Goal: Task Accomplishment & Management: Manage account settings

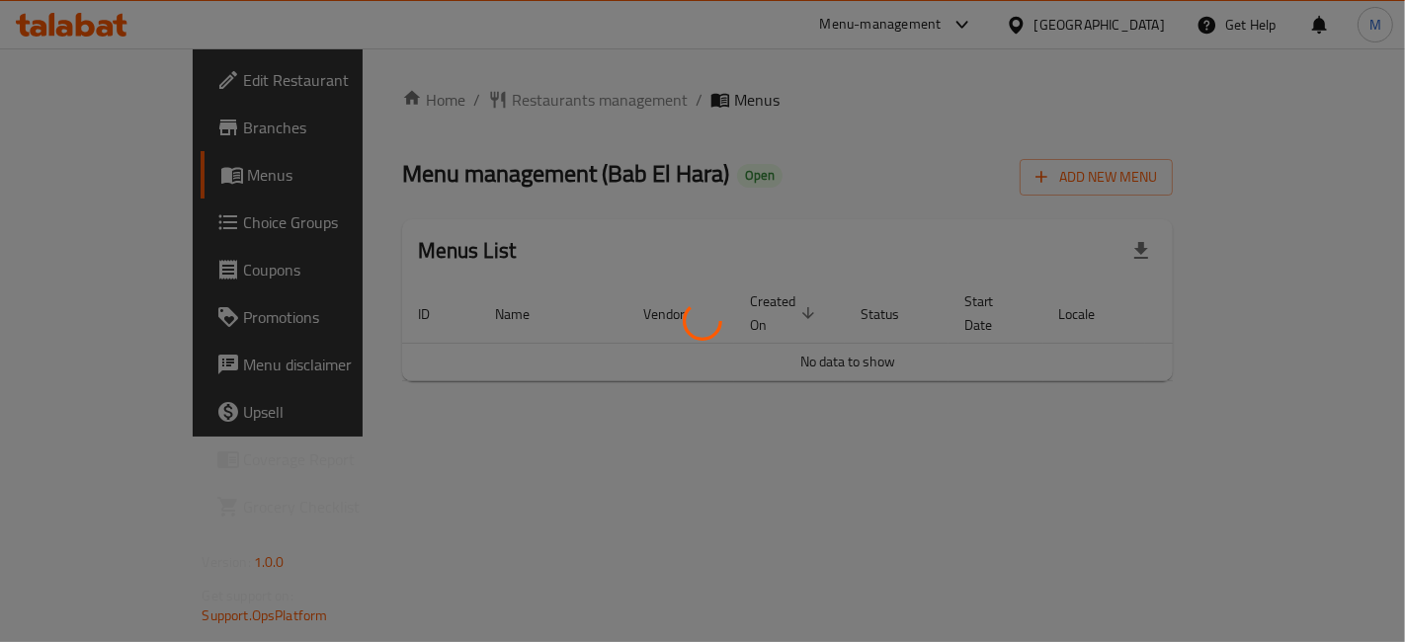
click at [1350, 346] on div at bounding box center [702, 321] width 1405 height 642
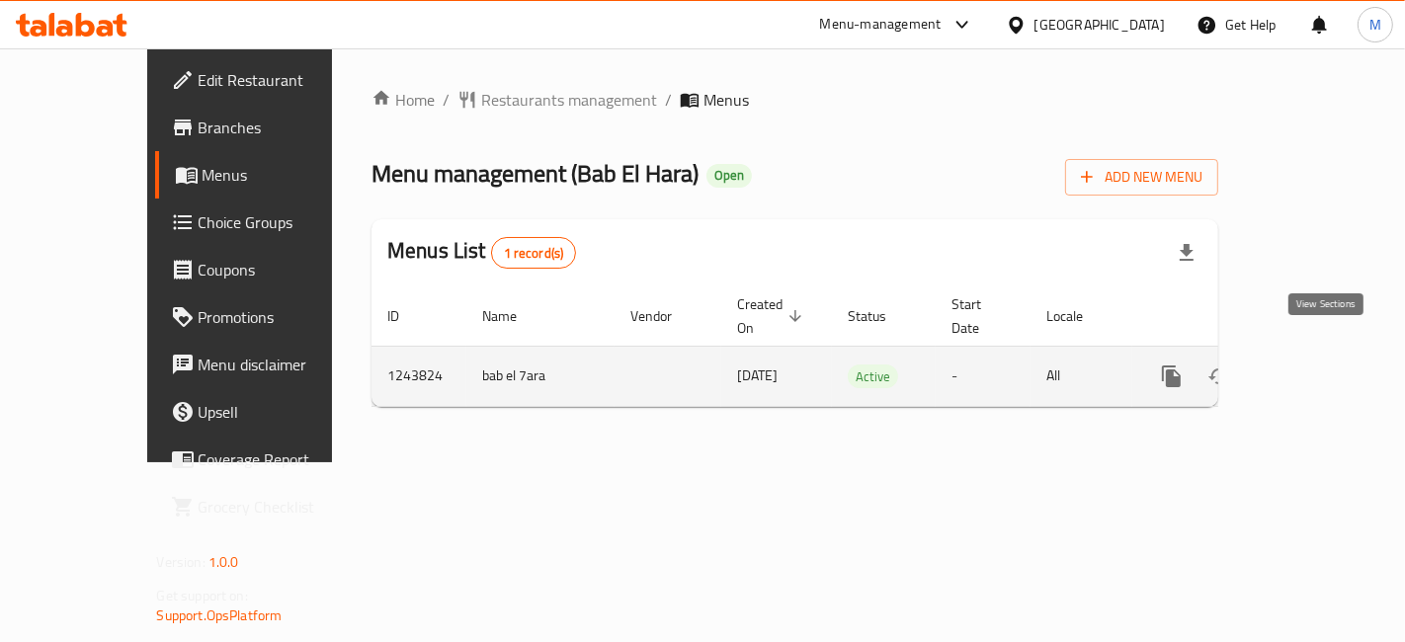
click at [1316, 365] on icon "enhanced table" at bounding box center [1315, 377] width 24 height 24
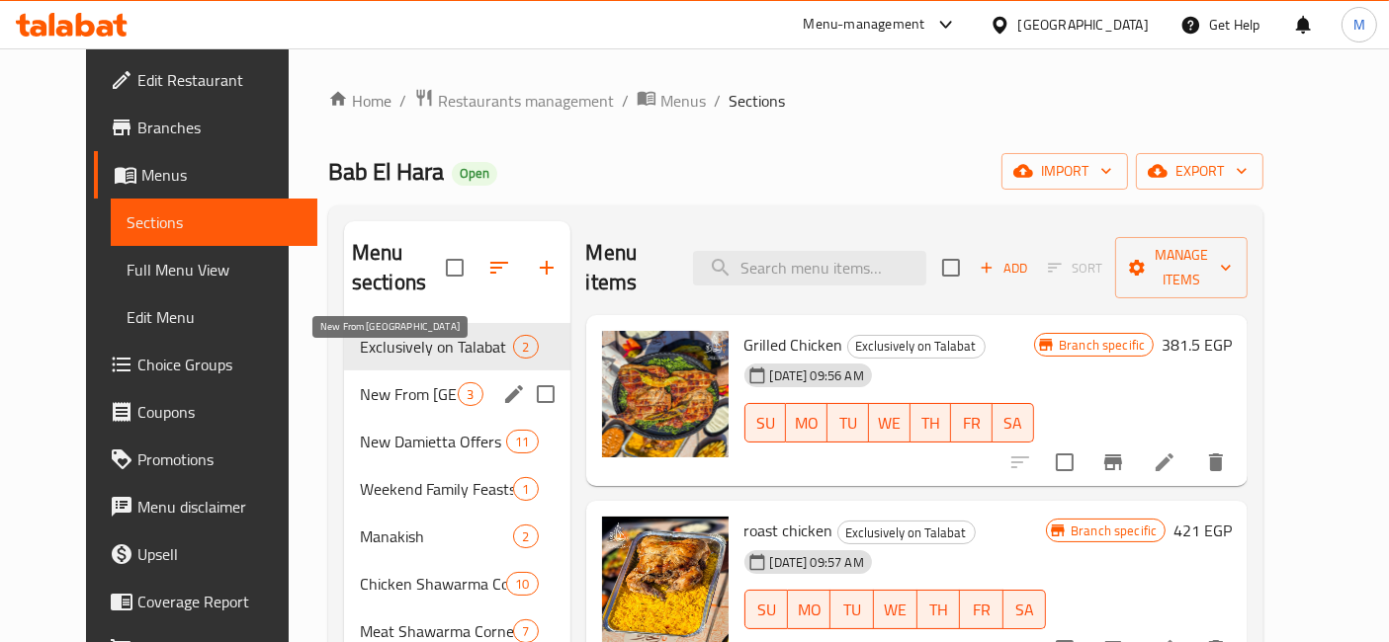
click at [412, 383] on span "New From Bab El-Hara" at bounding box center [409, 395] width 98 height 24
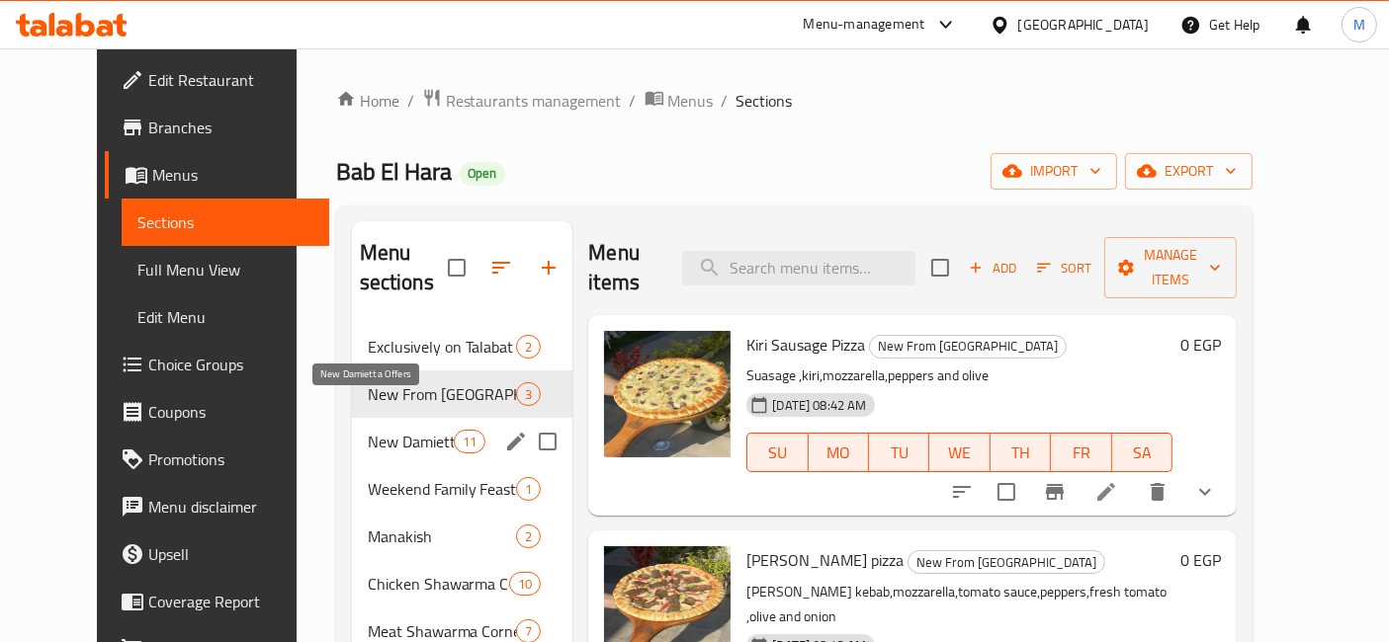
click at [368, 430] on span "New Damietta Offers" at bounding box center [411, 442] width 87 height 24
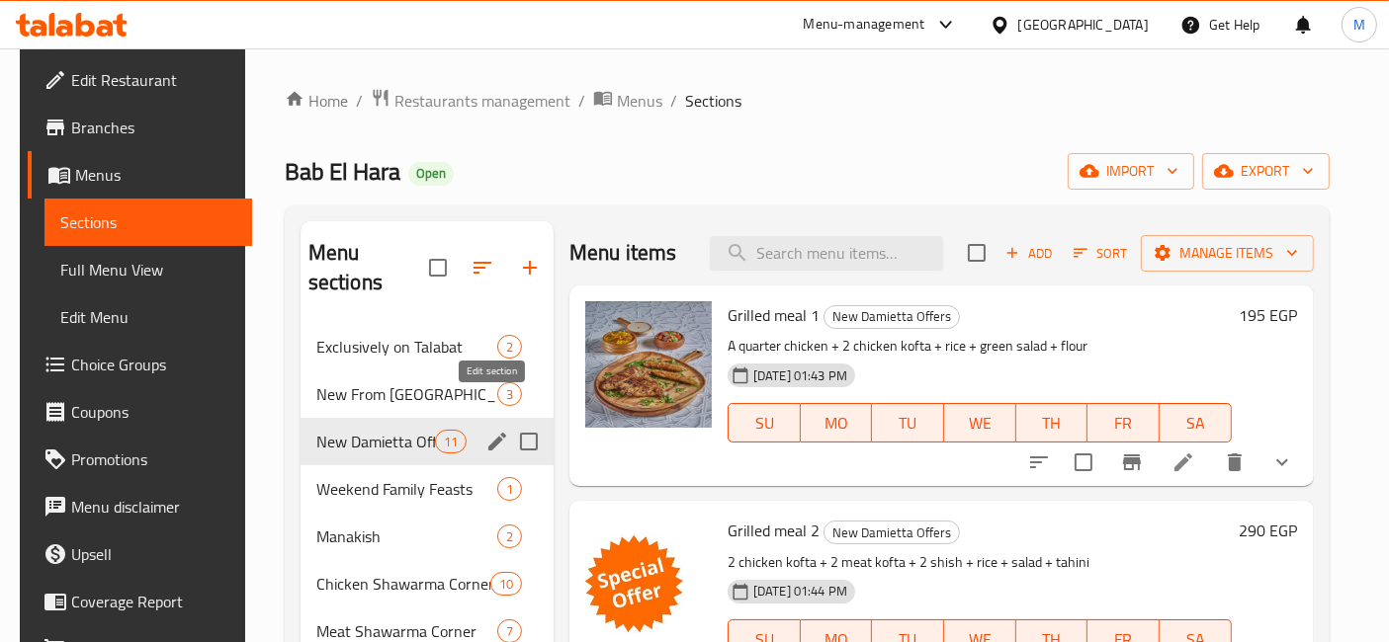
click at [485, 430] on icon "edit" at bounding box center [497, 442] width 24 height 24
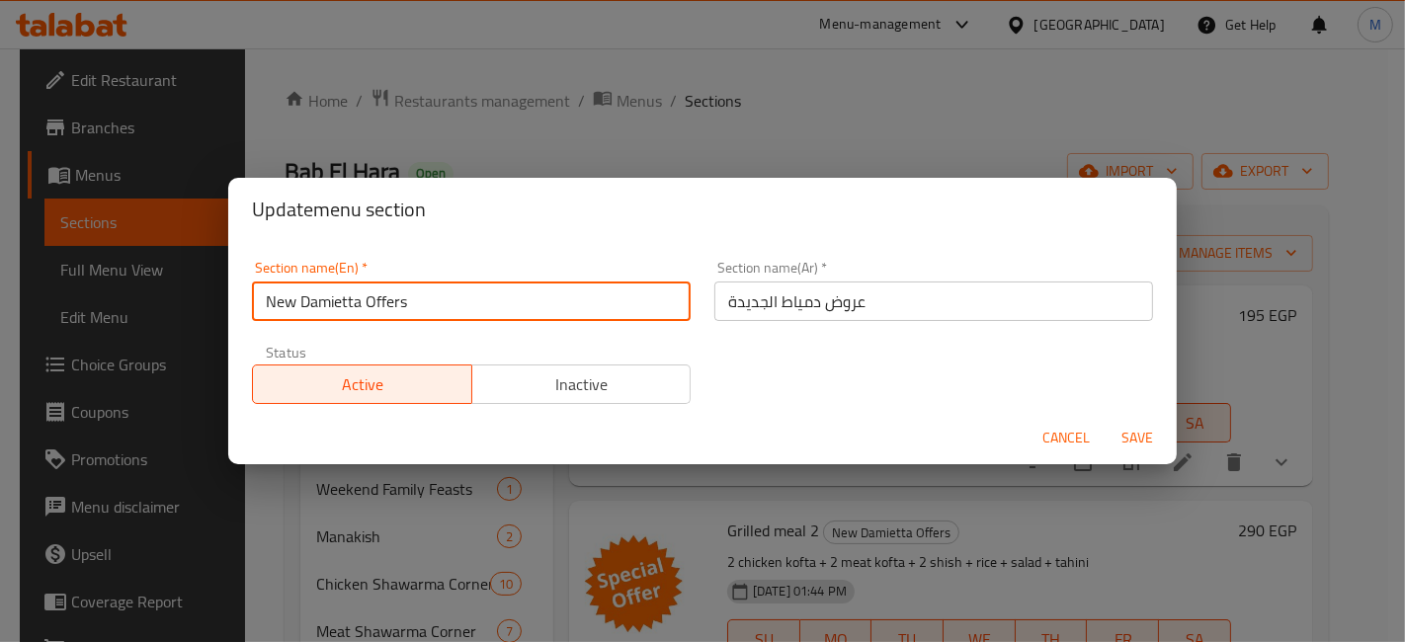
click at [485, 306] on input "New Damietta Offers" at bounding box center [471, 302] width 439 height 40
type input "س"
click at [786, 294] on input "عروض دمياط الجديدة" at bounding box center [934, 302] width 439 height 40
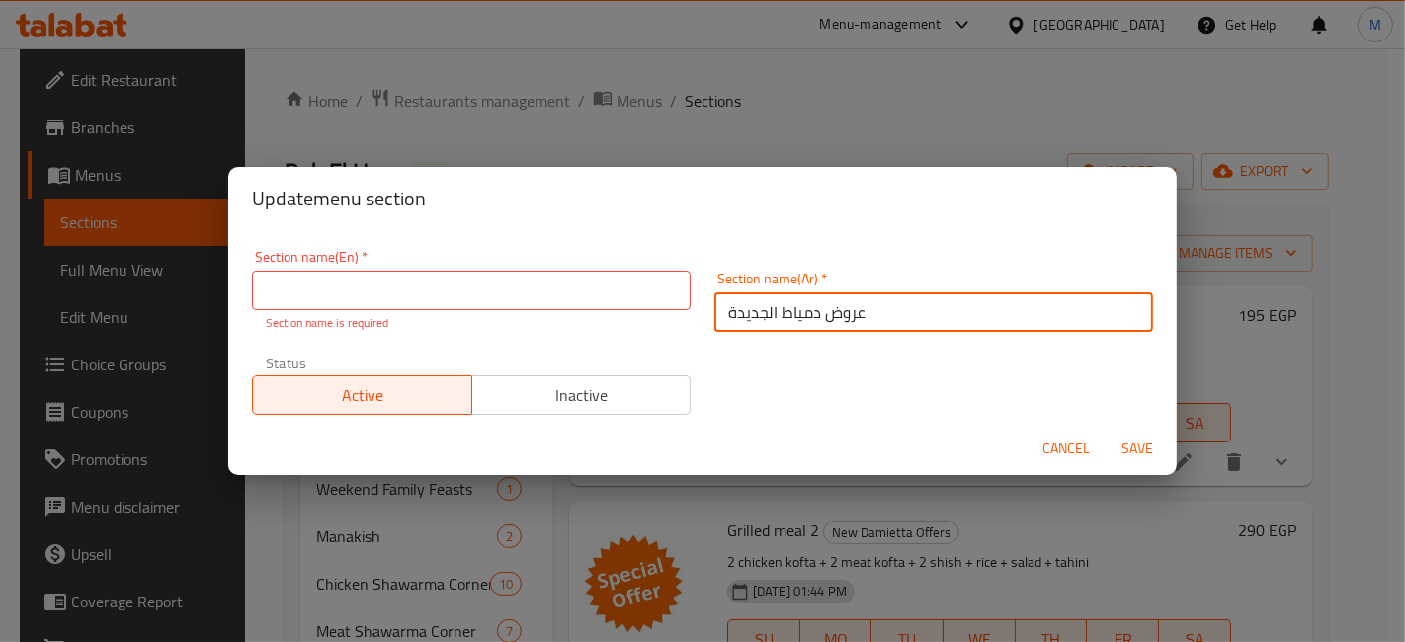
click at [786, 294] on input "عروض دمياط الجديدة" at bounding box center [934, 313] width 439 height 40
type input "ال"
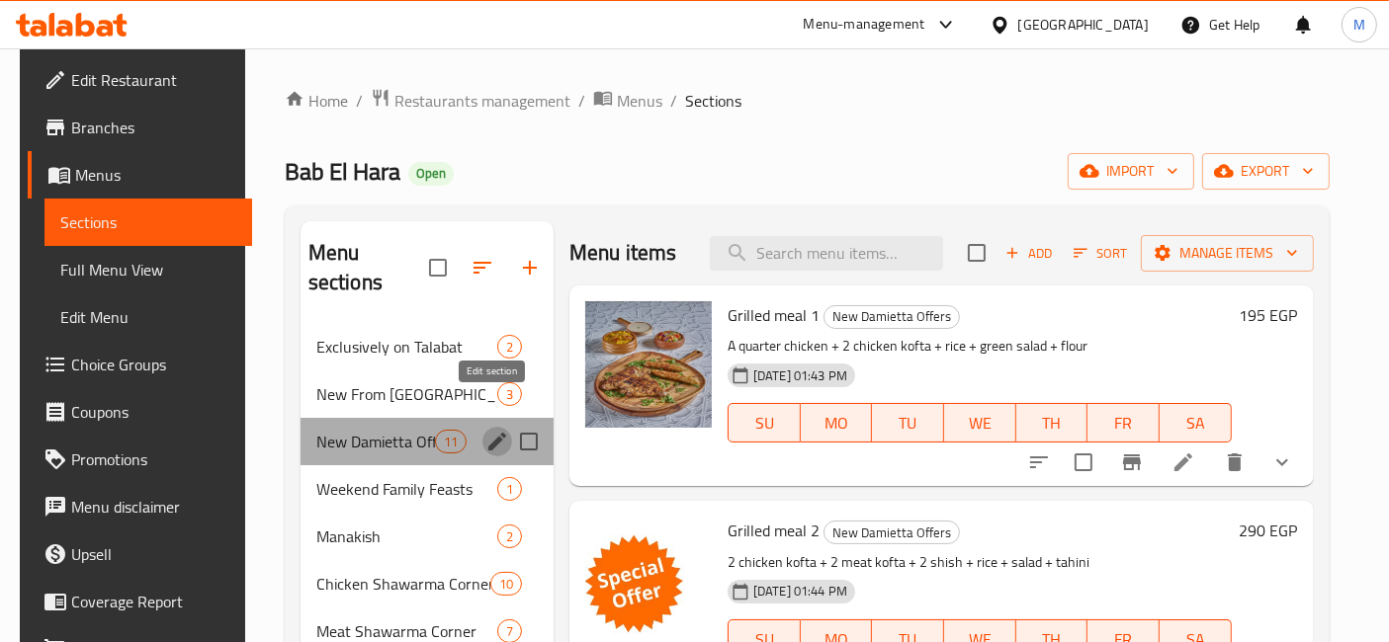
click at [499, 430] on icon "edit" at bounding box center [497, 442] width 24 height 24
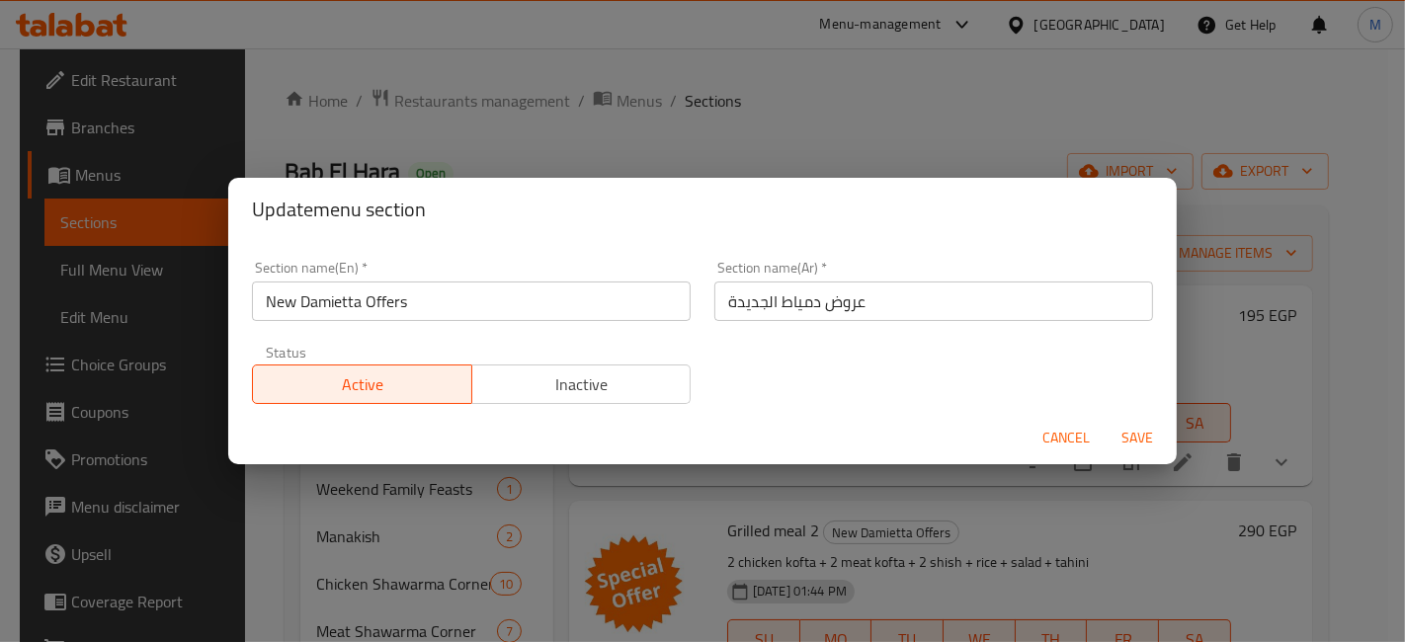
click at [815, 297] on input "عروض دمياط الجديدة" at bounding box center [934, 302] width 439 height 40
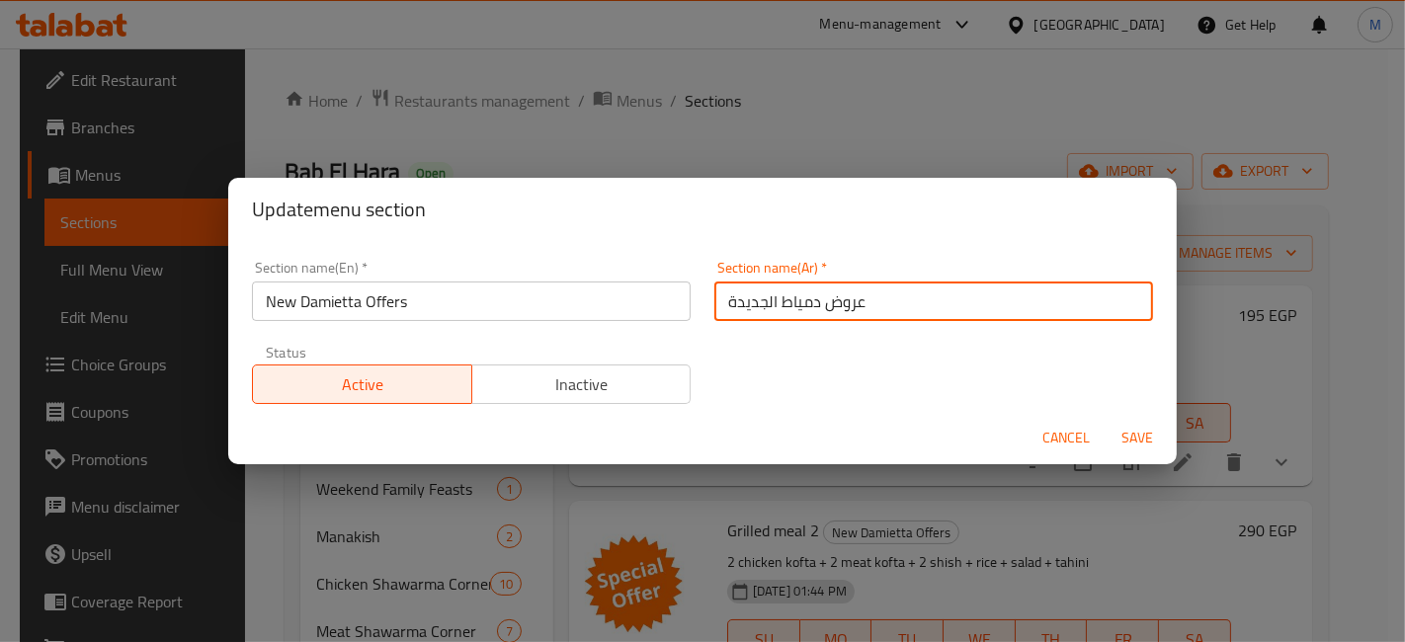
click at [815, 297] on input "عروض دمياط الجديدة" at bounding box center [934, 302] width 439 height 40
type input "ا"
type input "وجبات للمشاركة"
type button "0"
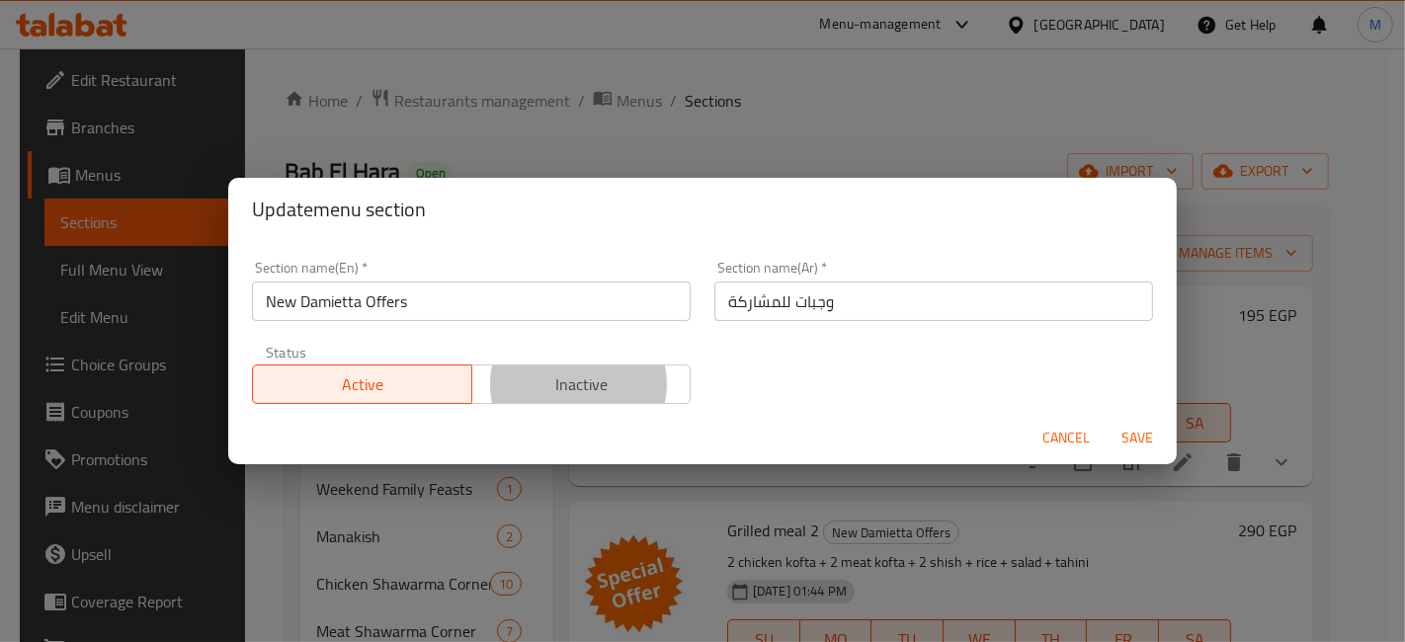
type button "1"
click at [471, 365] on button "Inactive" at bounding box center [581, 385] width 220 height 40
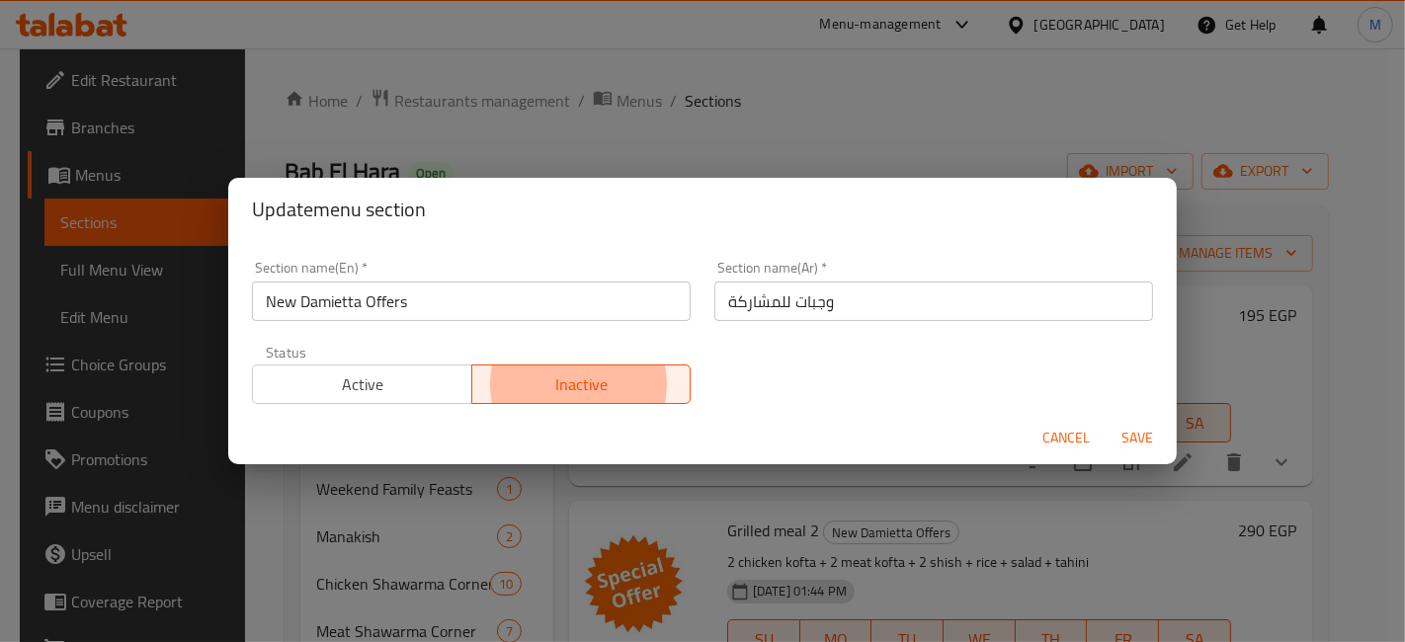
click at [610, 291] on input "New Damietta Offers" at bounding box center [471, 302] width 439 height 40
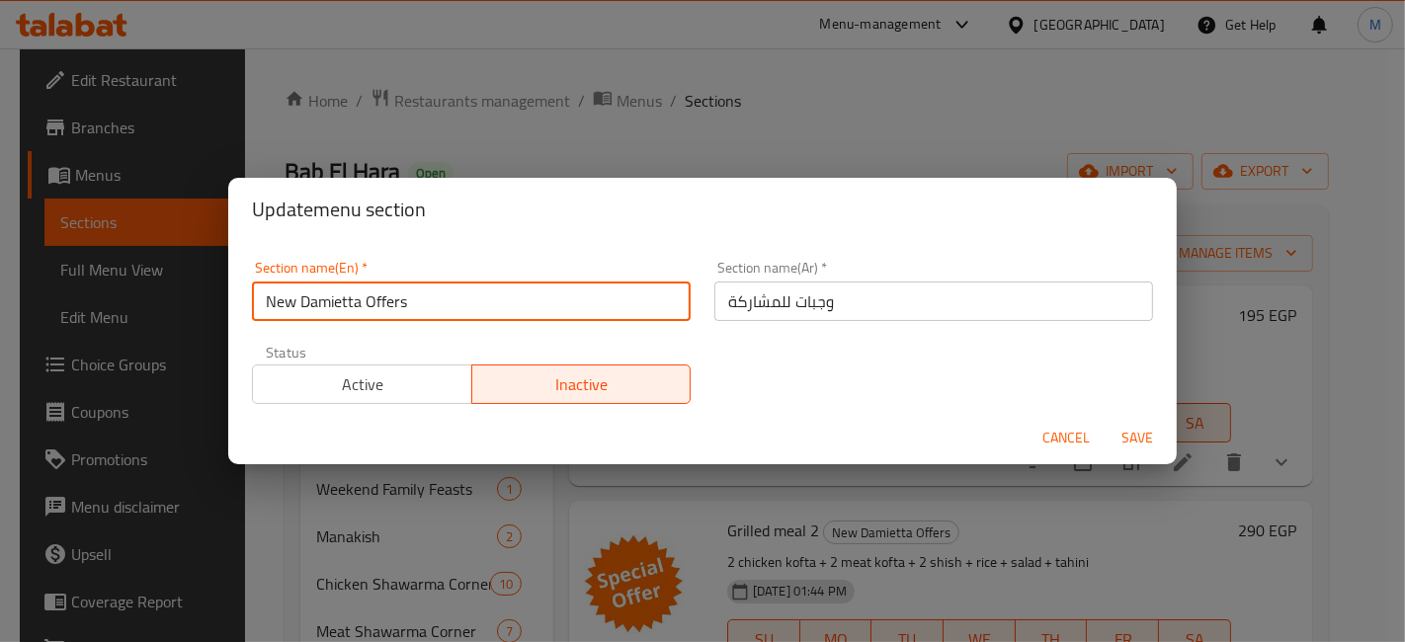
click at [610, 291] on input "New Damietta Offers" at bounding box center [471, 302] width 439 height 40
type input "Sharing Meals"
click at [1106, 420] on button "Save" at bounding box center [1137, 438] width 63 height 37
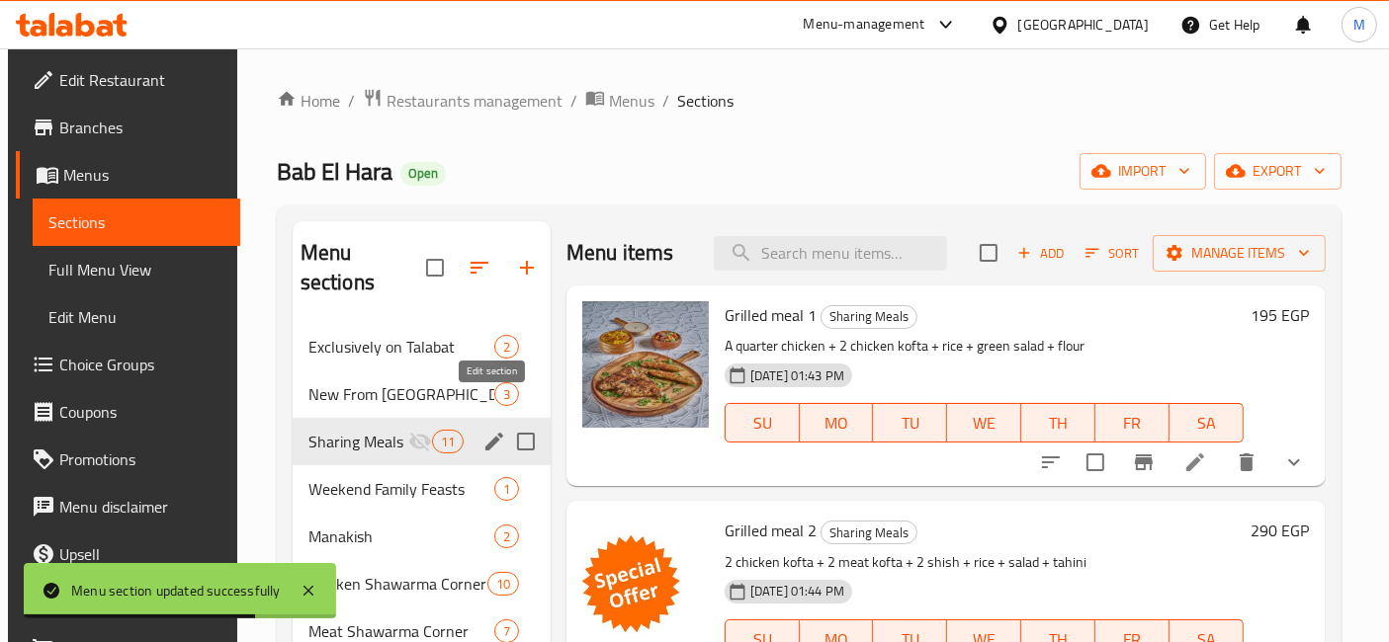
click at [485, 430] on icon "edit" at bounding box center [494, 442] width 24 height 24
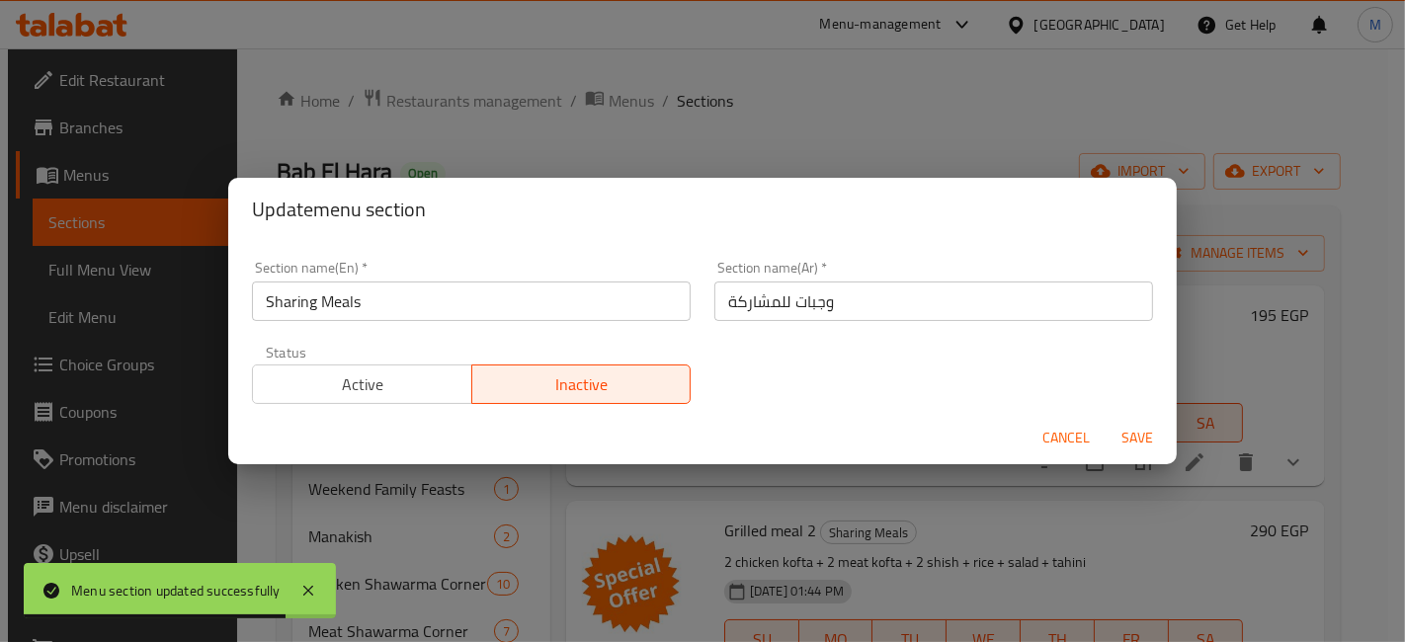
click at [433, 378] on span "Active" at bounding box center [363, 385] width 204 height 29
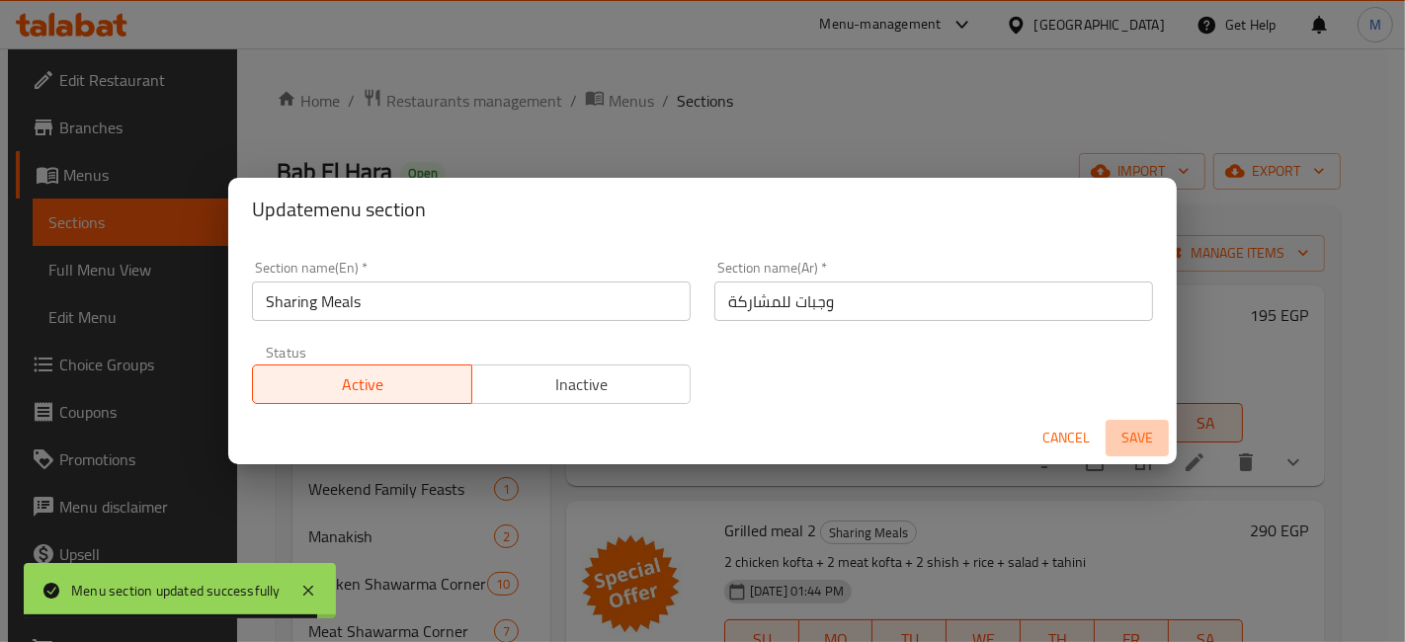
click at [1119, 437] on span "Save" at bounding box center [1137, 438] width 47 height 25
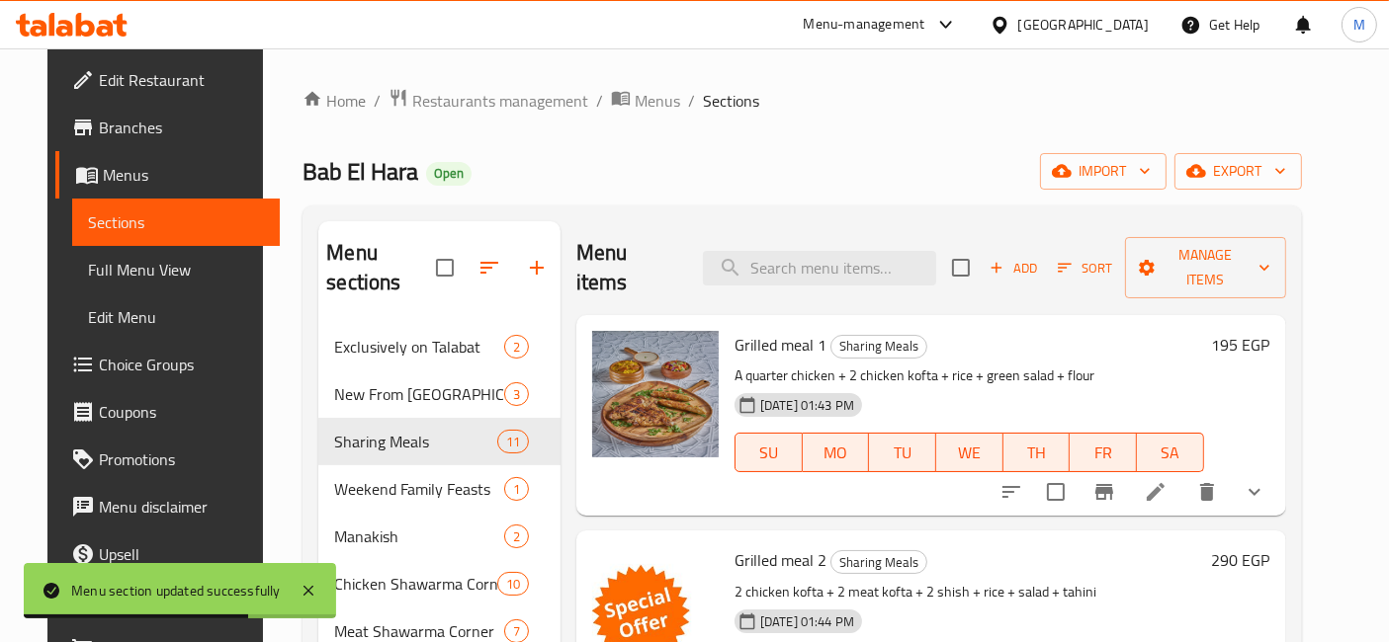
click at [101, 21] on icon at bounding box center [105, 28] width 17 height 17
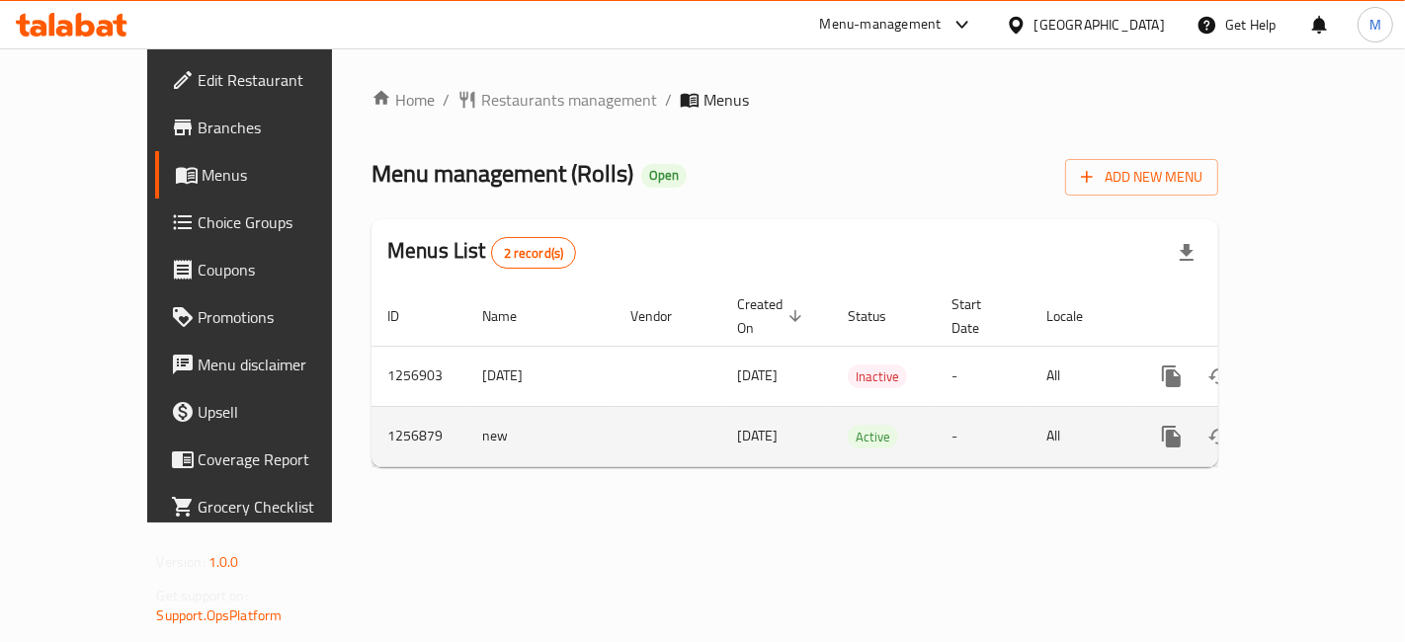
click at [1325, 425] on icon "enhanced table" at bounding box center [1315, 437] width 24 height 24
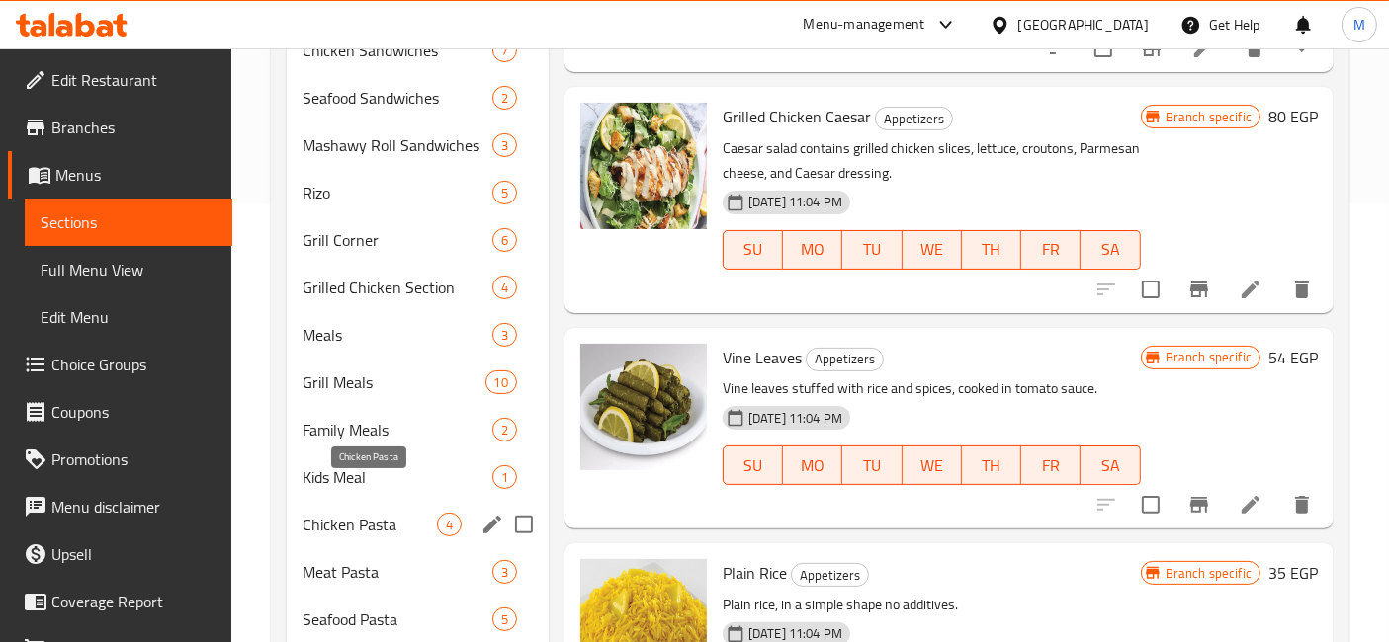
scroll to position [988, 0]
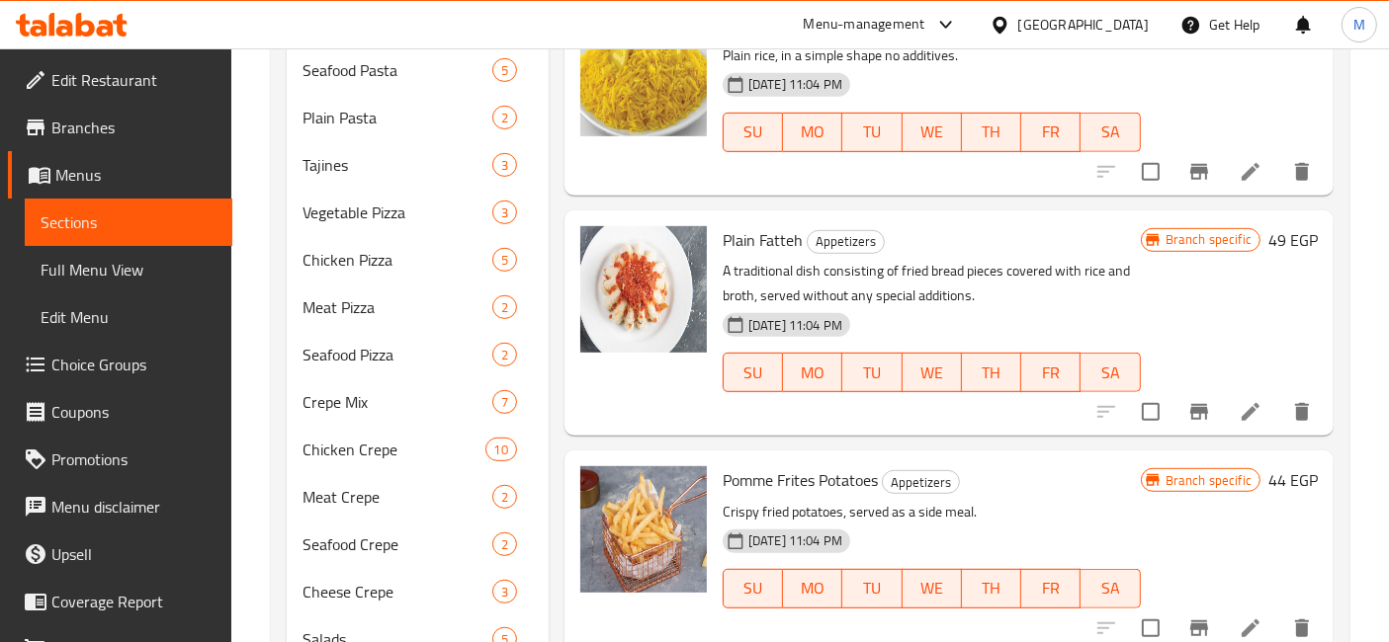
click at [101, 6] on div at bounding box center [71, 25] width 143 height 40
click at [95, 28] on icon at bounding box center [72, 25] width 112 height 24
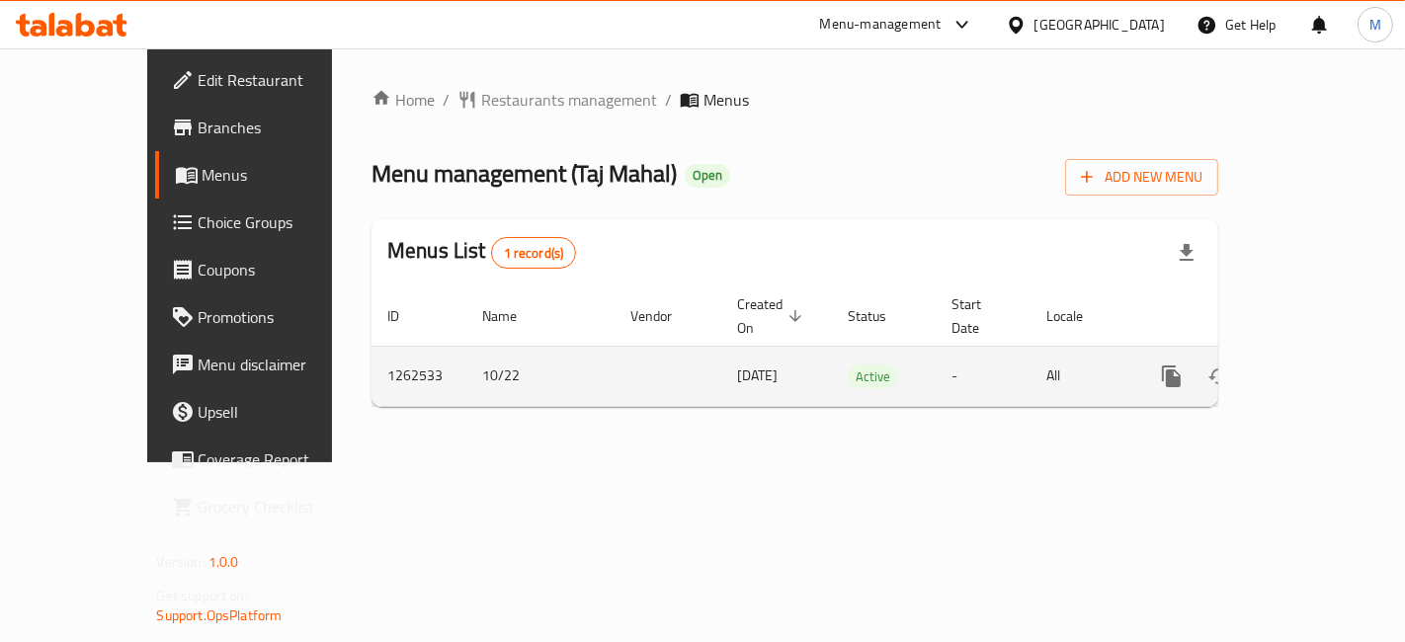
click at [1323, 368] on icon "enhanced table" at bounding box center [1315, 377] width 18 height 18
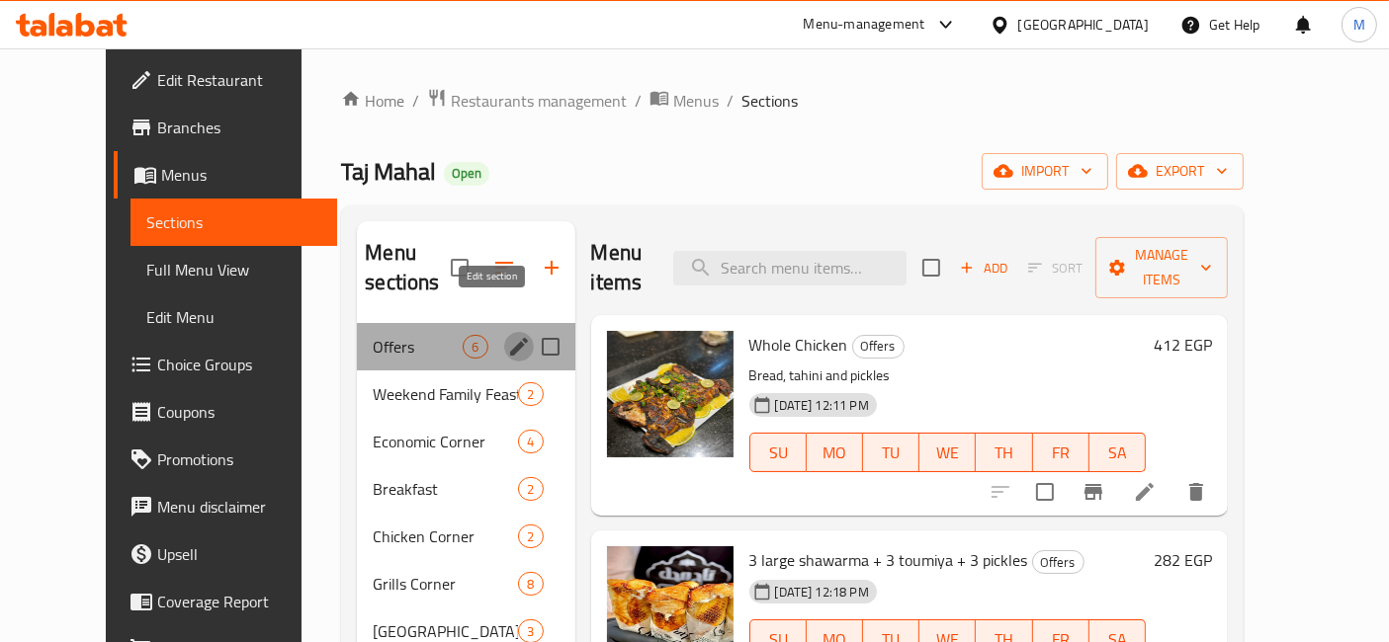
click at [510, 338] on icon "edit" at bounding box center [519, 347] width 18 height 18
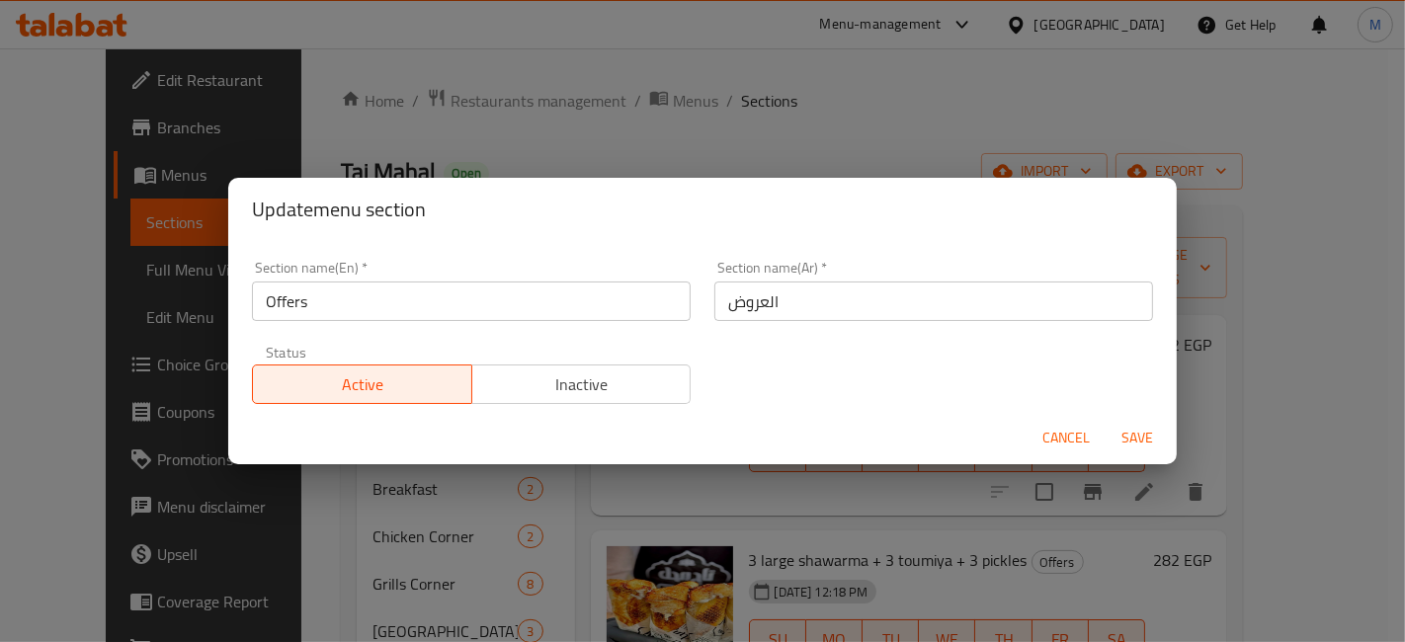
click at [463, 290] on input "Offers" at bounding box center [471, 302] width 439 height 40
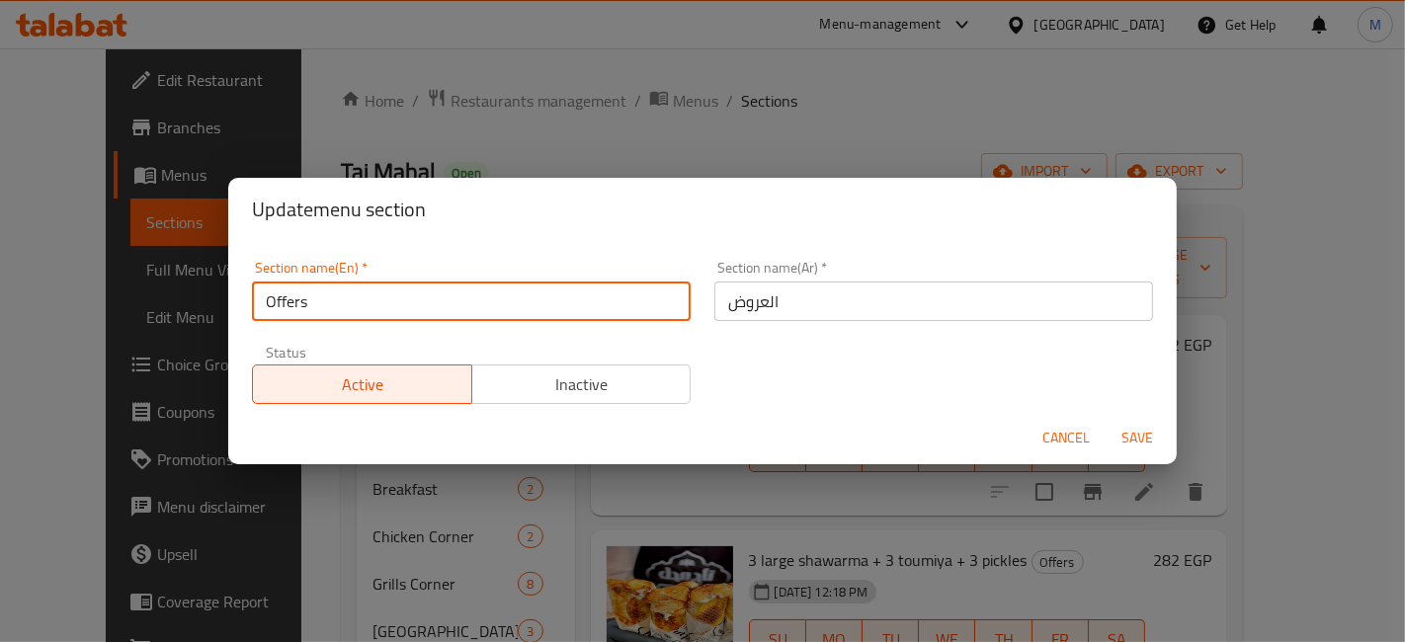
click at [463, 290] on input "Offers" at bounding box center [471, 302] width 439 height 40
type input "Sharing Meals"
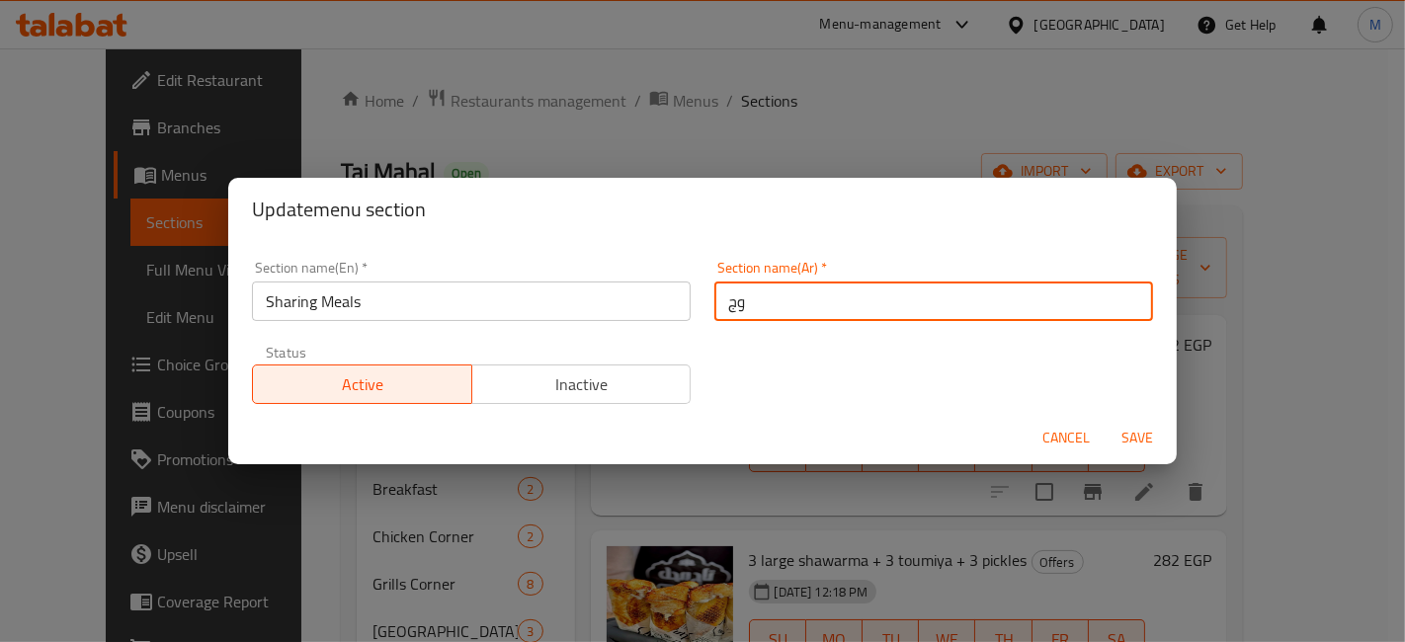
type input "وجبات للمشاركة"
click at [1106, 420] on button "Save" at bounding box center [1137, 438] width 63 height 37
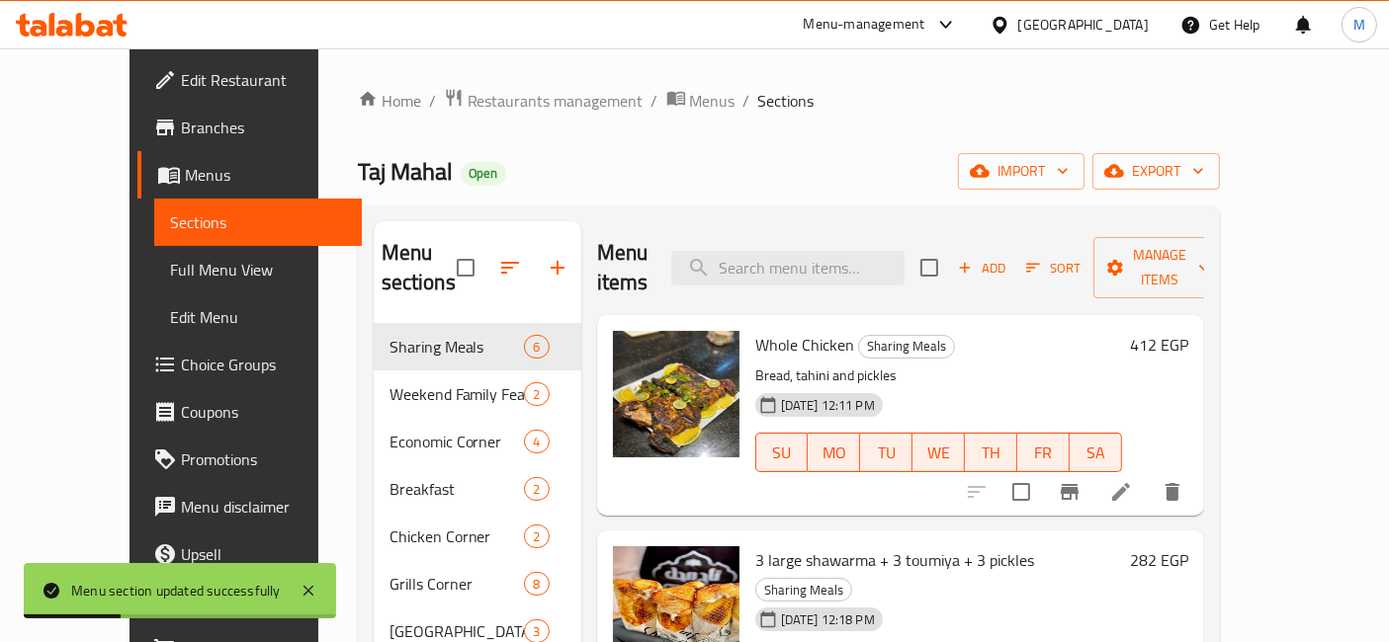
click at [31, 7] on div at bounding box center [71, 25] width 143 height 40
click at [51, 38] on div at bounding box center [71, 25] width 143 height 40
click at [53, 36] on icon at bounding box center [72, 25] width 112 height 24
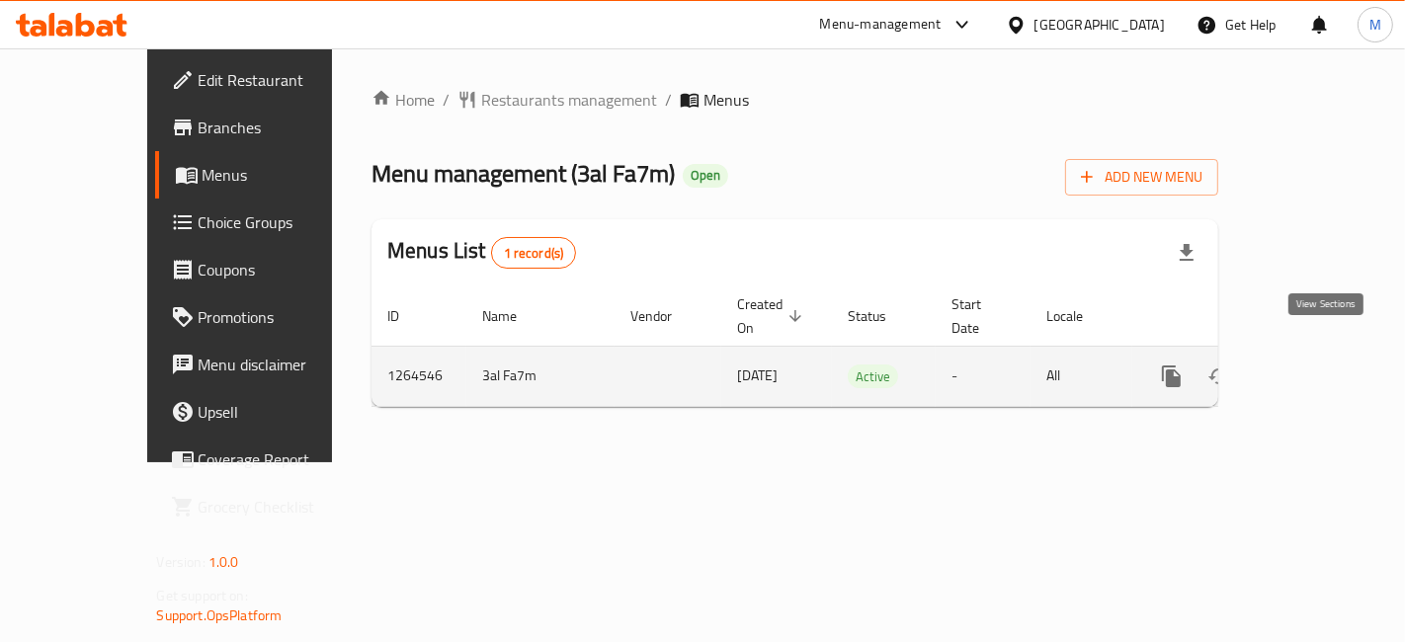
click at [1323, 365] on icon "enhanced table" at bounding box center [1315, 377] width 24 height 24
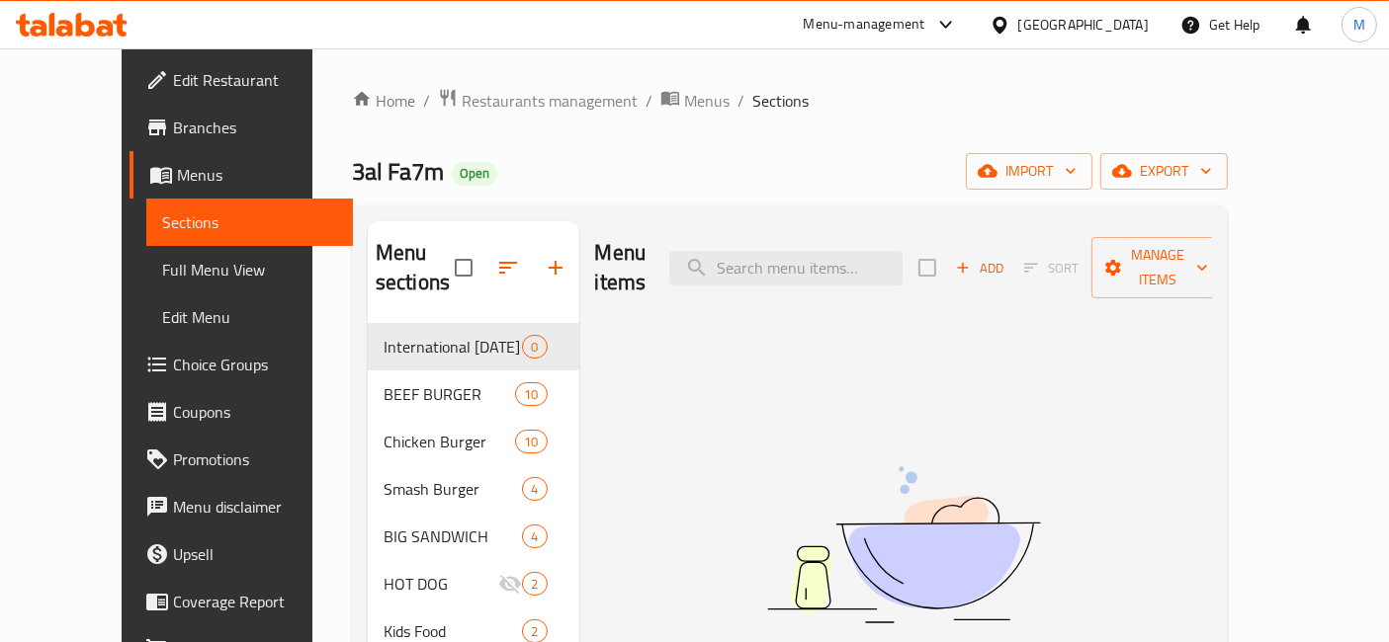
click at [108, 41] on div at bounding box center [71, 25] width 143 height 40
click at [93, 34] on icon at bounding box center [72, 25] width 112 height 24
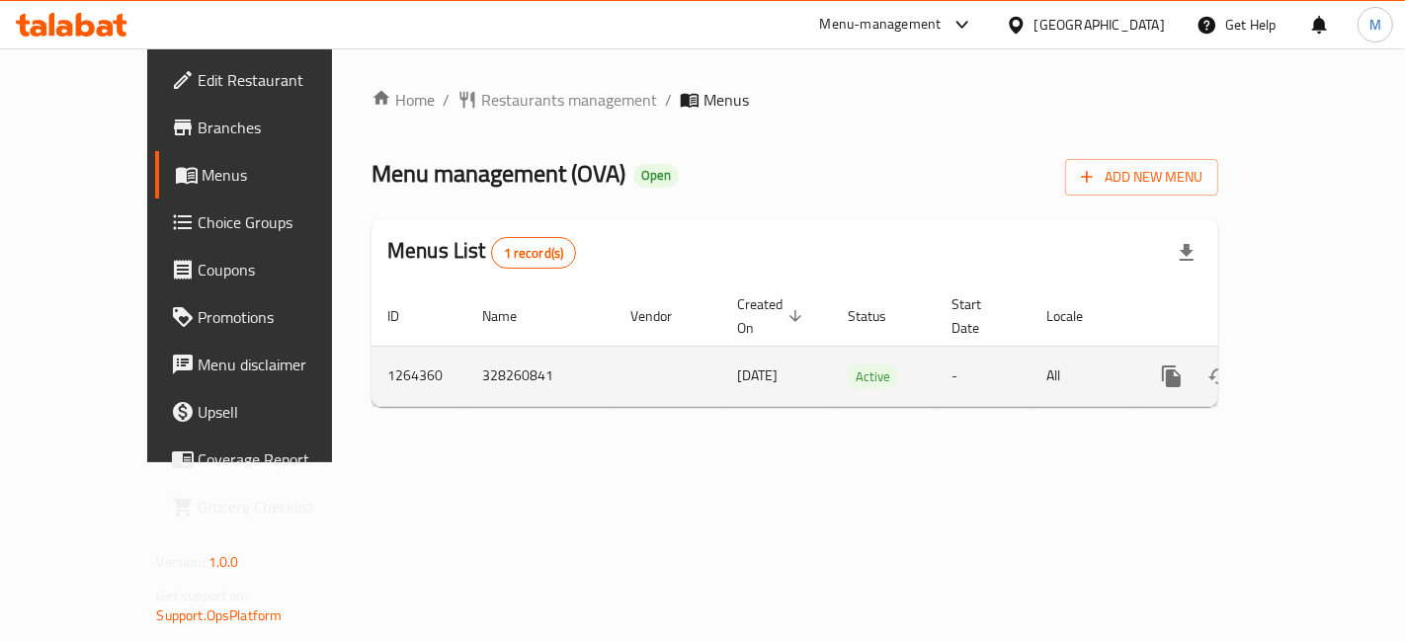
click at [1326, 365] on icon "enhanced table" at bounding box center [1315, 377] width 24 height 24
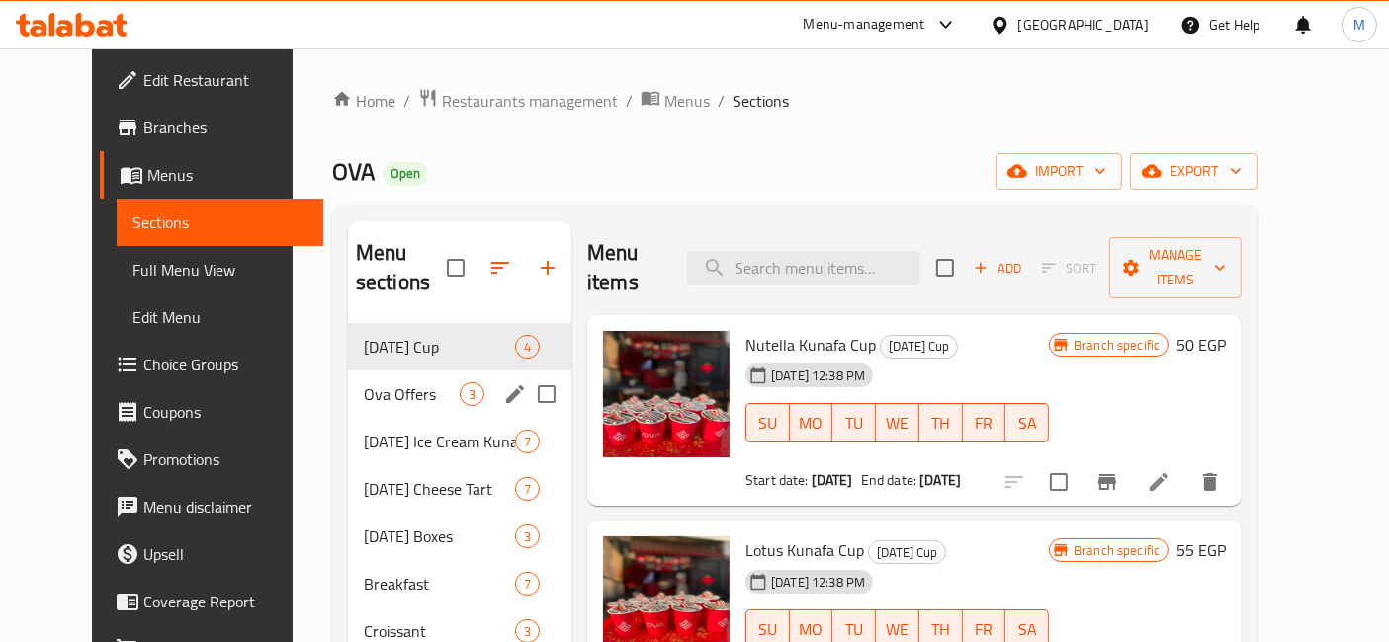
click at [394, 383] on span "Ova Offers" at bounding box center [412, 395] width 96 height 24
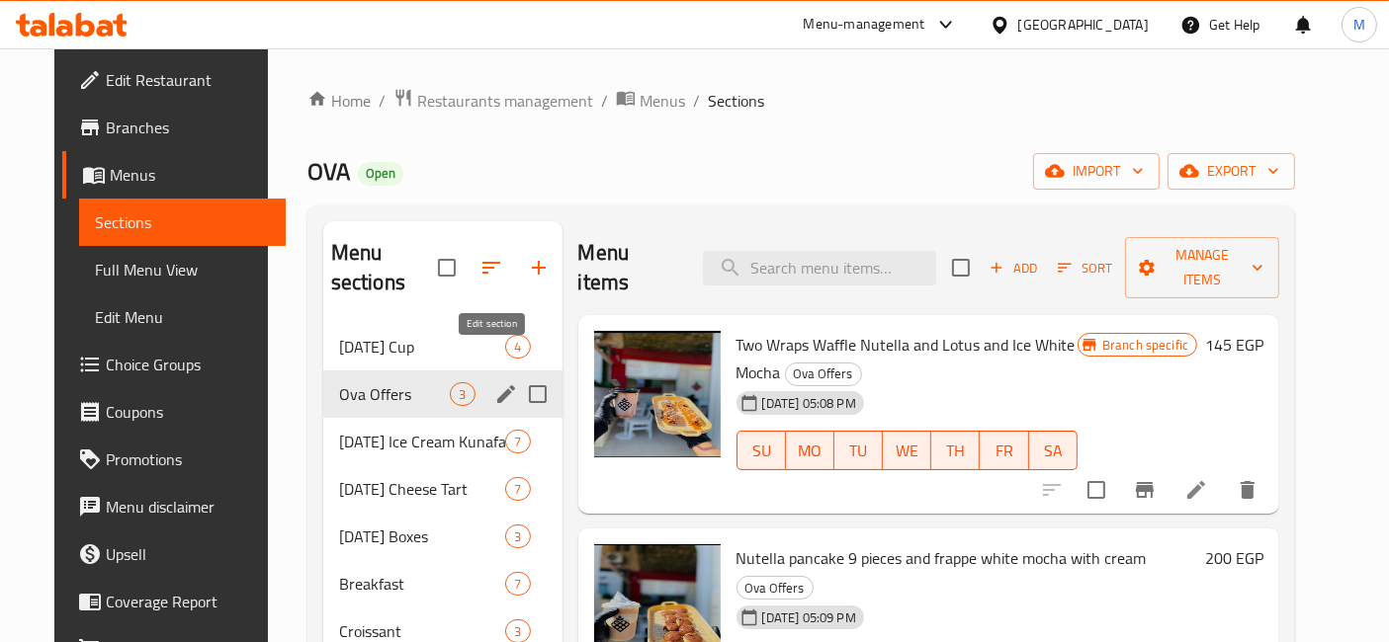
click at [494, 383] on icon "edit" at bounding box center [506, 395] width 24 height 24
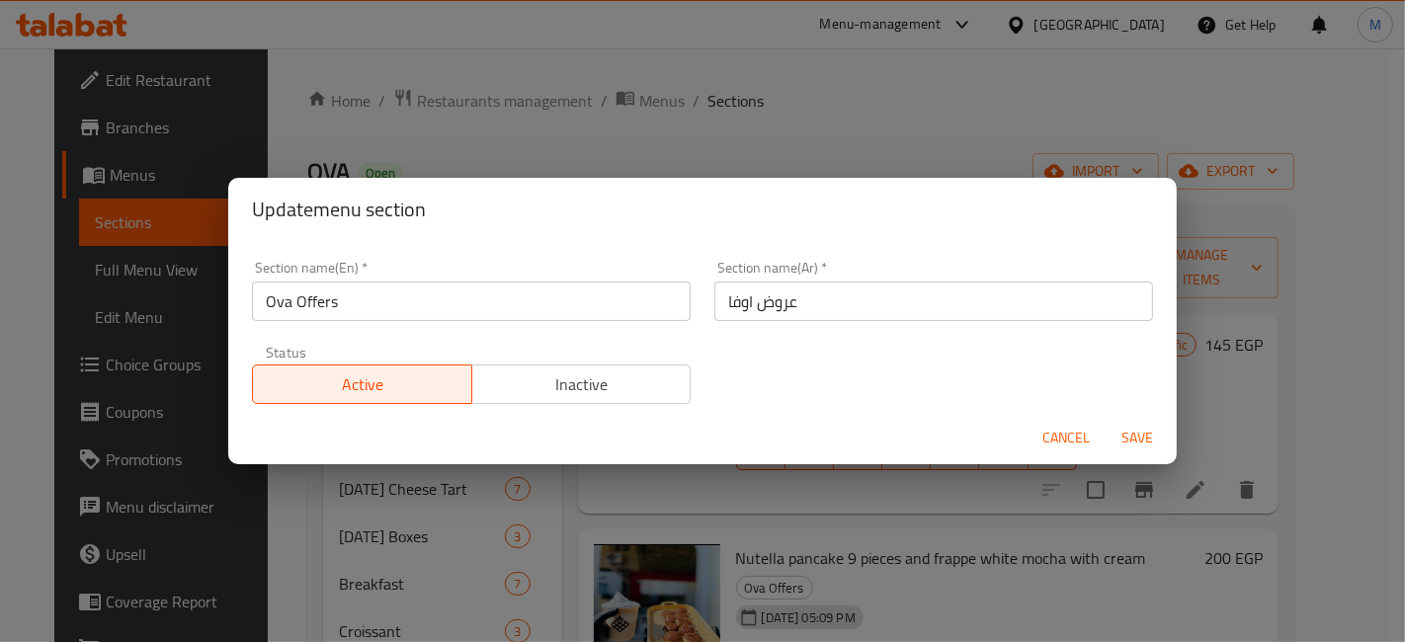
click at [424, 326] on div "Section name(En)   * Ova Offers Section name(En) *" at bounding box center [471, 291] width 463 height 84
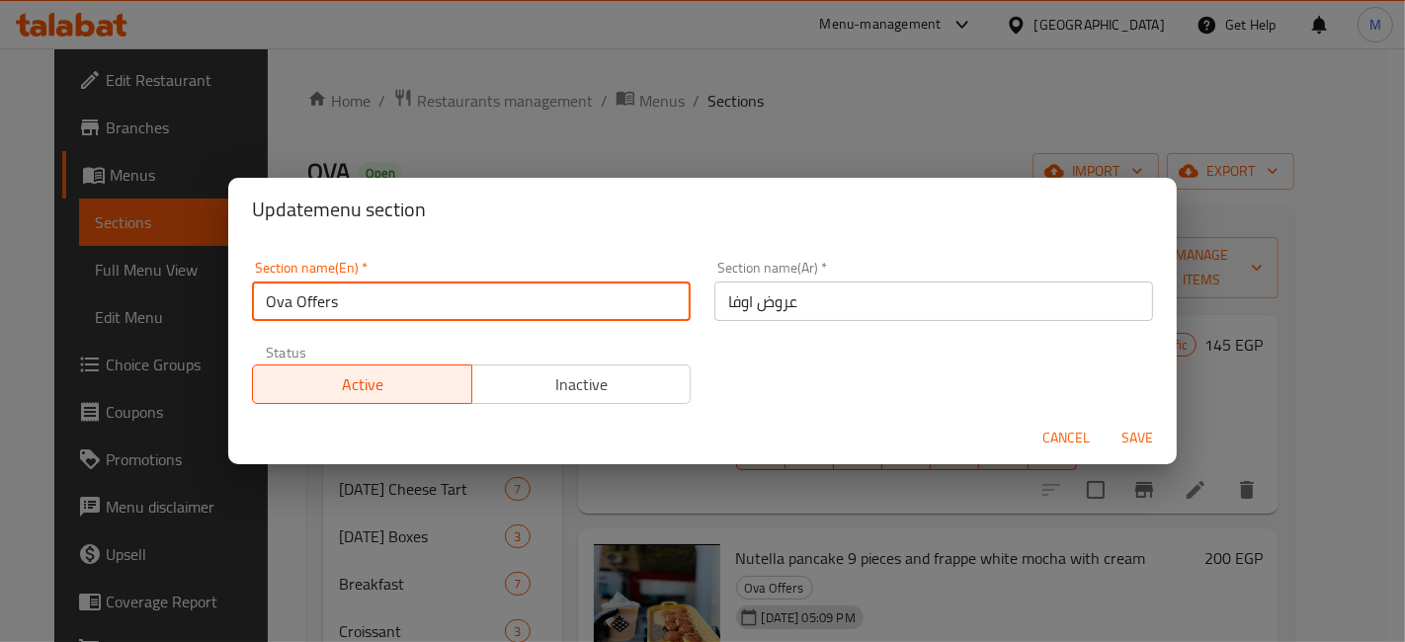
click at [409, 297] on input "Ova Offers" at bounding box center [471, 302] width 439 height 40
type input "س"
type input "Sharing Meals"
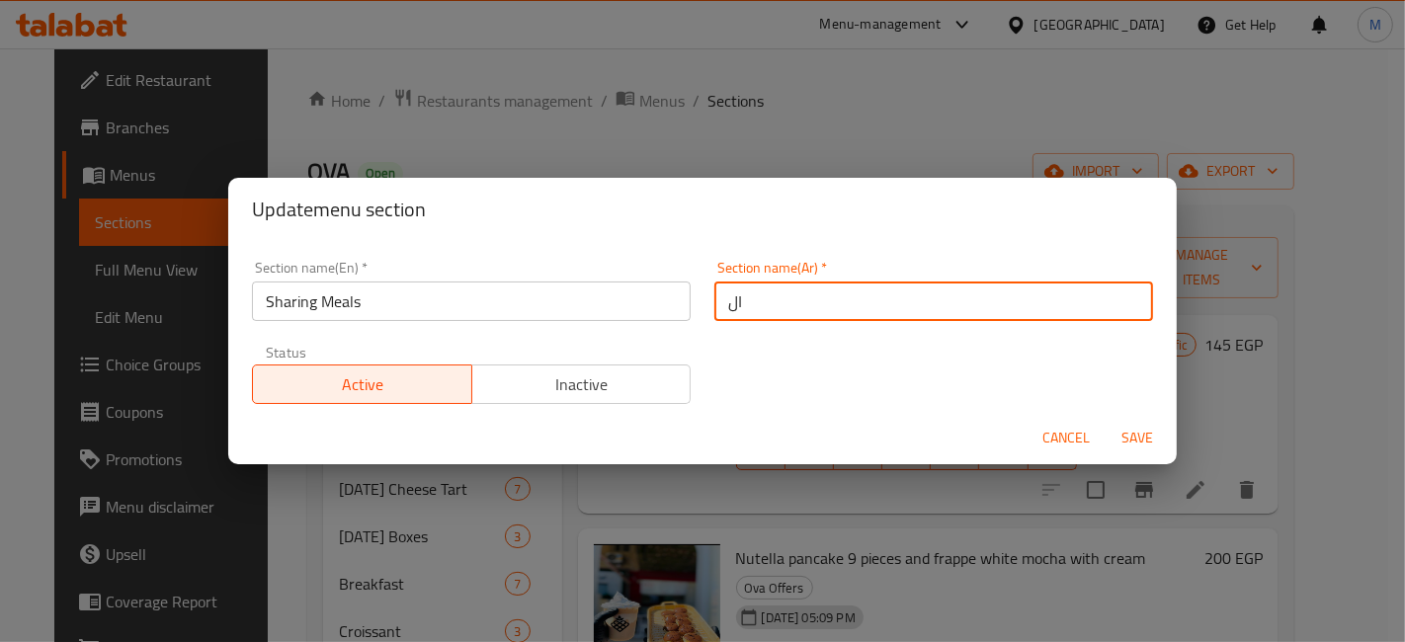
type input "ا"
type input "وجبات للمشاركة"
click at [1106, 420] on button "Save" at bounding box center [1137, 438] width 63 height 37
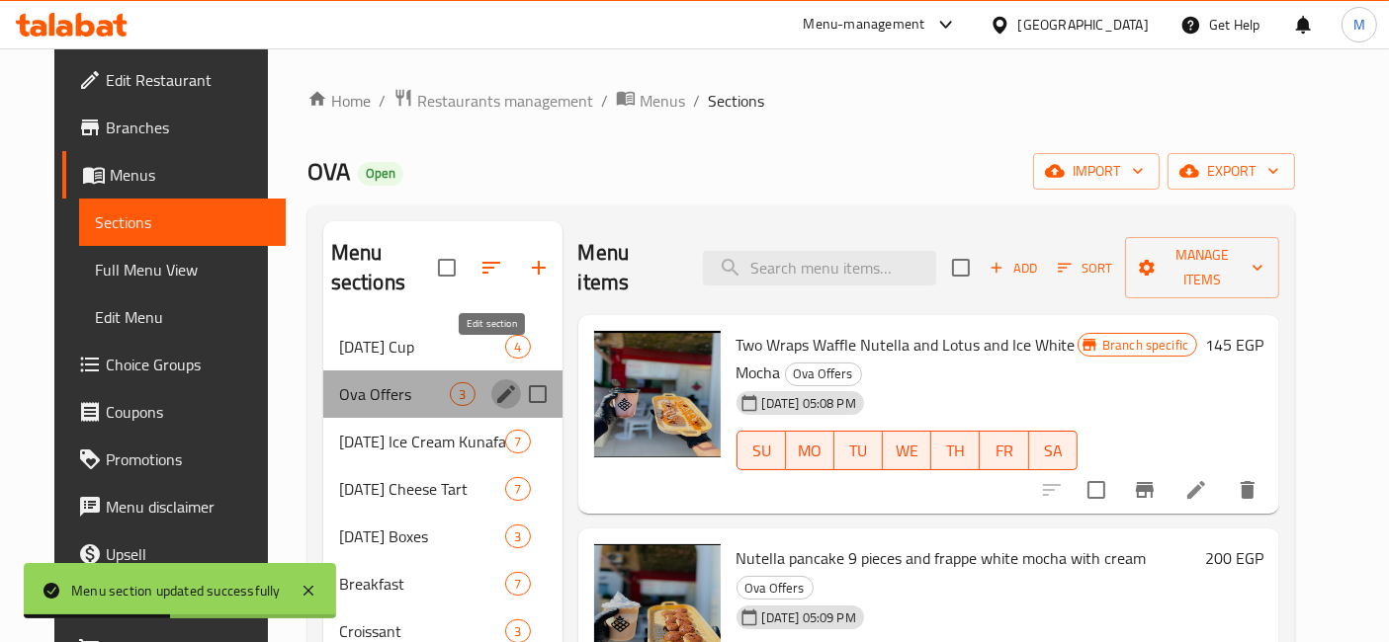
click at [494, 383] on icon "edit" at bounding box center [506, 395] width 24 height 24
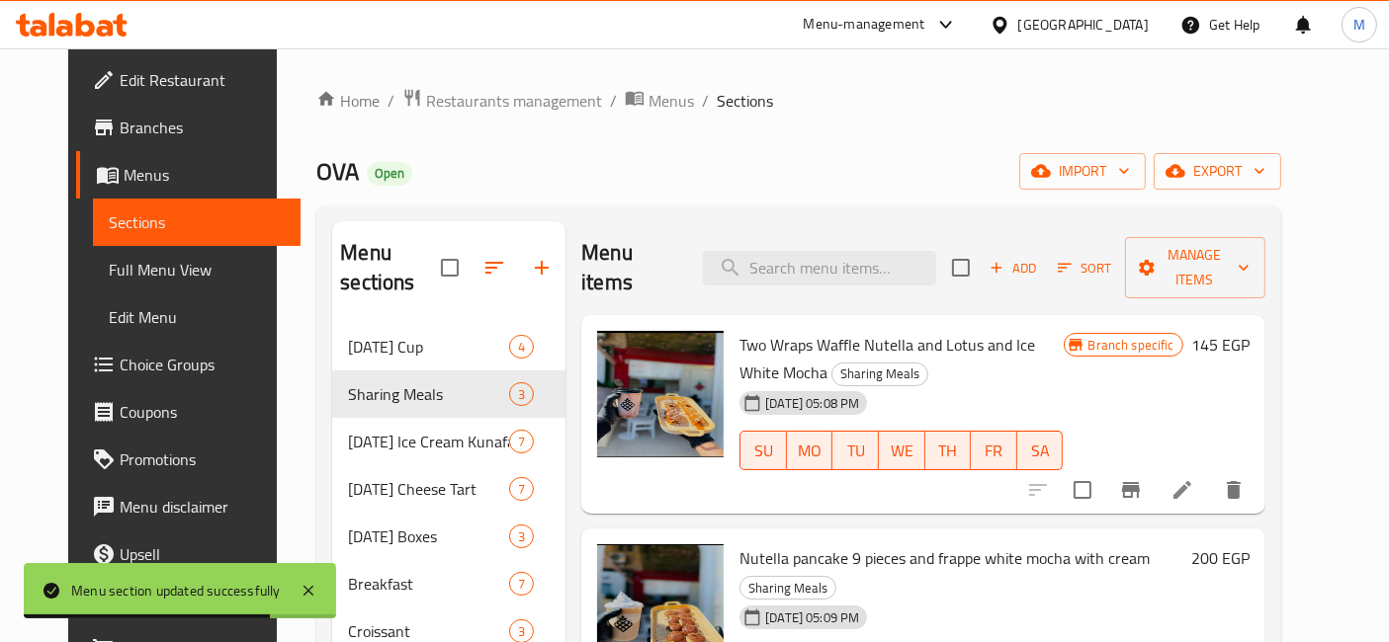
click at [103, 13] on icon at bounding box center [72, 25] width 112 height 24
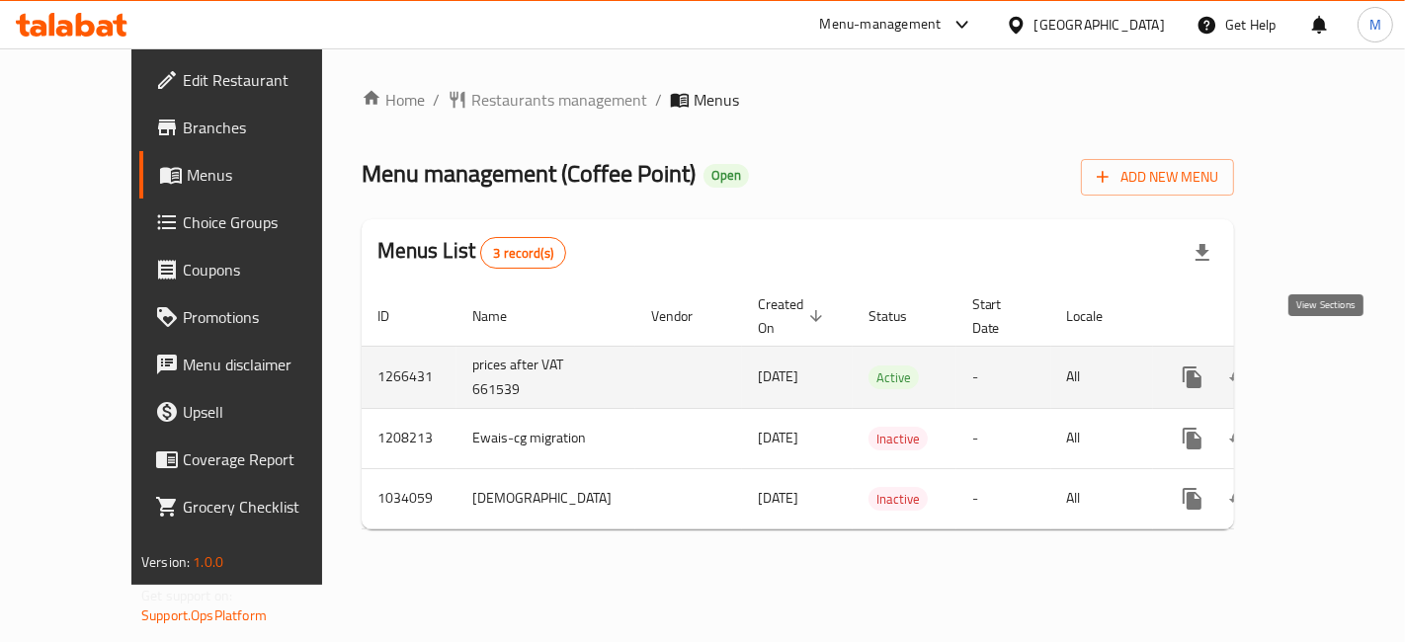
click at [1332, 366] on icon "enhanced table" at bounding box center [1335, 378] width 24 height 24
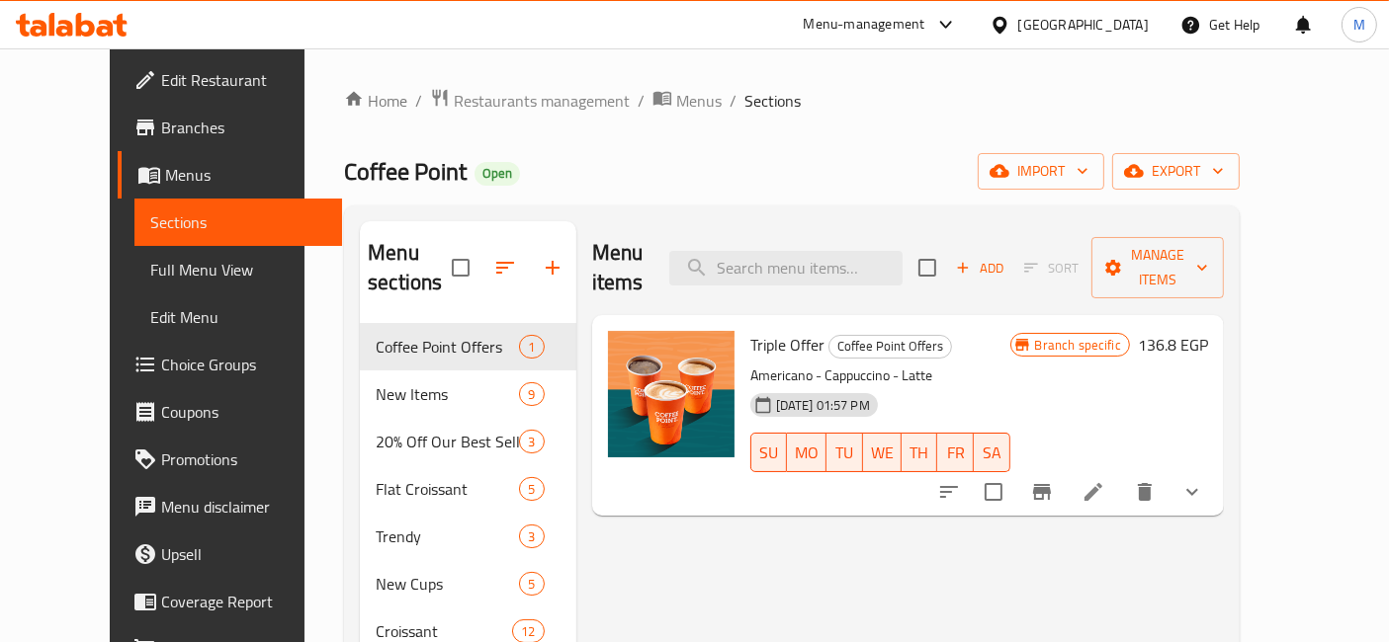
click at [60, 17] on icon at bounding box center [72, 25] width 112 height 24
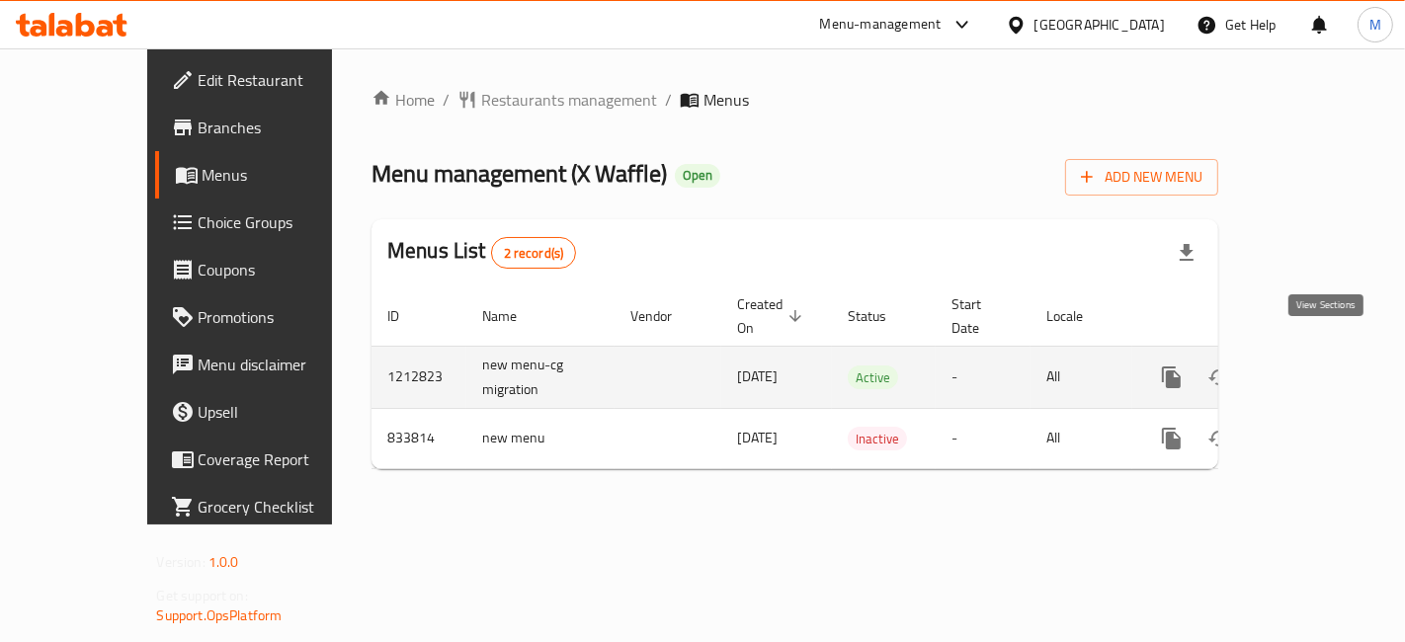
click at [1326, 366] on icon "enhanced table" at bounding box center [1315, 378] width 24 height 24
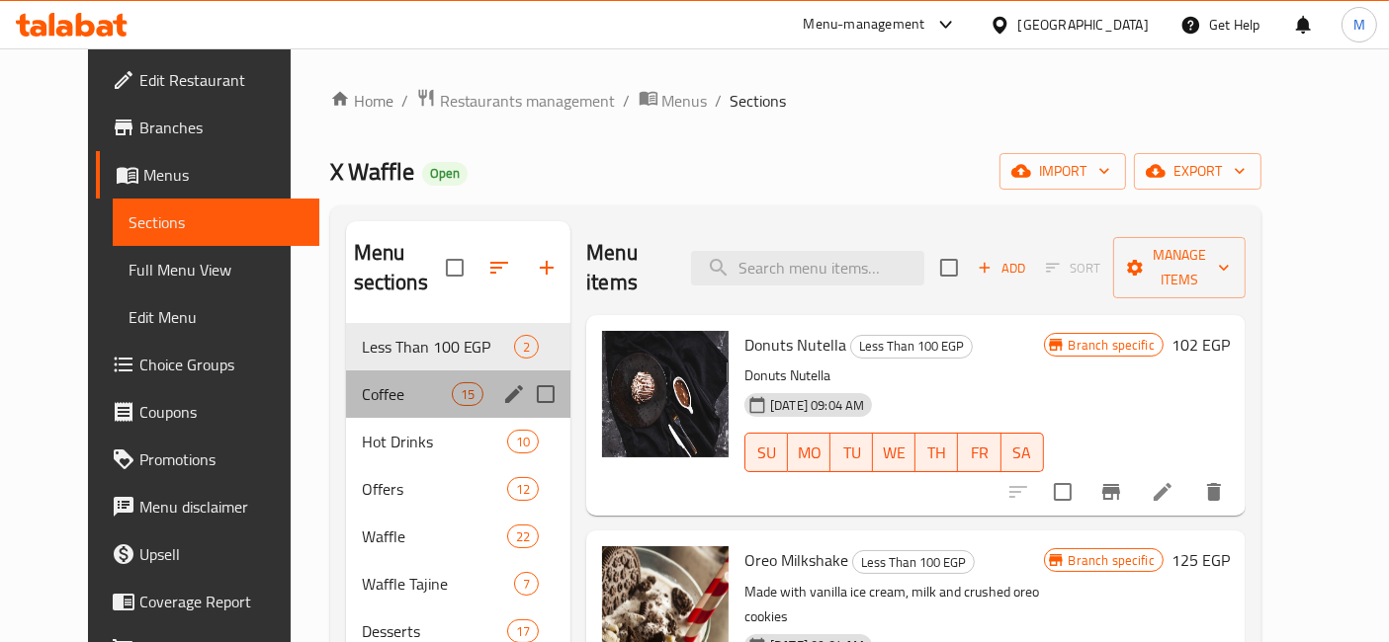
click at [346, 371] on div "Coffee 15" at bounding box center [458, 394] width 225 height 47
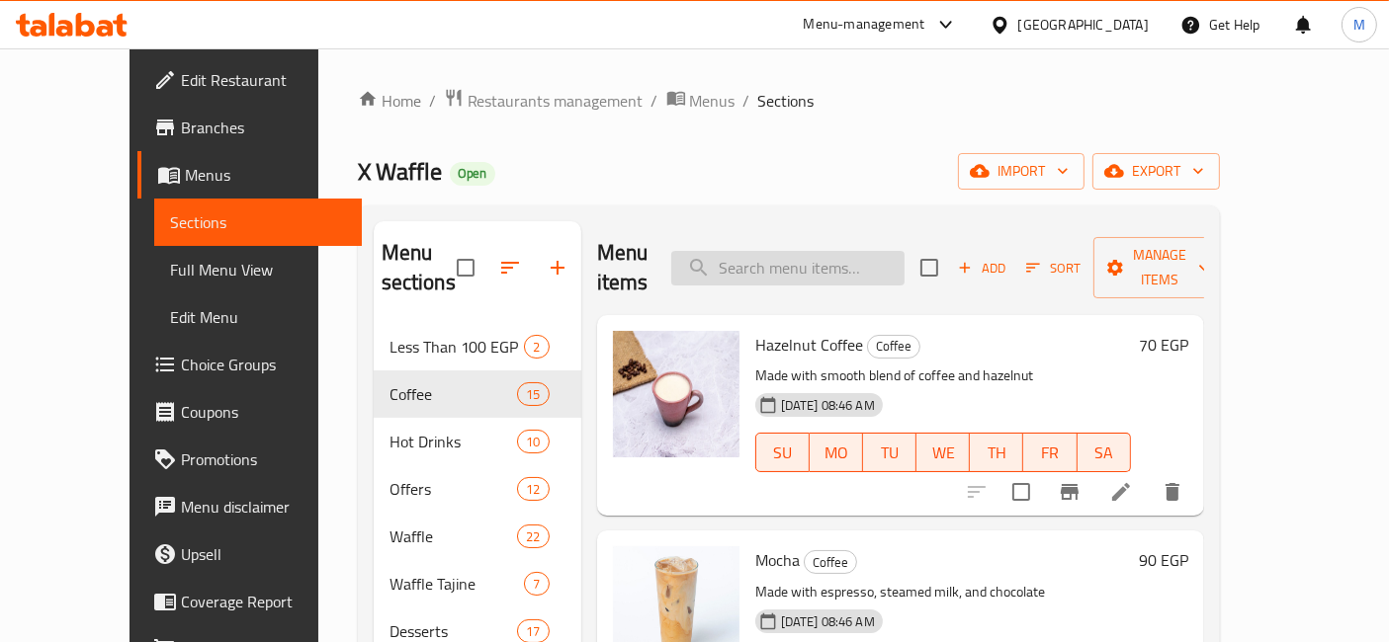
click at [894, 251] on input "search" at bounding box center [787, 268] width 233 height 35
paste input "DOUBLE TURKEY COFFEE"
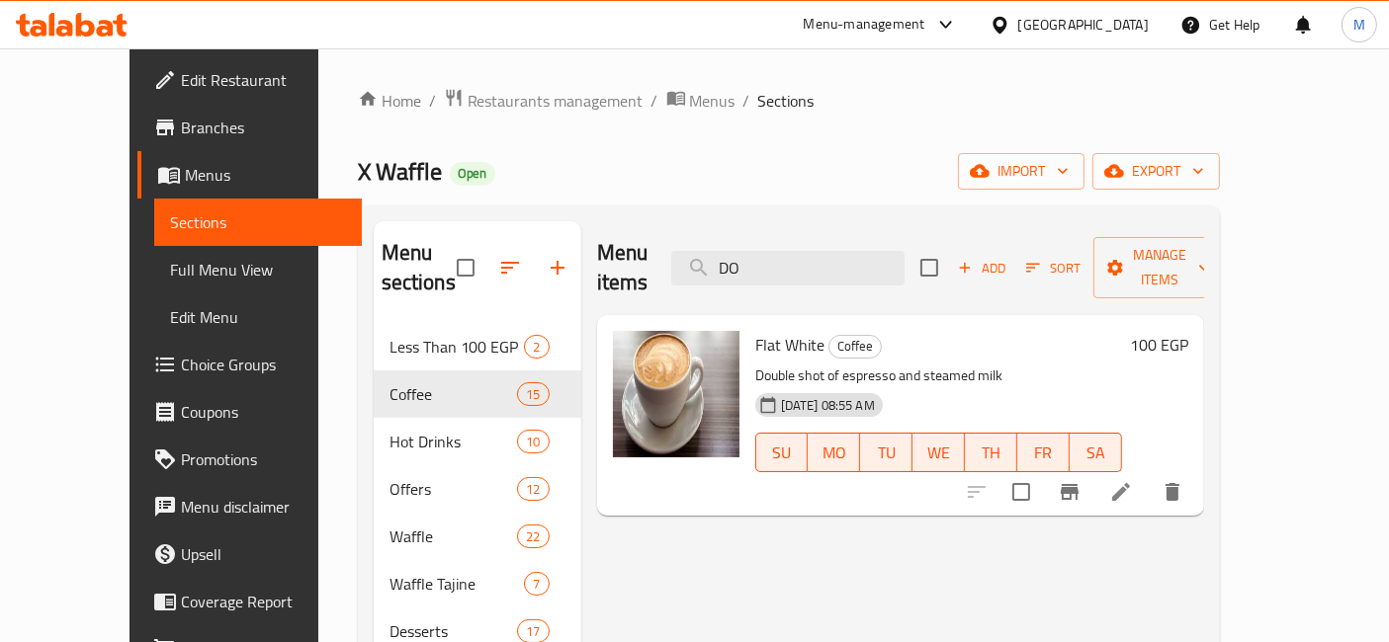
type input "D"
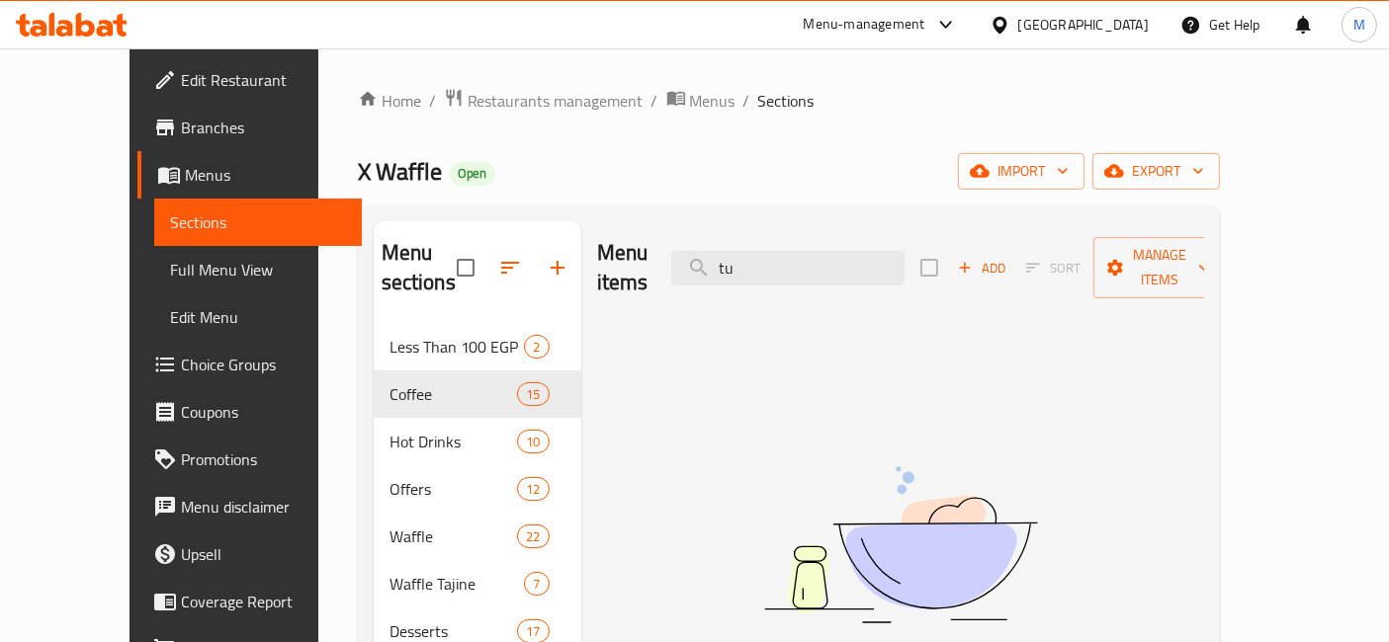
type input "t"
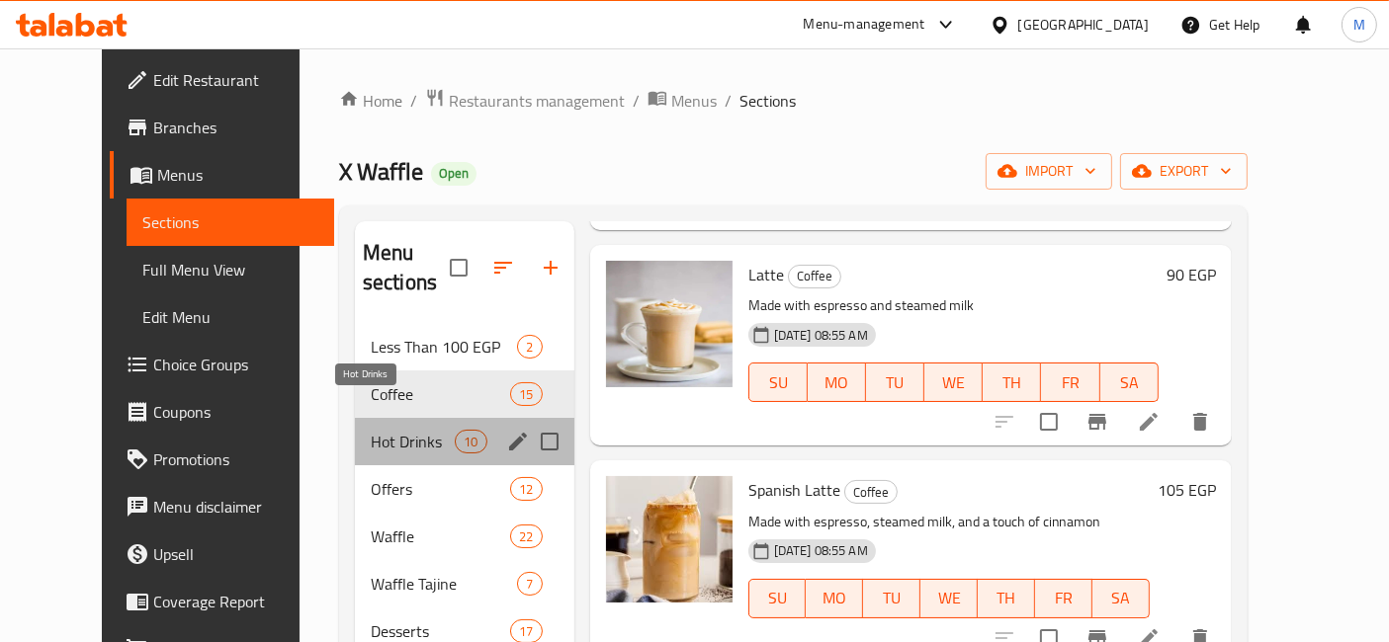
click at [409, 430] on span "Hot Drinks" at bounding box center [413, 442] width 84 height 24
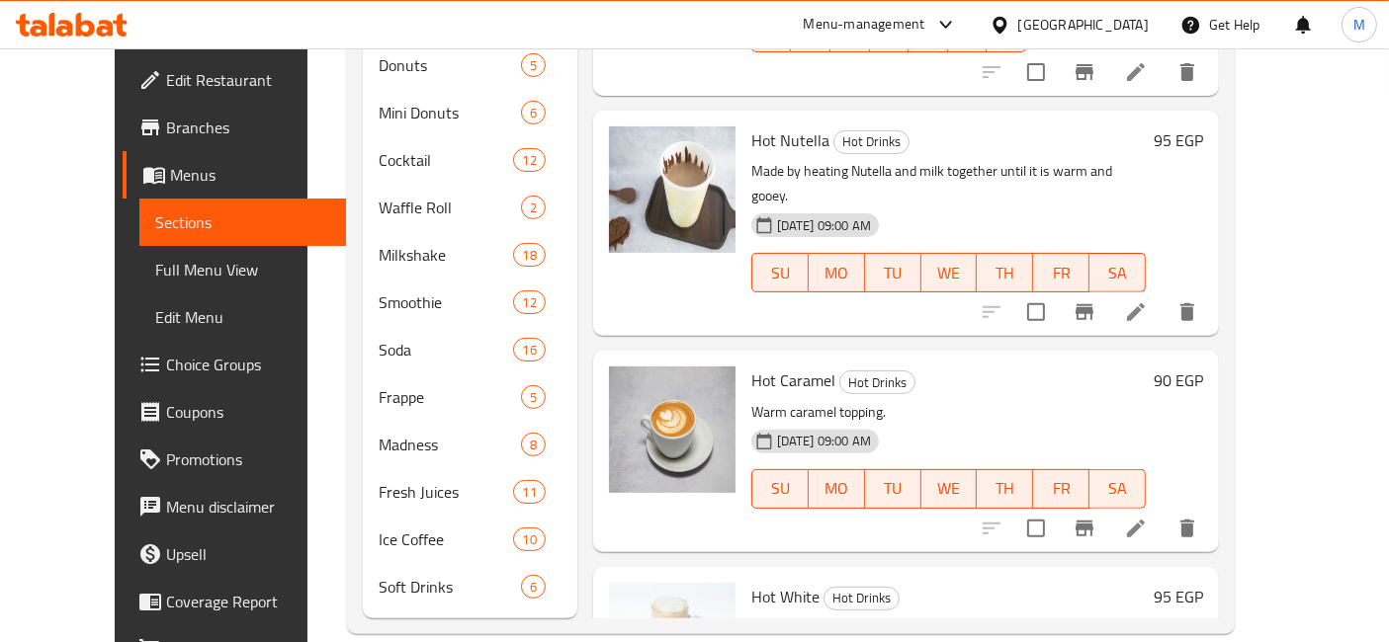
scroll to position [113, 0]
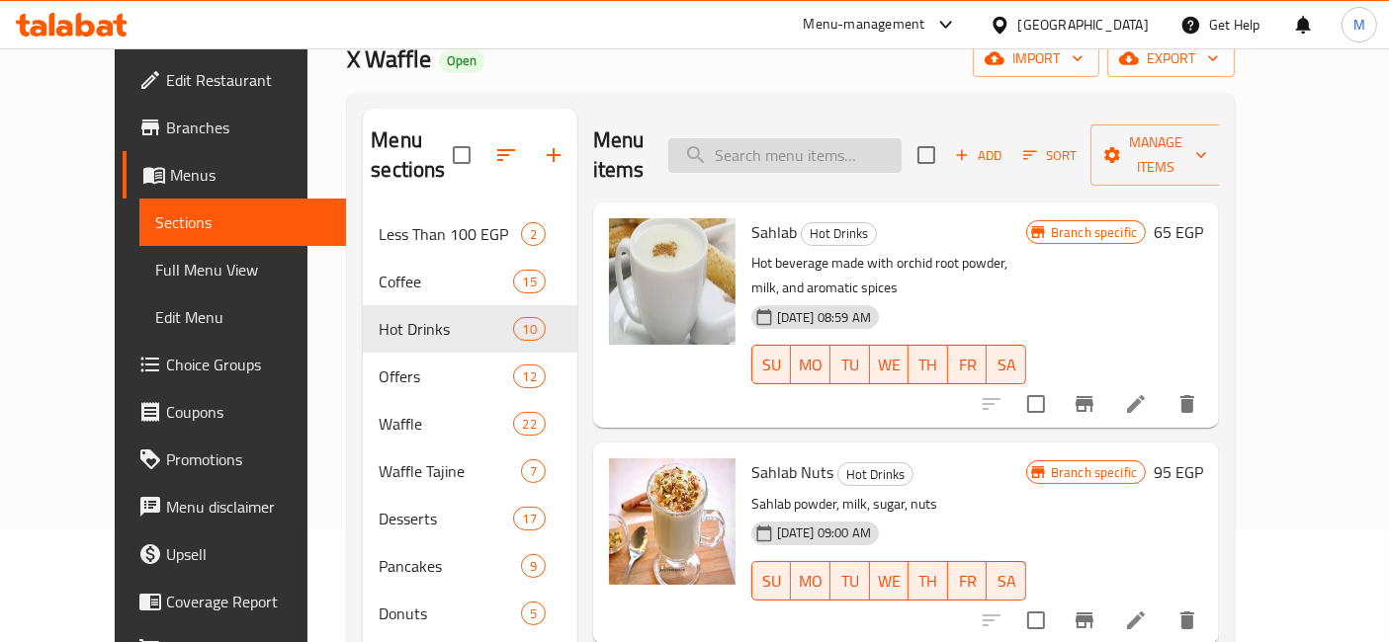
click at [874, 138] on input "search" at bounding box center [784, 155] width 233 height 35
paste input "DOUBLE TURKEY BLEND COFFE"
type input "DOUBLE TURKEY BLEND COFFE"
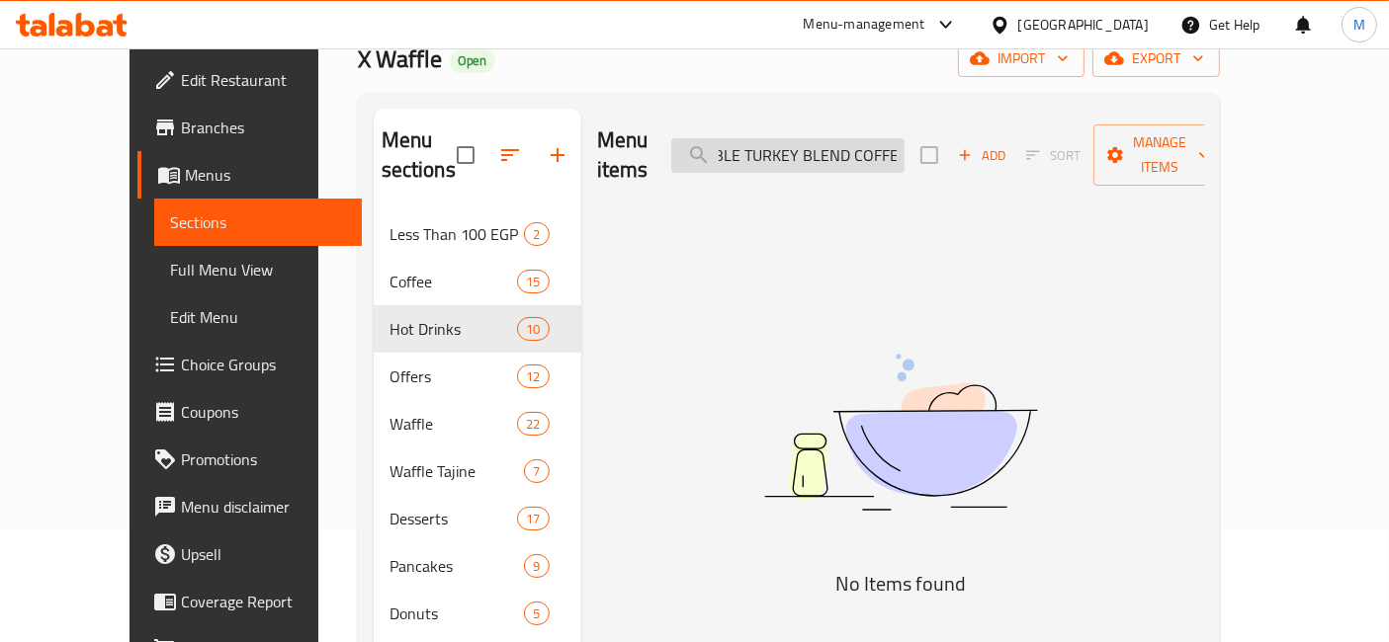
click at [867, 153] on input "DOUBLE TURKEY BLEND COFFE" at bounding box center [787, 155] width 233 height 35
click at [805, 145] on input "turk" at bounding box center [787, 155] width 233 height 35
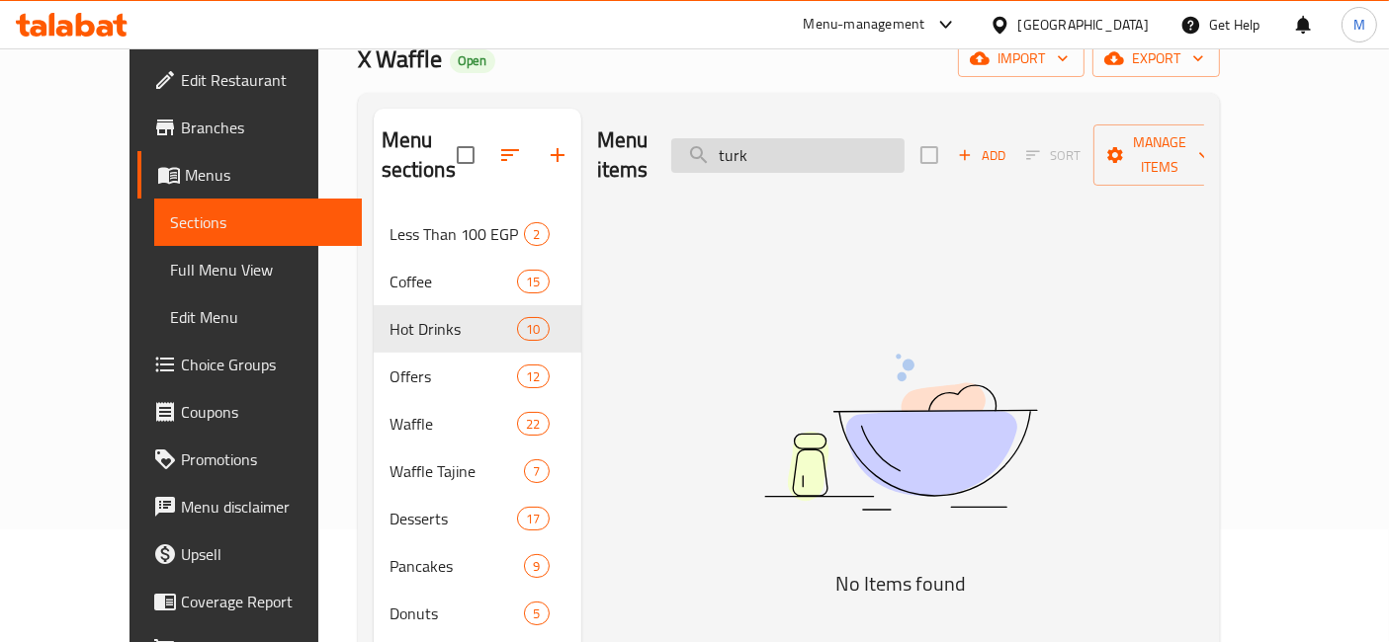
click at [805, 145] on input "turk" at bounding box center [787, 155] width 233 height 35
paste input "HAZELNUT COFFEE"
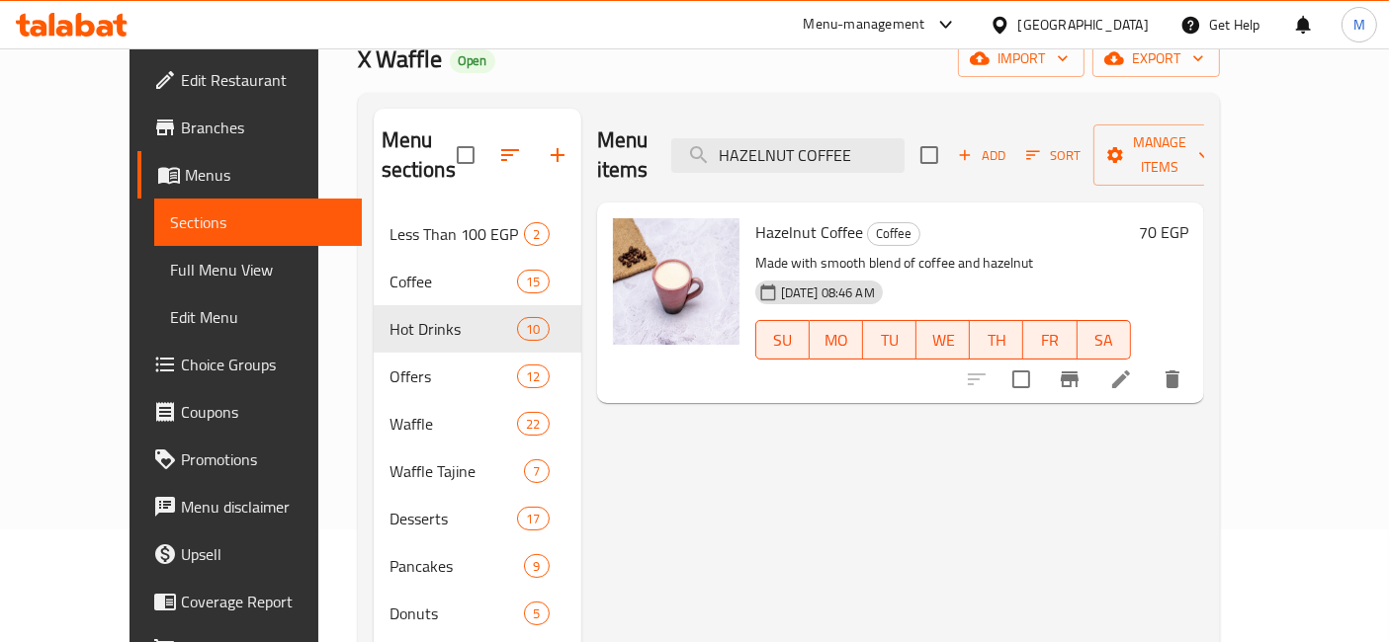
type input "HAZELNUT COFFEE"
click at [1188, 218] on h6 "70 EGP" at bounding box center [1163, 232] width 49 height 28
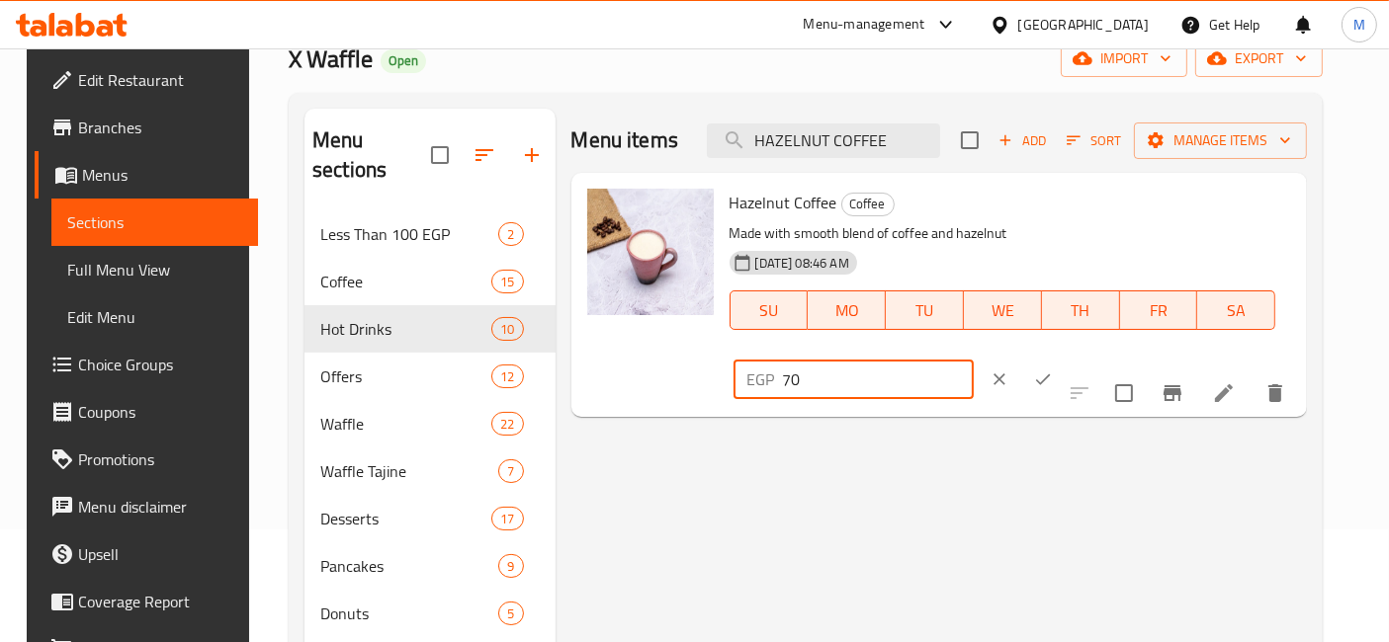
drag, startPoint x: 1157, startPoint y: 212, endPoint x: 959, endPoint y: 202, distance: 198.9
click at [966, 202] on div "Hazelnut Coffee Coffee Made with smooth blend of coffee and hazelnut 25-01-2025…" at bounding box center [1011, 295] width 578 height 228
type input "85"
click at [1053, 370] on icon "ok" at bounding box center [1043, 380] width 20 height 20
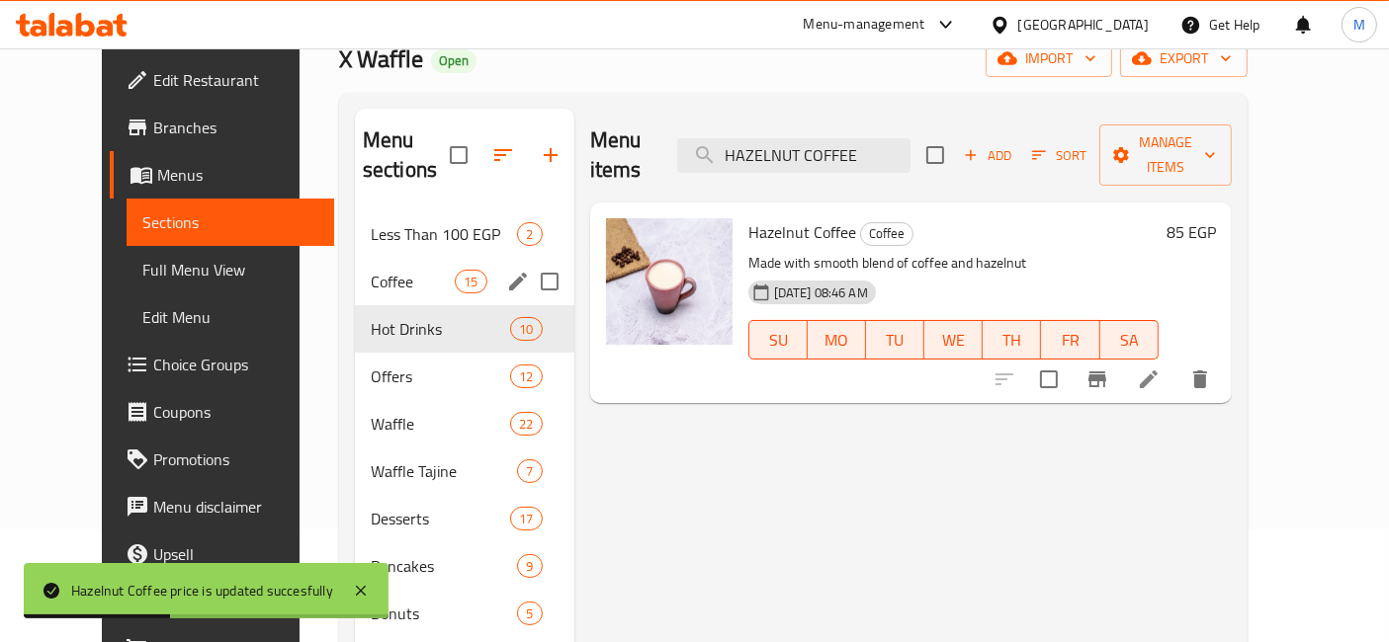
click at [378, 271] on div "Coffee 15" at bounding box center [464, 281] width 219 height 47
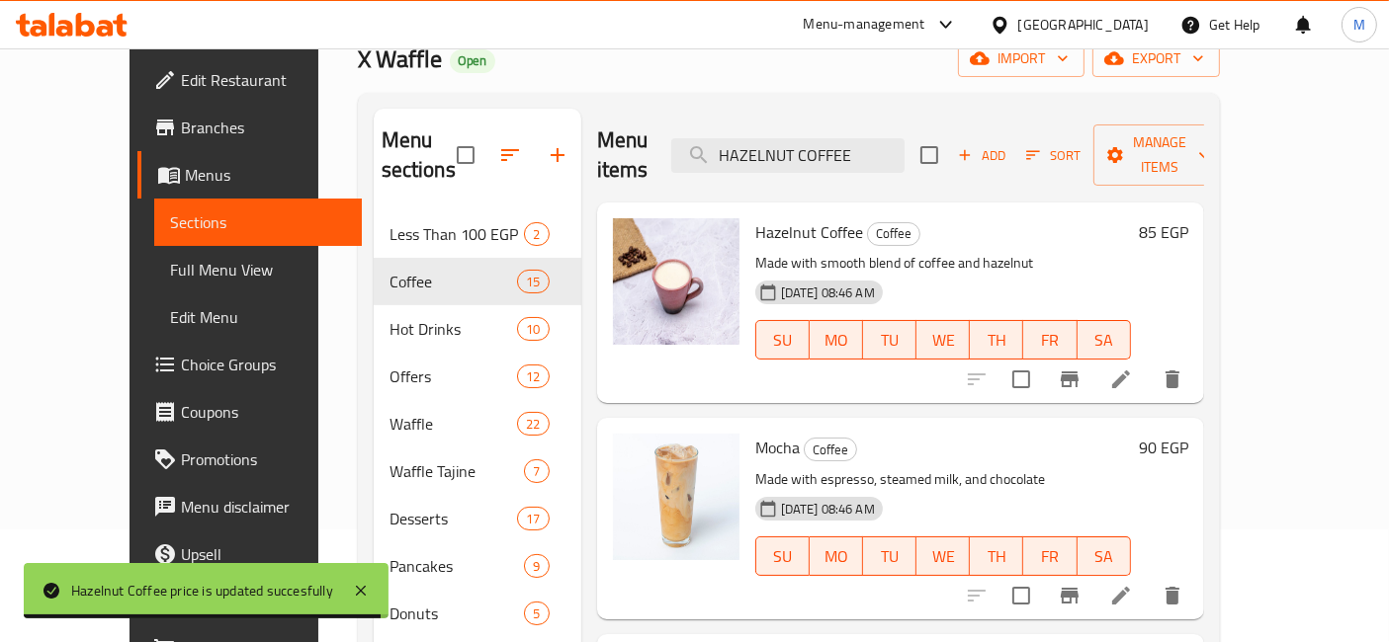
click at [1188, 434] on h6 "90 EGP" at bounding box center [1163, 448] width 49 height 28
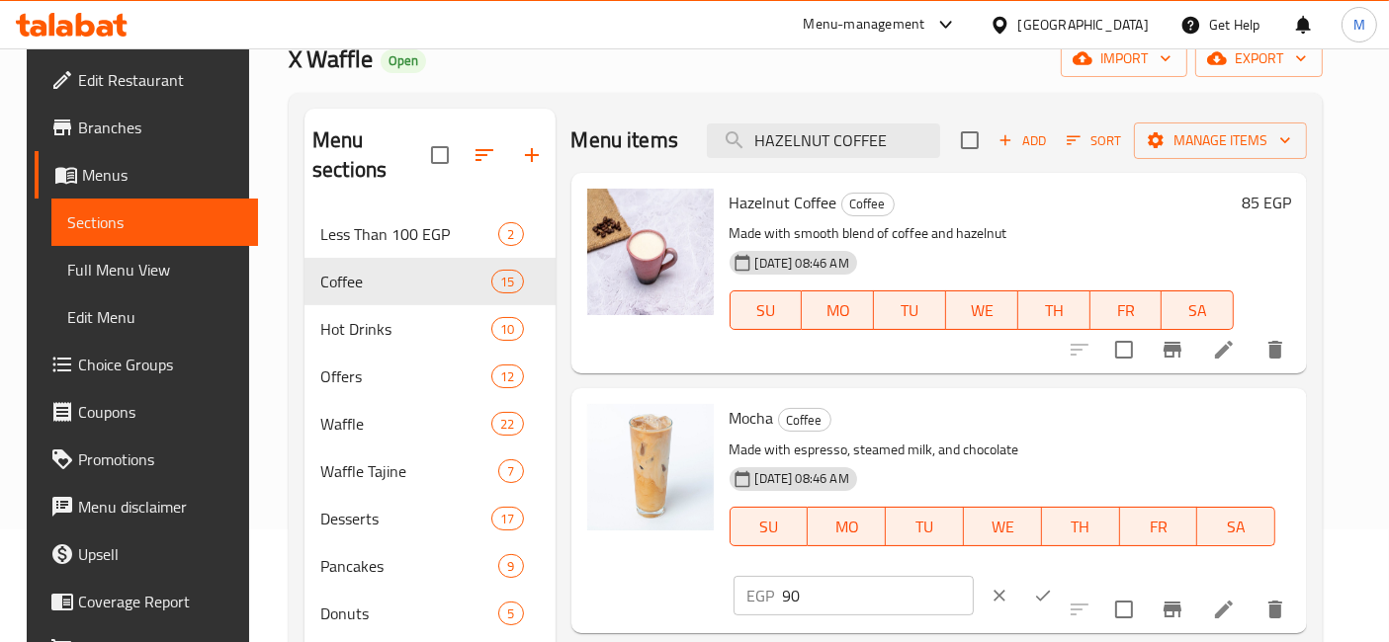
drag, startPoint x: 954, startPoint y: 411, endPoint x: 937, endPoint y: 408, distance: 17.1
click at [937, 408] on div "Mocha Coffee Made with espresso, steamed milk, and chocolate 25-01-2025 08:46 A…" at bounding box center [1011, 510] width 578 height 228
type input "100"
click at [1053, 586] on icon "ok" at bounding box center [1043, 596] width 20 height 20
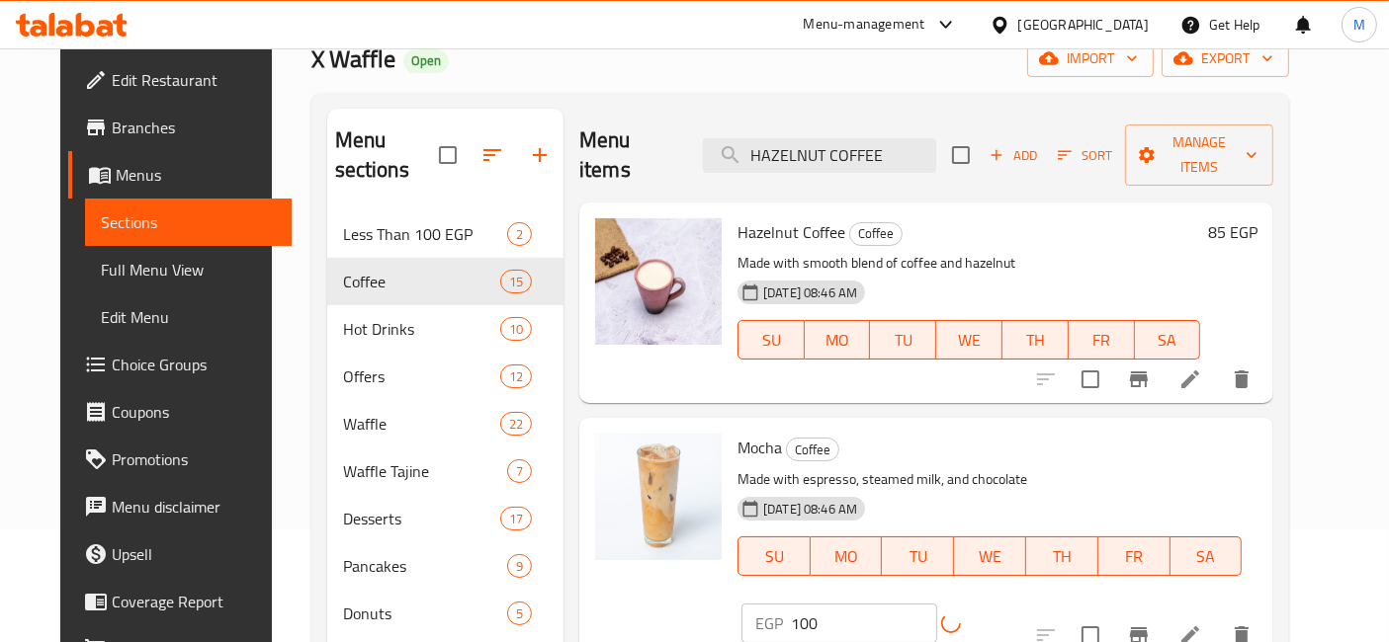
scroll to position [219, 0]
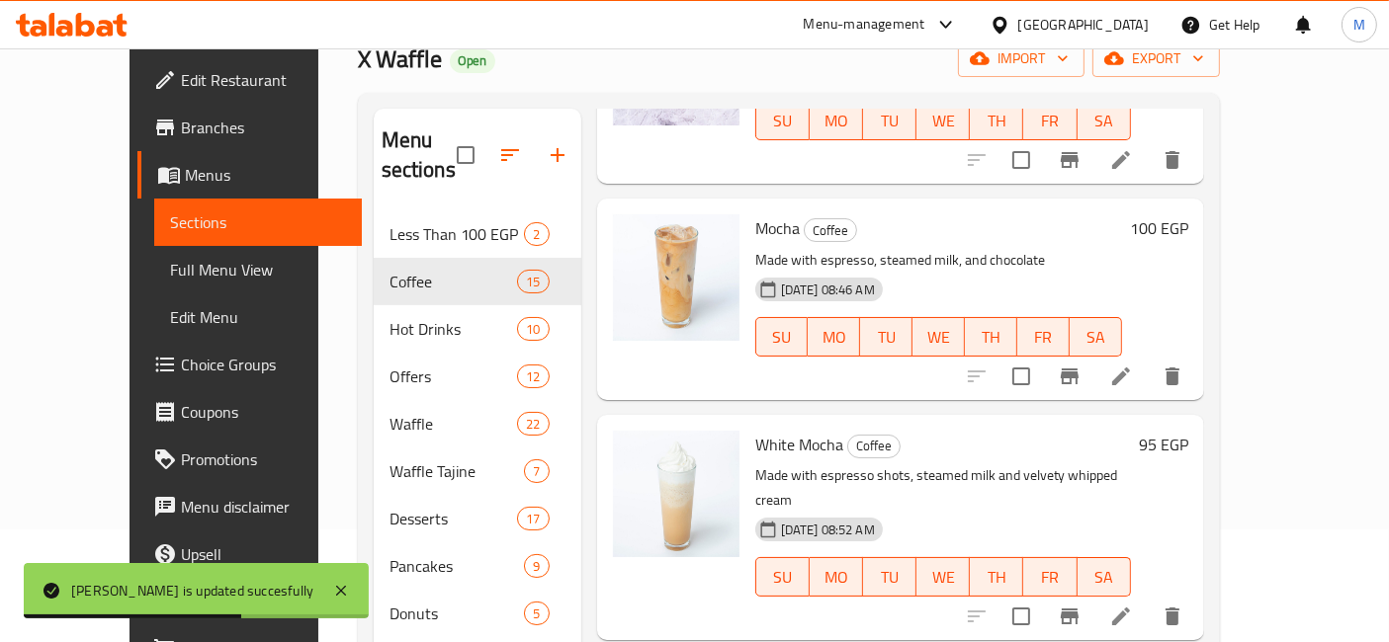
click at [1188, 431] on h6 "95 EGP" at bounding box center [1163, 445] width 49 height 28
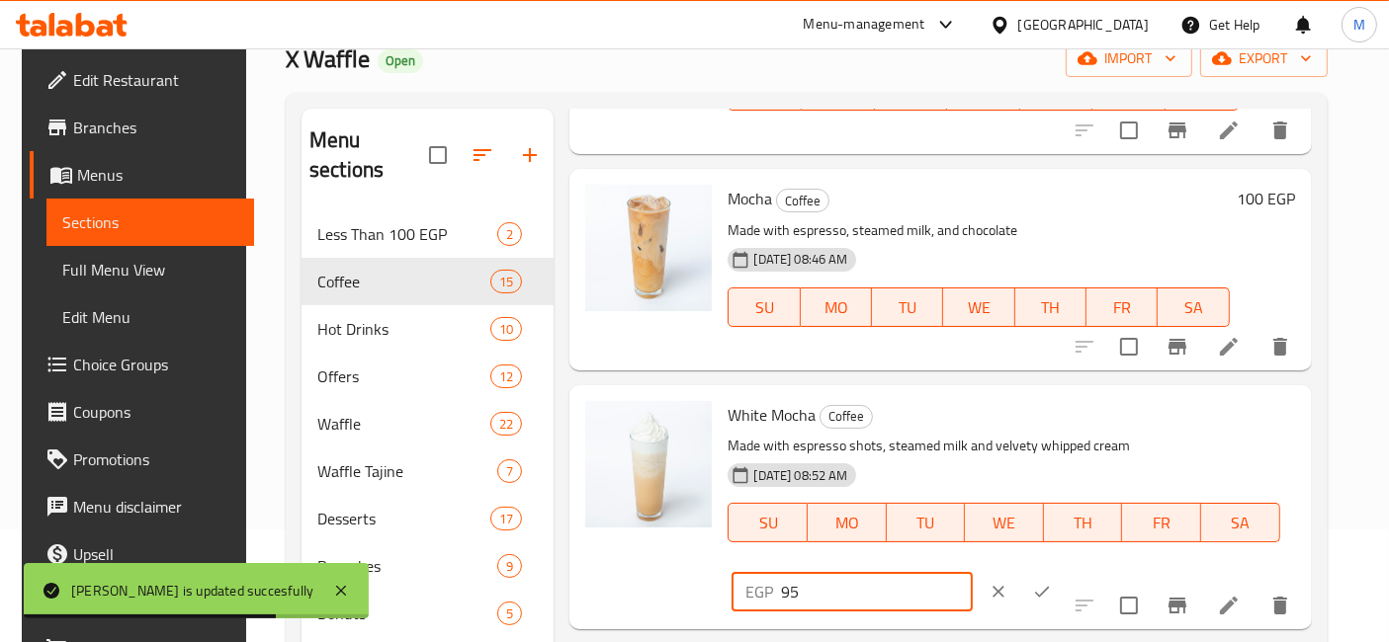
drag, startPoint x: 1109, startPoint y: 416, endPoint x: 979, endPoint y: 427, distance: 129.9
click at [972, 572] on div "EGP 95 ​" at bounding box center [851, 592] width 240 height 40
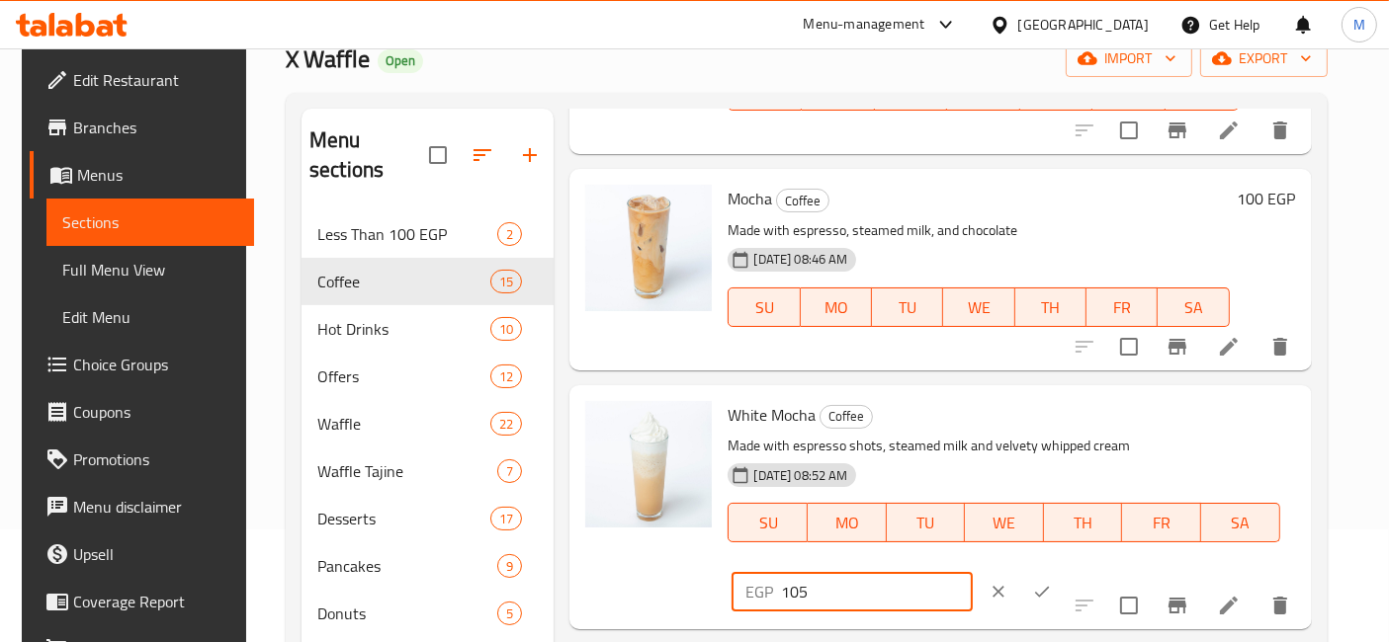
type input "105"
click at [1052, 582] on icon "ok" at bounding box center [1042, 592] width 20 height 20
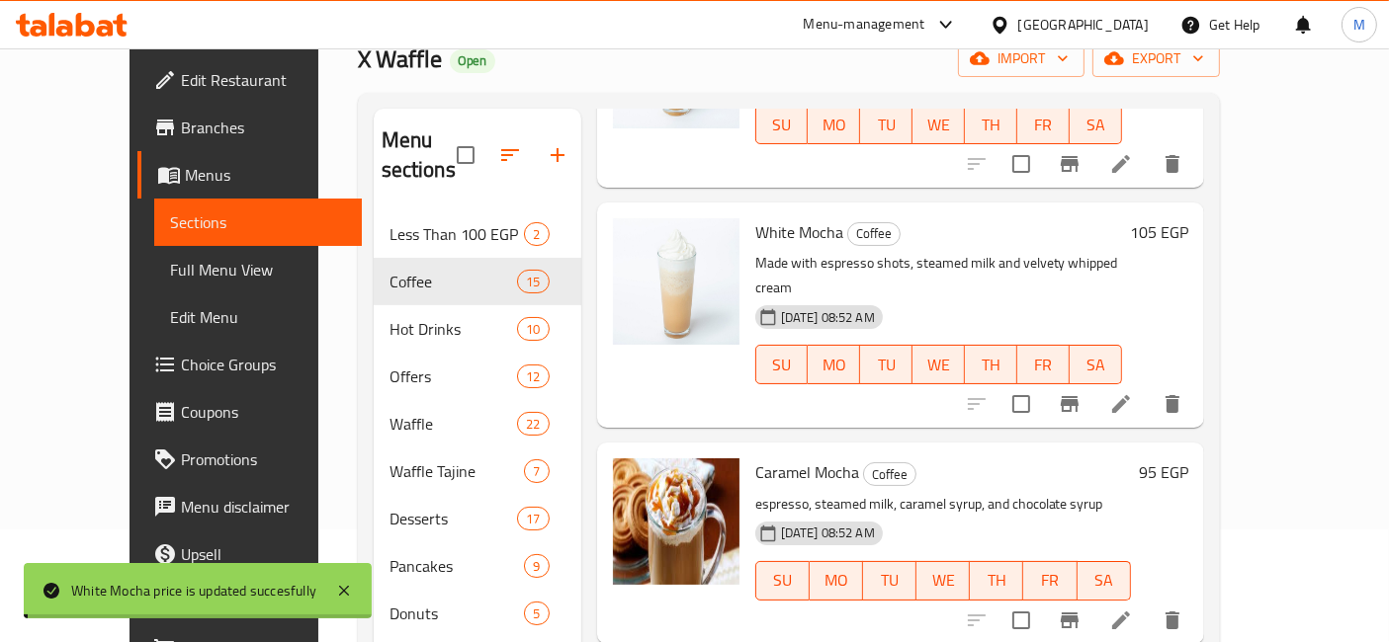
scroll to position [439, 0]
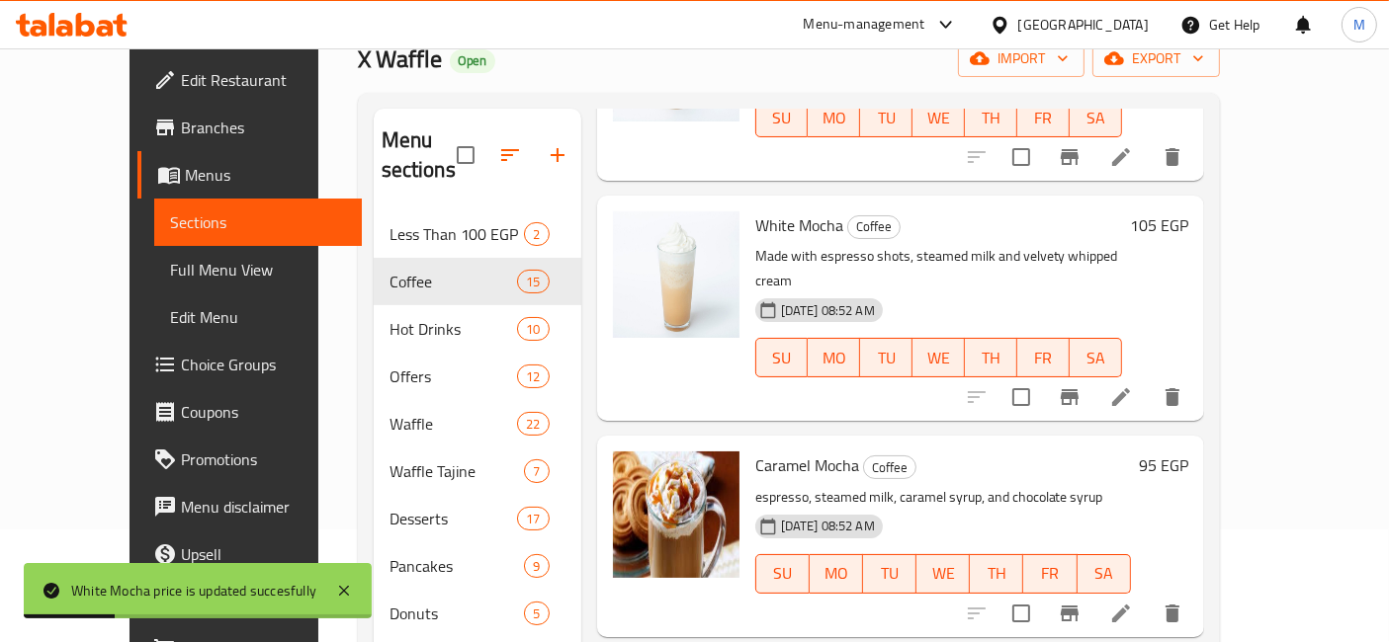
click at [1188, 452] on h6 "95 EGP" at bounding box center [1163, 466] width 49 height 28
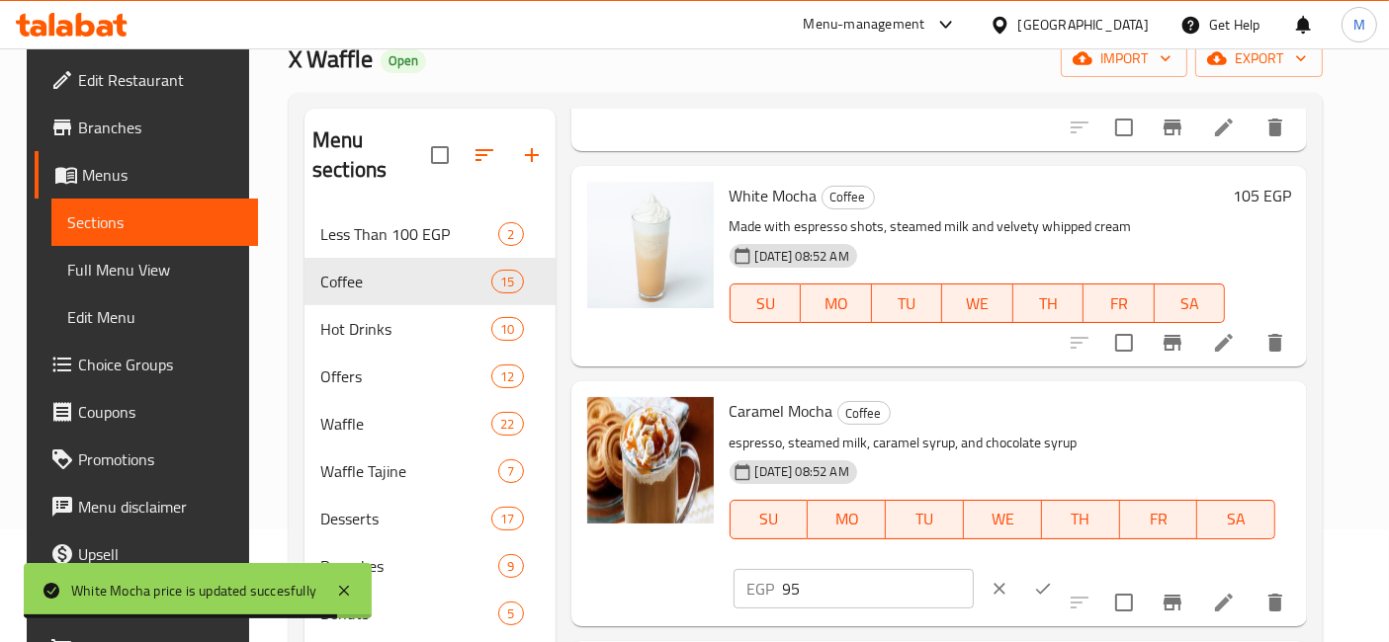
click at [974, 569] on input "95" at bounding box center [878, 589] width 191 height 40
drag, startPoint x: 1072, startPoint y: 413, endPoint x: 1055, endPoint y: 420, distance: 19.1
click at [974, 569] on input "95" at bounding box center [878, 589] width 191 height 40
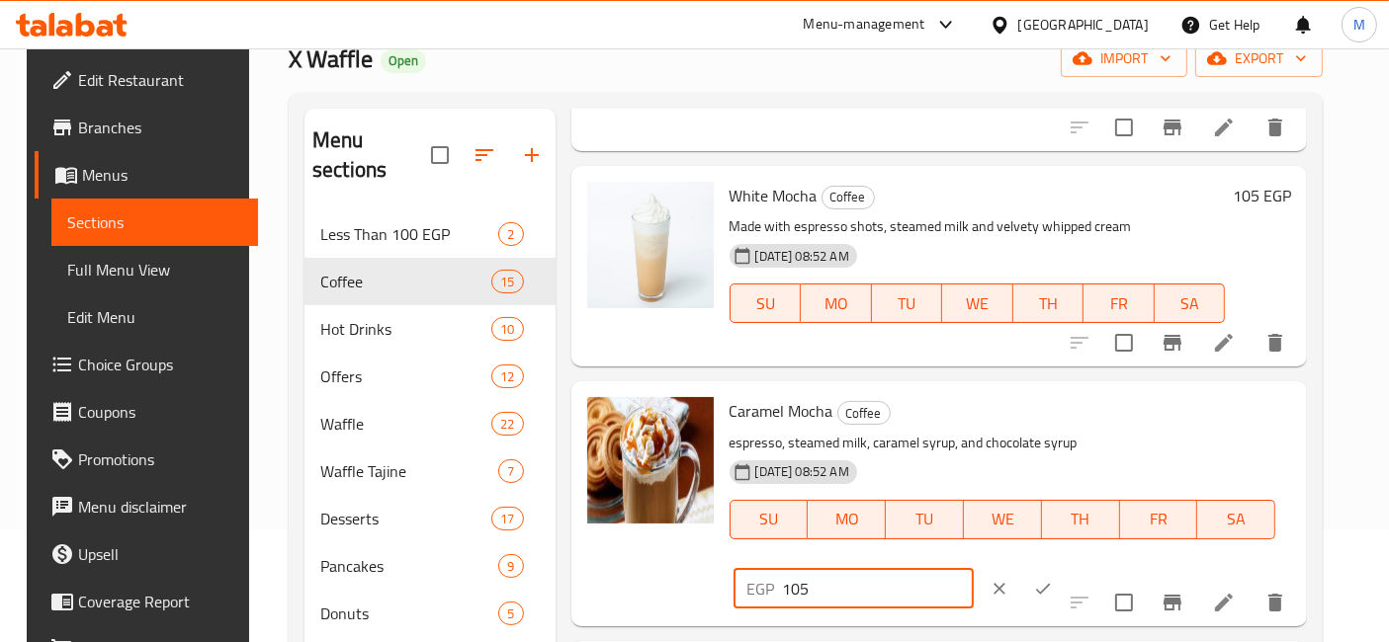
type input "105"
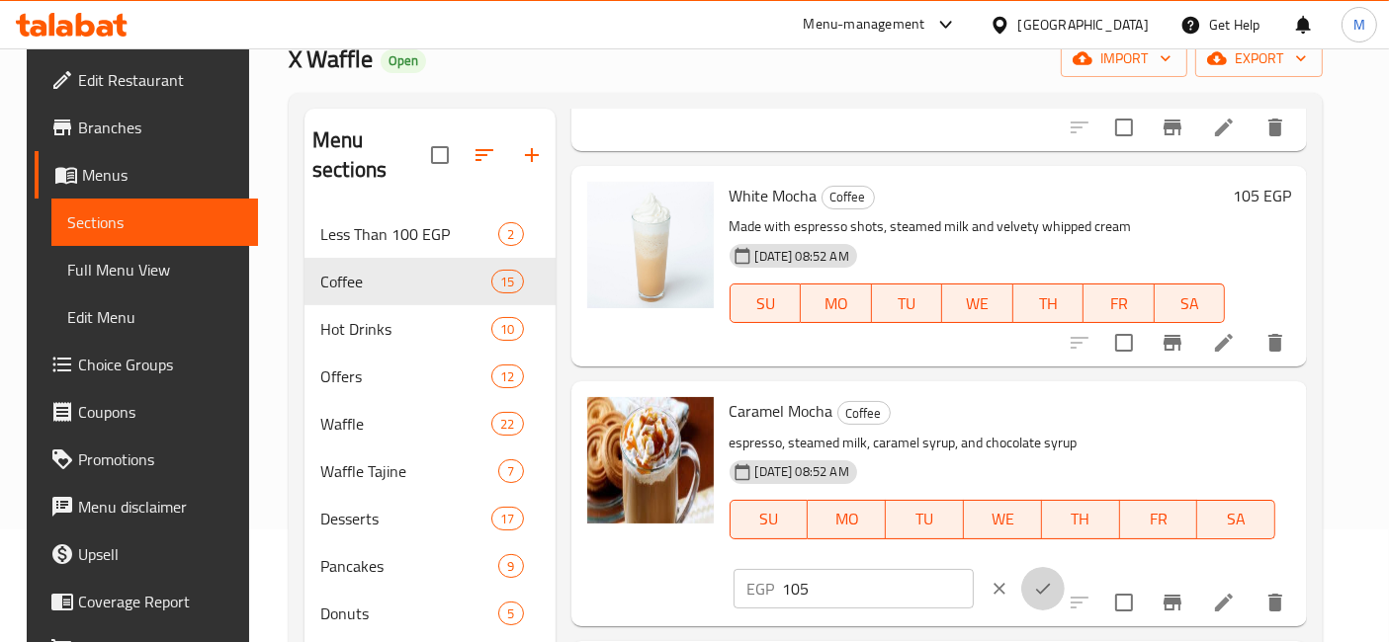
click at [1053, 579] on icon "ok" at bounding box center [1043, 589] width 20 height 20
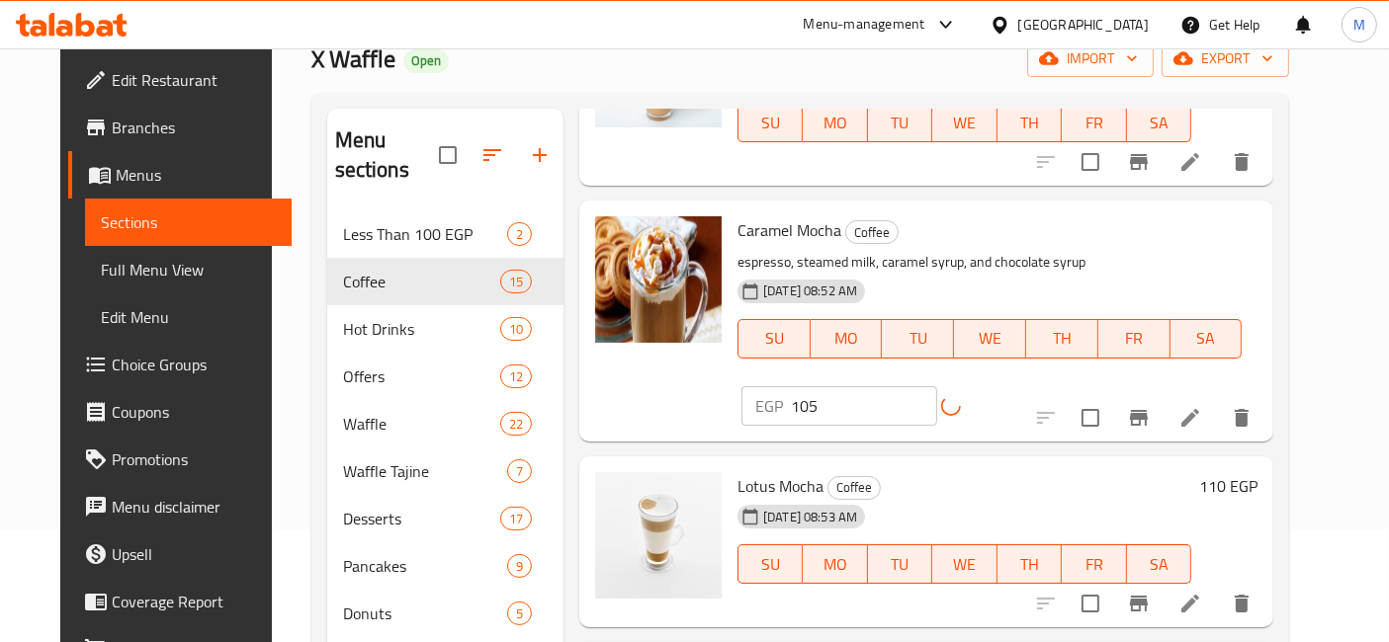
scroll to position [658, 0]
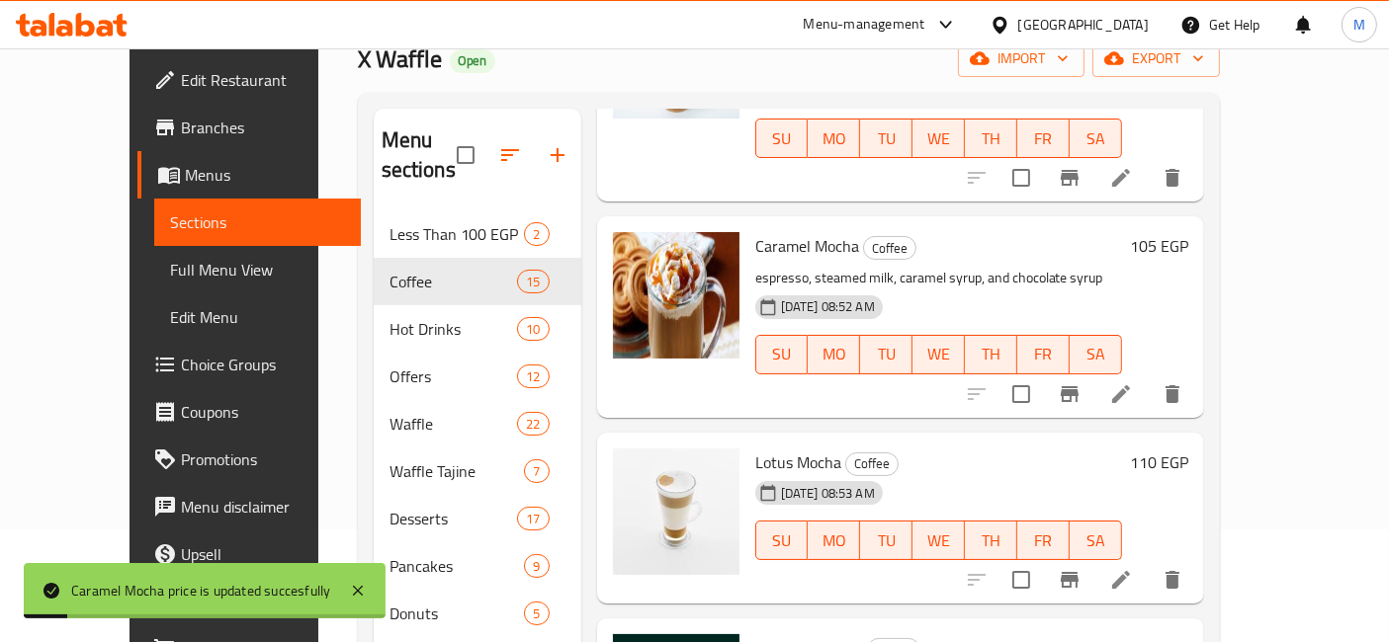
click at [1188, 449] on h6 "110 EGP" at bounding box center [1159, 463] width 58 height 28
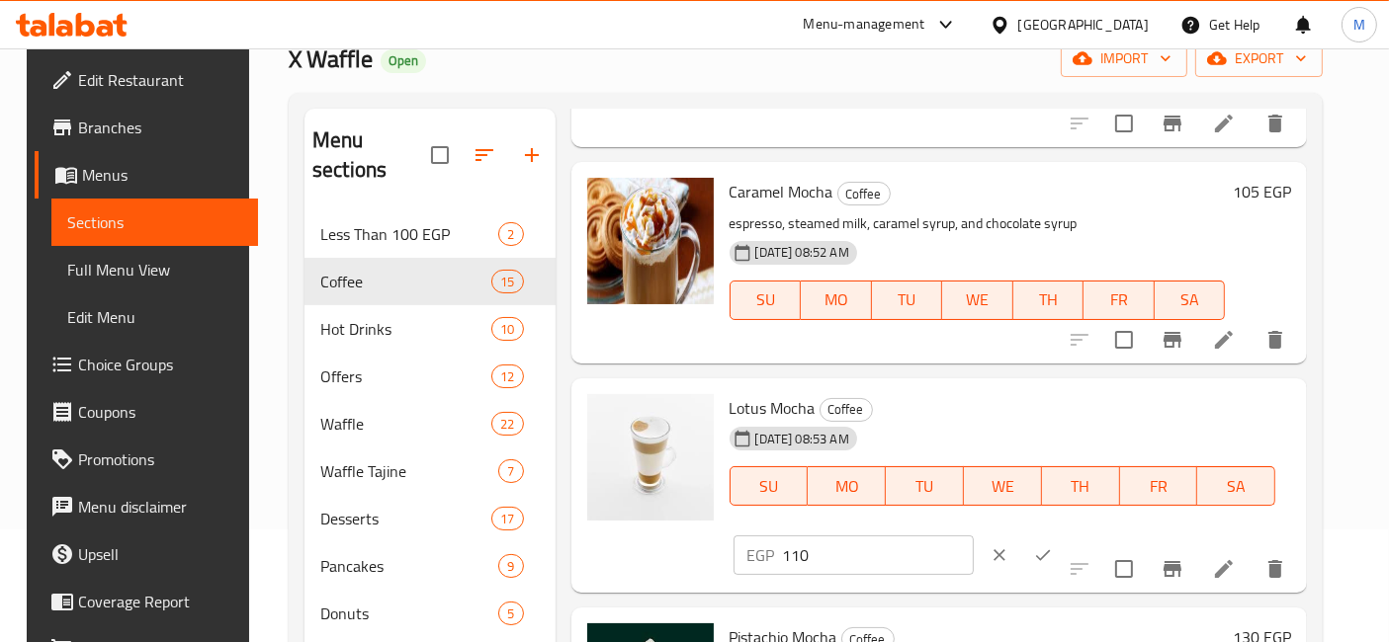
click at [1021, 534] on button "clear" at bounding box center [999, 555] width 43 height 43
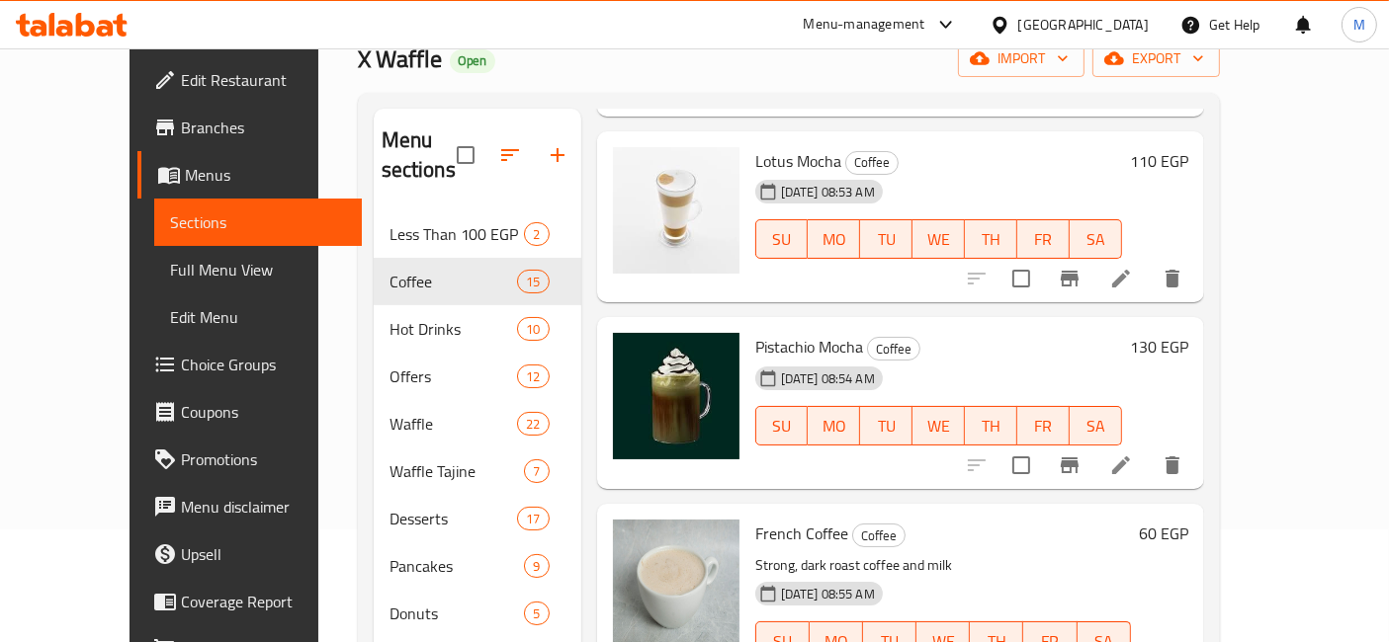
scroll to position [988, 0]
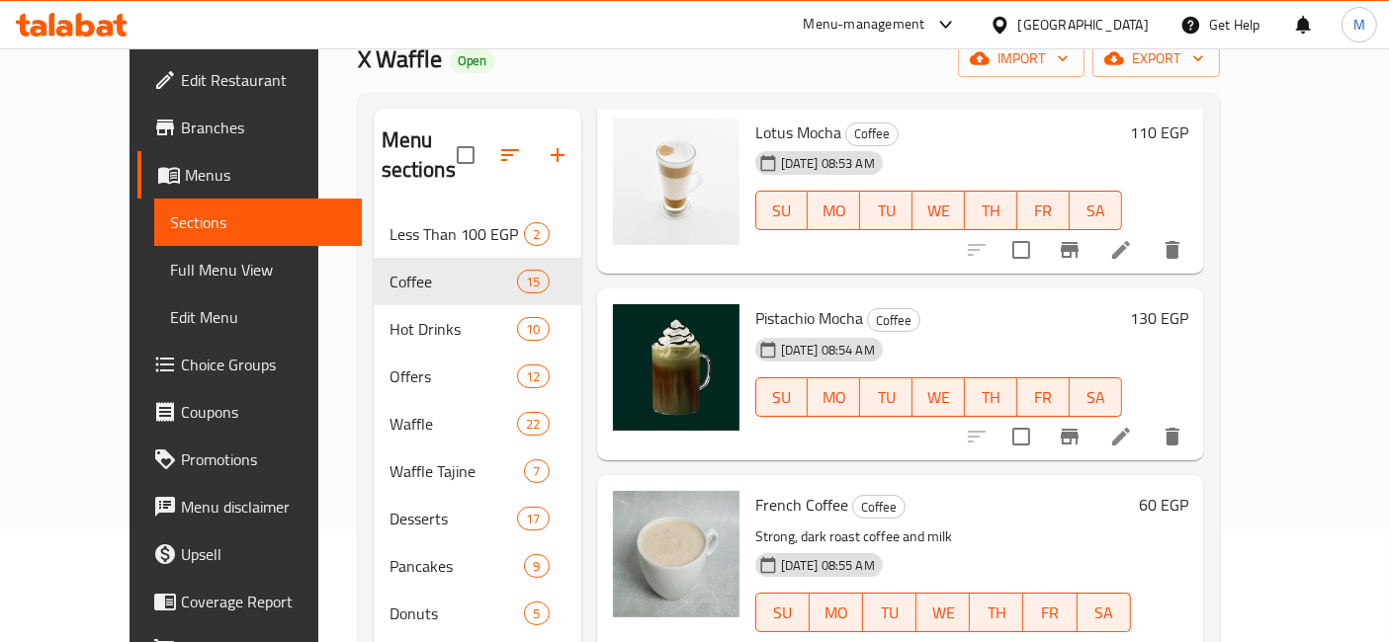
click at [1188, 491] on div "60 EGP" at bounding box center [1159, 575] width 57 height 169
click at [1196, 483] on div "French Coffee Coffee Strong, dark roast coffee and milk 25-01-2025 08:55 AM SU …" at bounding box center [971, 575] width 449 height 185
click at [1188, 491] on h6 "60 EGP" at bounding box center [1163, 505] width 49 height 28
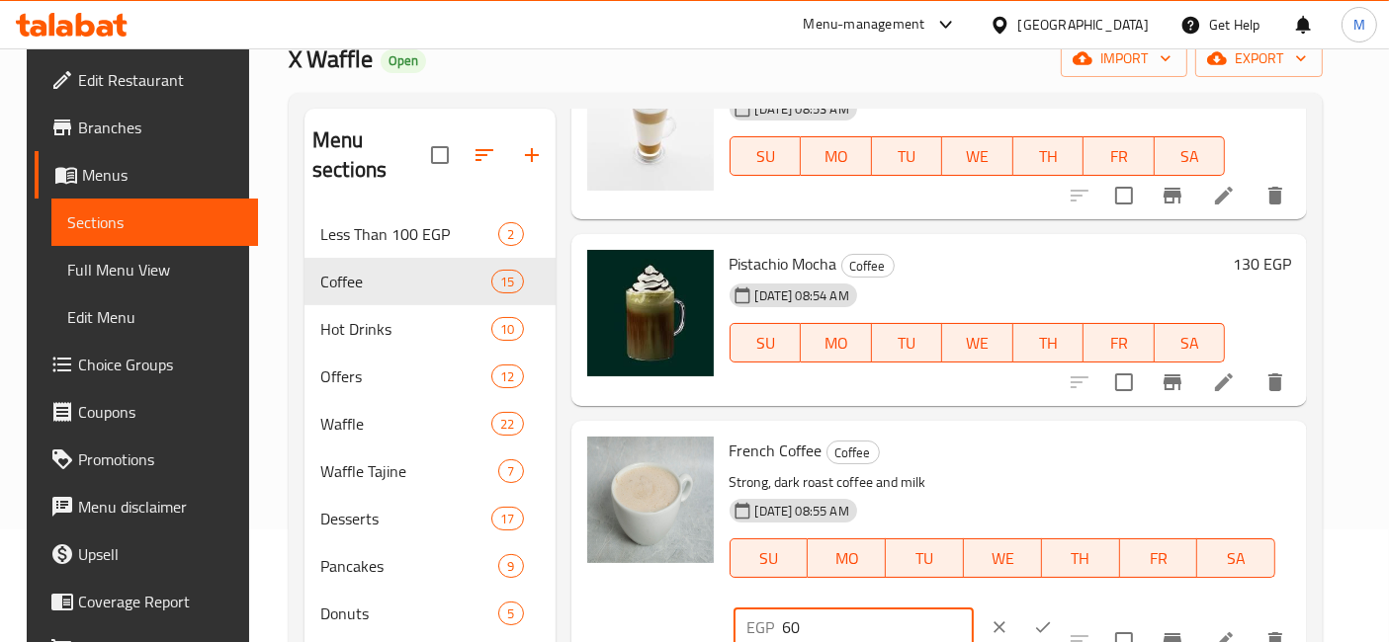
drag, startPoint x: 1059, startPoint y: 446, endPoint x: 837, endPoint y: 446, distance: 221.4
click at [841, 446] on div "French Coffee Coffee Strong, dark roast coffee and milk 25-01-2025 08:55 AM SU …" at bounding box center [1011, 543] width 578 height 228
type input "85"
click at [1053, 618] on icon "ok" at bounding box center [1043, 628] width 20 height 20
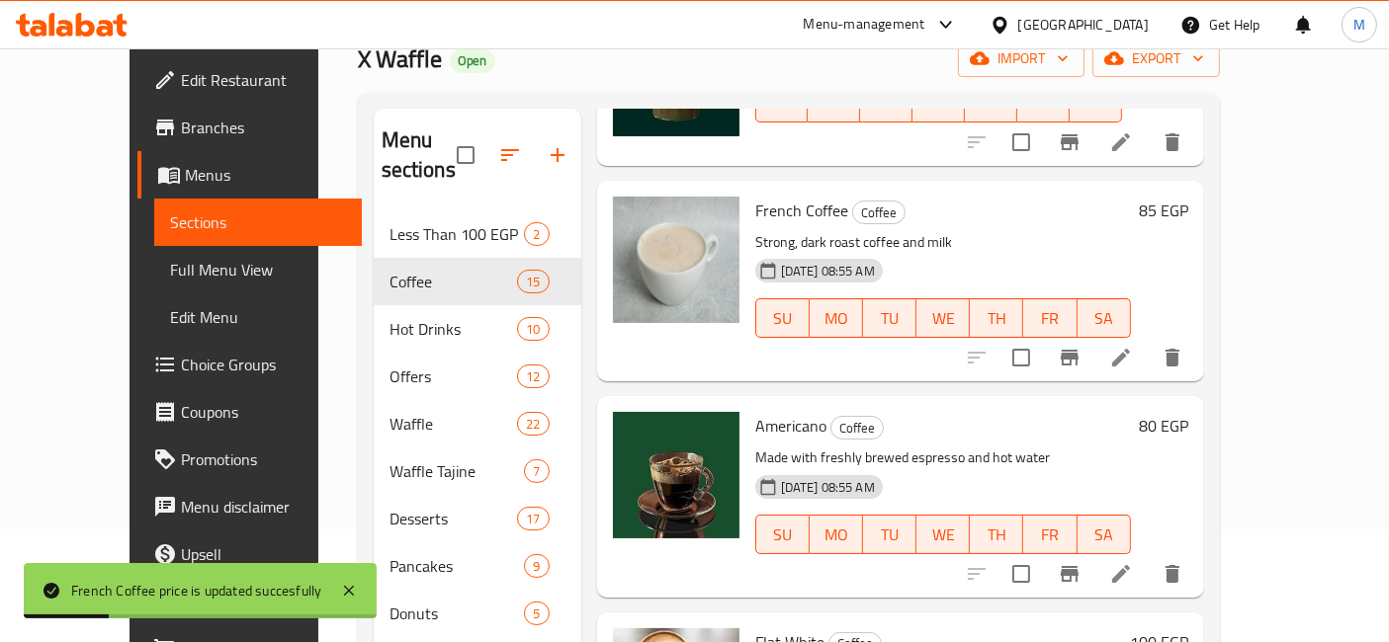
scroll to position [1318, 0]
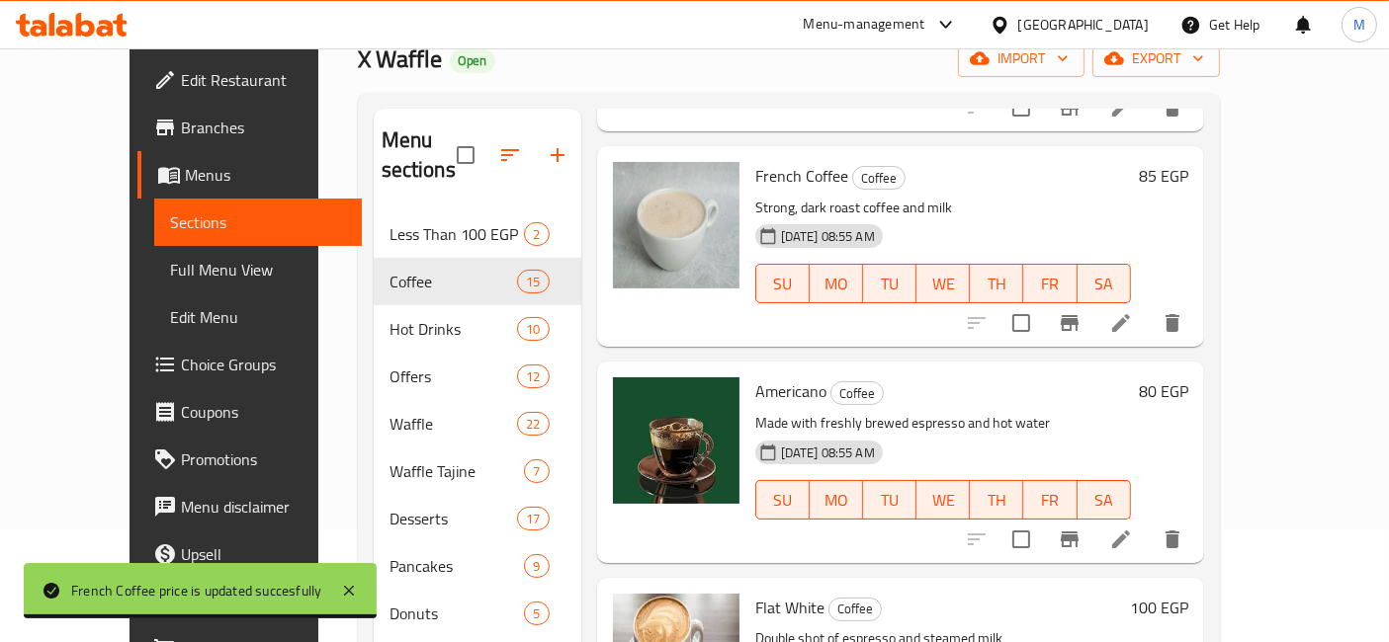
click at [1188, 378] on h6 "80 EGP" at bounding box center [1163, 392] width 49 height 28
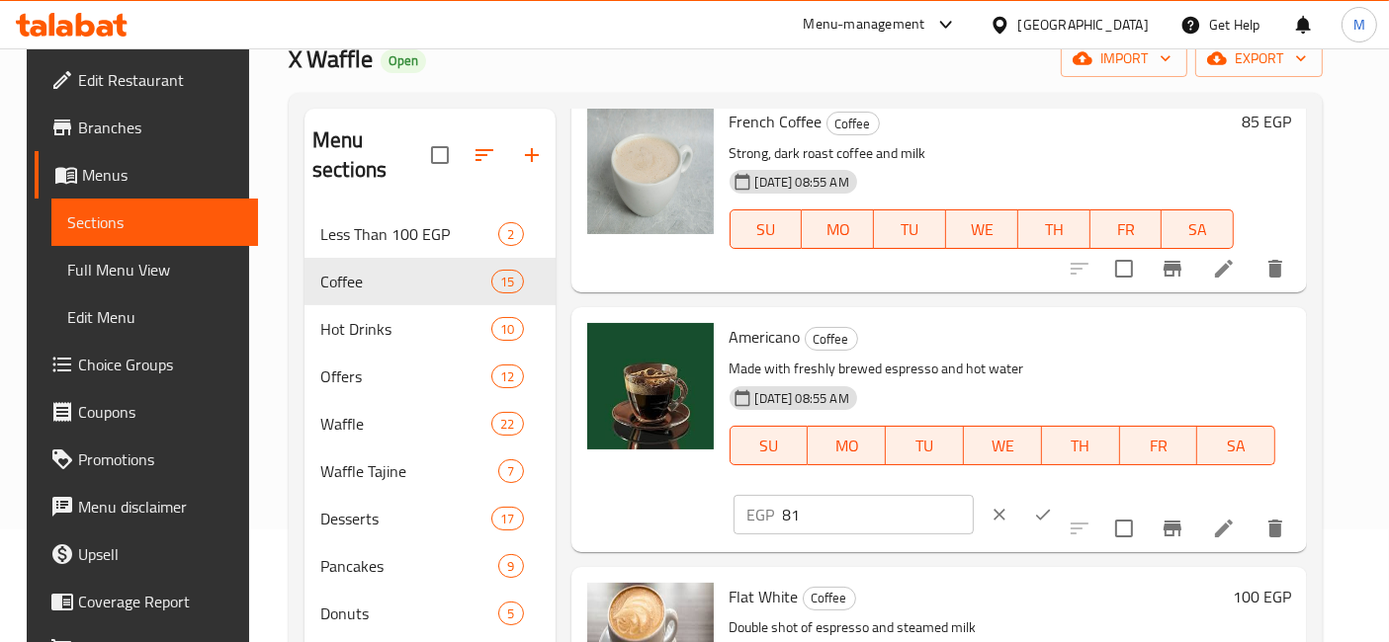
click at [974, 495] on input "81" at bounding box center [878, 515] width 191 height 40
click at [974, 495] on input "82" at bounding box center [878, 515] width 191 height 40
click at [974, 495] on input "83" at bounding box center [878, 515] width 191 height 40
click at [974, 495] on input "84" at bounding box center [878, 515] width 191 height 40
type input "85"
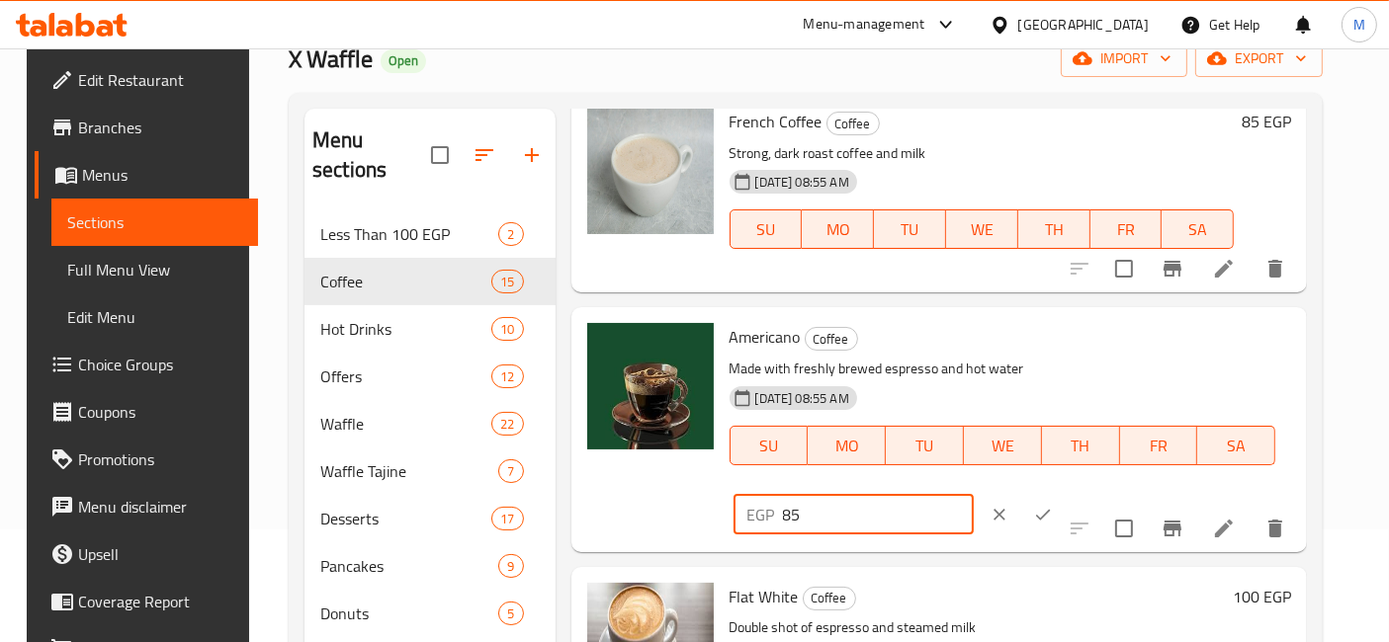
click at [974, 495] on input "85" at bounding box center [878, 515] width 191 height 40
click at [1064, 493] on button "ok" at bounding box center [1042, 514] width 43 height 43
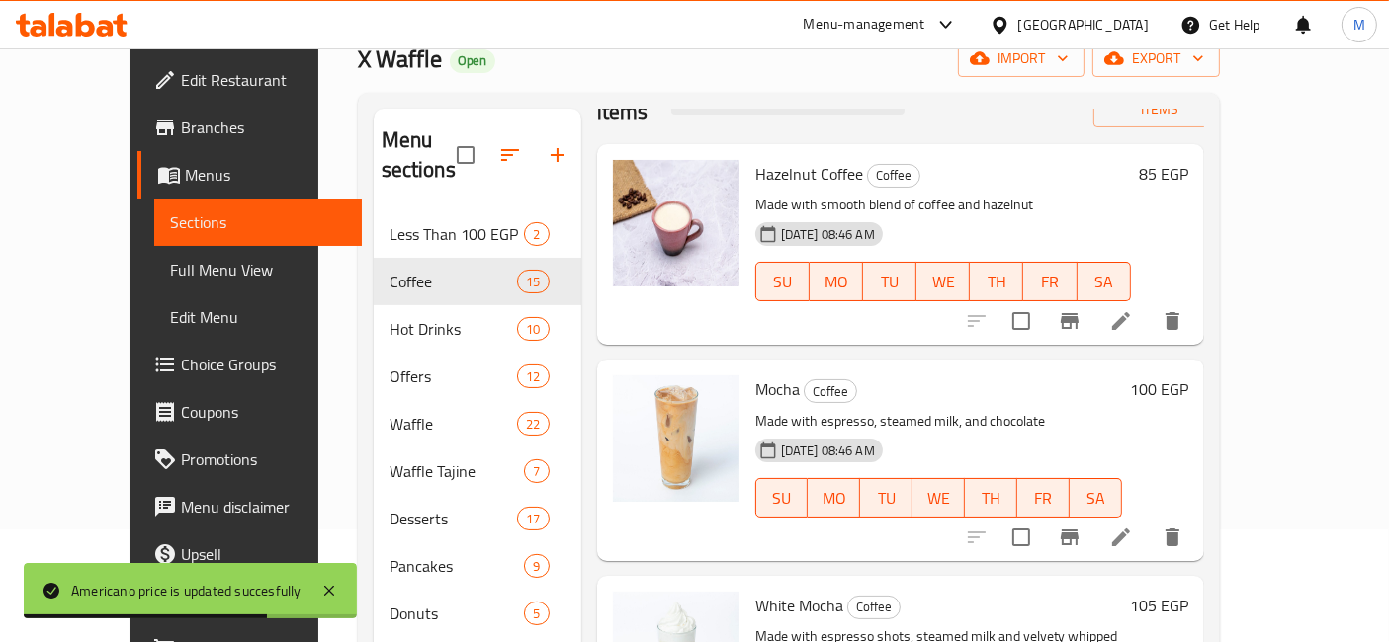
scroll to position [0, 0]
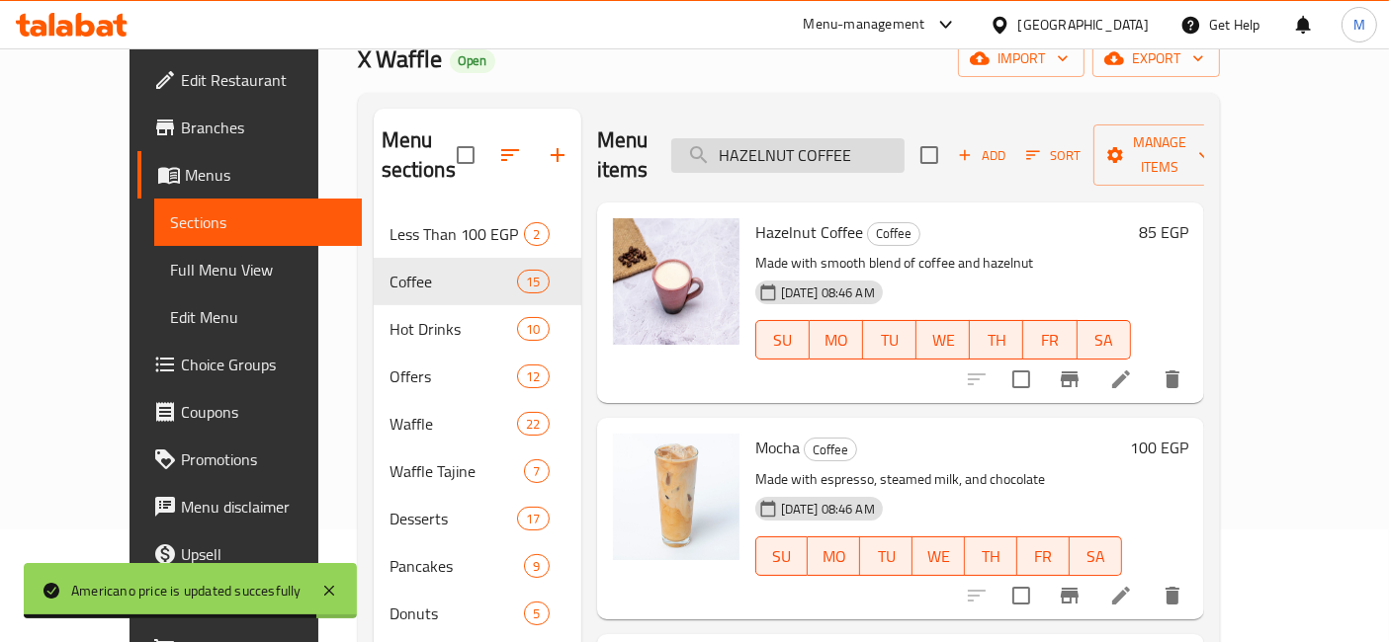
click at [861, 138] on input "HAZELNUT COFFEE" at bounding box center [787, 155] width 233 height 35
paste input "DOUBLE ESSPRESSO"
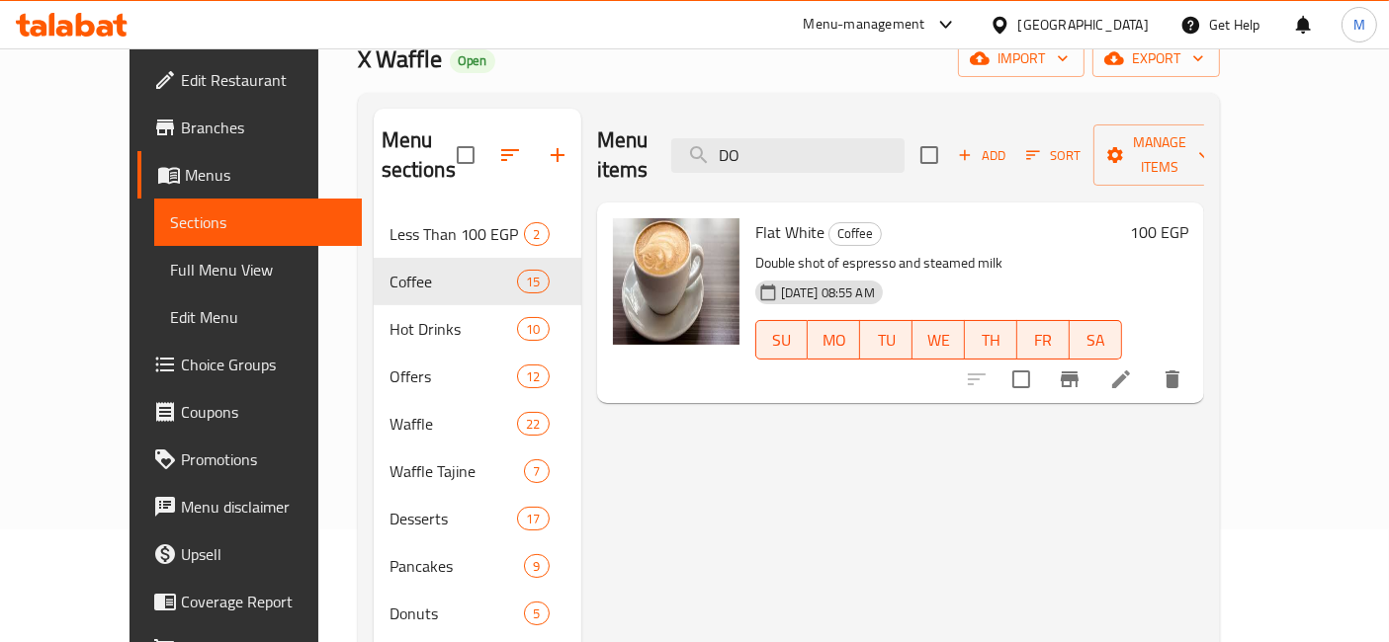
type input "D"
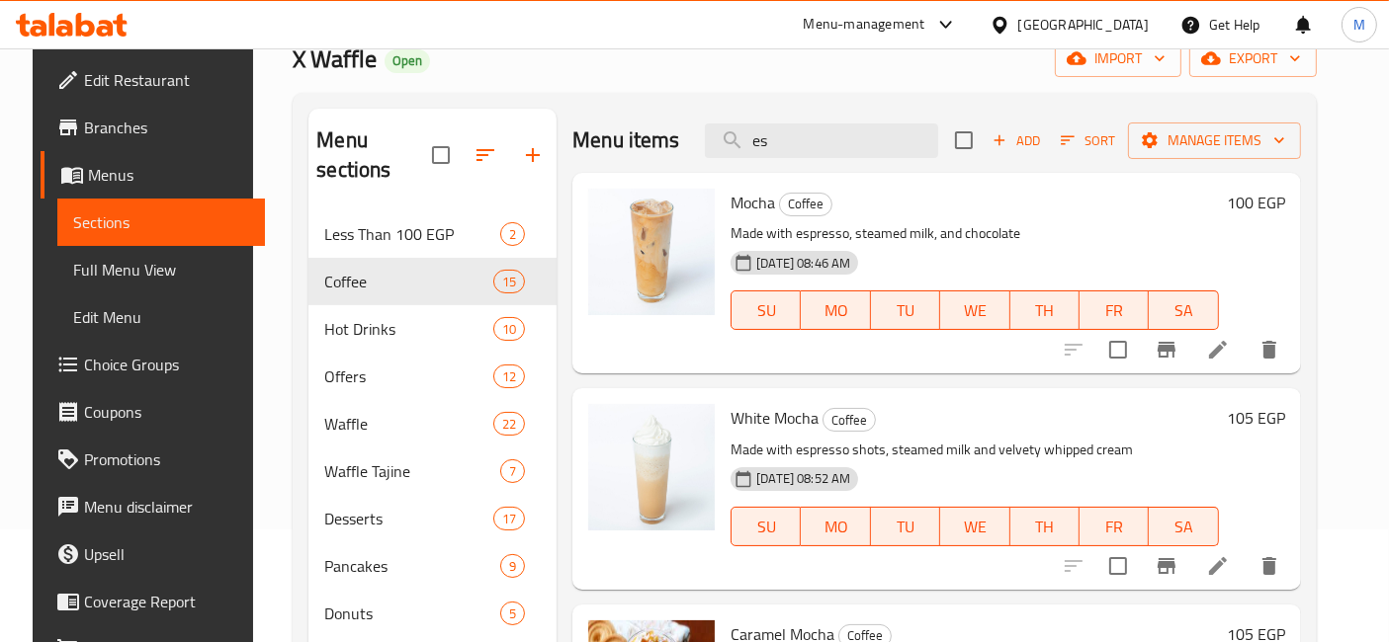
type input "e"
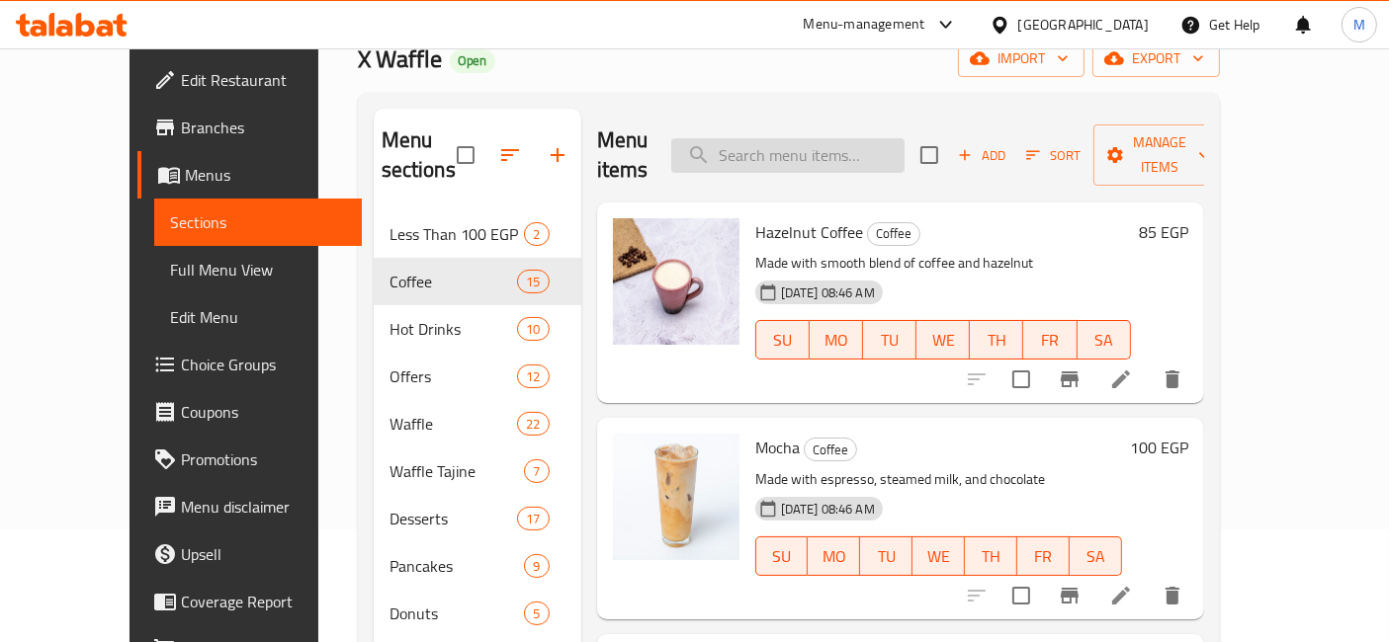
paste input "DOUBLE MAKATIO"
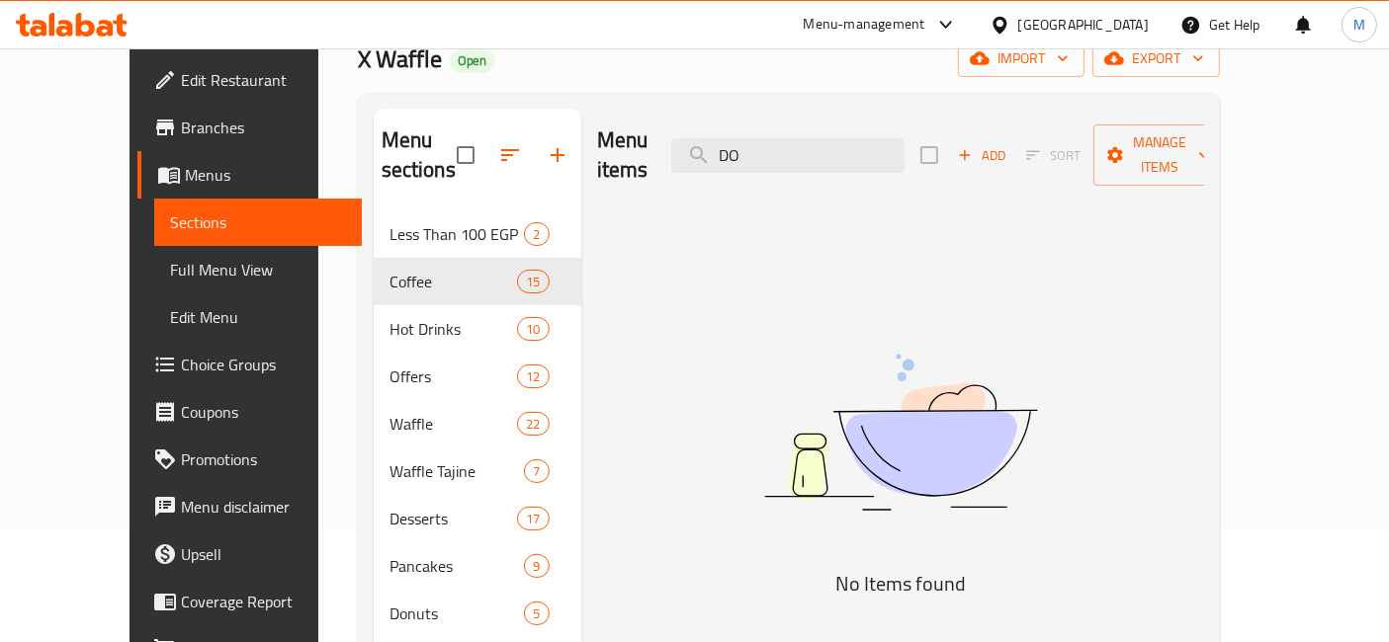
type input "D"
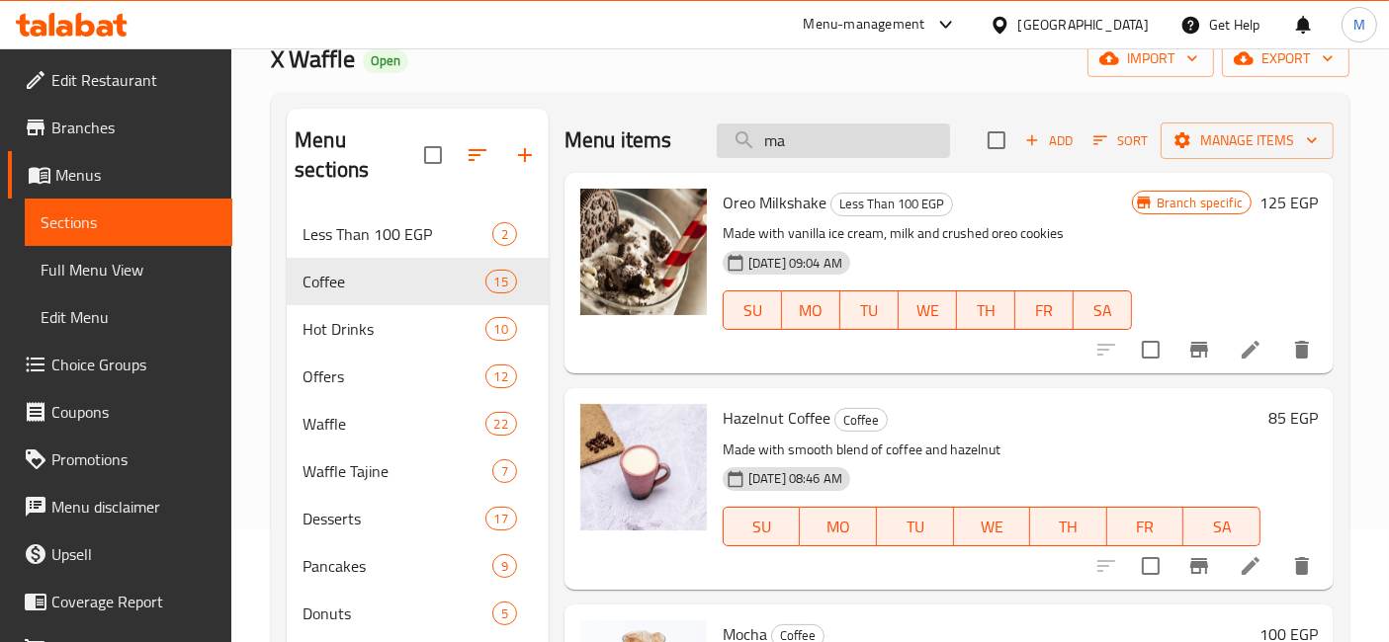
click at [812, 153] on input "ma" at bounding box center [833, 141] width 233 height 35
paste input "DOUBLE RISTRITO"
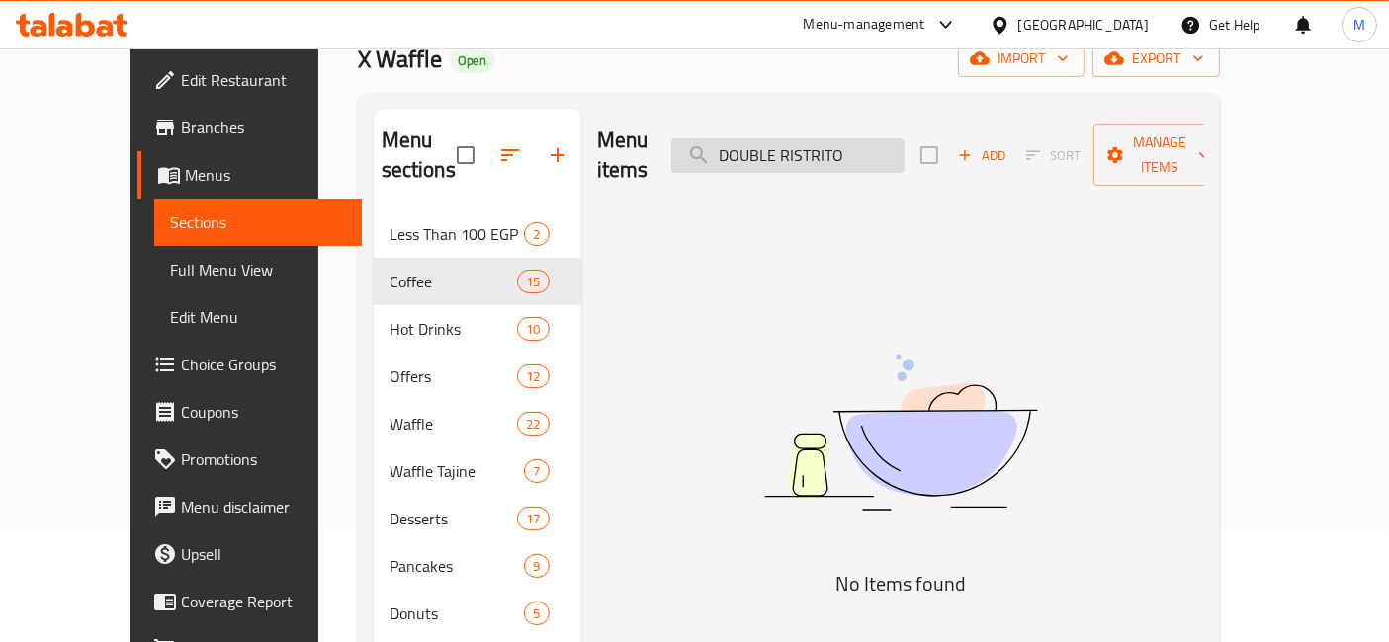
click at [765, 138] on input "DOUBLE RISTRITO" at bounding box center [787, 155] width 233 height 35
click at [807, 138] on input "RISTRITO" at bounding box center [787, 155] width 233 height 35
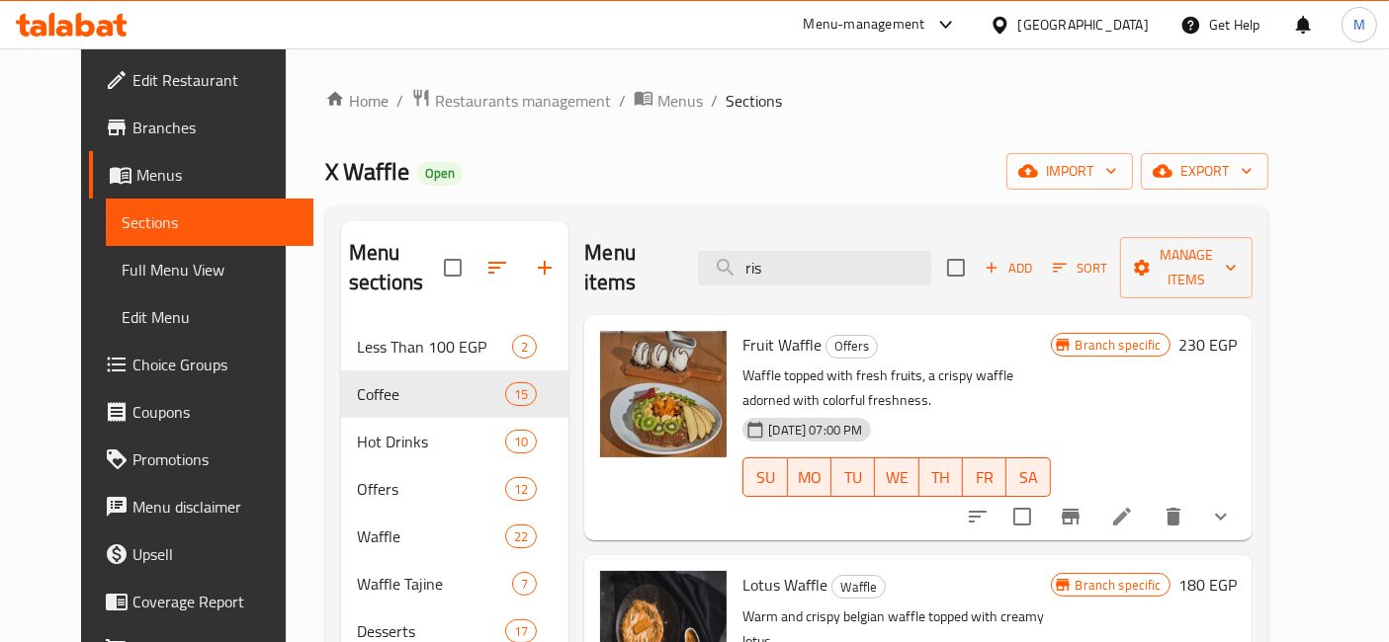
click at [822, 271] on div "Menu items ris Add Sort Manage items" at bounding box center [917, 268] width 667 height 94
click at [818, 261] on input "ris" at bounding box center [814, 268] width 233 height 35
paste input "FLATE WHITE"
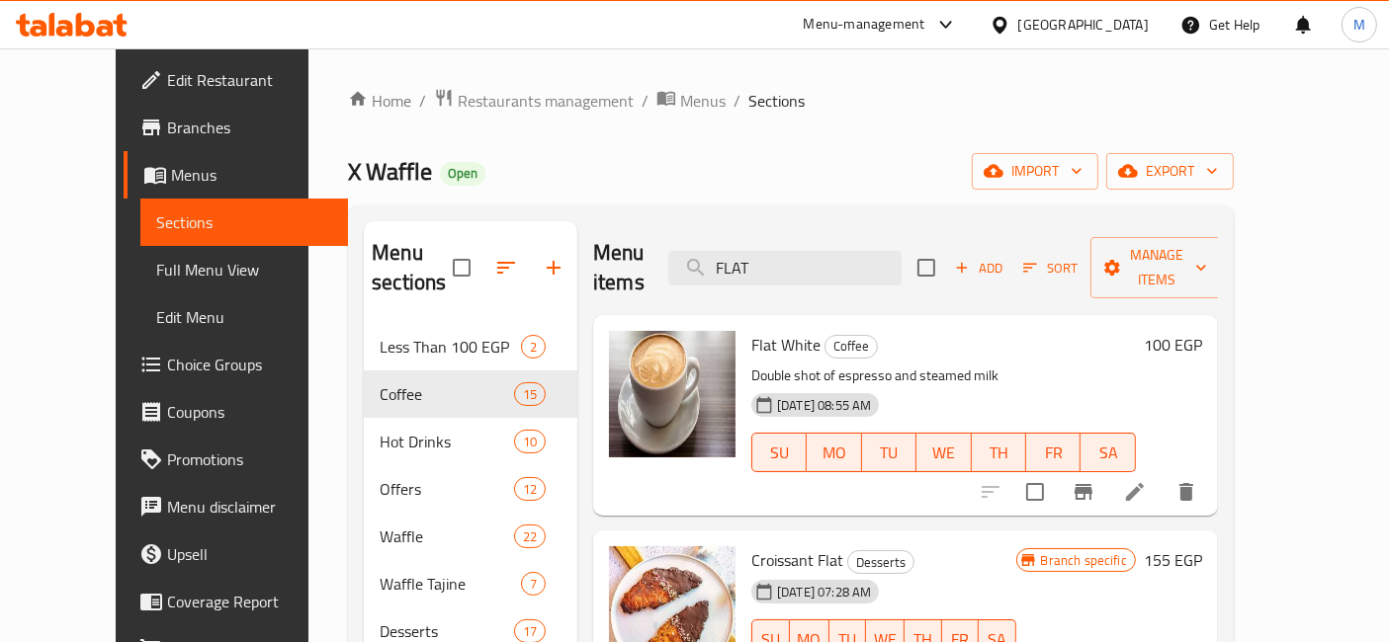
type input "FLAT"
click at [1202, 331] on h6 "100 EGP" at bounding box center [1173, 345] width 58 height 28
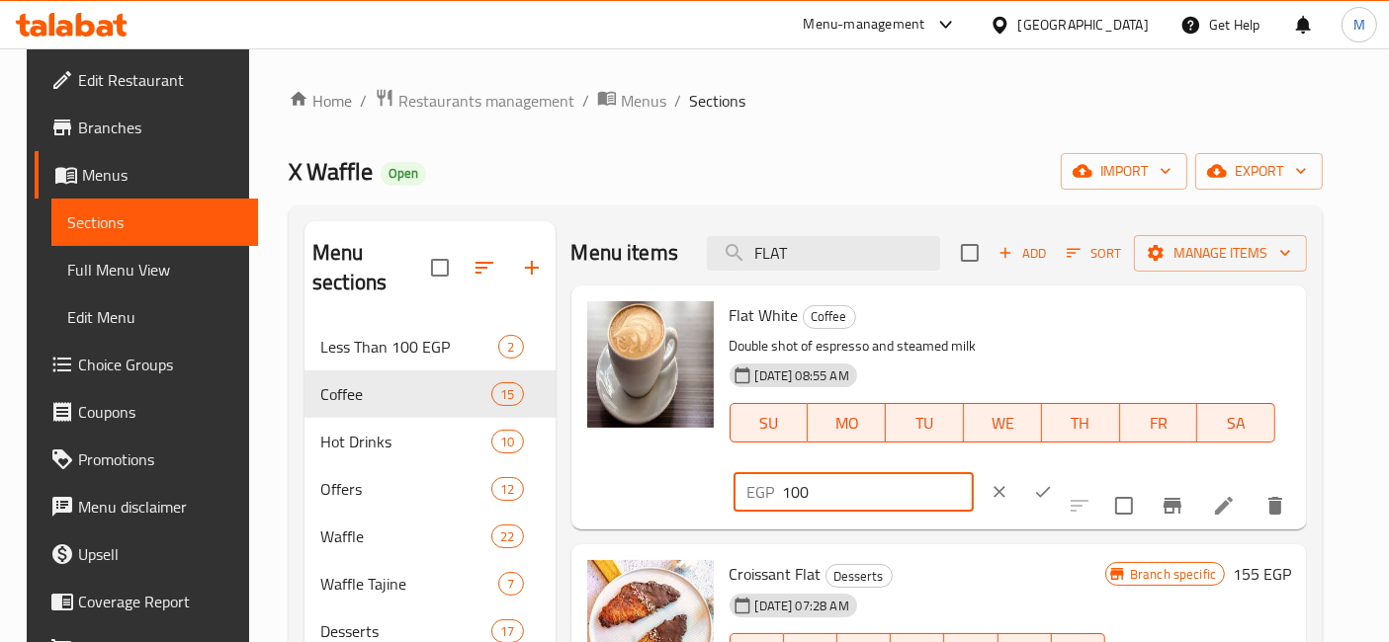
drag, startPoint x: 1147, startPoint y: 327, endPoint x: 992, endPoint y: 315, distance: 154.6
click at [974, 472] on div "EGP 100 ​" at bounding box center [853, 492] width 240 height 40
type input "110"
click at [1053, 482] on icon "ok" at bounding box center [1043, 492] width 20 height 20
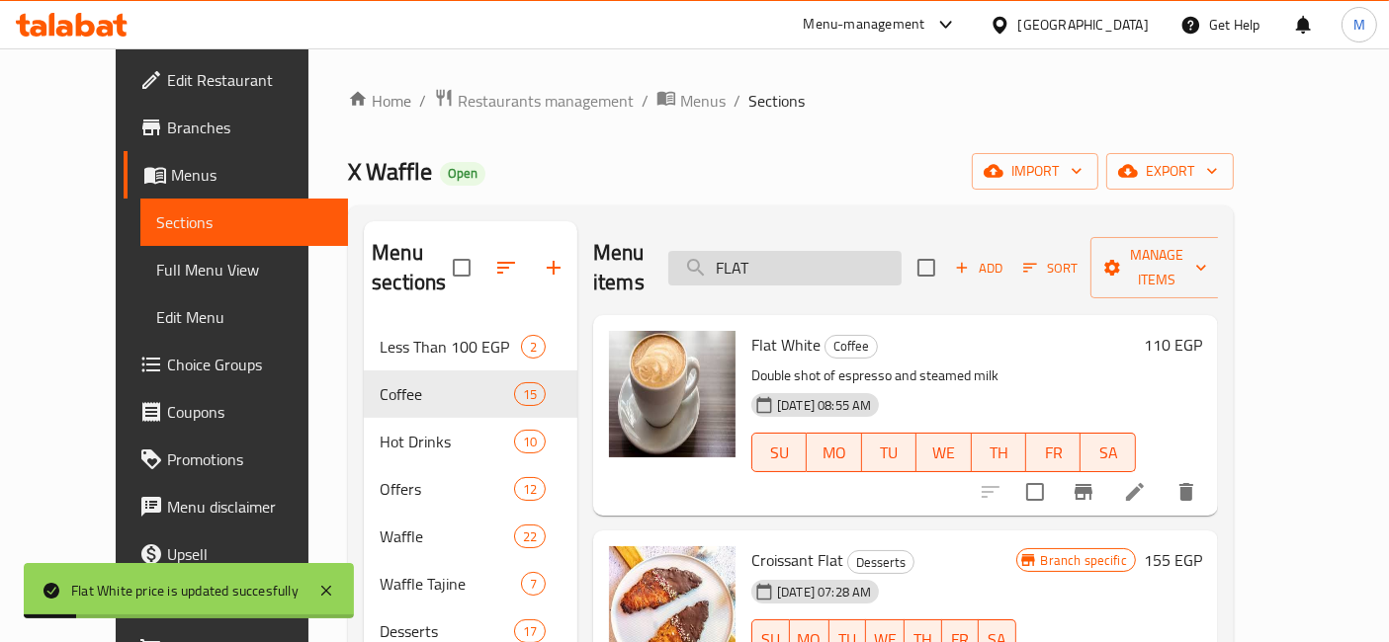
click at [829, 256] on input "FLAT" at bounding box center [784, 268] width 233 height 35
paste input "CAPPUCCINO"
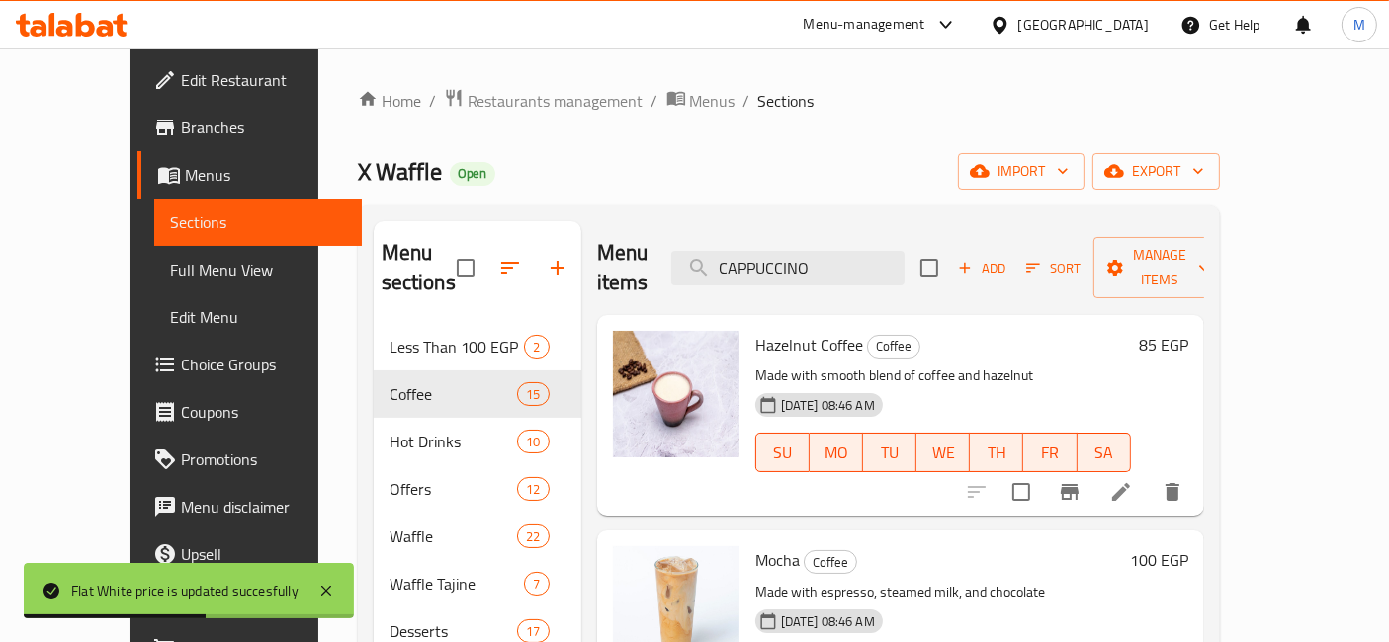
click at [1188, 331] on h6 "85 EGP" at bounding box center [1163, 345] width 49 height 28
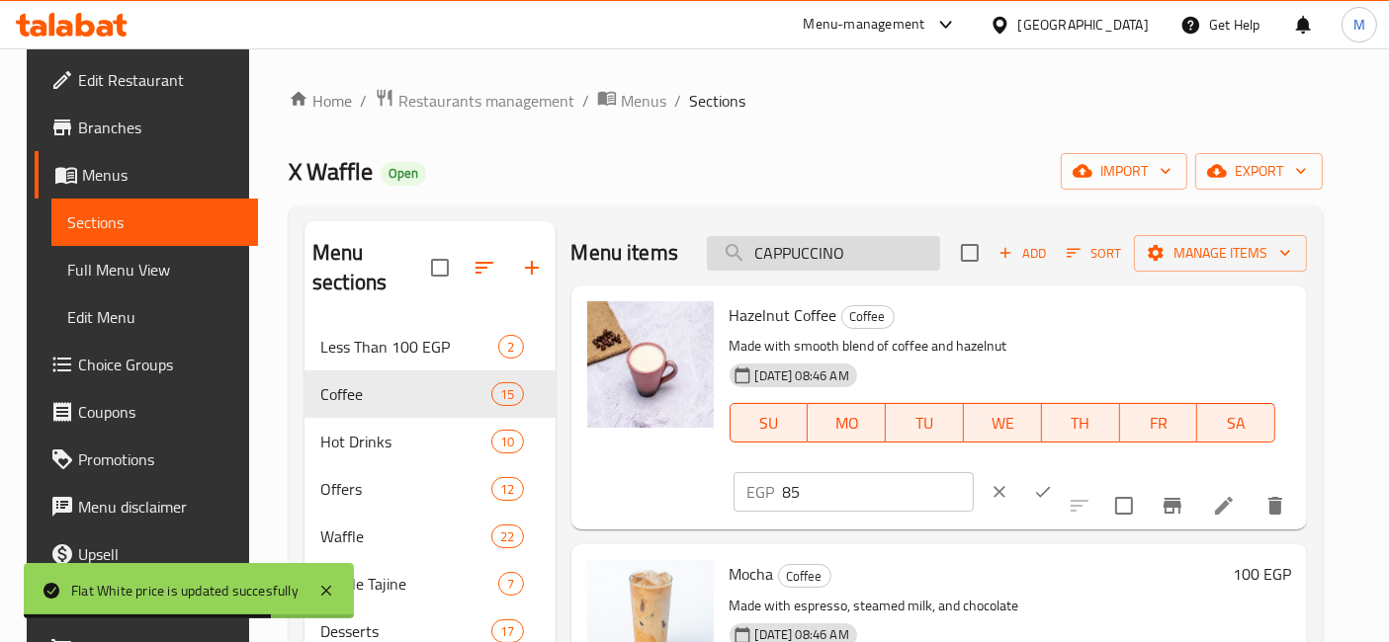
drag, startPoint x: 812, startPoint y: 259, endPoint x: 889, endPoint y: 250, distance: 76.6
click at [814, 259] on input "CAPPUCCINO" at bounding box center [823, 253] width 233 height 35
click at [889, 250] on input "CAPPUCCINO" at bounding box center [823, 253] width 233 height 35
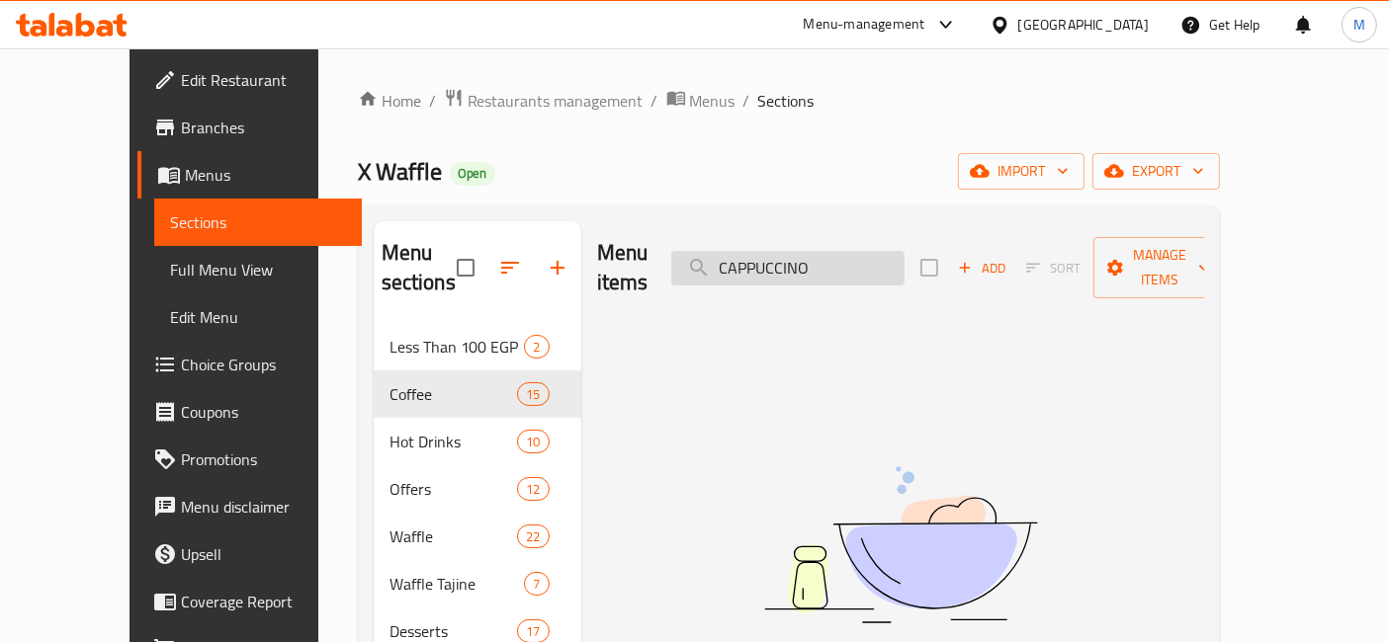
type input "CAPPUCCINO"
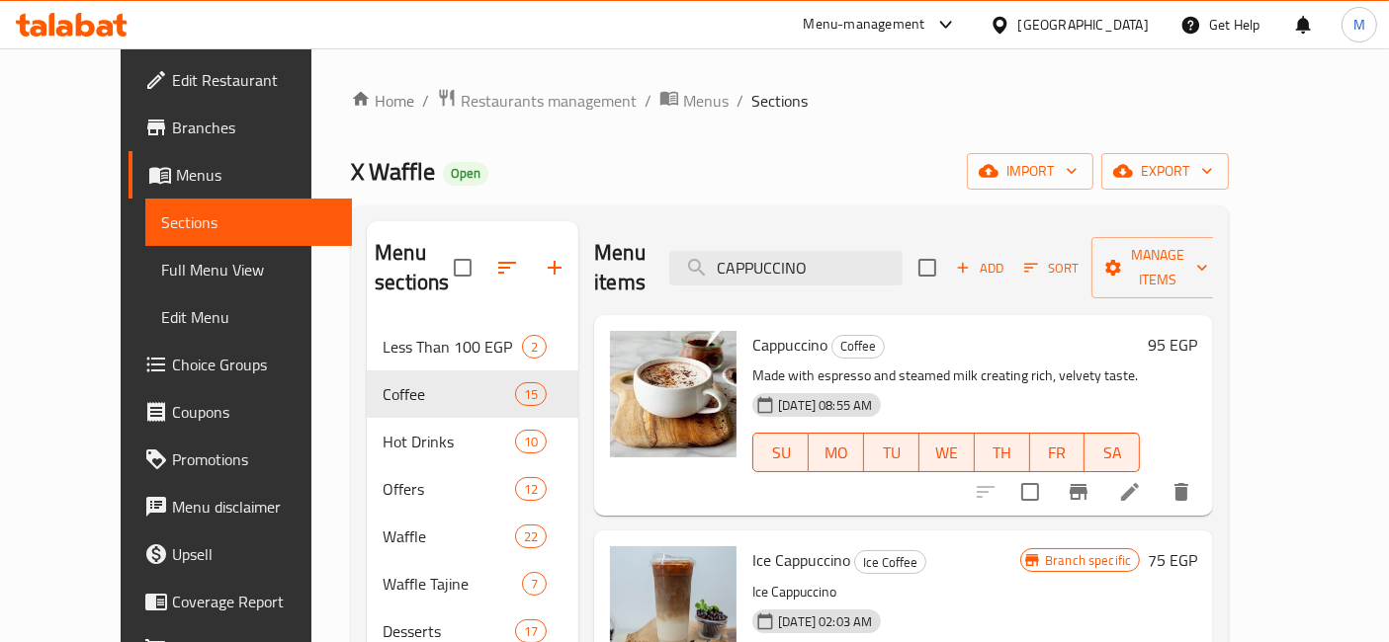
click at [1197, 331] on h6 "95 EGP" at bounding box center [1172, 345] width 49 height 28
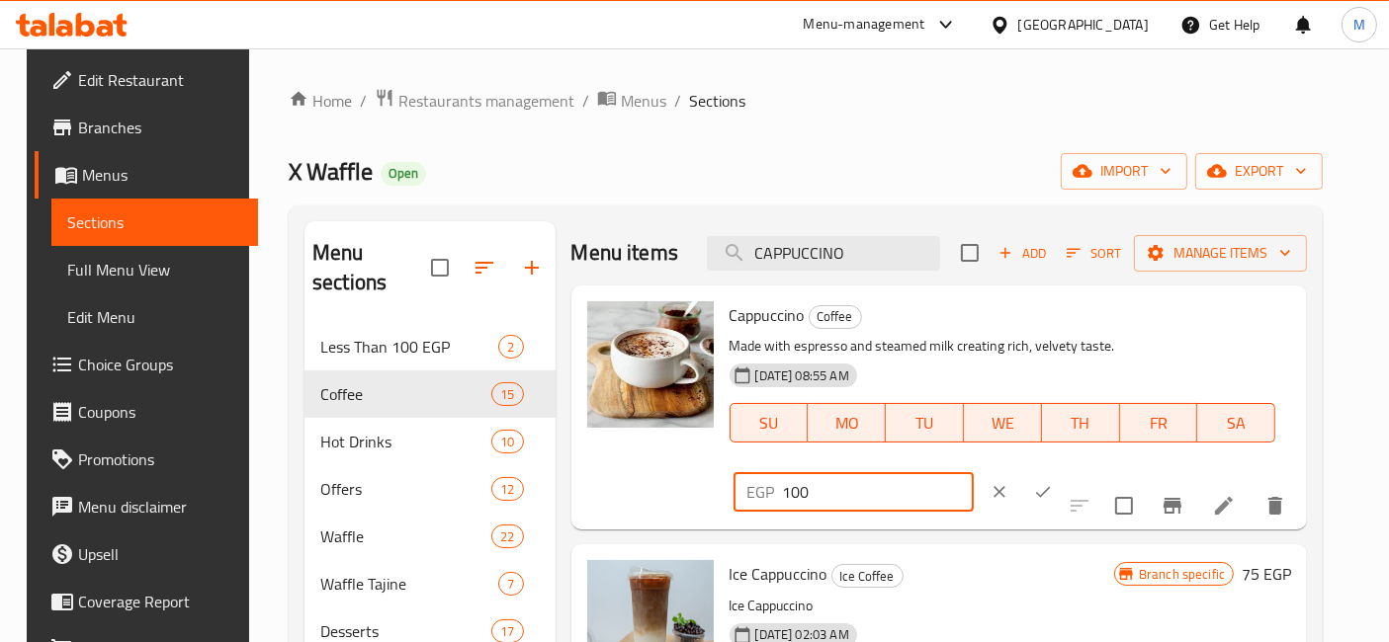
type input "100"
click at [974, 472] on input "100" at bounding box center [878, 492] width 191 height 40
click at [1094, 470] on div "EGP 100 ​" at bounding box center [913, 491] width 361 height 43
click at [1053, 482] on icon "ok" at bounding box center [1043, 492] width 20 height 20
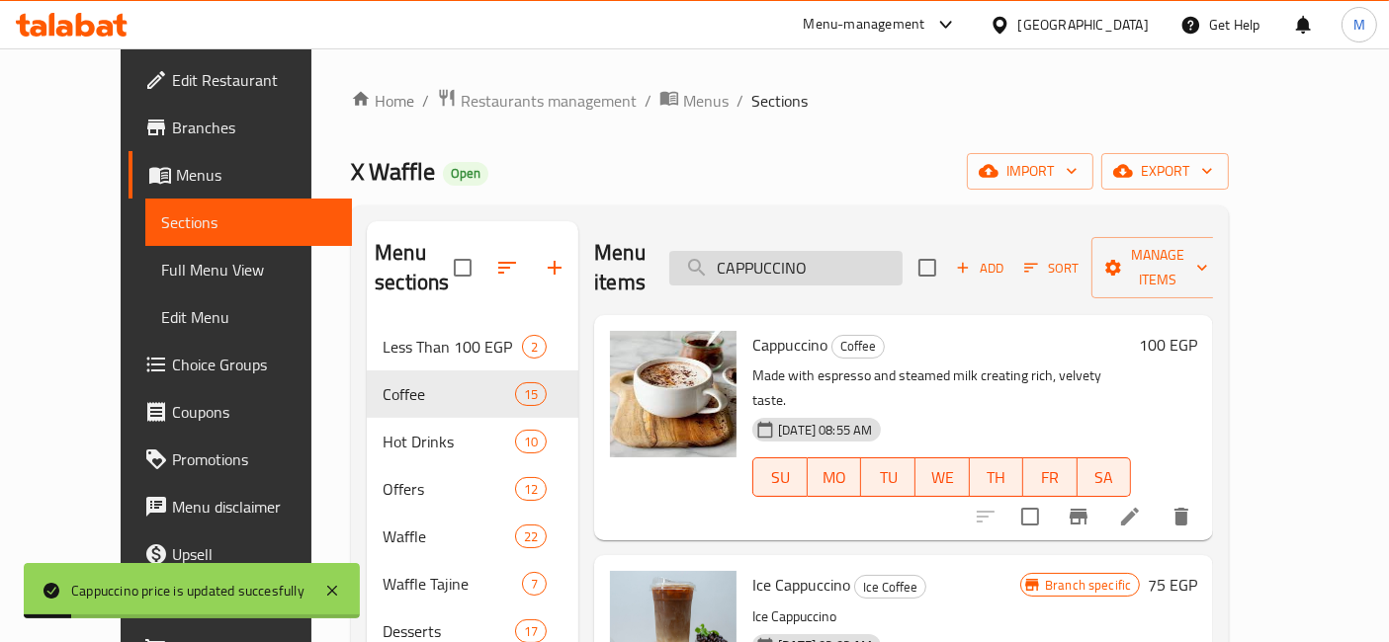
click at [893, 251] on input "CAPPUCCINO" at bounding box center [785, 268] width 233 height 35
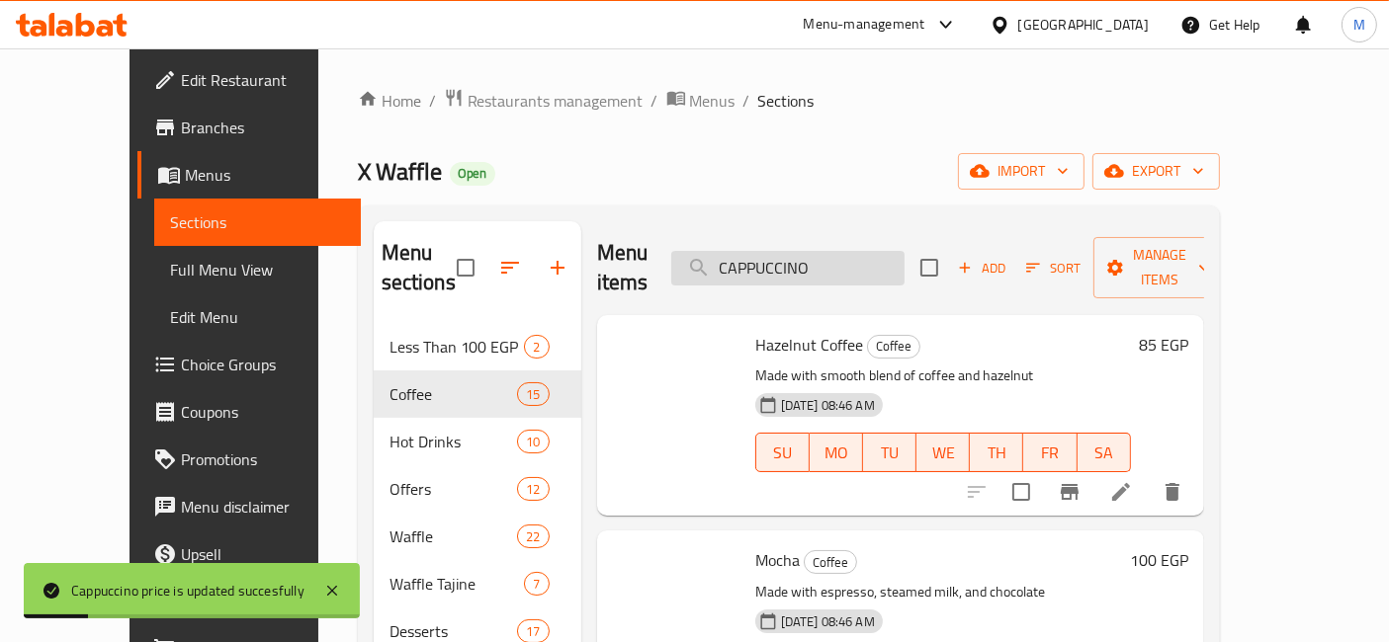
click at [893, 251] on input "CAPPUCCINO" at bounding box center [787, 268] width 233 height 35
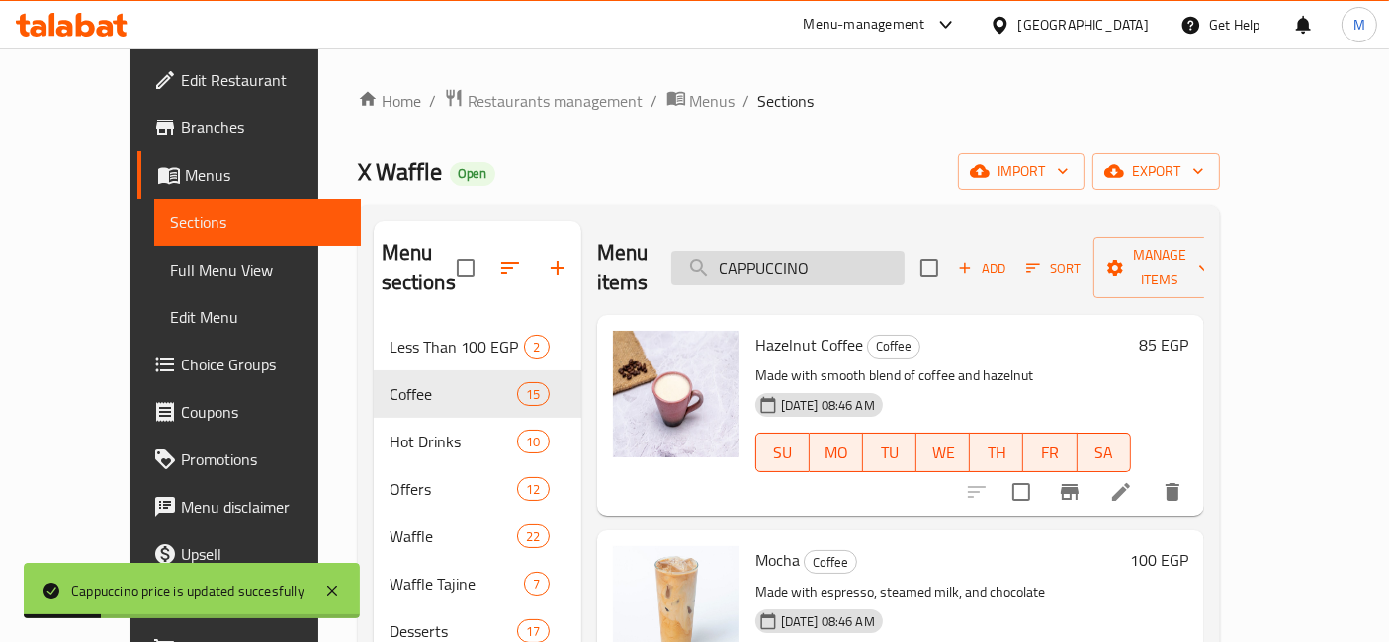
click at [893, 251] on input "CAPPUCCINO" at bounding box center [787, 268] width 233 height 35
paste input "LATTE"
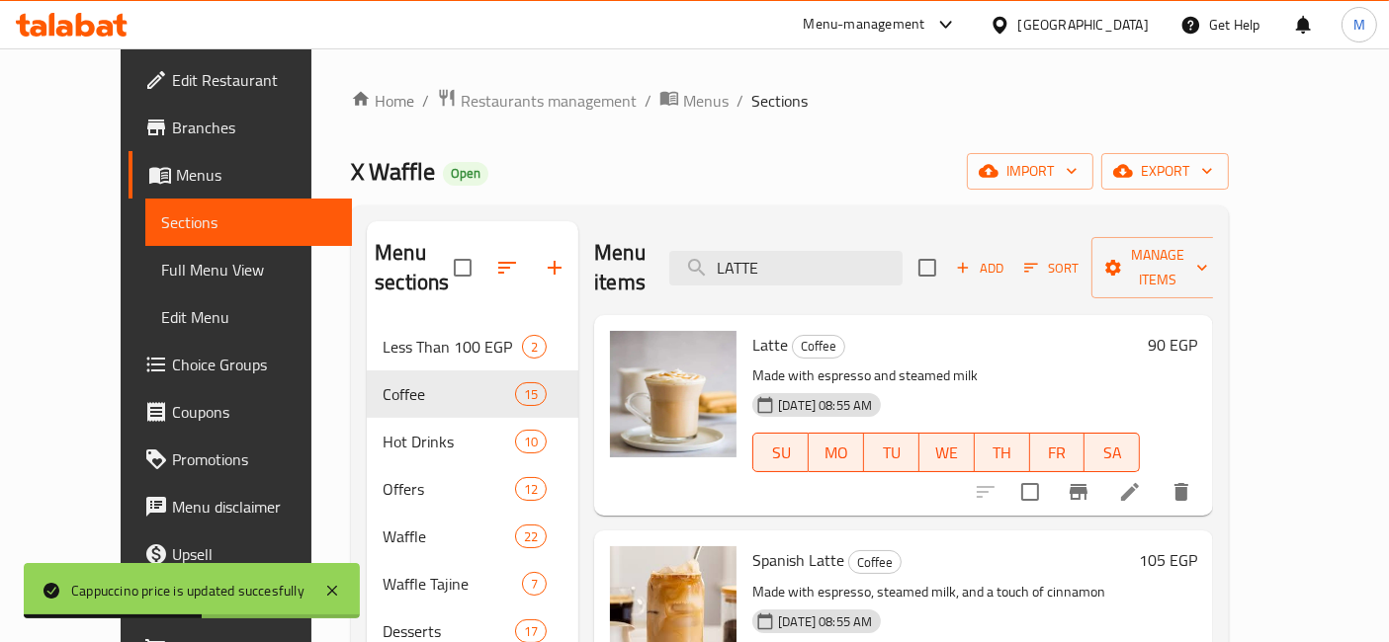
type input "LATTE"
click at [1197, 331] on h6 "90 EGP" at bounding box center [1172, 345] width 49 height 28
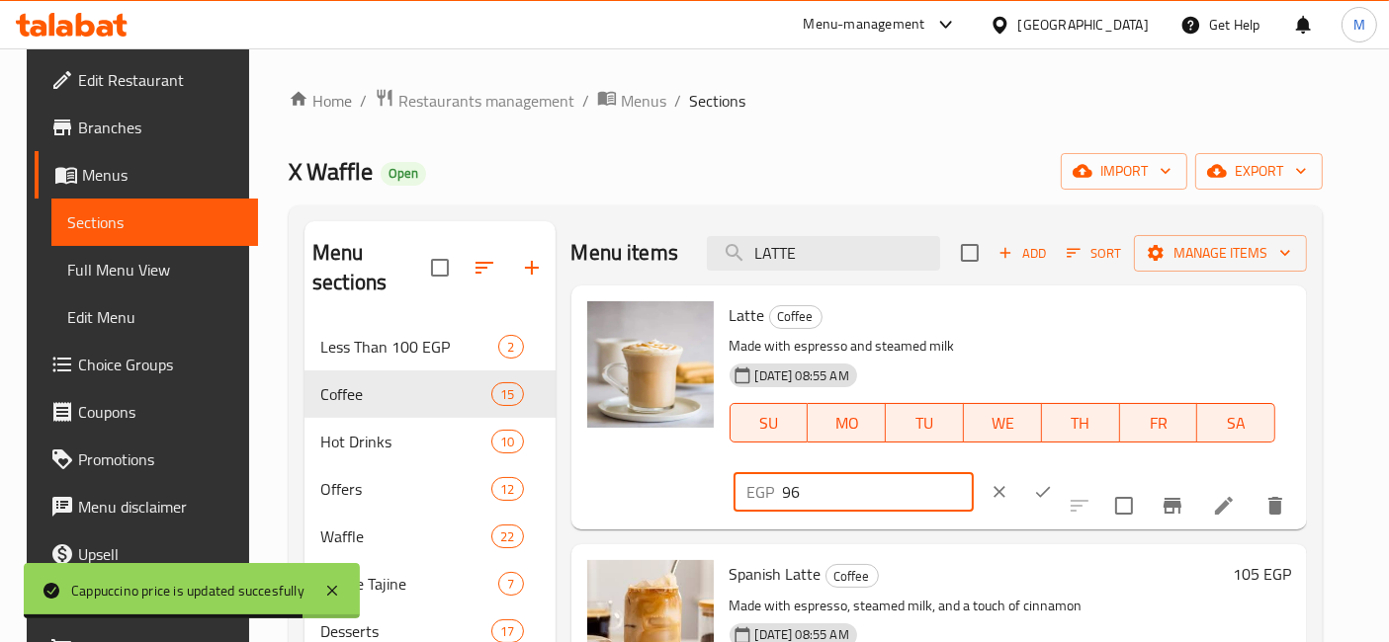
click at [974, 472] on input "96" at bounding box center [878, 492] width 191 height 40
click at [974, 472] on input "97" at bounding box center [878, 492] width 191 height 40
click at [974, 472] on input "98" at bounding box center [878, 492] width 191 height 40
click at [974, 472] on input "99" at bounding box center [878, 492] width 191 height 40
type input "100"
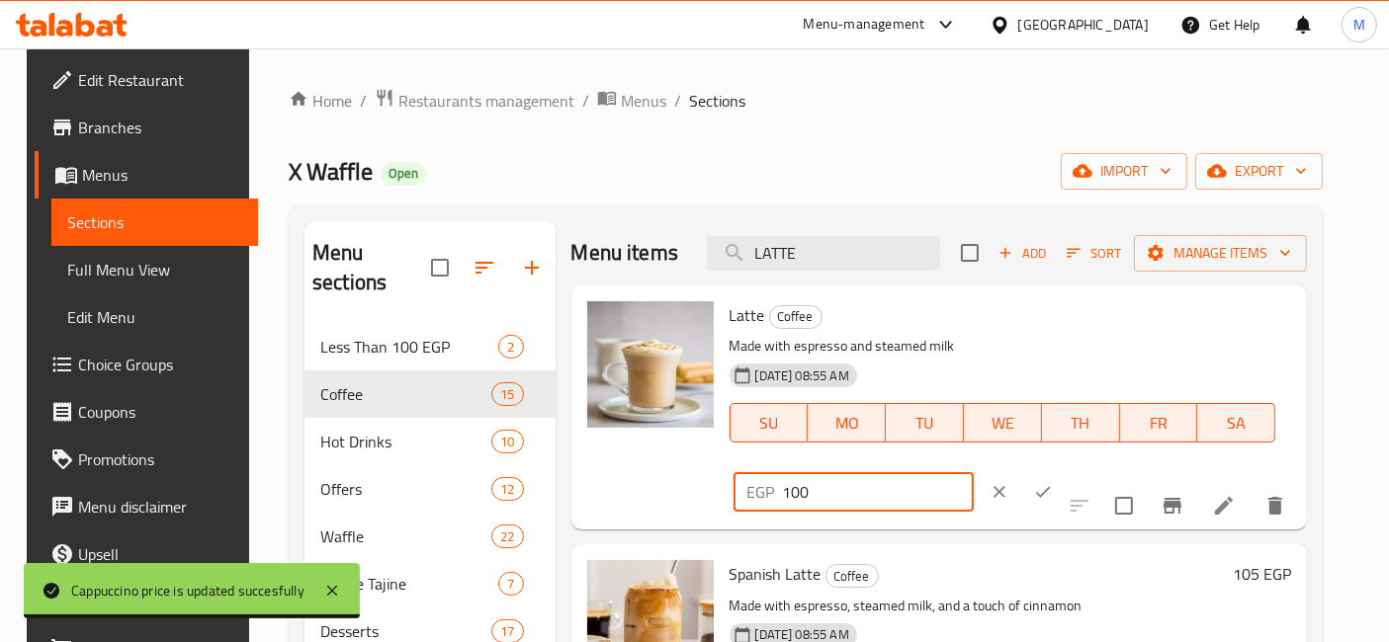
click at [974, 472] on input "100" at bounding box center [878, 492] width 191 height 40
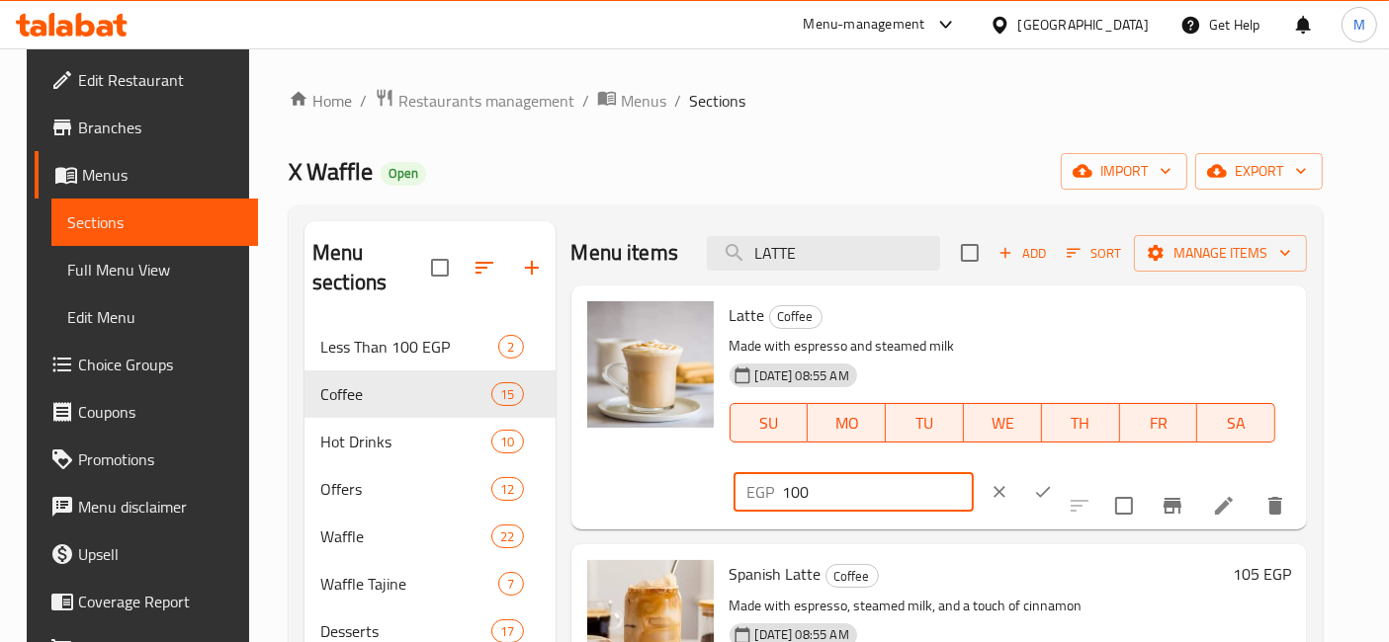
click at [1064, 470] on button "ok" at bounding box center [1042, 491] width 43 height 43
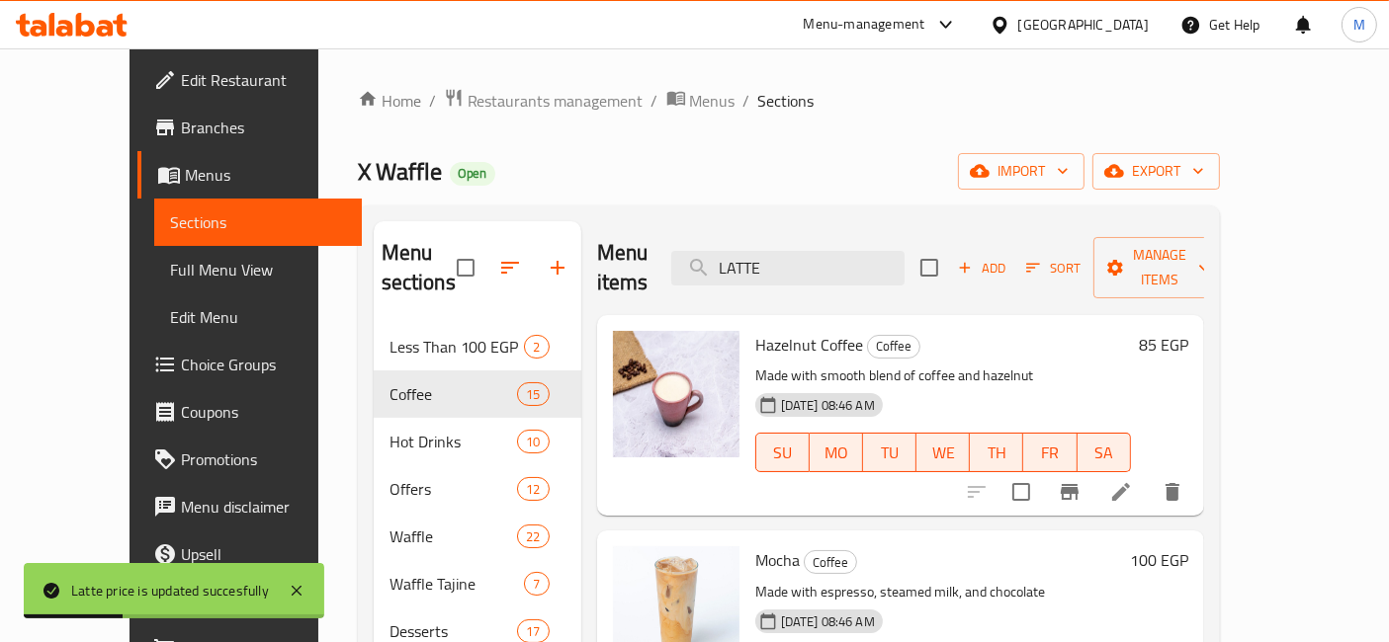
click at [870, 229] on div "Menu items LATTE Add Sort Manage items" at bounding box center [900, 268] width 607 height 94
click at [870, 266] on input "LATTE" at bounding box center [787, 268] width 233 height 35
paste input "SAPANISH"
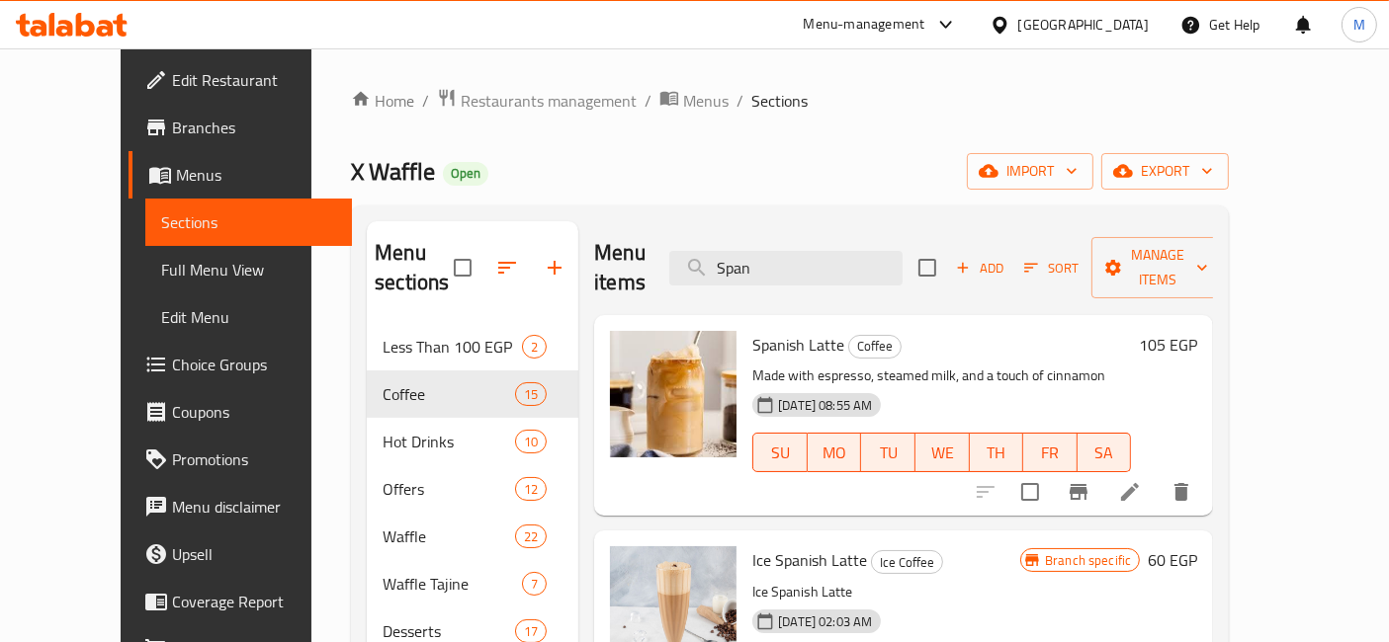
type input "Span"
click at [1197, 331] on h6 "105 EGP" at bounding box center [1168, 345] width 58 height 28
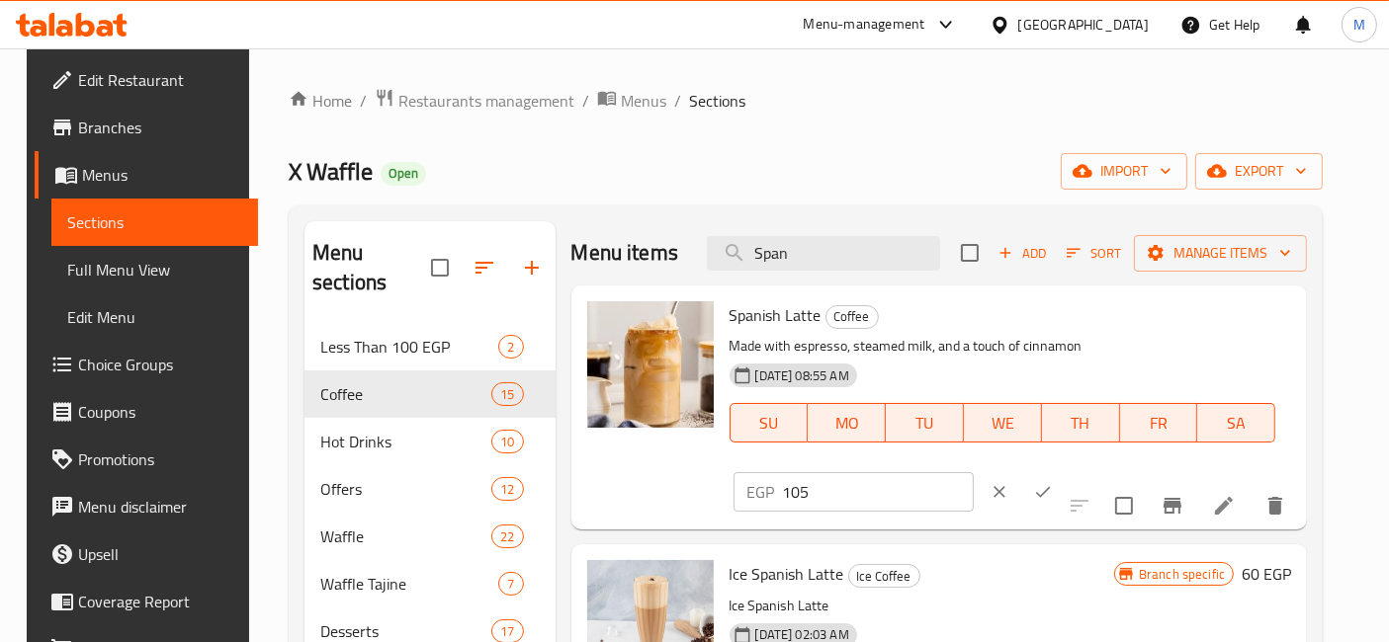
click at [974, 472] on input "105" at bounding box center [878, 492] width 191 height 40
type input "130"
click at [1051, 487] on icon "ok" at bounding box center [1043, 492] width 15 height 11
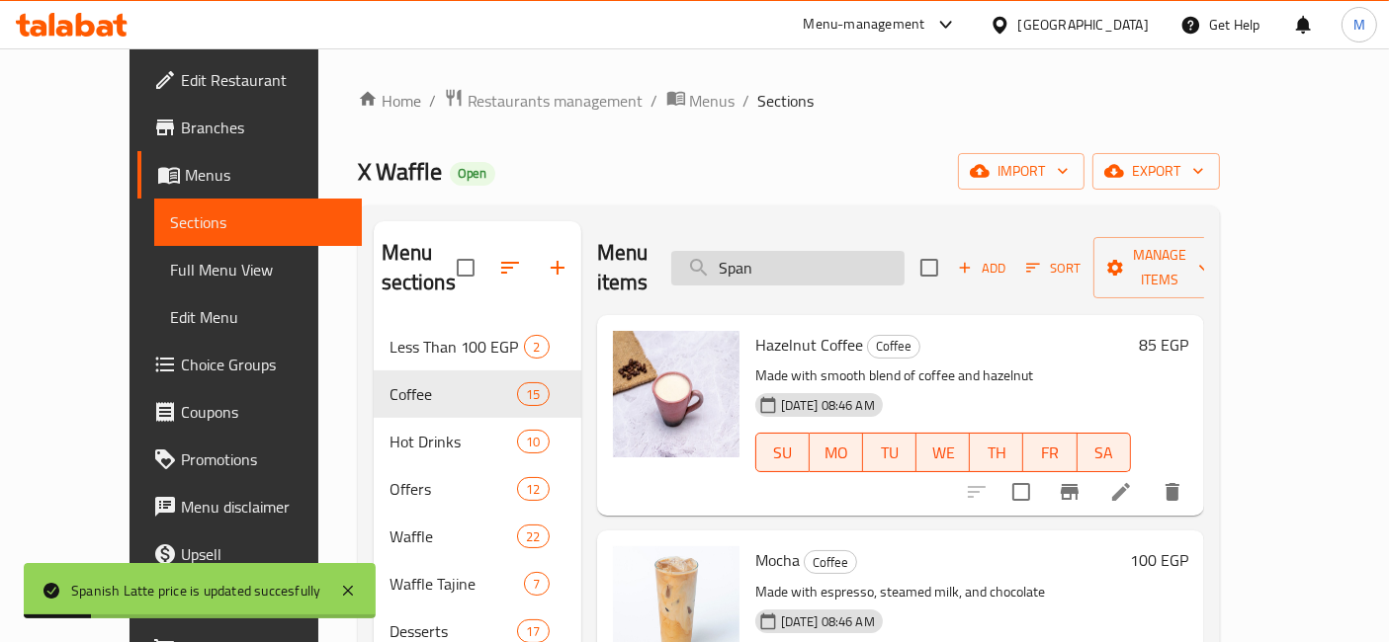
click at [820, 251] on input "Span" at bounding box center [787, 268] width 233 height 35
paste input "CINAMON DULCCI LATTE"
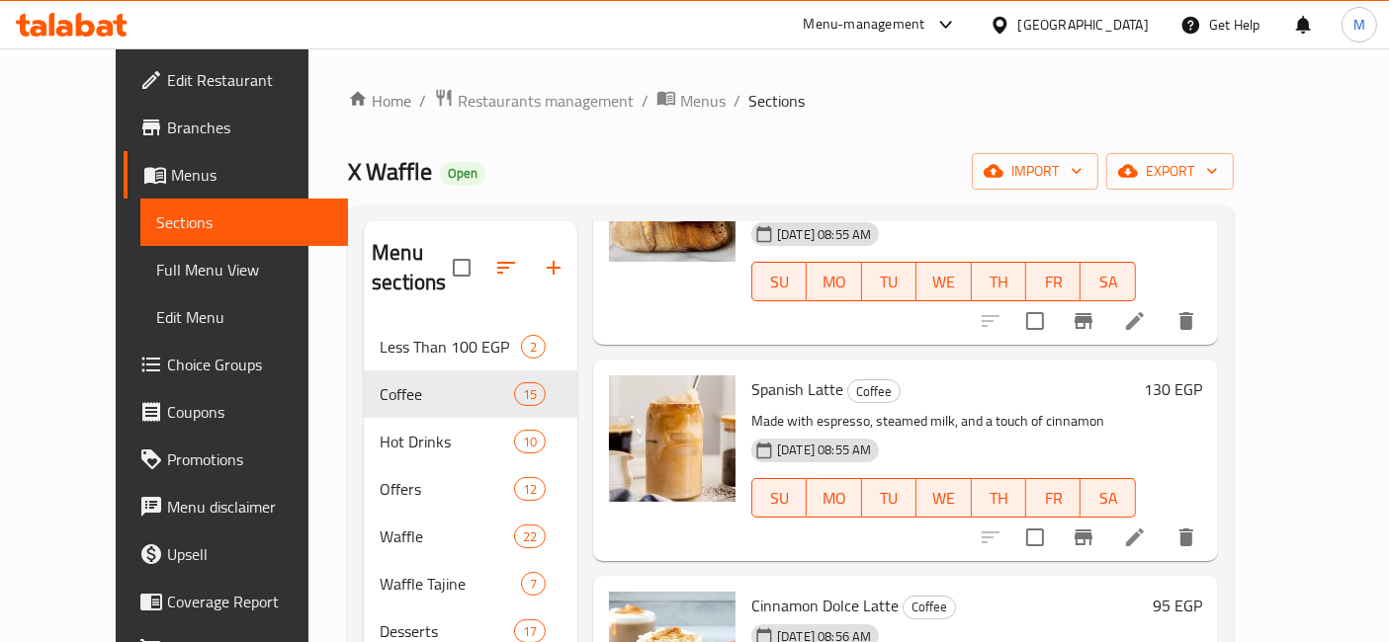
scroll to position [287, 0]
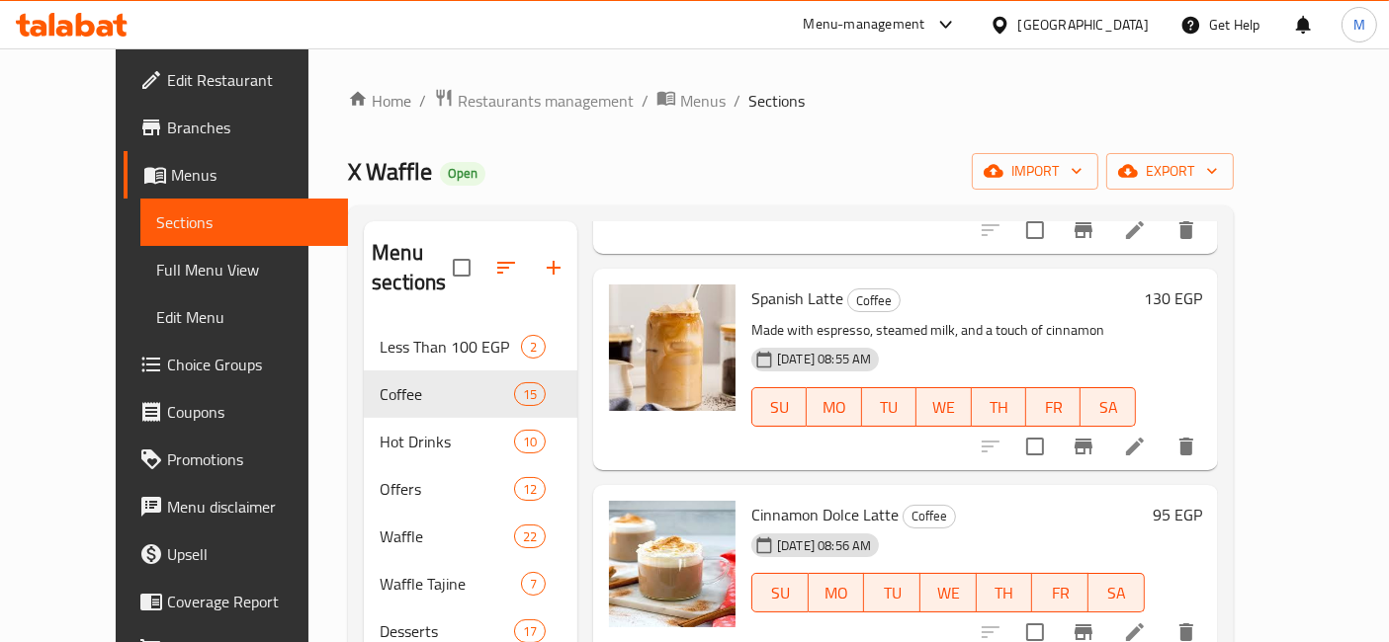
type input "CIN"
click at [1202, 501] on h6 "95 EGP" at bounding box center [1176, 515] width 49 height 28
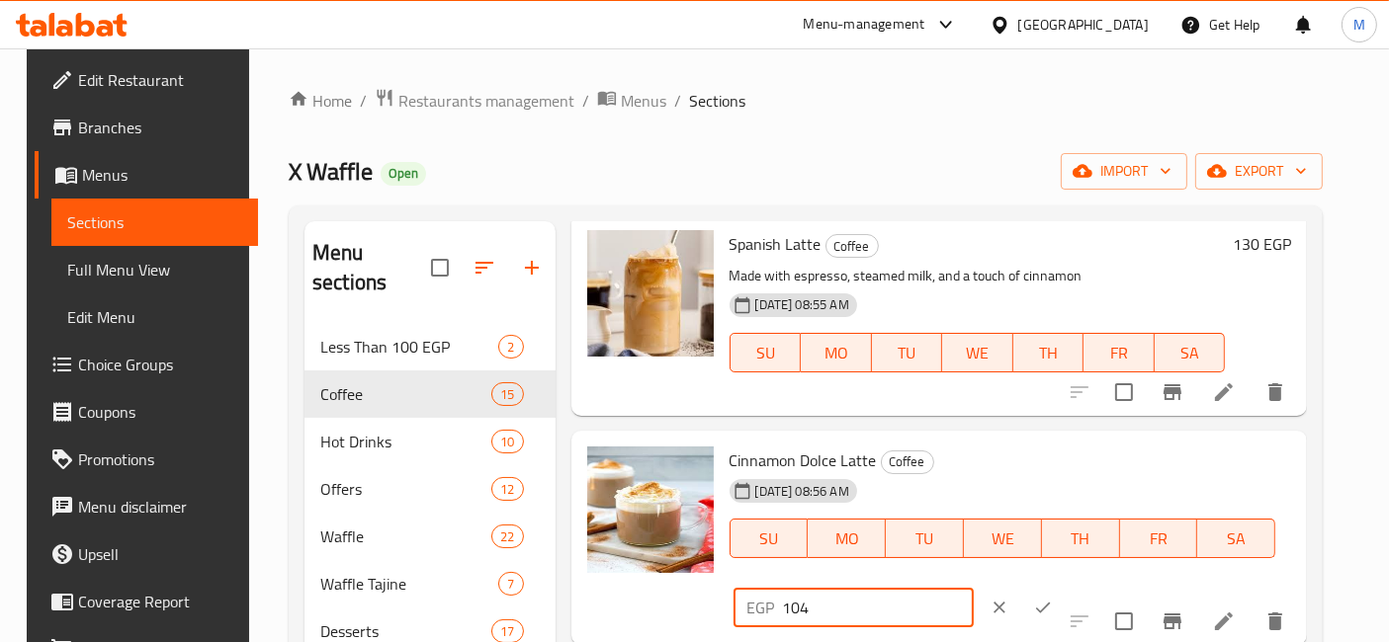
click at [974, 588] on input "104" at bounding box center [878, 608] width 191 height 40
click at [974, 588] on input "105" at bounding box center [878, 608] width 191 height 40
click at [974, 588] on input "106" at bounding box center [878, 608] width 191 height 40
click at [974, 588] on input "107" at bounding box center [878, 608] width 191 height 40
click at [974, 588] on input "108" at bounding box center [878, 608] width 191 height 40
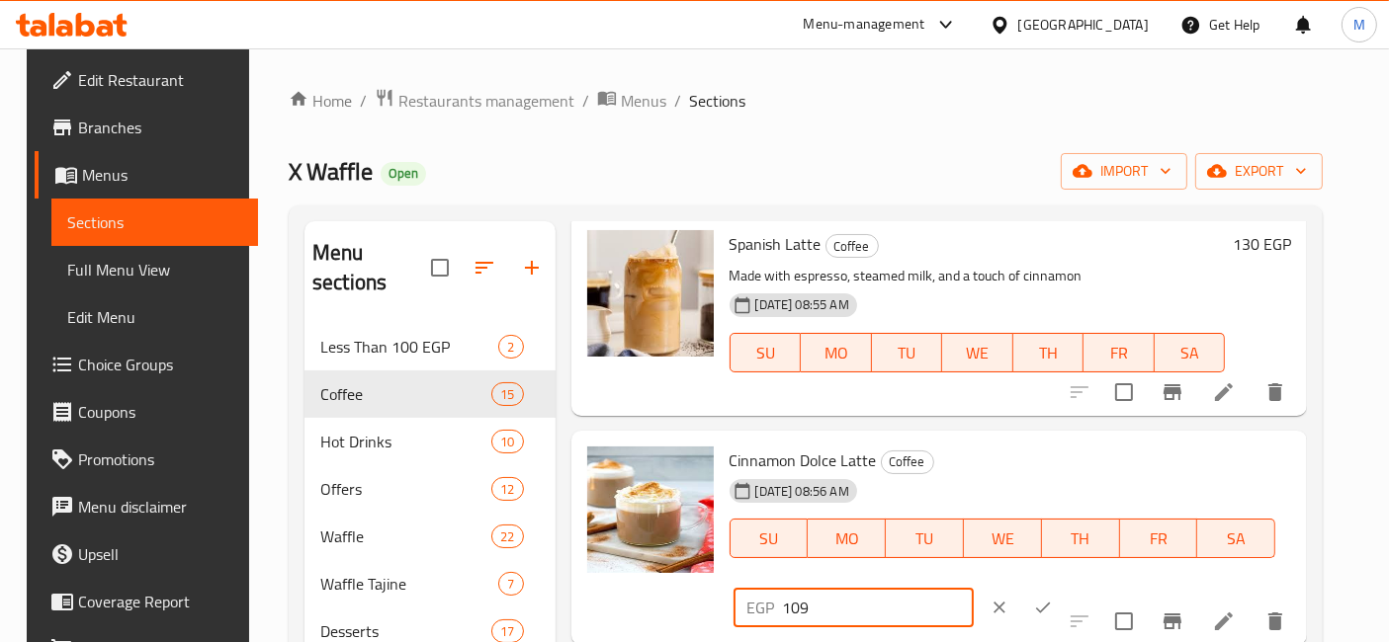
click at [974, 588] on input "109" at bounding box center [878, 608] width 191 height 40
type input "110"
click at [974, 588] on input "110" at bounding box center [878, 608] width 191 height 40
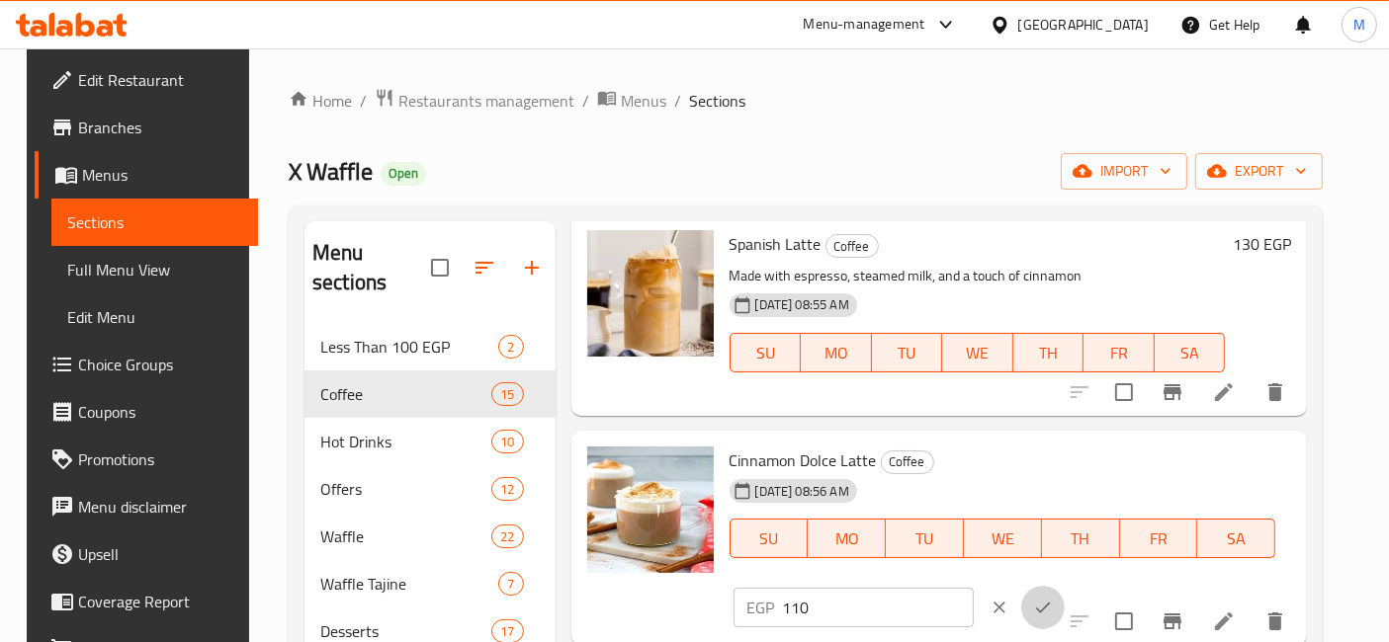
click at [1053, 598] on icon "ok" at bounding box center [1043, 608] width 20 height 20
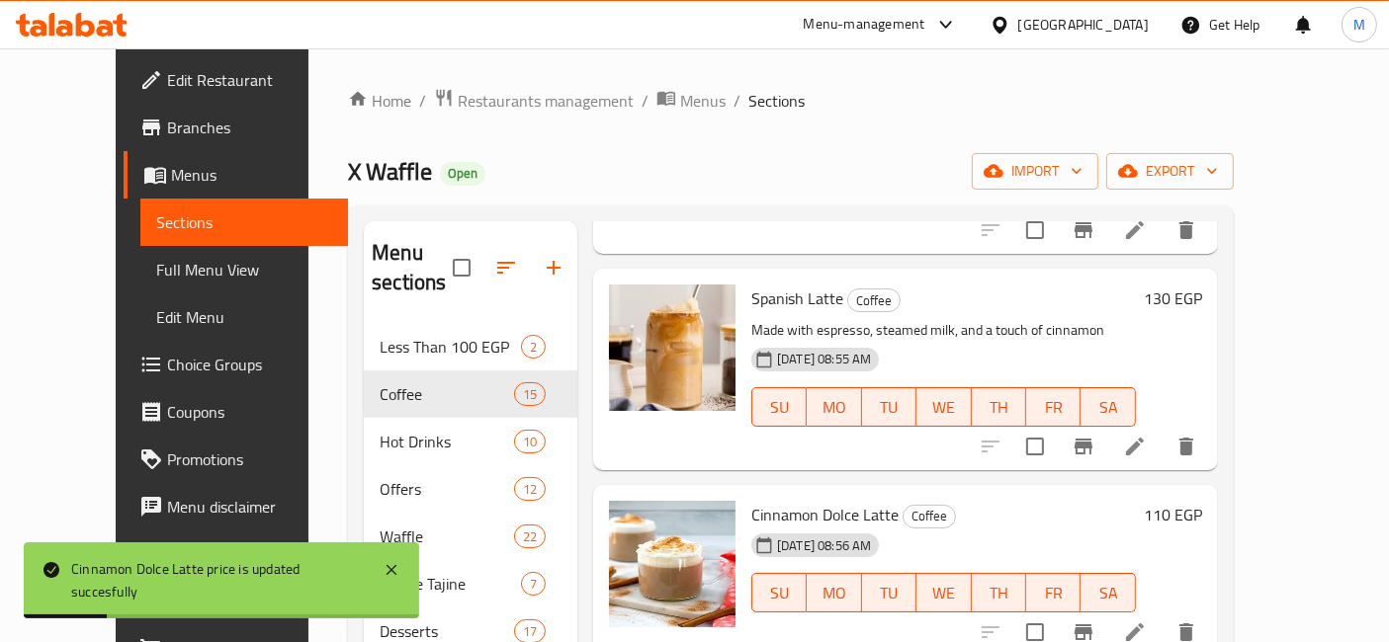
scroll to position [0, 0]
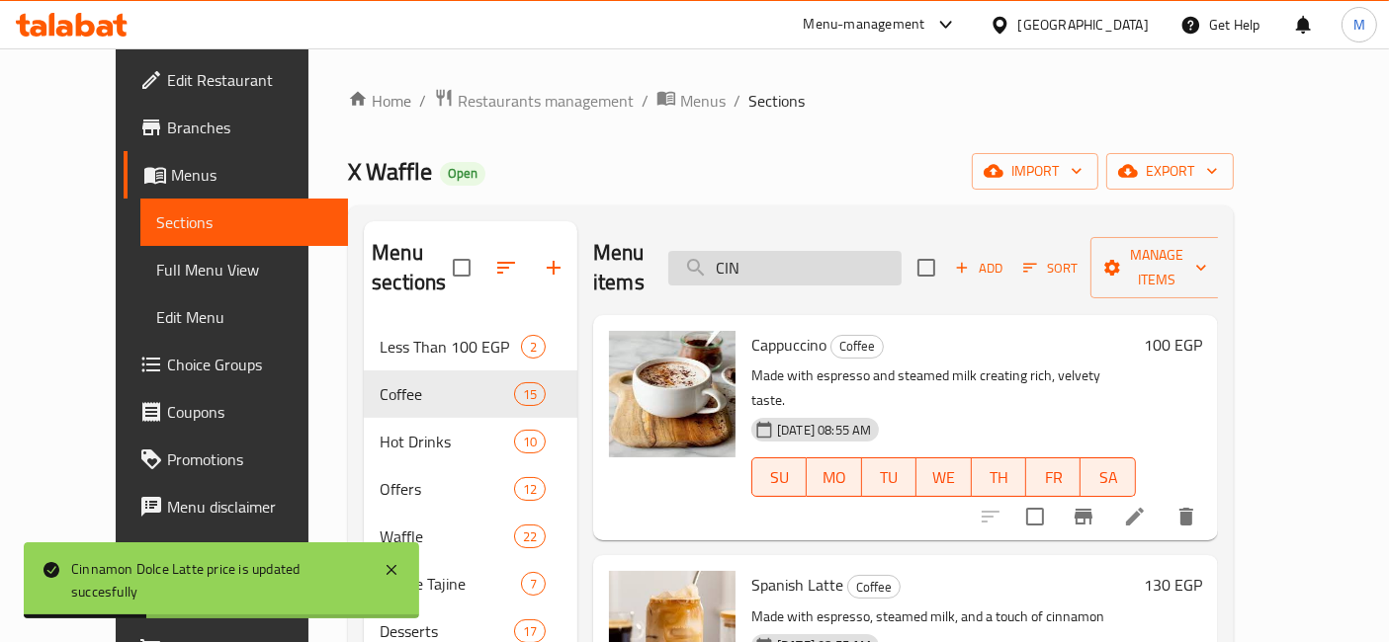
drag, startPoint x: 934, startPoint y: 251, endPoint x: 918, endPoint y: 255, distance: 16.3
click at [901, 254] on input "CIN" at bounding box center [784, 268] width 233 height 35
click at [901, 255] on input "CIN" at bounding box center [784, 268] width 233 height 35
paste input "ORTO"
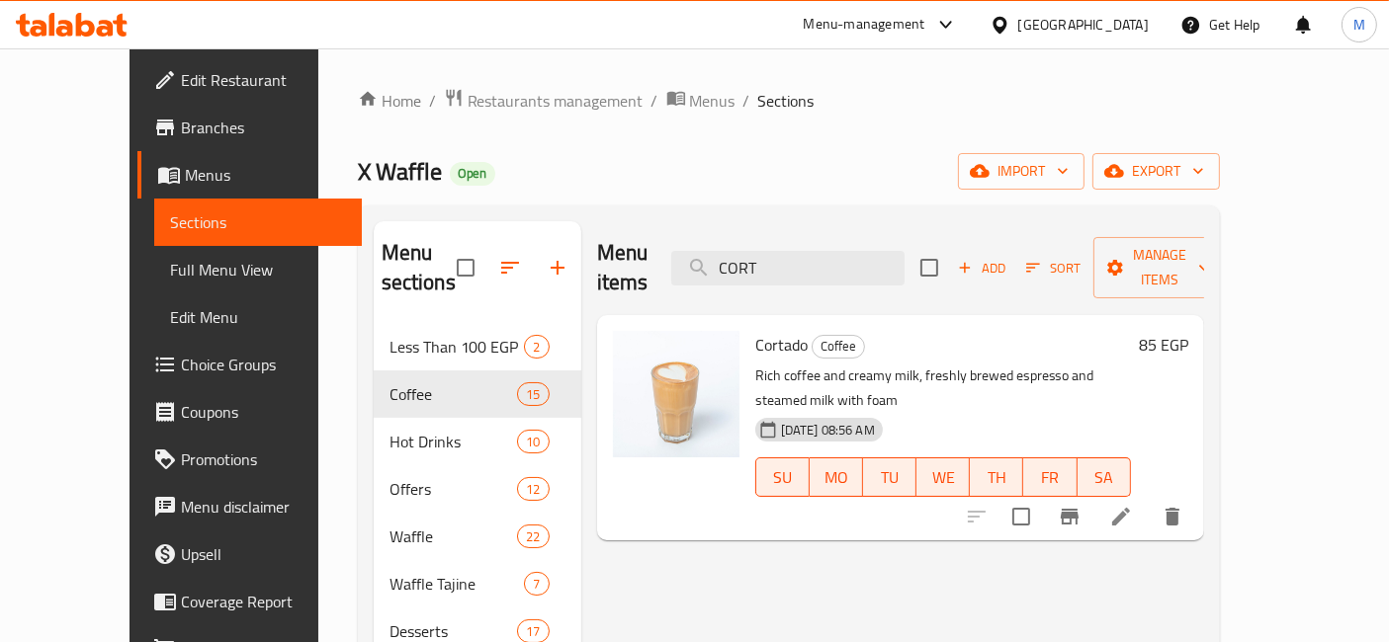
type input "CORT"
click at [1188, 331] on h6 "85 EGP" at bounding box center [1163, 345] width 49 height 28
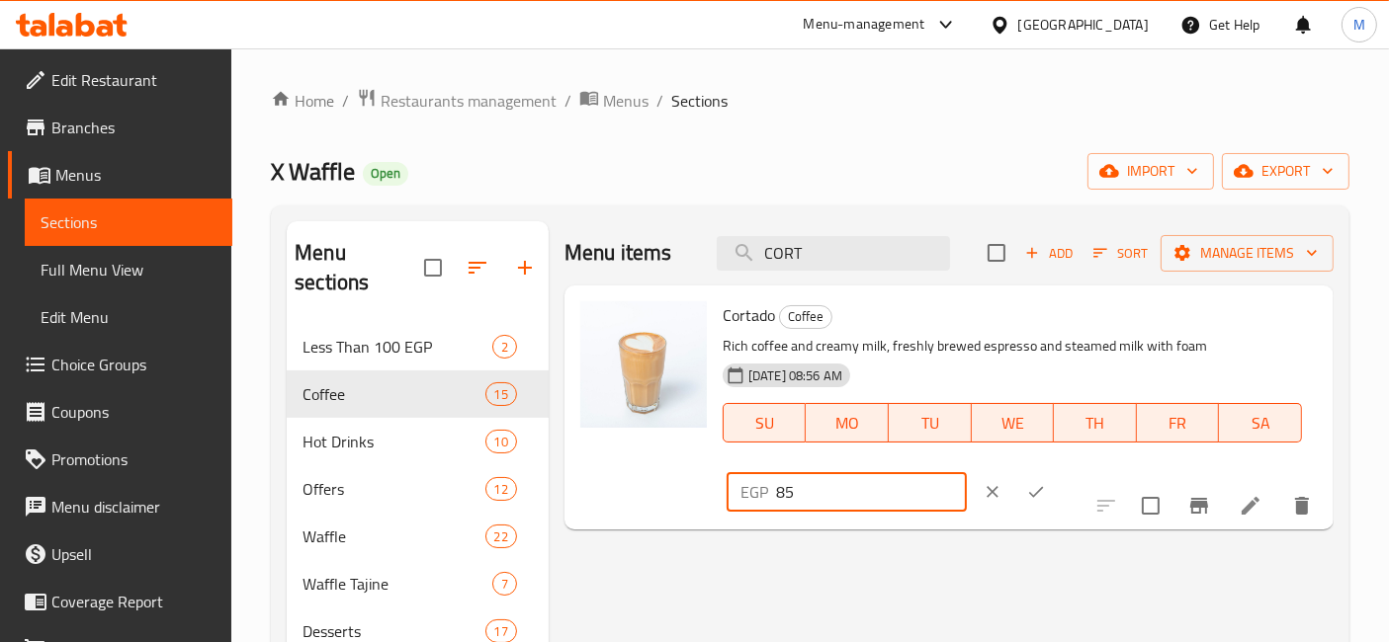
drag, startPoint x: 979, startPoint y: 322, endPoint x: 934, endPoint y: 322, distance: 45.5
click at [946, 322] on div "Cortado Coffee Rich coffee and creamy milk, freshly brewed espresso and steamed…" at bounding box center [1020, 408] width 611 height 228
type input "100"
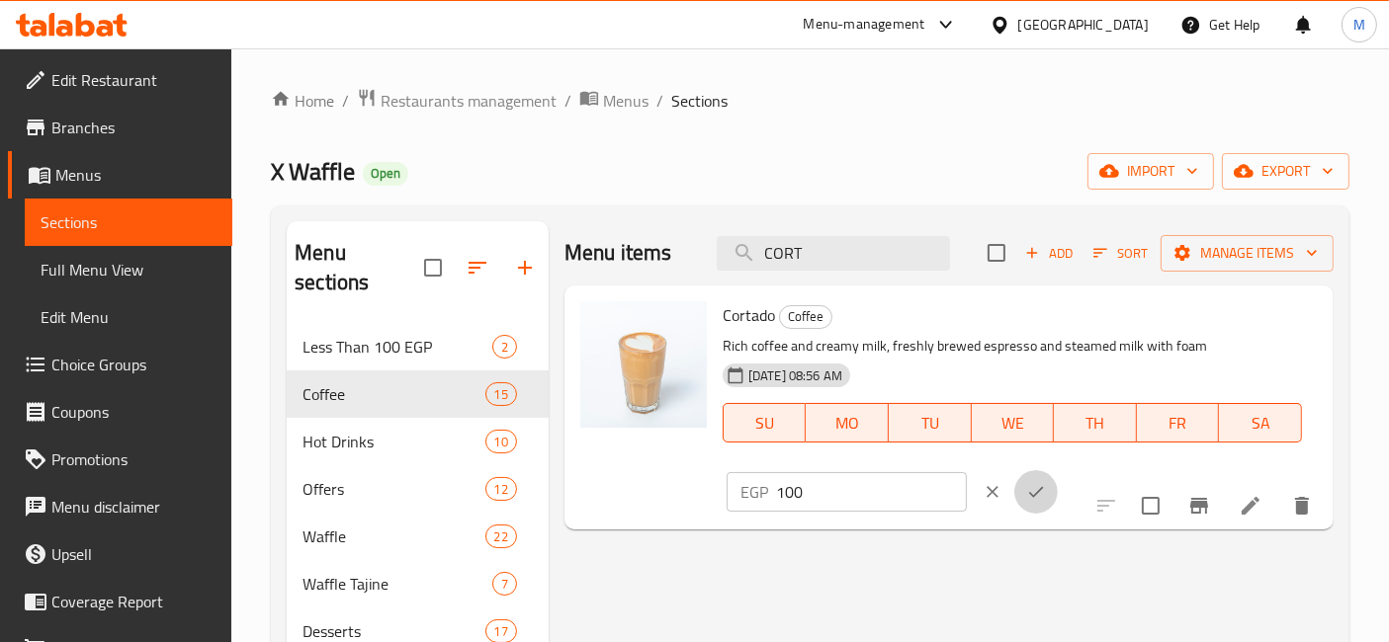
click at [1058, 470] on button "ok" at bounding box center [1035, 491] width 43 height 43
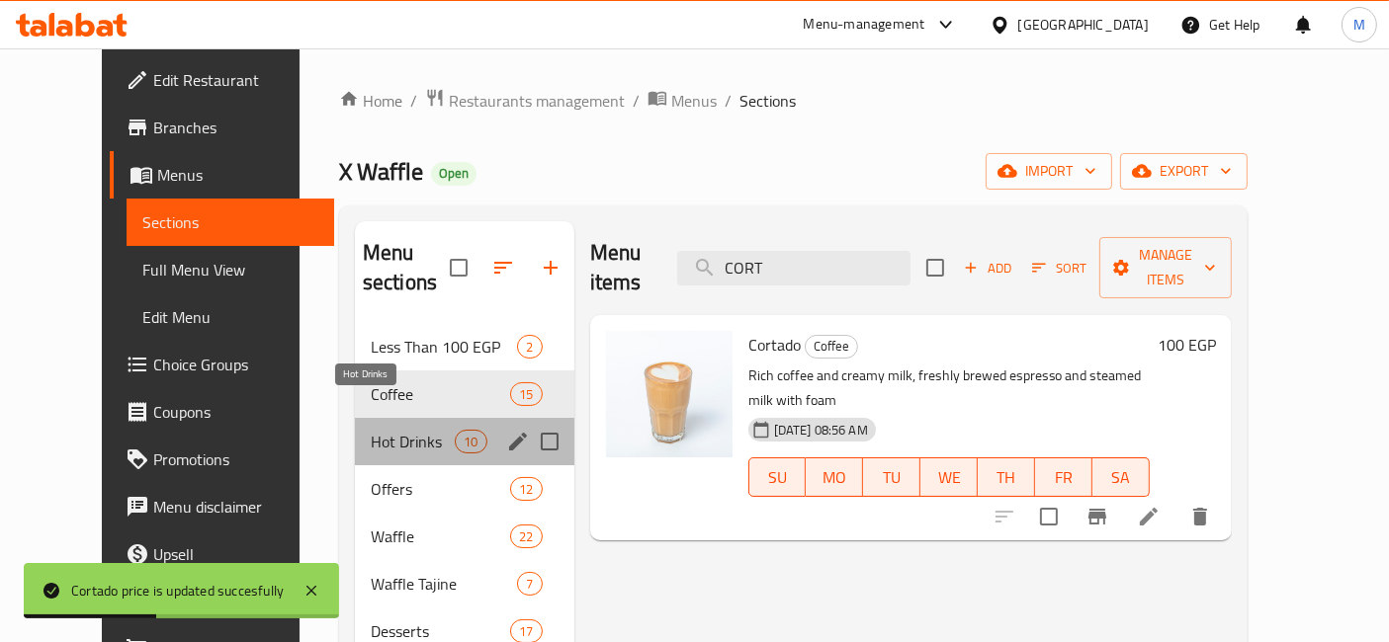
click at [396, 430] on span "Hot Drinks" at bounding box center [413, 442] width 84 height 24
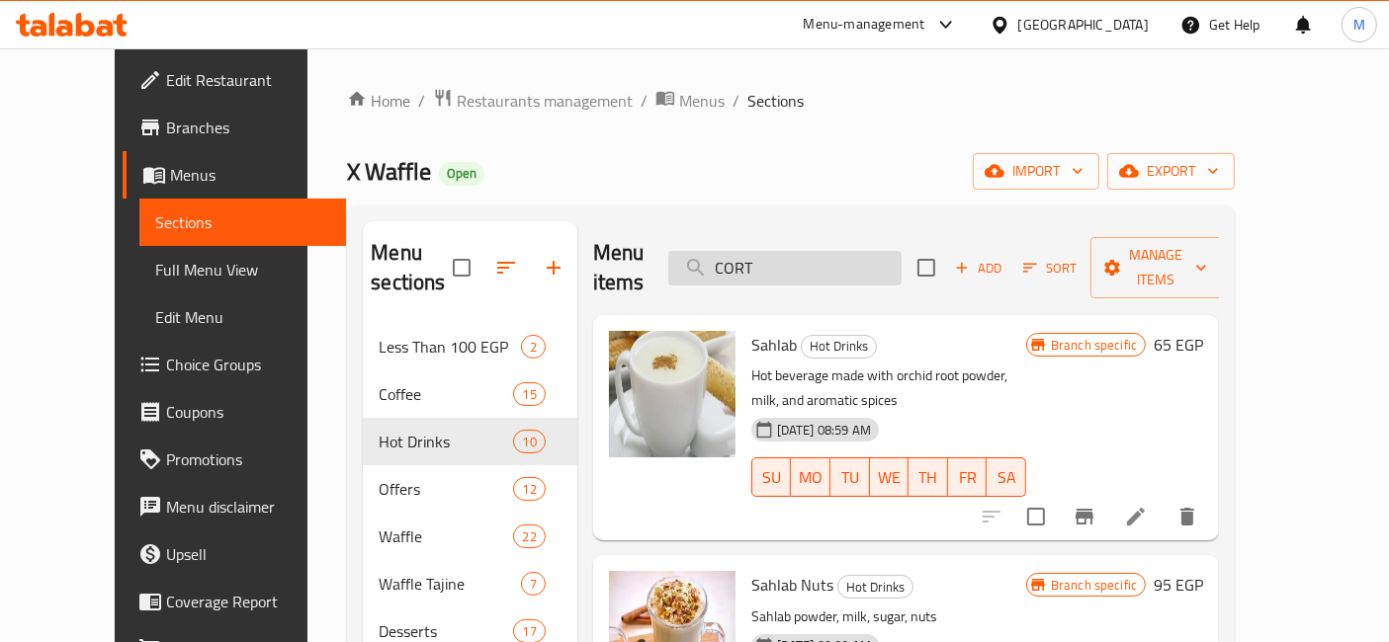
click at [799, 251] on input "CORT" at bounding box center [784, 268] width 233 height 35
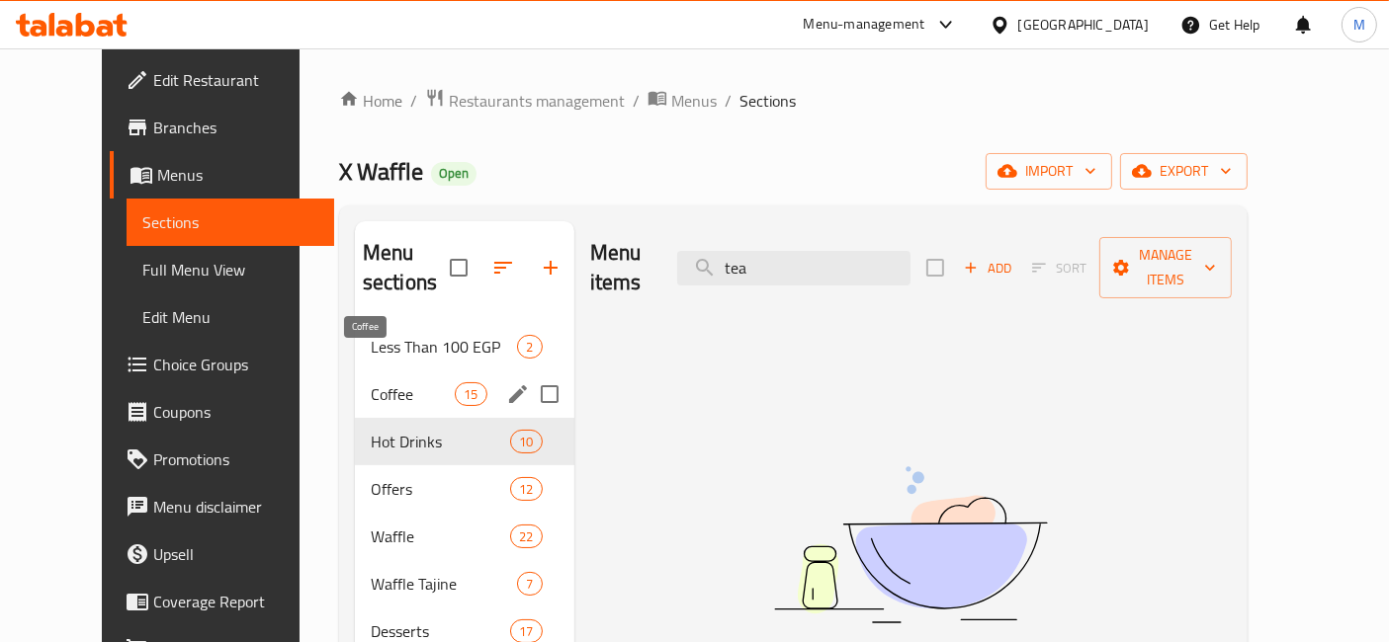
click at [417, 383] on span "Coffee" at bounding box center [413, 395] width 84 height 24
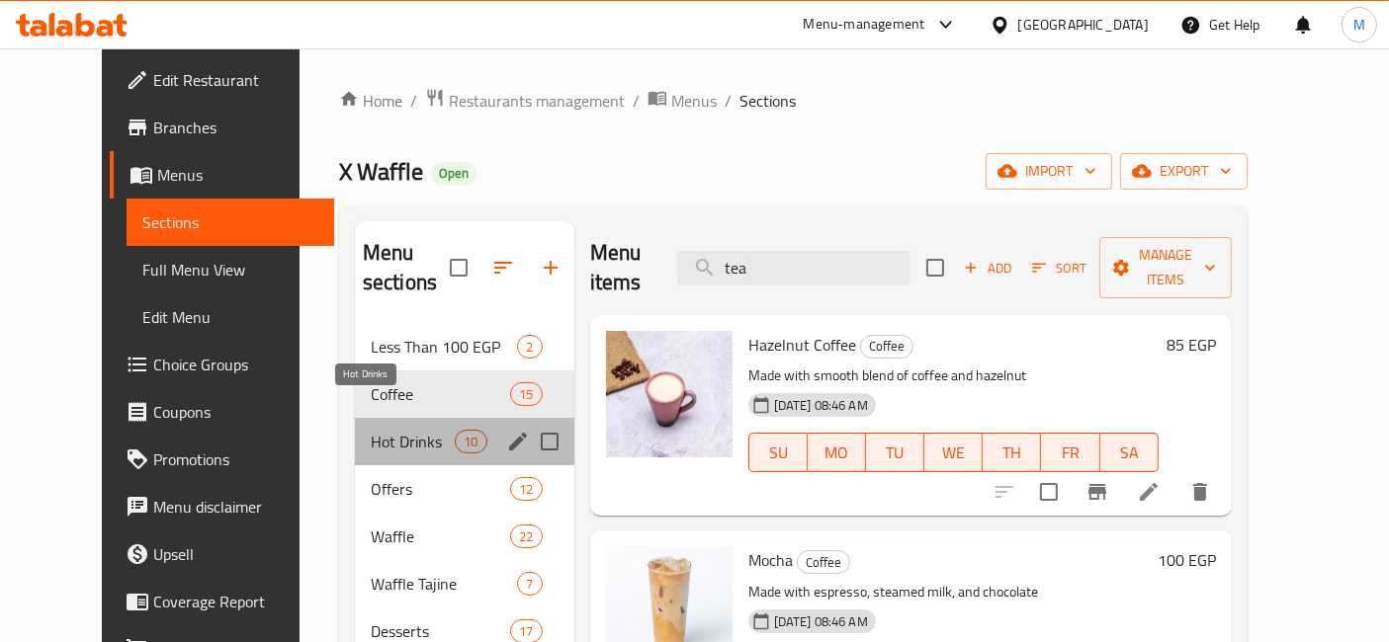
click at [412, 430] on span "Hot Drinks" at bounding box center [413, 442] width 84 height 24
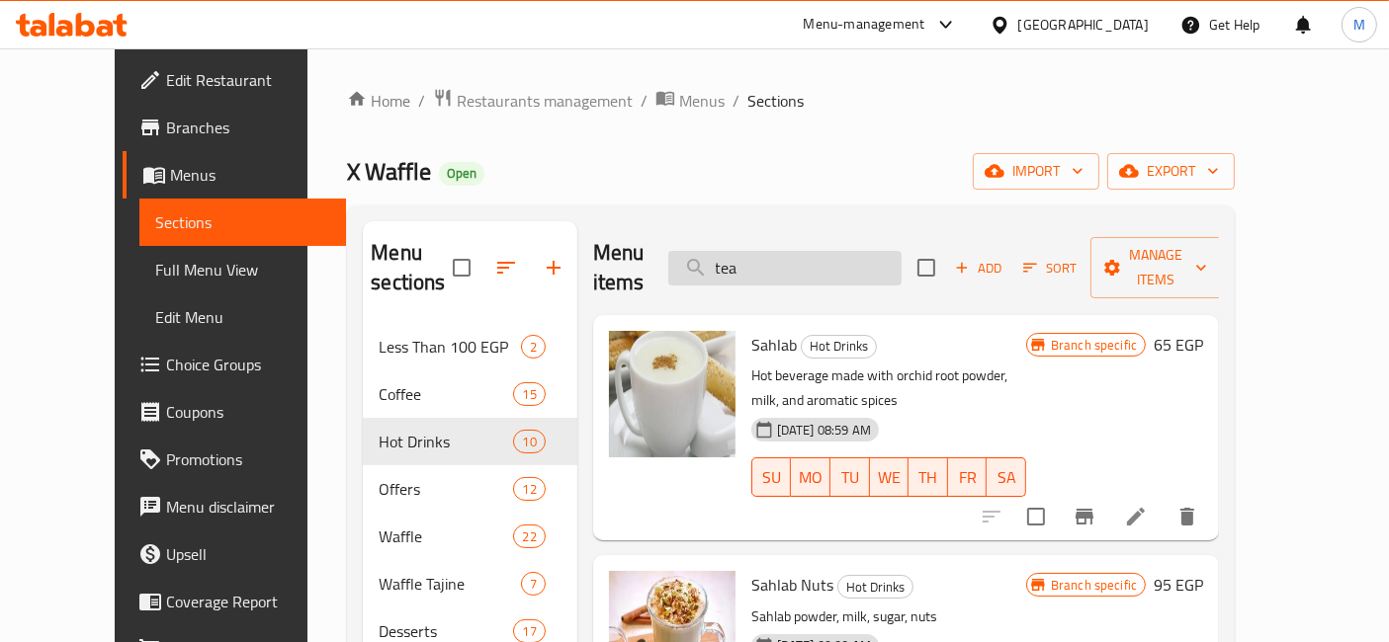
click at [830, 251] on input "tea" at bounding box center [784, 268] width 233 height 35
paste input "INFUISON"
click at [830, 251] on input "teaINFUISON" at bounding box center [784, 268] width 233 height 35
paste input "search"
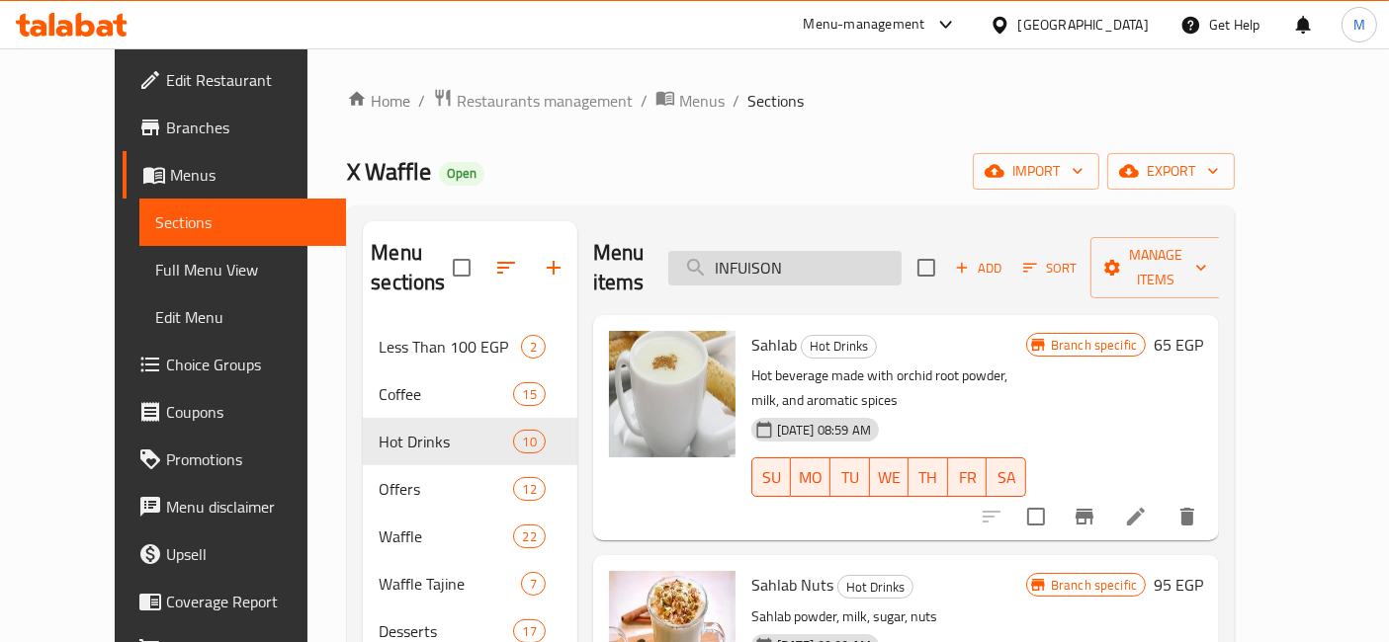
click at [830, 251] on input "INFUISON" at bounding box center [784, 268] width 233 height 35
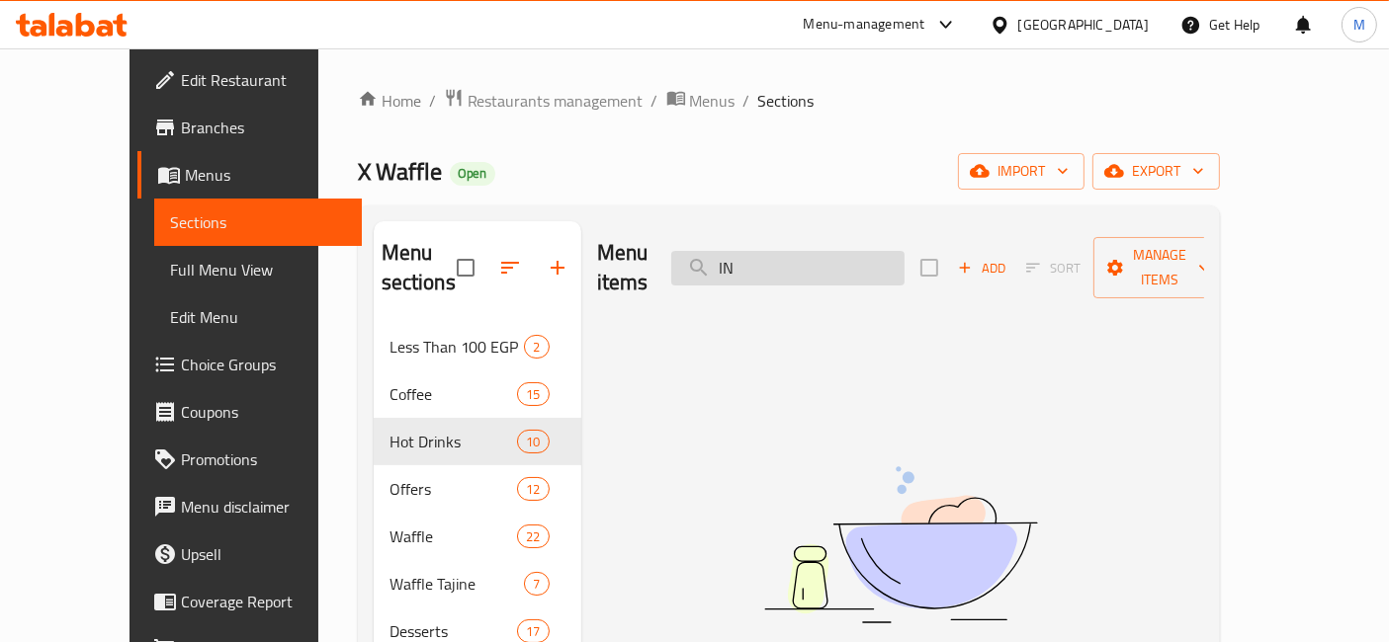
type input "I"
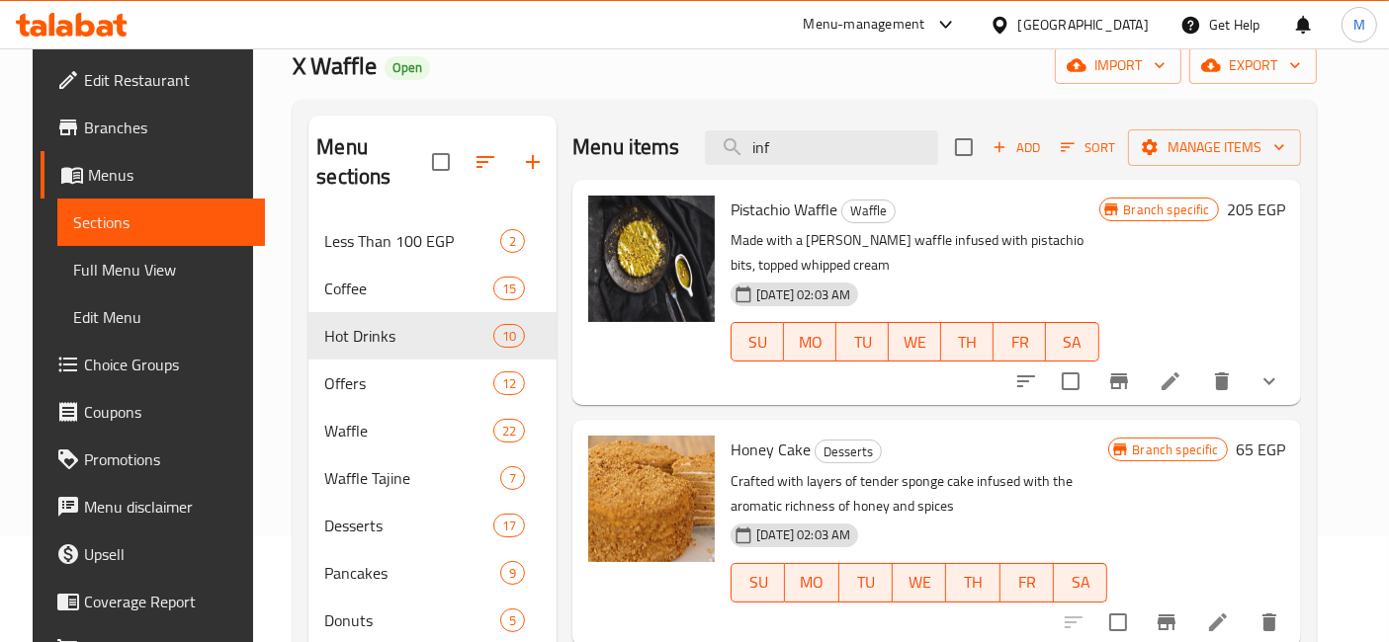
scroll to position [329, 0]
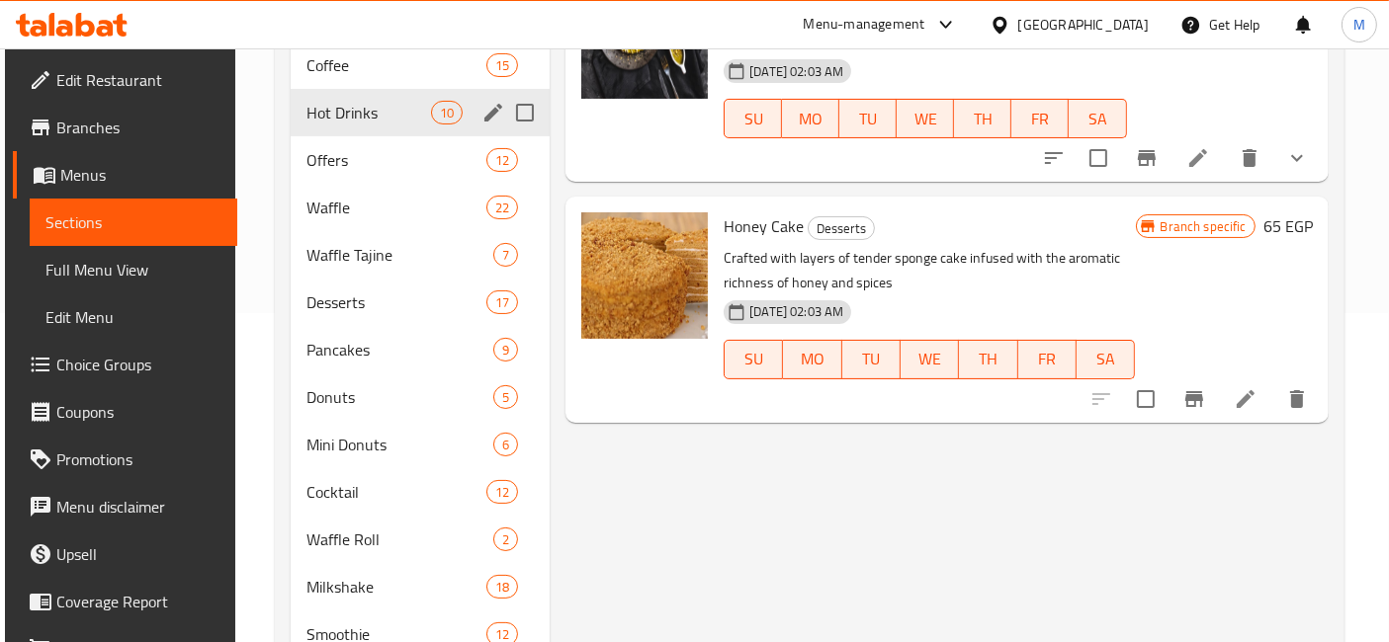
type input "inf"
click at [353, 94] on div "Hot Drinks 10" at bounding box center [421, 112] width 260 height 47
click at [358, 141] on div "Offers 12" at bounding box center [421, 159] width 260 height 47
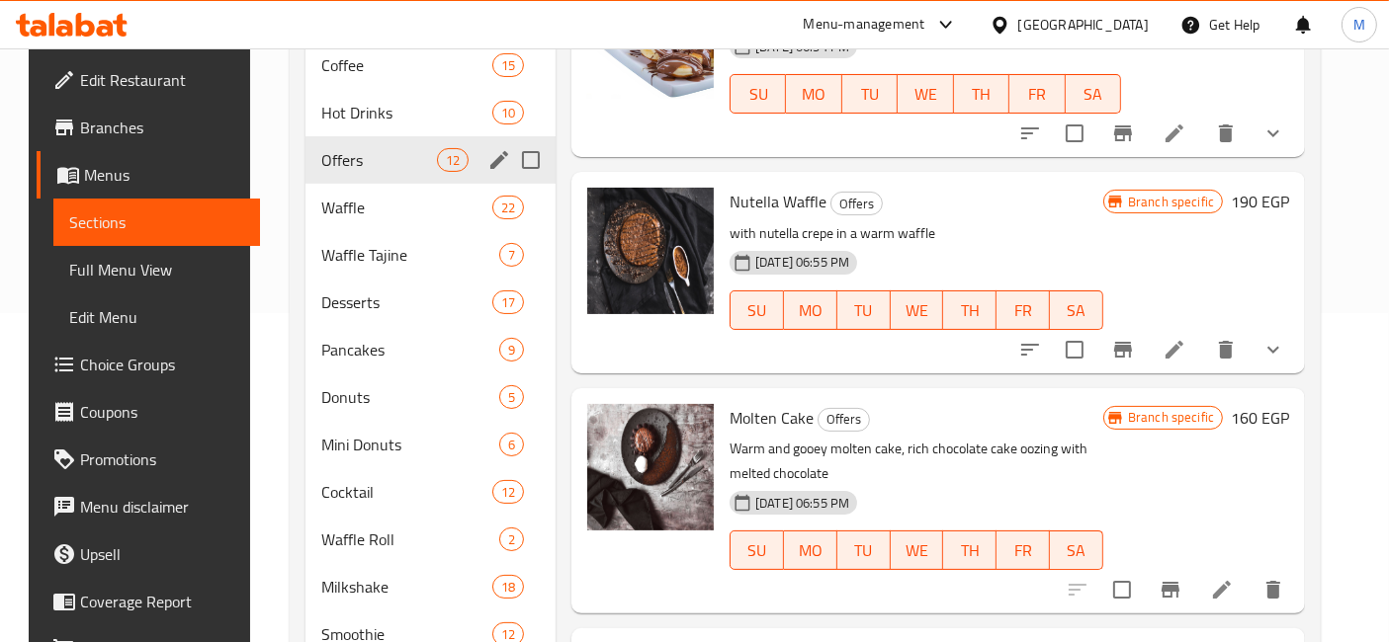
click at [367, 136] on div "Offers 12" at bounding box center [430, 159] width 250 height 47
click at [376, 95] on div "Hot Drinks 10" at bounding box center [430, 112] width 250 height 47
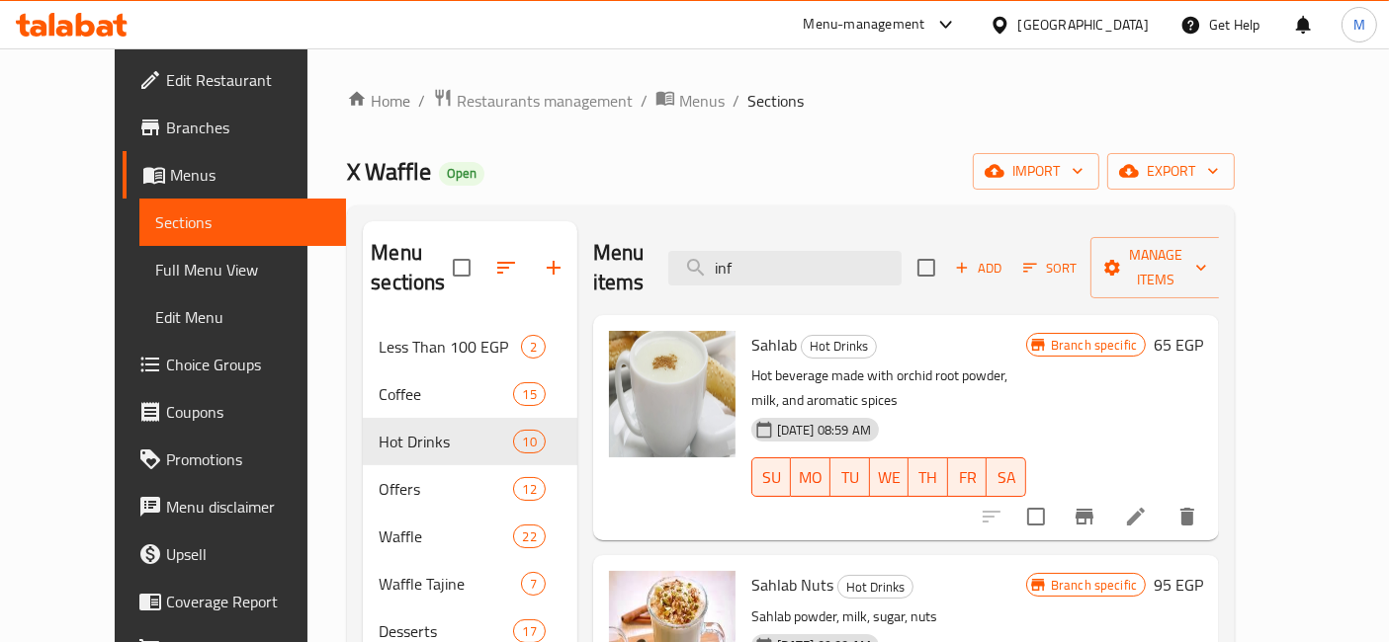
click at [751, 330] on span "Sahlab" at bounding box center [773, 345] width 45 height 30
copy h6 "Sahlab"
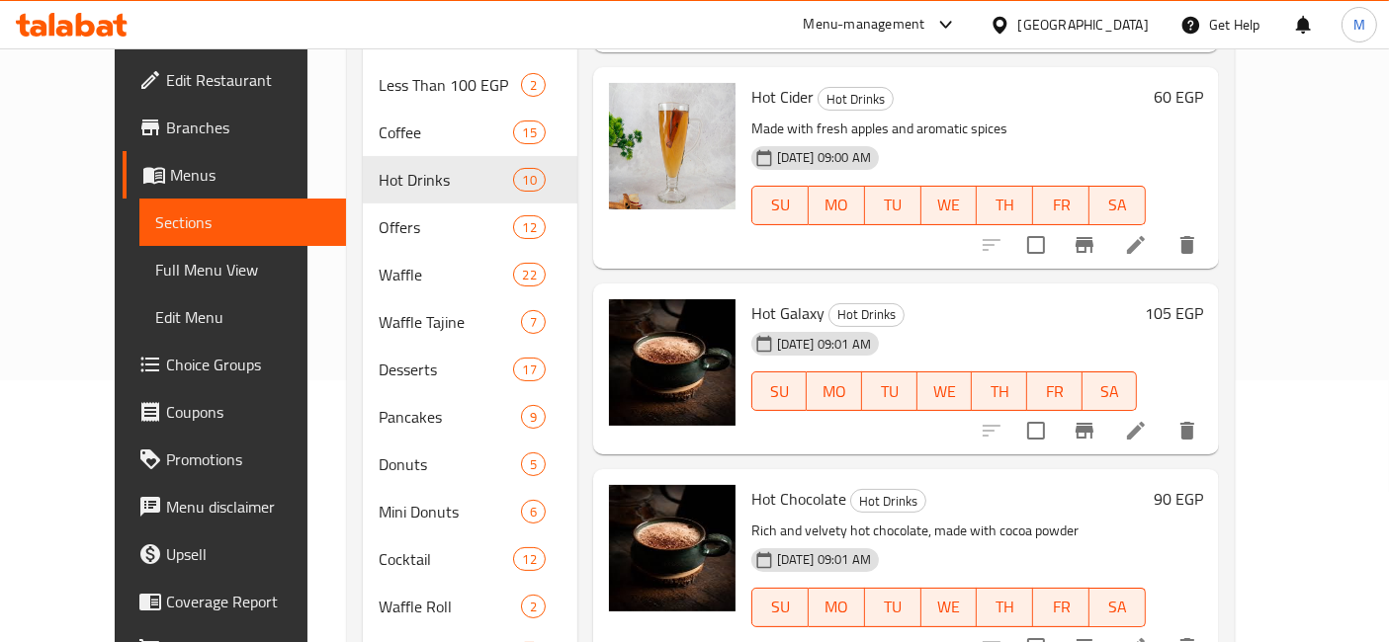
scroll to position [329, 0]
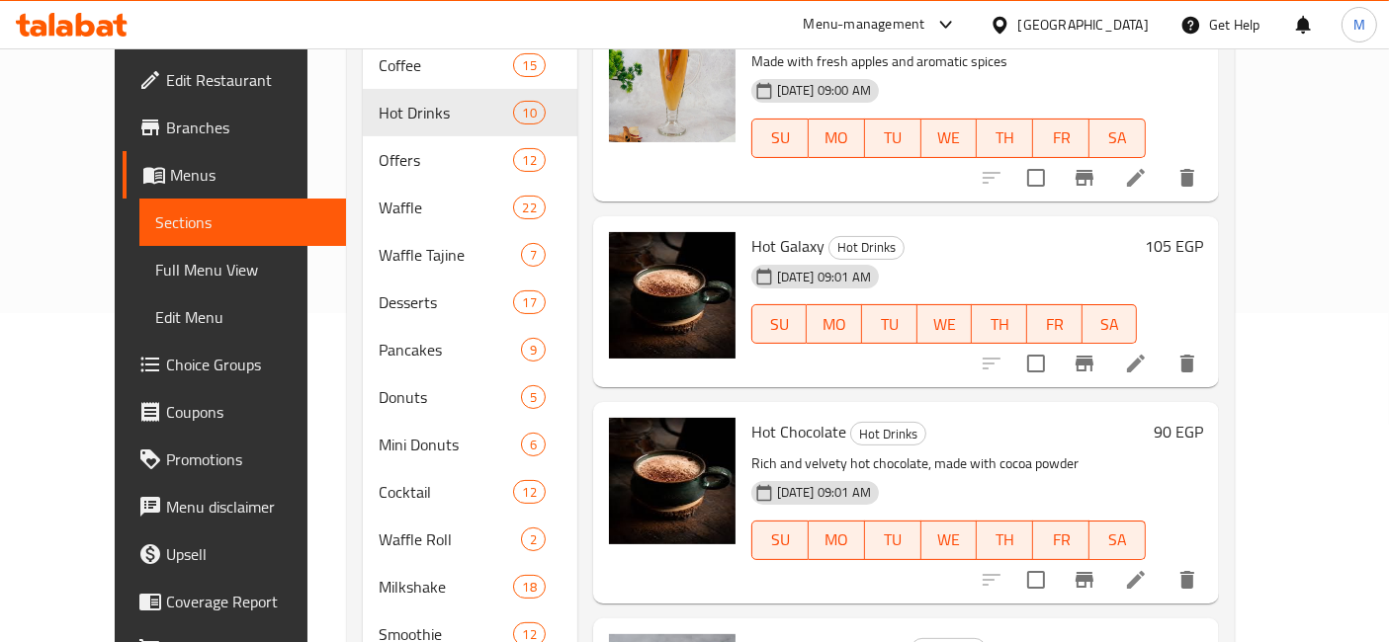
click at [1203, 418] on h6 "90 EGP" at bounding box center [1177, 432] width 49 height 28
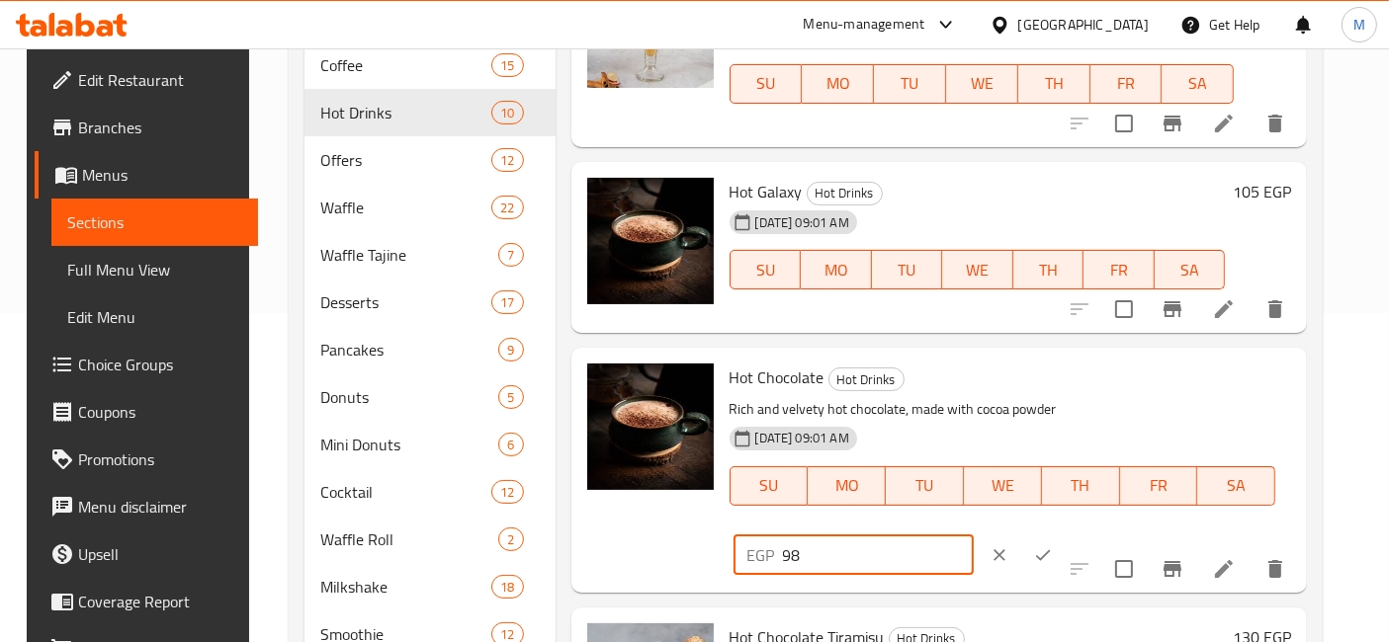
click at [974, 536] on input "98" at bounding box center [878, 556] width 191 height 40
click at [974, 536] on input "99" at bounding box center [878, 556] width 191 height 40
type input "100"
click at [974, 536] on input "100" at bounding box center [878, 556] width 191 height 40
click at [1051, 550] on icon "ok" at bounding box center [1043, 555] width 15 height 11
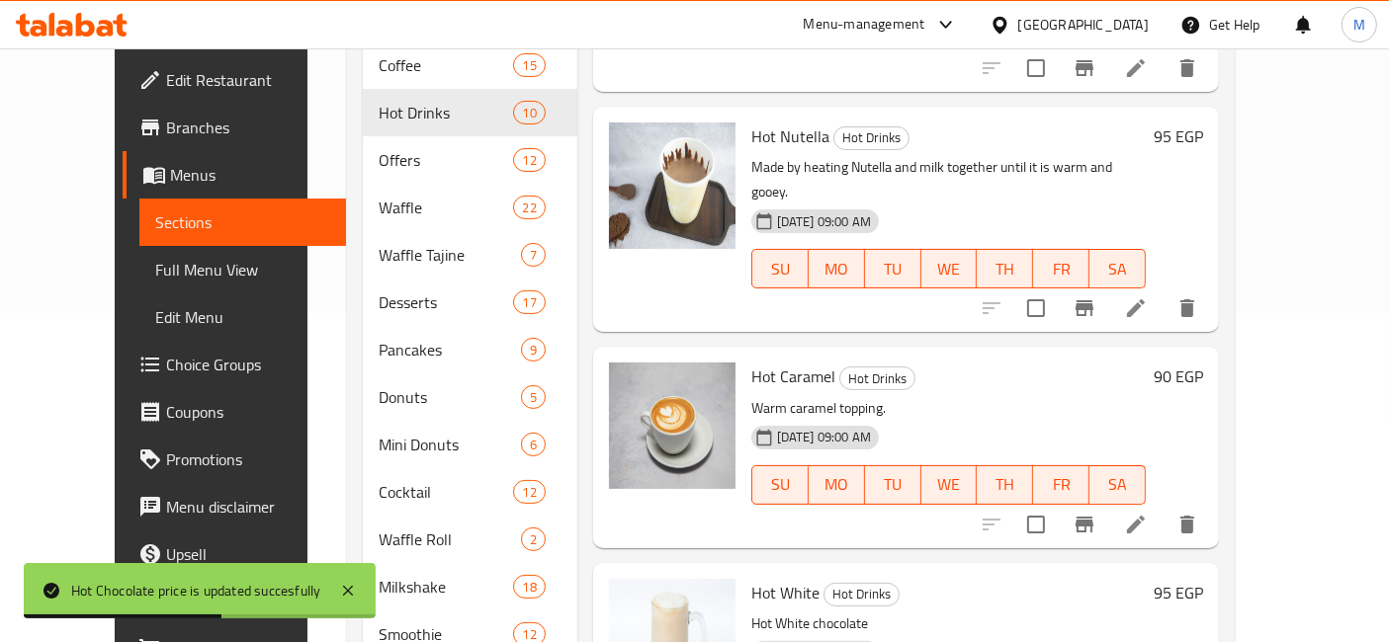
scroll to position [237, 0]
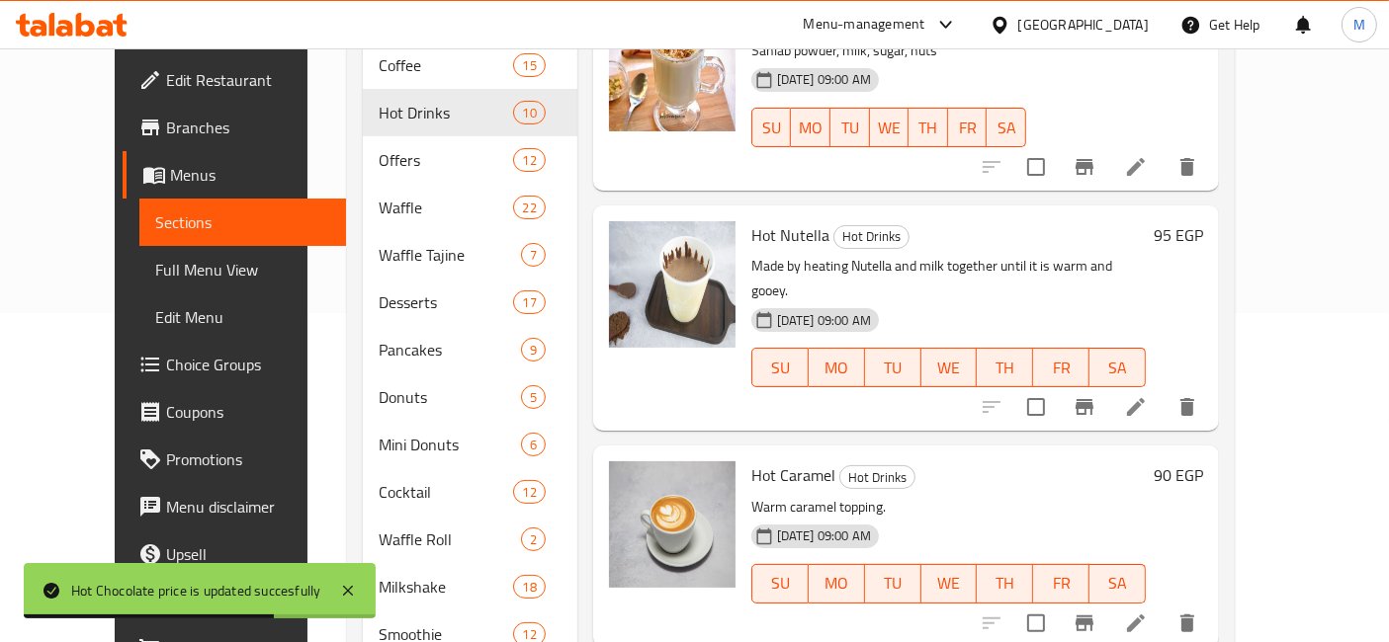
click at [1203, 221] on h6 "95 EGP" at bounding box center [1177, 235] width 49 height 28
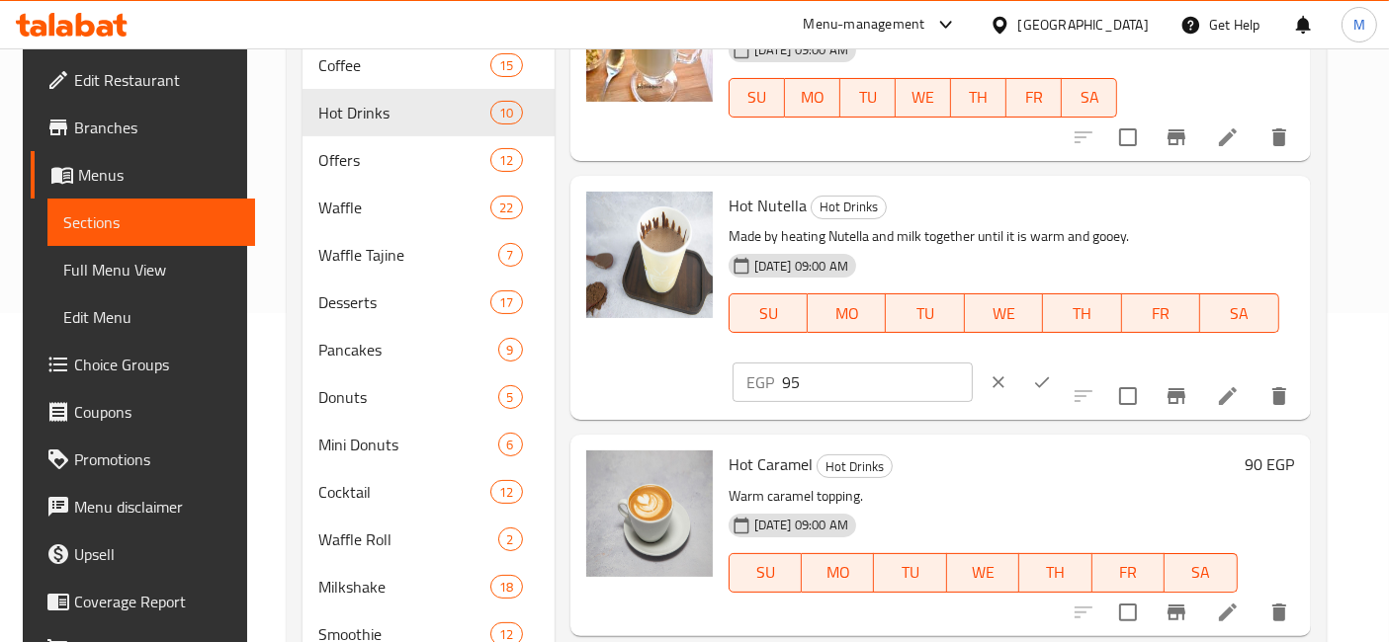
click at [973, 363] on input "95" at bounding box center [877, 383] width 191 height 40
type input "110"
click at [1052, 373] on icon "ok" at bounding box center [1042, 383] width 20 height 20
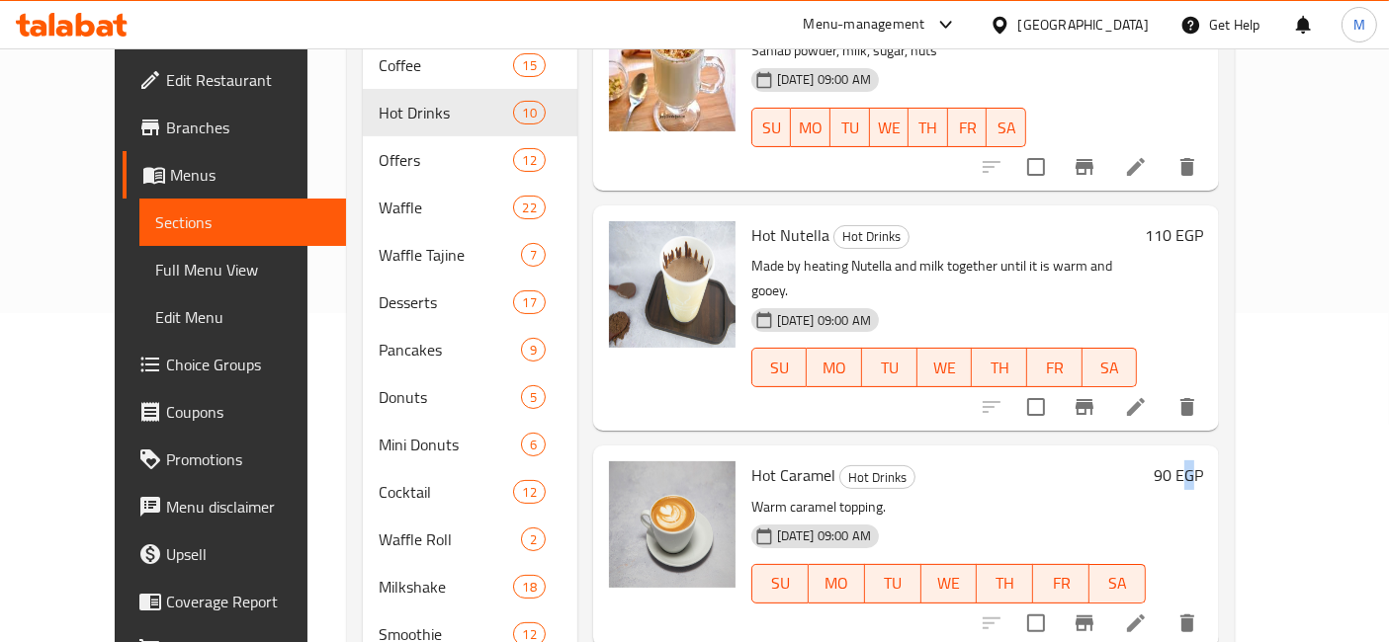
click at [1203, 462] on h6 "90 EGP" at bounding box center [1177, 476] width 49 height 28
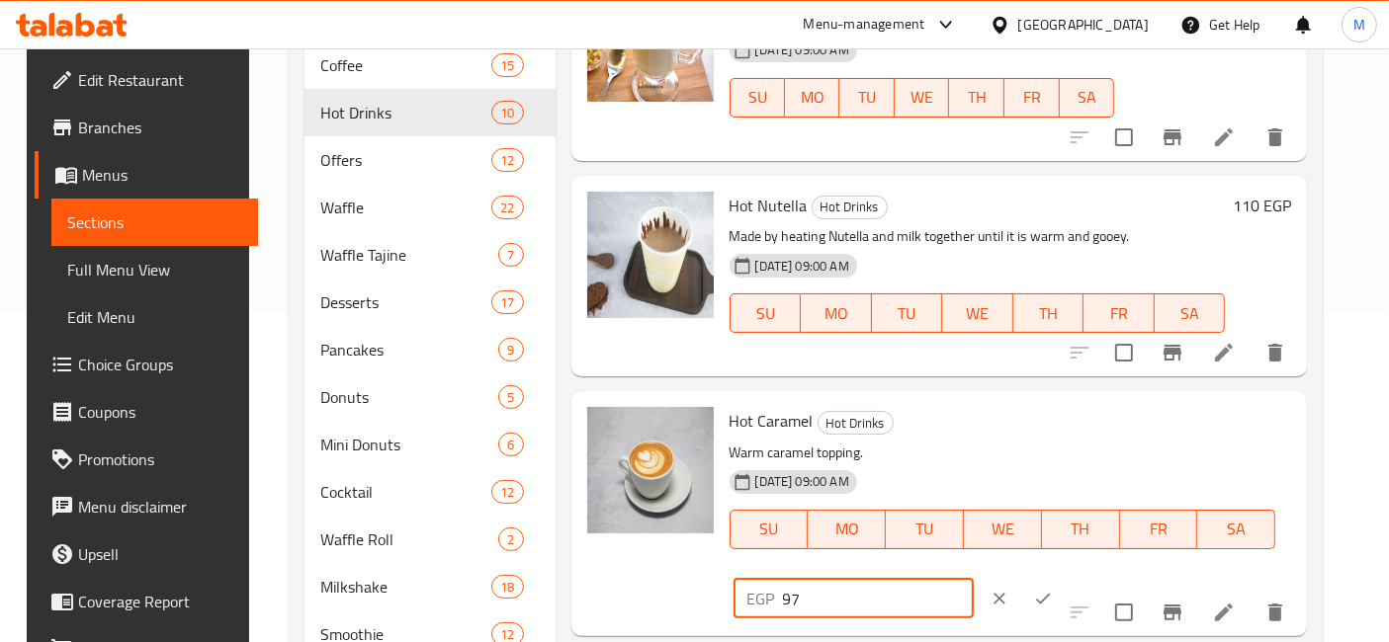
click at [974, 579] on input "97" at bounding box center [878, 599] width 191 height 40
click at [974, 579] on input "98" at bounding box center [878, 599] width 191 height 40
click at [974, 579] on input "99" at bounding box center [878, 599] width 191 height 40
type input "100"
click at [974, 579] on input "100" at bounding box center [878, 599] width 191 height 40
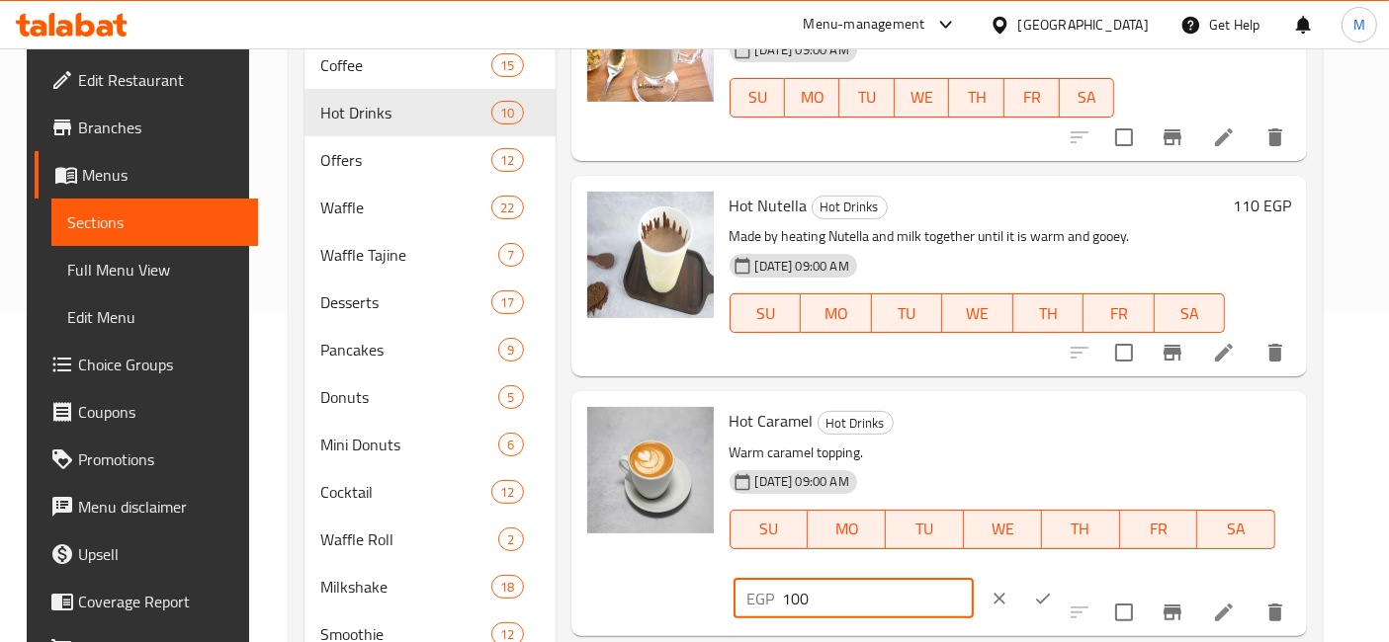
click at [1064, 577] on button "ok" at bounding box center [1042, 598] width 43 height 43
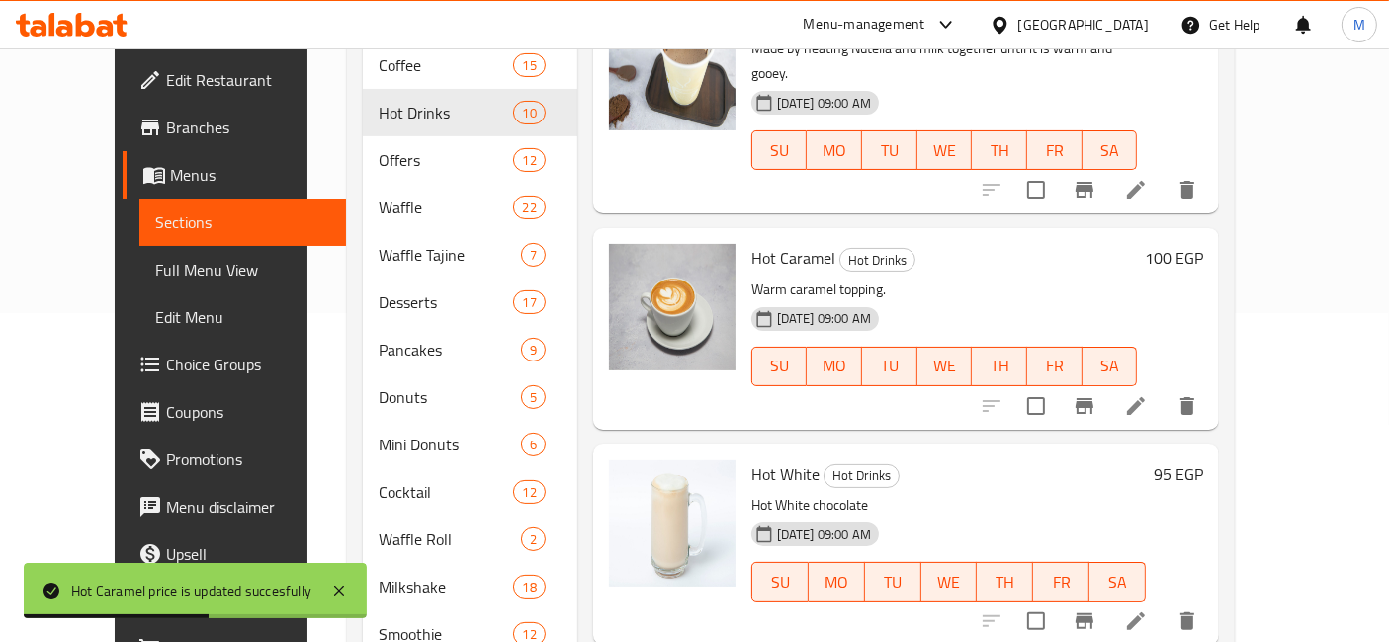
scroll to position [457, 0]
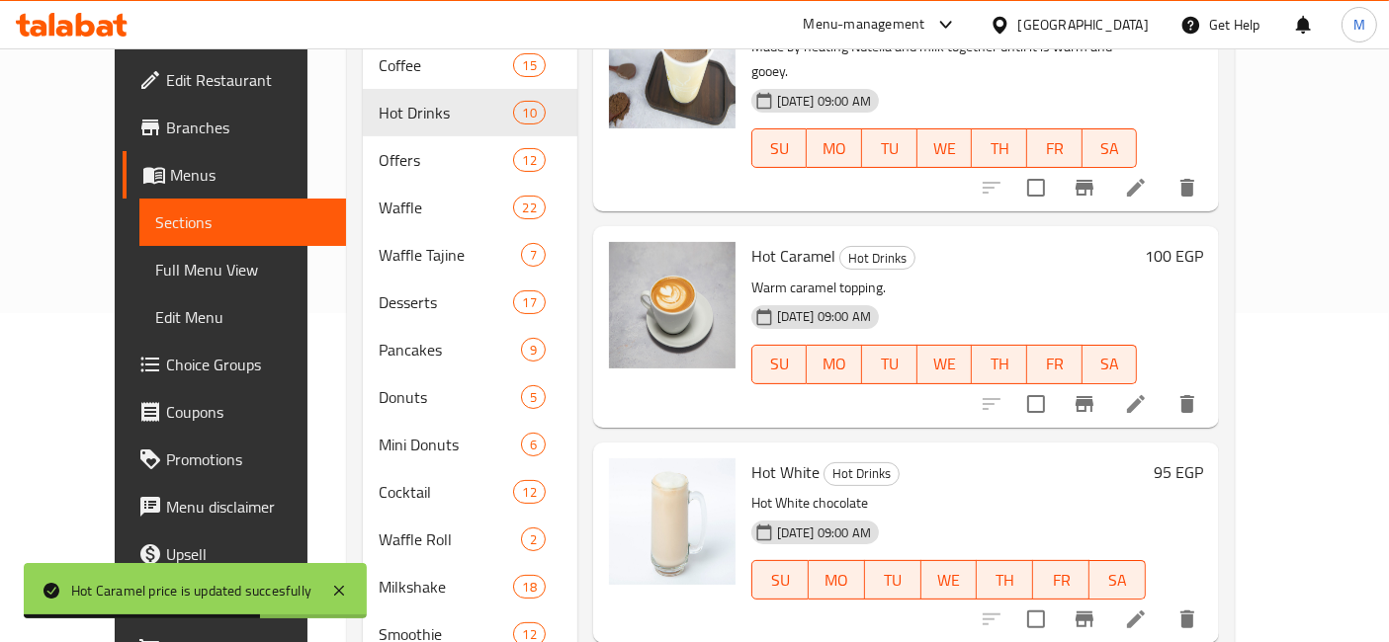
click at [1203, 459] on h6 "95 EGP" at bounding box center [1177, 473] width 49 height 28
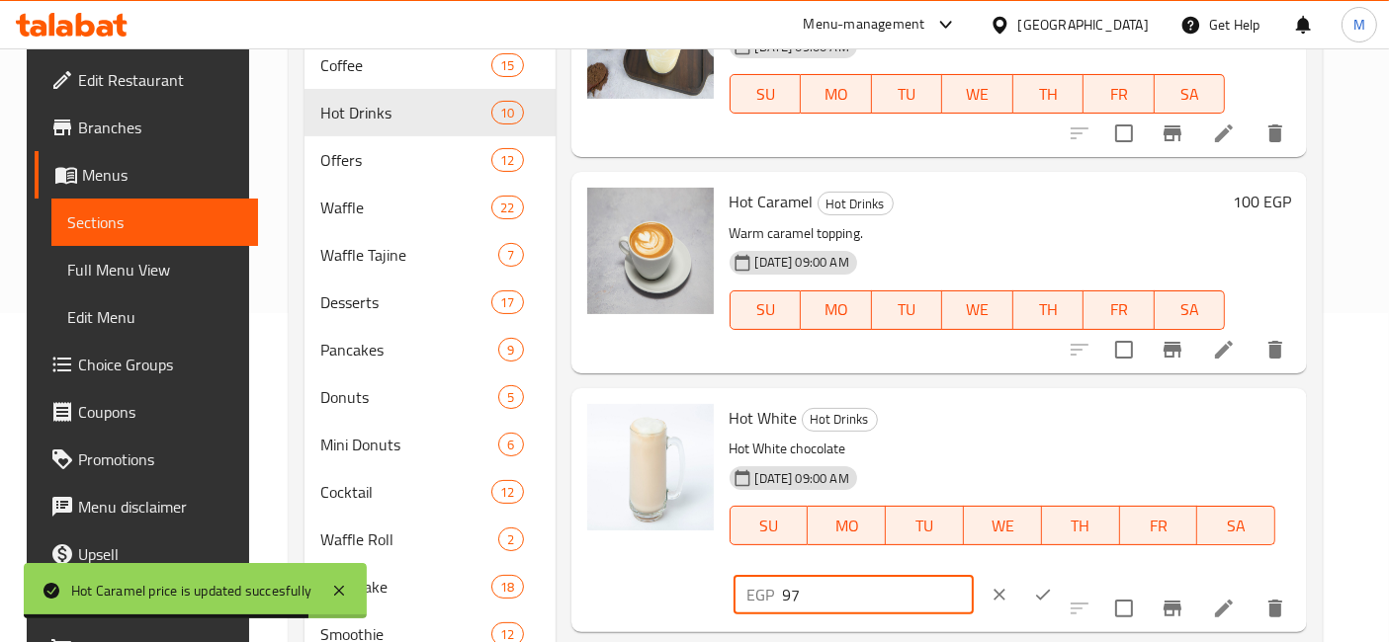
click at [974, 575] on input "97" at bounding box center [878, 595] width 191 height 40
click at [974, 575] on input "98" at bounding box center [878, 595] width 191 height 40
click at [974, 575] on input "99" at bounding box center [878, 595] width 191 height 40
type input "100"
click at [974, 575] on input "100" at bounding box center [878, 595] width 191 height 40
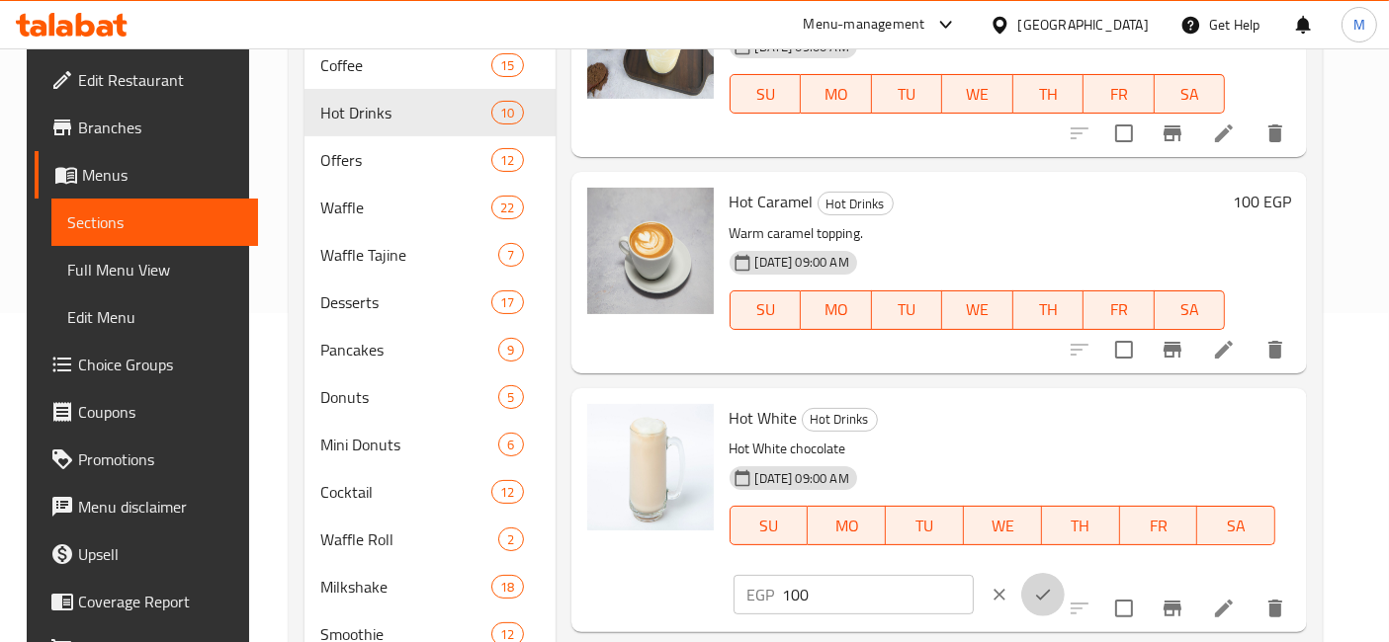
click at [1053, 585] on icon "ok" at bounding box center [1043, 595] width 20 height 20
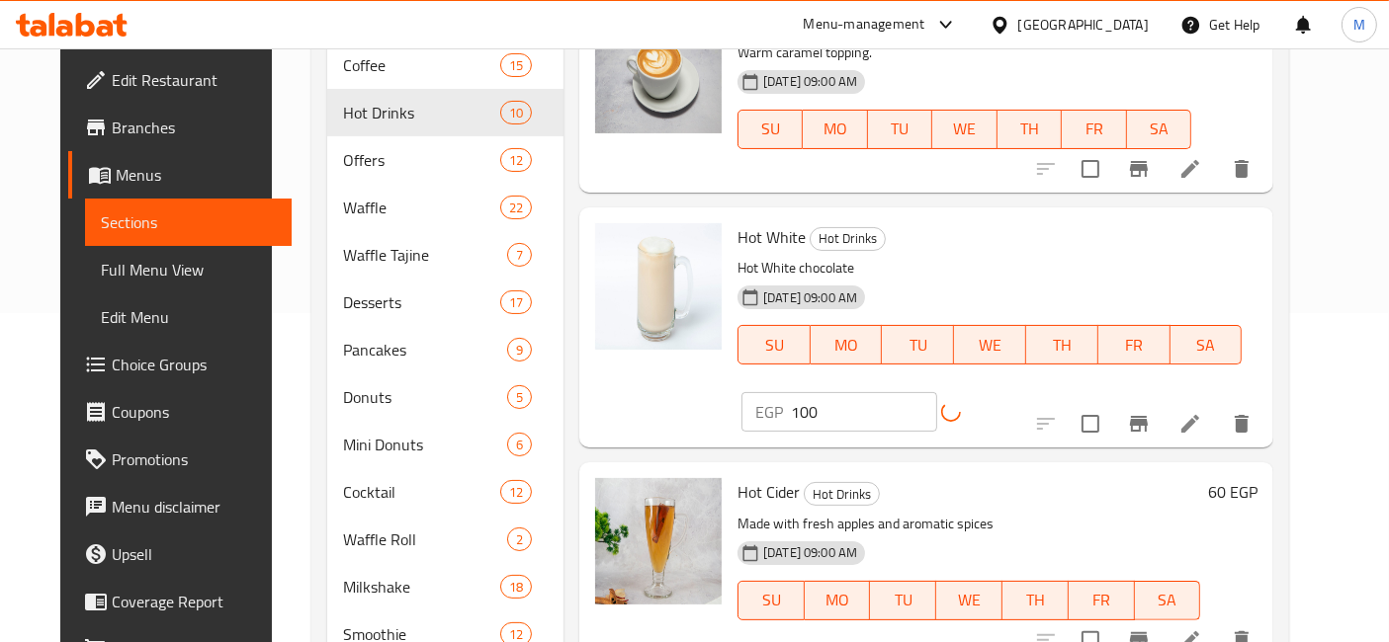
scroll to position [676, 0]
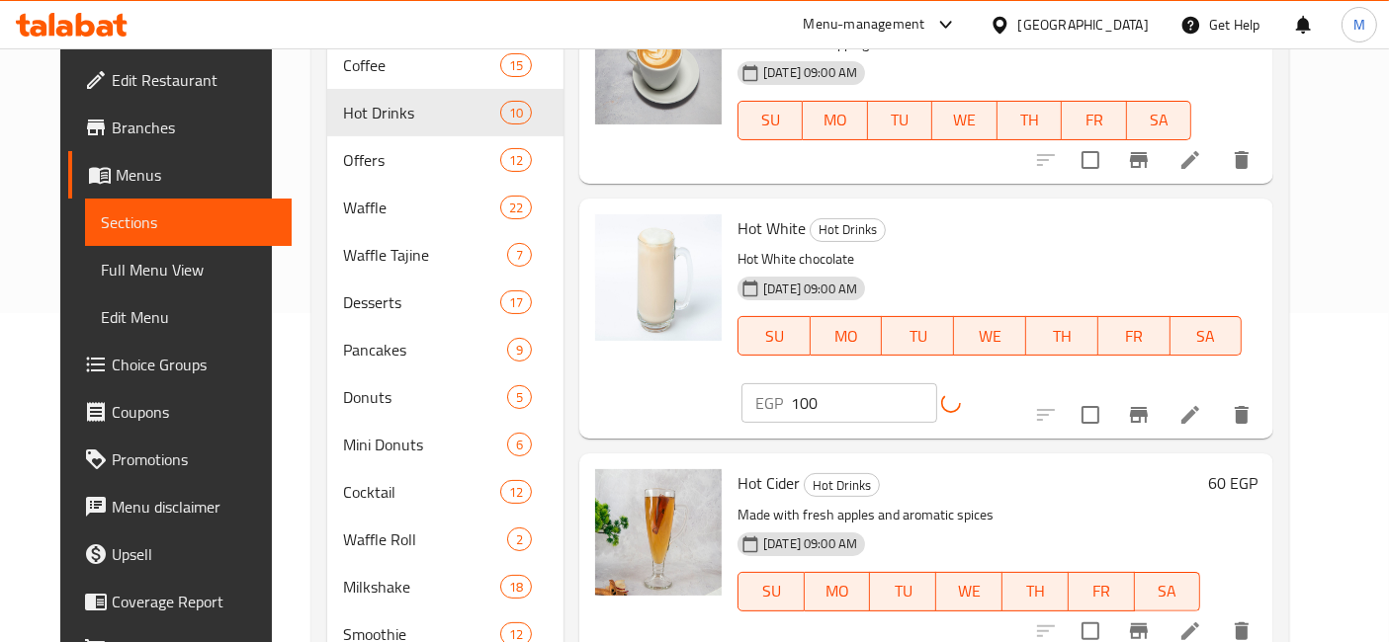
click at [1257, 469] on h6 "60 EGP" at bounding box center [1232, 483] width 49 height 28
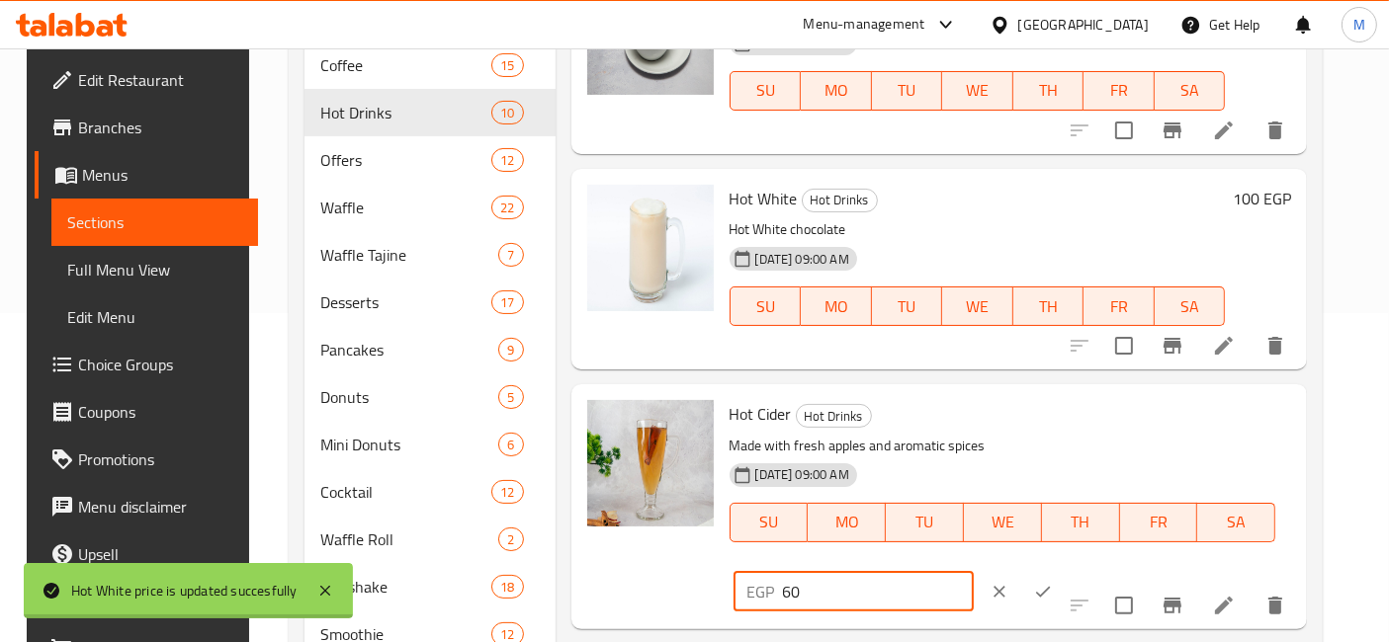
drag, startPoint x: 1158, startPoint y: 414, endPoint x: 1171, endPoint y: 407, distance: 14.6
click at [974, 572] on input "60" at bounding box center [878, 592] width 191 height 40
click at [974, 572] on input "68" at bounding box center [878, 592] width 191 height 40
click at [974, 572] on input "69" at bounding box center [878, 592] width 191 height 40
click at [974, 572] on input "70" at bounding box center [878, 592] width 191 height 40
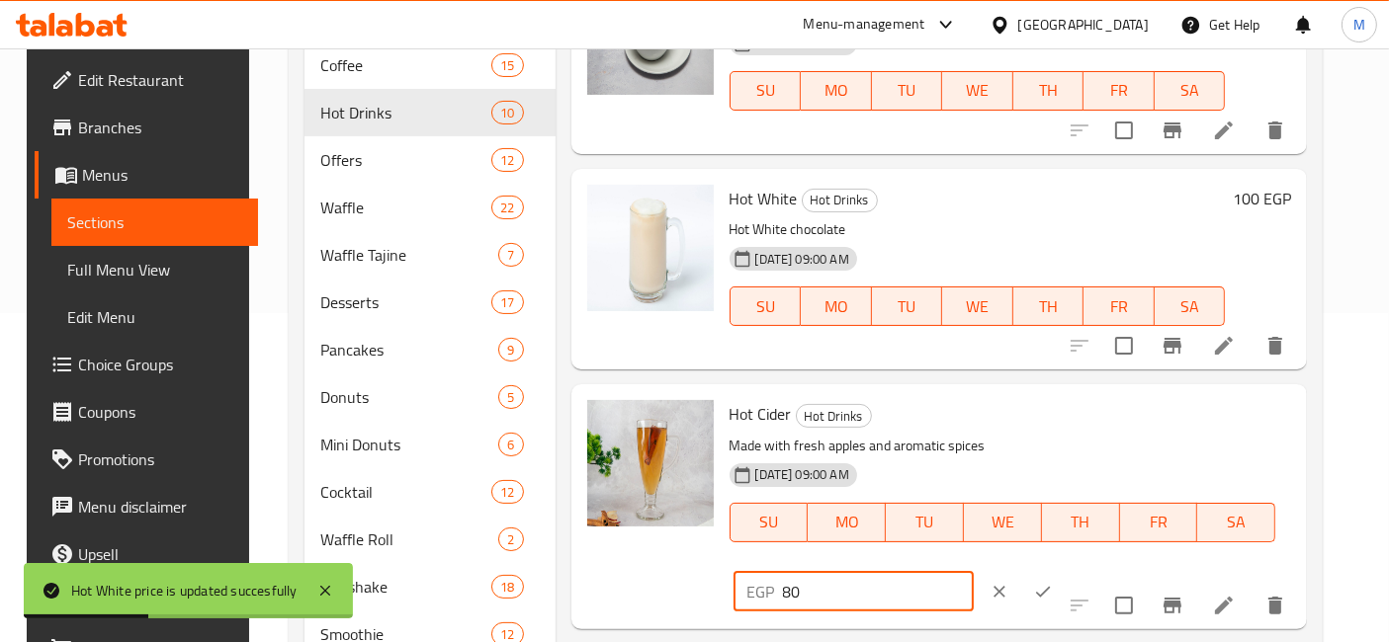
type input "80"
click at [974, 572] on input "80" at bounding box center [878, 592] width 191 height 40
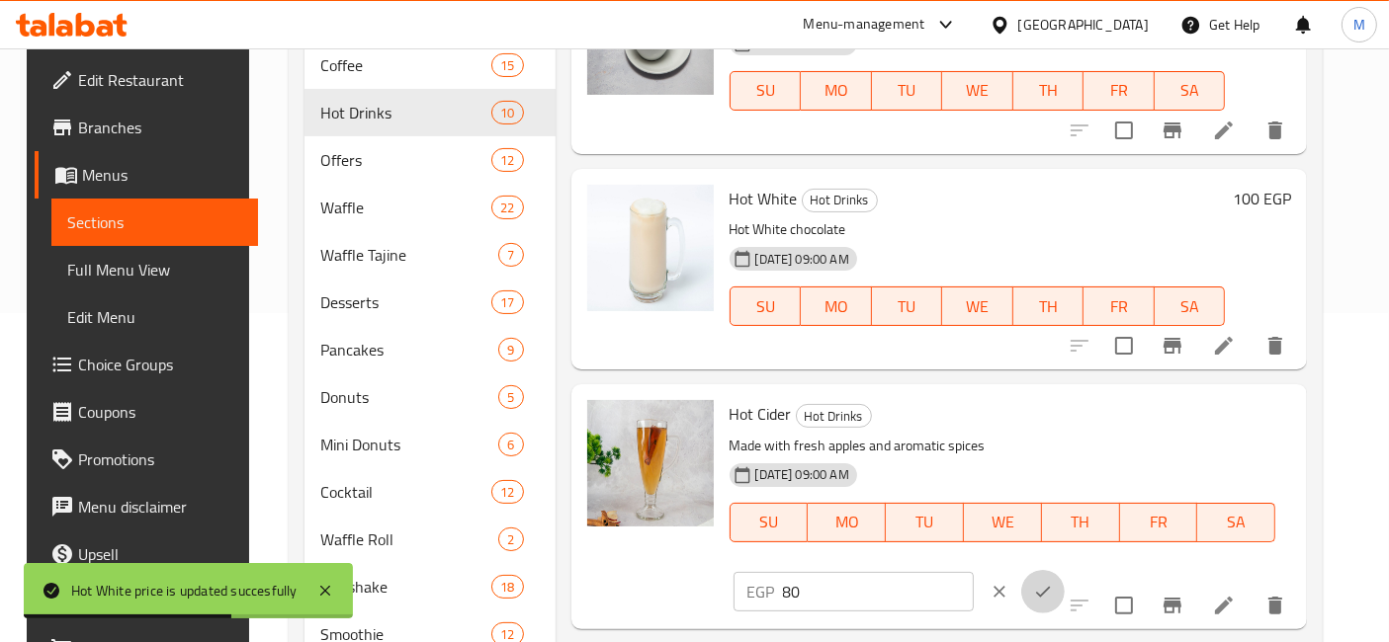
click at [1064, 570] on button "ok" at bounding box center [1042, 591] width 43 height 43
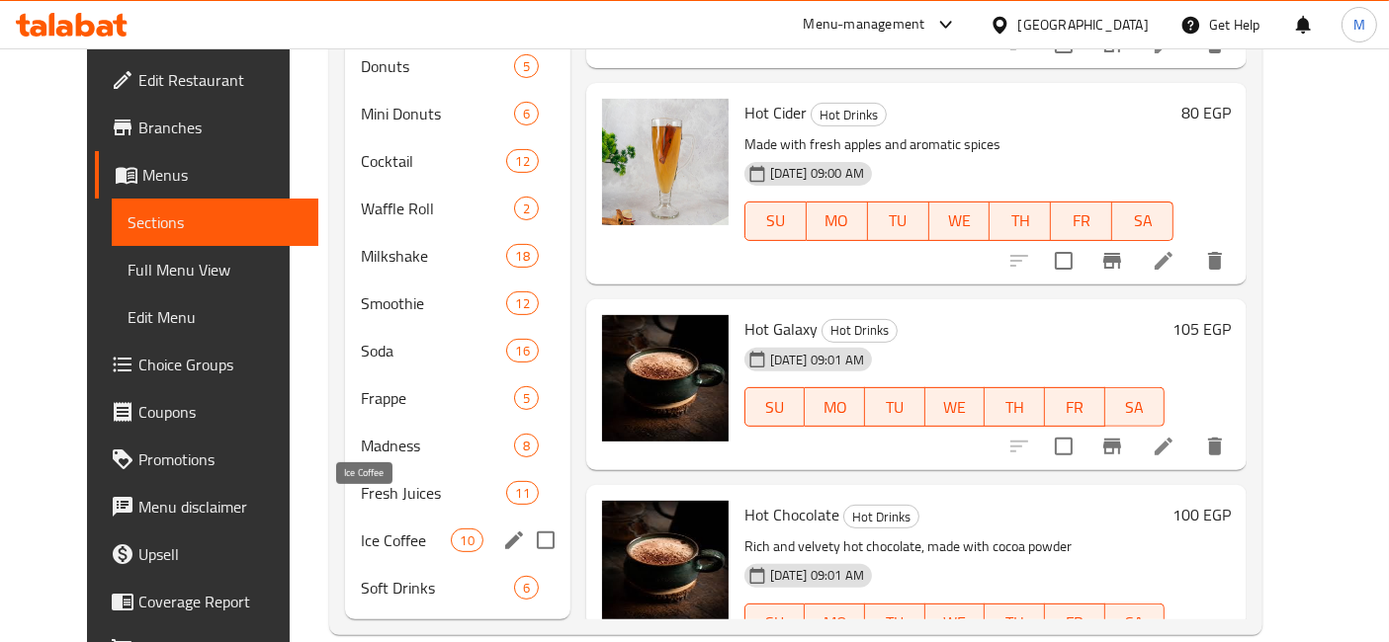
scroll to position [661, 0]
click at [417, 528] on span "Ice Coffee" at bounding box center [406, 540] width 91 height 24
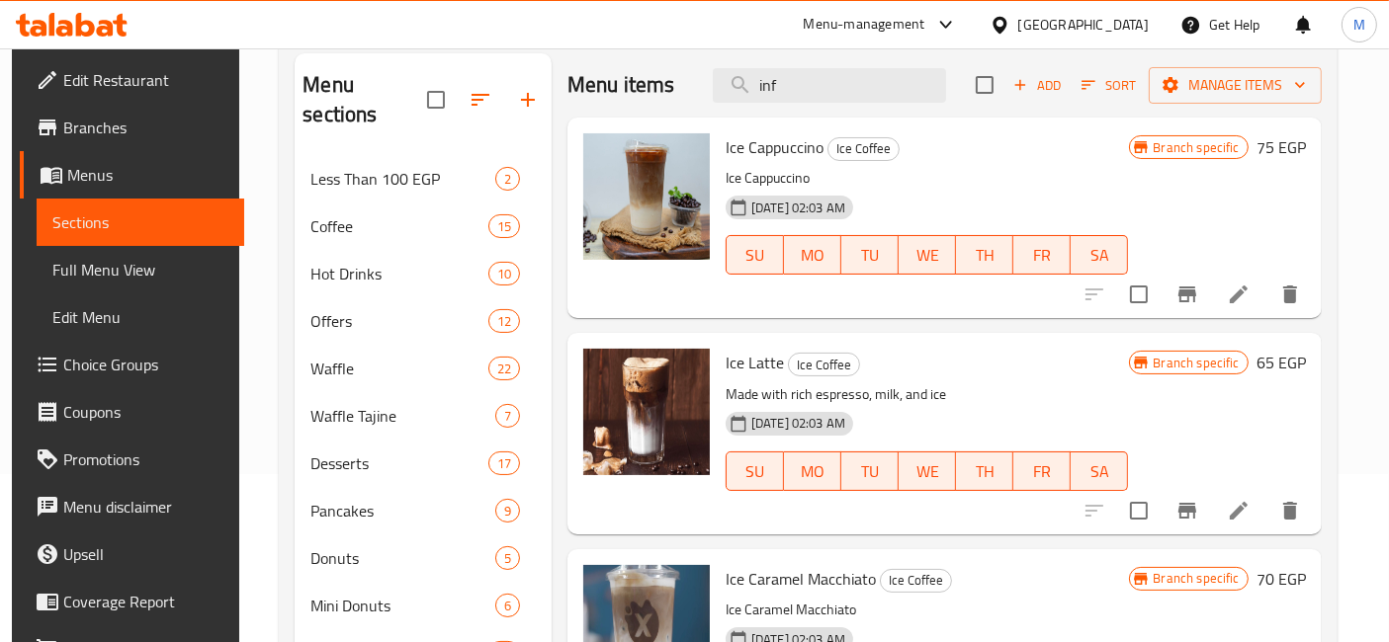
scroll to position [2, 0]
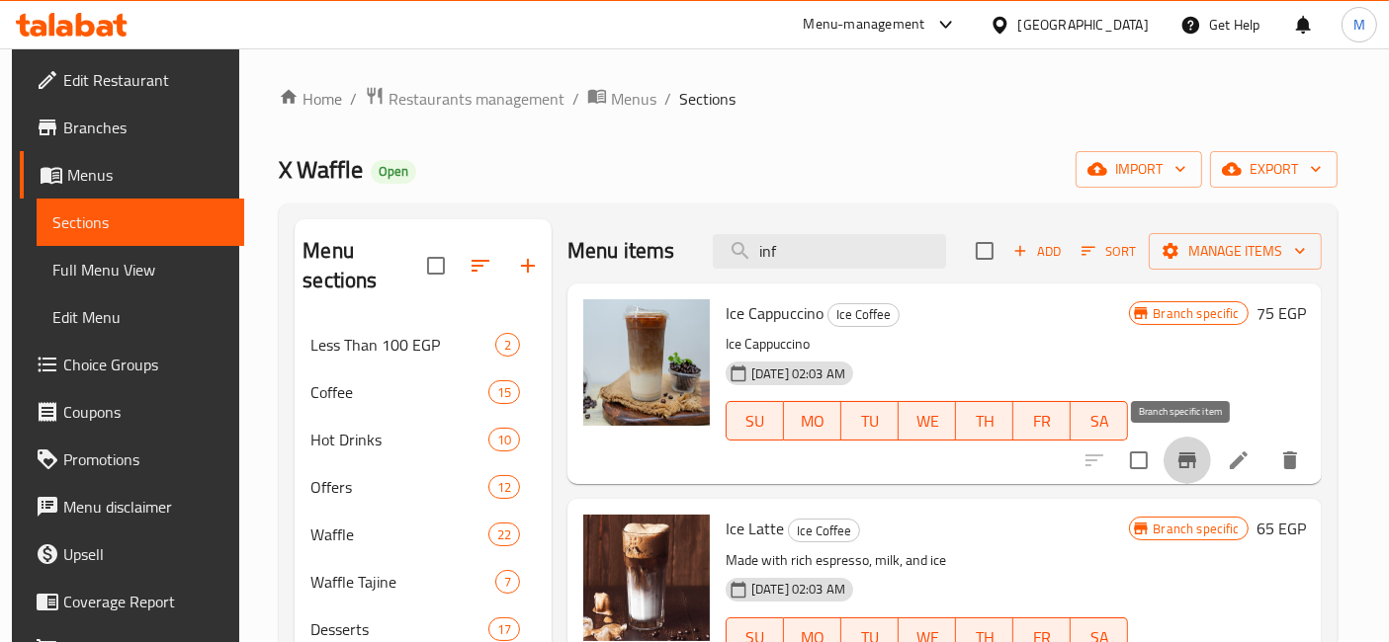
click at [1190, 458] on icon "Branch-specific-item" at bounding box center [1187, 461] width 18 height 16
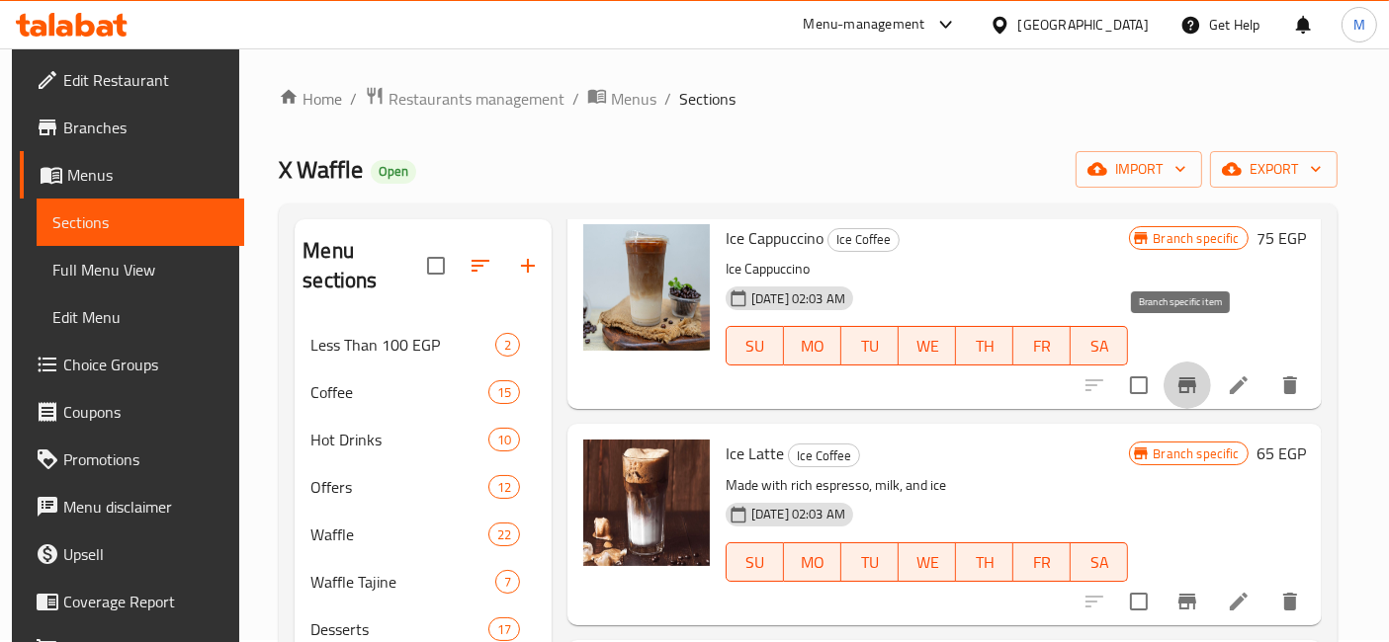
scroll to position [110, 0]
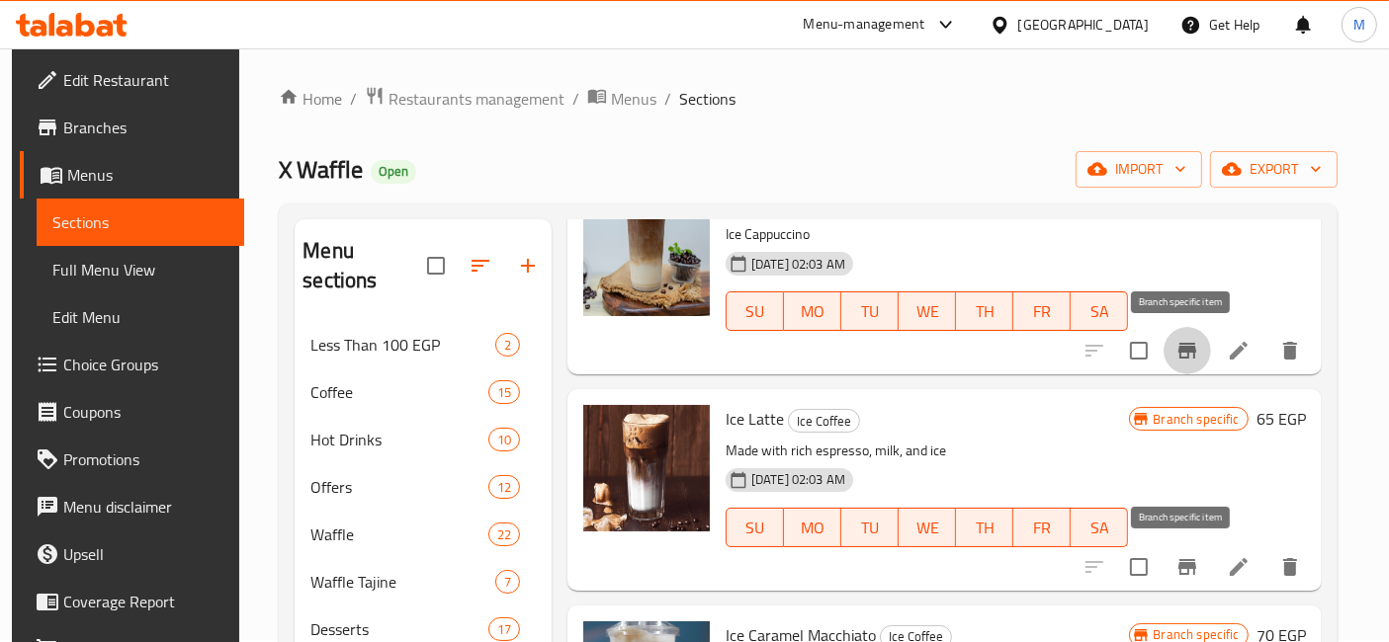
click at [1183, 555] on icon "Branch-specific-item" at bounding box center [1187, 567] width 24 height 24
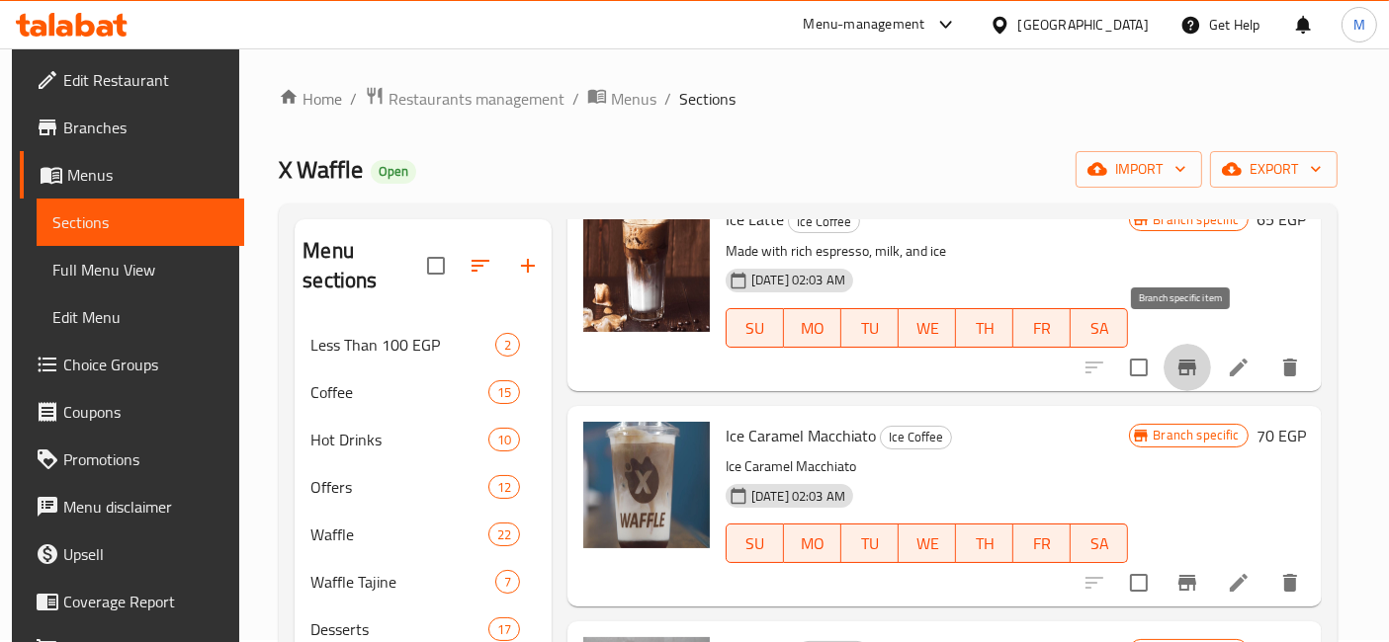
scroll to position [329, 0]
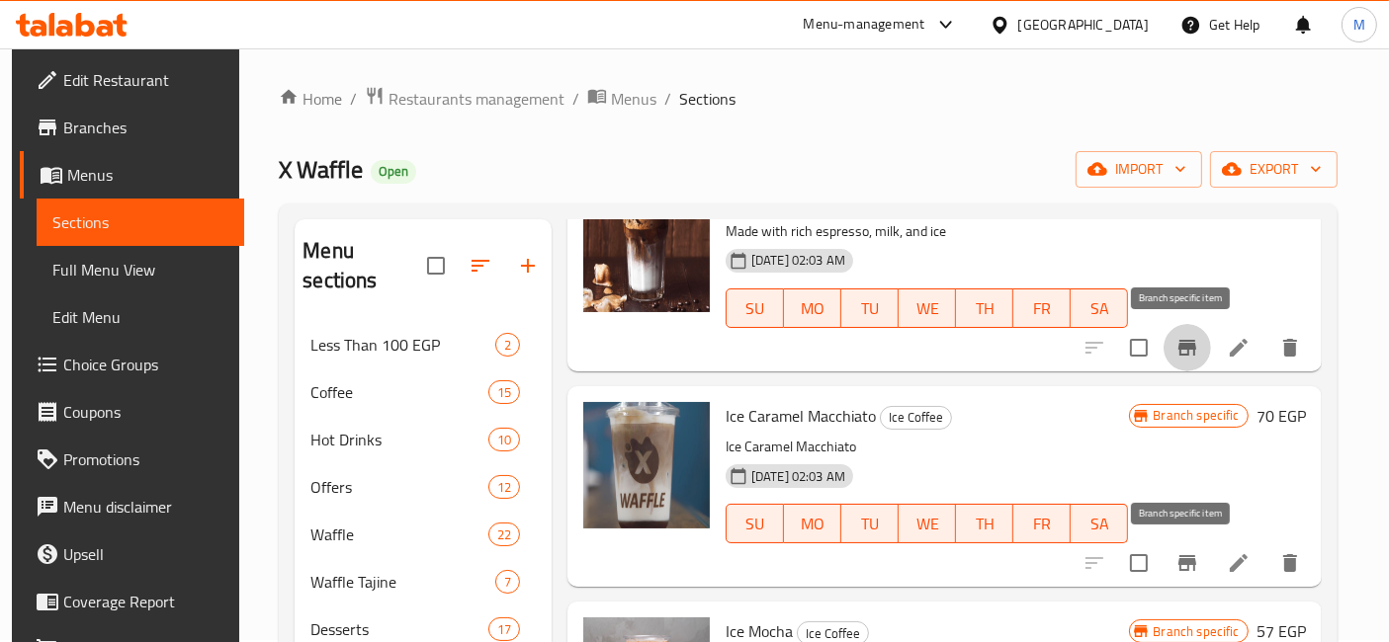
click at [1179, 552] on icon "Branch-specific-item" at bounding box center [1187, 564] width 24 height 24
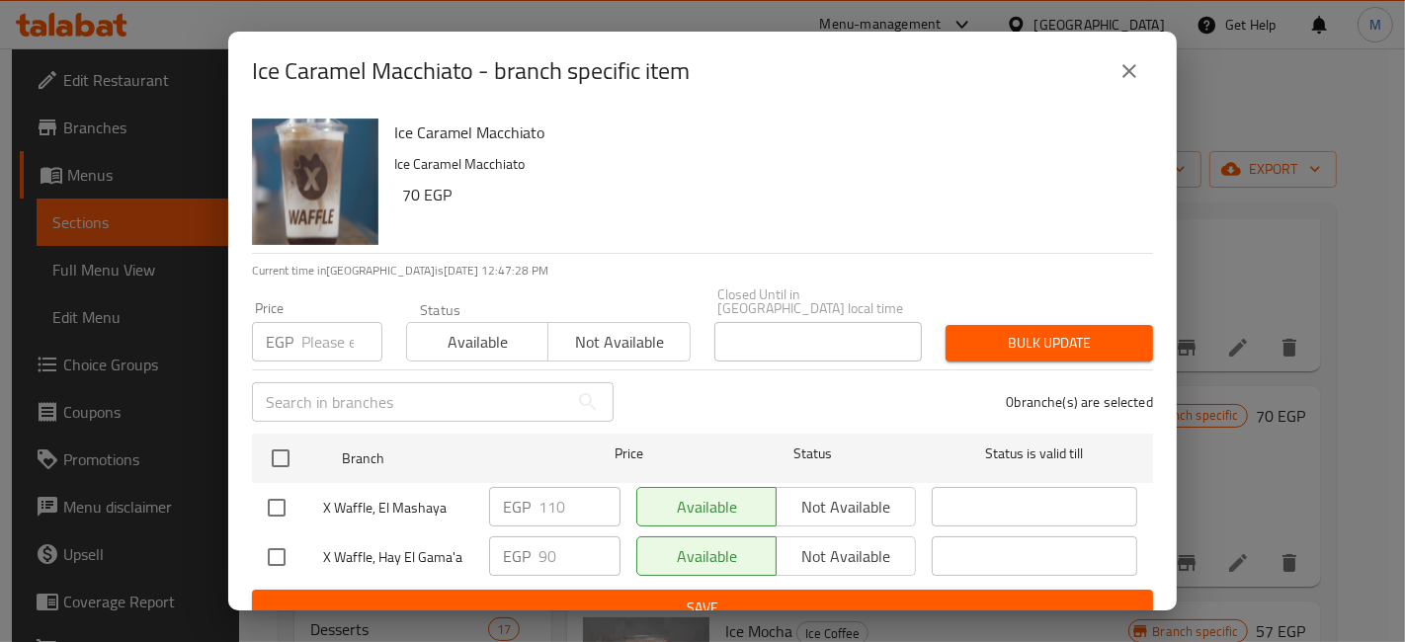
drag, startPoint x: 273, startPoint y: 435, endPoint x: 295, endPoint y: 383, distance: 56.7
click at [272, 438] on input "checkbox" at bounding box center [281, 459] width 42 height 42
checkbox input "true"
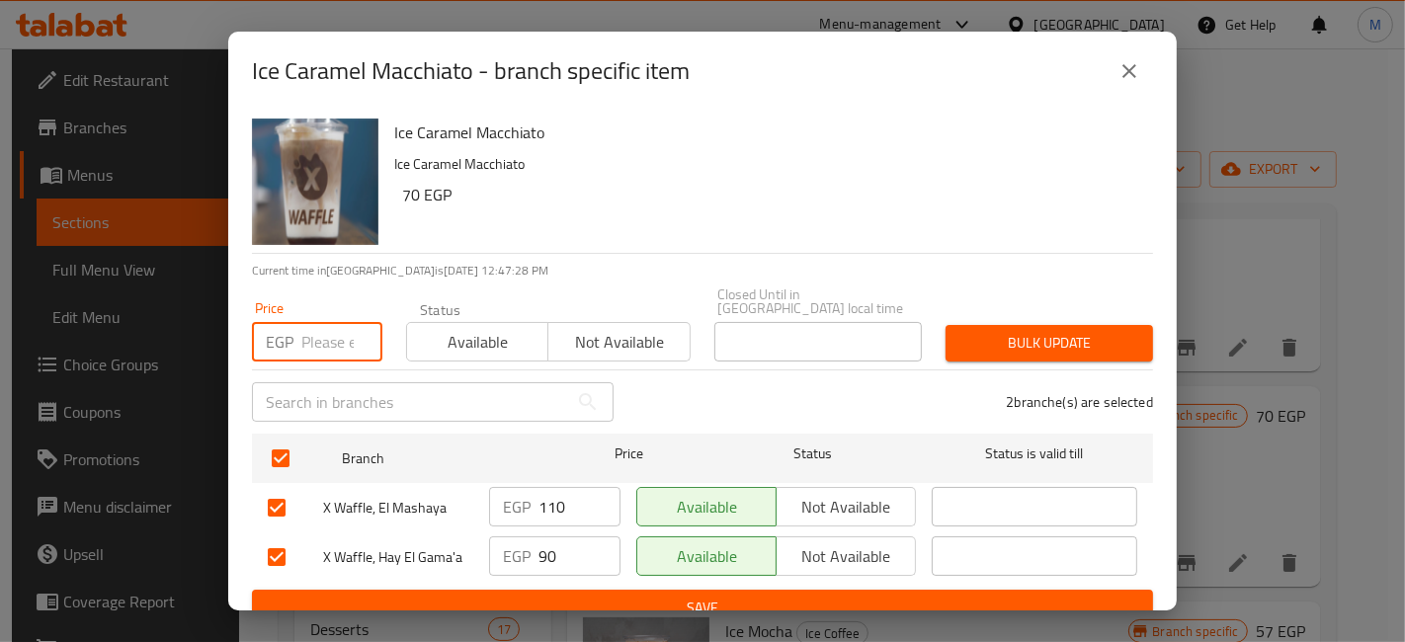
click at [325, 322] on input "number" at bounding box center [341, 342] width 81 height 40
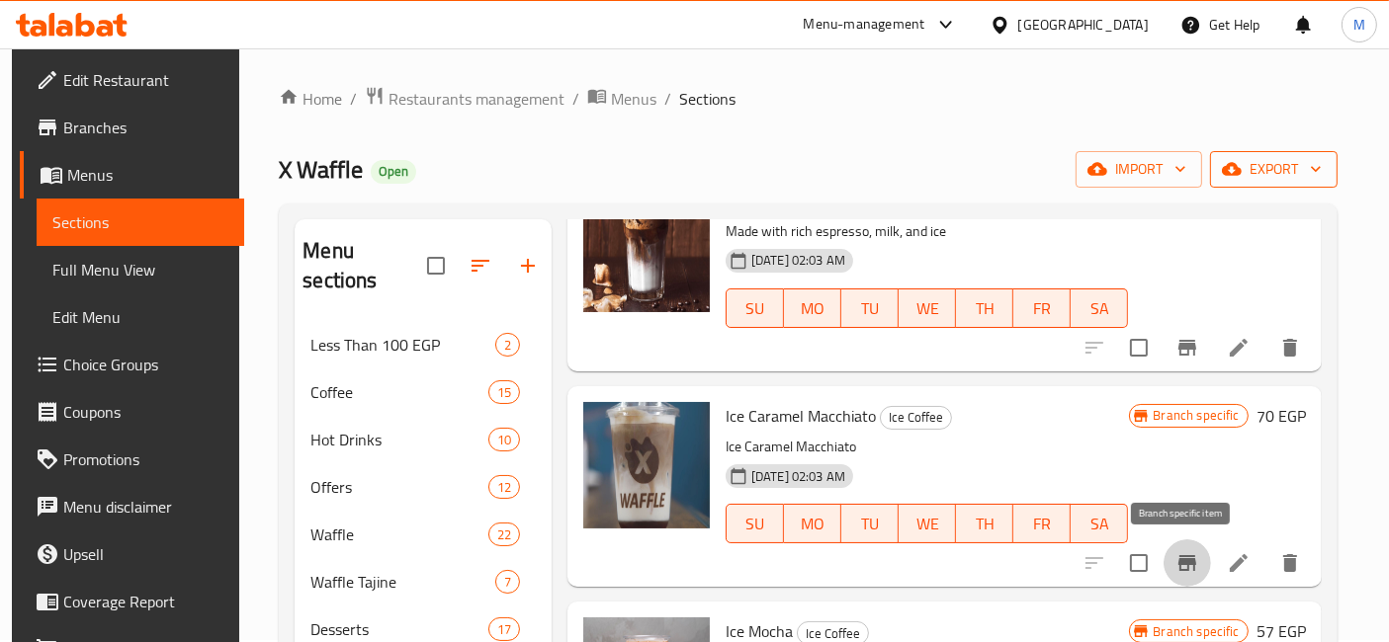
click at [1269, 167] on span "export" at bounding box center [1274, 169] width 96 height 25
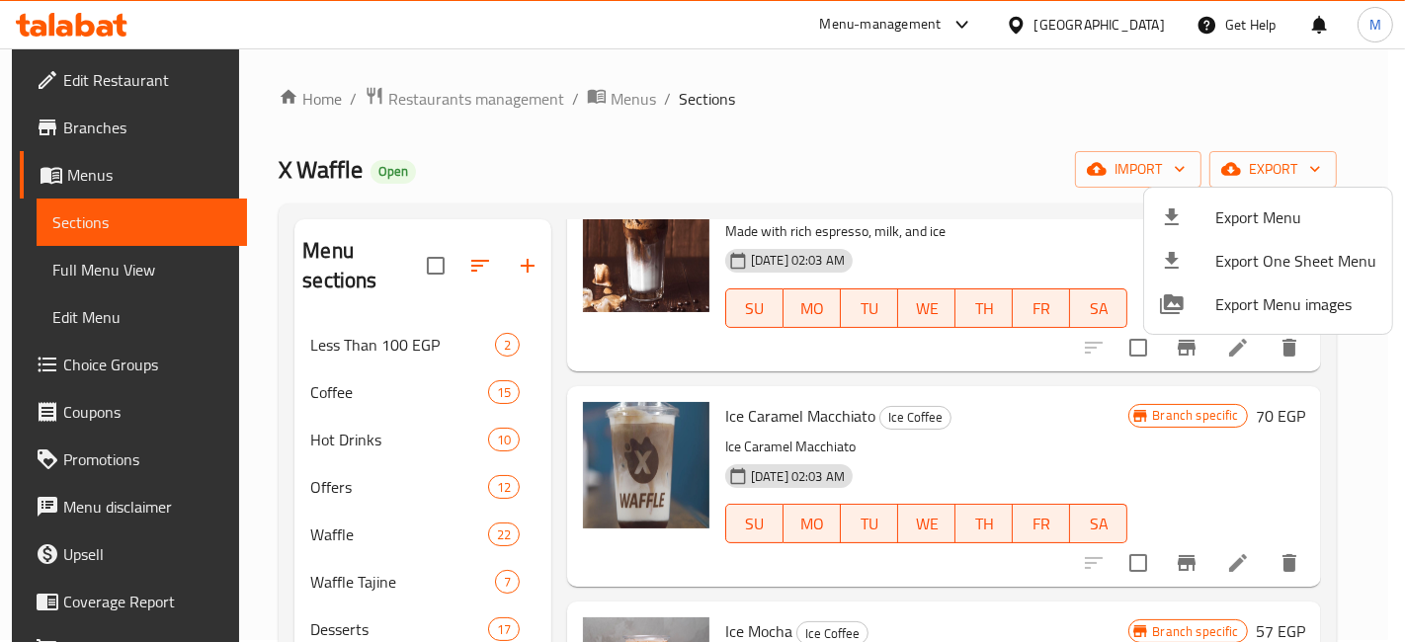
click at [1191, 557] on div at bounding box center [702, 321] width 1405 height 642
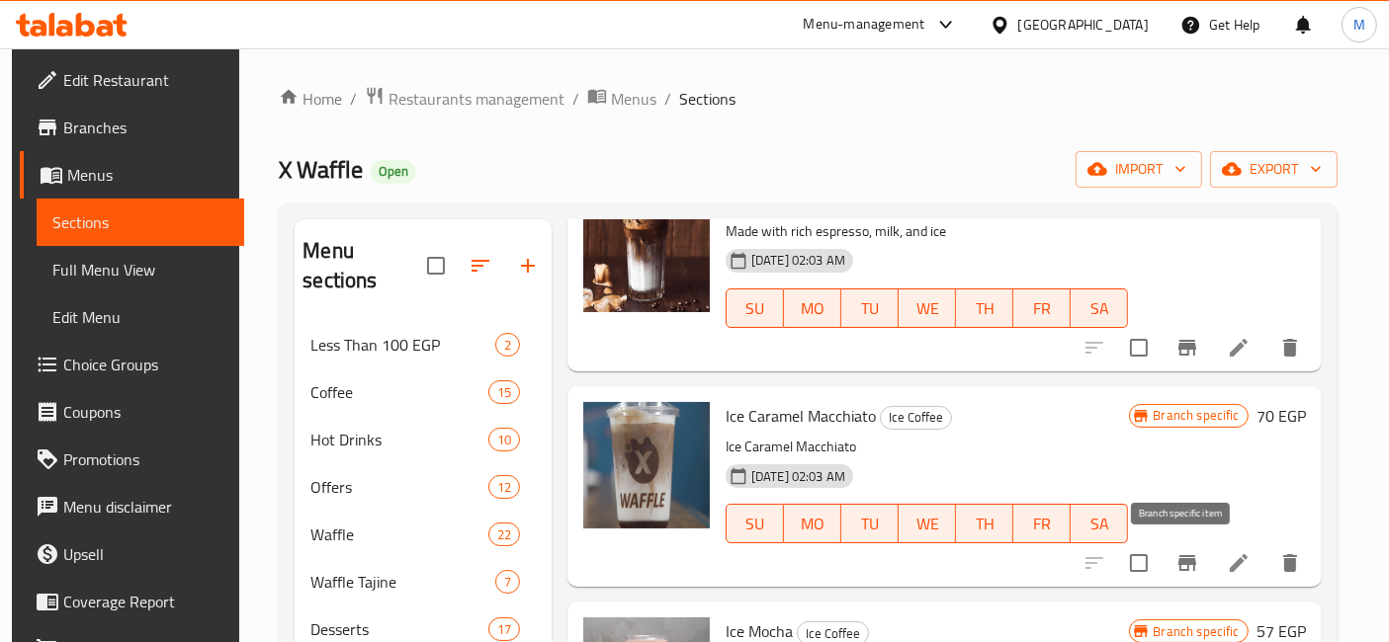
click at [1190, 557] on icon "Branch-specific-item" at bounding box center [1187, 564] width 24 height 24
click at [1294, 184] on button "export" at bounding box center [1274, 169] width 128 height 37
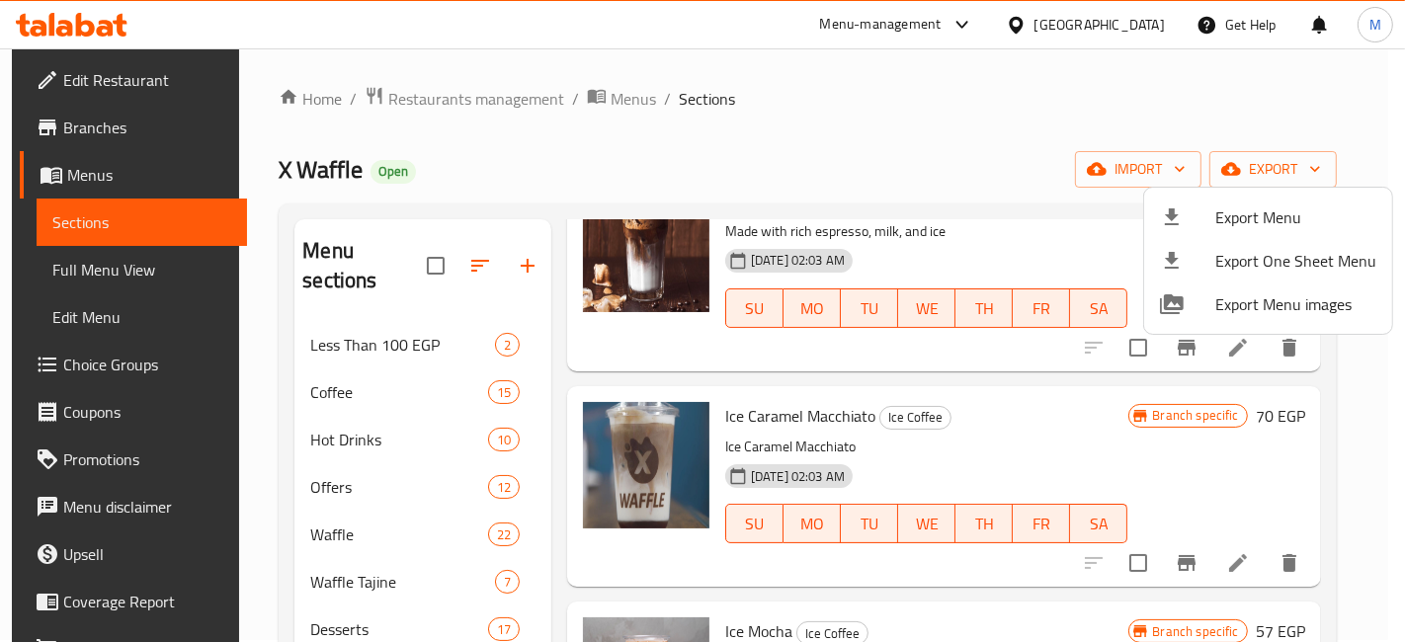
click at [1184, 182] on div at bounding box center [702, 321] width 1405 height 642
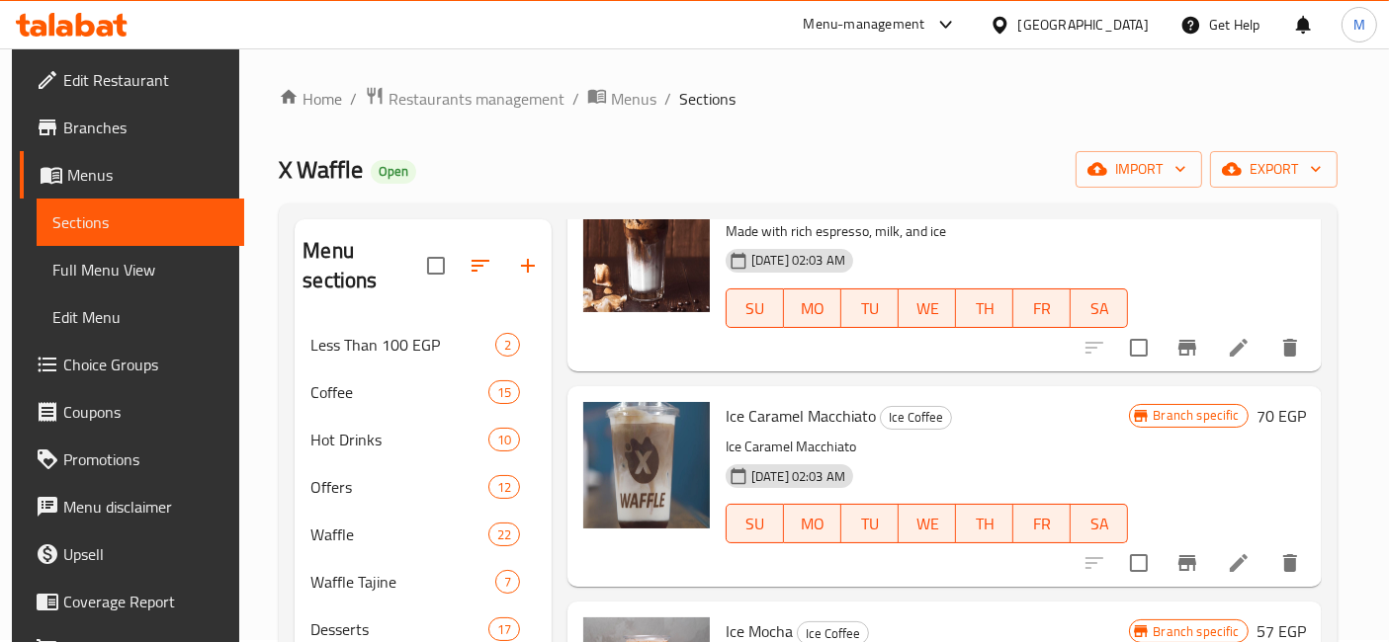
click at [1184, 182] on button "import" at bounding box center [1138, 169] width 127 height 37
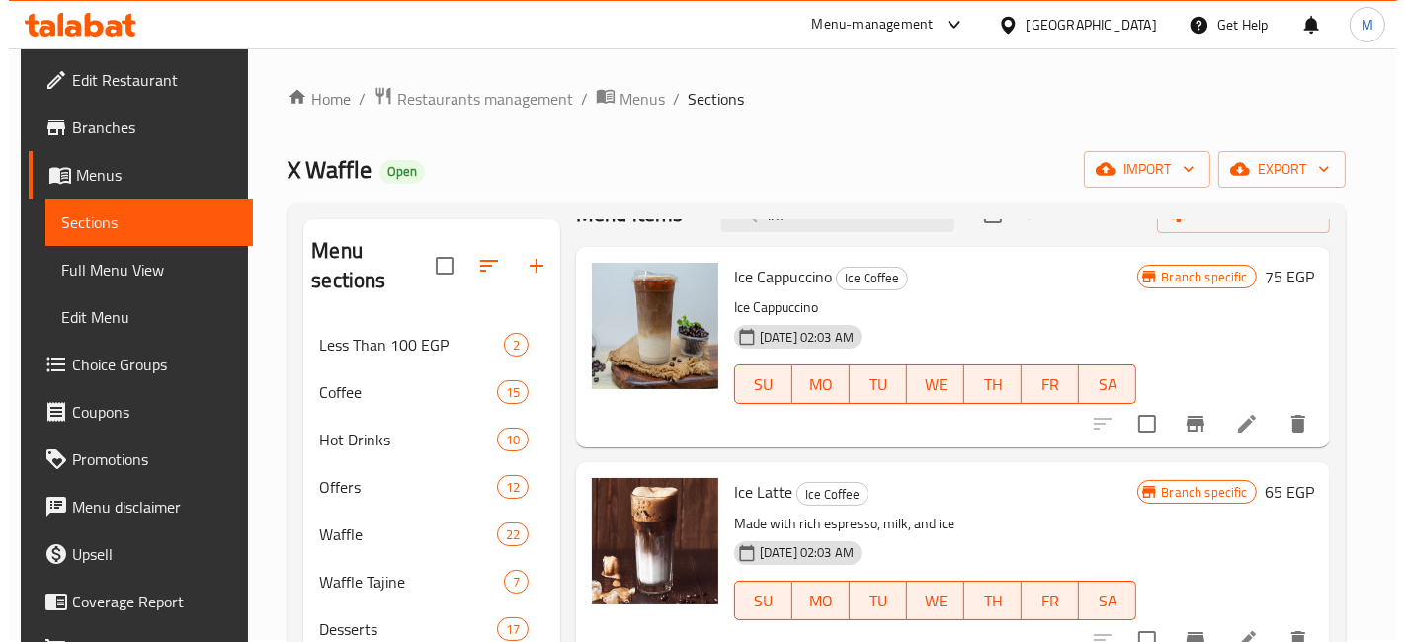
scroll to position [0, 0]
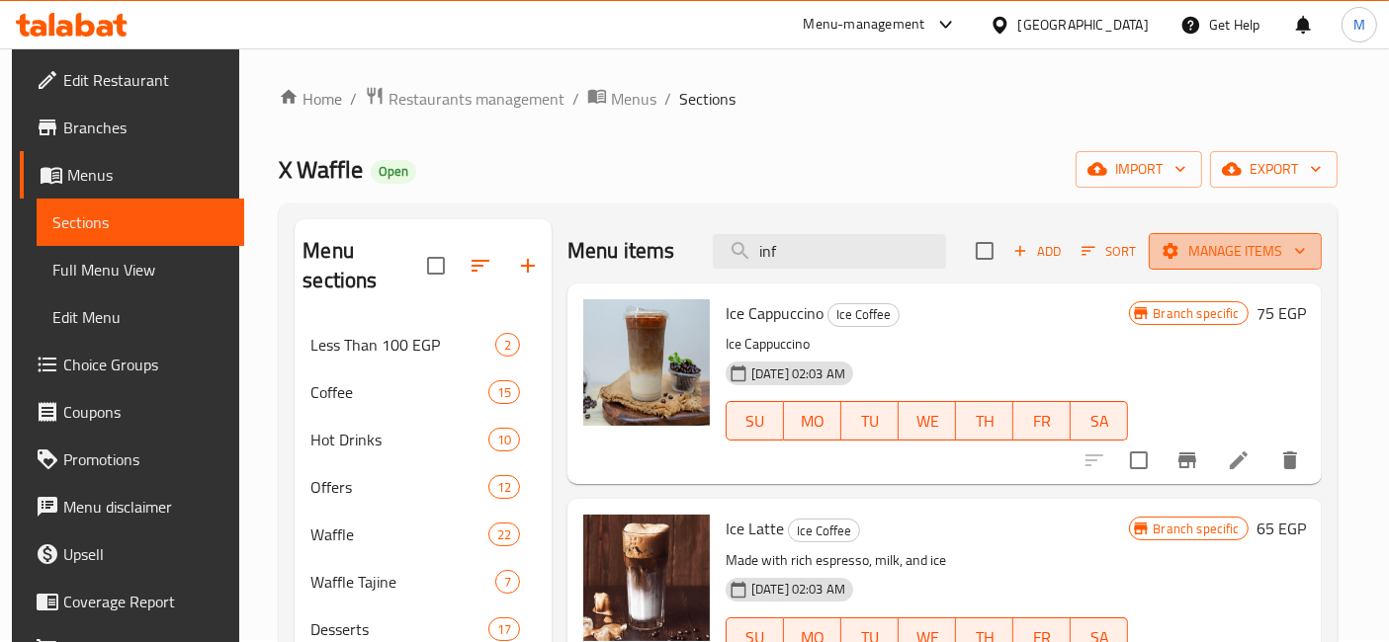
click at [1290, 260] on span "Manage items" at bounding box center [1234, 251] width 141 height 25
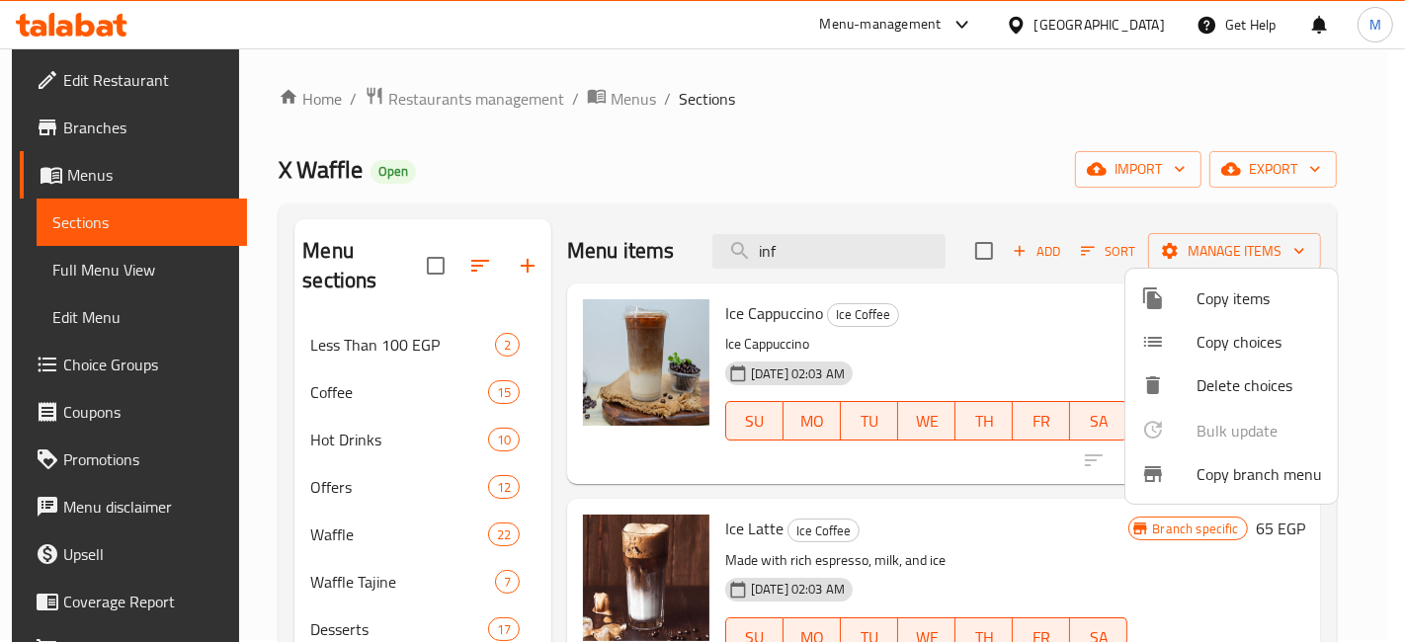
click at [1274, 472] on span "Copy branch menu" at bounding box center [1260, 475] width 126 height 24
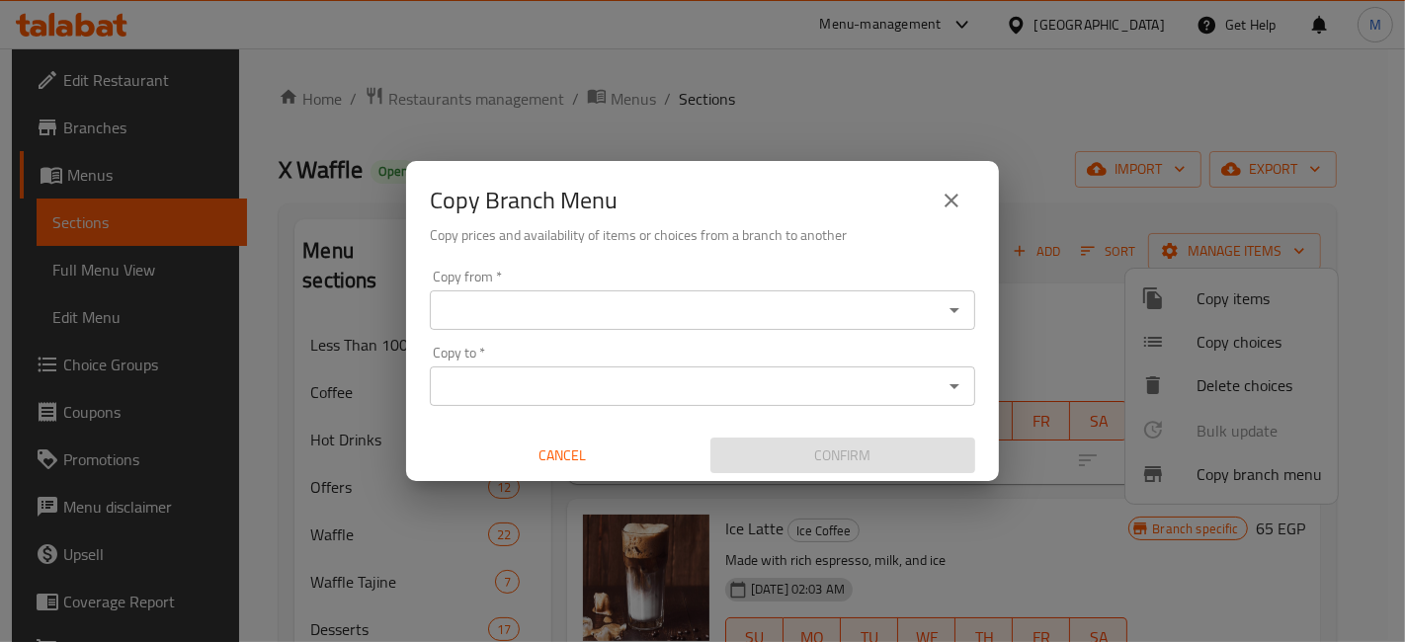
click at [563, 317] on input "Copy from   *" at bounding box center [686, 311] width 501 height 28
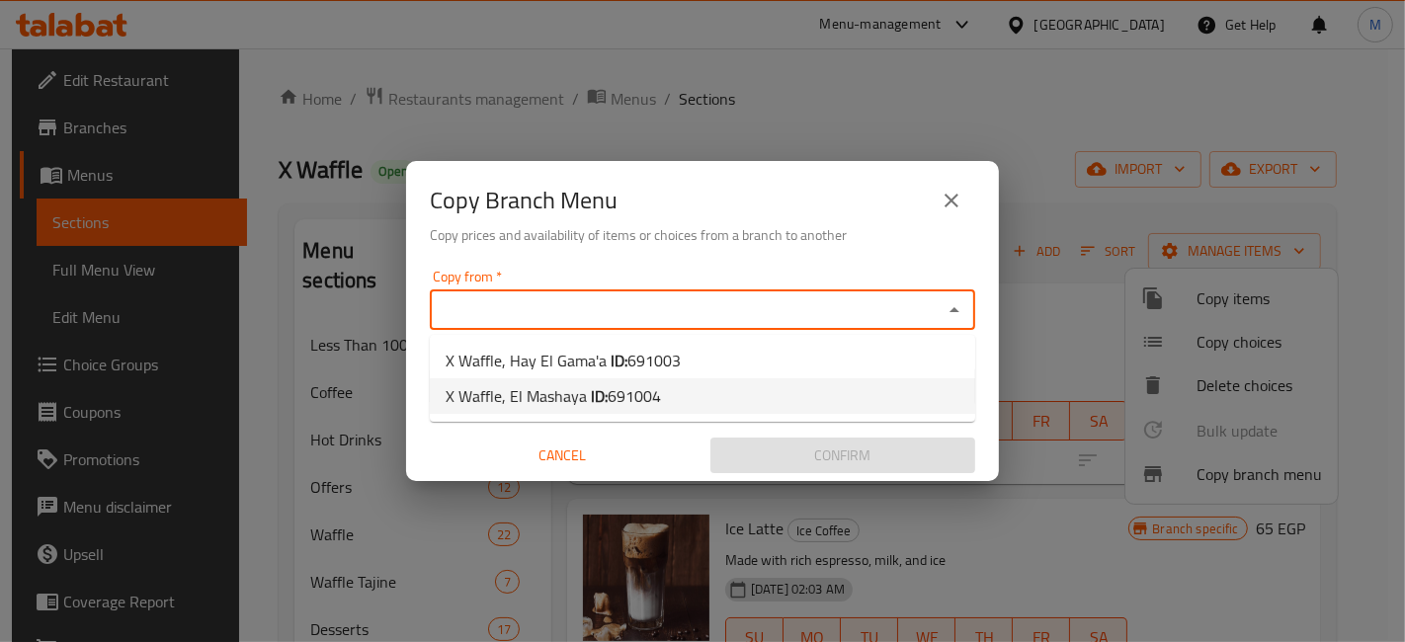
click at [597, 392] on b "ID:" at bounding box center [599, 397] width 17 height 30
type input "X Waffle, El Mashaya"
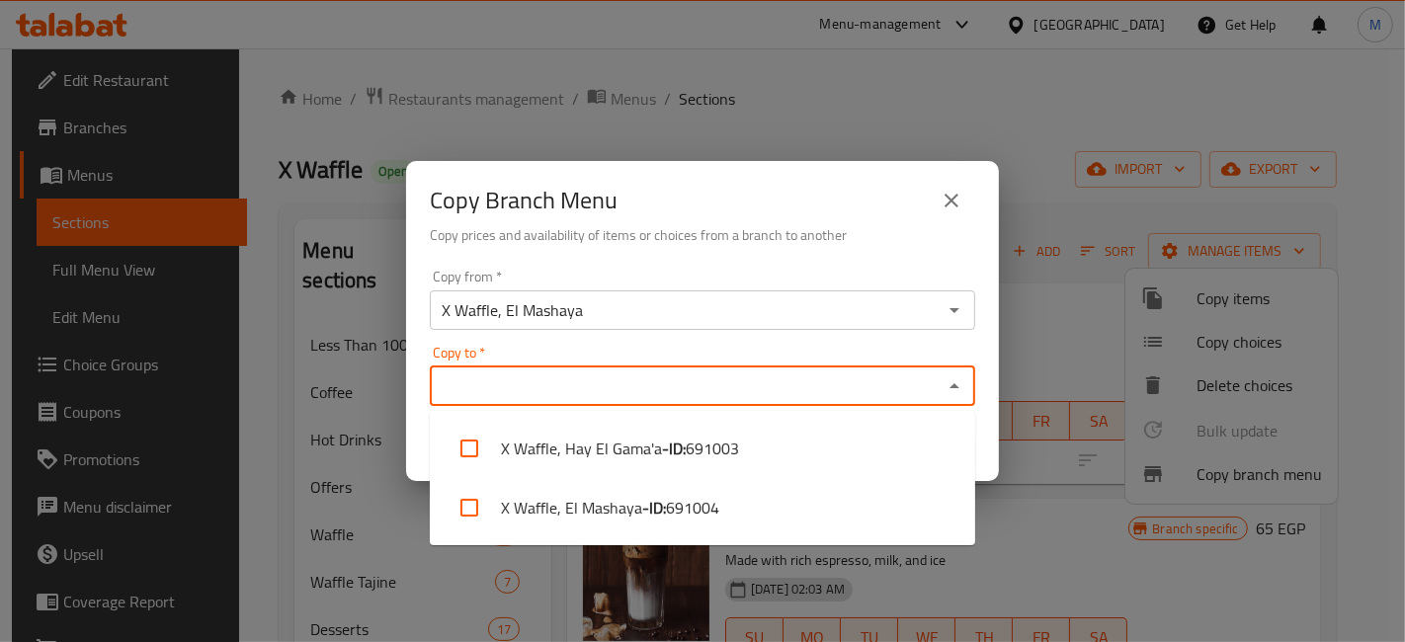
click at [598, 395] on input "Copy to   *" at bounding box center [686, 387] width 501 height 28
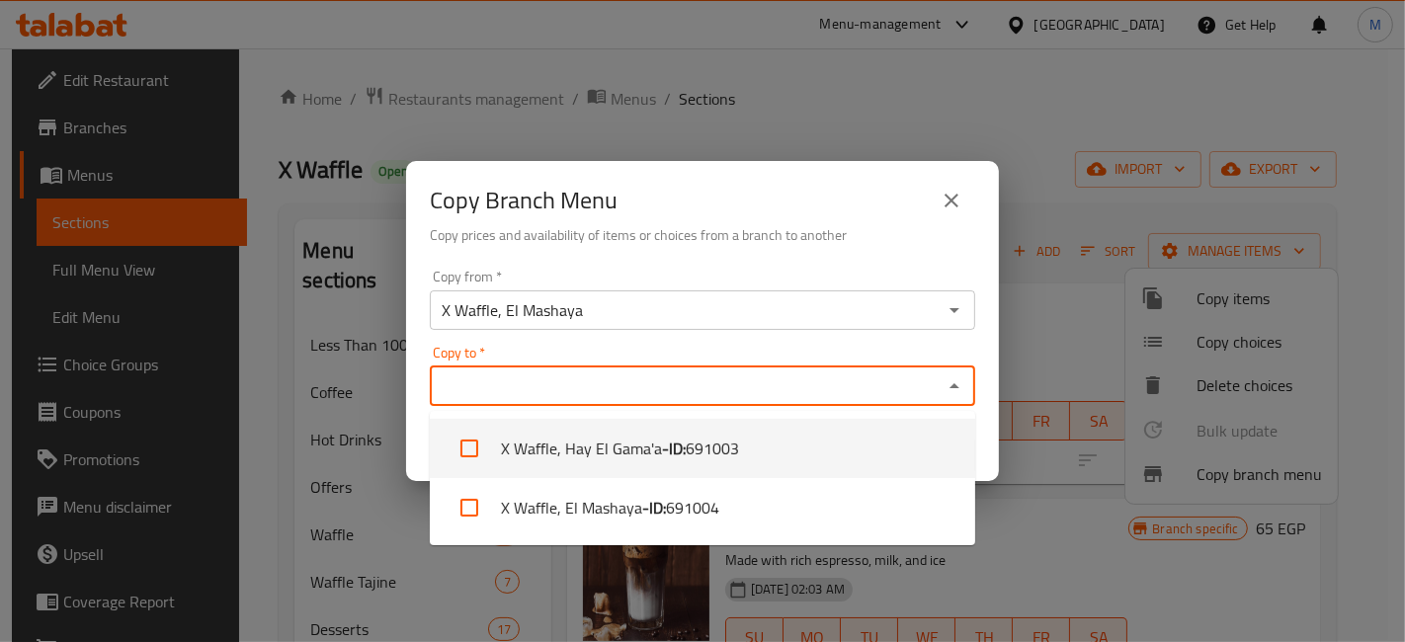
click at [615, 441] on li "X Waffle, Hay El Gama'a - ID: 691003" at bounding box center [703, 448] width 546 height 59
checkbox input "true"
click at [917, 215] on div "Copy Branch Menu" at bounding box center [703, 200] width 546 height 47
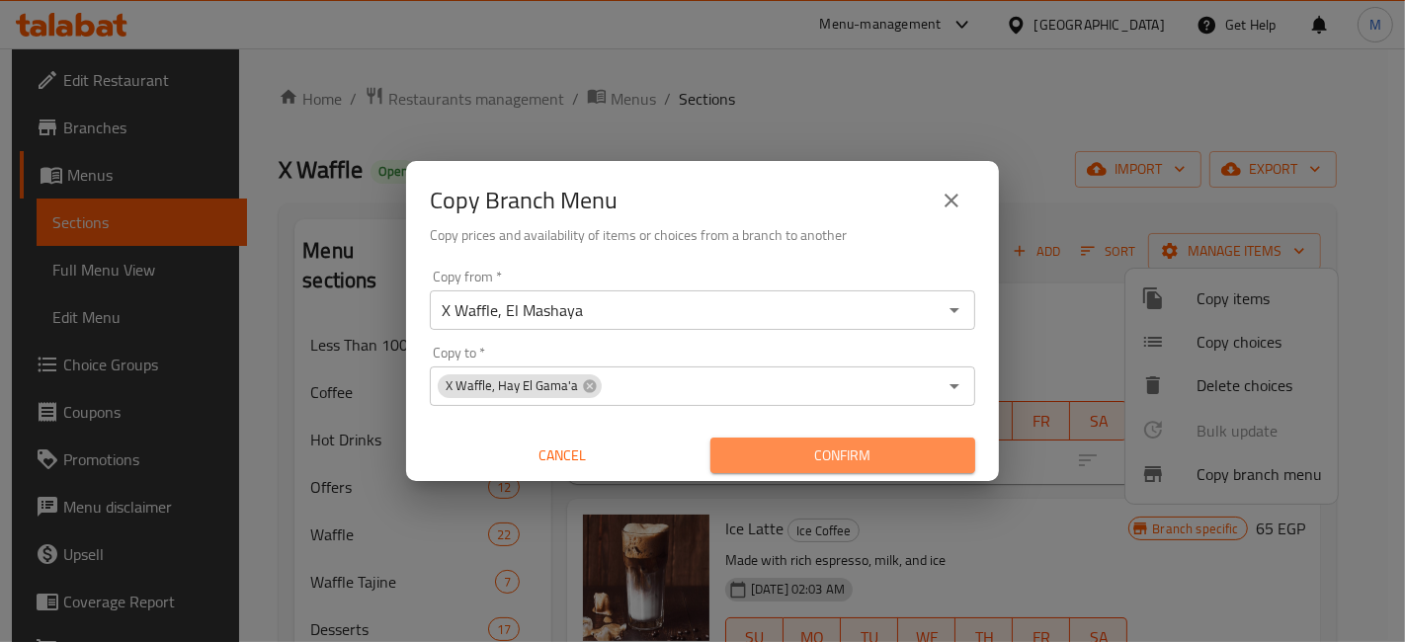
click at [898, 456] on span "Confirm" at bounding box center [842, 456] width 233 height 25
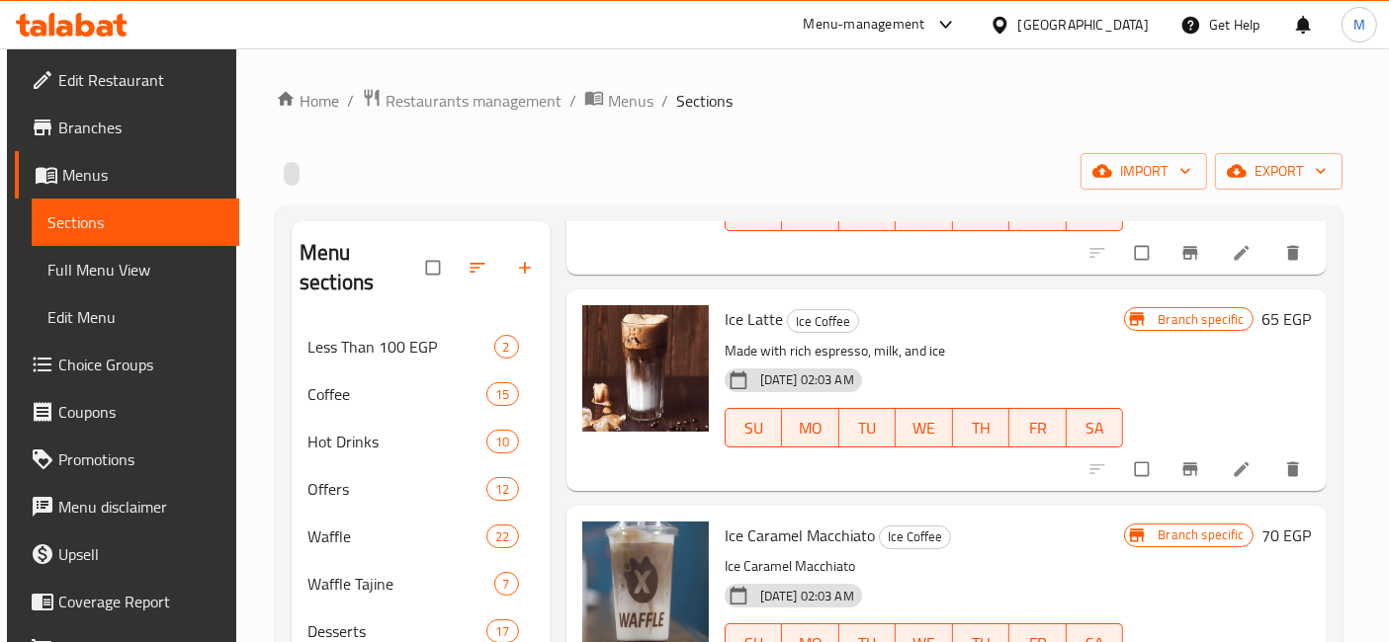
scroll to position [219, 0]
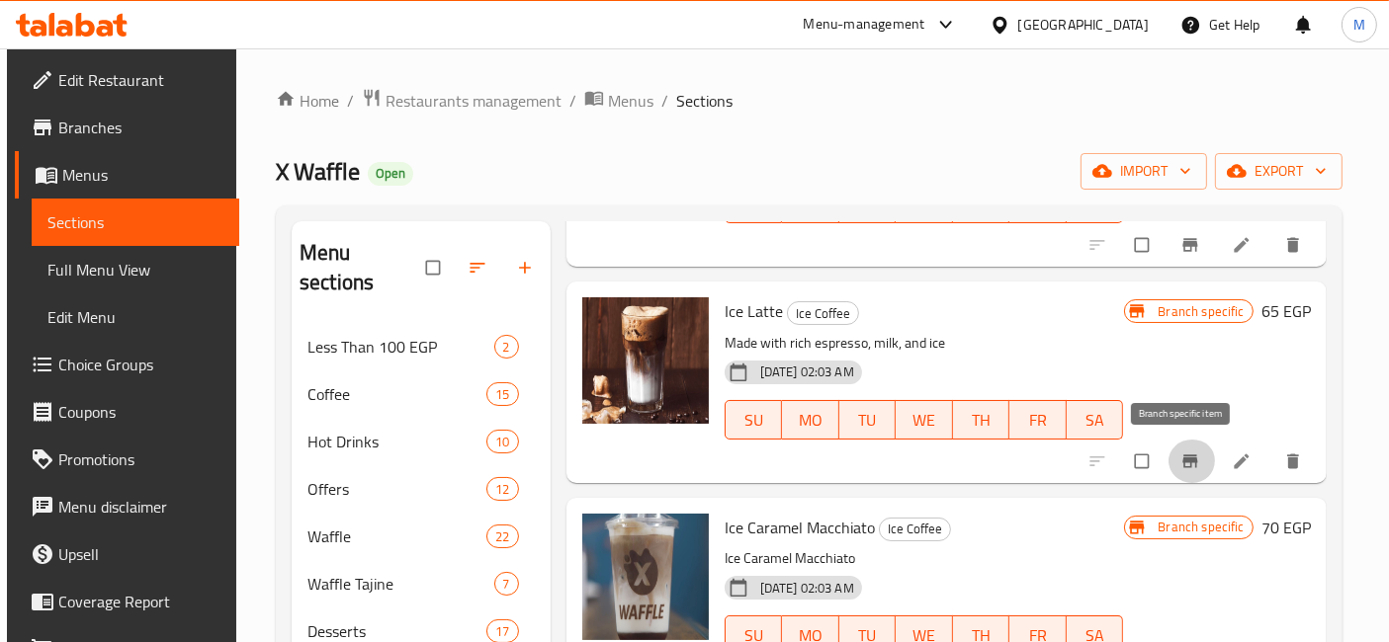
click at [1187, 454] on icon "Branch-specific-item" at bounding box center [1190, 462] width 20 height 20
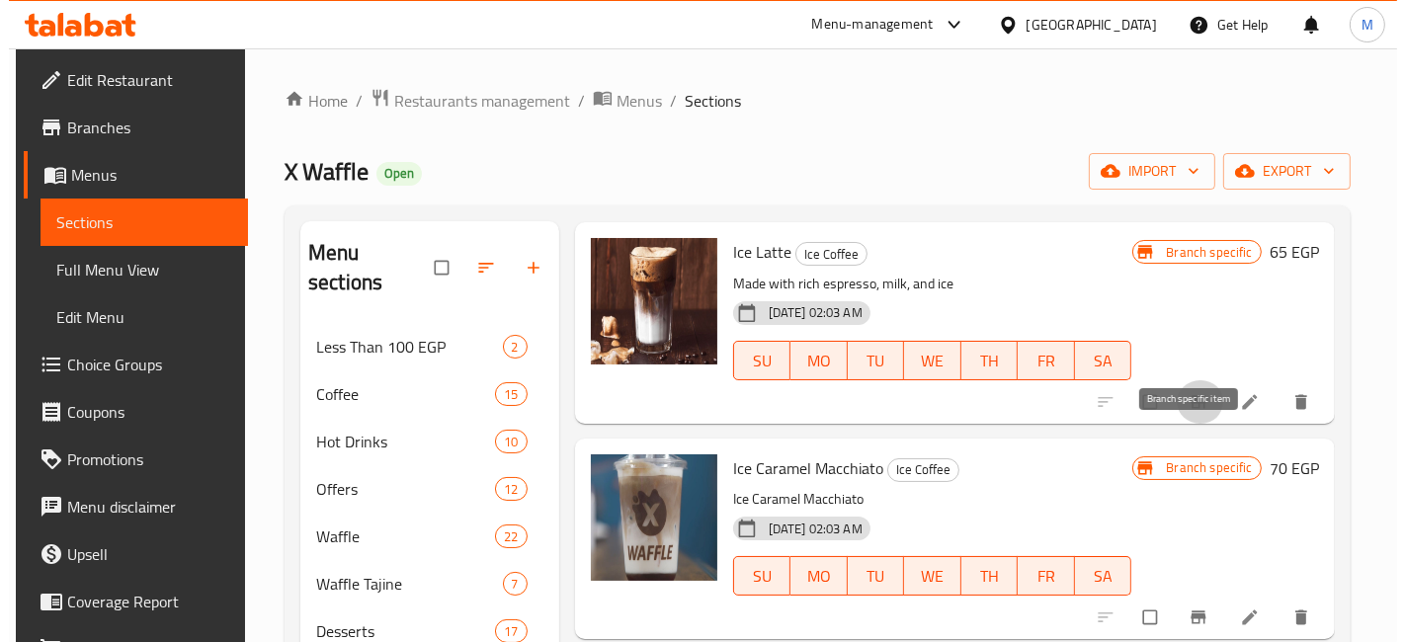
scroll to position [329, 0]
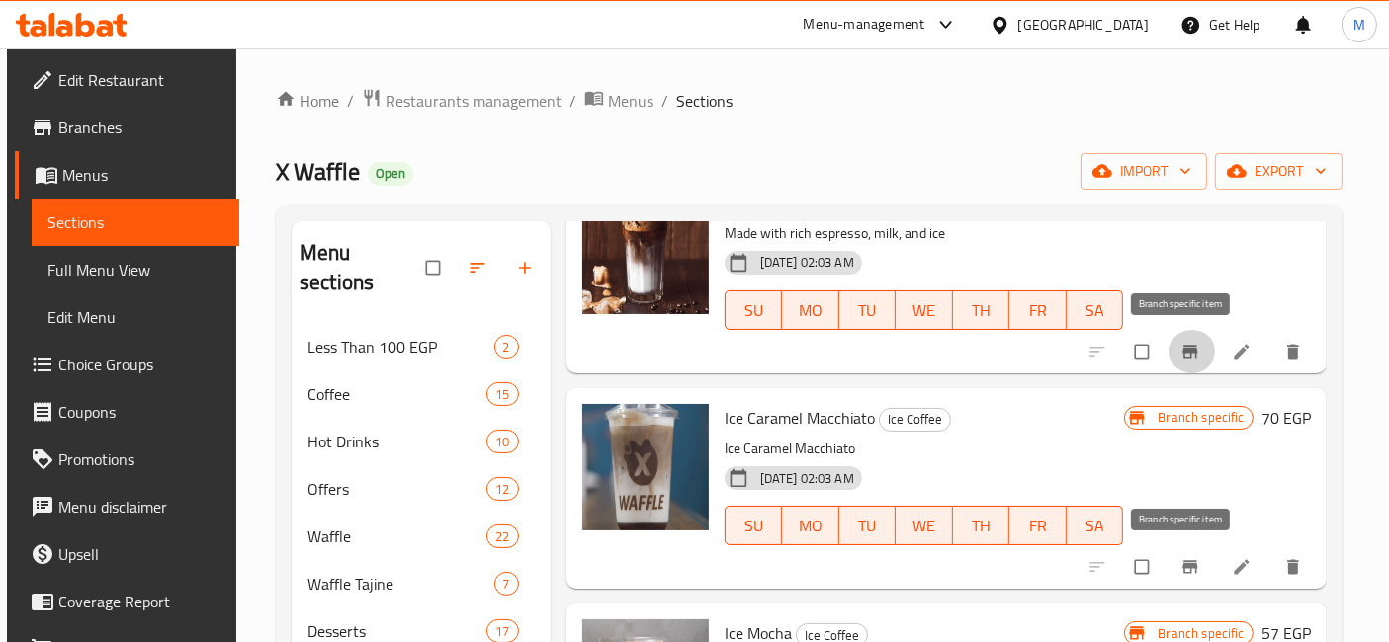
click at [1174, 551] on button "Branch-specific-item" at bounding box center [1191, 567] width 47 height 43
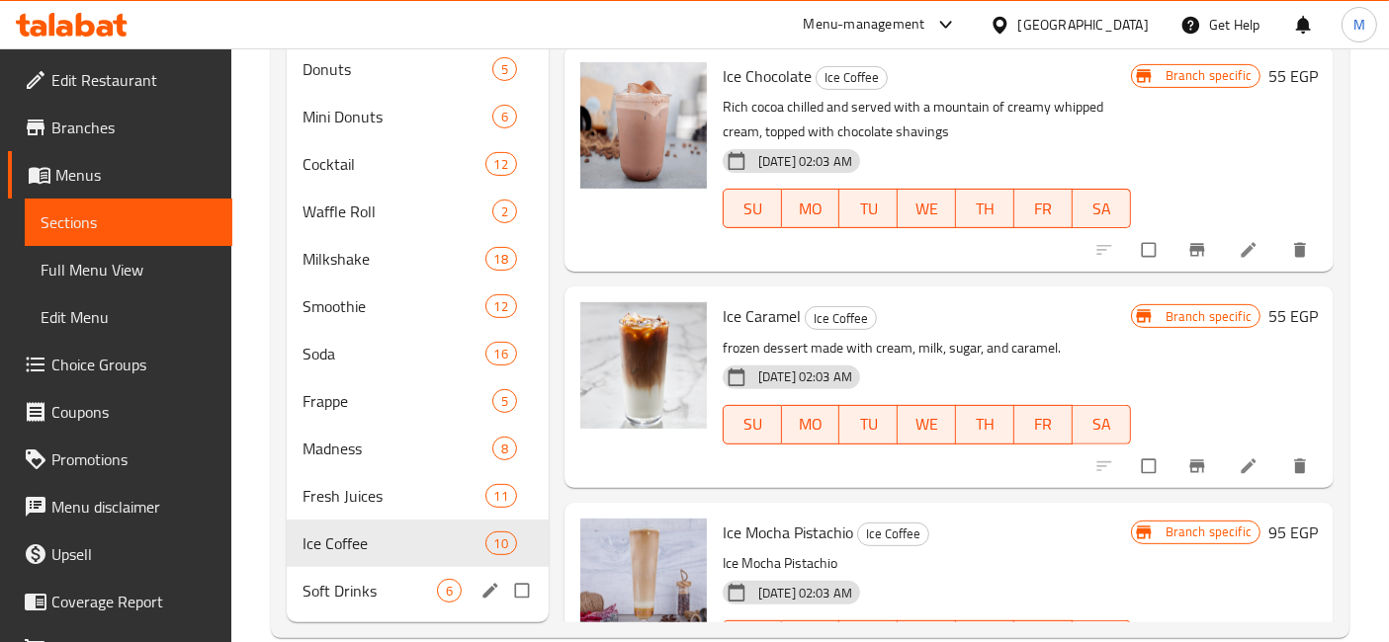
scroll to position [661, 0]
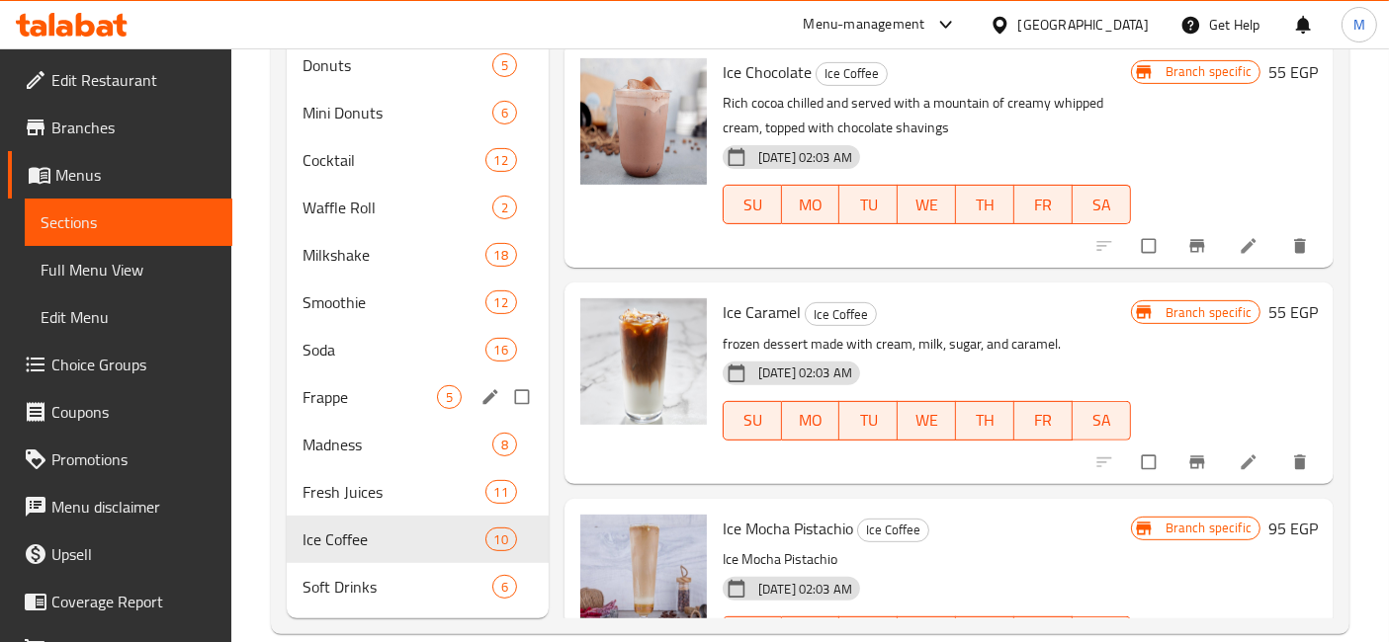
click at [357, 378] on div "Frappe 5" at bounding box center [418, 397] width 262 height 47
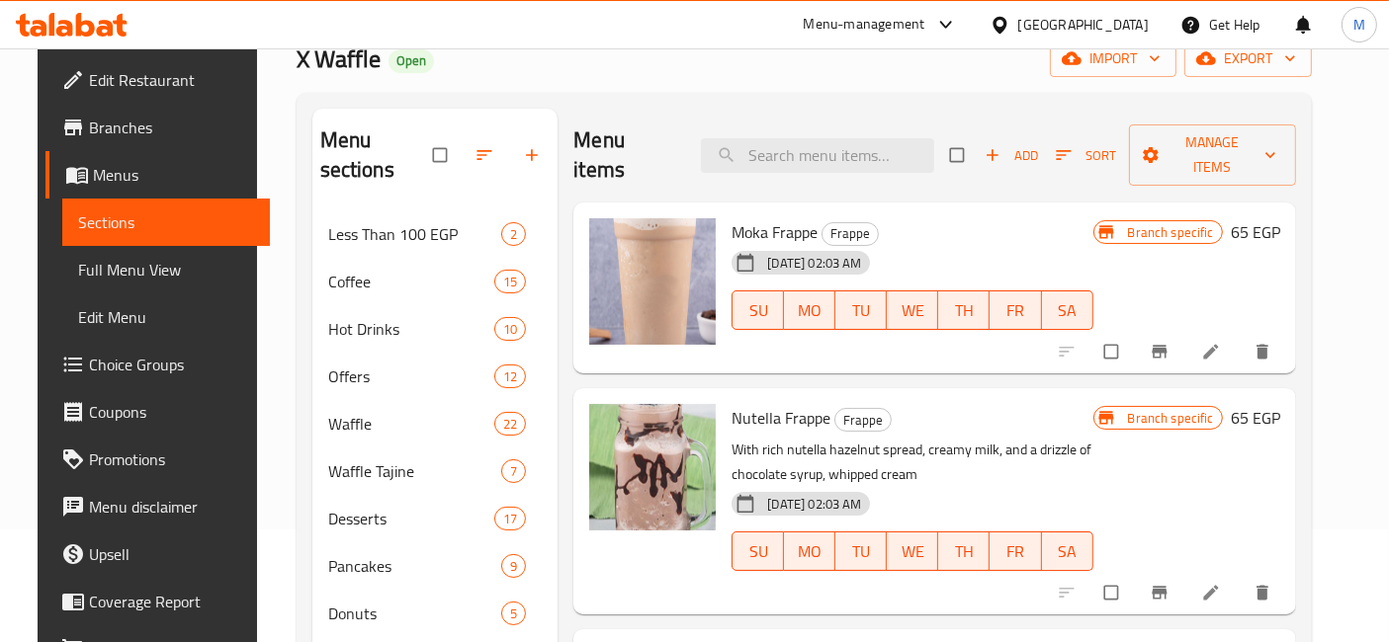
scroll to position [113, 0]
click at [1185, 332] on button "Branch-specific-item" at bounding box center [1161, 351] width 47 height 43
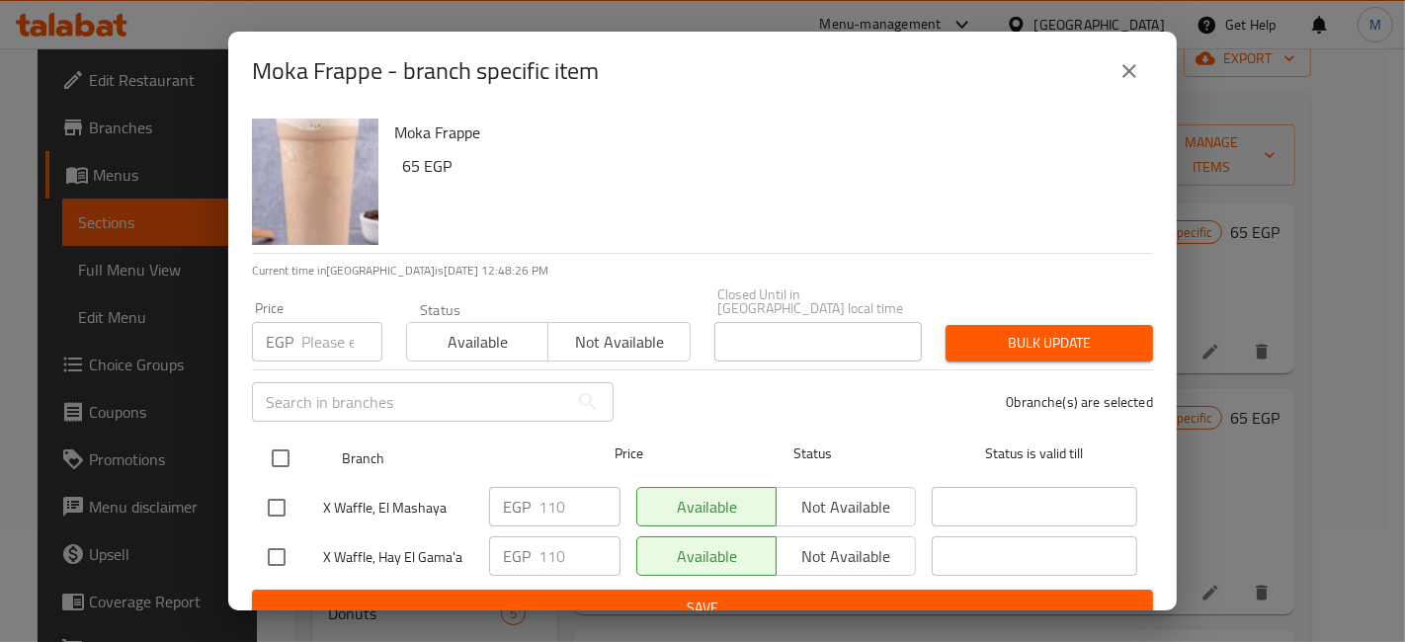
click at [278, 445] on input "checkbox" at bounding box center [281, 459] width 42 height 42
checkbox input "true"
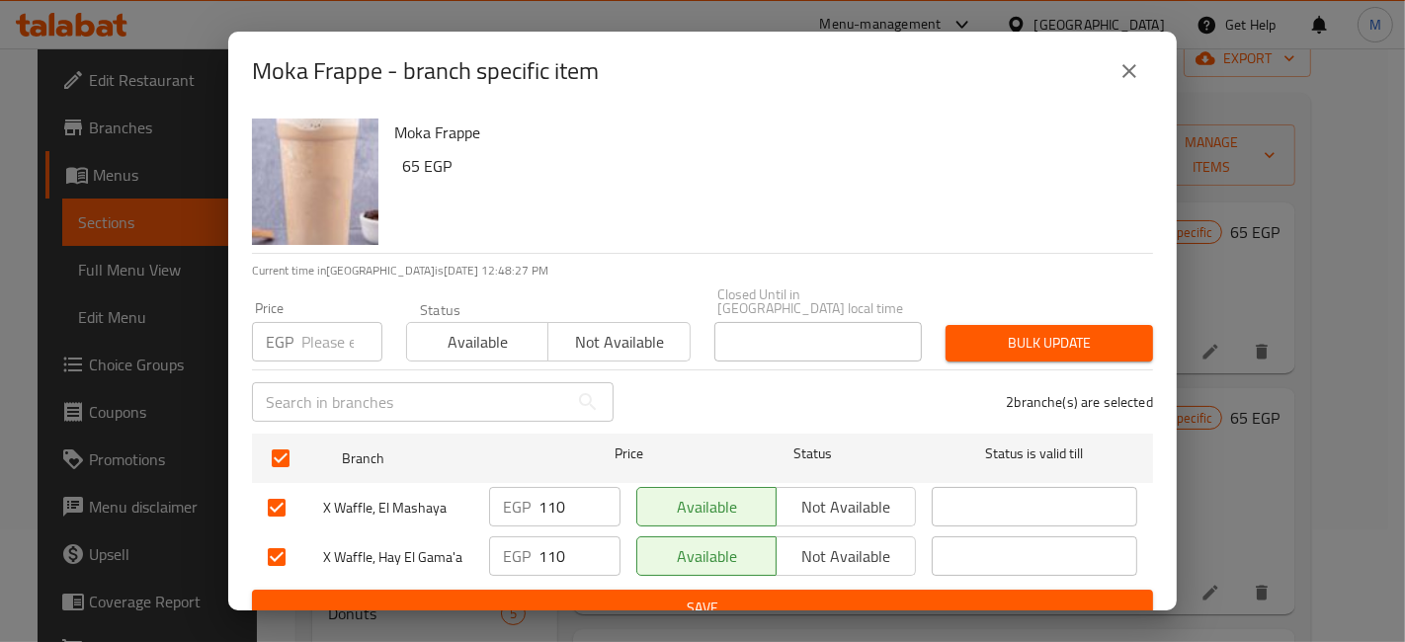
click at [336, 322] on input "number" at bounding box center [341, 342] width 81 height 40
type input "120"
click at [988, 333] on span "Bulk update" at bounding box center [1050, 343] width 176 height 25
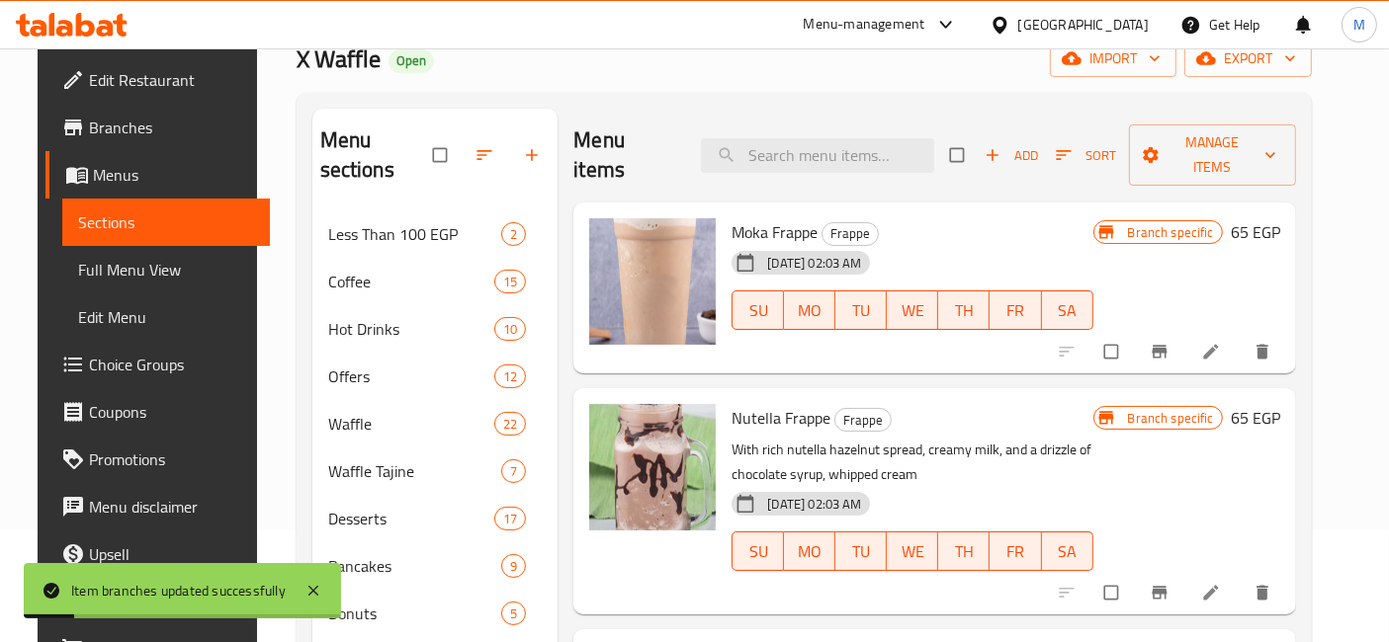
click at [1169, 583] on icon "Branch-specific-item" at bounding box center [1159, 593] width 20 height 20
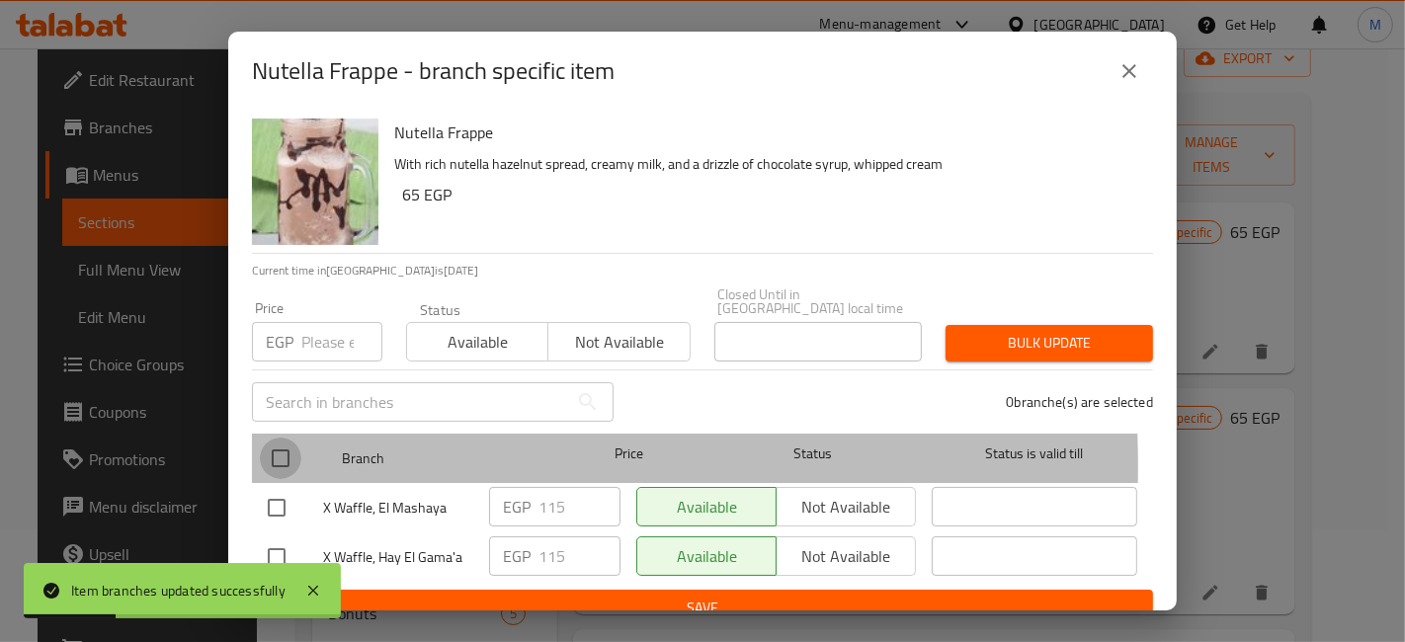
click at [277, 453] on input "checkbox" at bounding box center [281, 459] width 42 height 42
checkbox input "true"
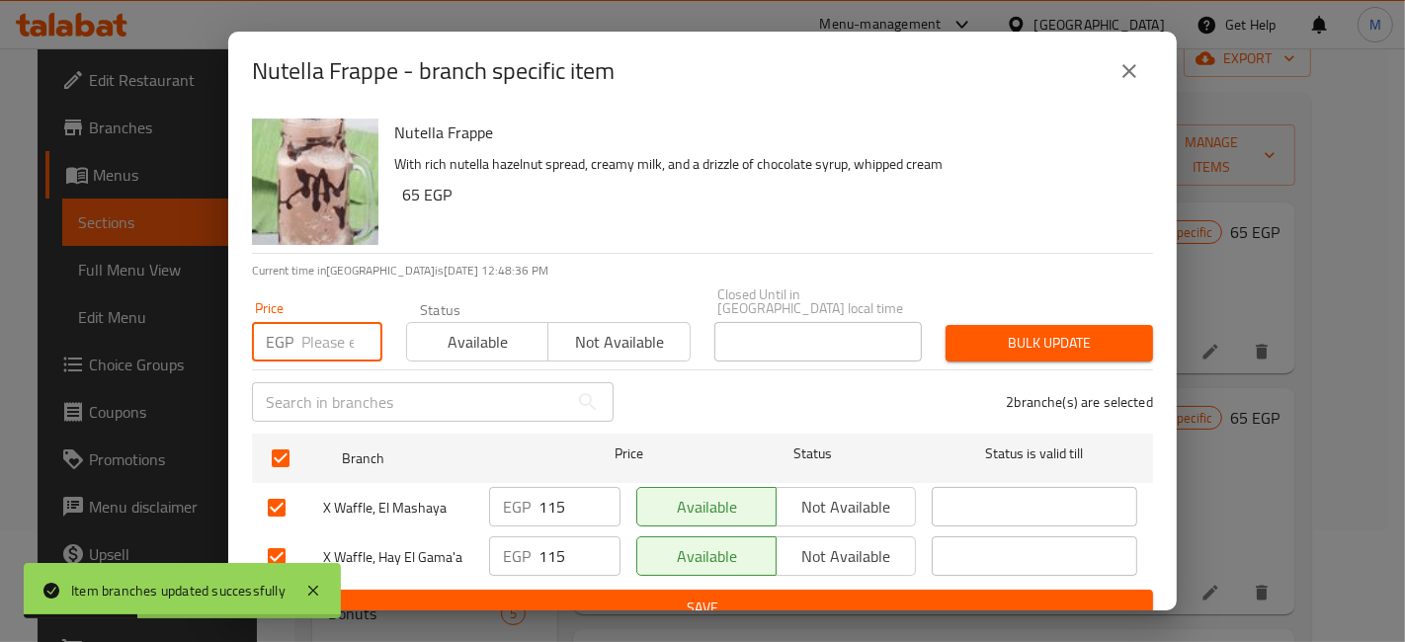
click at [344, 339] on input "number" at bounding box center [341, 342] width 81 height 40
type input "120"
click at [965, 337] on span "Bulk update" at bounding box center [1050, 343] width 176 height 25
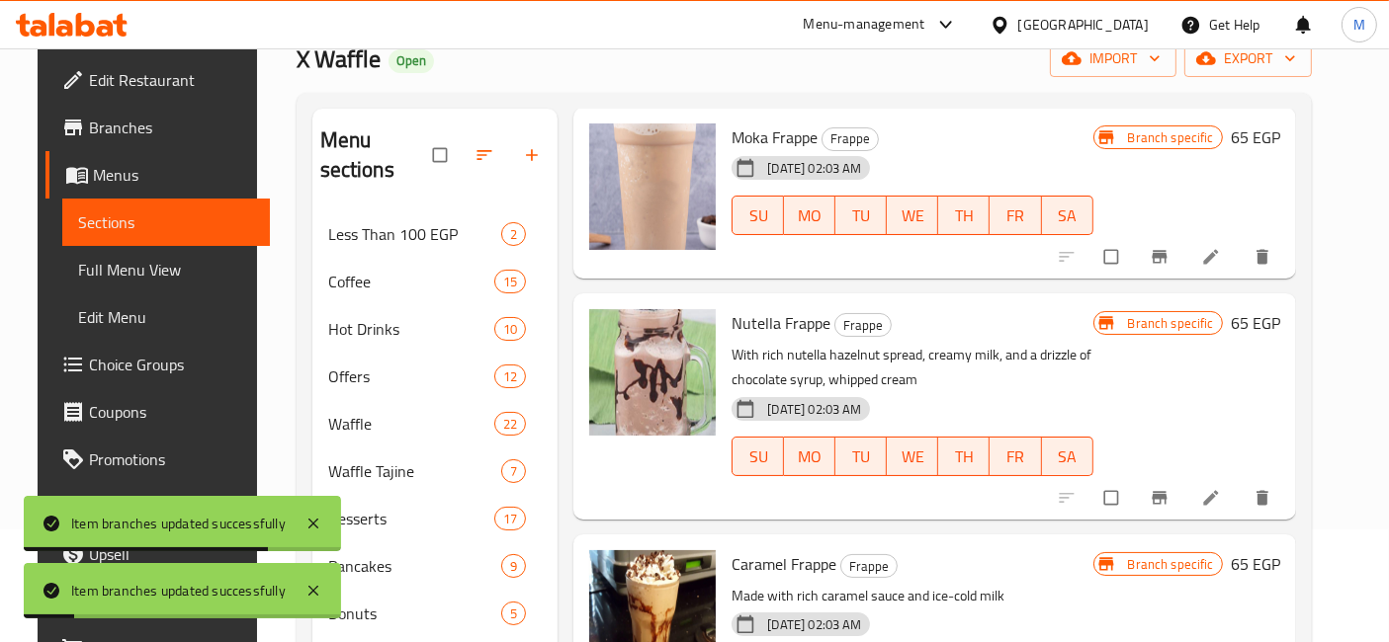
scroll to position [222, 0]
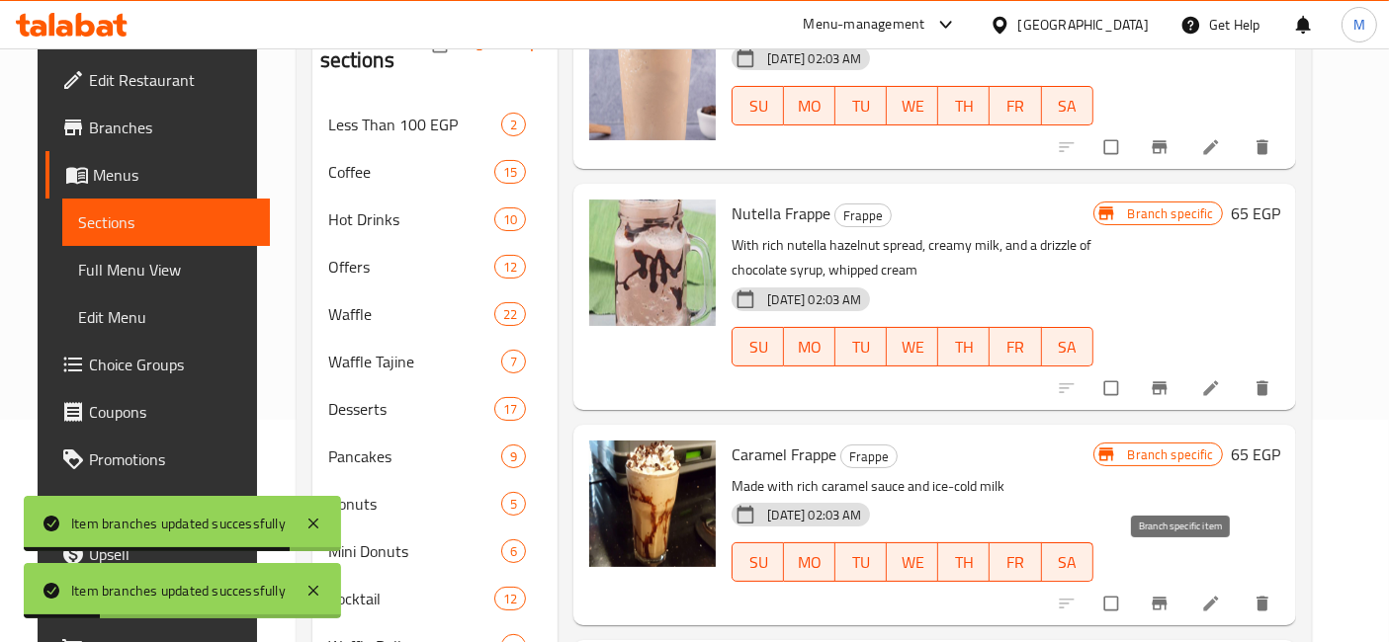
click at [1182, 583] on button "Branch-specific-item" at bounding box center [1161, 603] width 47 height 43
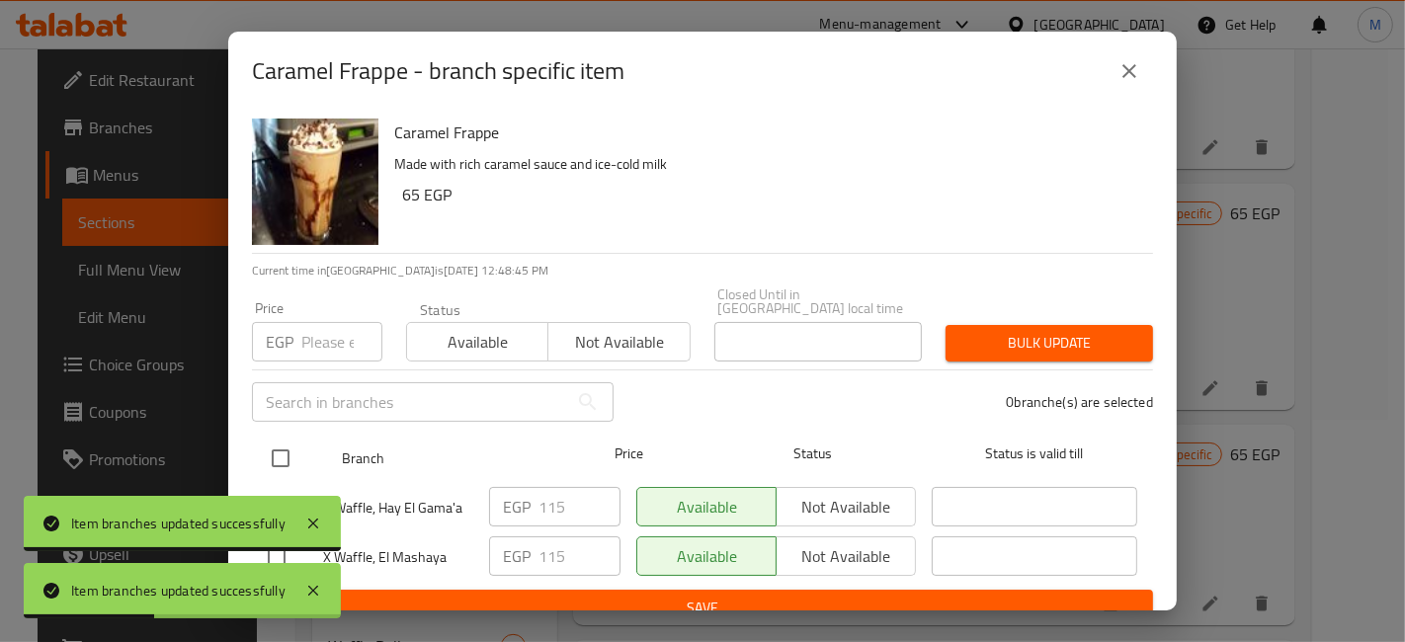
click at [279, 438] on input "checkbox" at bounding box center [281, 459] width 42 height 42
checkbox input "true"
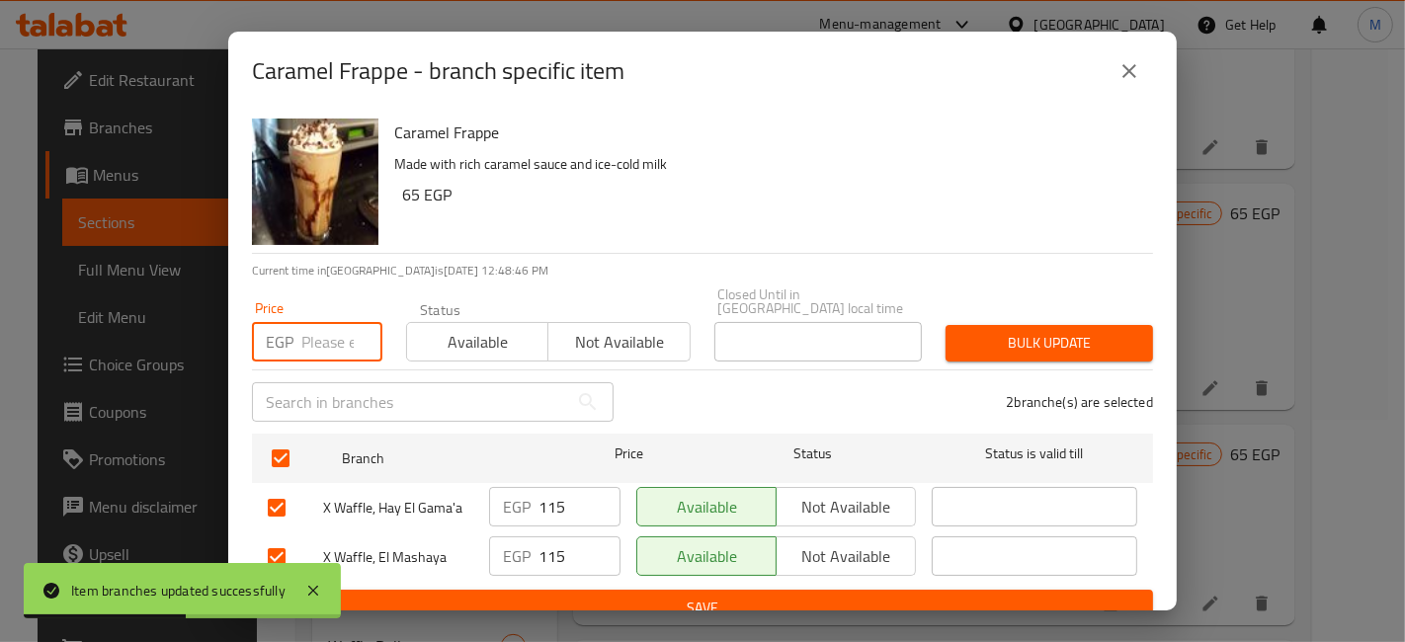
click at [327, 343] on input "number" at bounding box center [341, 342] width 81 height 40
type input "120"
click at [1044, 345] on button "Bulk update" at bounding box center [1050, 343] width 208 height 37
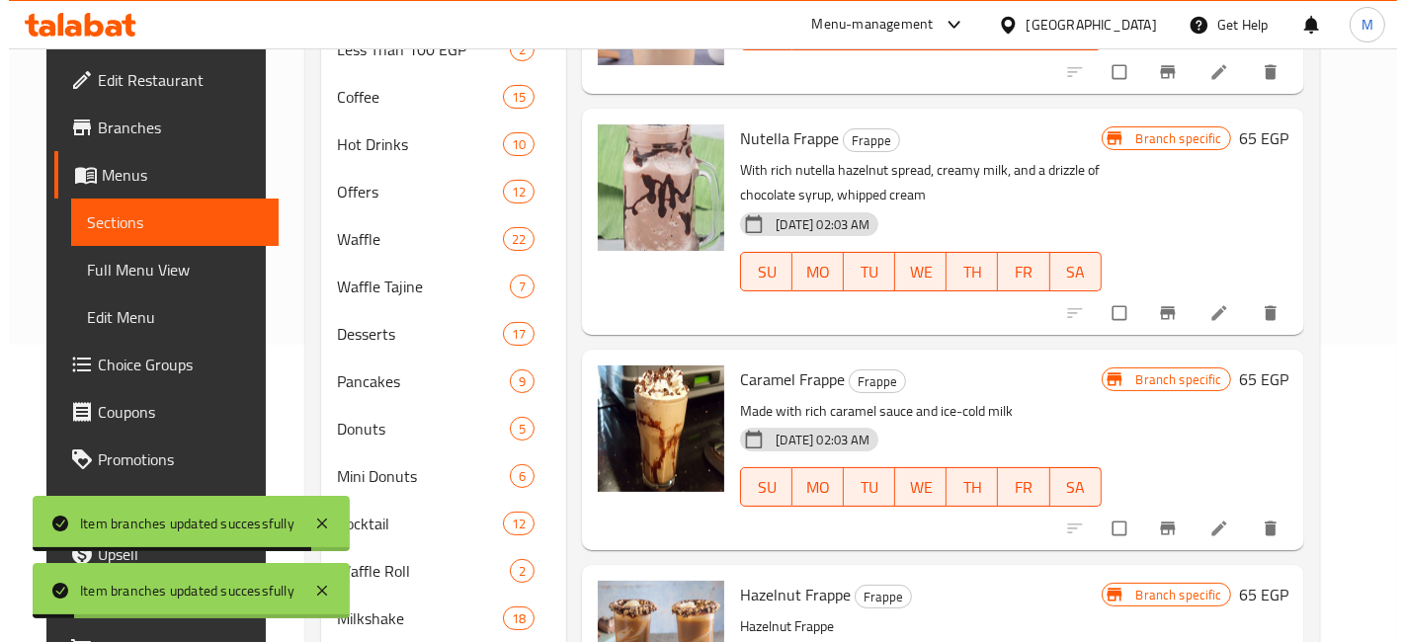
scroll to position [332, 0]
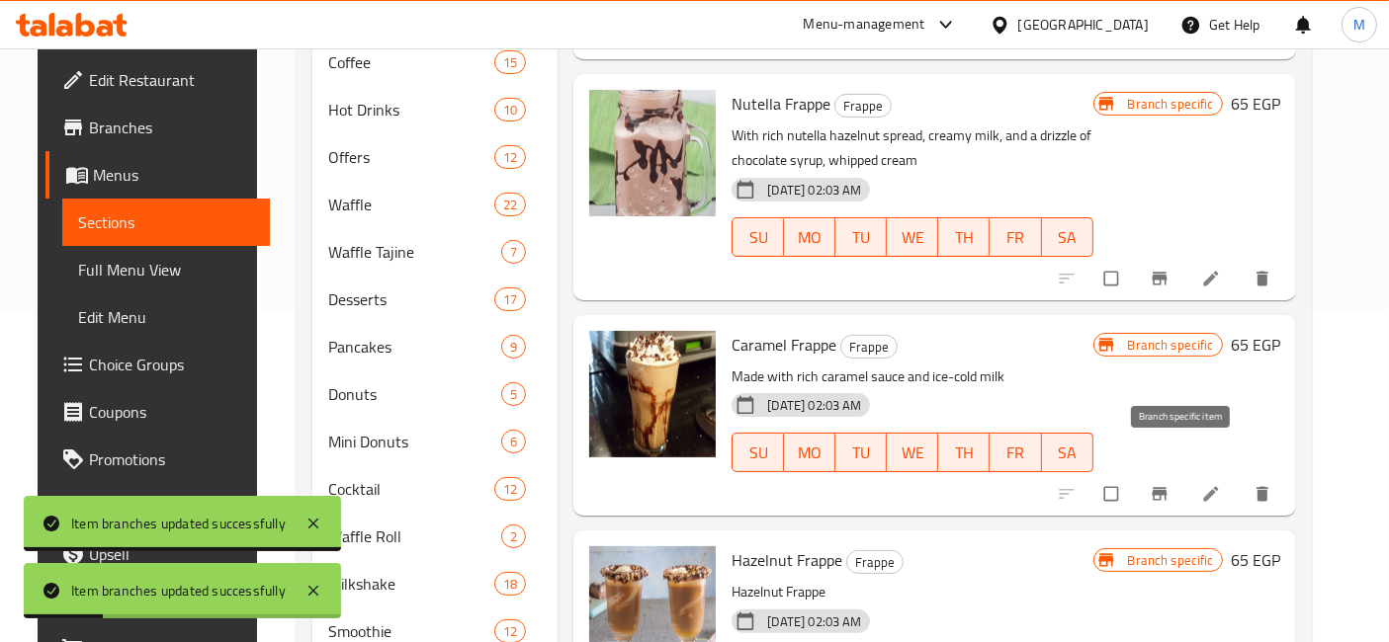
click at [1164, 472] on button "Branch-specific-item" at bounding box center [1161, 493] width 47 height 43
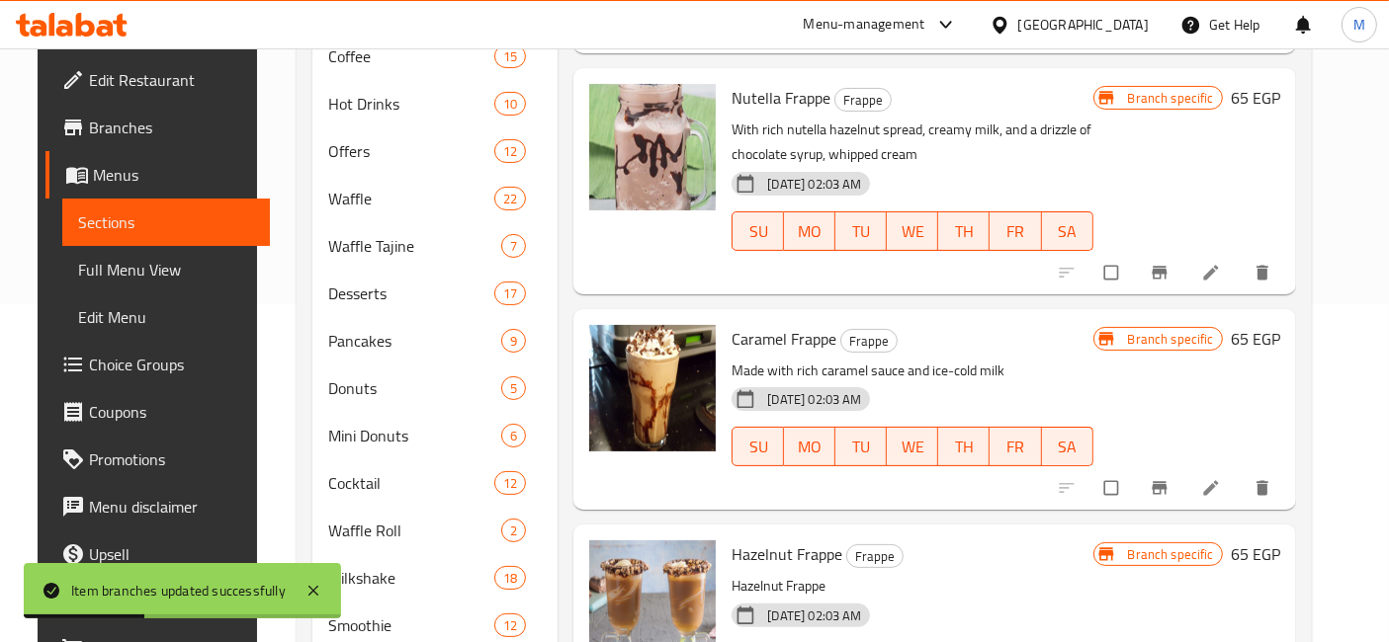
scroll to position [442, 0]
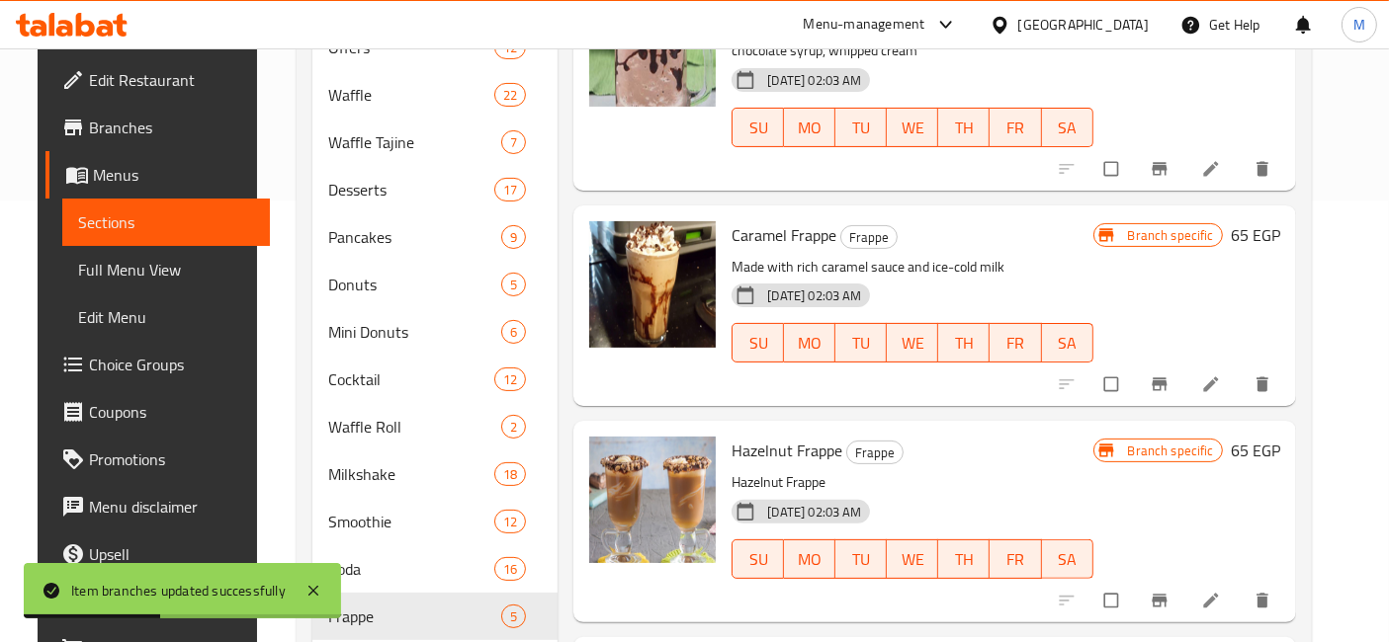
click at [1183, 585] on button "Branch-specific-item" at bounding box center [1161, 600] width 47 height 43
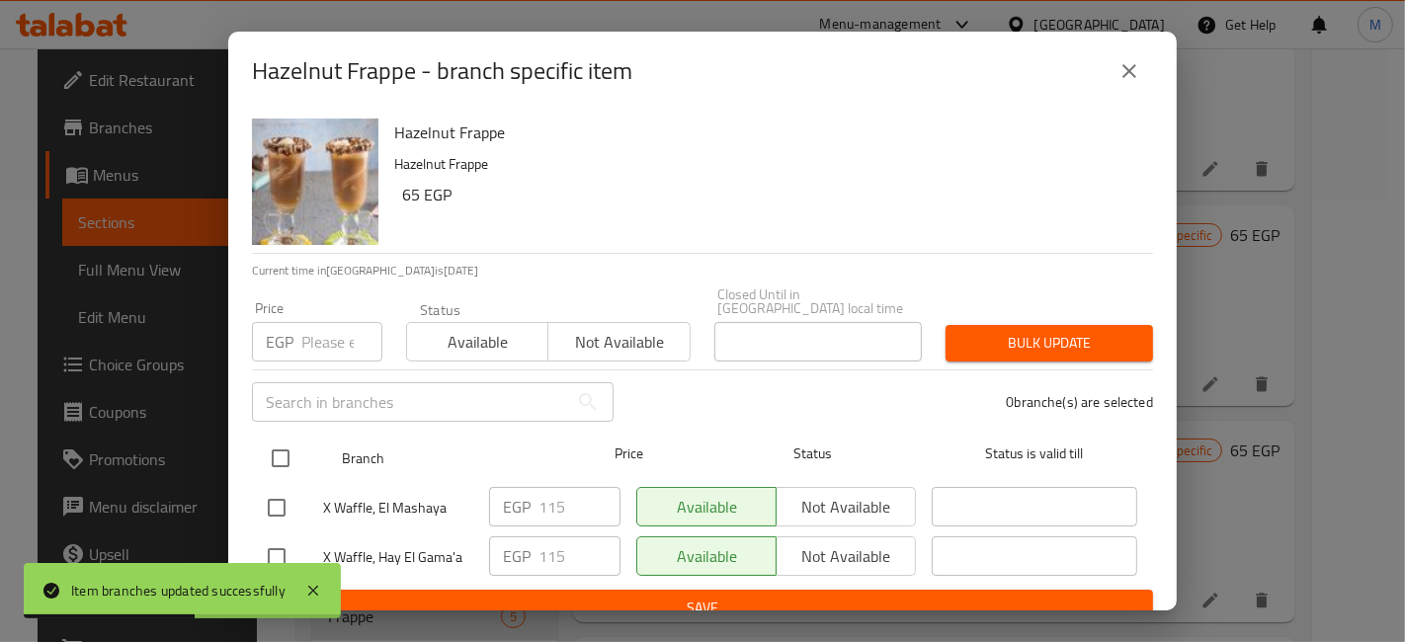
click at [297, 447] on input "checkbox" at bounding box center [281, 459] width 42 height 42
checkbox input "true"
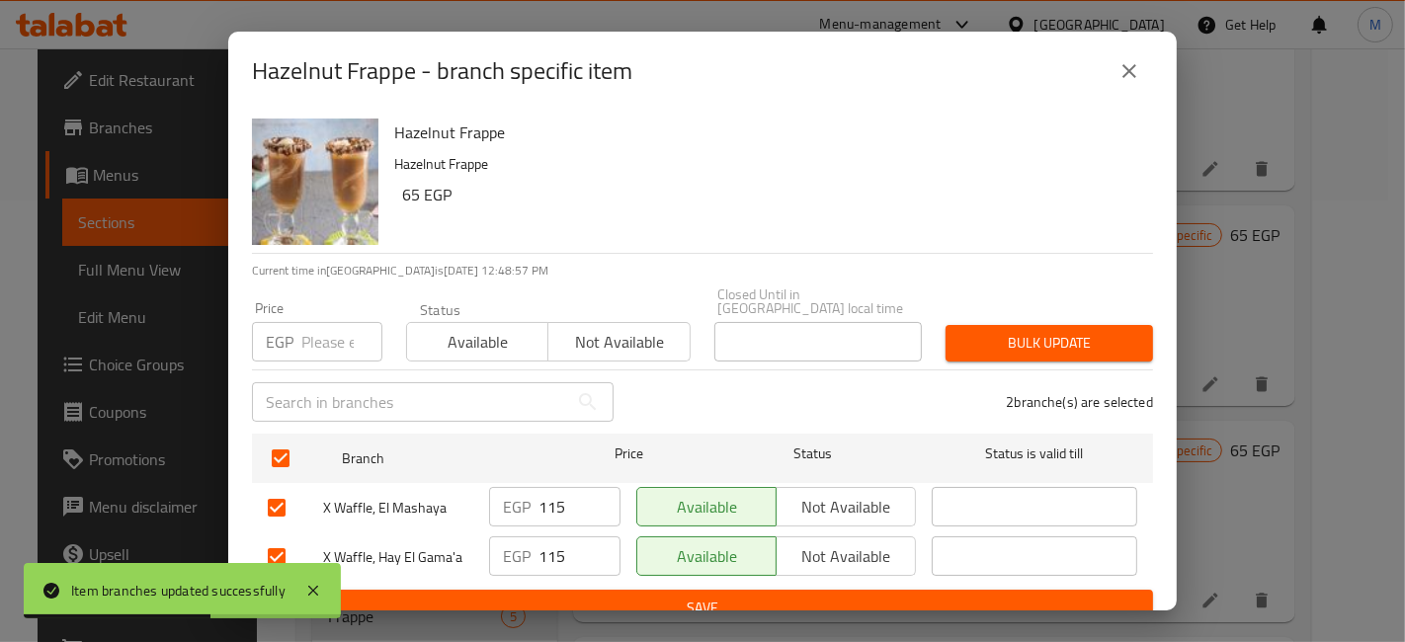
click at [297, 322] on div "EGP Price" at bounding box center [317, 342] width 130 height 40
type input "120"
click at [1002, 348] on div "Bulk update" at bounding box center [1049, 343] width 231 height 60
click at [1016, 331] on span "Bulk update" at bounding box center [1050, 343] width 176 height 25
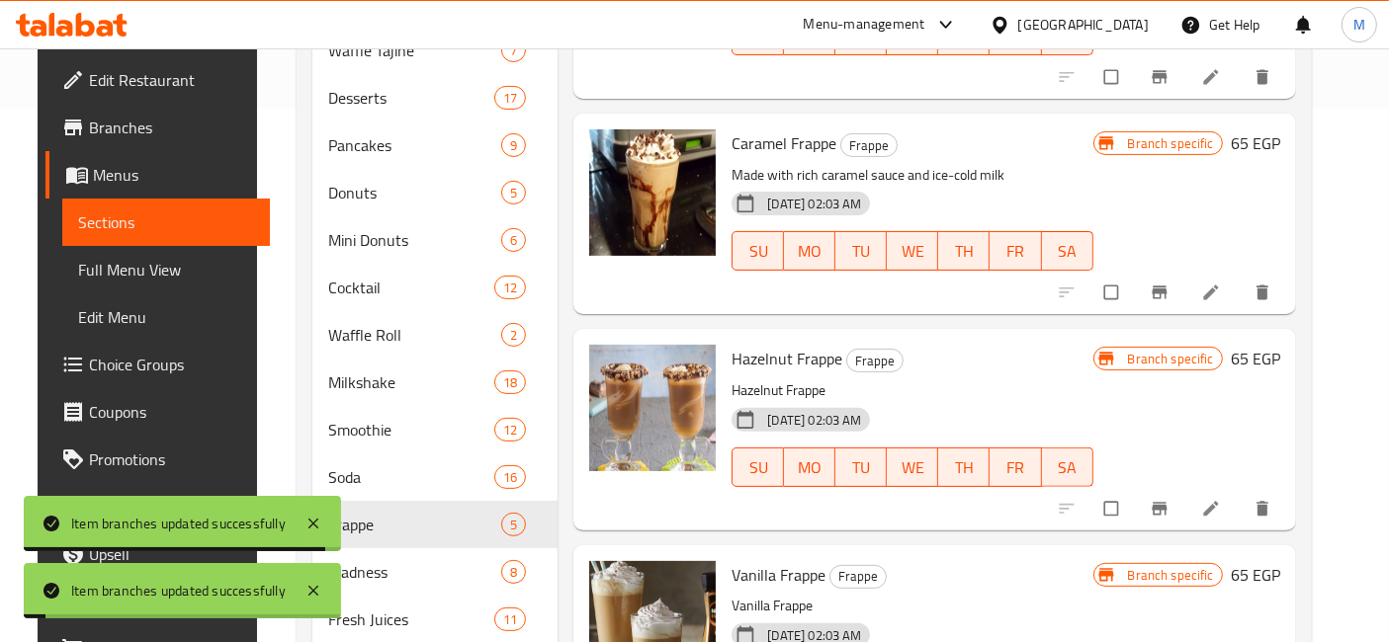
scroll to position [661, 0]
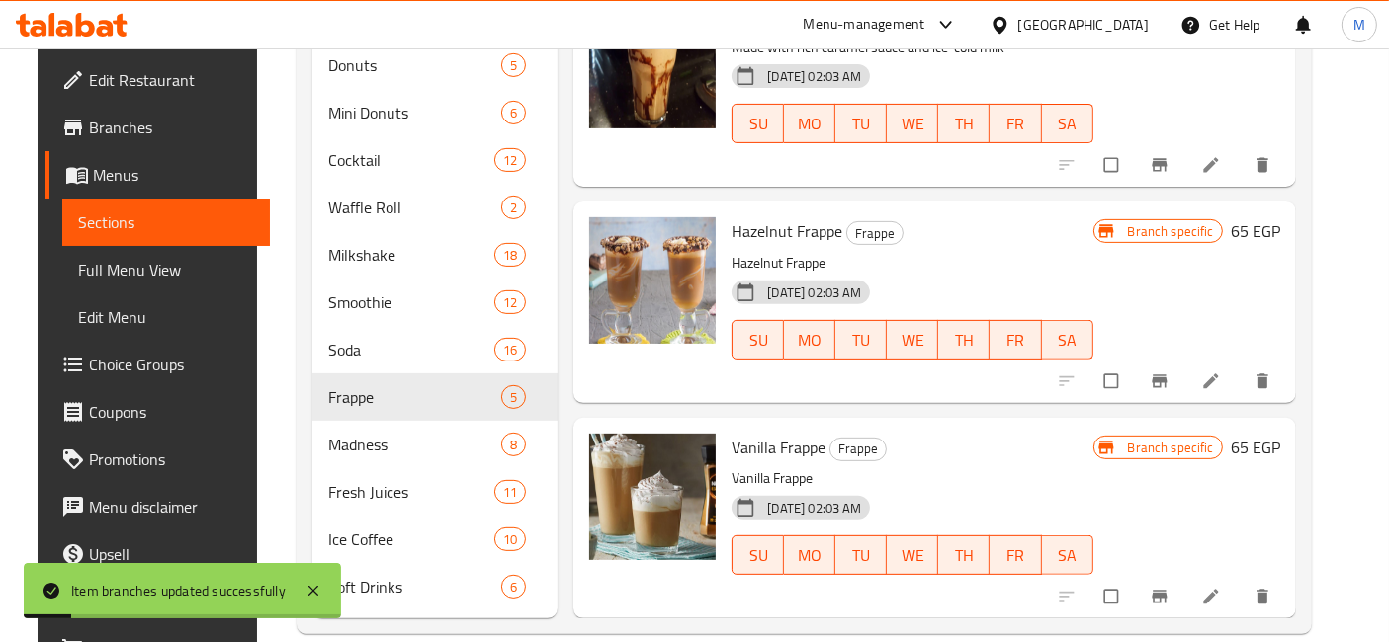
click at [1204, 579] on div at bounding box center [1166, 596] width 243 height 43
click at [1185, 575] on button "Branch-specific-item" at bounding box center [1161, 596] width 47 height 43
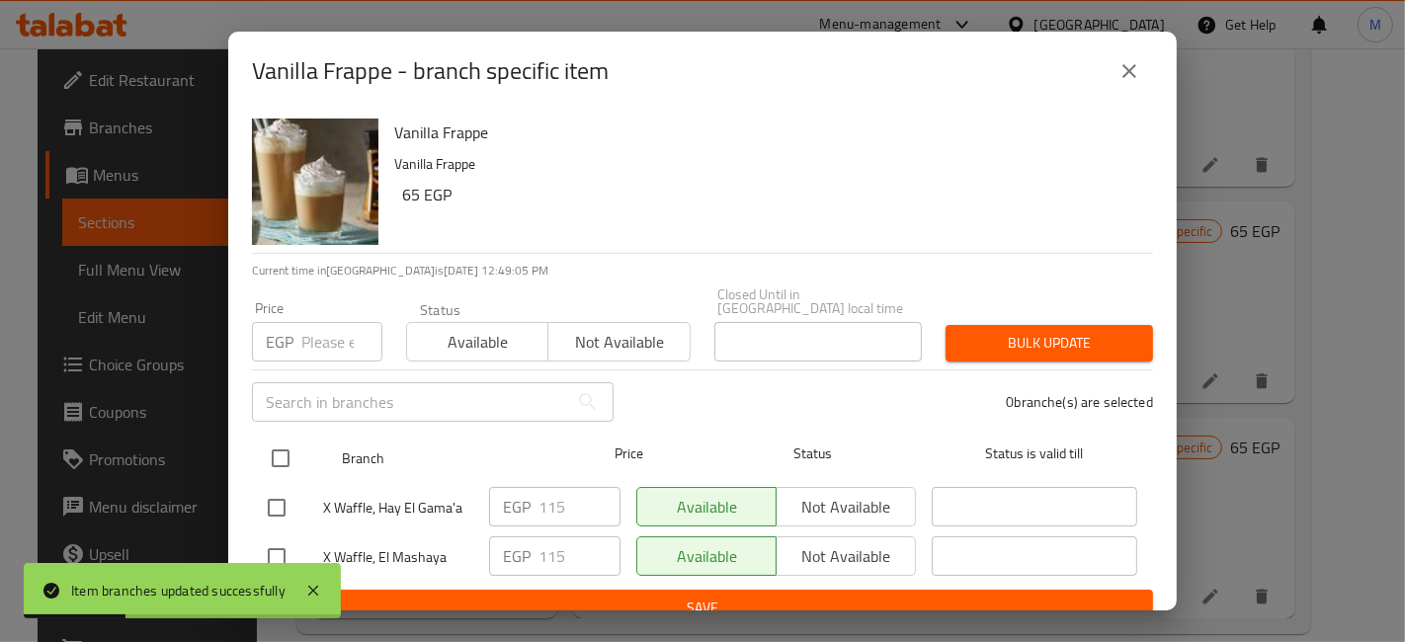
click at [294, 447] on input "checkbox" at bounding box center [281, 459] width 42 height 42
checkbox input "true"
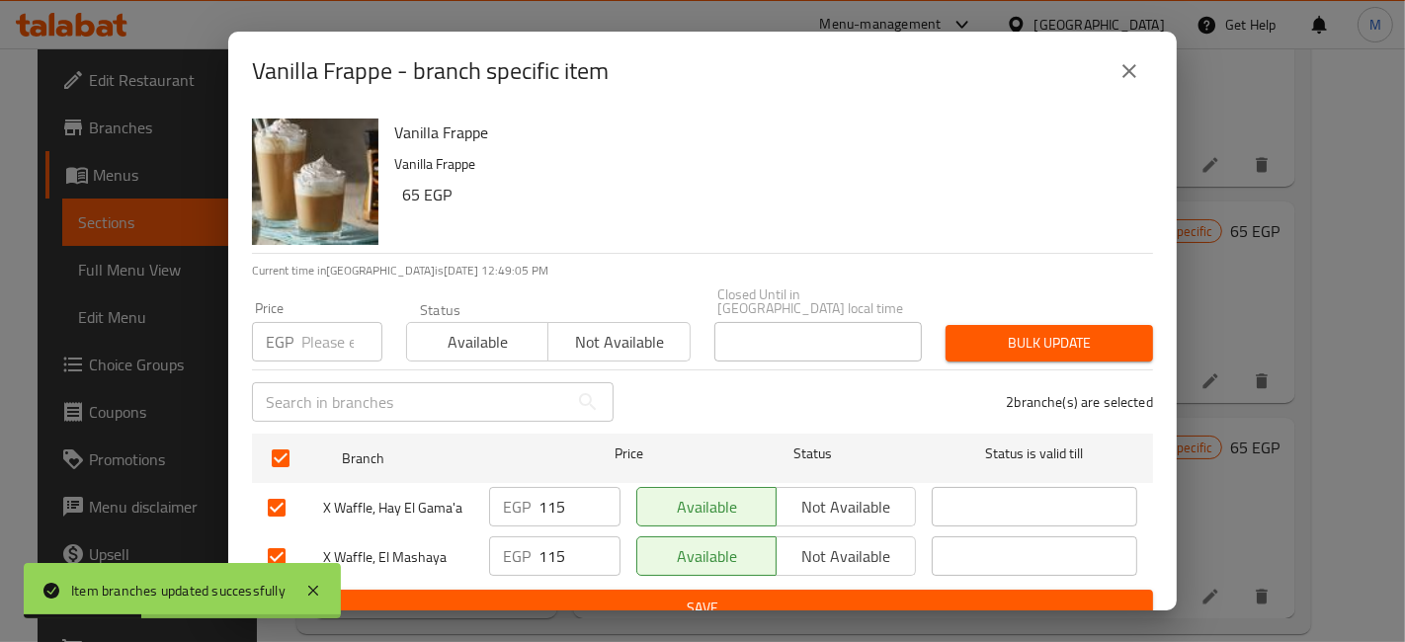
click at [301, 371] on div "​" at bounding box center [432, 402] width 385 height 63
click at [304, 343] on input "number" at bounding box center [341, 342] width 81 height 40
type input "120"
click at [1124, 325] on button "Bulk update" at bounding box center [1050, 343] width 208 height 37
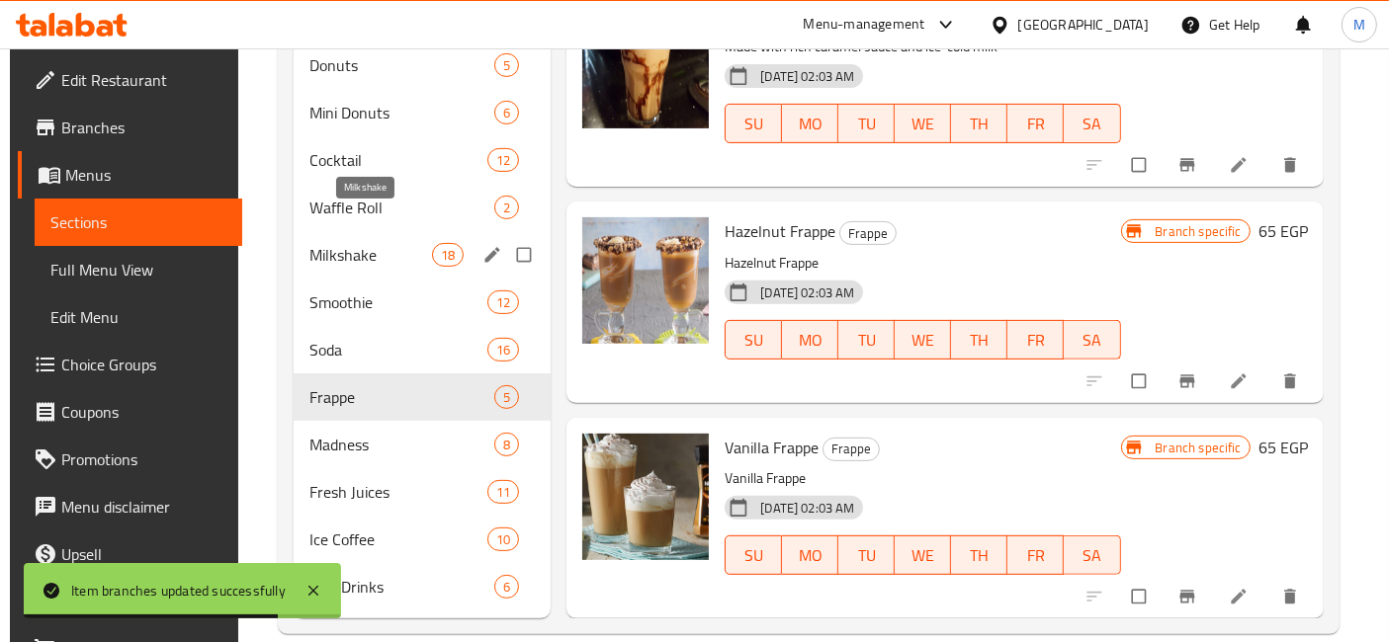
click at [340, 243] on span "Milkshake" at bounding box center [370, 255] width 123 height 24
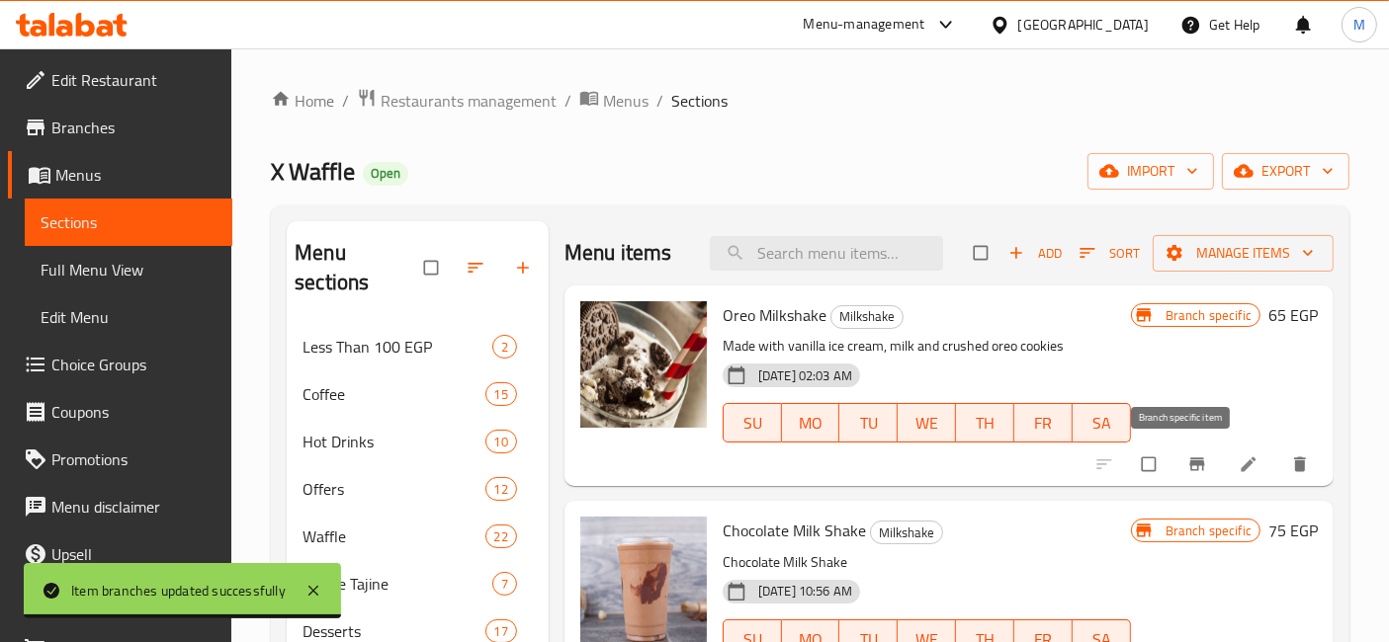
click at [1187, 468] on icon "Branch-specific-item" at bounding box center [1197, 465] width 20 height 20
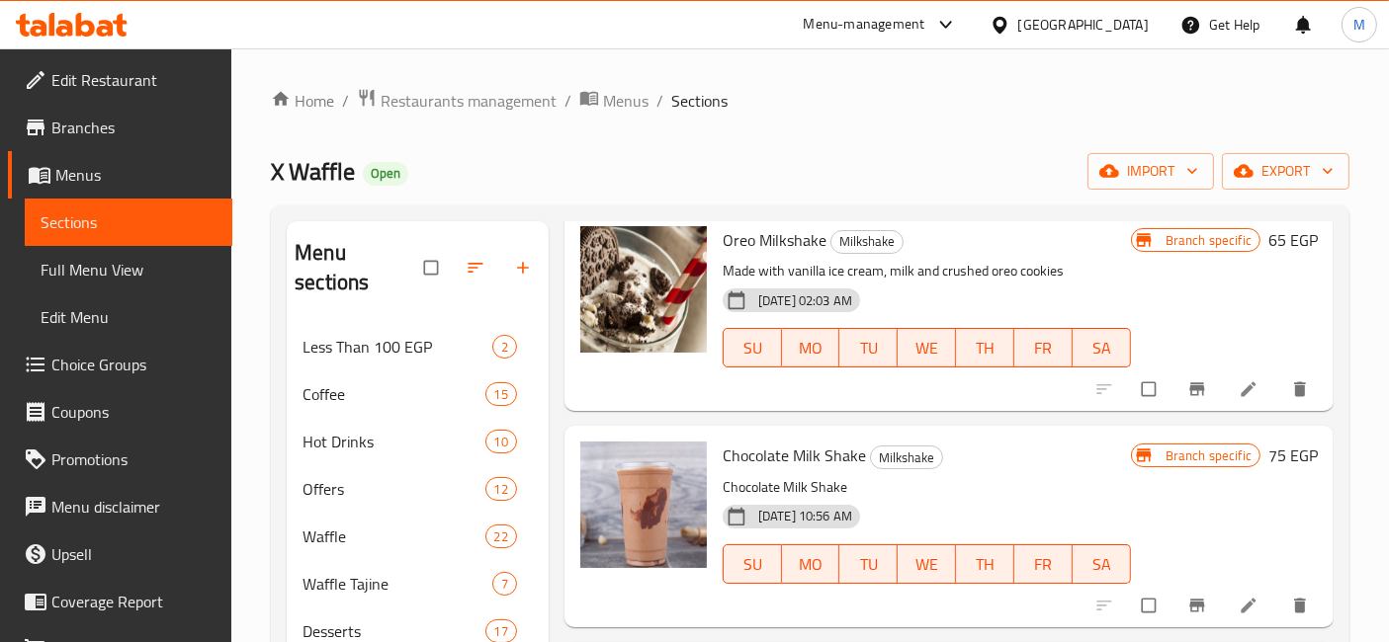
scroll to position [110, 0]
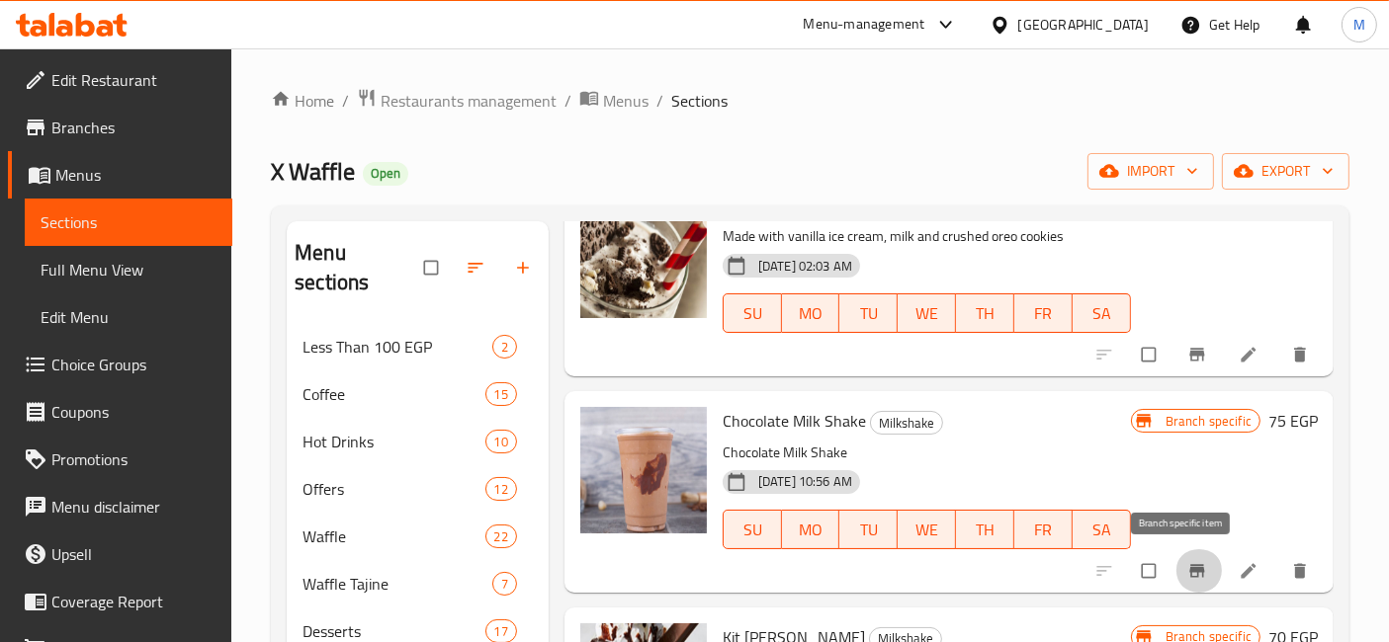
click at [1189, 575] on icon "Branch-specific-item" at bounding box center [1196, 570] width 15 height 13
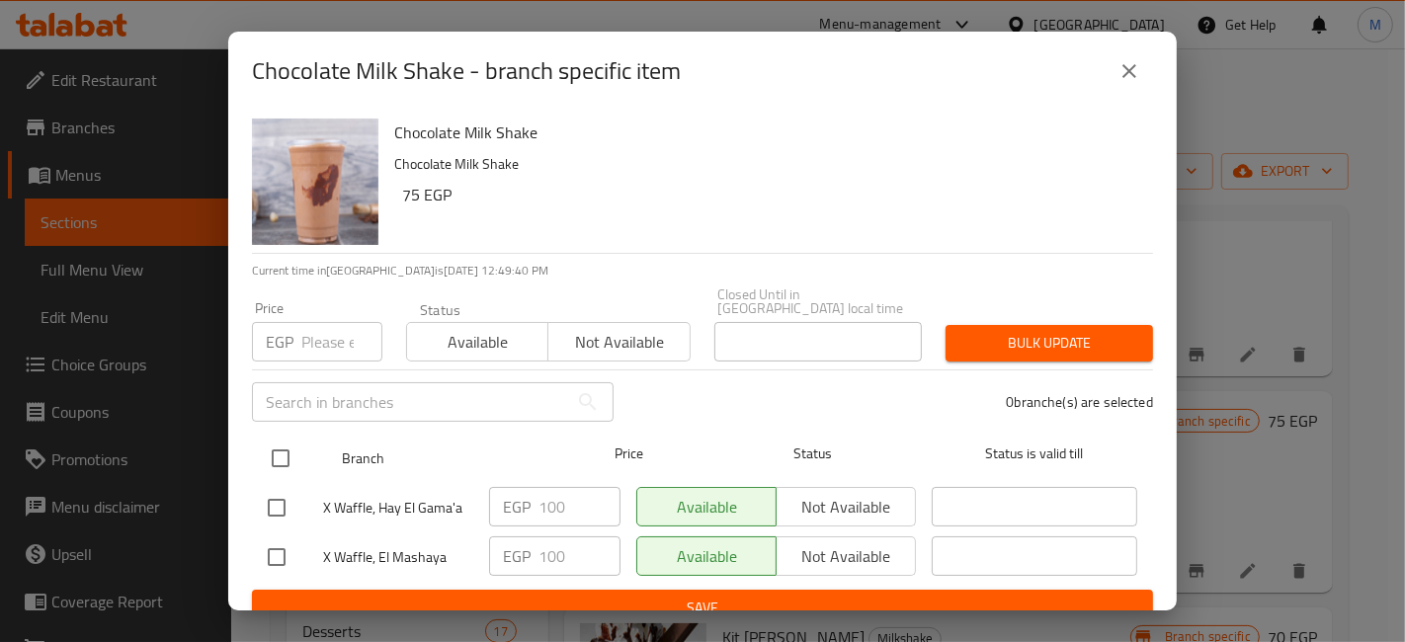
click at [280, 442] on input "checkbox" at bounding box center [281, 459] width 42 height 42
checkbox input "true"
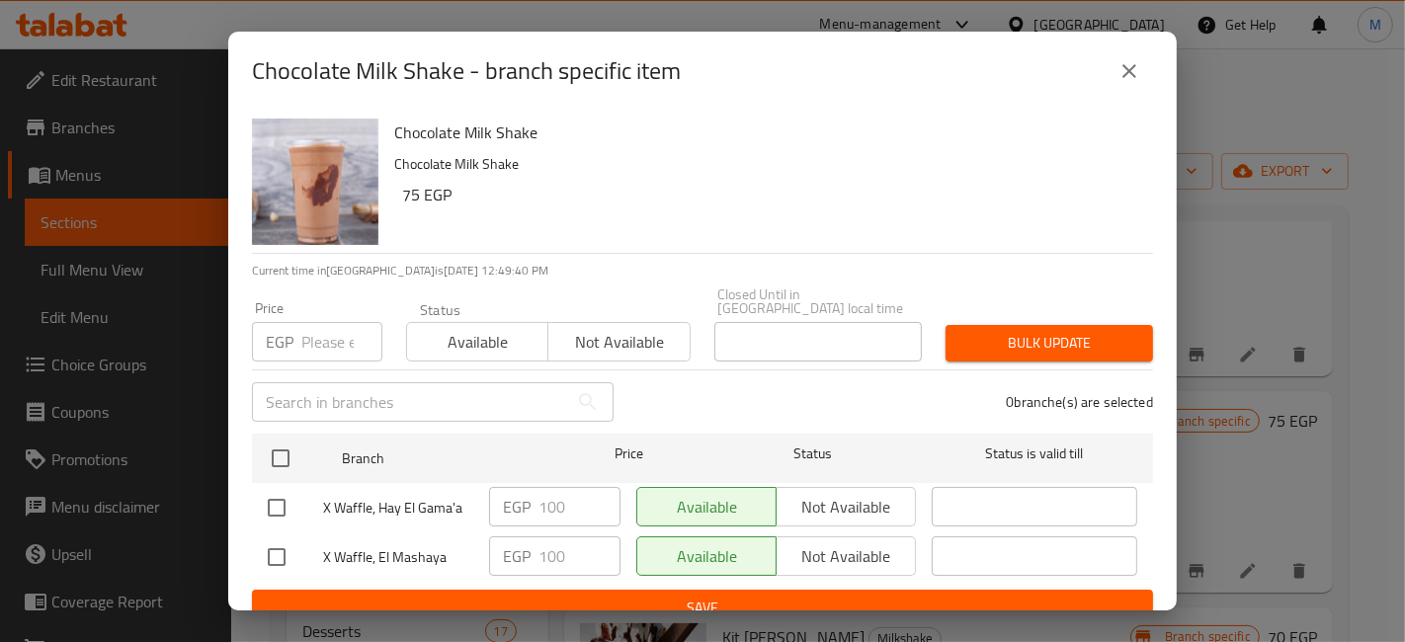
checkbox input "true"
click at [336, 348] on div "Price EGP Price" at bounding box center [317, 332] width 154 height 84
click at [353, 334] on input "-1" at bounding box center [341, 342] width 81 height 40
drag, startPoint x: 326, startPoint y: 331, endPoint x: 285, endPoint y: 334, distance: 41.6
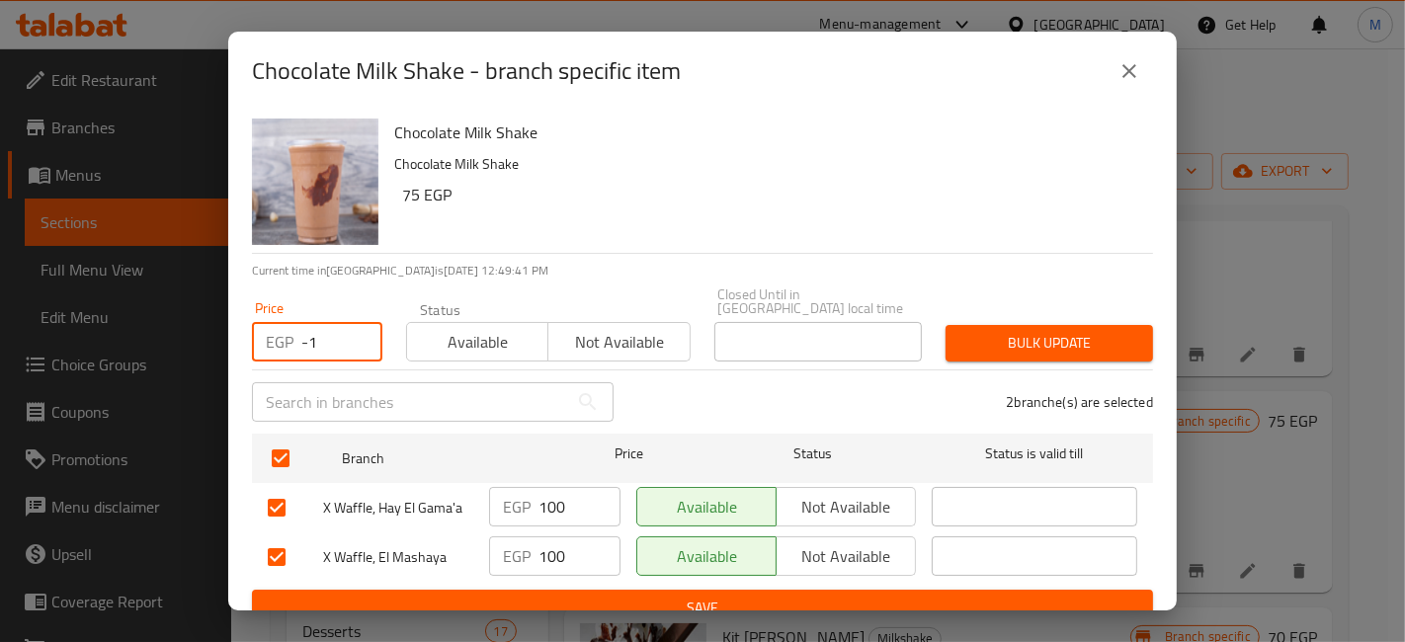
click at [288, 336] on div "EGP -1 Price" at bounding box center [317, 342] width 130 height 40
type input "130"
click at [1014, 325] on button "Bulk update" at bounding box center [1050, 343] width 208 height 37
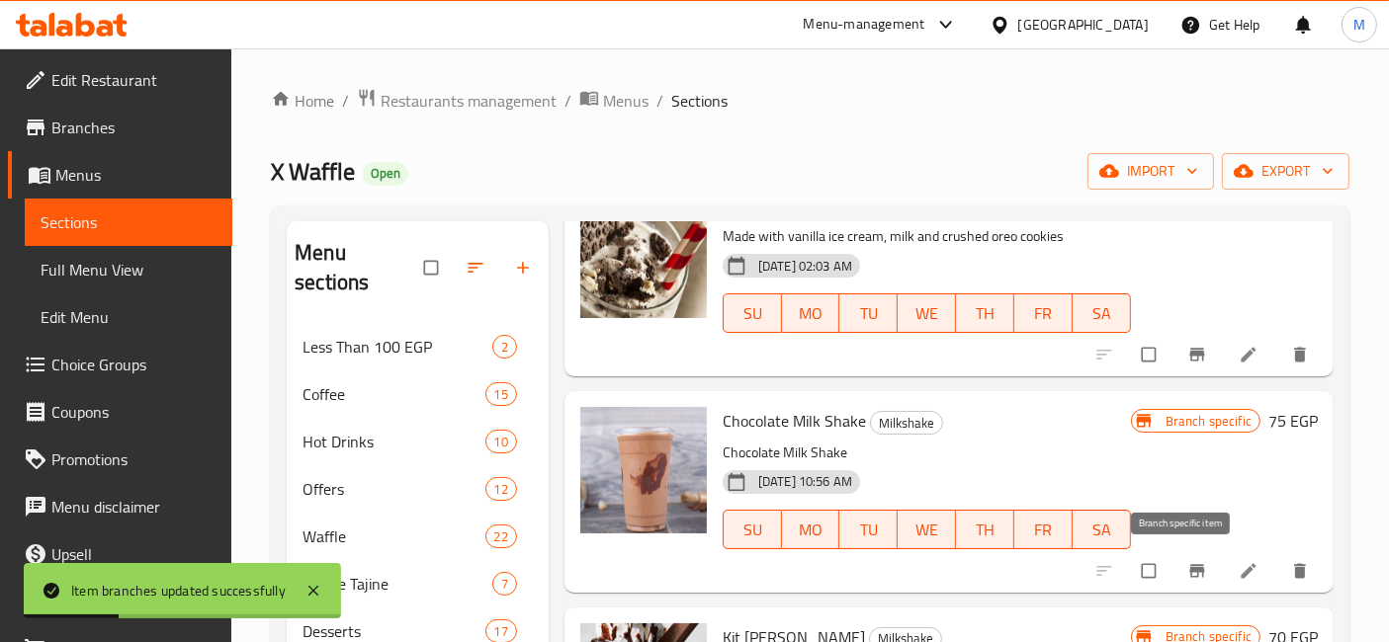
click at [1189, 571] on icon "Branch-specific-item" at bounding box center [1196, 570] width 15 height 13
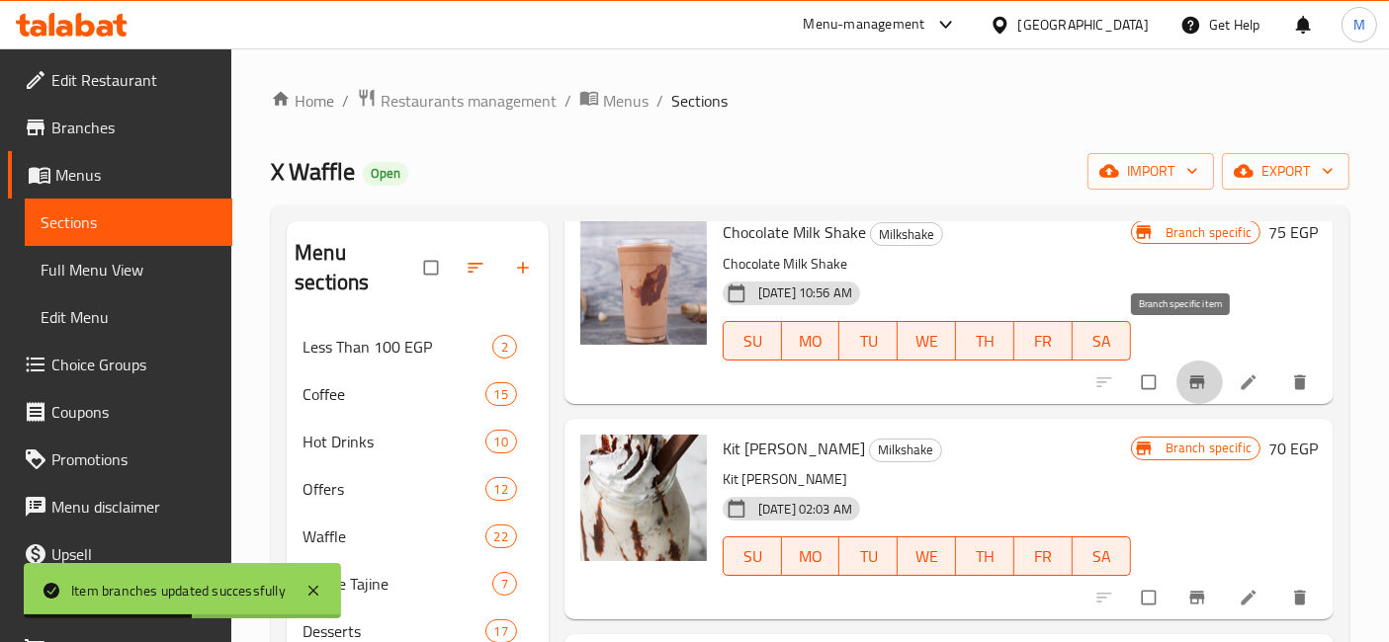
scroll to position [329, 0]
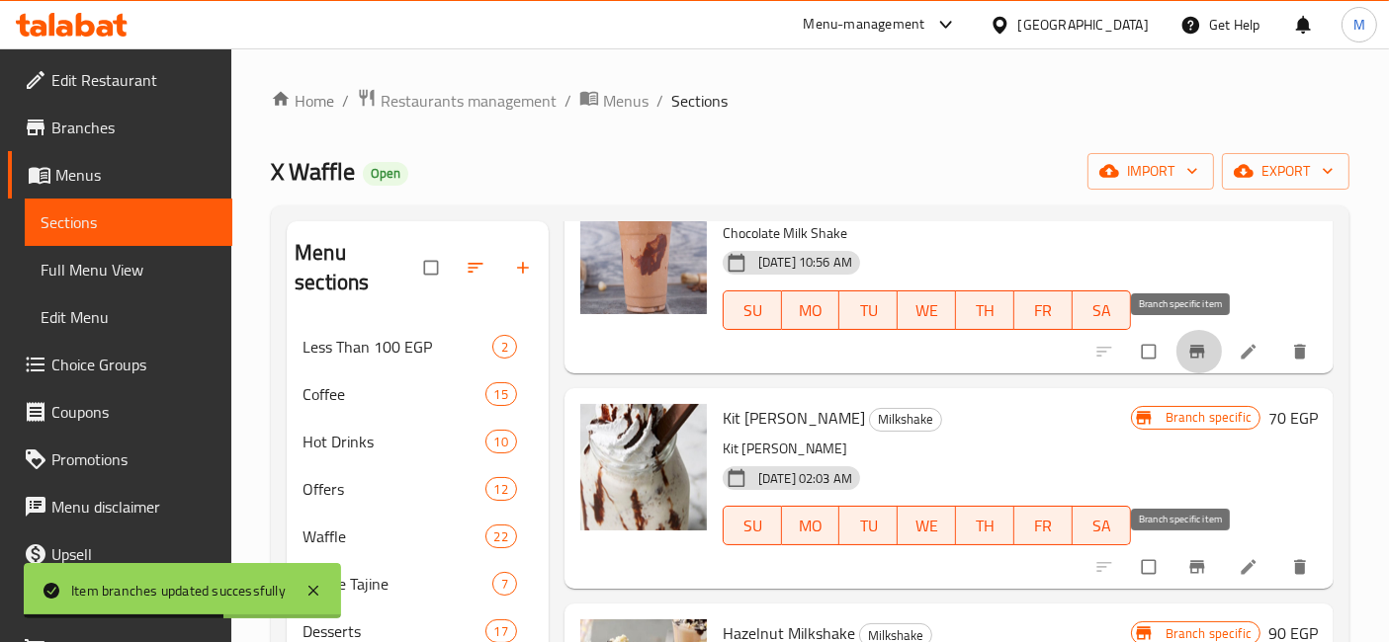
click at [1191, 579] on button "Branch-specific-item" at bounding box center [1198, 567] width 47 height 43
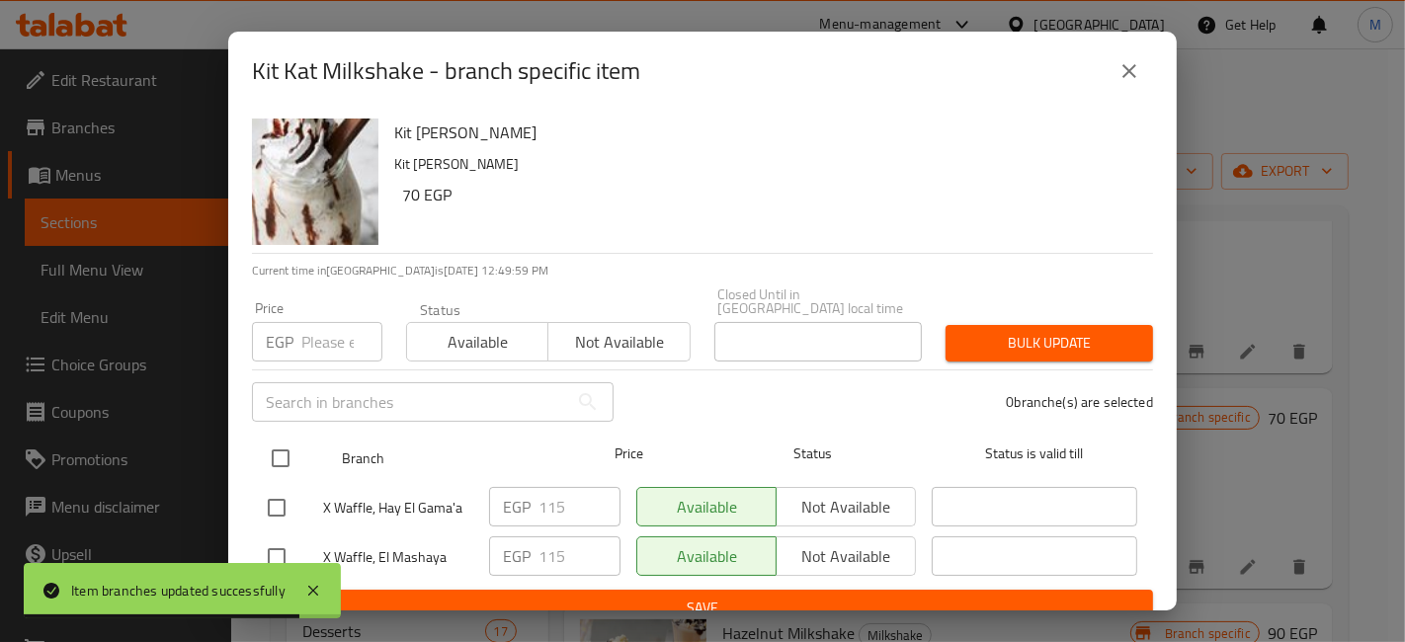
click at [297, 444] on input "checkbox" at bounding box center [281, 459] width 42 height 42
checkbox input "true"
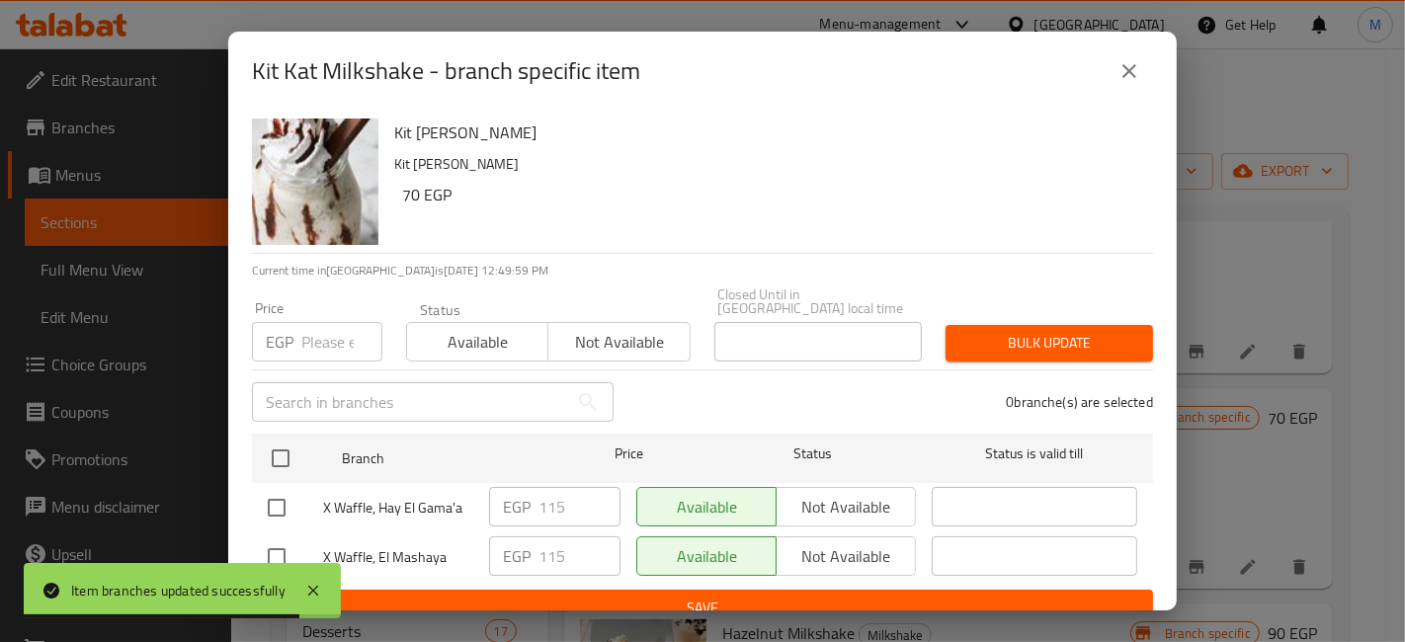
checkbox input "true"
click at [305, 343] on input "number" at bounding box center [341, 342] width 81 height 40
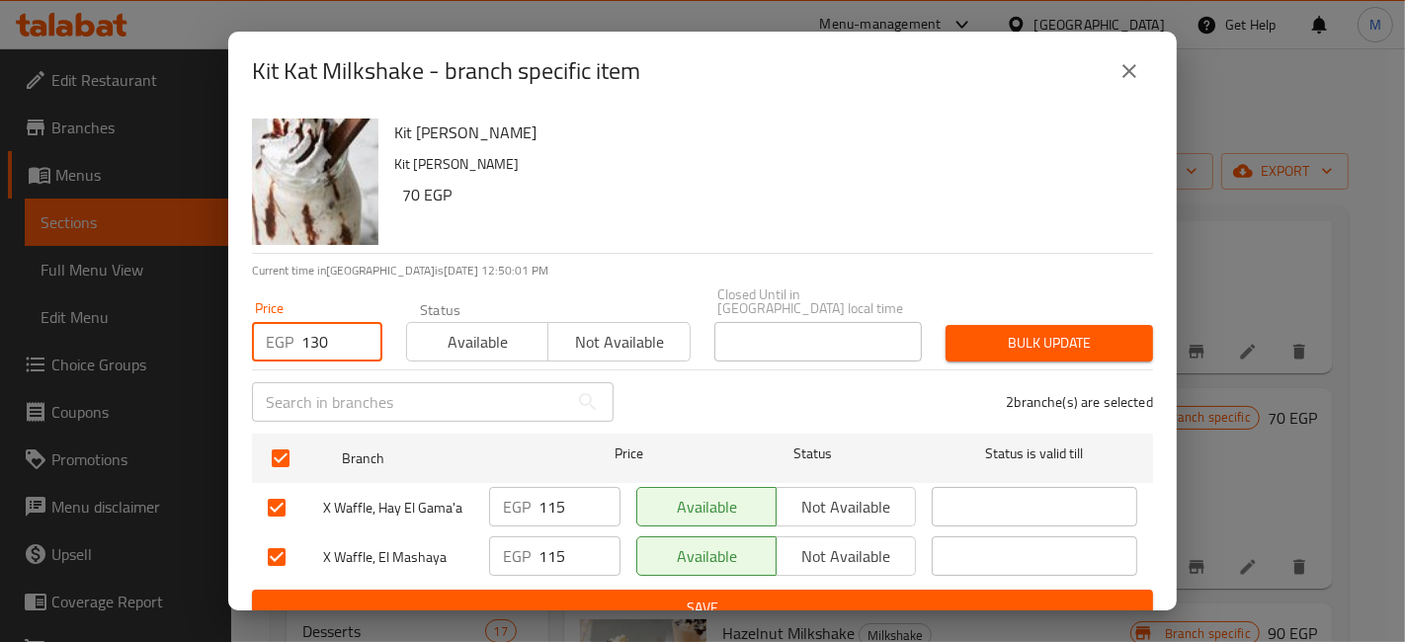
type input "130"
click at [934, 333] on div "Bulk update" at bounding box center [1049, 343] width 231 height 60
click at [946, 330] on button "Bulk update" at bounding box center [1050, 343] width 208 height 37
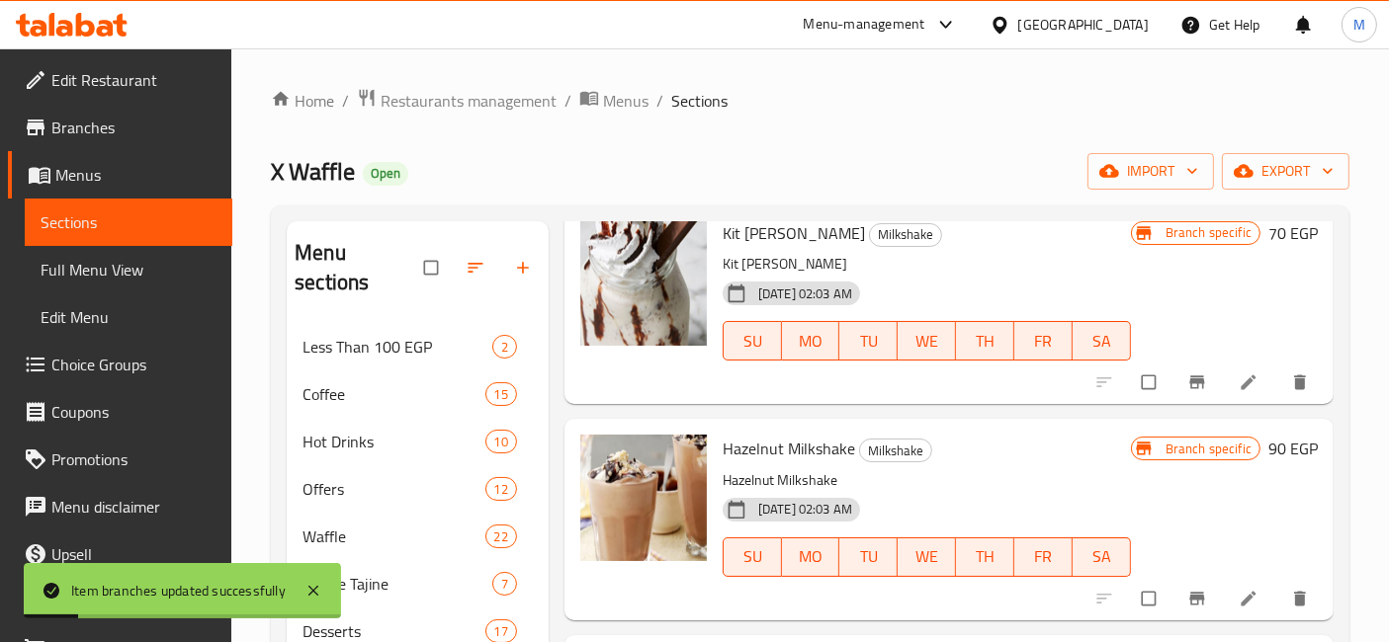
scroll to position [549, 0]
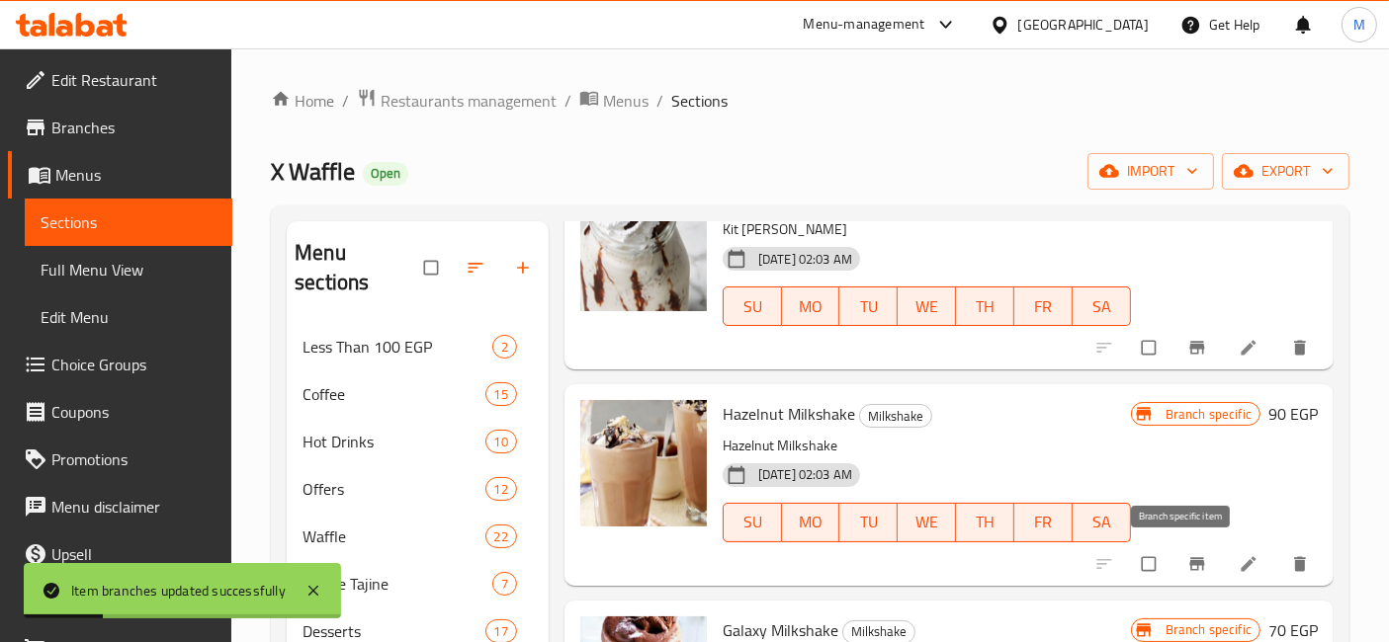
click at [1187, 554] on icon "Branch-specific-item" at bounding box center [1197, 564] width 20 height 20
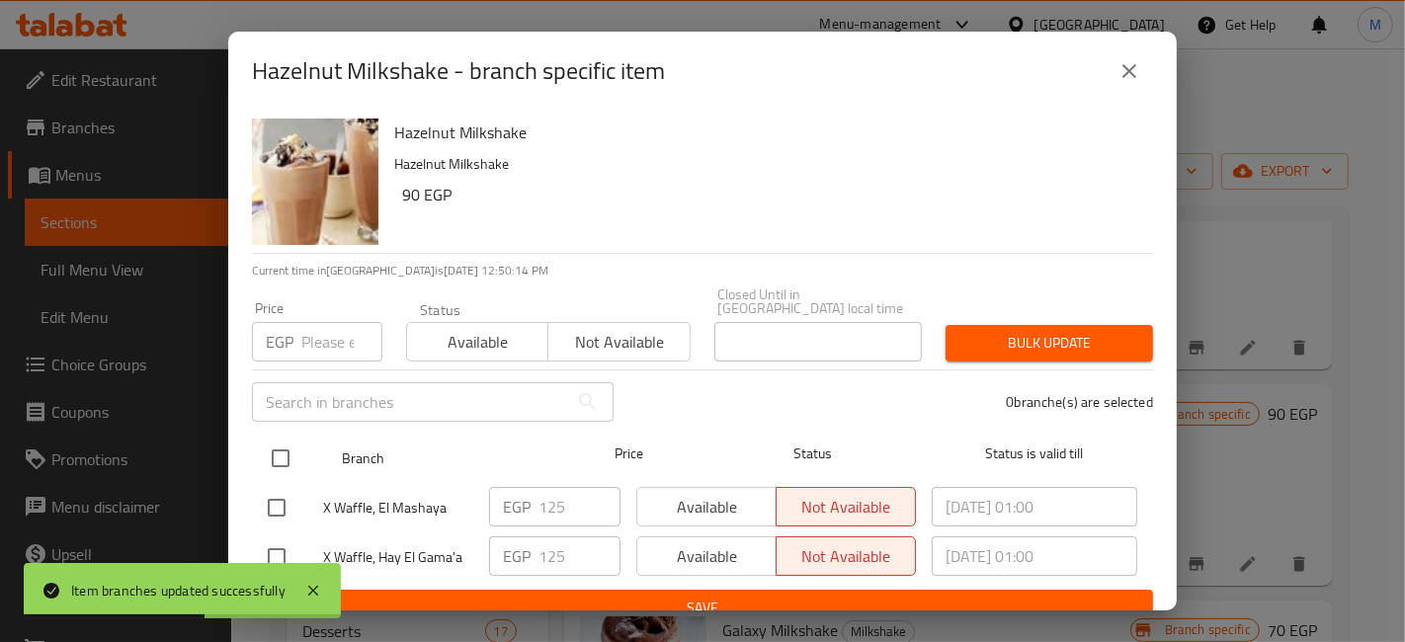
click at [282, 452] on input "checkbox" at bounding box center [281, 459] width 42 height 42
checkbox input "true"
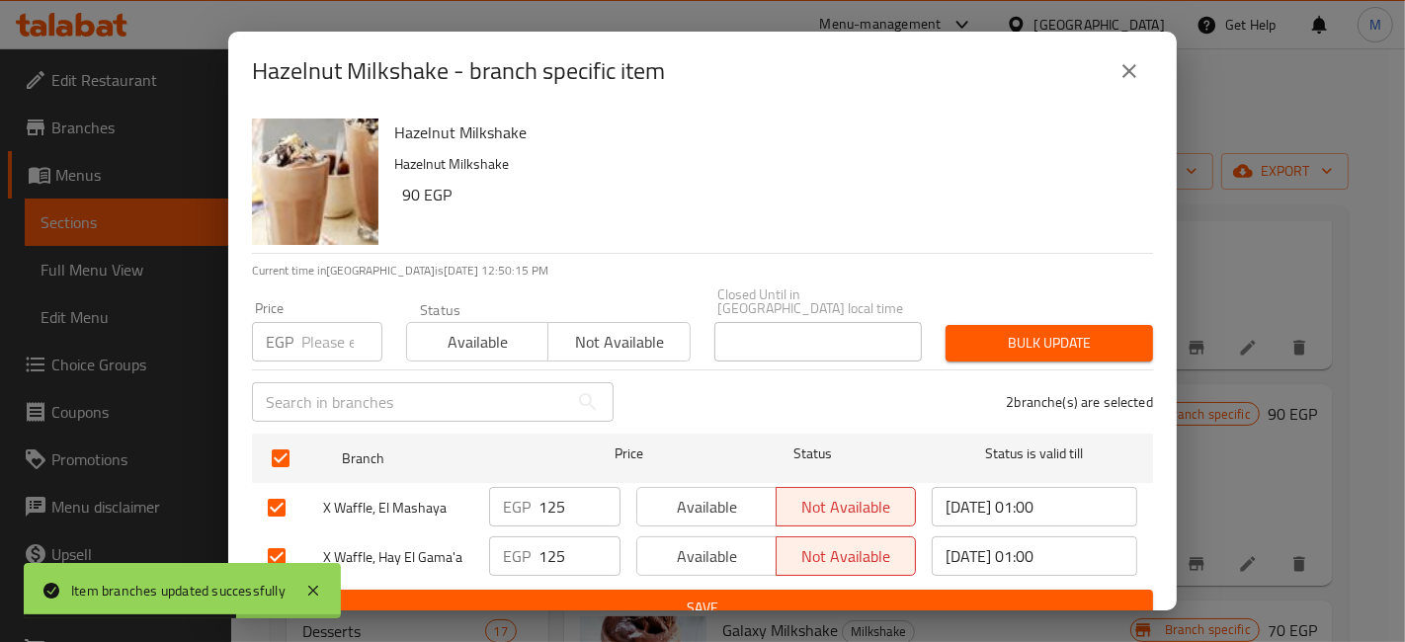
click at [302, 351] on div "Price EGP Price" at bounding box center [317, 332] width 154 height 84
click at [339, 332] on input "number" at bounding box center [341, 342] width 81 height 40
type input "180"
click at [934, 314] on div "Bulk update" at bounding box center [1049, 343] width 231 height 60
click at [1005, 351] on div "Bulk update" at bounding box center [1049, 343] width 231 height 60
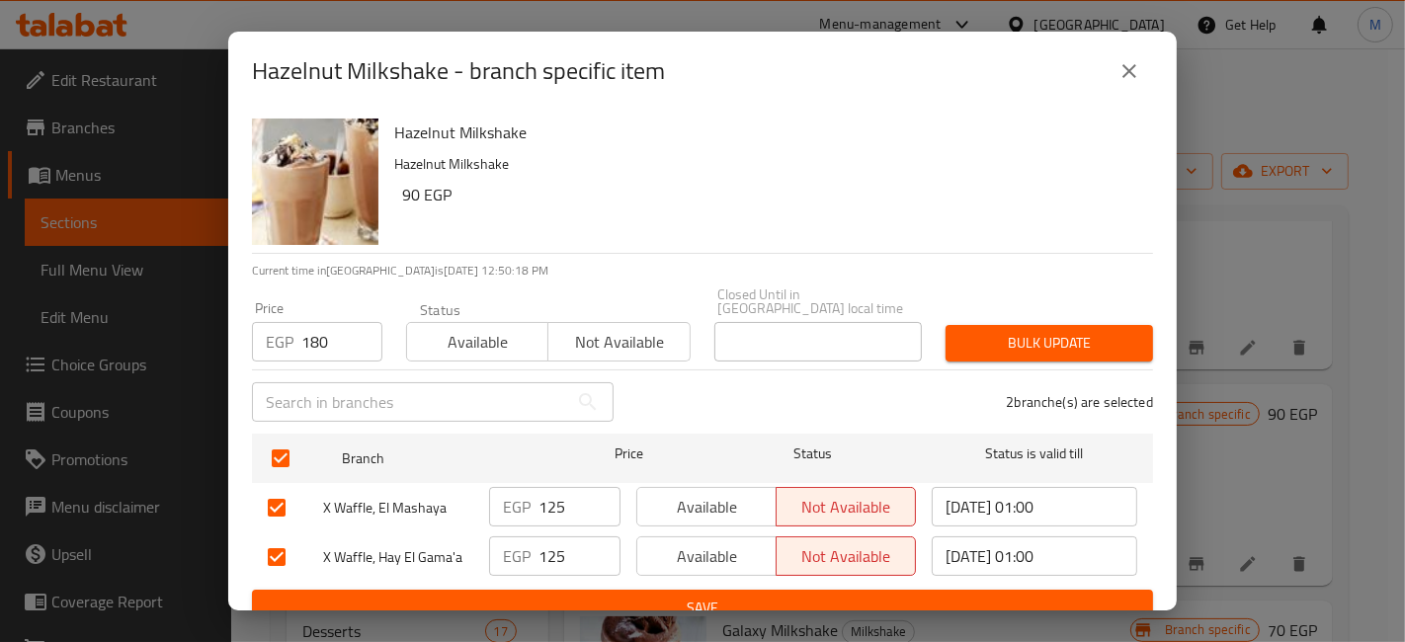
click at [1011, 331] on span "Bulk update" at bounding box center [1050, 343] width 176 height 25
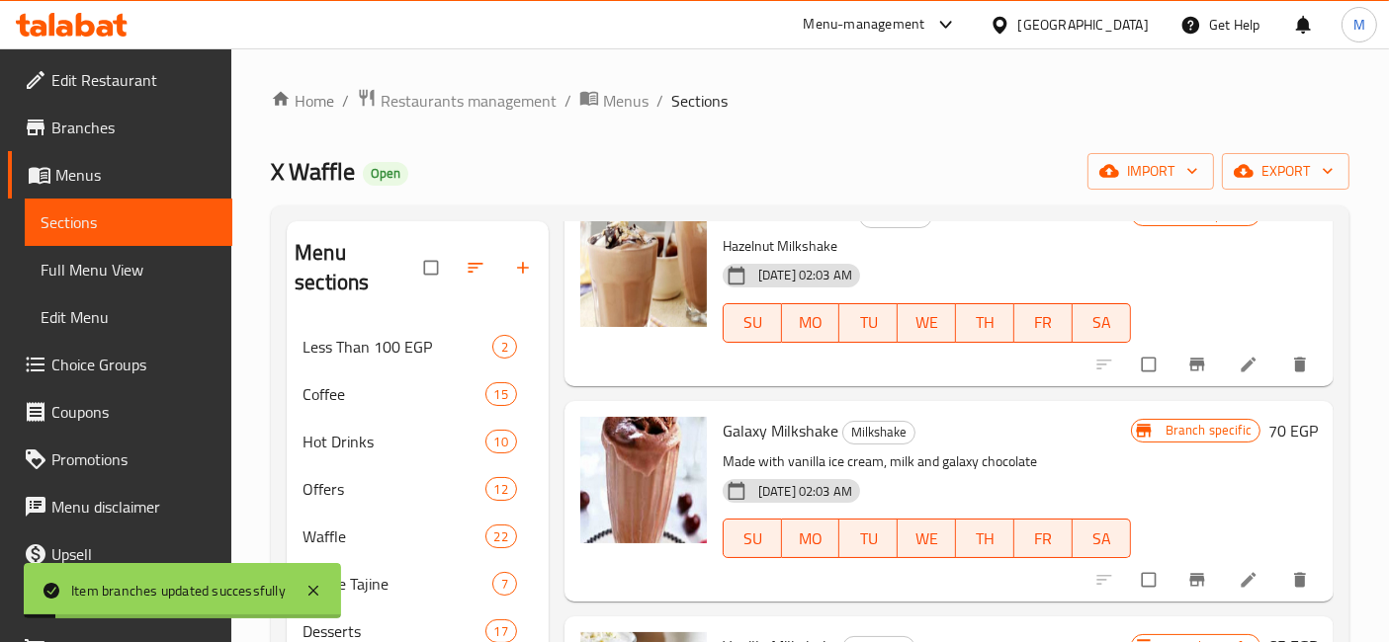
scroll to position [768, 0]
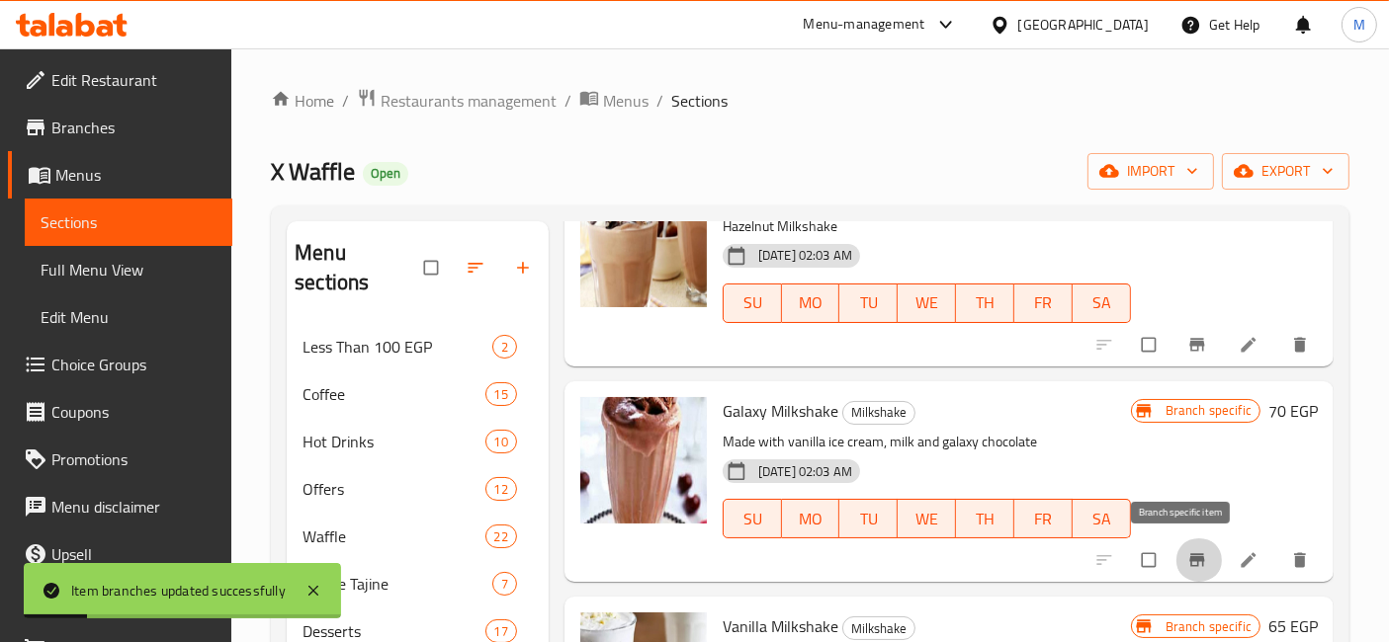
click at [1178, 576] on button "Branch-specific-item" at bounding box center [1198, 560] width 47 height 43
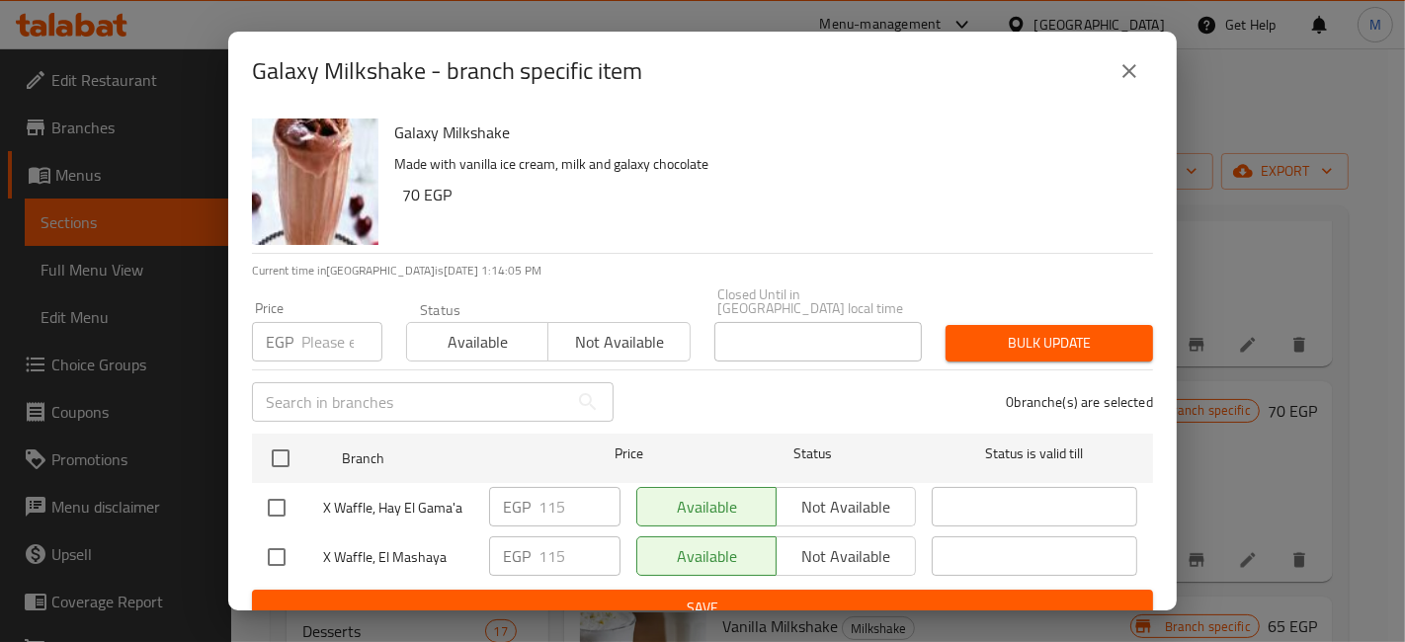
click at [1124, 69] on icon "close" at bounding box center [1130, 71] width 24 height 24
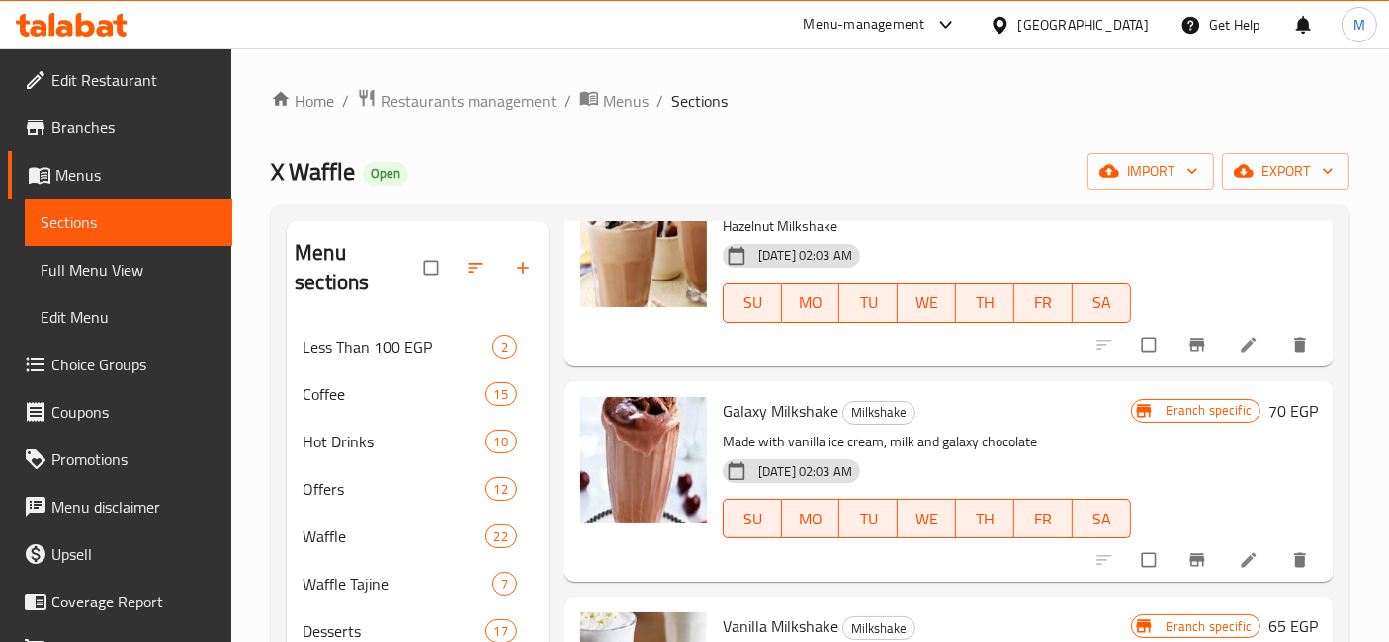
click at [1094, 443] on p "Made with vanilla ice cream, milk and galaxy chocolate" at bounding box center [927, 442] width 408 height 25
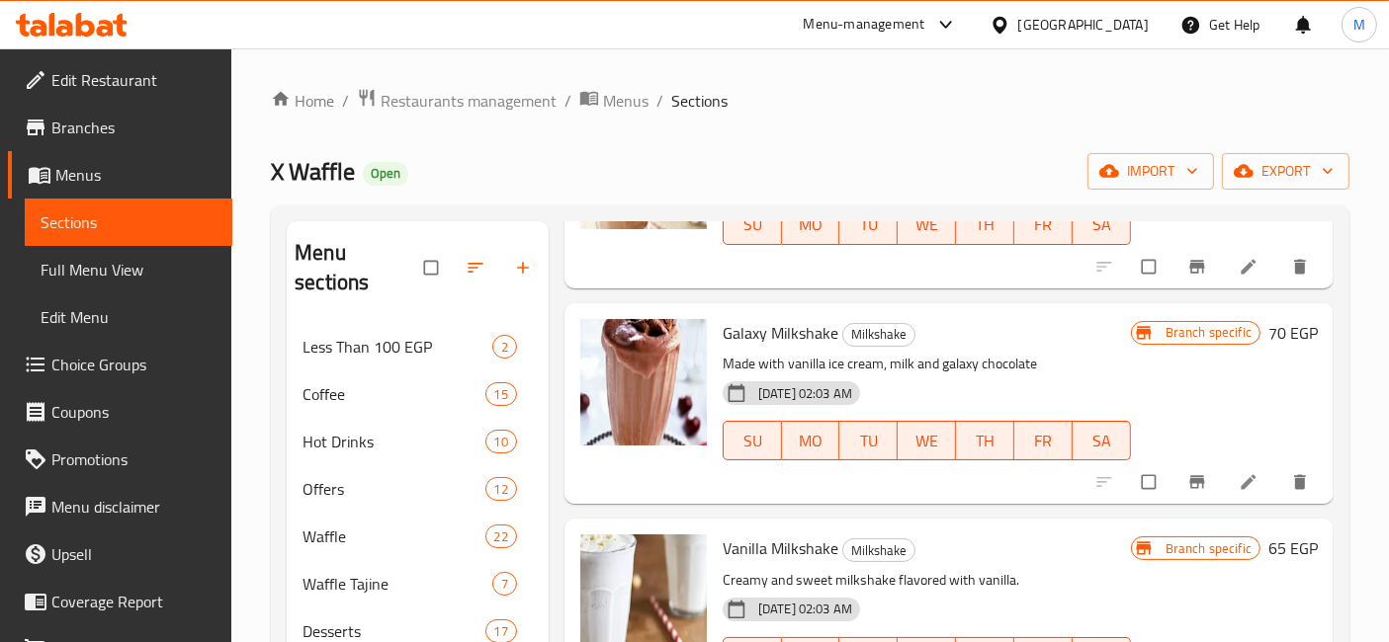
scroll to position [549, 0]
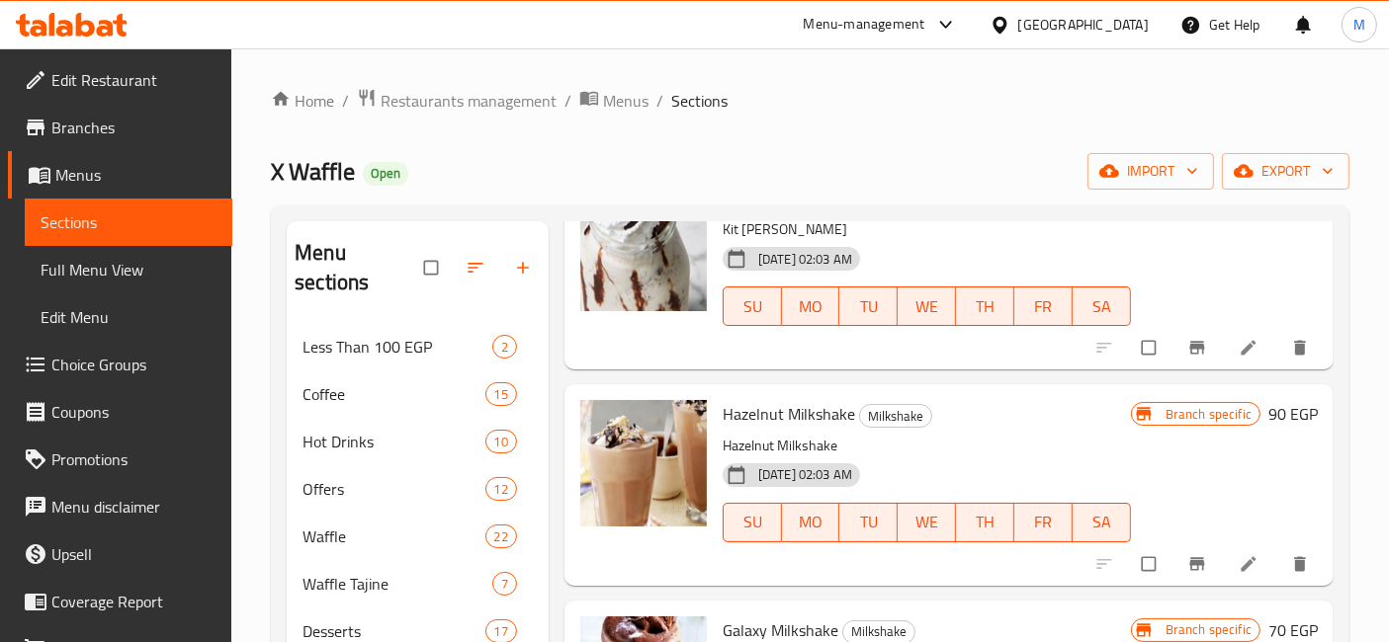
click at [1168, 565] on div at bounding box center [1203, 564] width 243 height 43
click at [1189, 567] on icon "Branch-specific-item" at bounding box center [1197, 564] width 20 height 20
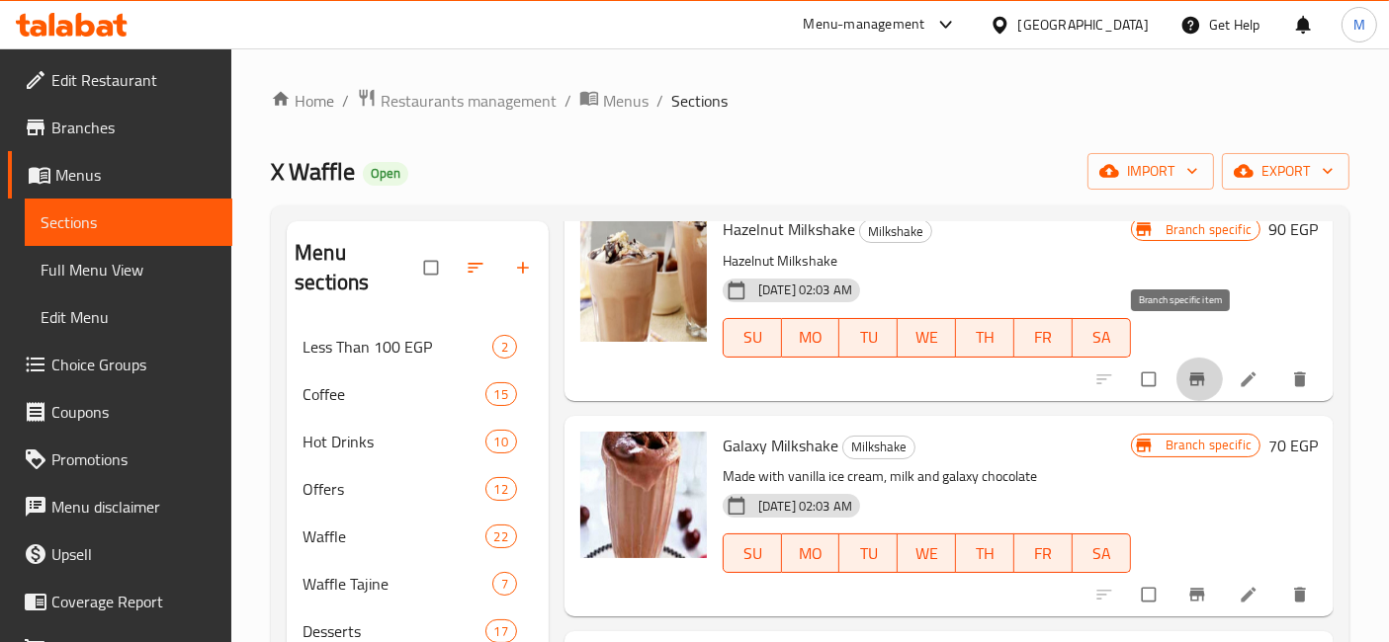
scroll to position [768, 0]
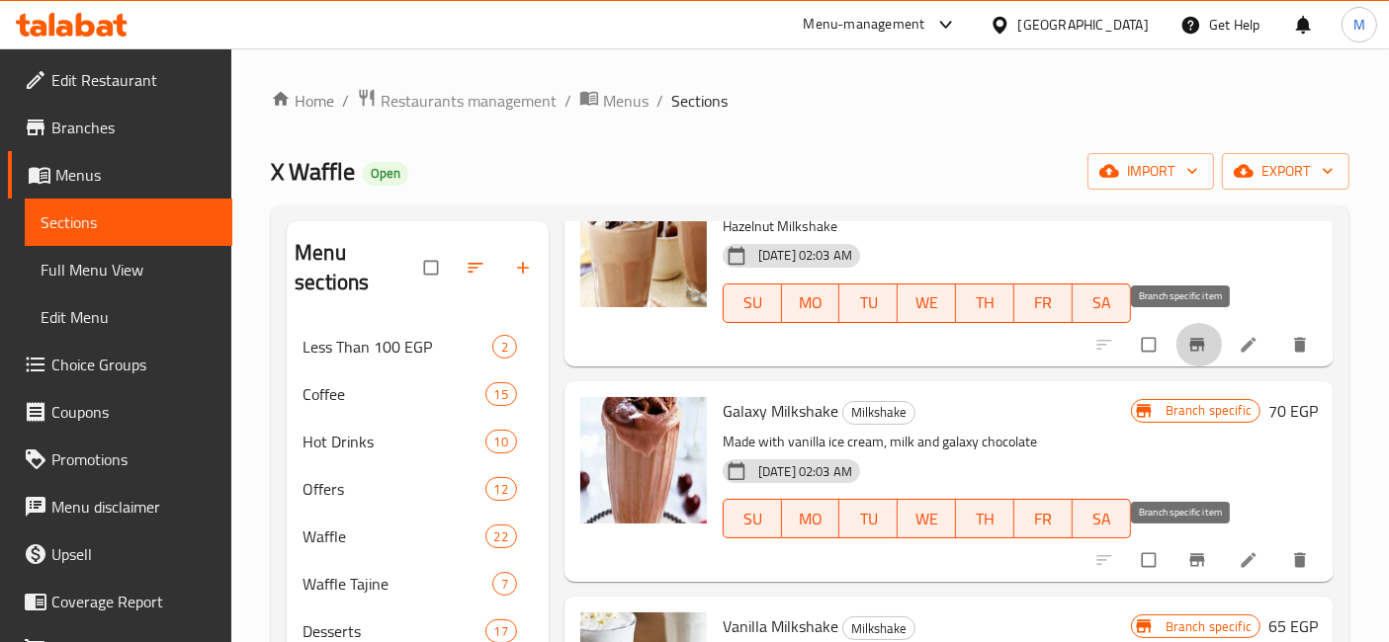
click at [1175, 563] on button "Branch-specific-item" at bounding box center [1198, 560] width 47 height 43
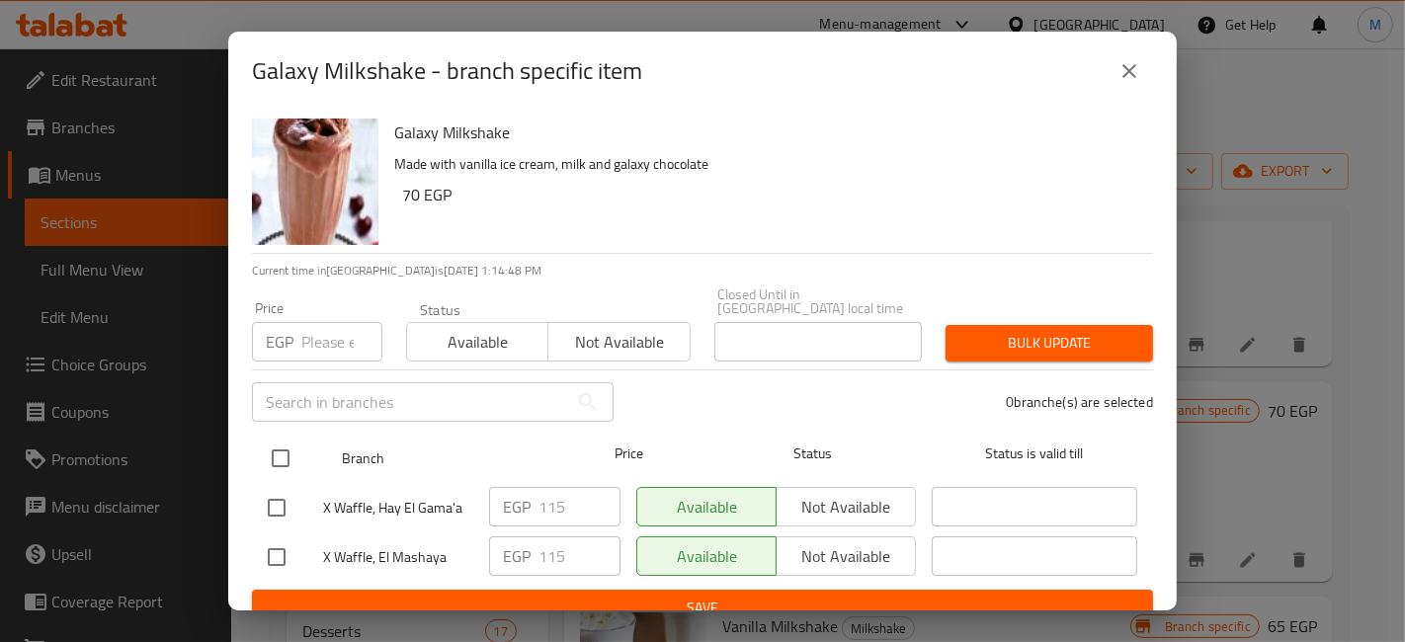
click at [283, 448] on input "checkbox" at bounding box center [281, 459] width 42 height 42
checkbox input "true"
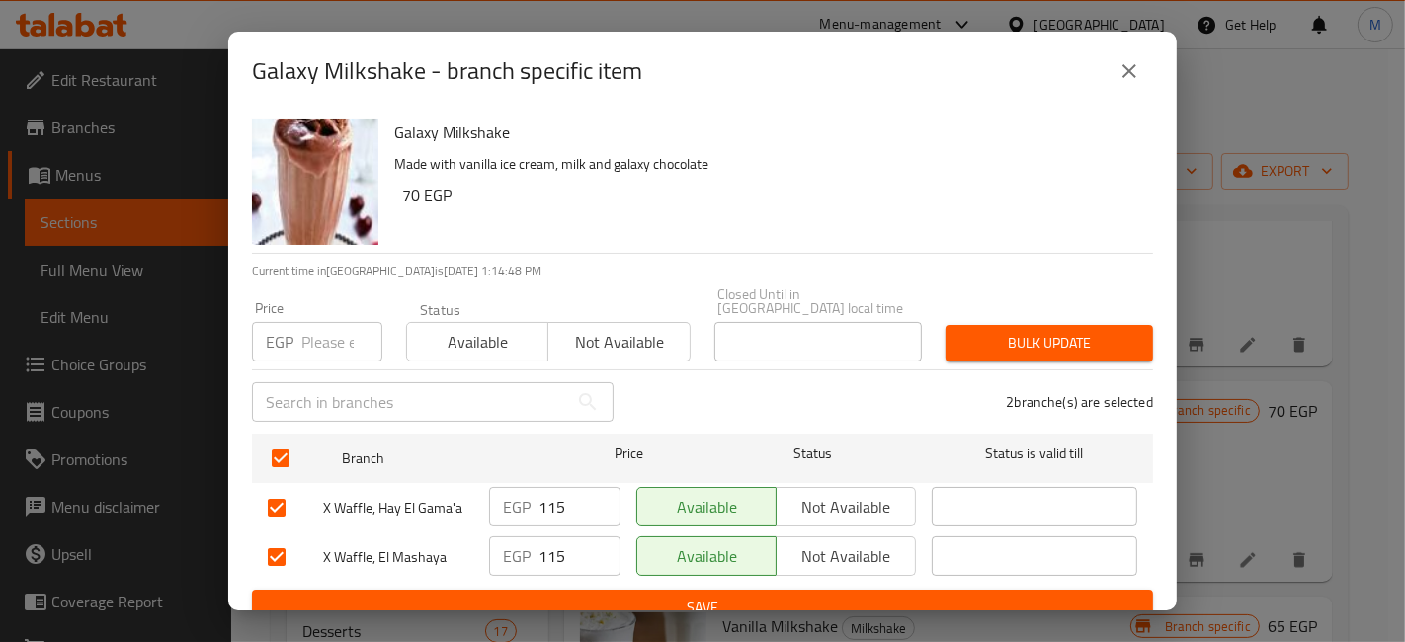
click at [338, 301] on div "Price EGP Price" at bounding box center [317, 331] width 130 height 60
click at [344, 322] on input "number" at bounding box center [341, 342] width 81 height 40
type input "130"
click at [1077, 331] on span "Bulk update" at bounding box center [1050, 343] width 176 height 25
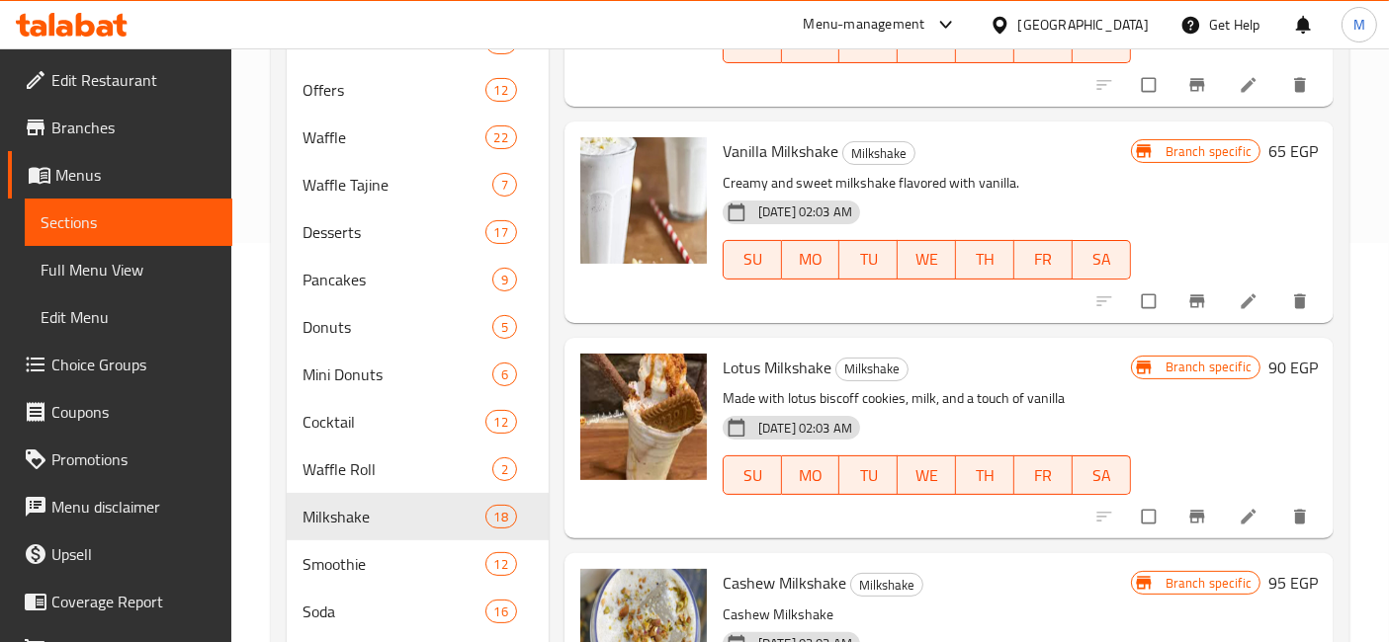
scroll to position [625, 0]
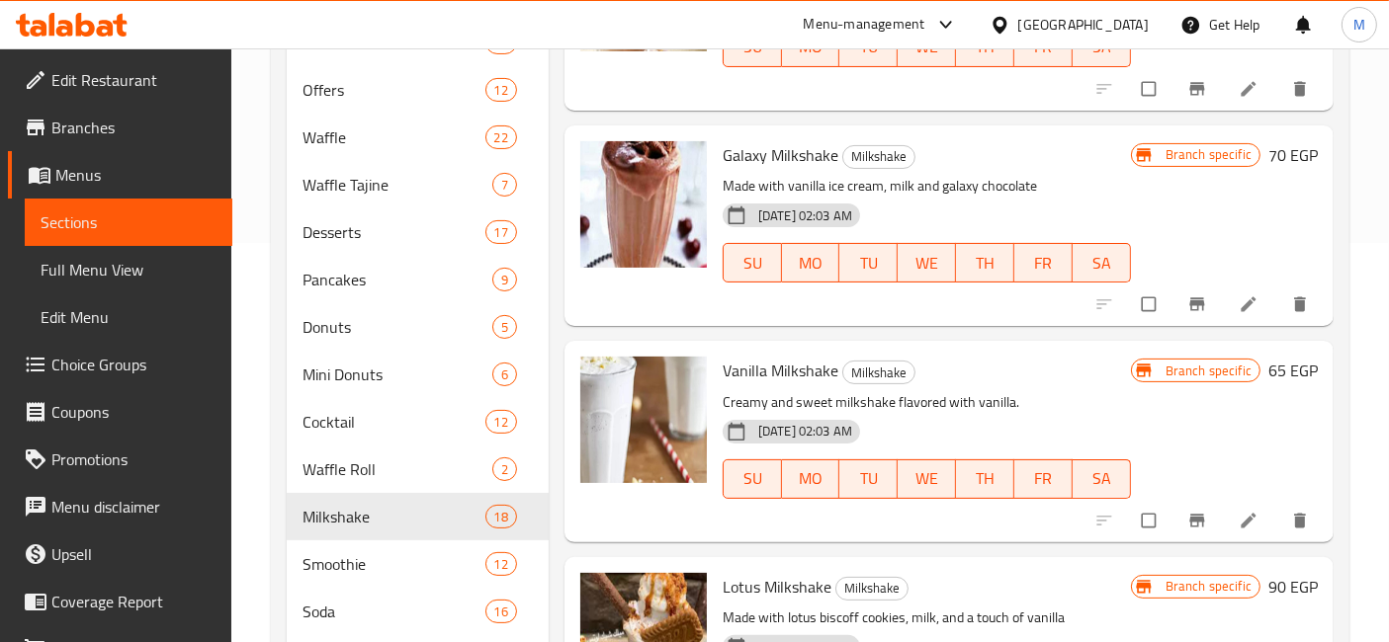
click at [1186, 506] on button "Branch-specific-item" at bounding box center [1198, 520] width 47 height 43
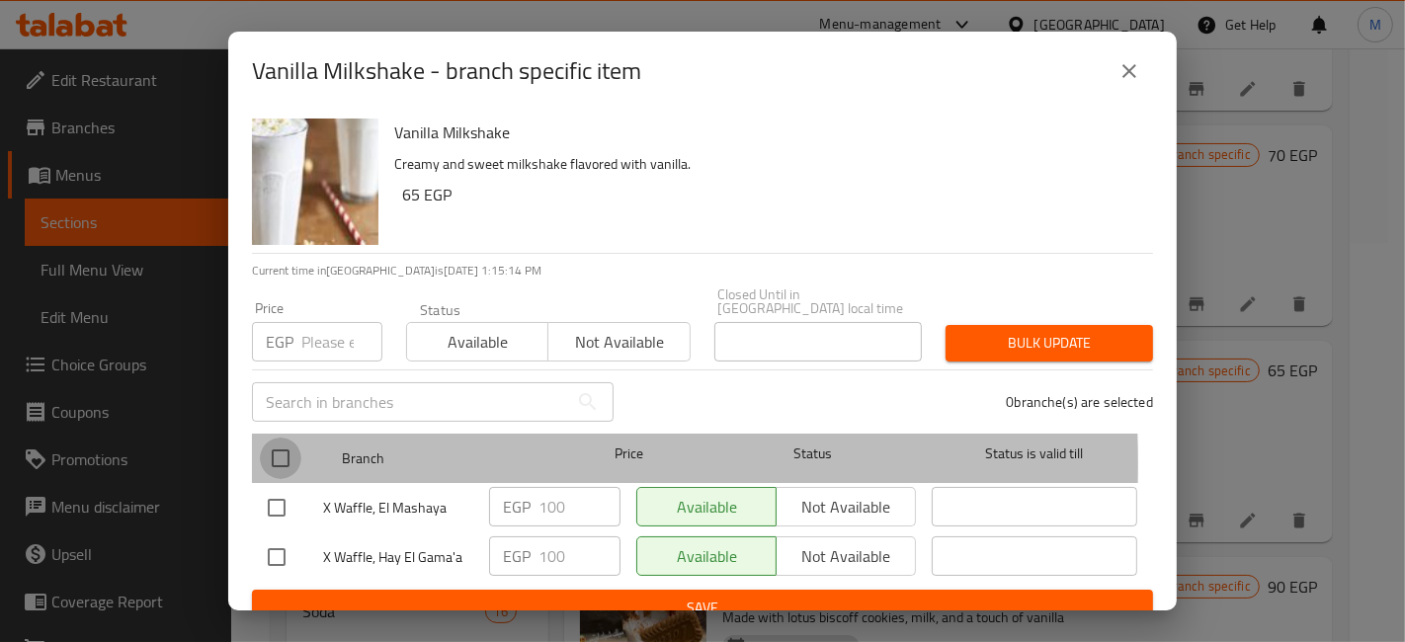
drag, startPoint x: 264, startPoint y: 450, endPoint x: 274, endPoint y: 451, distance: 9.9
click at [266, 450] on input "checkbox" at bounding box center [281, 459] width 42 height 42
checkbox input "true"
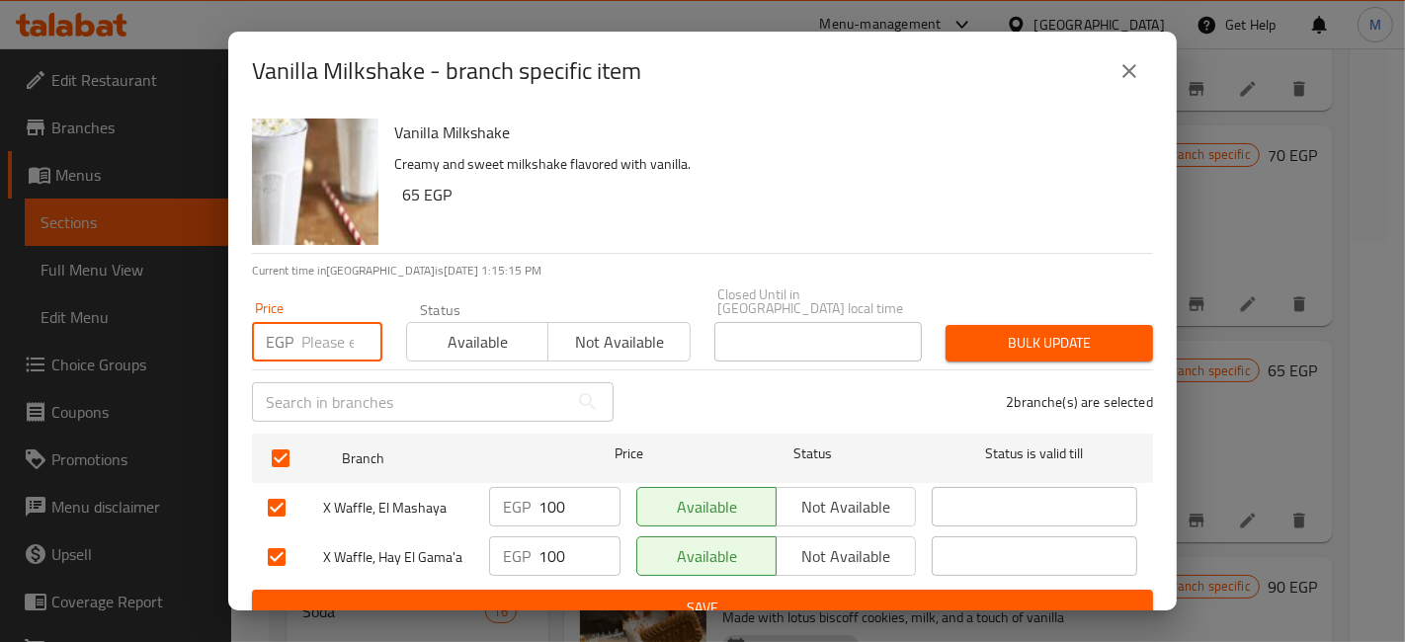
click at [317, 340] on input "number" at bounding box center [341, 342] width 81 height 40
type input "130"
click at [1036, 331] on span "Bulk update" at bounding box center [1050, 343] width 176 height 25
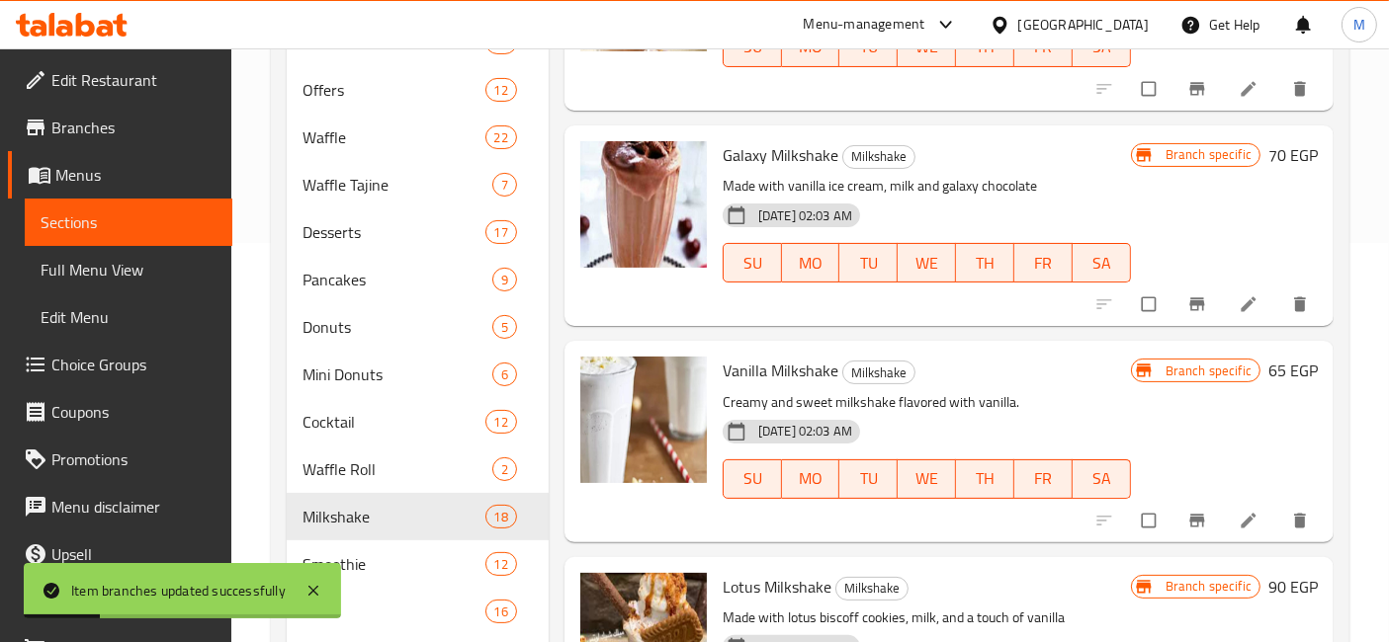
click at [1212, 472] on div "Branch specific 65 EGP" at bounding box center [1224, 441] width 187 height 169
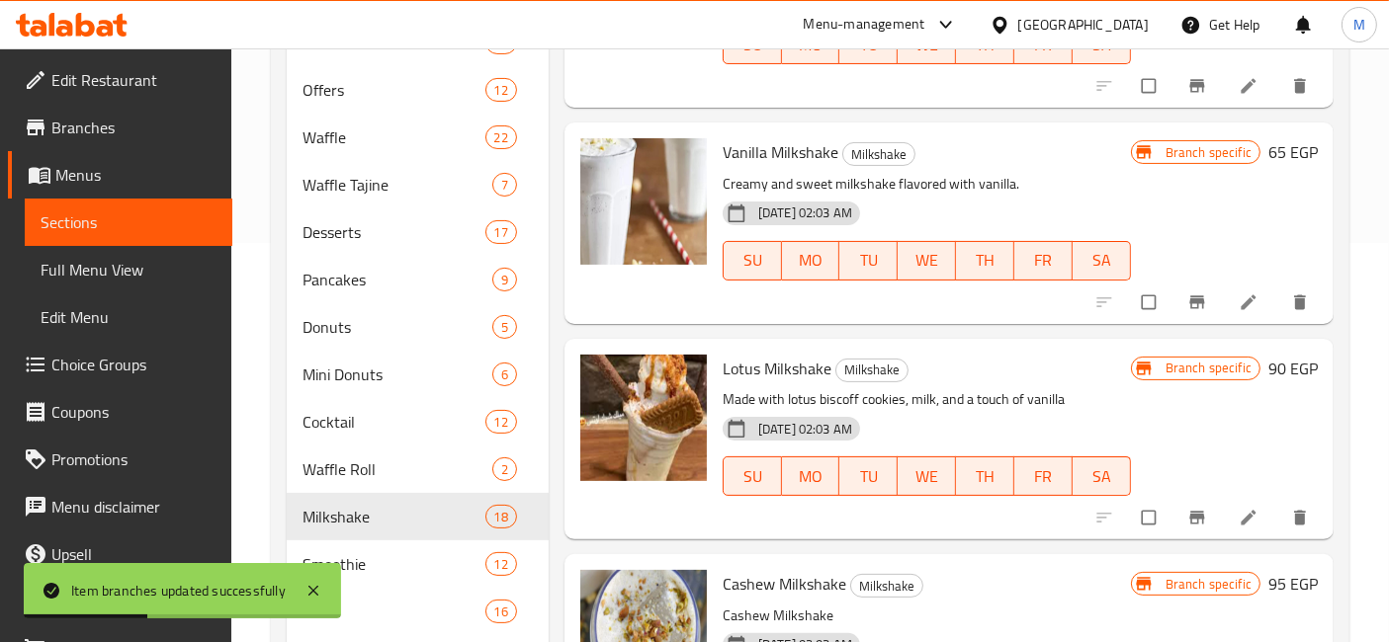
scroll to position [844, 0]
click at [1175, 504] on button "Branch-specific-item" at bounding box center [1198, 516] width 47 height 43
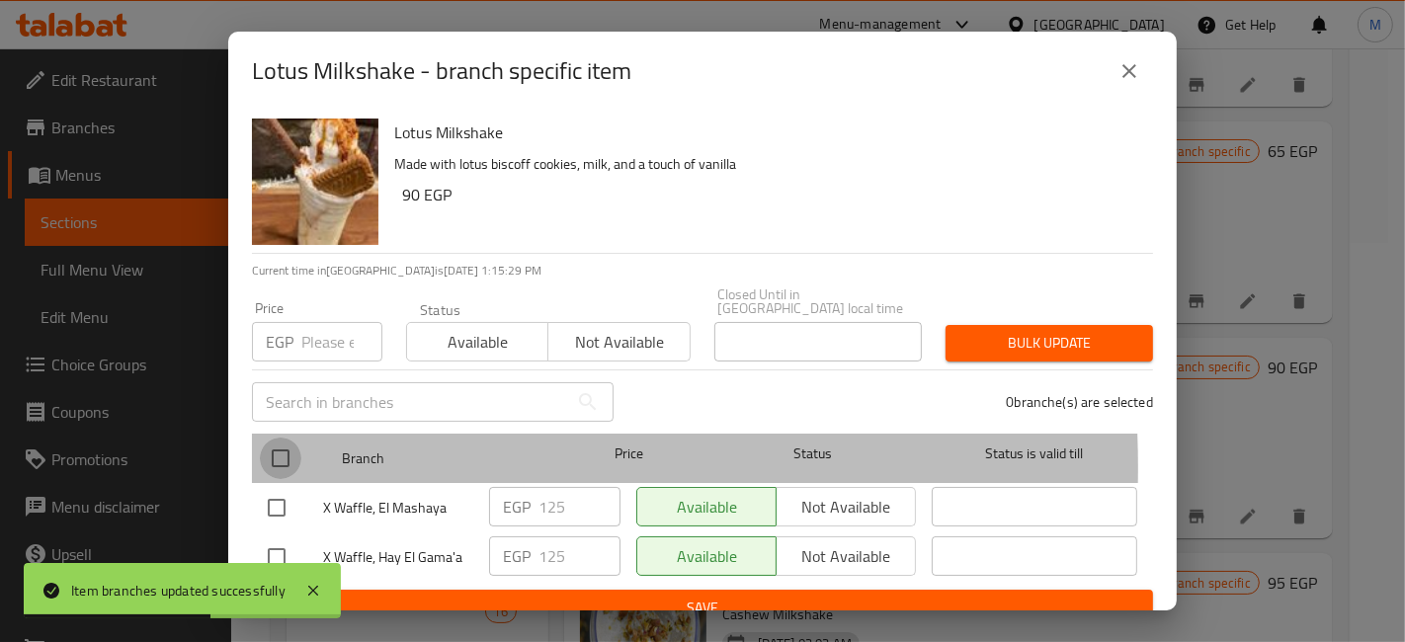
click at [294, 454] on input "checkbox" at bounding box center [281, 459] width 42 height 42
checkbox input "true"
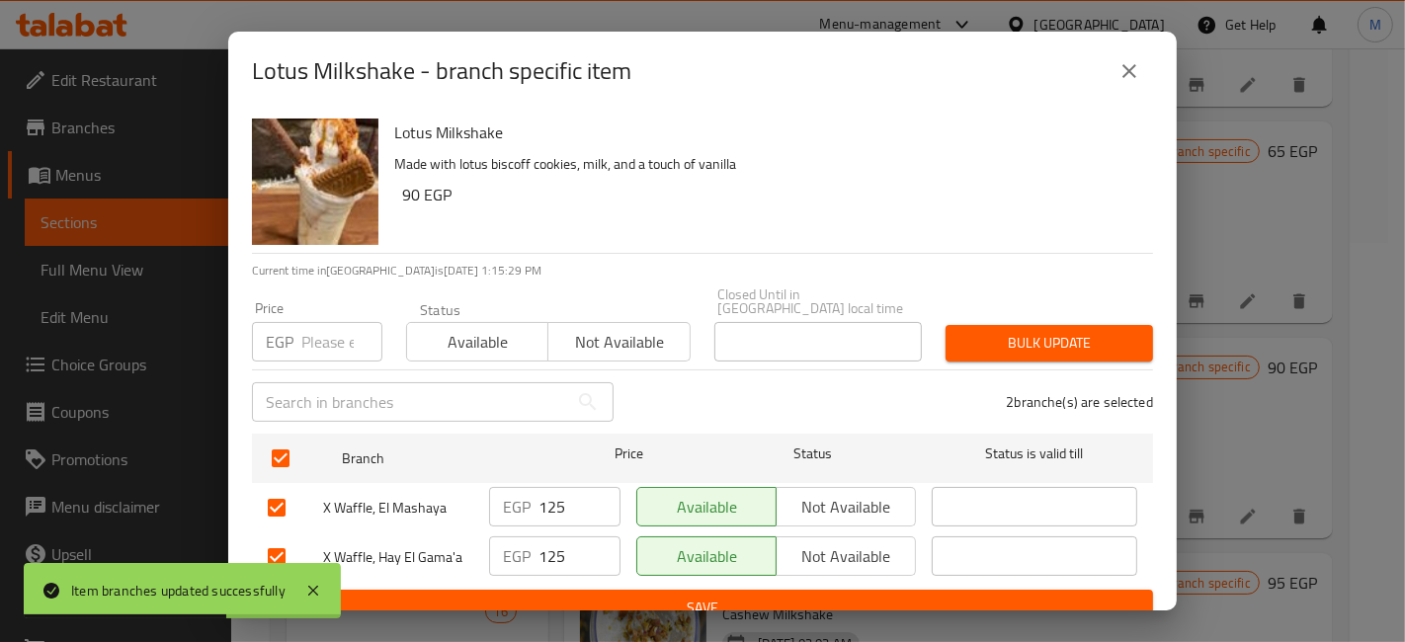
click at [332, 323] on input "number" at bounding box center [341, 342] width 81 height 40
type input "180"
click at [946, 326] on button "Bulk update" at bounding box center [1050, 343] width 208 height 37
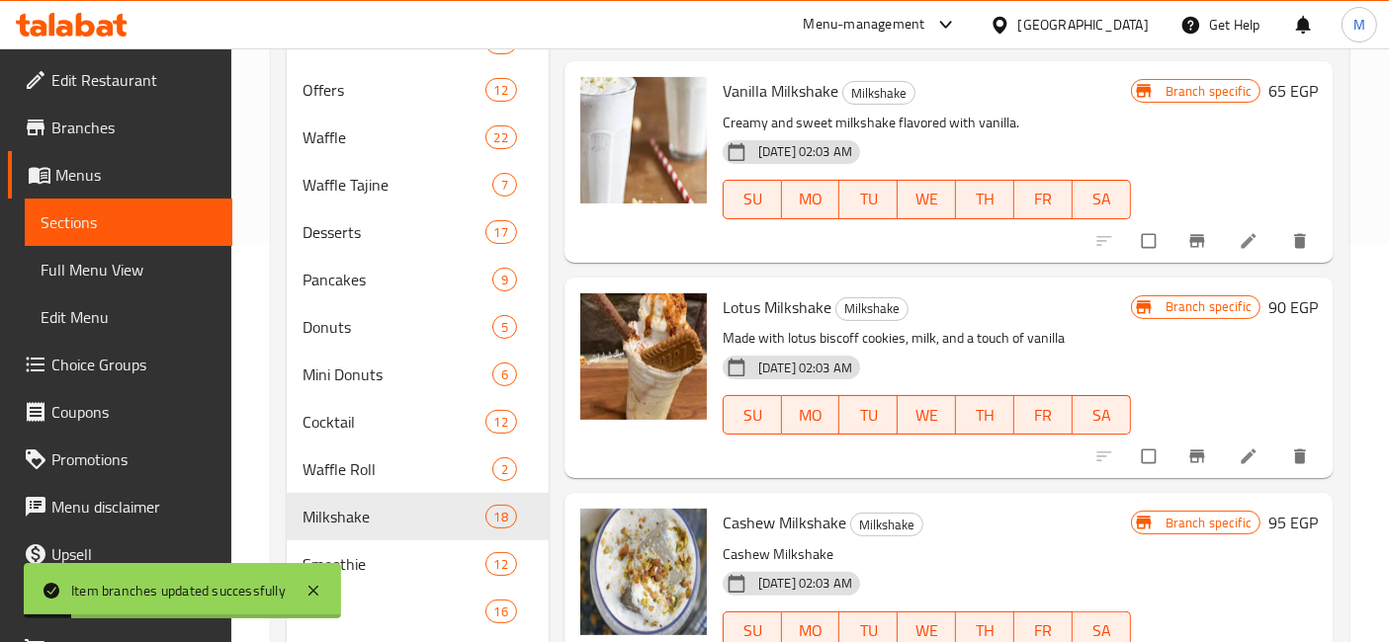
scroll to position [954, 0]
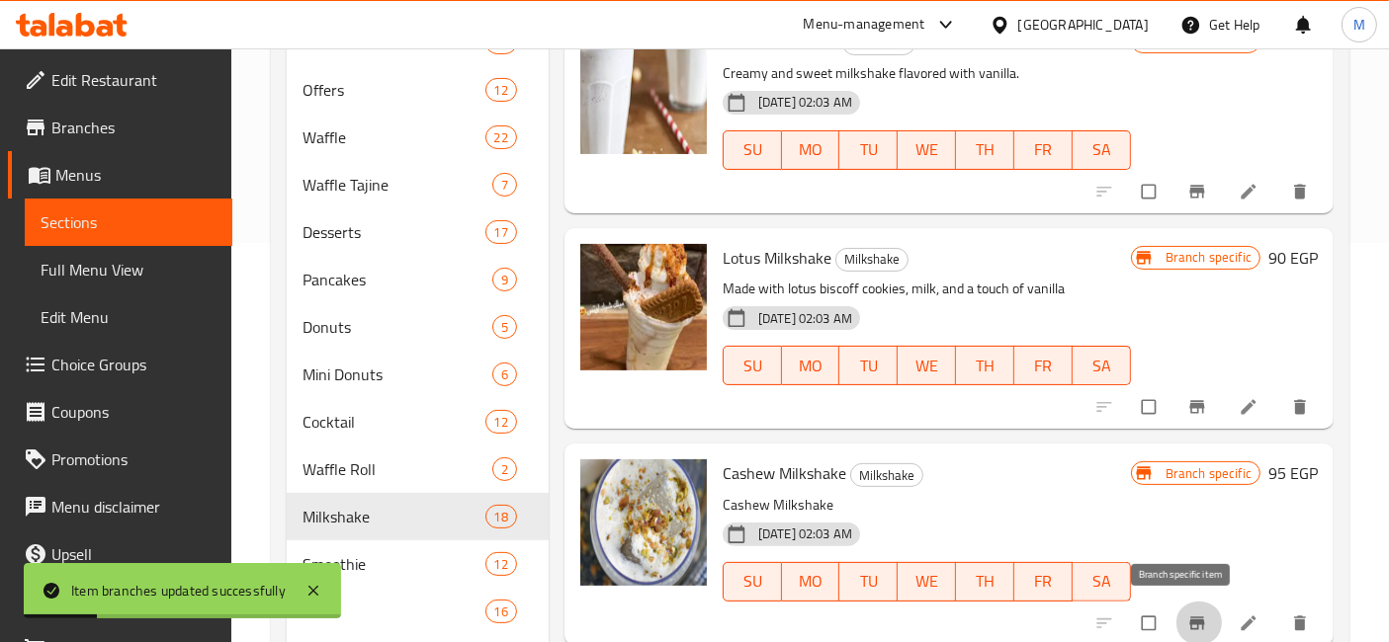
click at [1175, 605] on button "Branch-specific-item" at bounding box center [1198, 623] width 47 height 43
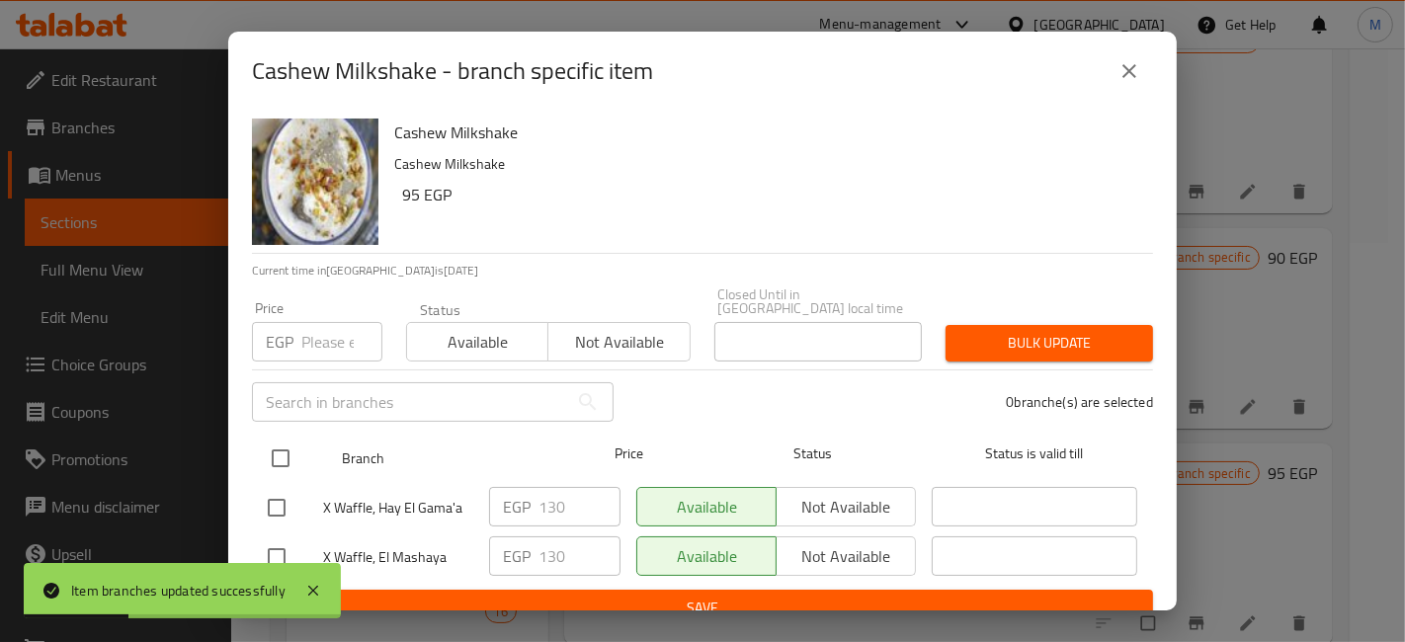
click at [282, 438] on input "checkbox" at bounding box center [281, 459] width 42 height 42
checkbox input "true"
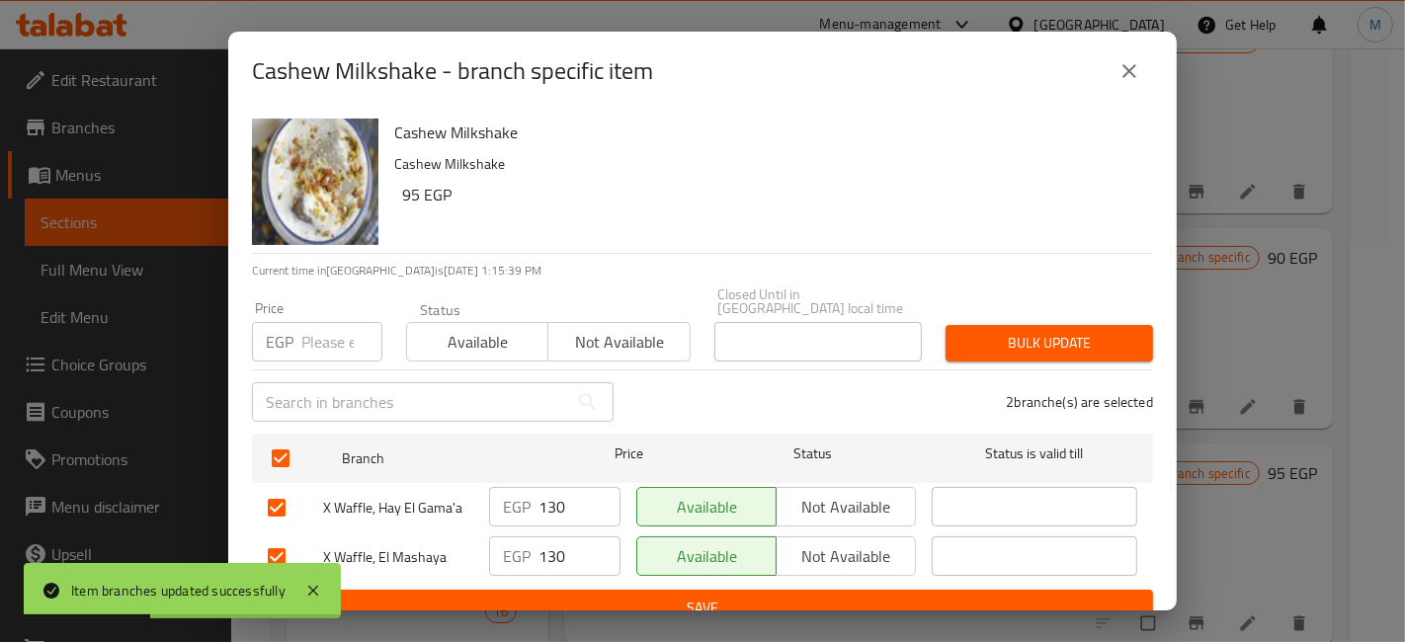
click at [325, 340] on input "number" at bounding box center [341, 342] width 81 height 40
type input "180"
click at [1008, 313] on div "Bulk update" at bounding box center [1049, 343] width 231 height 60
click at [1009, 331] on span "Bulk update" at bounding box center [1050, 343] width 176 height 25
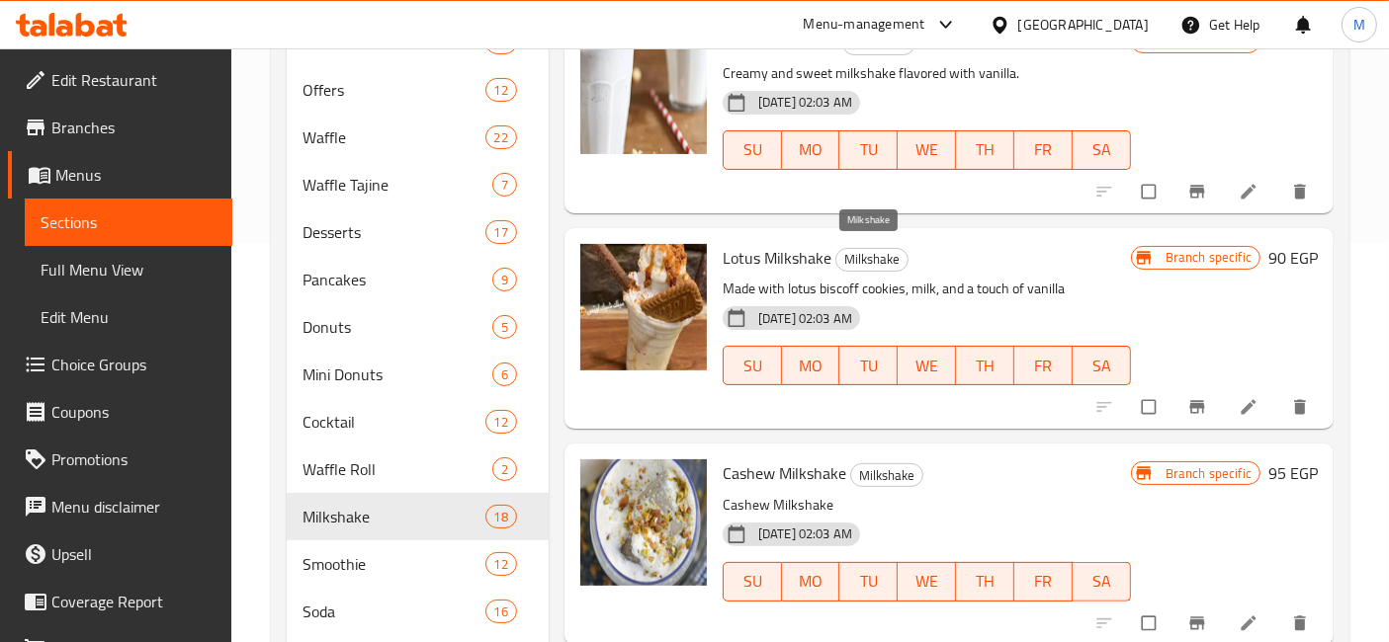
drag, startPoint x: 850, startPoint y: 251, endPoint x: 1269, endPoint y: 353, distance: 431.3
click at [1270, 355] on div "Branch specific 90 EGP" at bounding box center [1224, 328] width 187 height 169
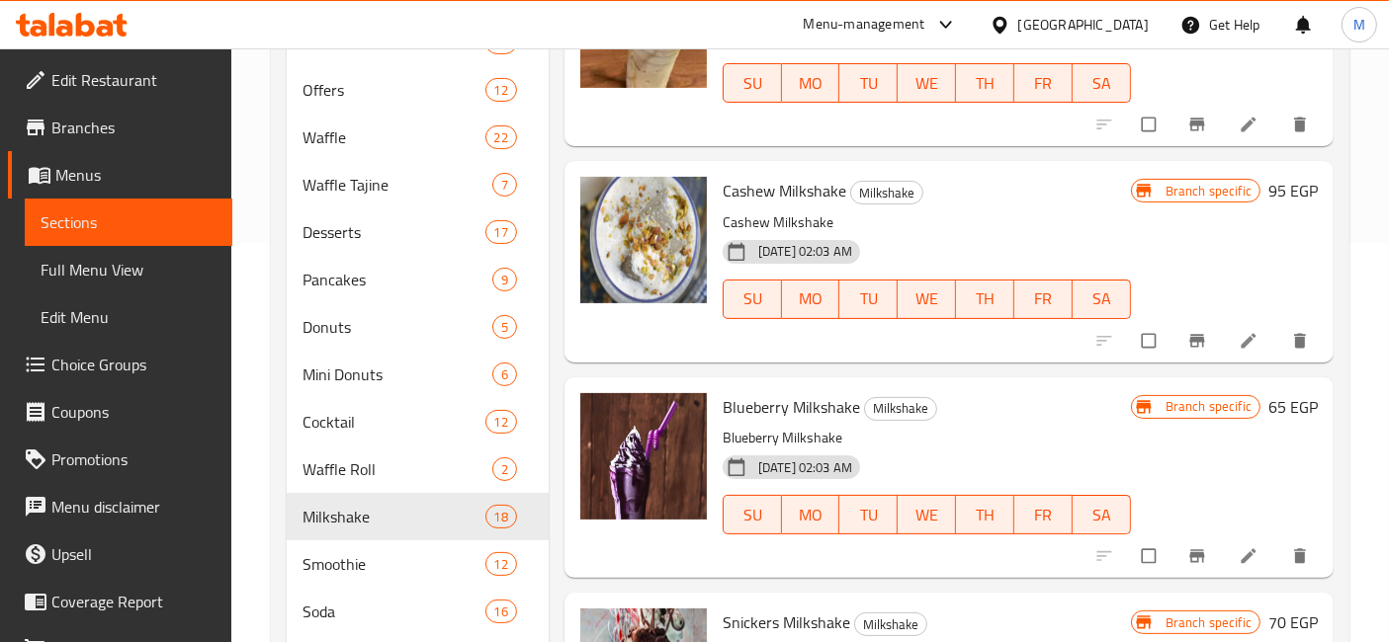
scroll to position [1284, 0]
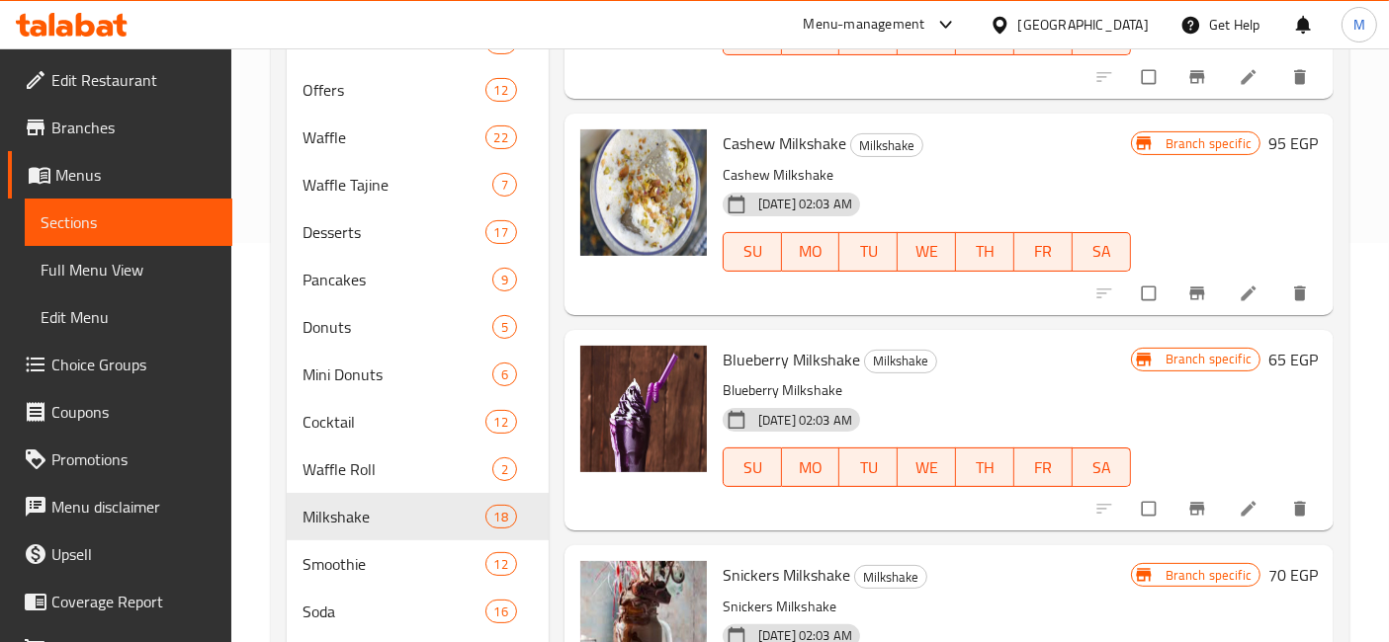
click at [1186, 521] on button "Branch-specific-item" at bounding box center [1198, 508] width 47 height 43
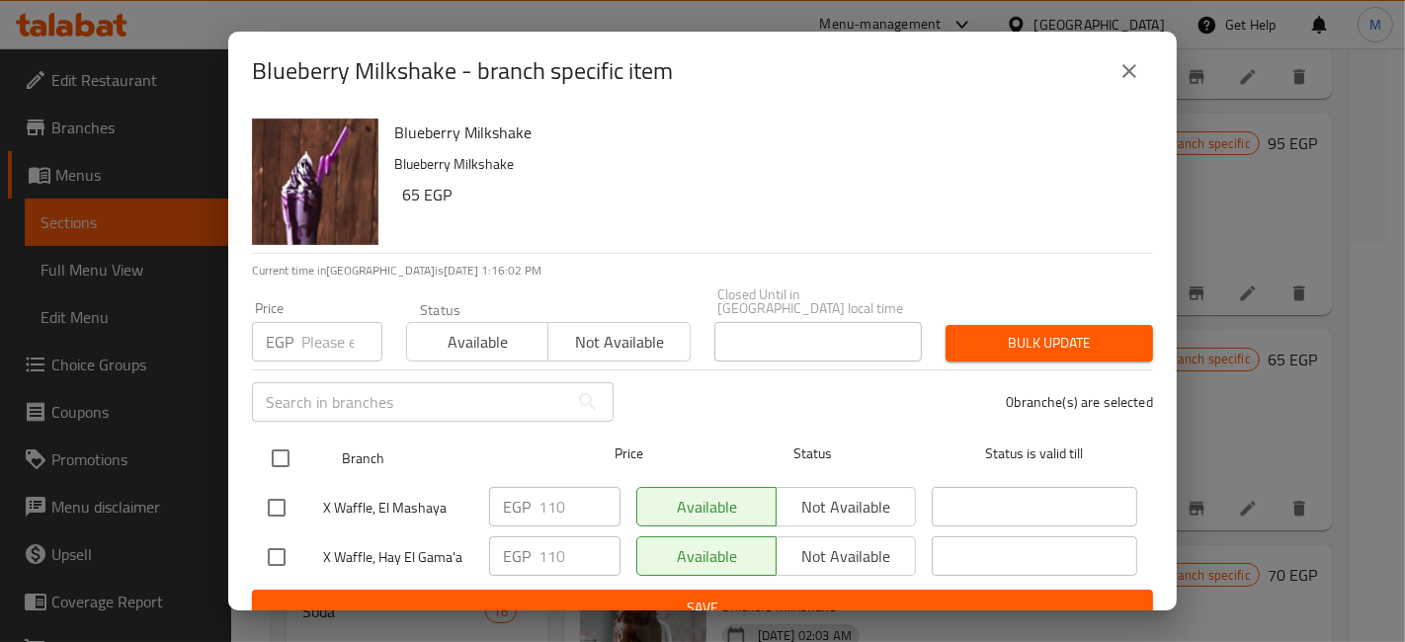
drag, startPoint x: 249, startPoint y: 447, endPoint x: 262, endPoint y: 450, distance: 13.2
click at [254, 450] on div "Blueberry Milkshake Blueberry Milkshake 65 EGP Current time in Egypt is 05 Oct …" at bounding box center [702, 361] width 949 height 500
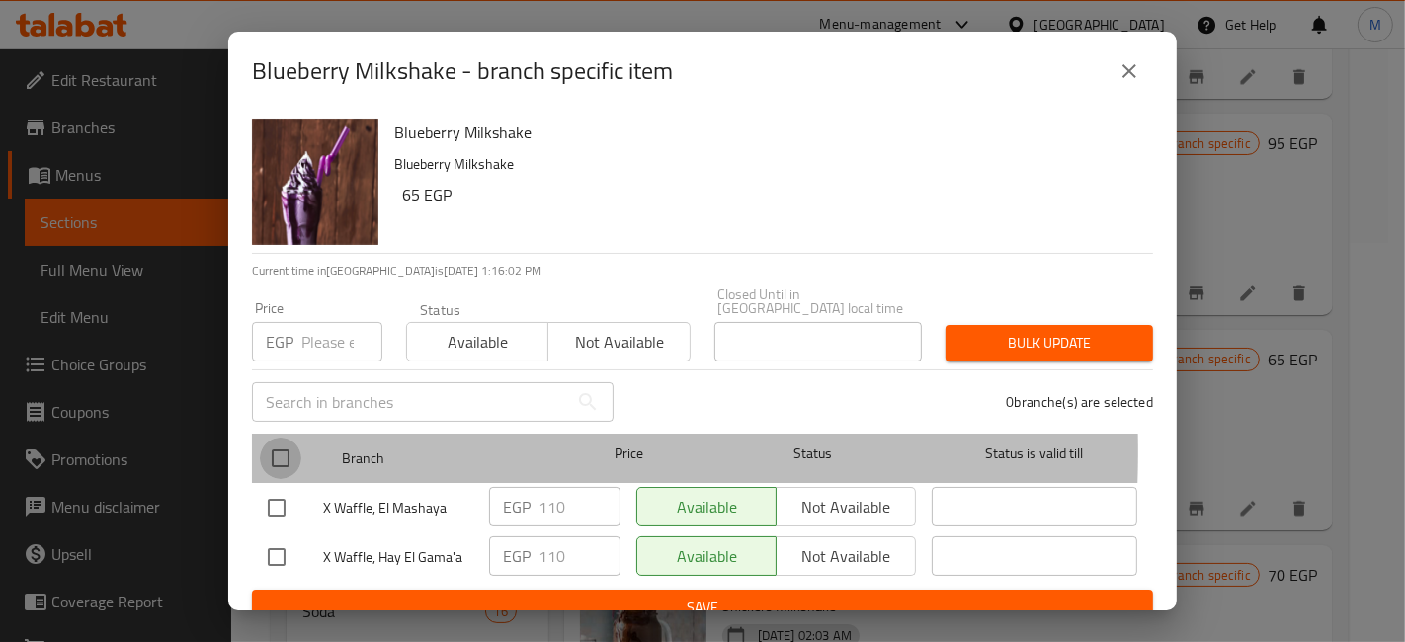
click at [293, 438] on input "checkbox" at bounding box center [281, 459] width 42 height 42
checkbox input "true"
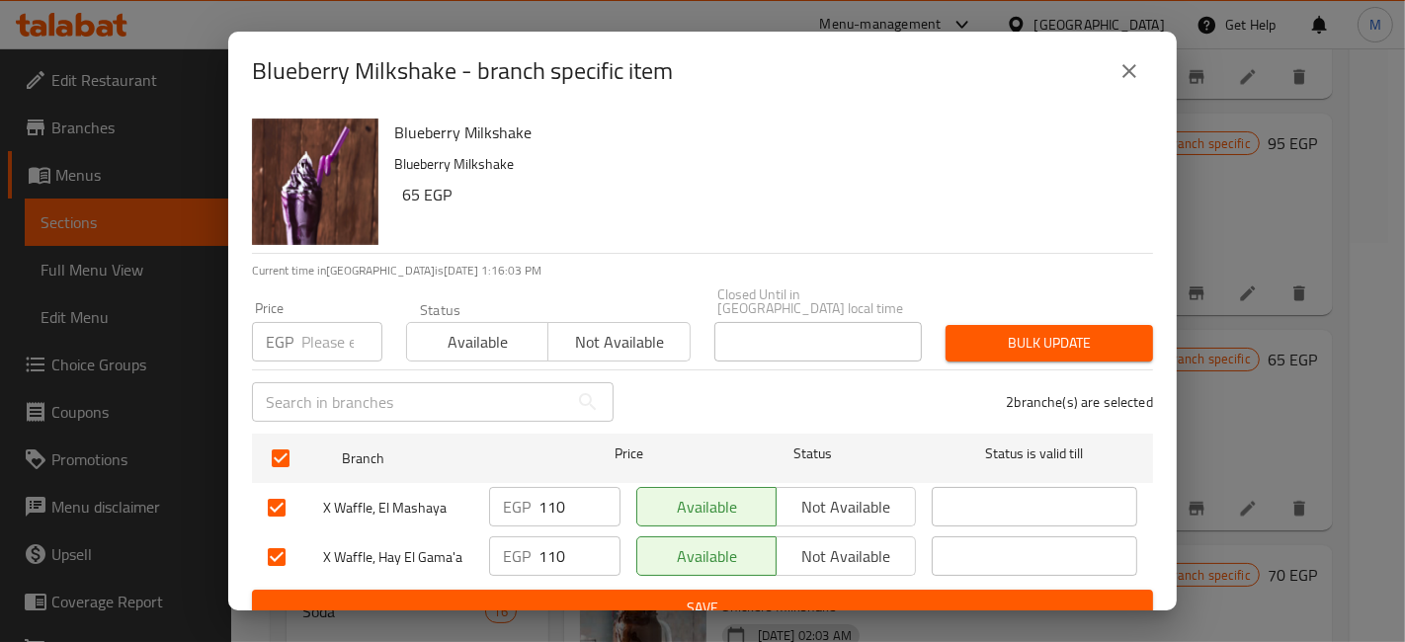
click at [306, 329] on input "number" at bounding box center [341, 342] width 81 height 40
type input "3"
type input "130"
click at [1114, 367] on div "2 branche(s) are selected" at bounding box center [896, 402] width 540 height 71
click at [1104, 343] on button "Bulk update" at bounding box center [1050, 343] width 208 height 37
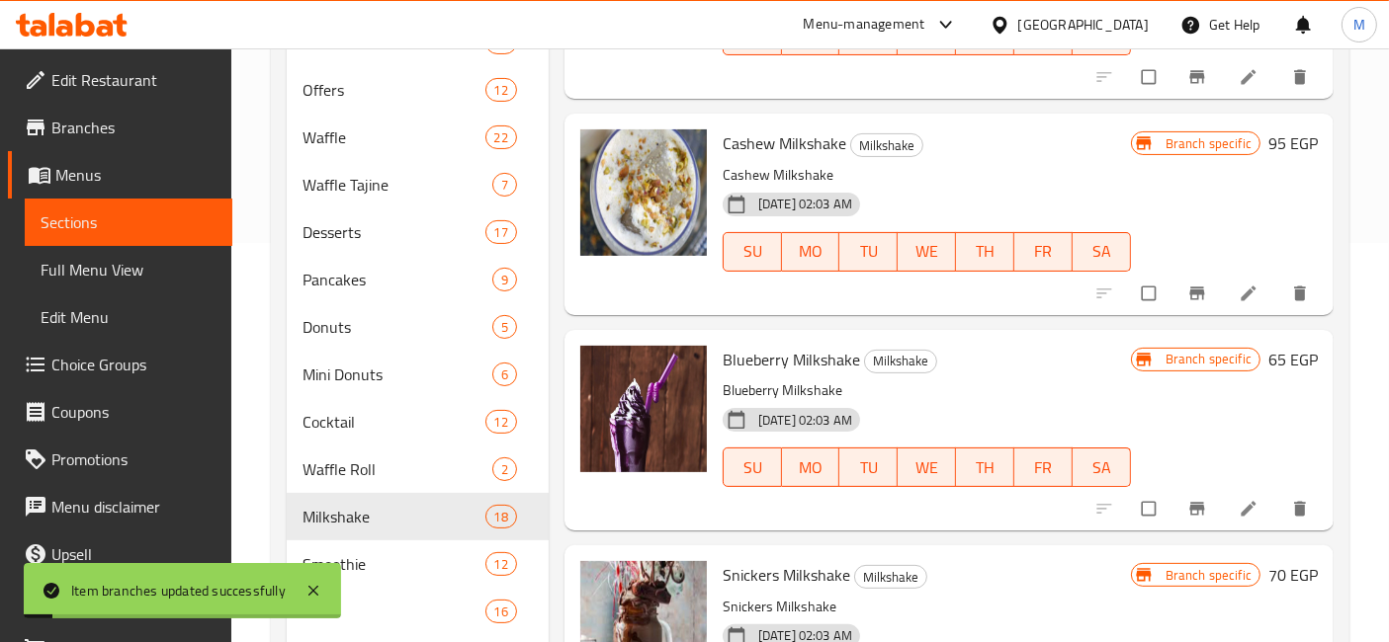
scroll to position [1394, 0]
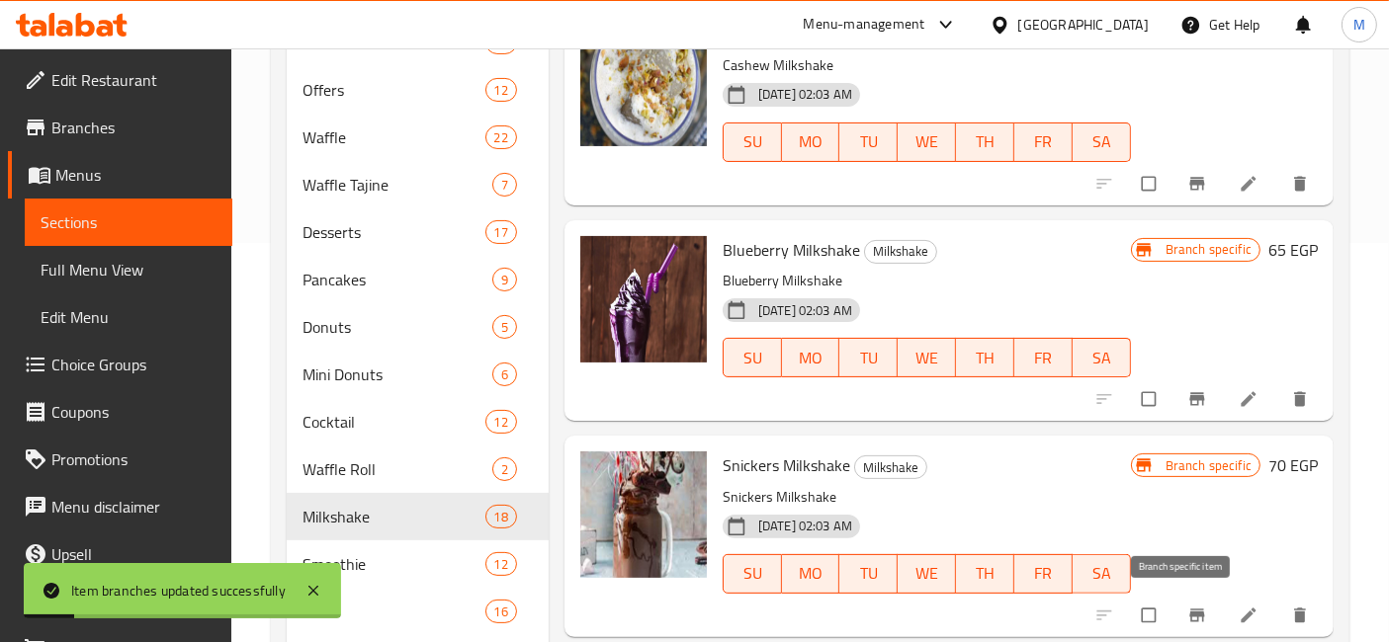
click at [1175, 610] on button "Branch-specific-item" at bounding box center [1198, 615] width 47 height 43
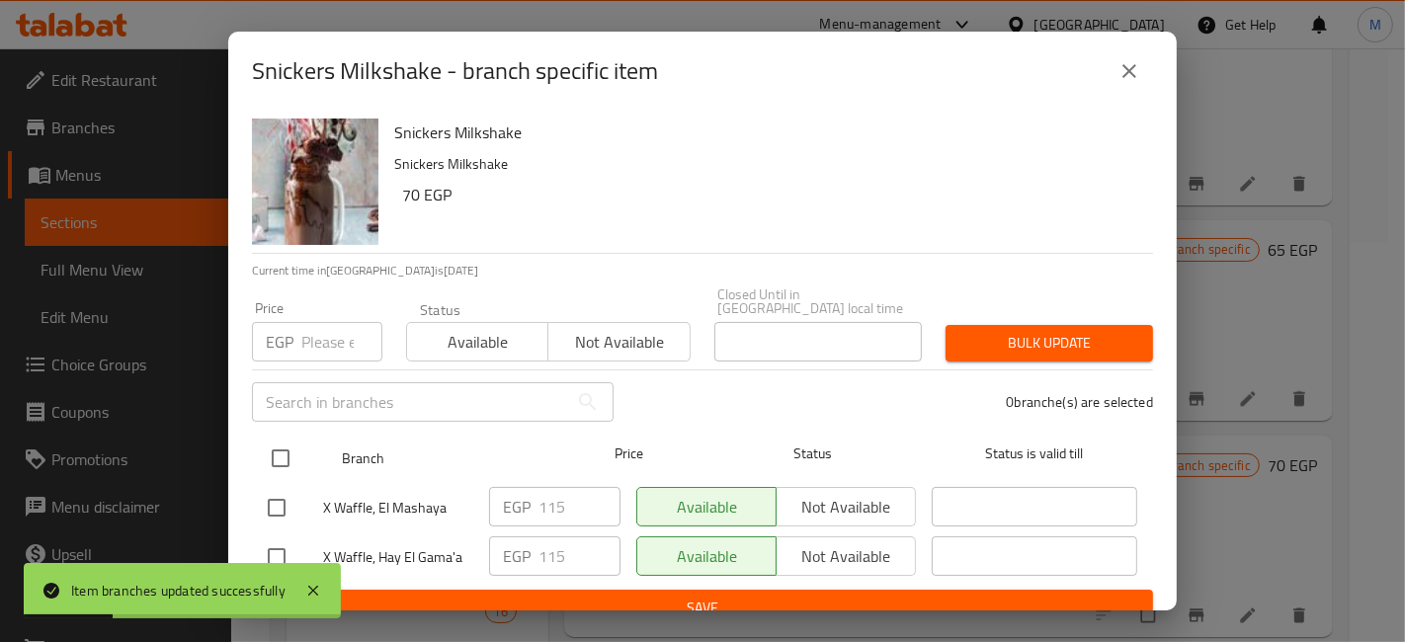
click at [285, 446] on input "checkbox" at bounding box center [281, 459] width 42 height 42
checkbox input "true"
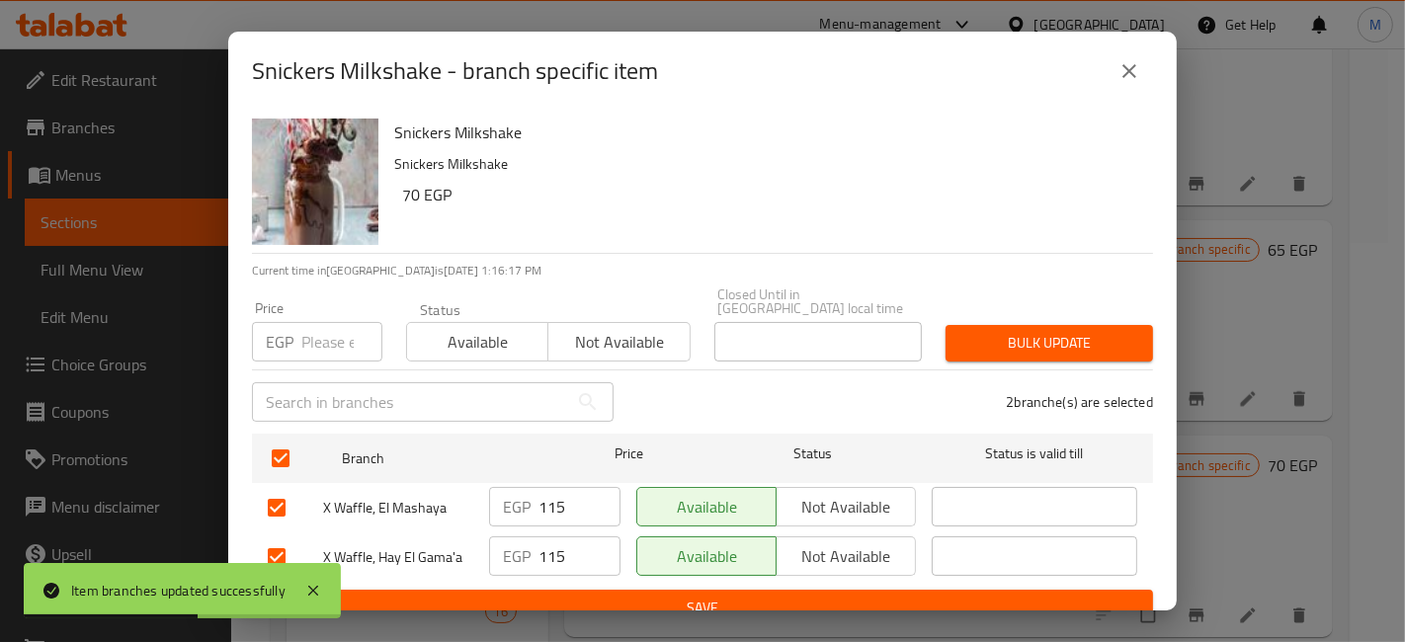
click at [332, 335] on input "number" at bounding box center [341, 342] width 81 height 40
type input "130"
click at [1012, 333] on span "Bulk update" at bounding box center [1050, 343] width 176 height 25
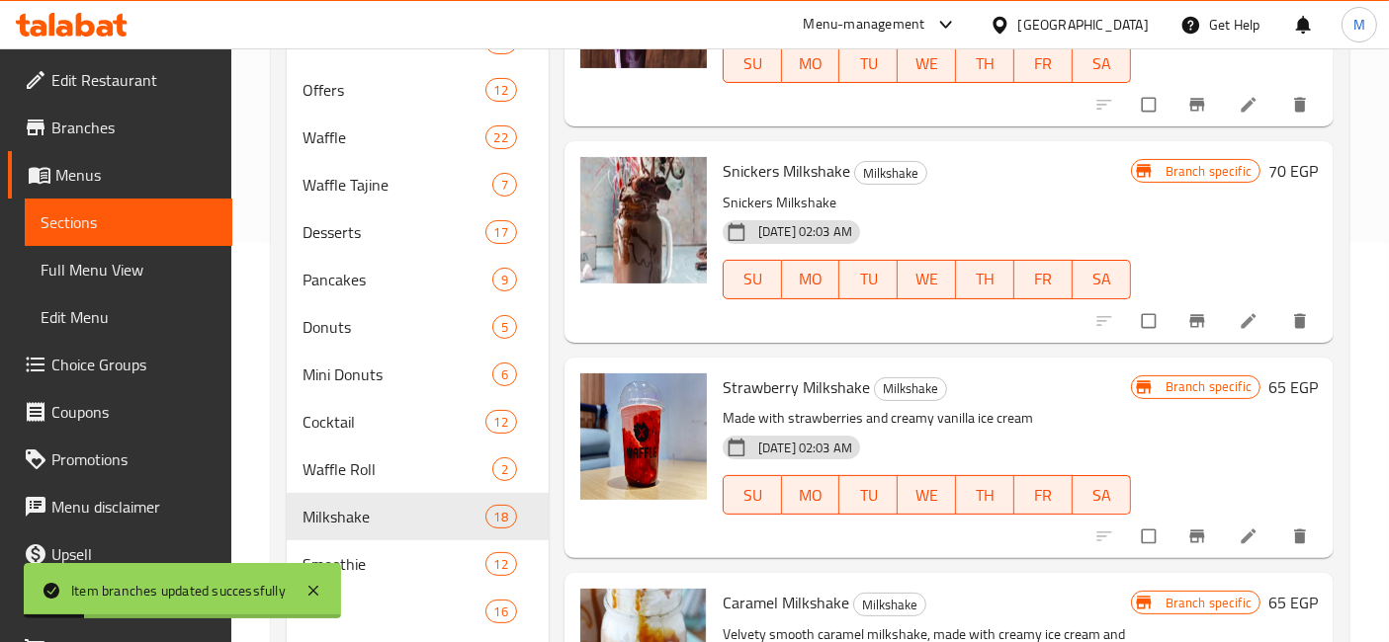
scroll to position [1723, 0]
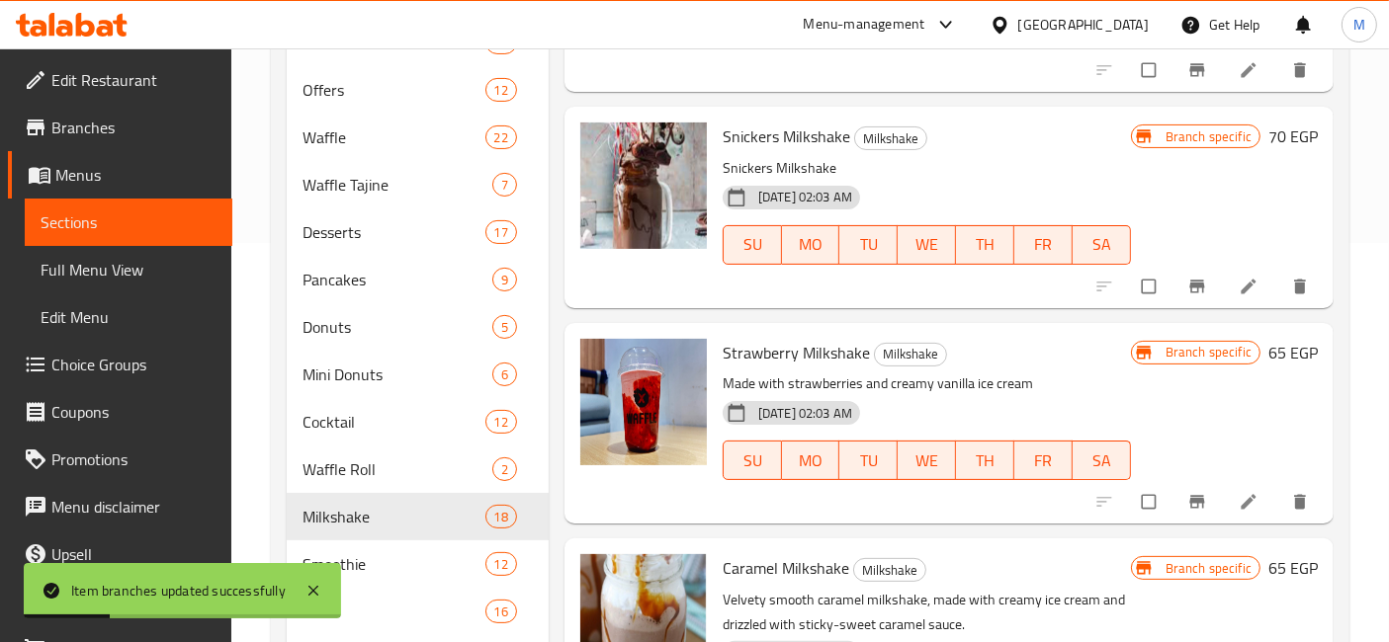
click at [1200, 512] on div at bounding box center [1203, 501] width 243 height 43
click at [1189, 496] on icon "Branch-specific-item" at bounding box center [1196, 501] width 15 height 13
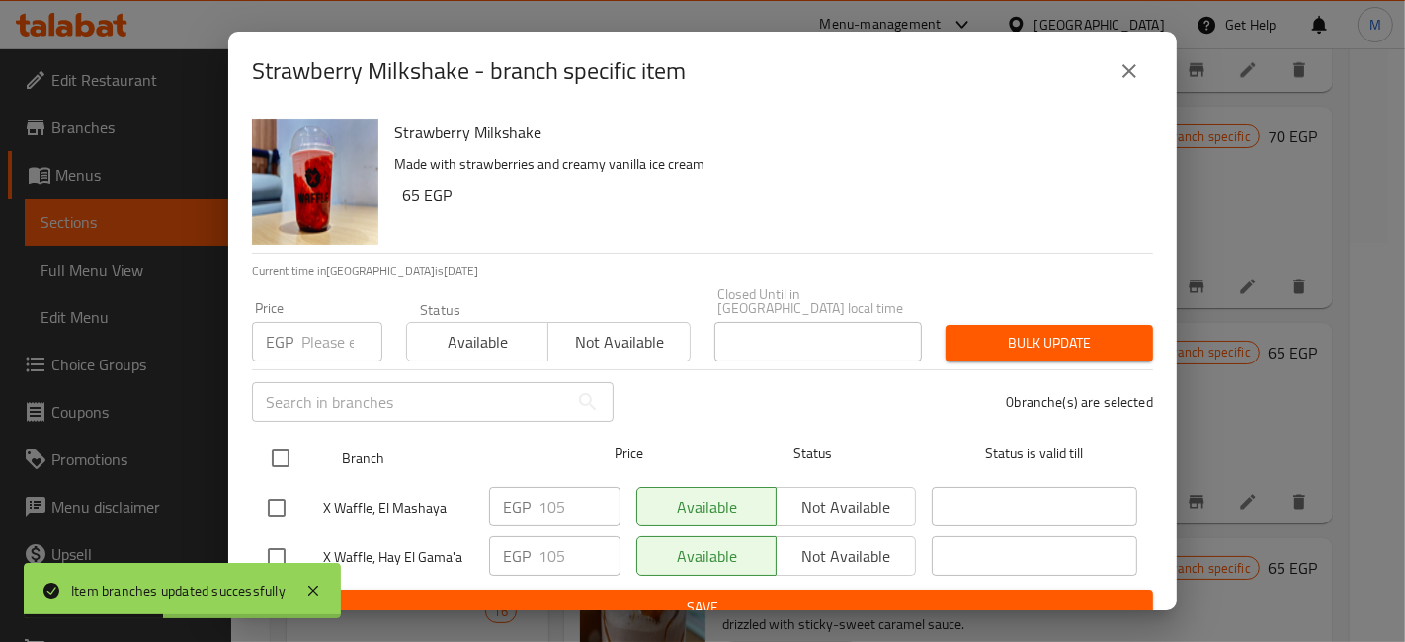
click at [264, 459] on input "checkbox" at bounding box center [281, 459] width 42 height 42
checkbox input "true"
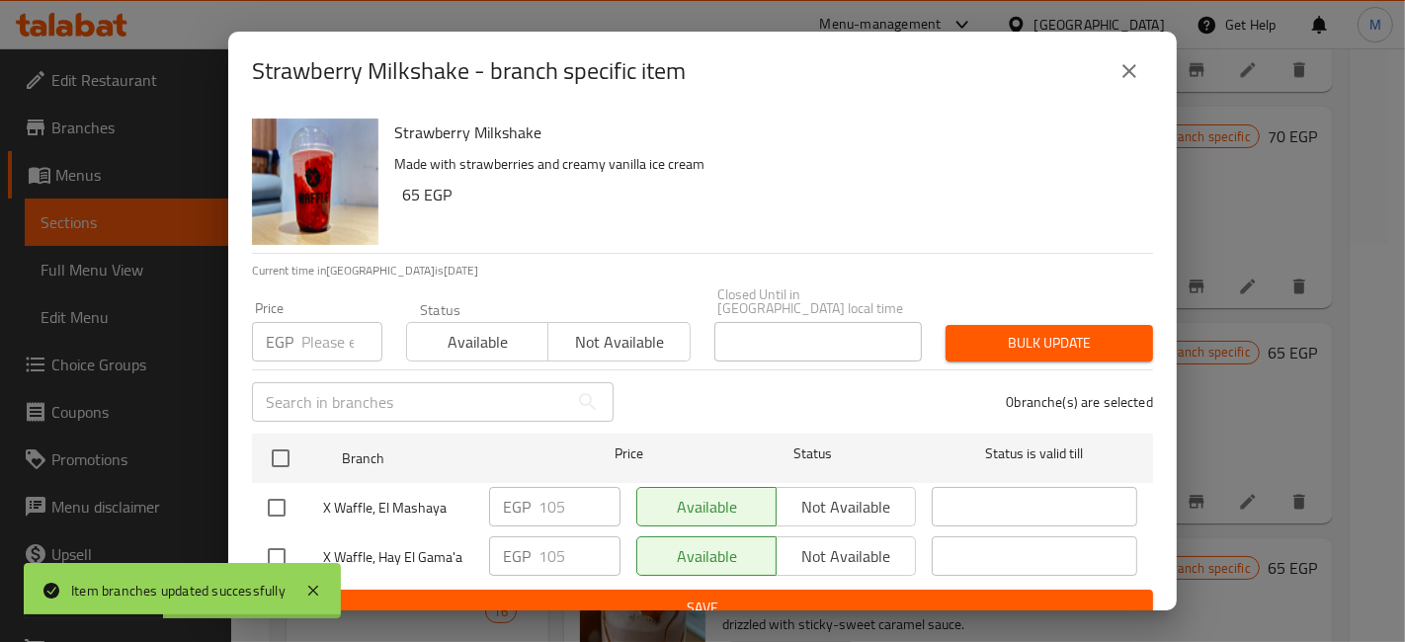
checkbox input "true"
type input "-1"
click at [351, 331] on input "-1" at bounding box center [341, 342] width 81 height 40
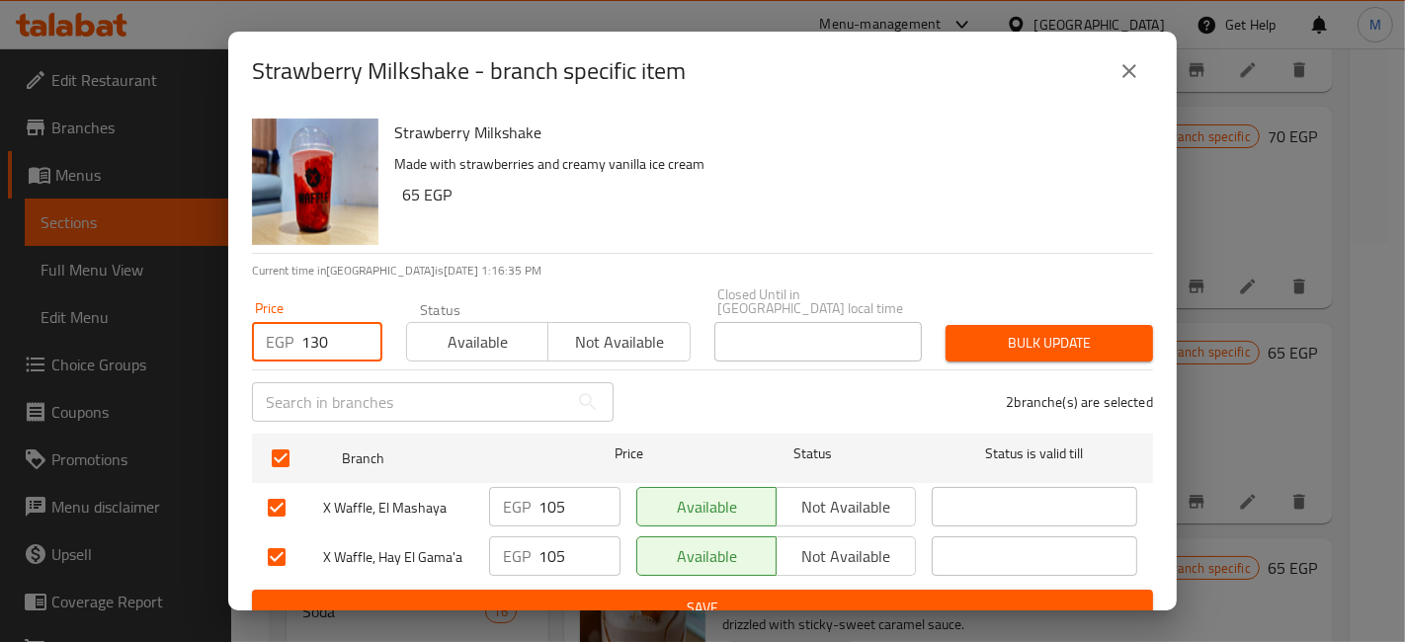
type input "130"
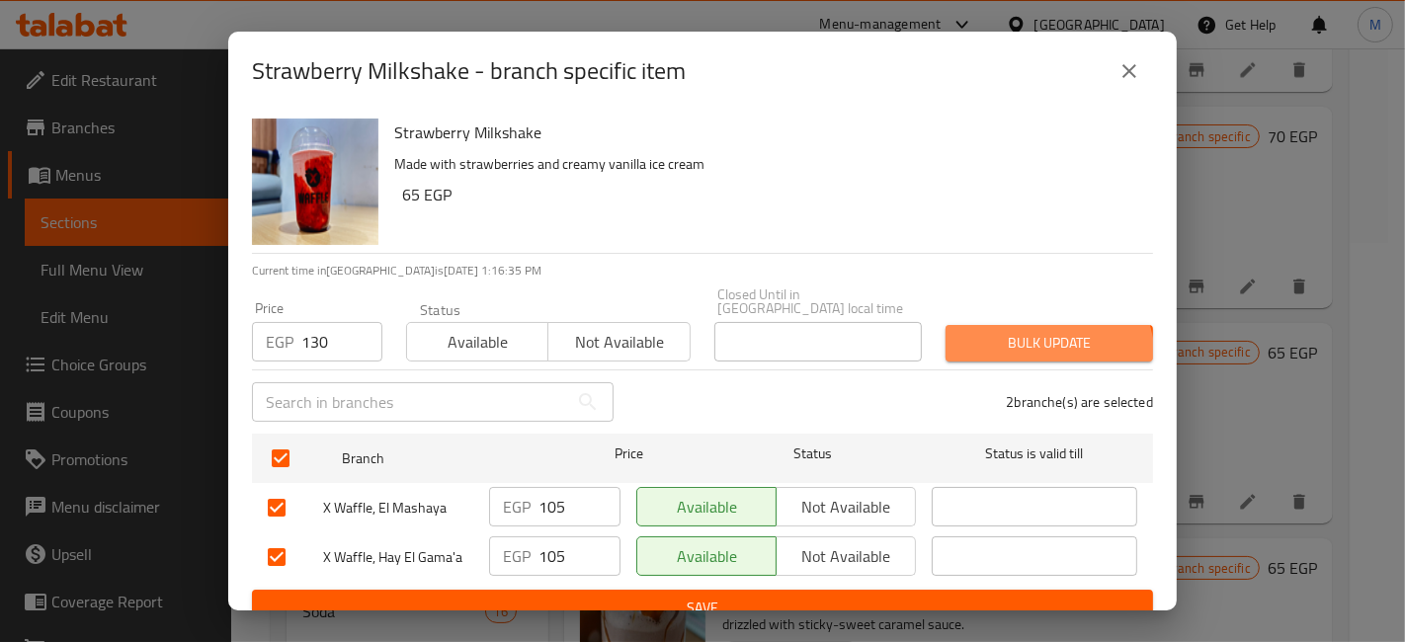
click at [1020, 346] on button "Bulk update" at bounding box center [1050, 343] width 208 height 37
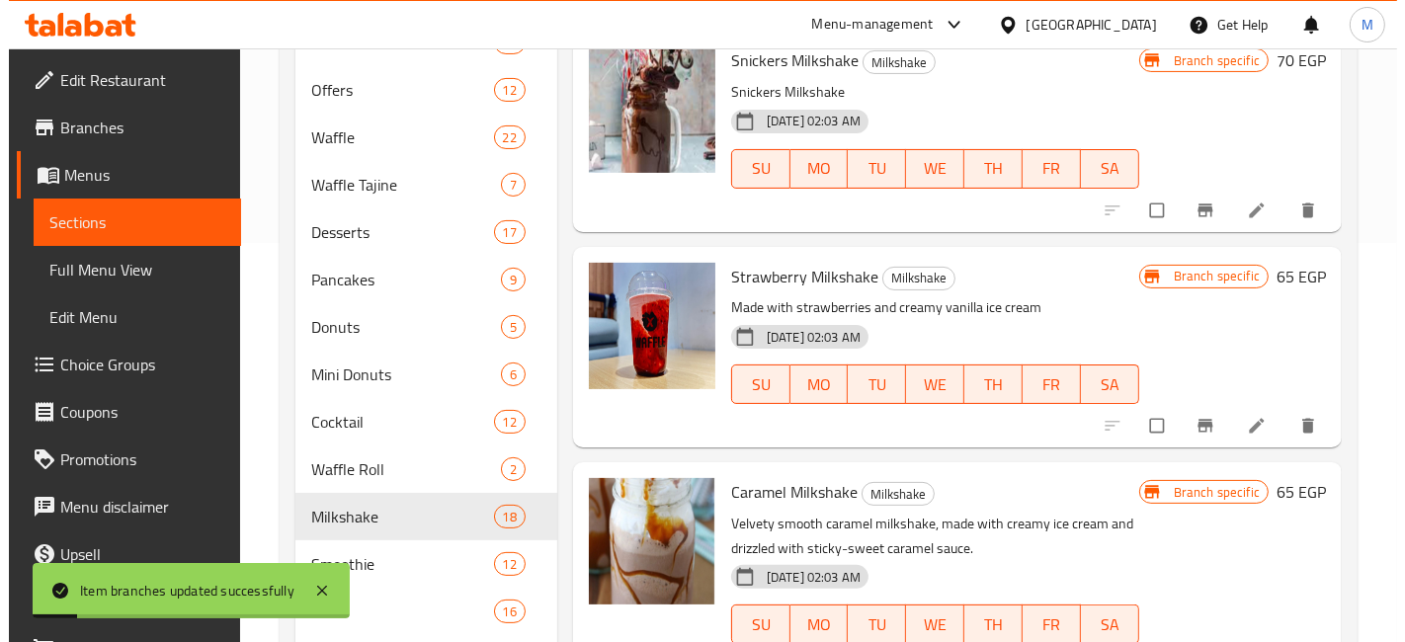
scroll to position [1832, 0]
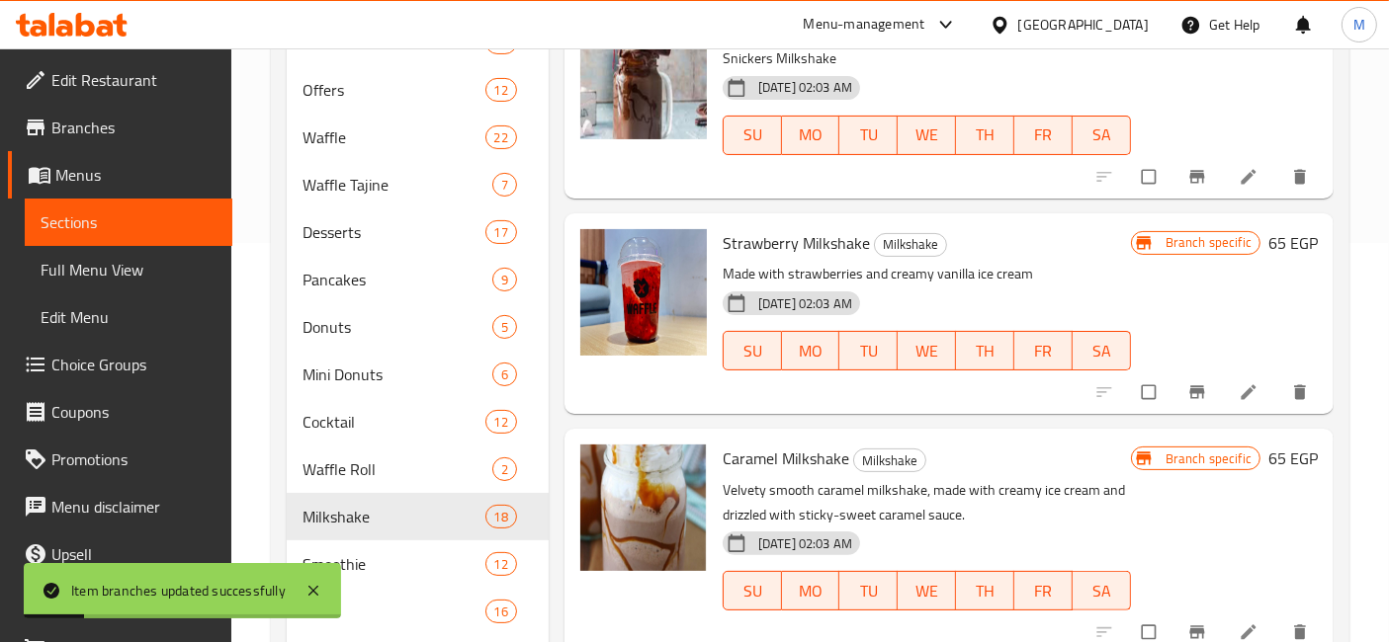
click at [1189, 614] on button "Branch-specific-item" at bounding box center [1198, 632] width 47 height 43
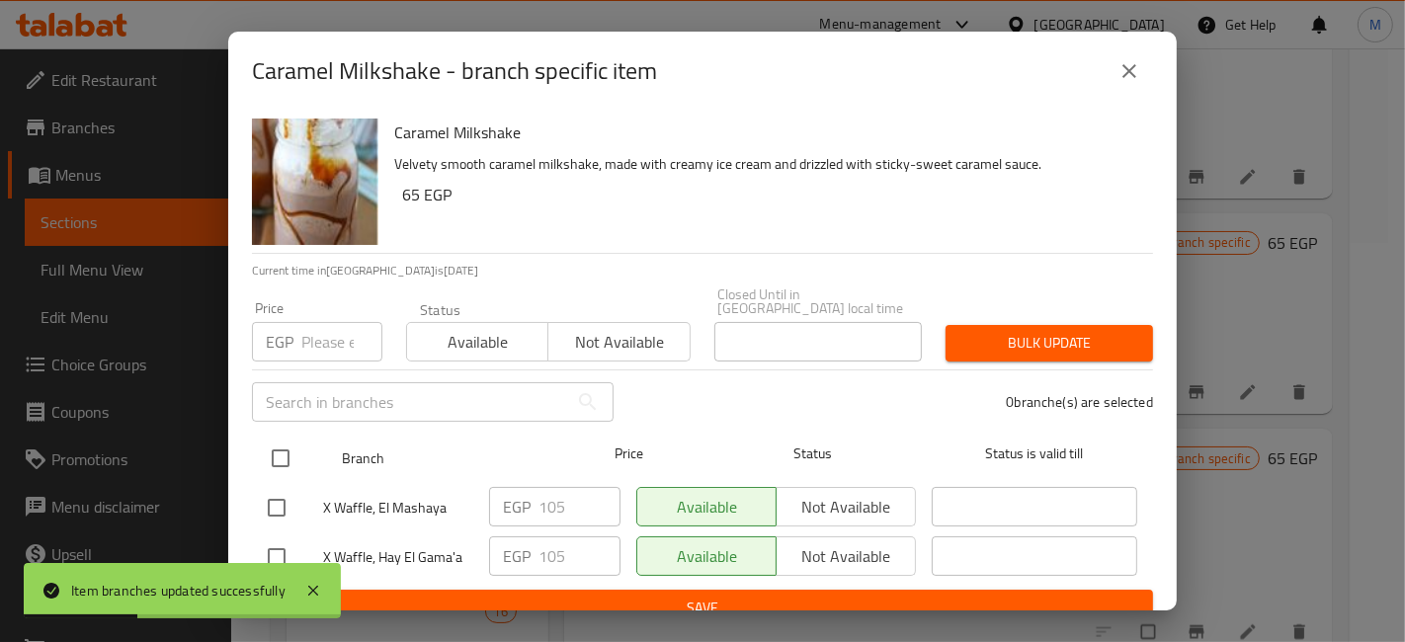
click at [274, 447] on input "checkbox" at bounding box center [281, 459] width 42 height 42
checkbox input "true"
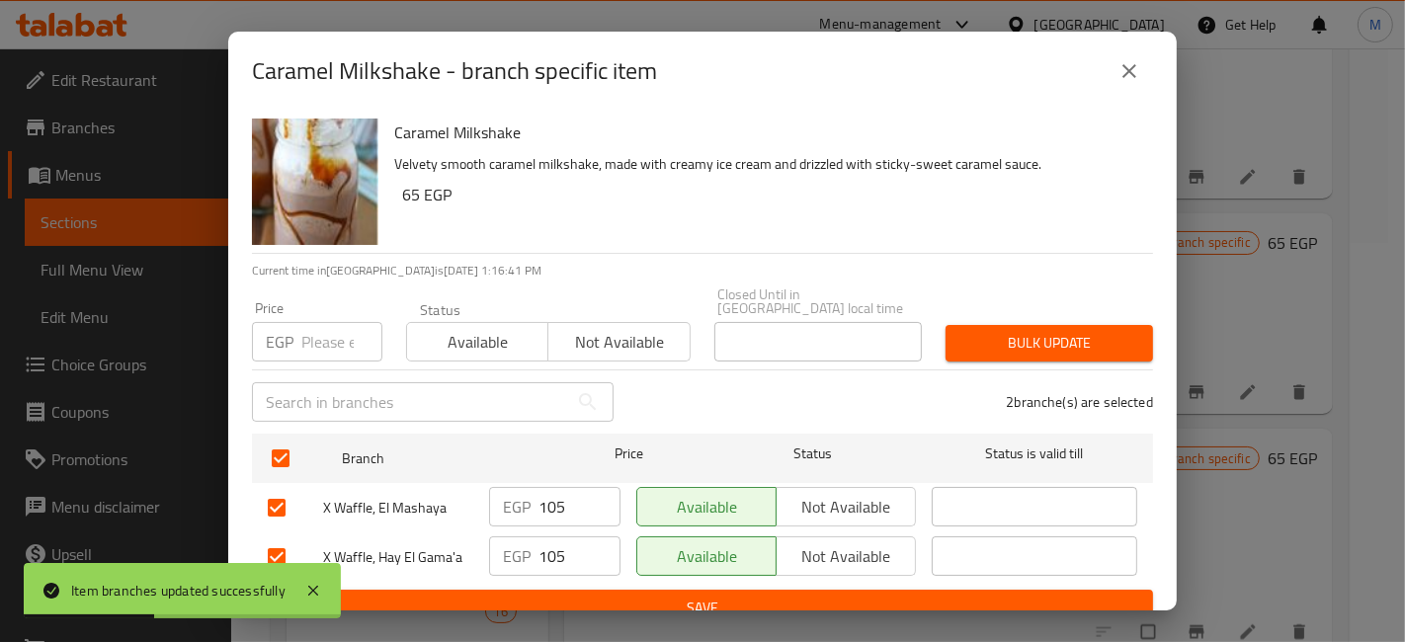
click at [294, 341] on div "EGP Price" at bounding box center [317, 342] width 130 height 40
type input "130"
click at [988, 325] on button "Bulk update" at bounding box center [1050, 343] width 208 height 37
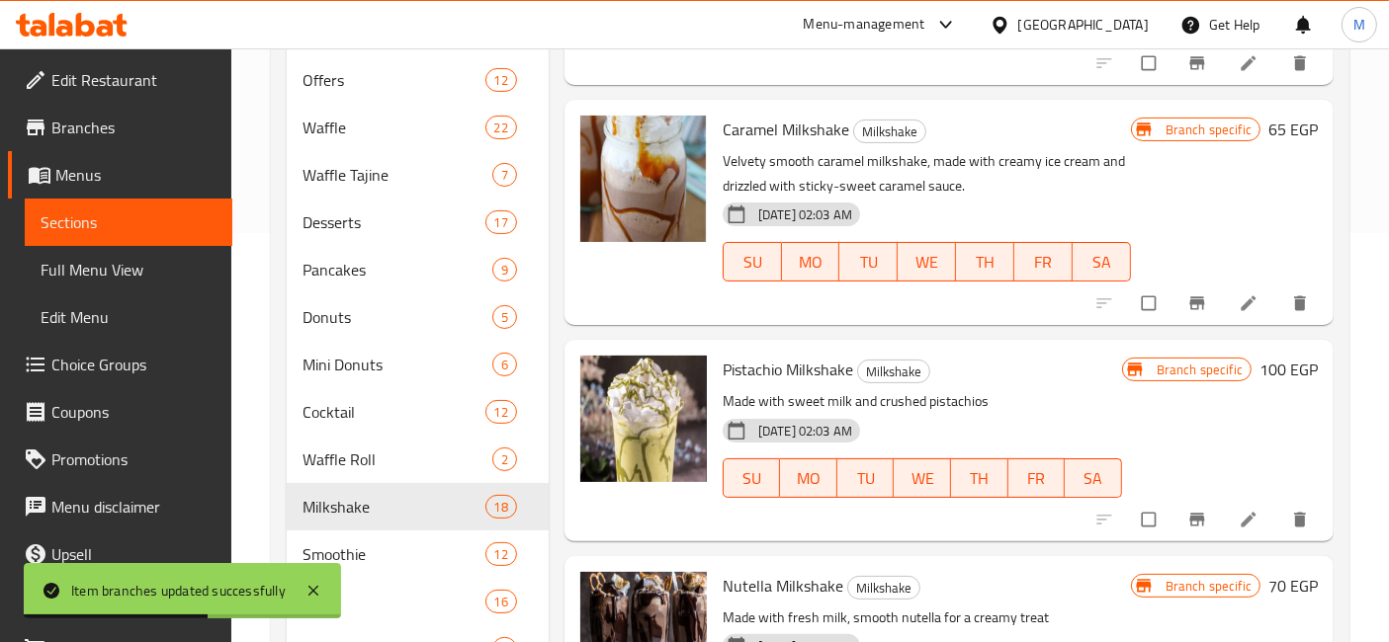
scroll to position [2163, 0]
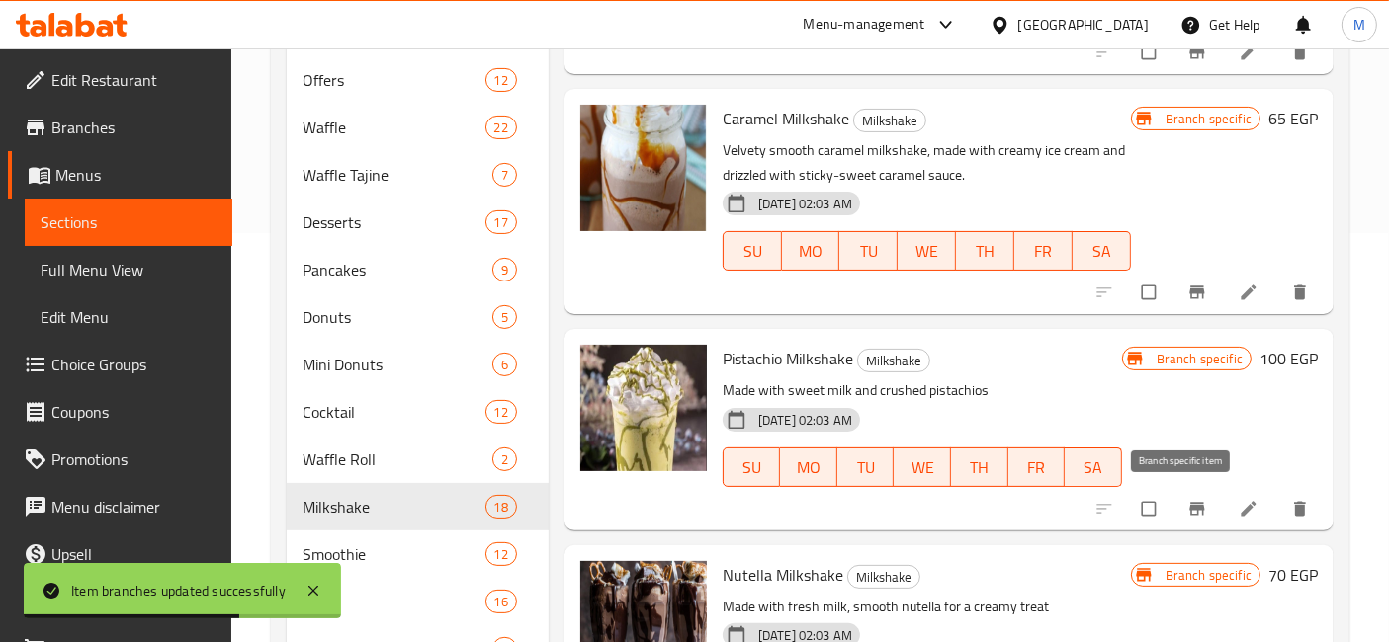
click at [1187, 501] on icon "Branch-specific-item" at bounding box center [1197, 509] width 20 height 20
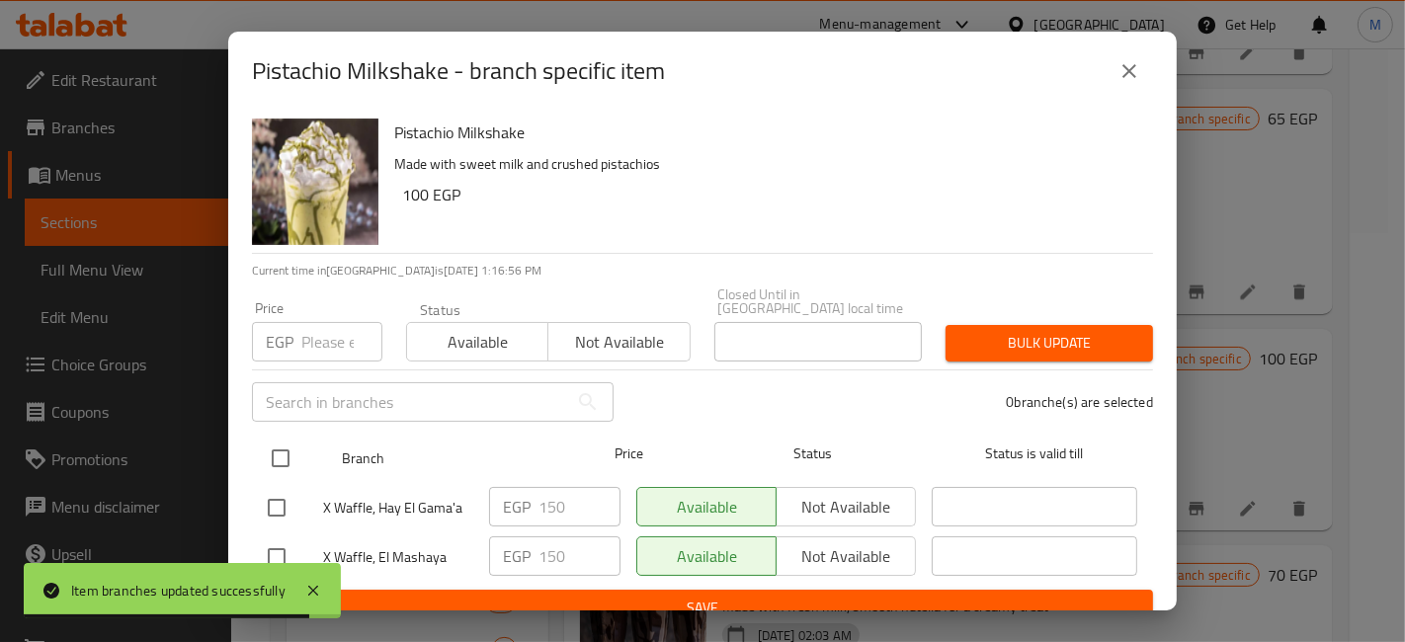
drag, startPoint x: 266, startPoint y: 450, endPoint x: 276, endPoint y: 444, distance: 11.5
click at [268, 448] on input "checkbox" at bounding box center [281, 459] width 42 height 42
checkbox input "true"
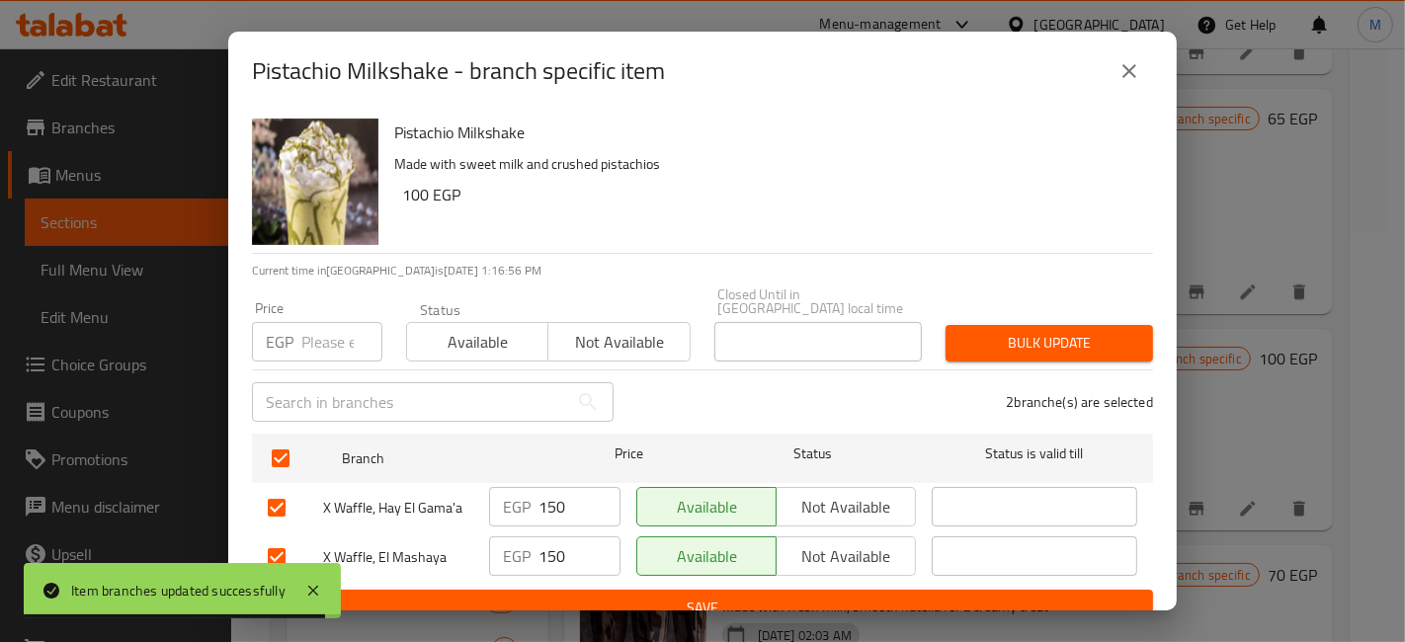
click at [337, 347] on input "number" at bounding box center [341, 342] width 81 height 40
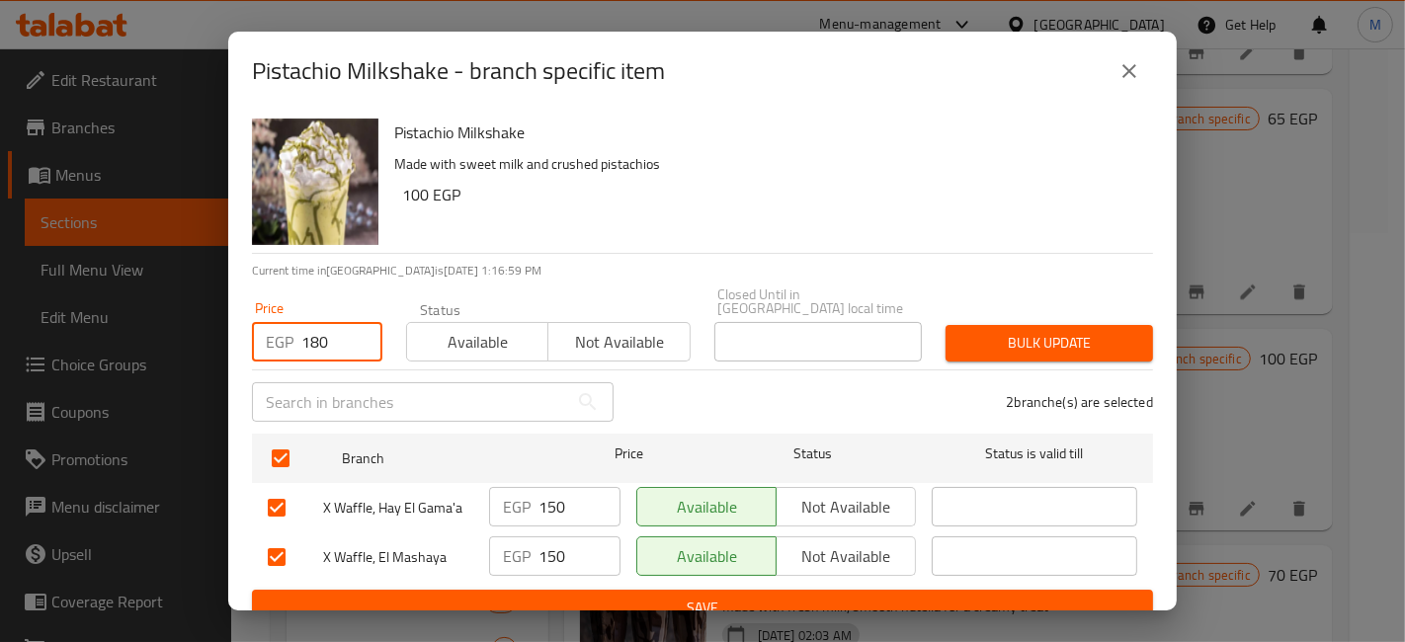
type input "180"
click at [1147, 346] on div "Bulk update" at bounding box center [1049, 343] width 231 height 60
click at [1122, 335] on button "Bulk update" at bounding box center [1050, 343] width 208 height 37
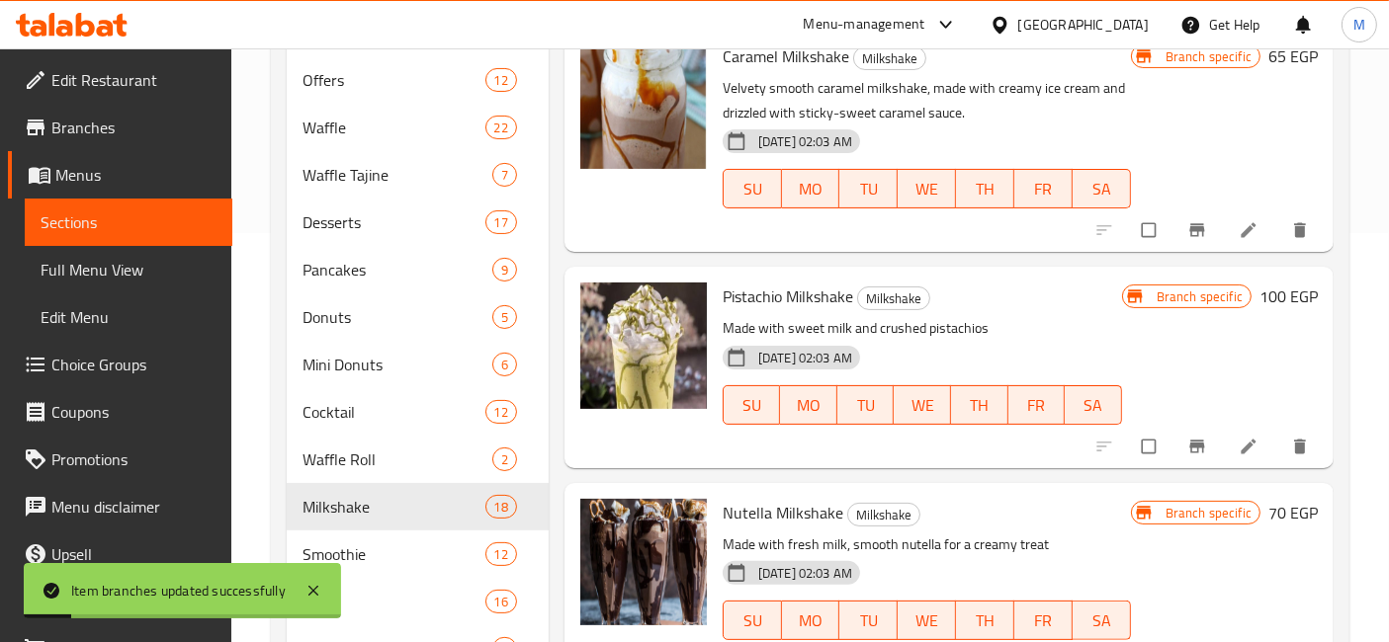
scroll to position [2272, 0]
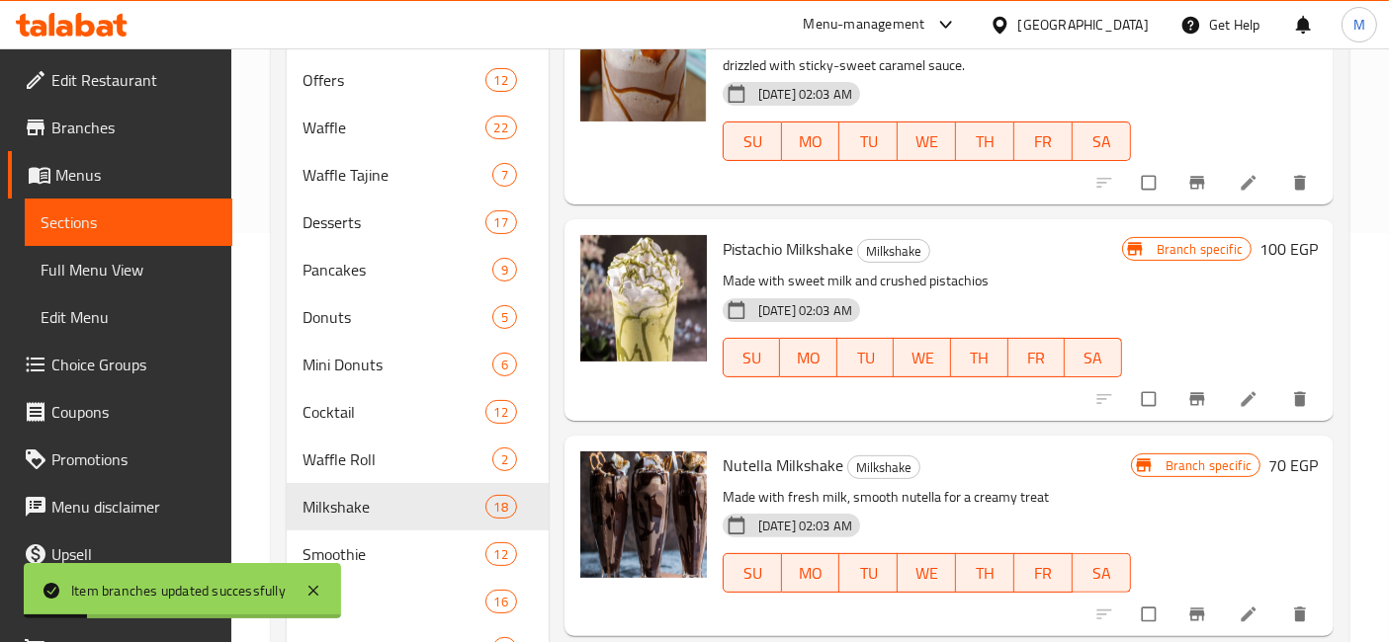
click at [1197, 594] on div at bounding box center [1203, 614] width 243 height 43
click at [1187, 608] on icon "Branch-specific-item" at bounding box center [1197, 615] width 20 height 20
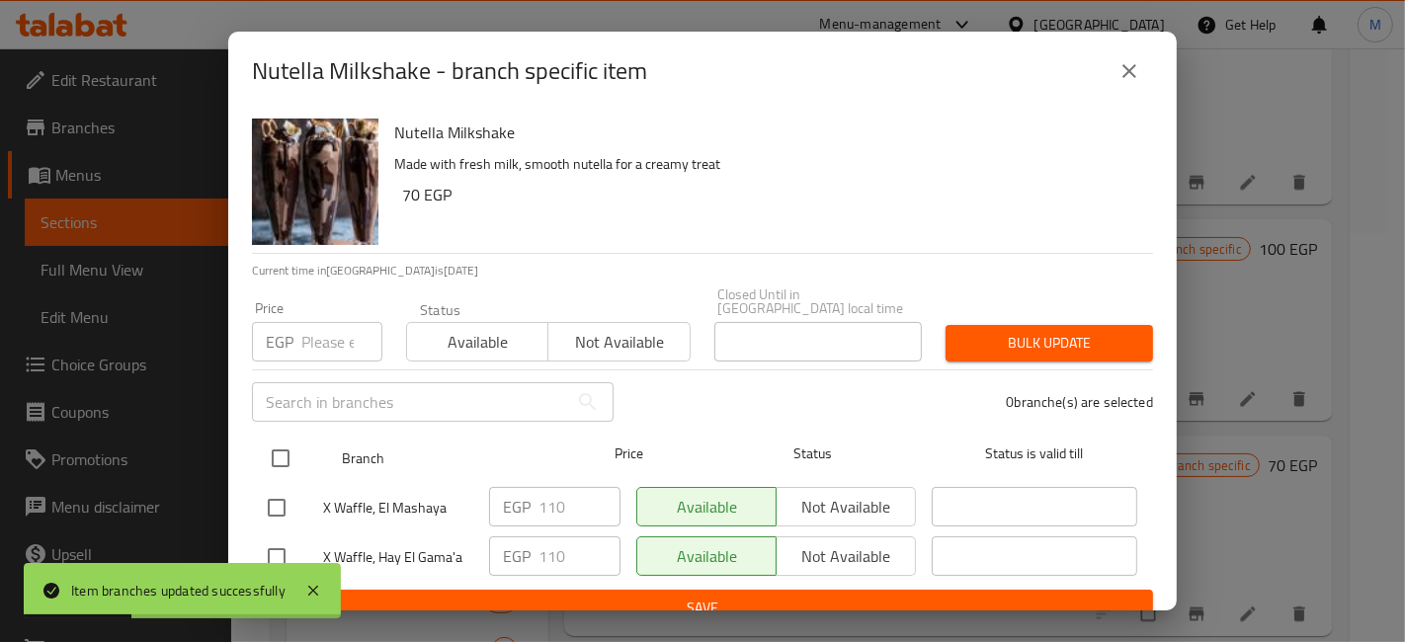
click at [282, 447] on input "checkbox" at bounding box center [281, 459] width 42 height 42
checkbox input "true"
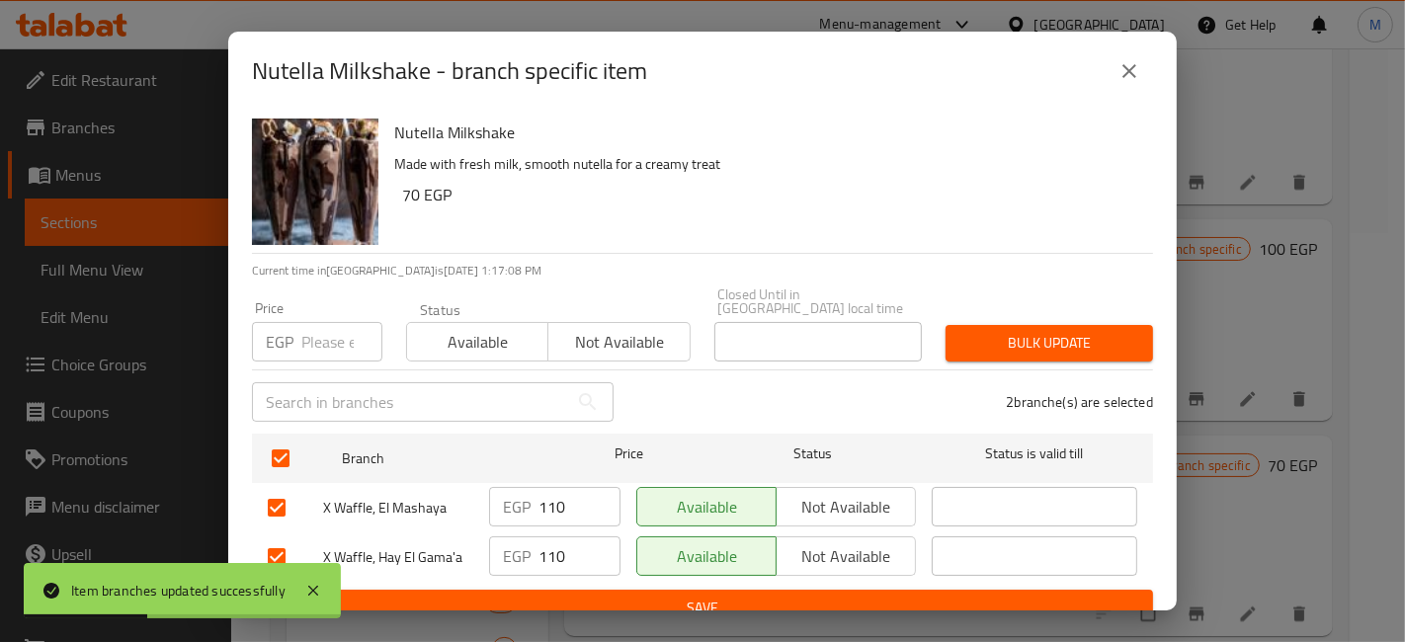
click at [317, 337] on input "number" at bounding box center [341, 342] width 81 height 40
type input "130"
click at [979, 331] on span "Bulk update" at bounding box center [1050, 343] width 176 height 25
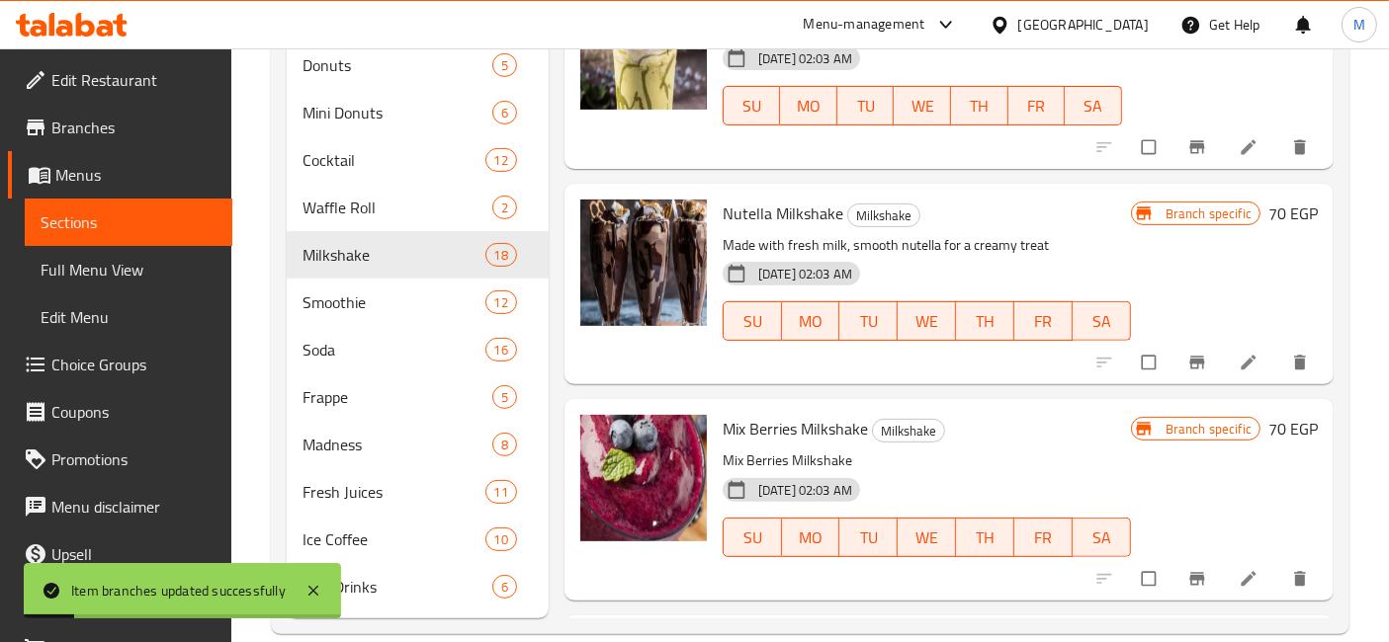
scroll to position [2382, 0]
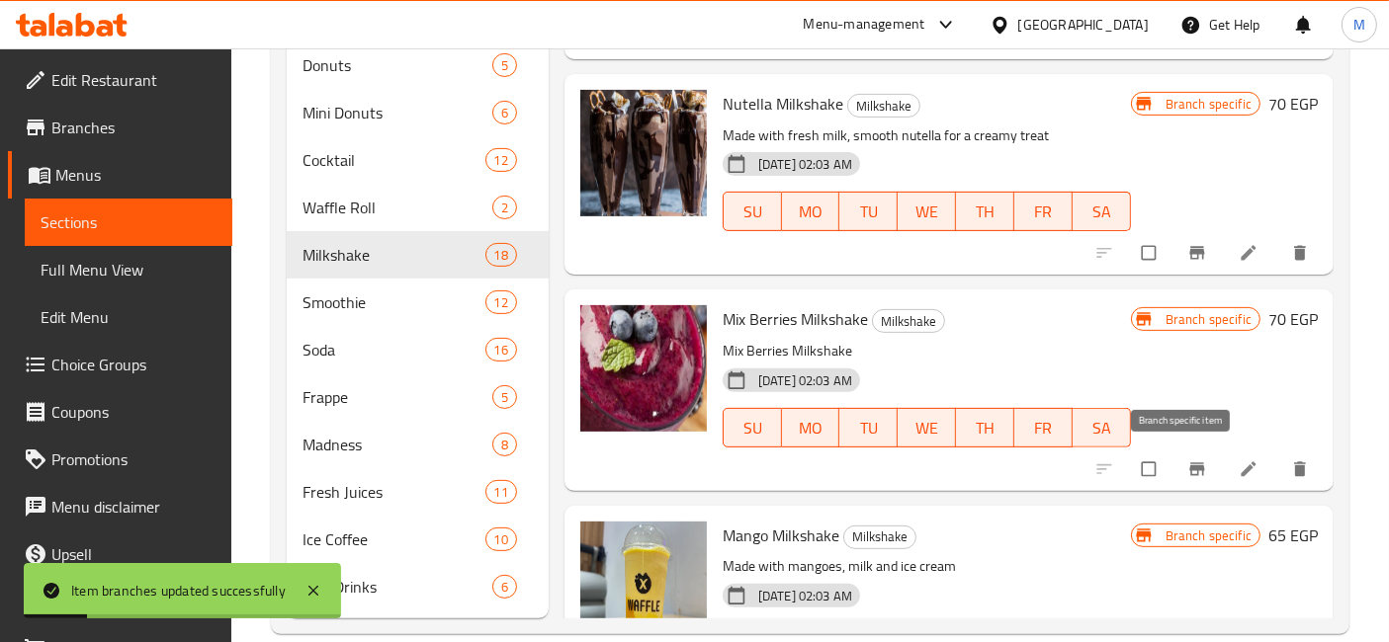
click at [1187, 467] on icon "Branch-specific-item" at bounding box center [1197, 470] width 20 height 20
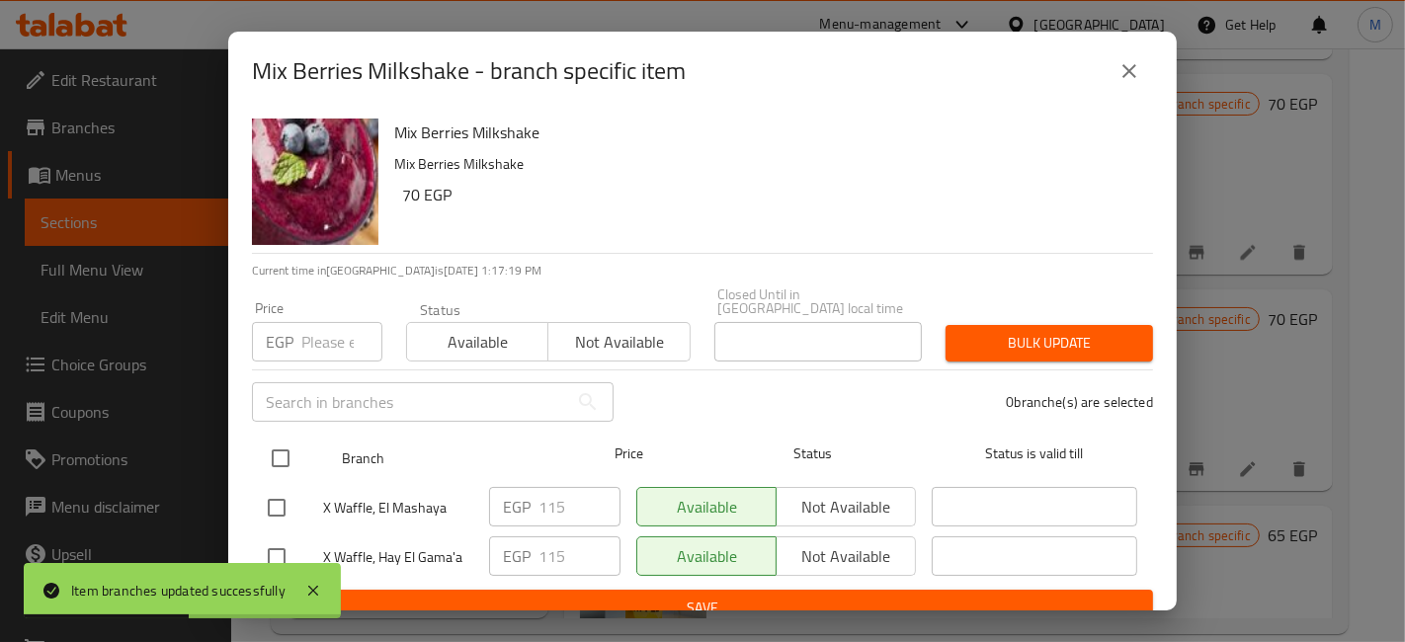
click at [278, 443] on input "checkbox" at bounding box center [281, 459] width 42 height 42
checkbox input "true"
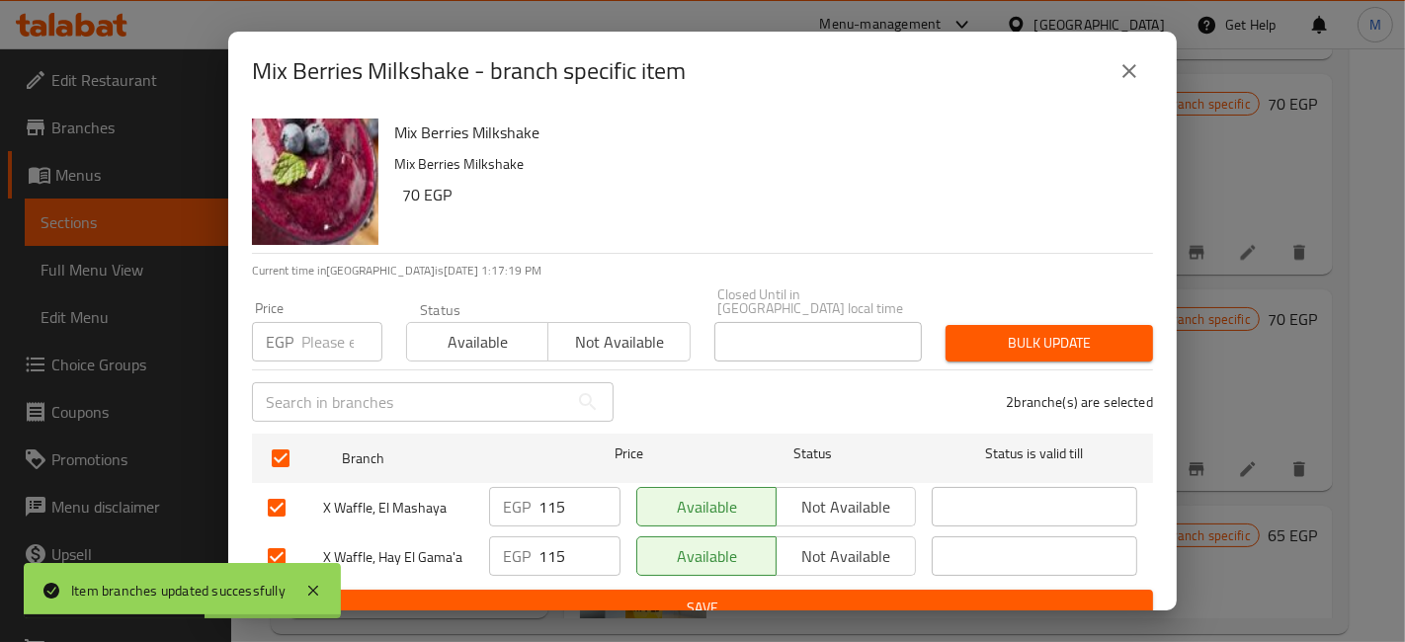
click at [298, 371] on div "​" at bounding box center [432, 402] width 385 height 63
click at [305, 331] on input "number" at bounding box center [341, 342] width 81 height 40
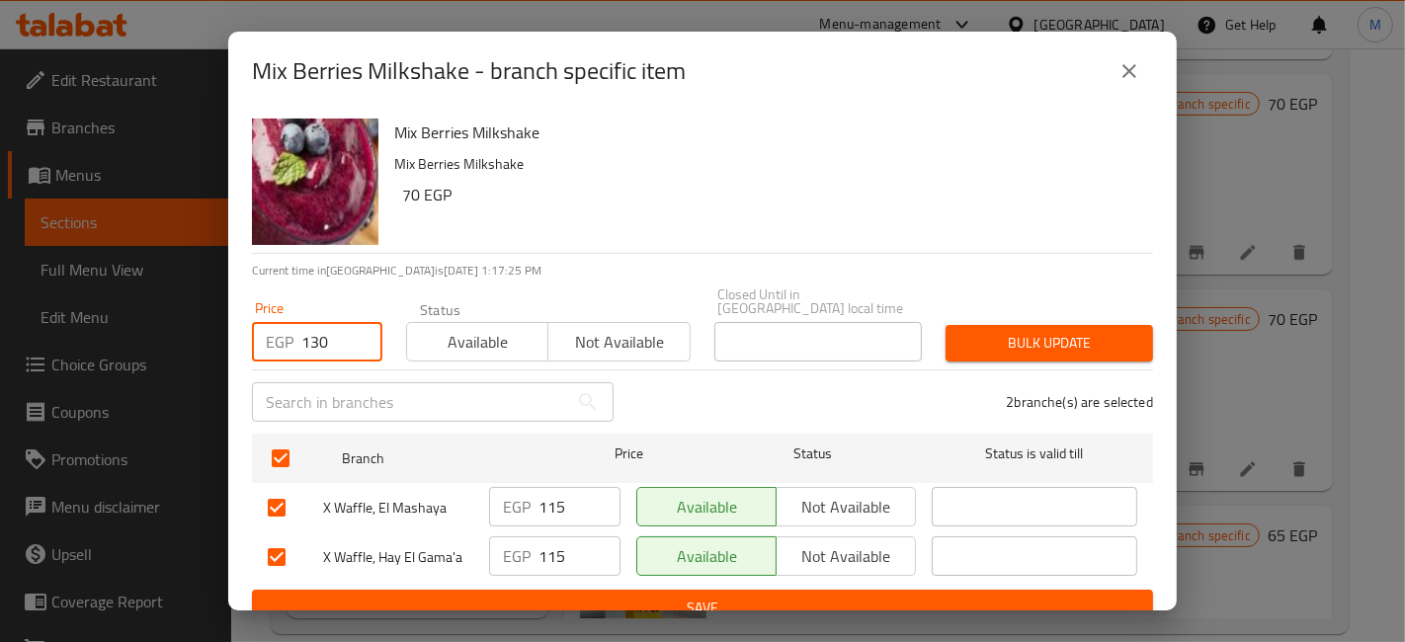
type input "130"
click at [1027, 331] on span "Bulk update" at bounding box center [1050, 343] width 176 height 25
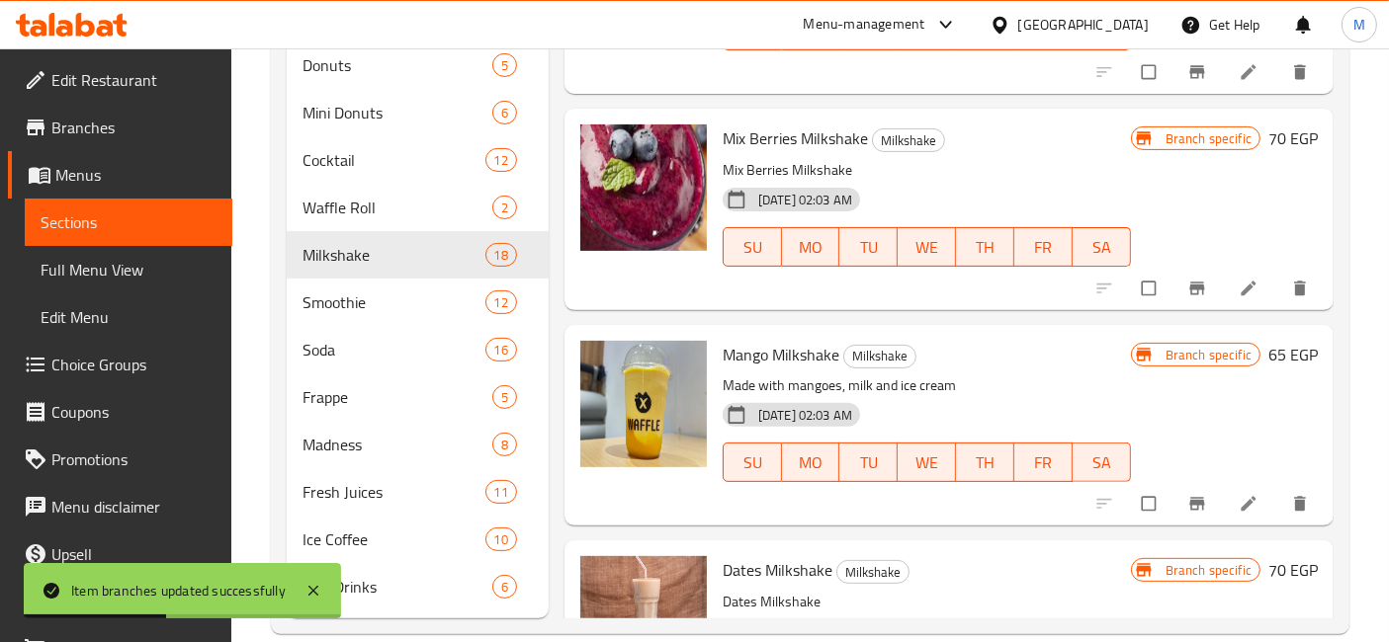
scroll to position [2601, 0]
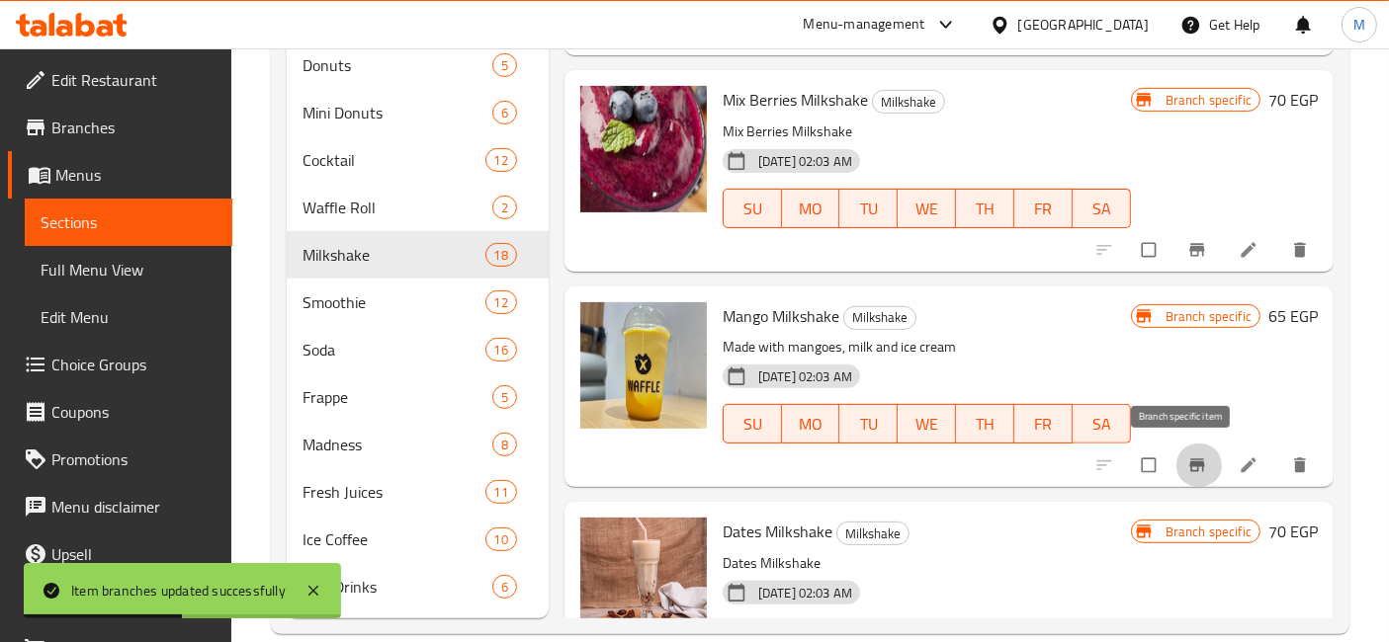
click at [1187, 456] on icon "Branch-specific-item" at bounding box center [1197, 466] width 20 height 20
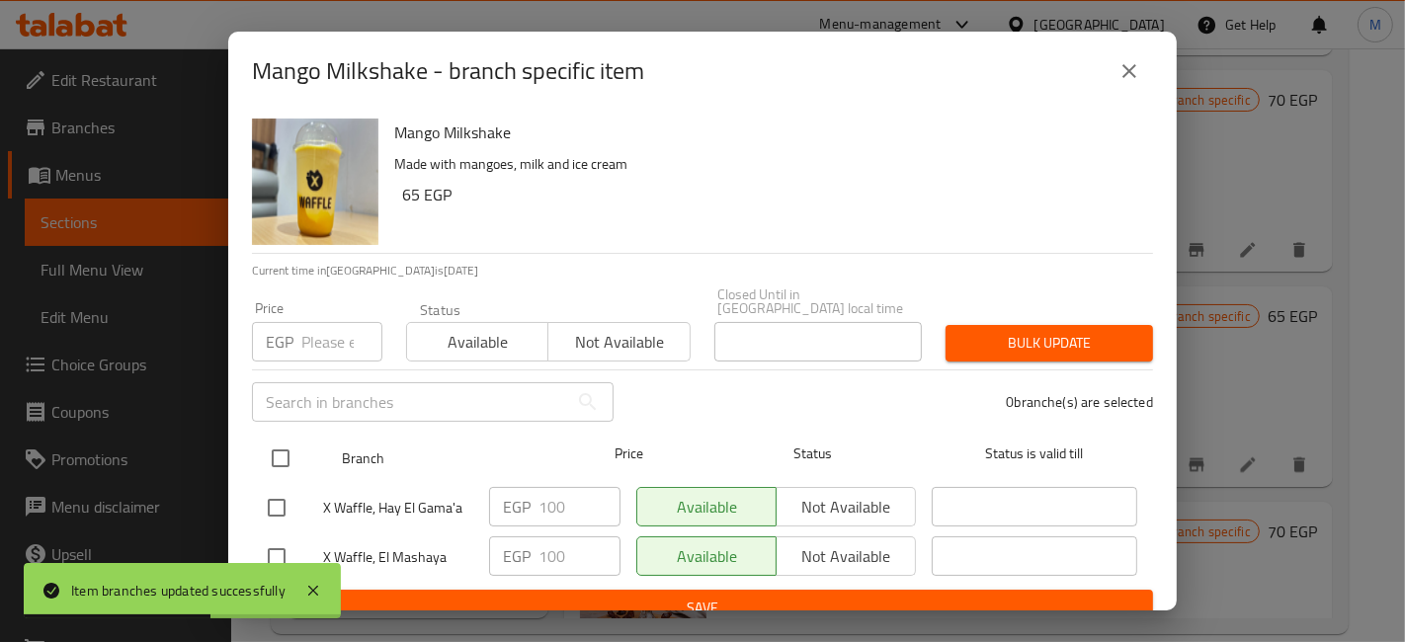
click at [271, 445] on input "checkbox" at bounding box center [281, 459] width 42 height 42
checkbox input "true"
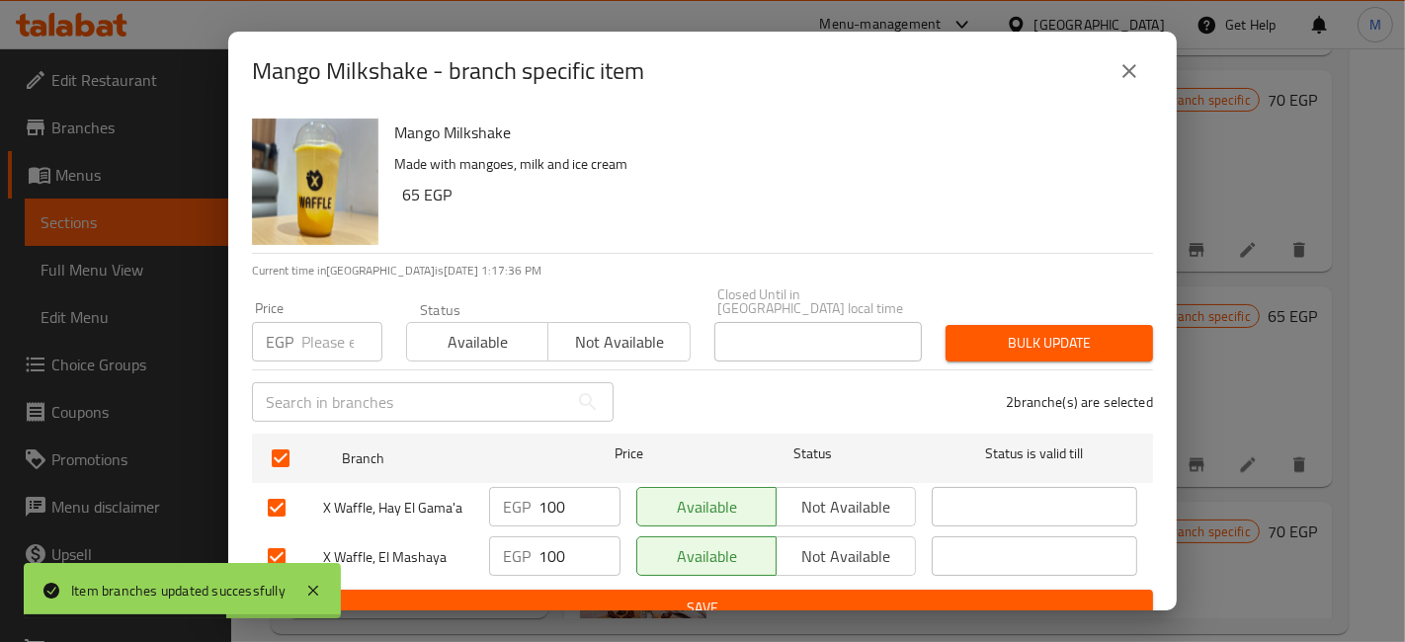
click at [322, 331] on input "number" at bounding box center [341, 342] width 81 height 40
type input "130"
click at [1117, 336] on span "Bulk update" at bounding box center [1050, 343] width 176 height 25
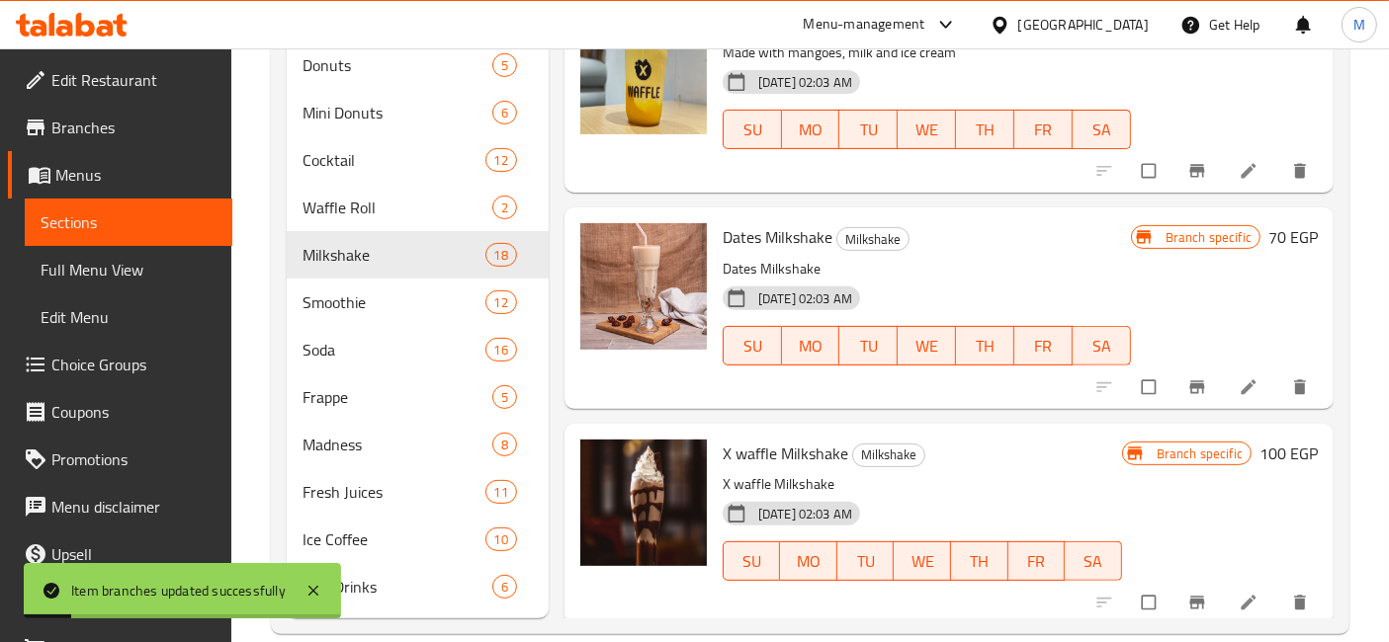
scroll to position [2931, 0]
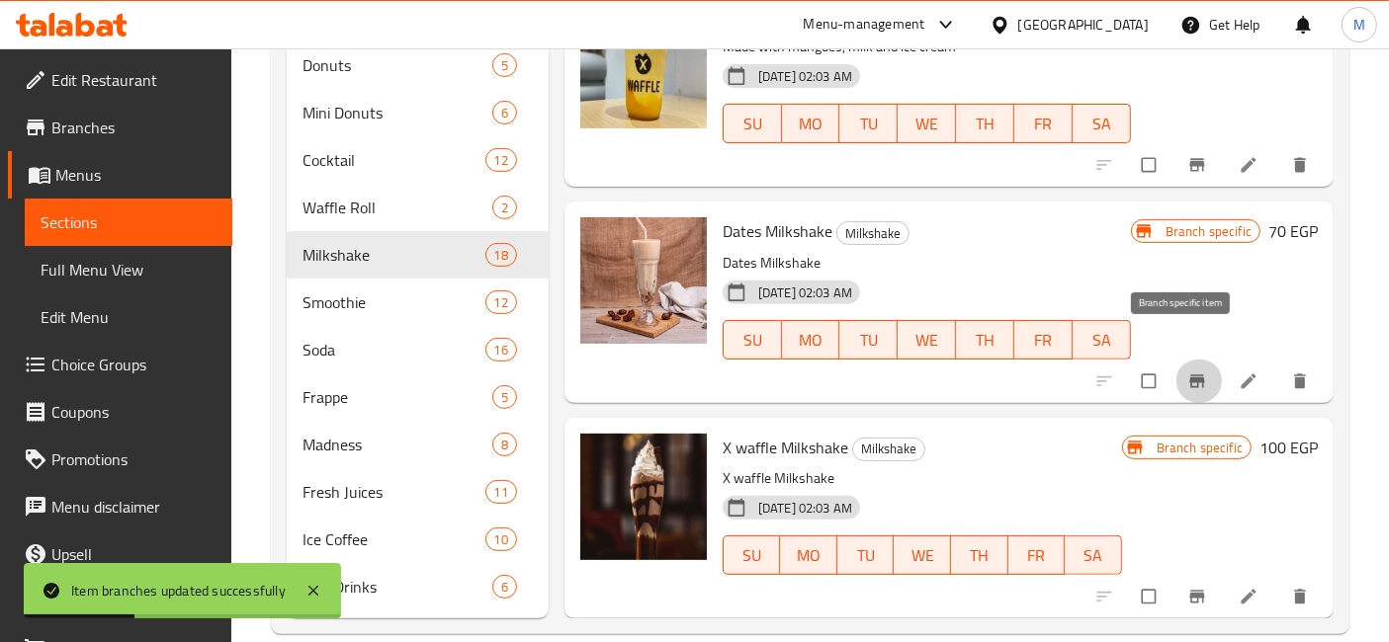
click at [1187, 372] on icon "Branch-specific-item" at bounding box center [1197, 382] width 20 height 20
click at [1181, 578] on button "Branch-specific-item" at bounding box center [1198, 596] width 47 height 43
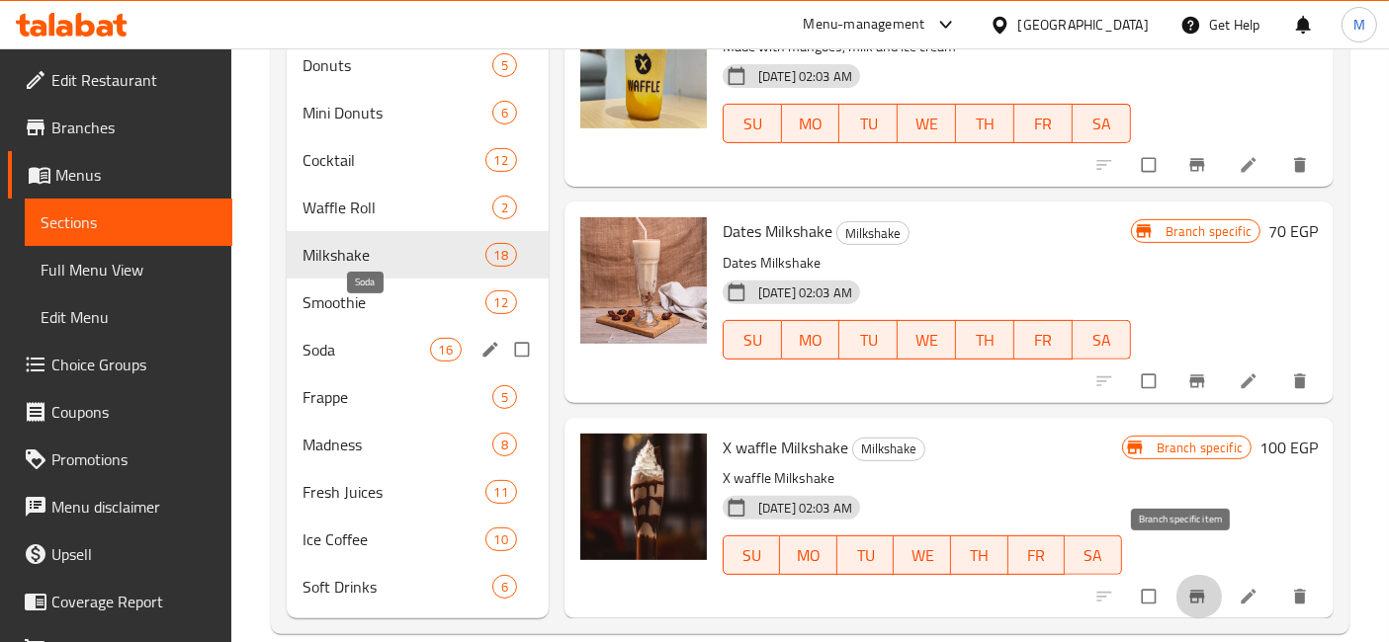
click at [337, 338] on span "Soda" at bounding box center [365, 350] width 127 height 24
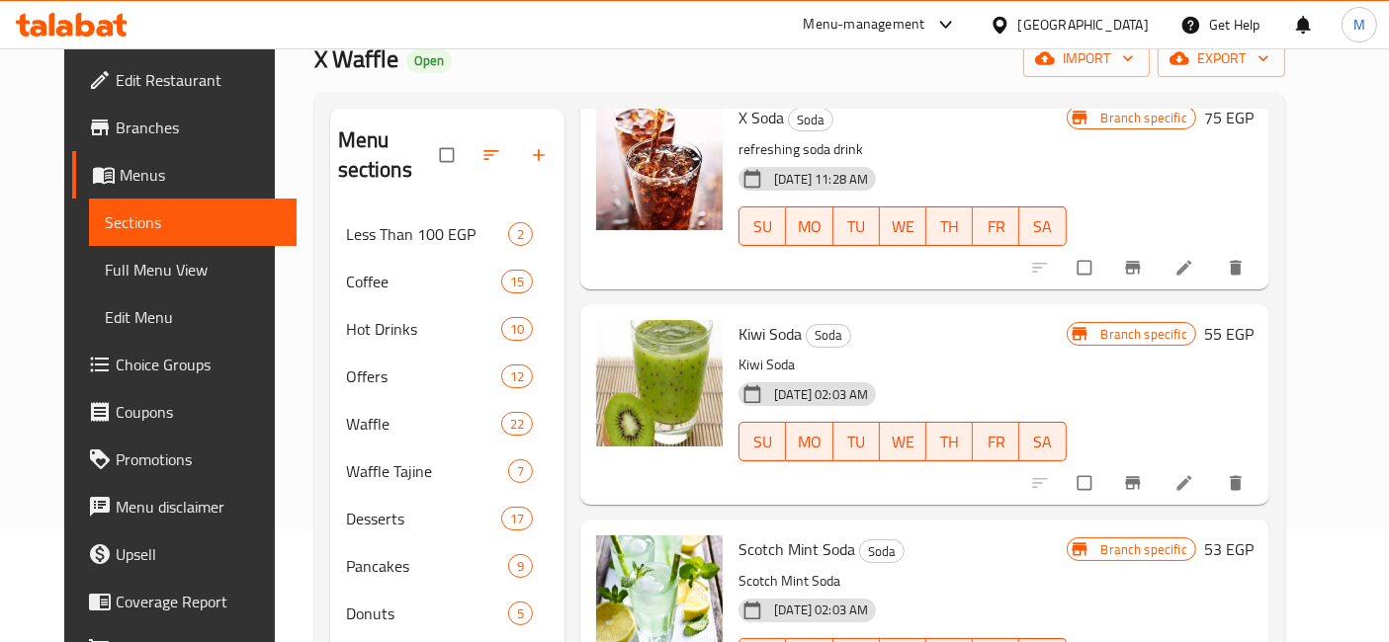
scroll to position [329, 0]
click at [1157, 464] on div at bounding box center [1139, 484] width 243 height 43
click at [1143, 474] on icon "Branch-specific-item" at bounding box center [1133, 484] width 20 height 20
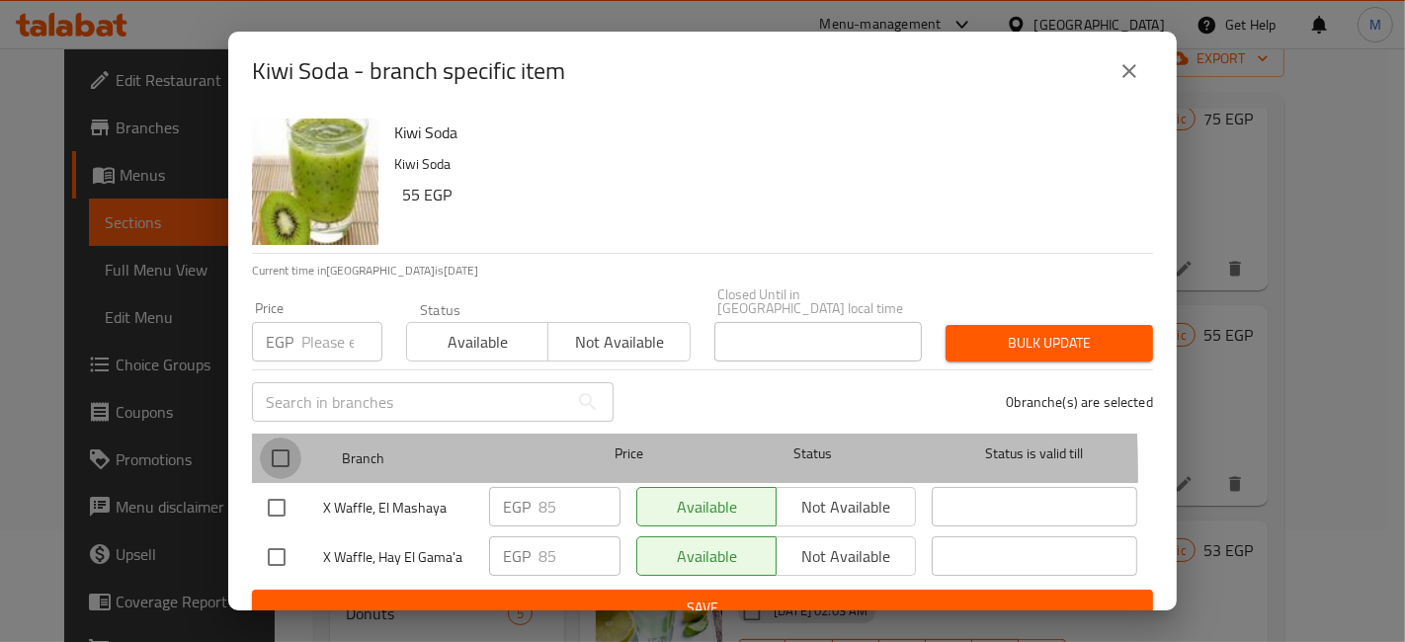
click at [293, 459] on input "checkbox" at bounding box center [281, 459] width 42 height 42
checkbox input "true"
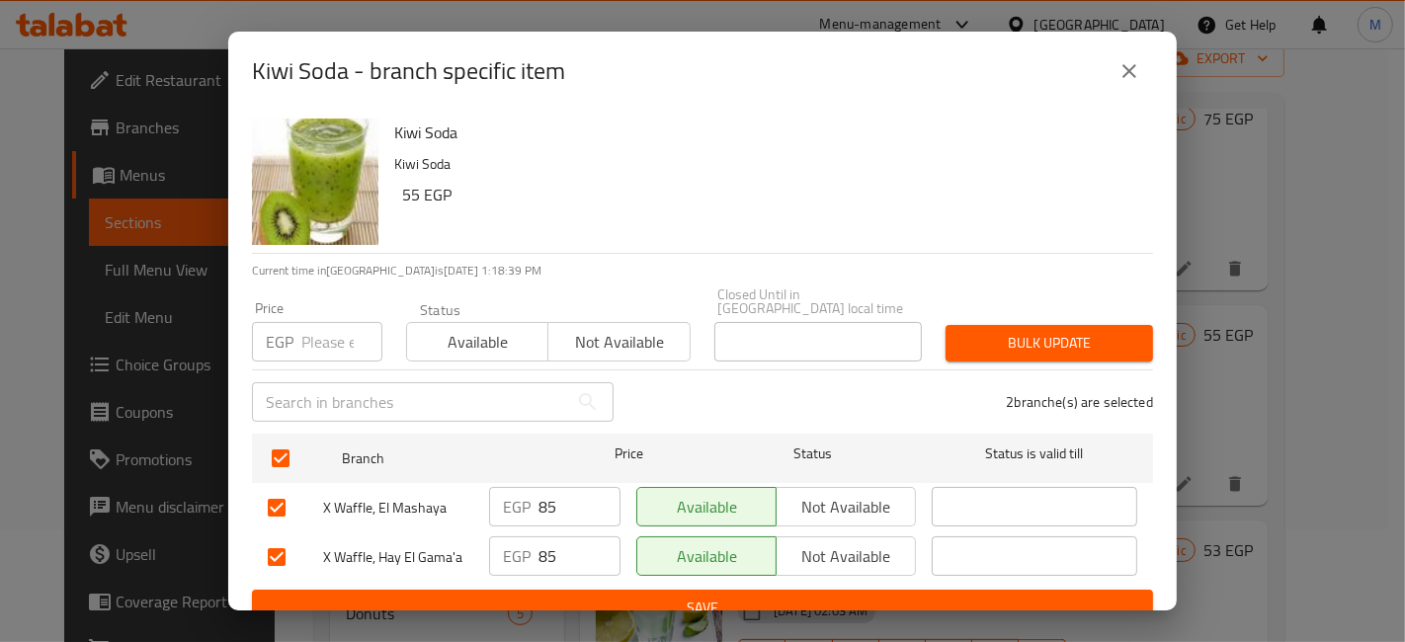
click at [318, 348] on div "Price EGP Price" at bounding box center [317, 332] width 154 height 84
click at [330, 331] on input "number" at bounding box center [341, 342] width 81 height 40
type input "90"
click at [1002, 331] on span "Bulk update" at bounding box center [1050, 343] width 176 height 25
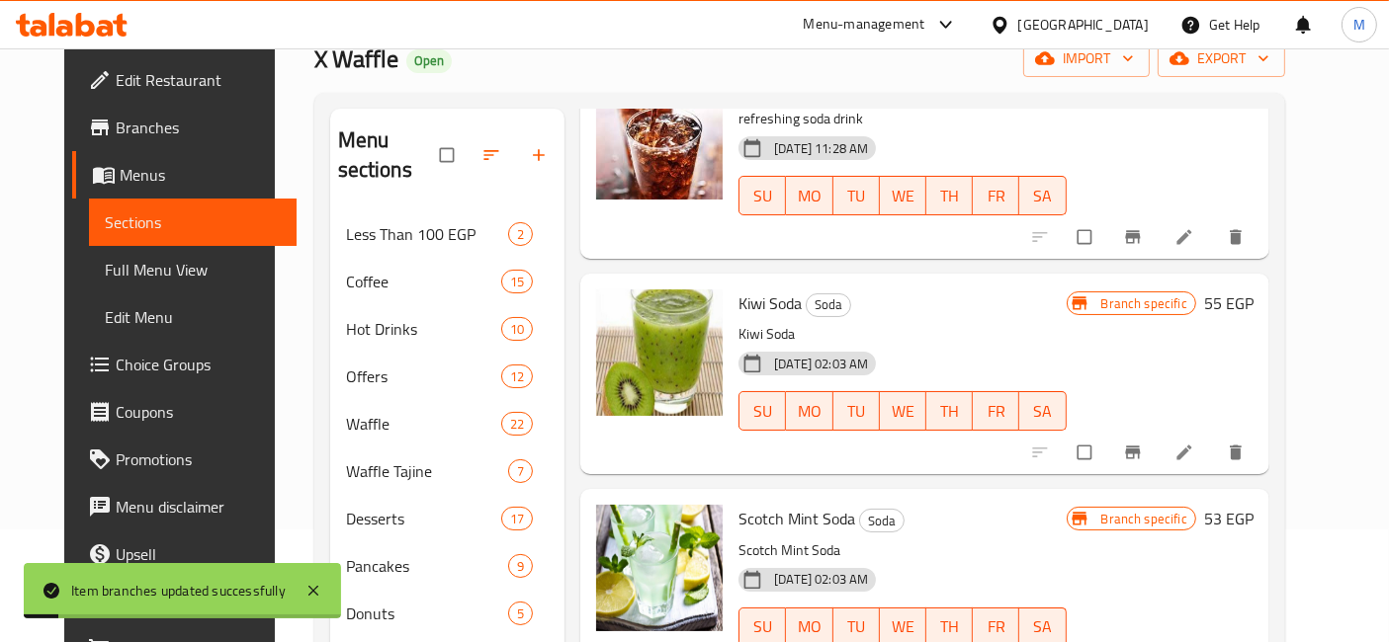
scroll to position [439, 0]
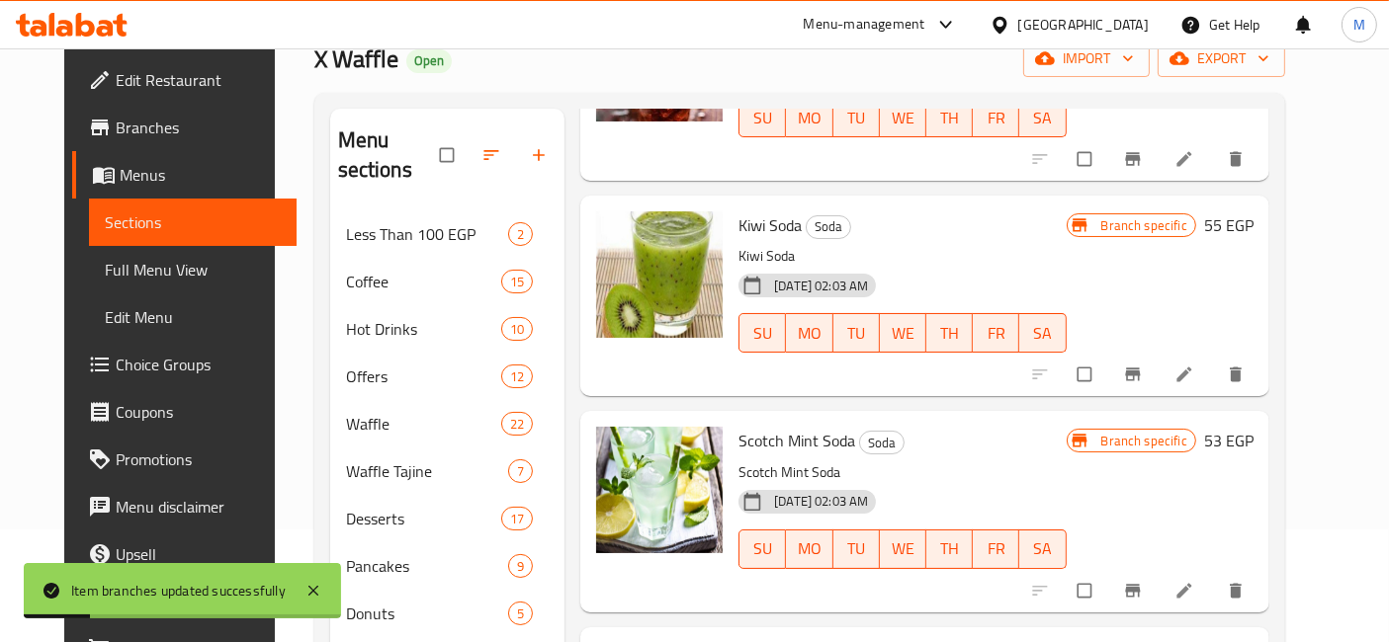
click at [1143, 581] on icon "Branch-specific-item" at bounding box center [1133, 591] width 20 height 20
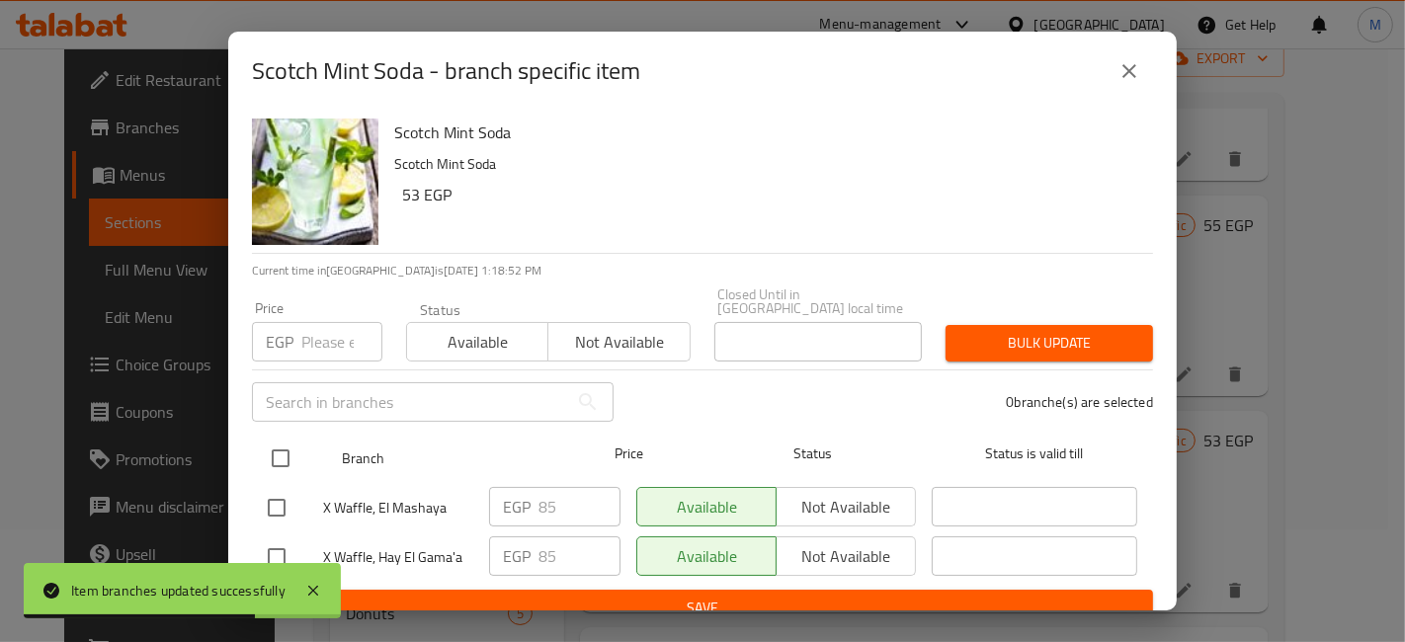
click at [276, 444] on input "checkbox" at bounding box center [281, 459] width 42 height 42
checkbox input "true"
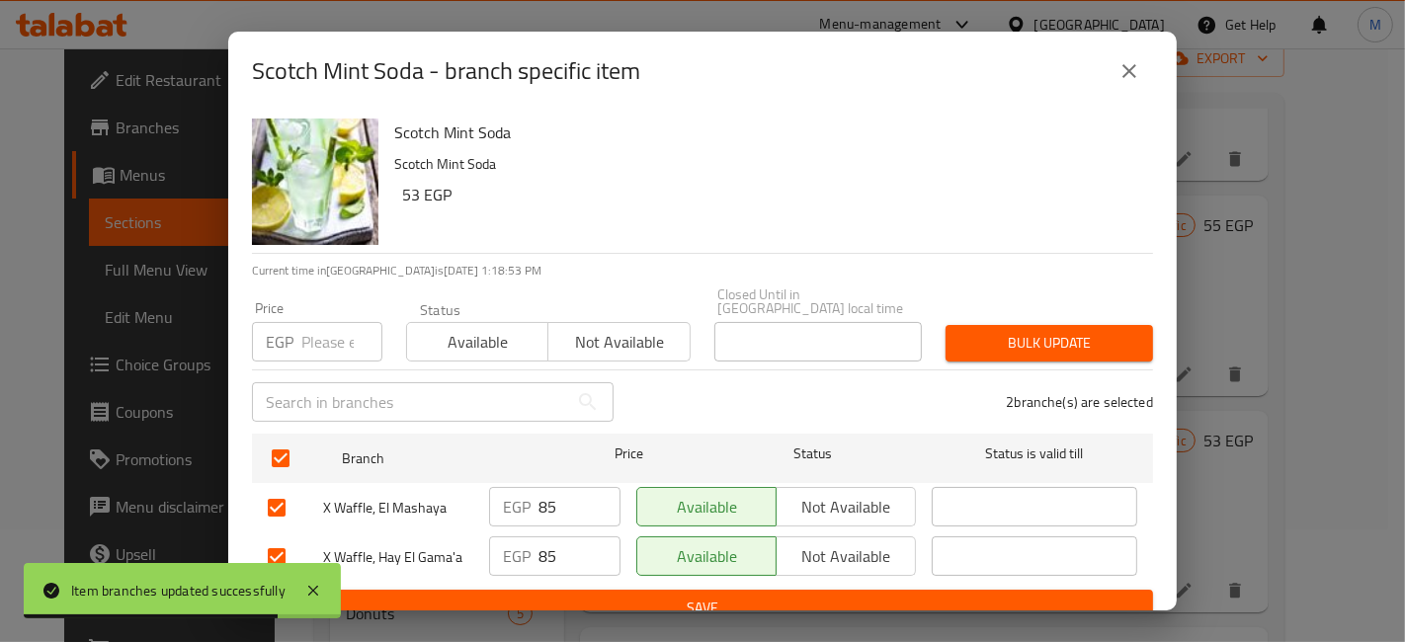
click at [303, 328] on input "number" at bounding box center [341, 342] width 81 height 40
type input "90"
click at [1110, 331] on span "Bulk update" at bounding box center [1050, 343] width 176 height 25
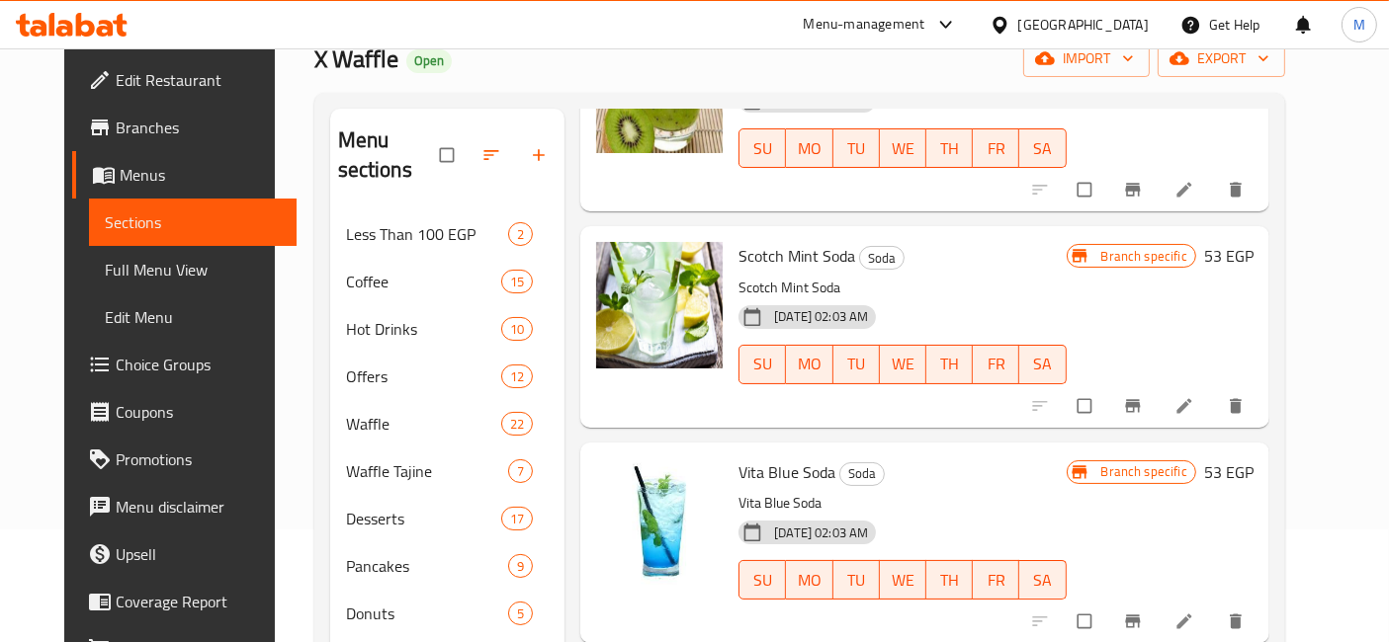
scroll to position [658, 0]
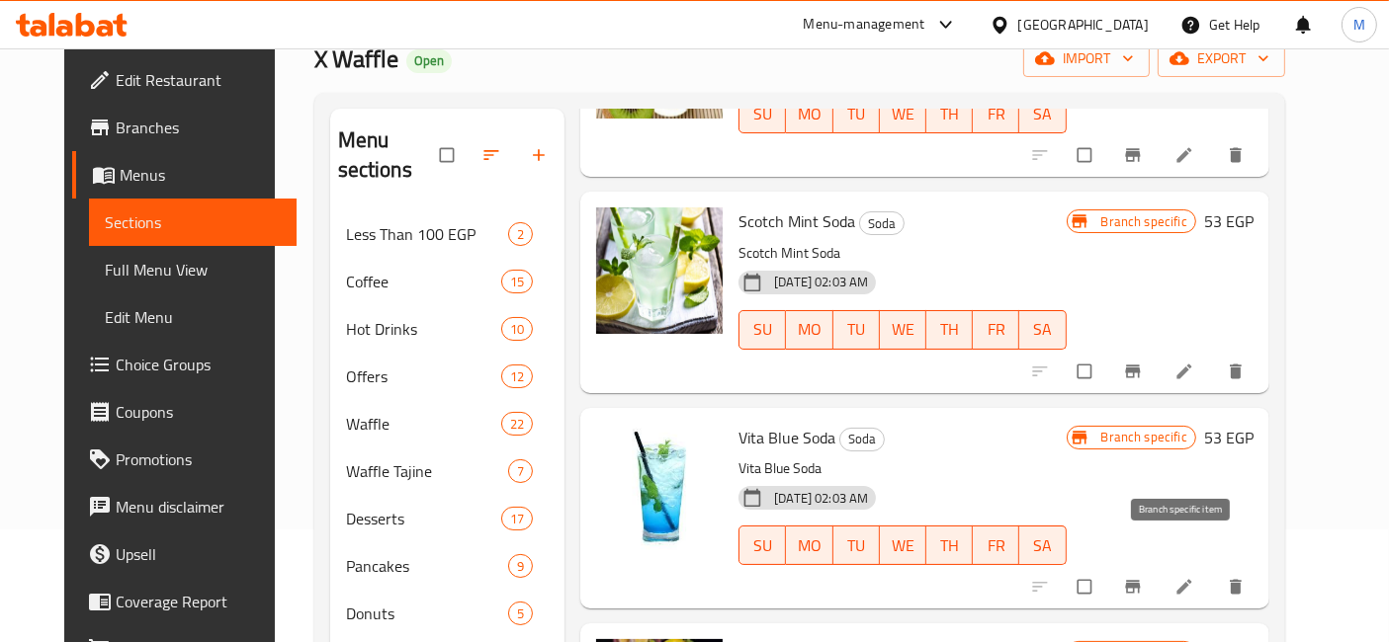
click at [1147, 577] on span "Branch-specific-item" at bounding box center [1135, 587] width 24 height 20
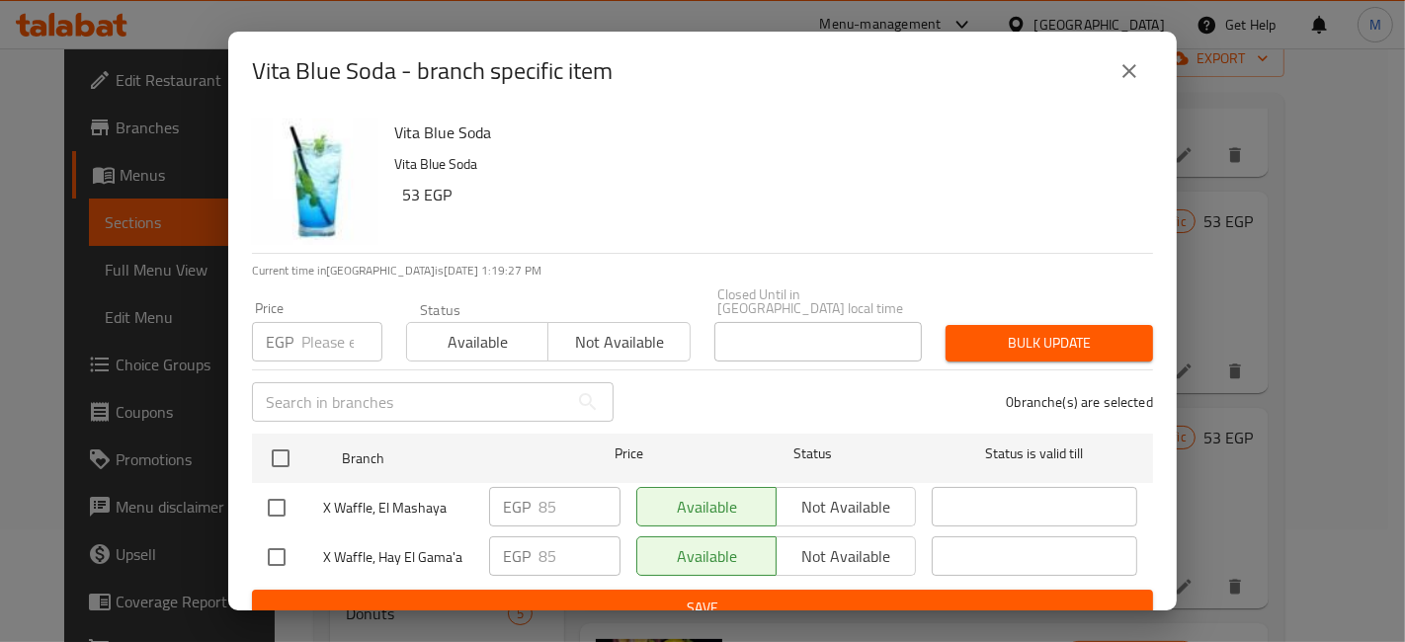
click at [248, 436] on div "Vita Blue Soda Vita Blue Soda 53 EGP Current time in Egypt is 05 Oct 2025 1:19:…" at bounding box center [702, 361] width 949 height 500
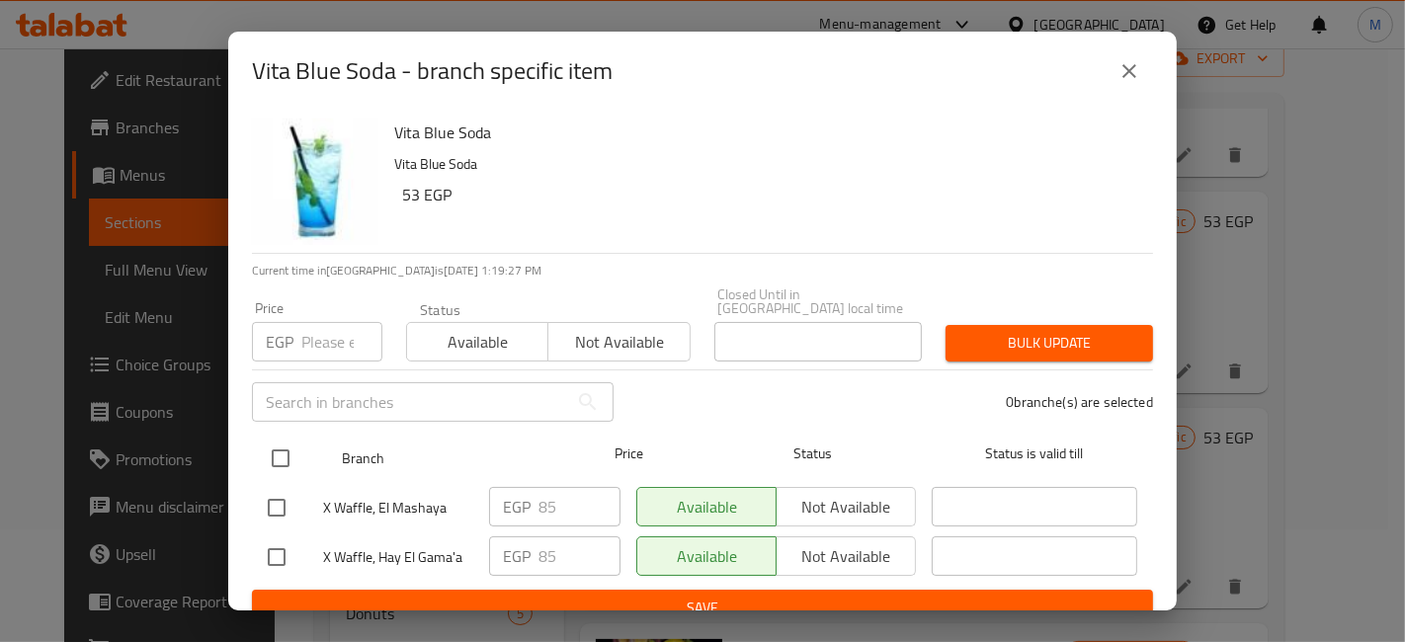
click at [297, 446] on input "checkbox" at bounding box center [281, 459] width 42 height 42
checkbox input "true"
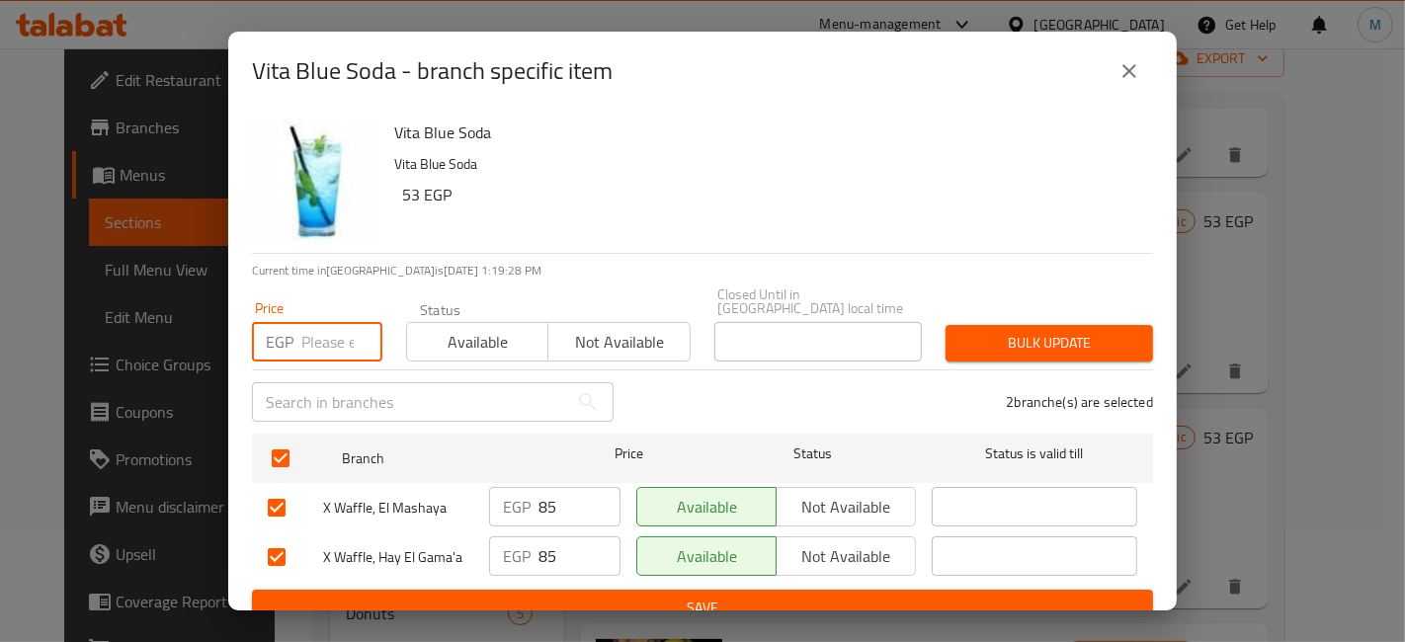
click at [338, 322] on input "number" at bounding box center [341, 342] width 81 height 40
type input "90"
click at [1064, 331] on span "Bulk update" at bounding box center [1050, 343] width 176 height 25
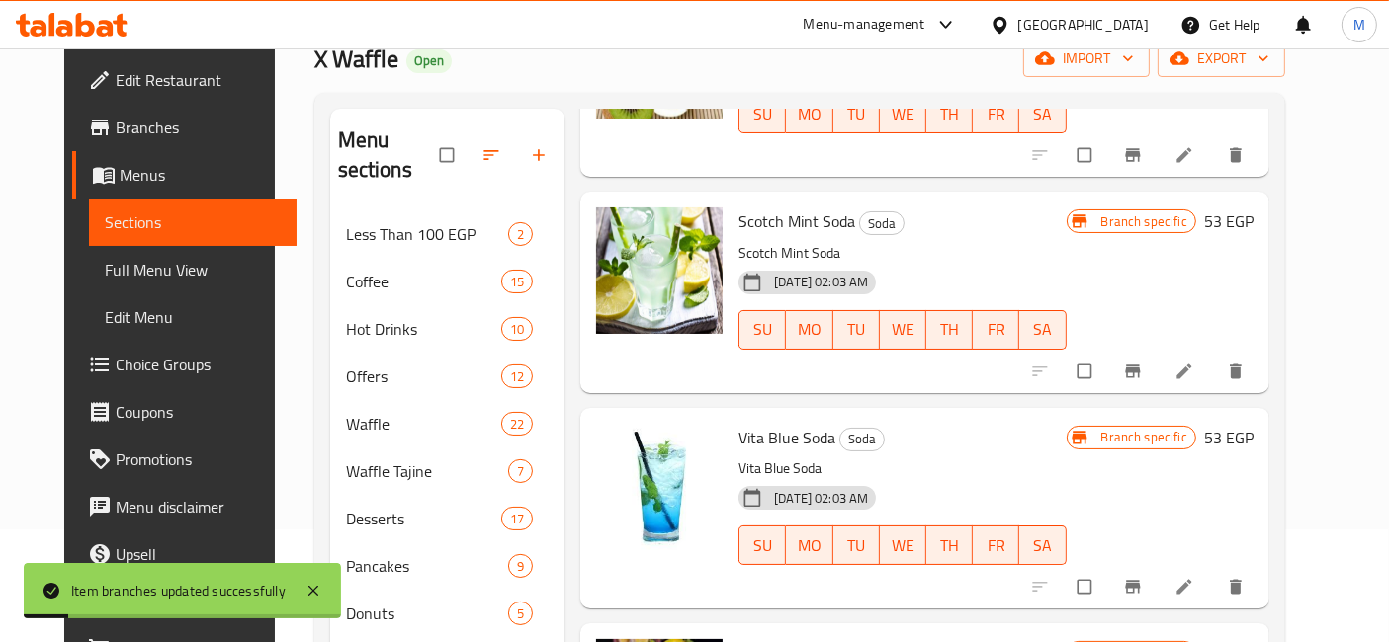
scroll to position [878, 0]
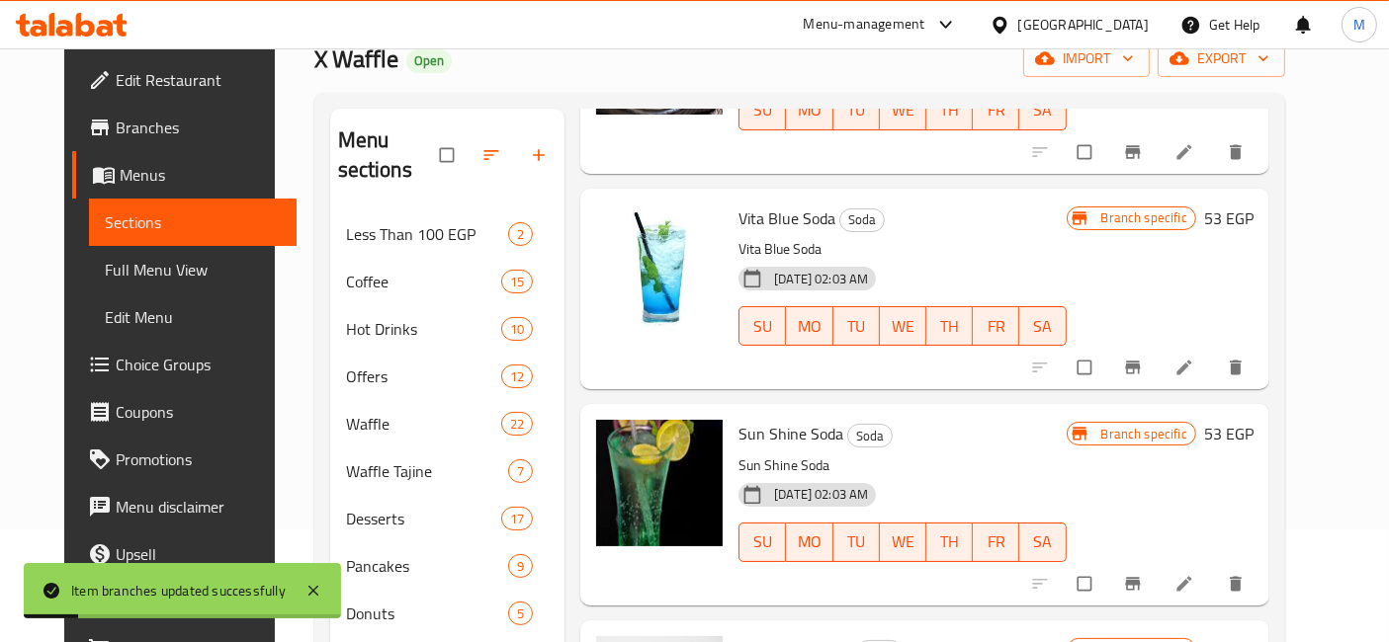
click at [1140, 577] on icon "Branch-specific-item" at bounding box center [1132, 583] width 15 height 13
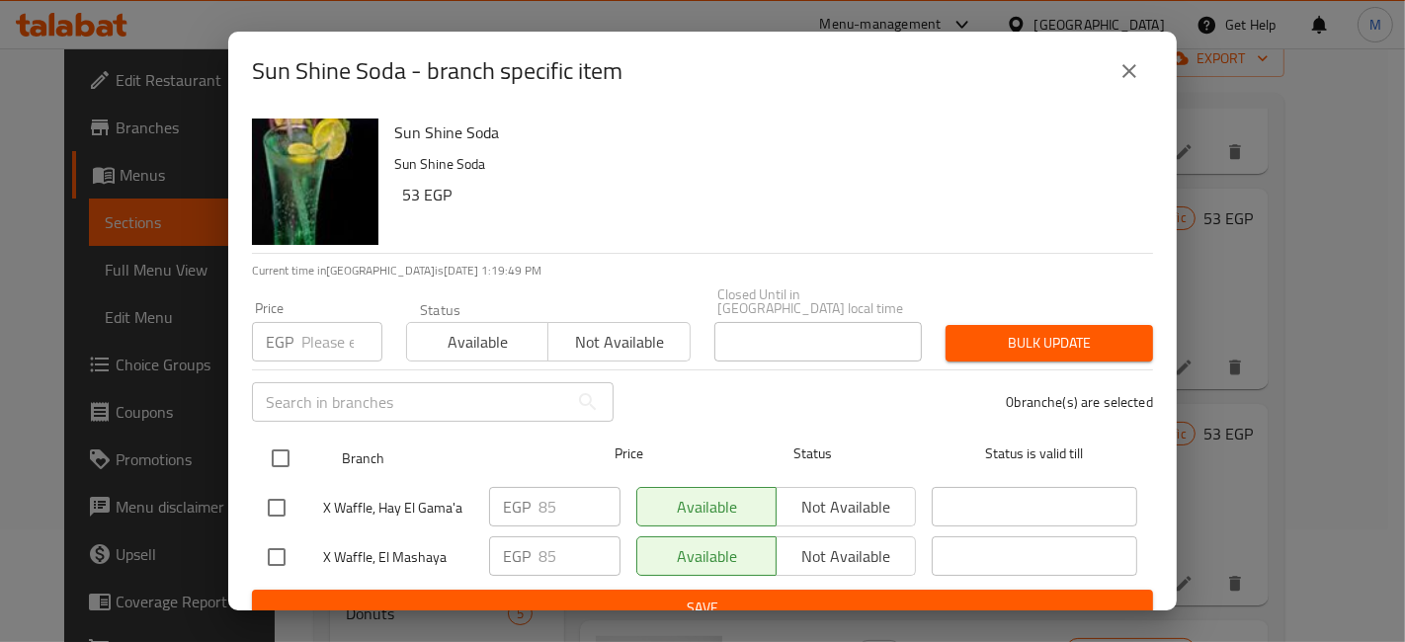
click at [283, 438] on input "checkbox" at bounding box center [281, 459] width 42 height 42
checkbox input "true"
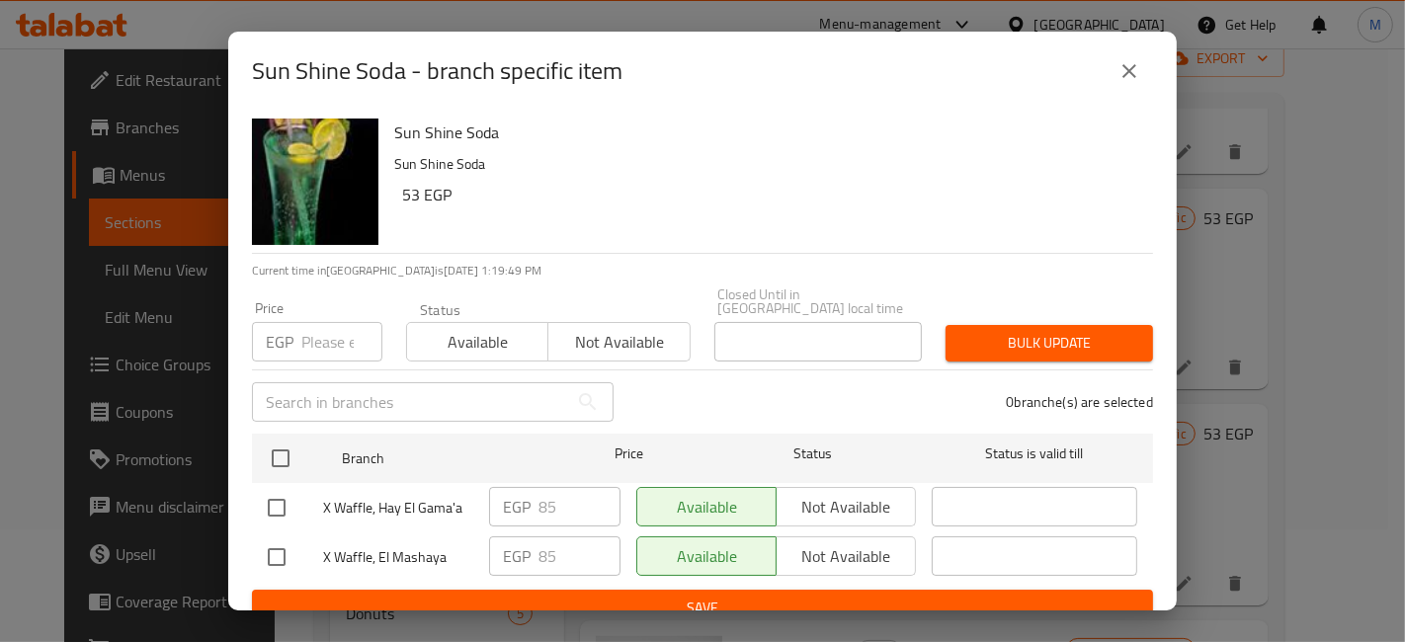
checkbox input "true"
click at [305, 339] on input "number" at bounding box center [341, 342] width 81 height 40
type input "90"
click at [967, 331] on span "Bulk update" at bounding box center [1050, 343] width 176 height 25
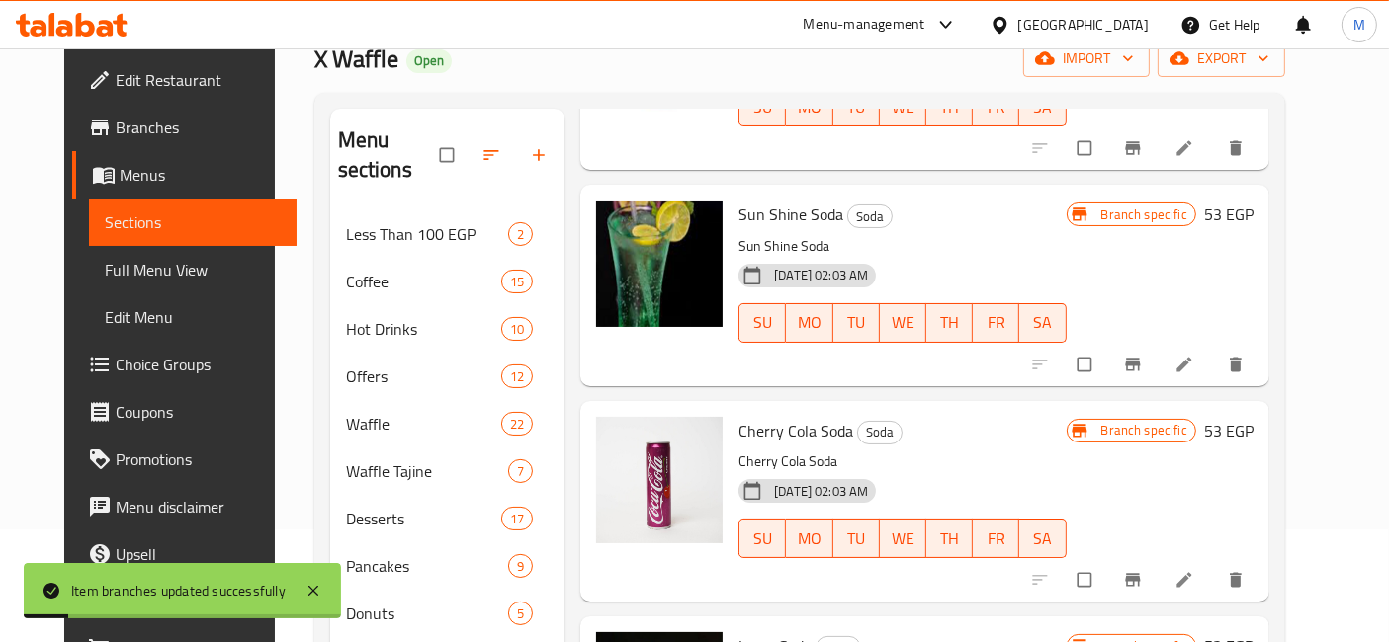
scroll to position [1098, 0]
click at [1158, 342] on button "Branch-specific-item" at bounding box center [1134, 363] width 47 height 43
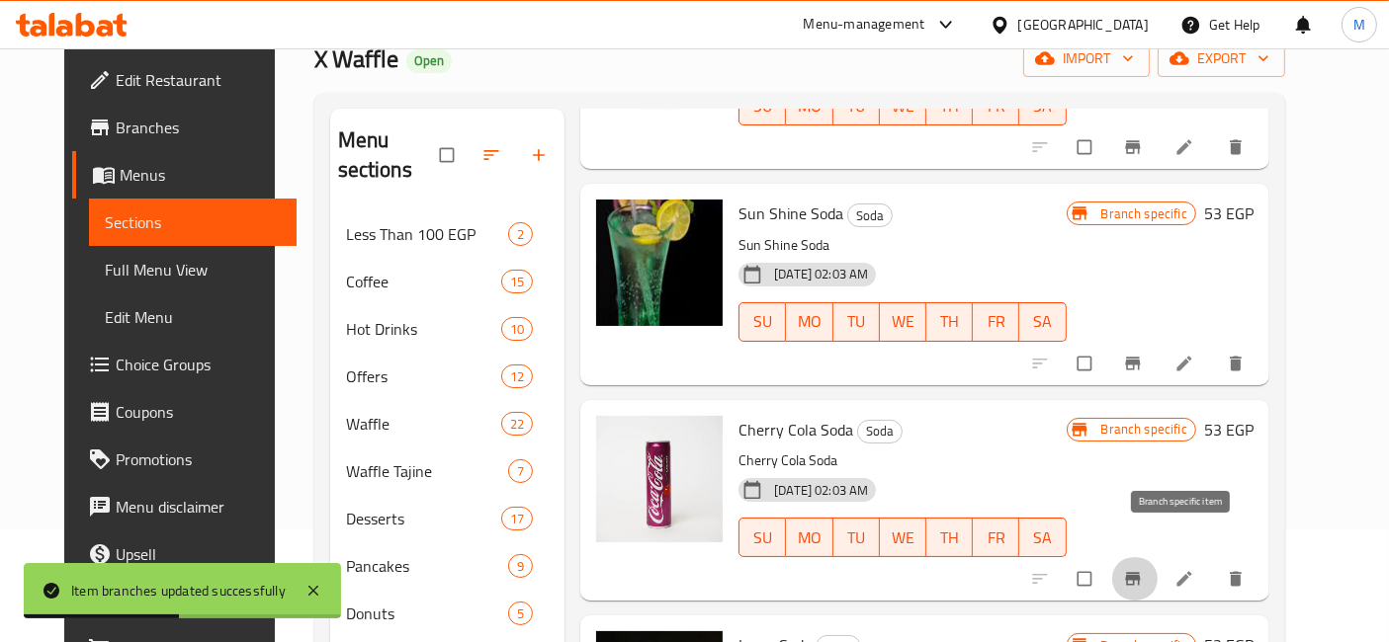
click at [1143, 569] on icon "Branch-specific-item" at bounding box center [1133, 579] width 20 height 20
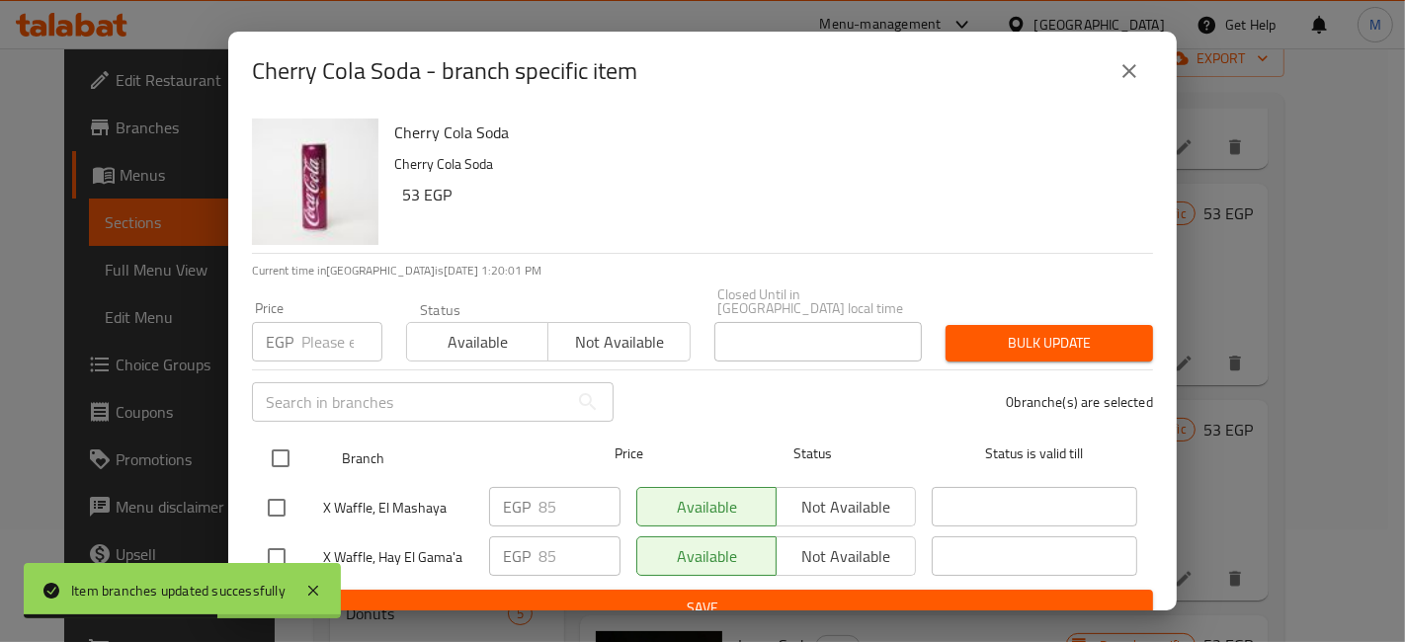
click at [277, 443] on input "checkbox" at bounding box center [281, 459] width 42 height 42
checkbox input "true"
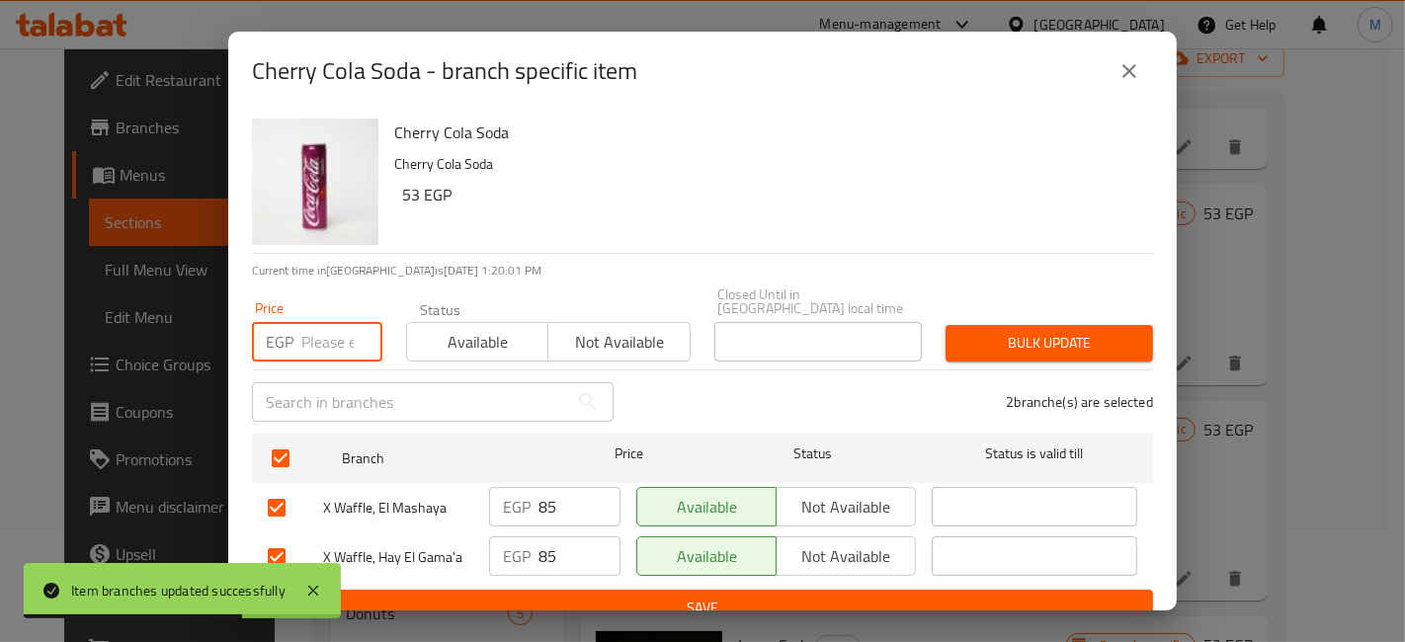
click at [340, 334] on input "number" at bounding box center [341, 342] width 81 height 40
type input "90"
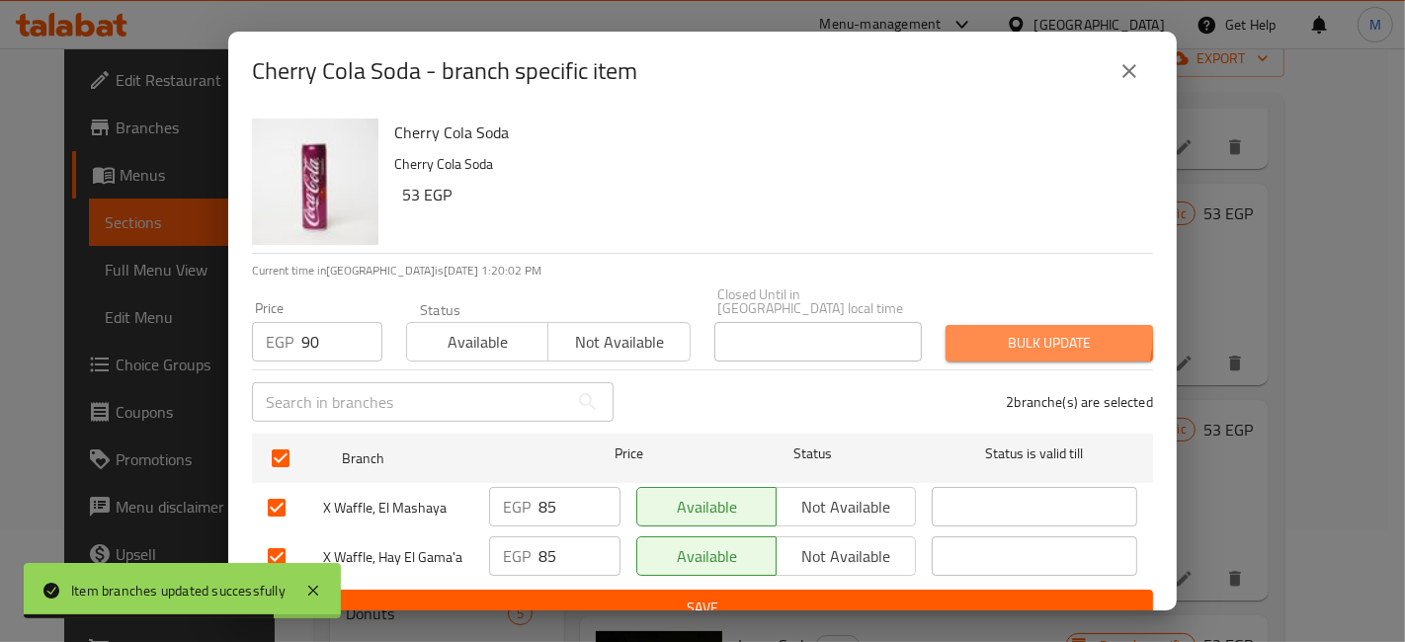
click at [971, 331] on span "Bulk update" at bounding box center [1050, 343] width 176 height 25
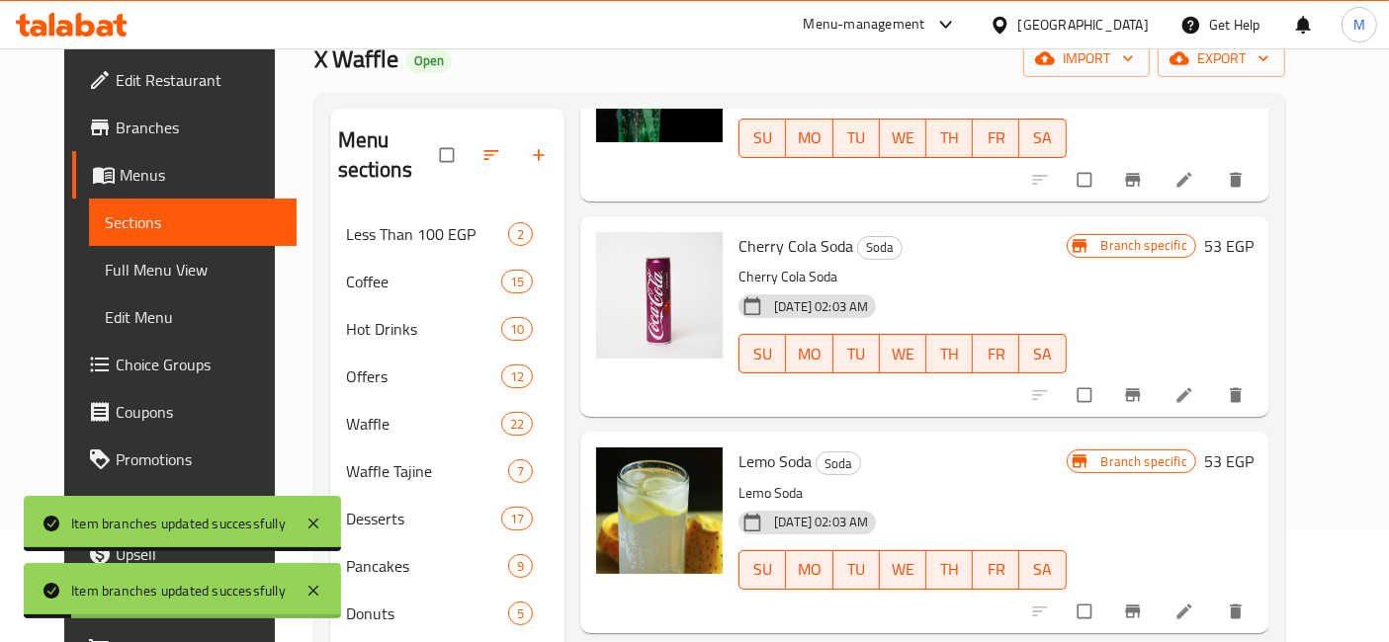
scroll to position [1318, 0]
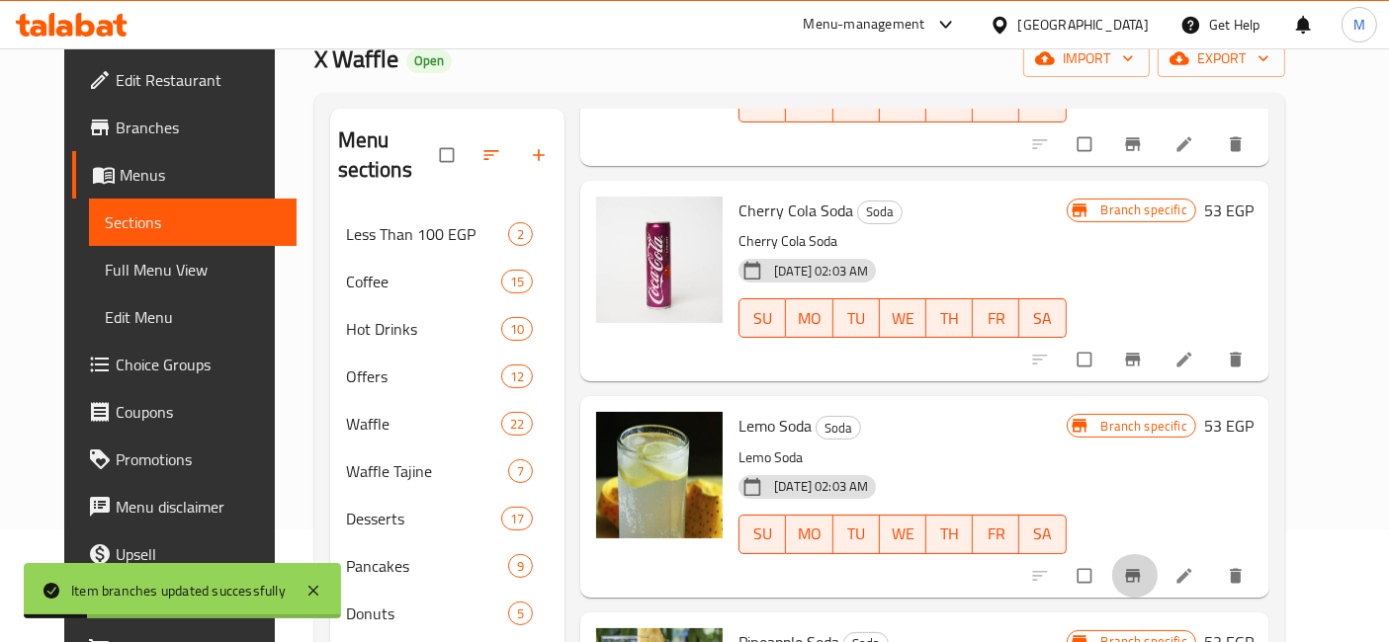
click at [1143, 566] on icon "Branch-specific-item" at bounding box center [1133, 576] width 20 height 20
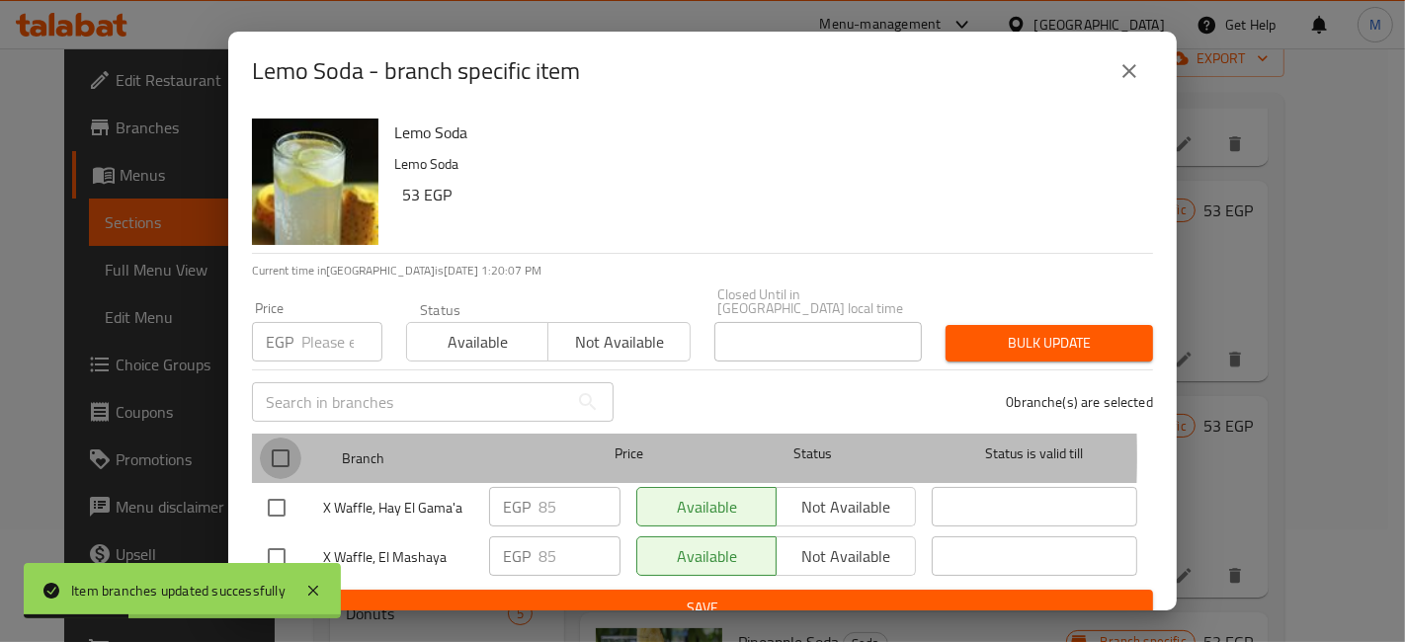
click at [298, 443] on input "checkbox" at bounding box center [281, 459] width 42 height 42
checkbox input "true"
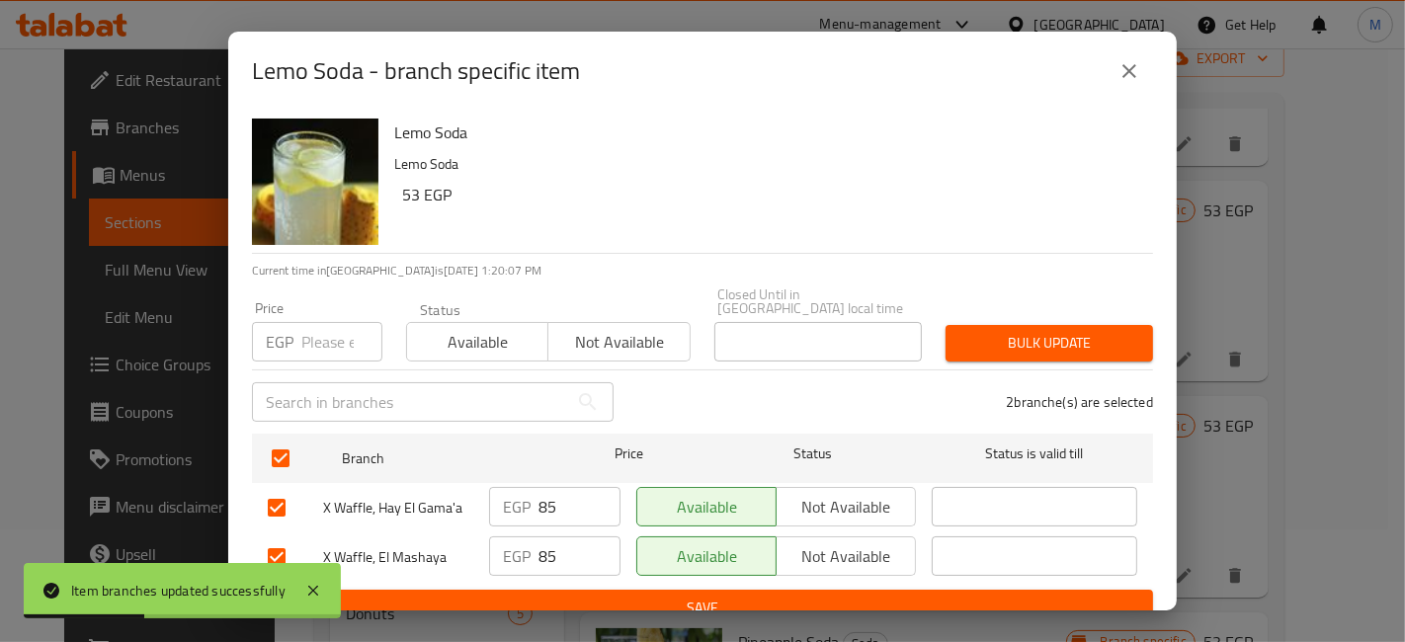
click at [338, 322] on input "number" at bounding box center [341, 342] width 81 height 40
type input "0"
type input "90"
click at [1033, 346] on button "Bulk update" at bounding box center [1050, 343] width 208 height 37
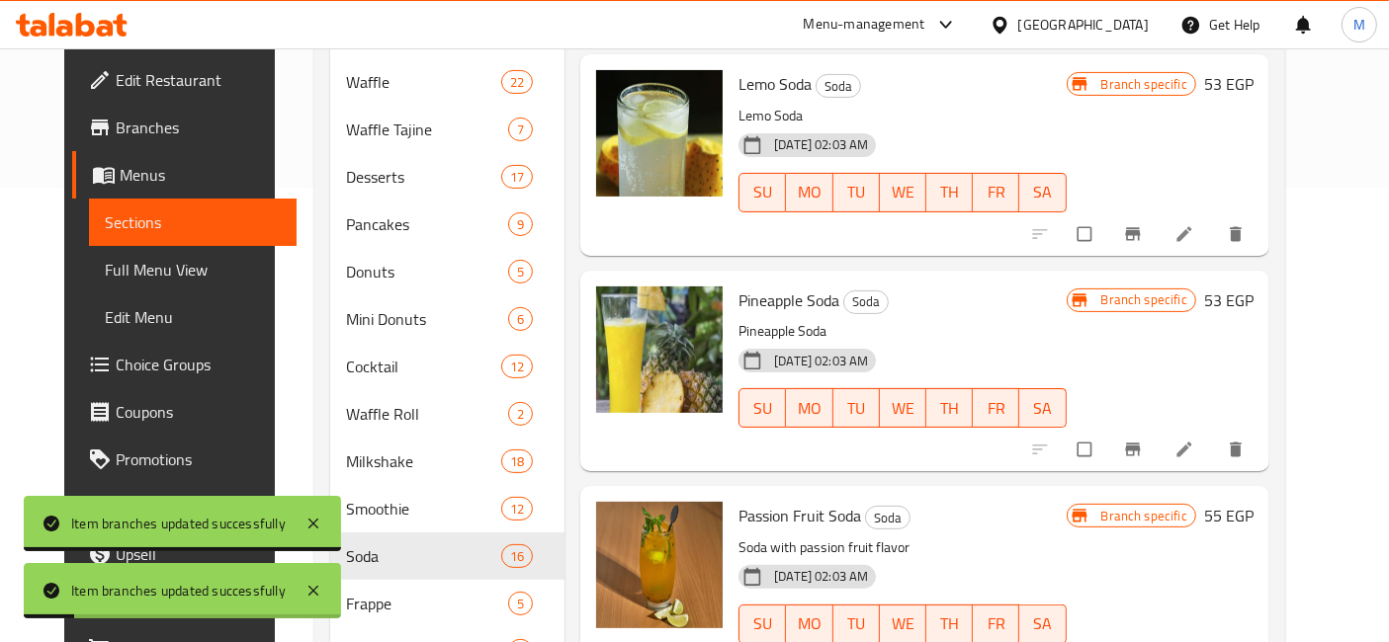
scroll to position [469, 0]
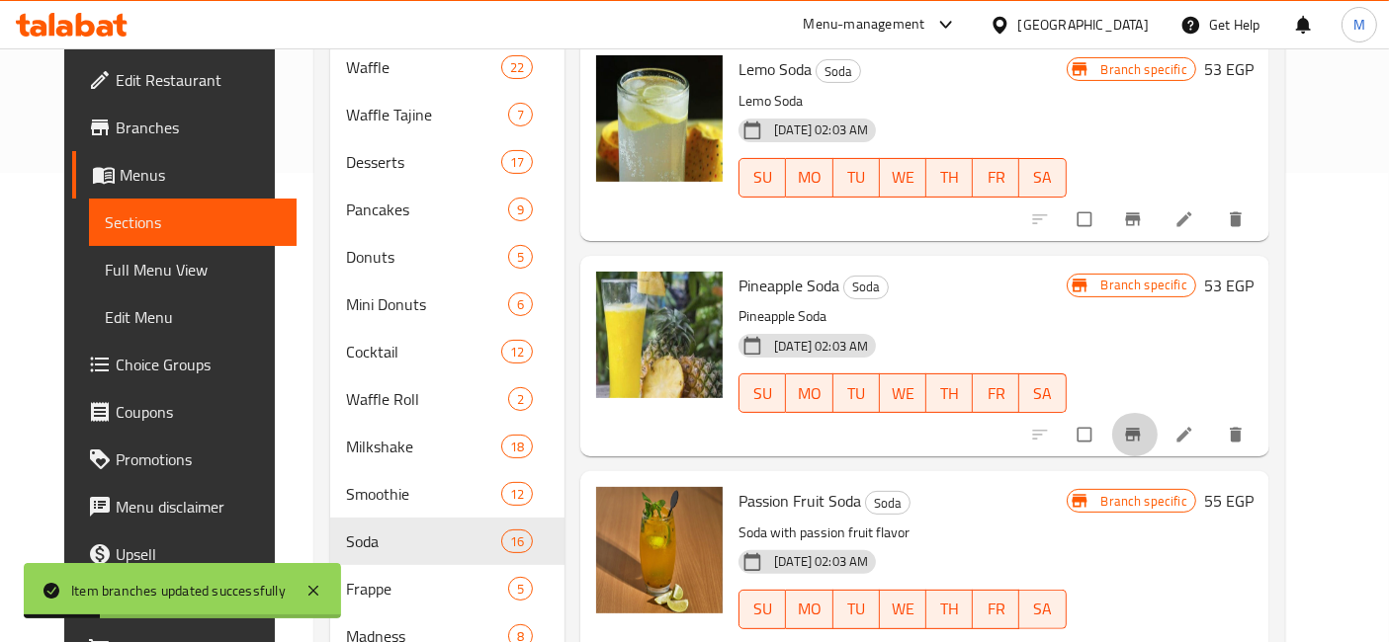
click at [1143, 425] on icon "Branch-specific-item" at bounding box center [1133, 435] width 20 height 20
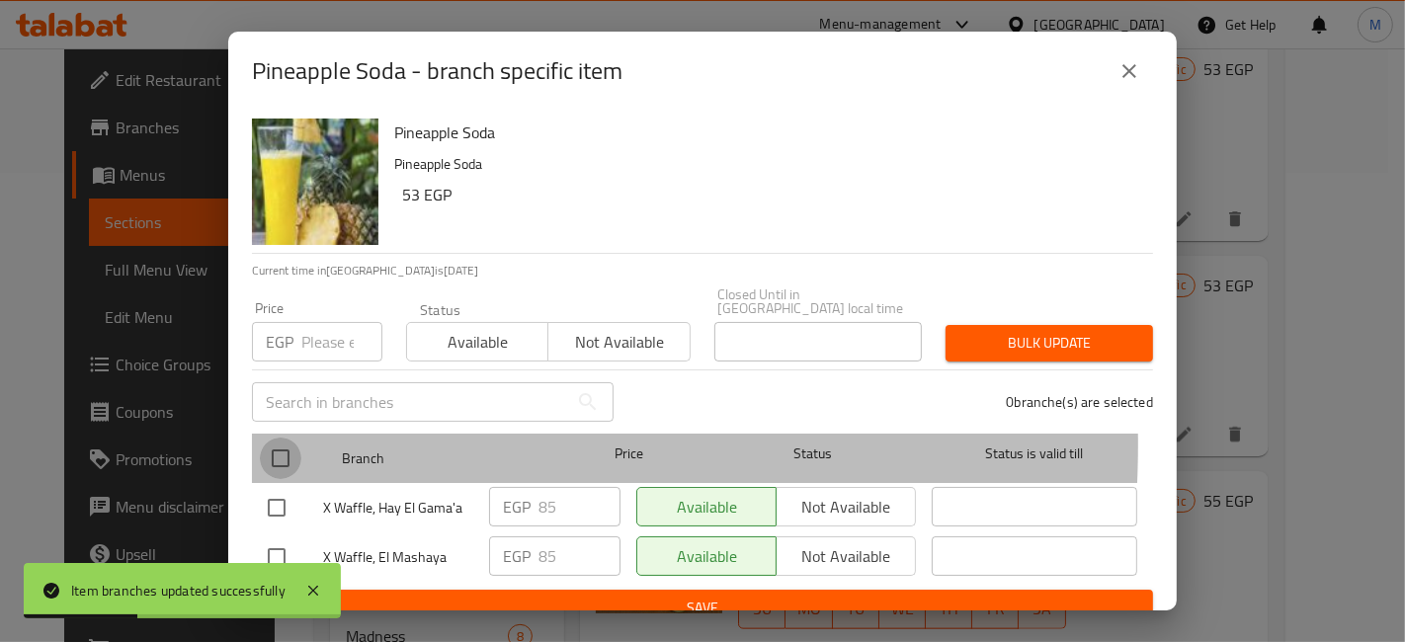
click at [279, 438] on input "checkbox" at bounding box center [281, 459] width 42 height 42
checkbox input "true"
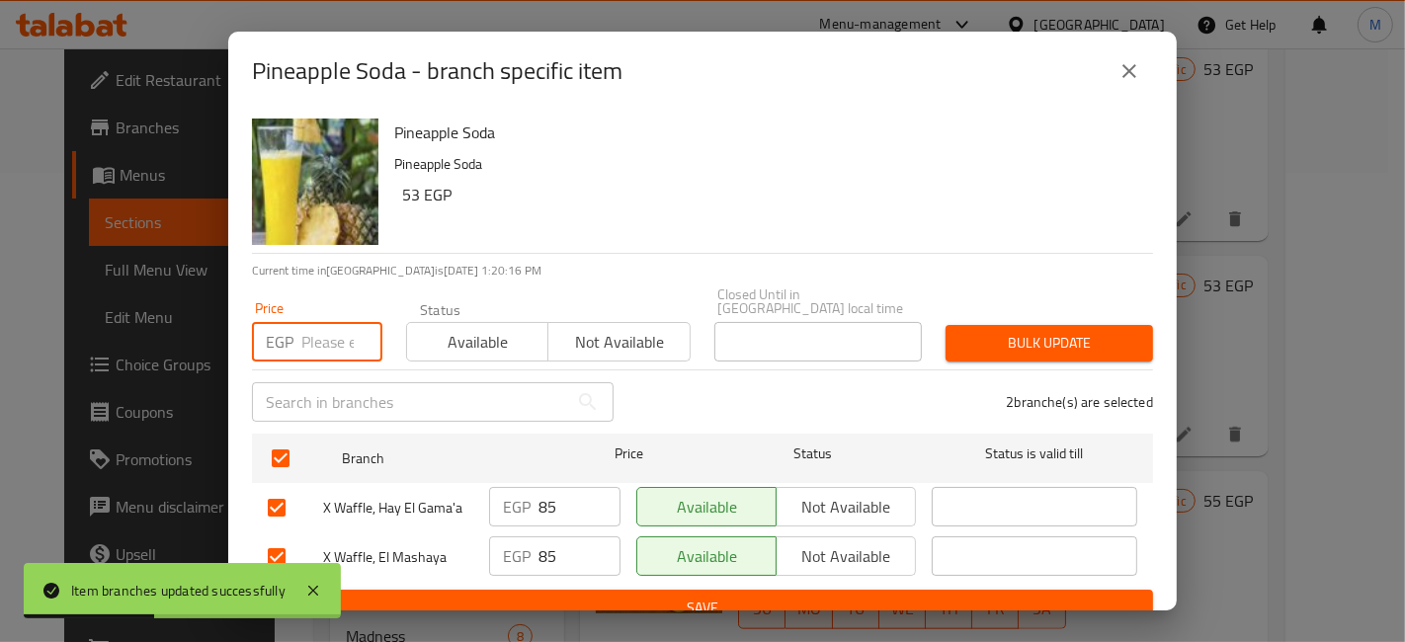
click at [330, 322] on input "number" at bounding box center [341, 342] width 81 height 40
type input "90"
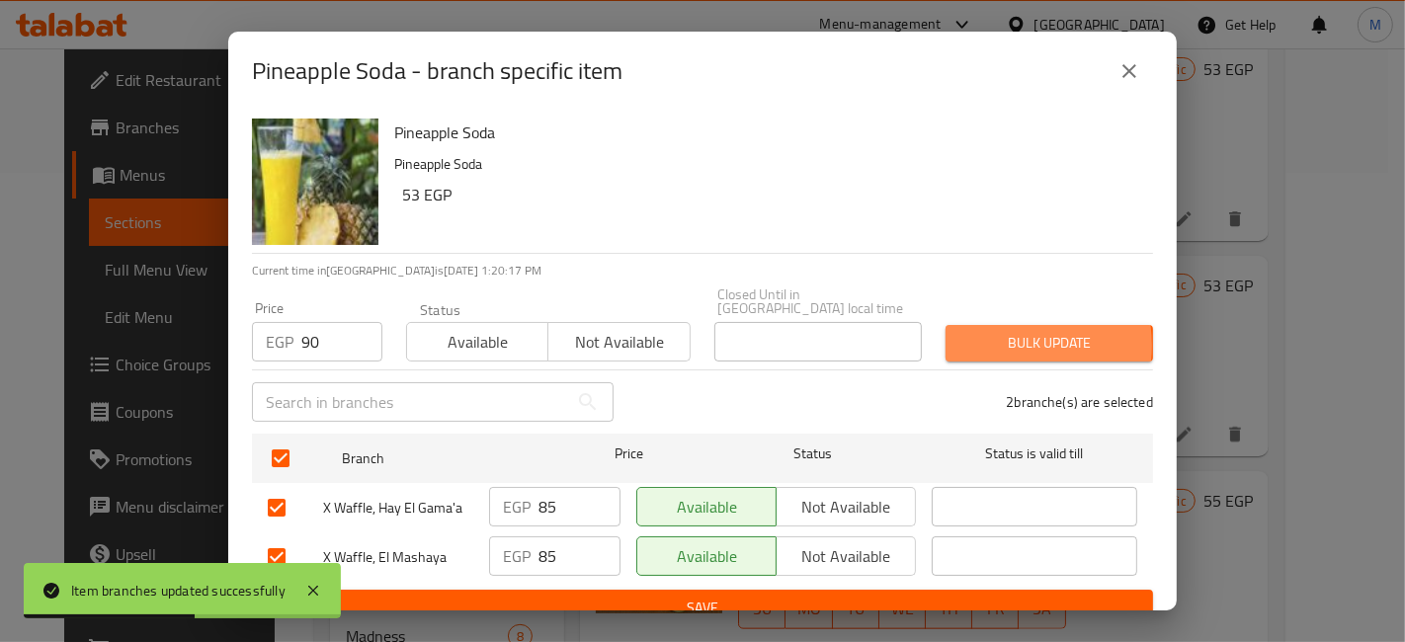
click at [988, 332] on span "Bulk update" at bounding box center [1050, 343] width 176 height 25
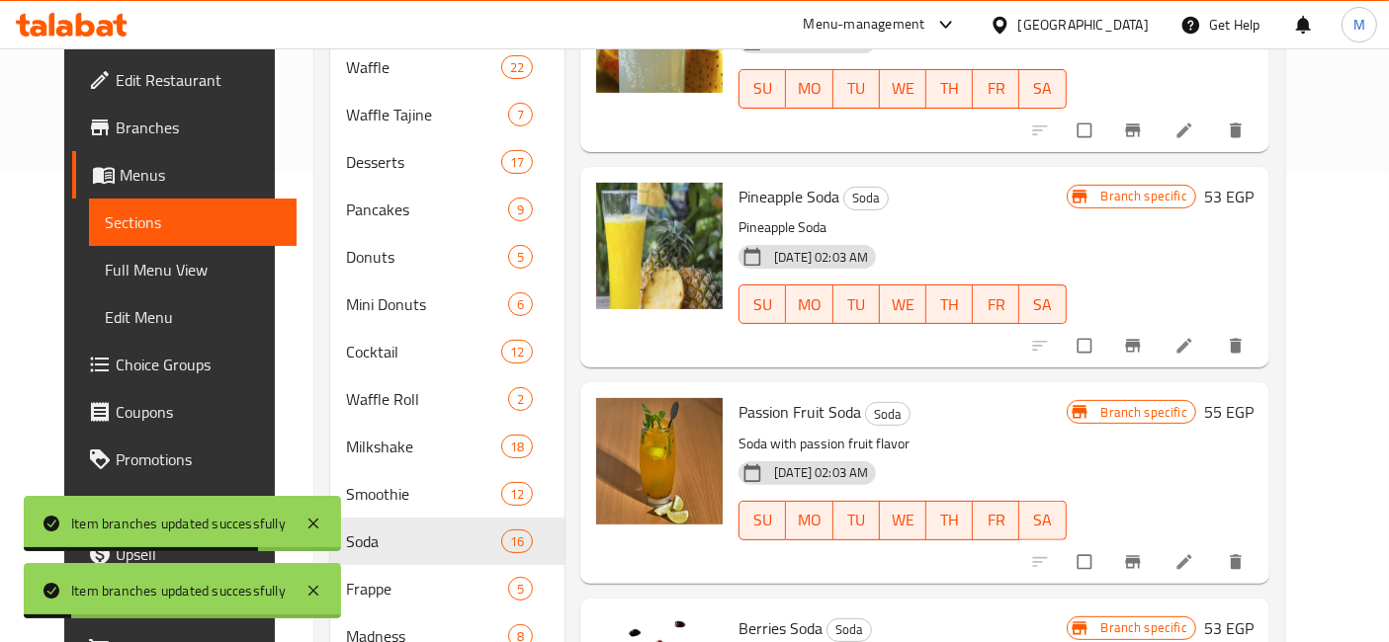
scroll to position [1427, 0]
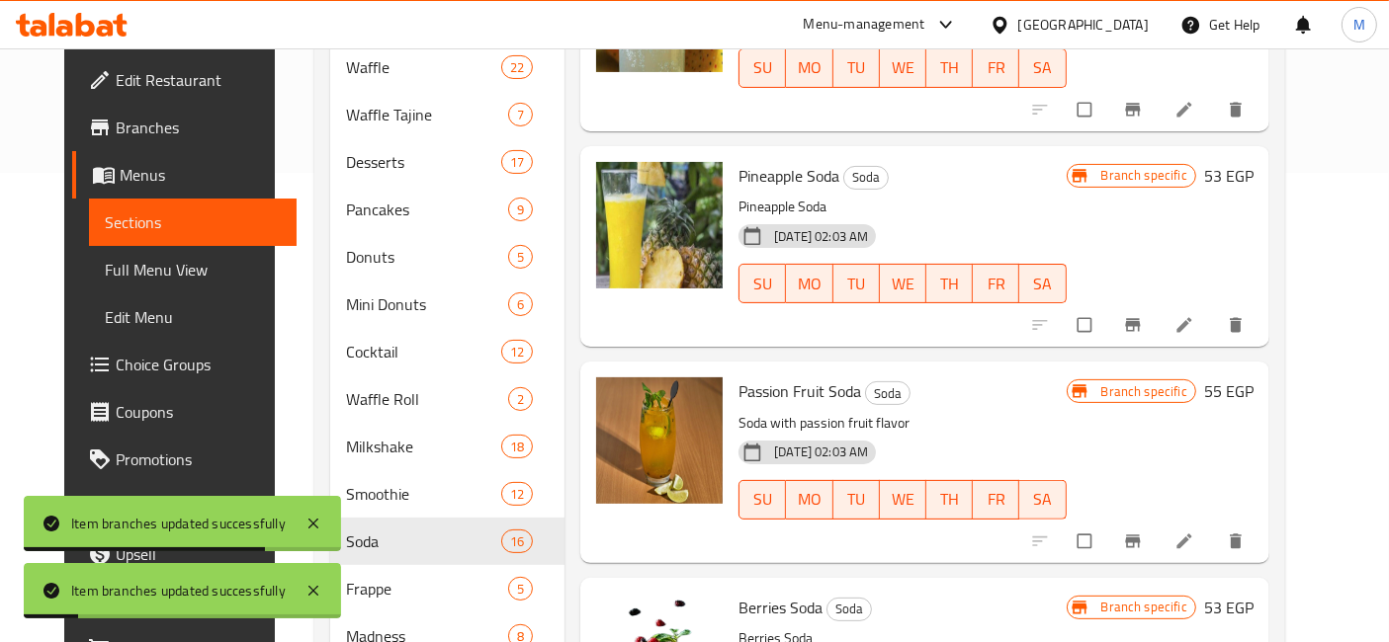
click at [1158, 520] on button "Branch-specific-item" at bounding box center [1134, 541] width 47 height 43
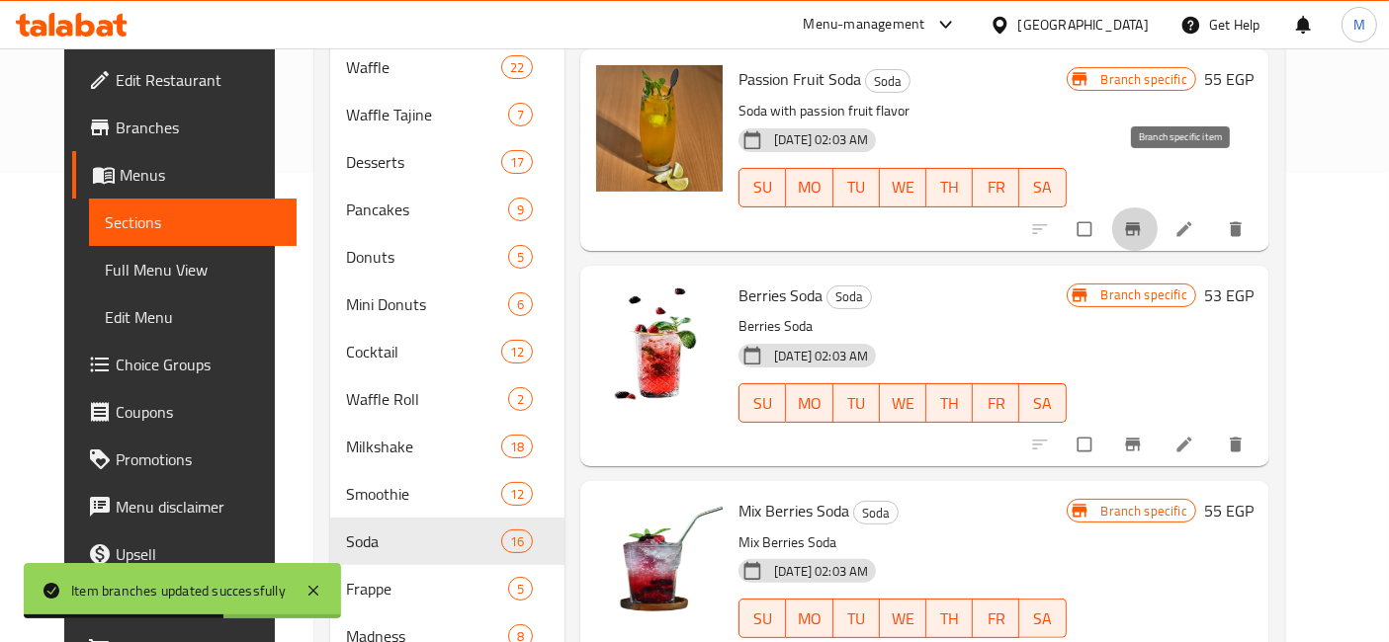
scroll to position [1756, 0]
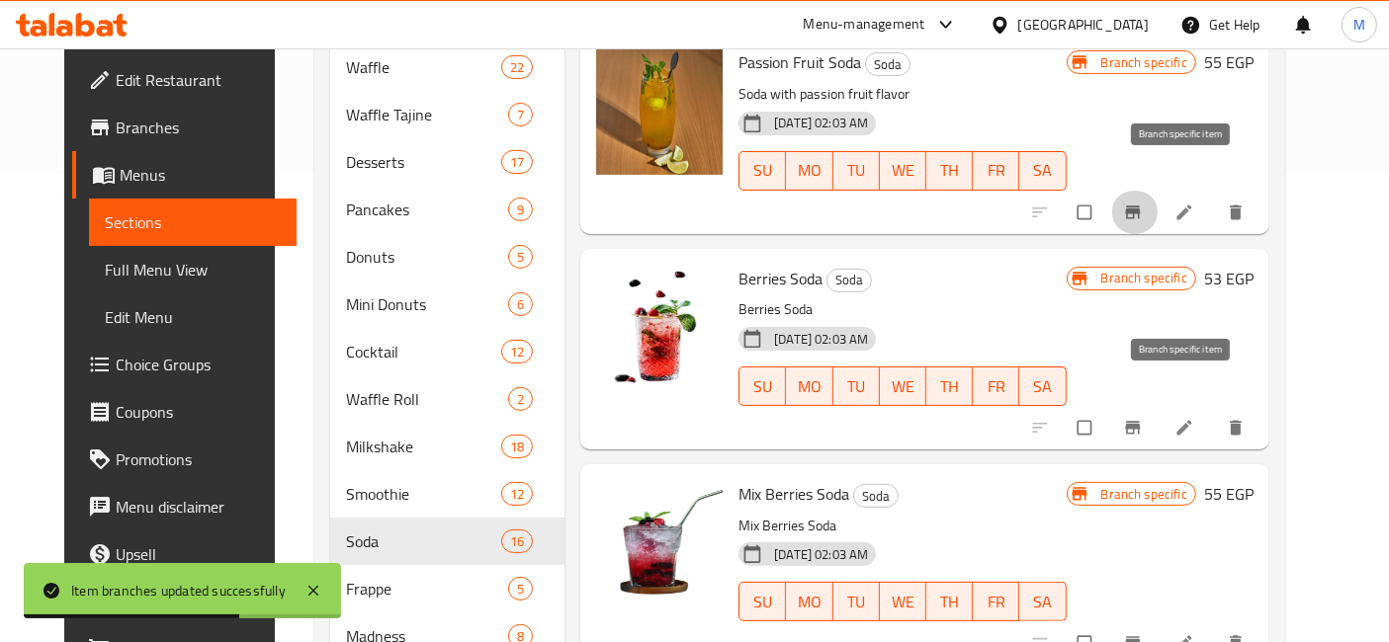
click at [1140, 421] on icon "Branch-specific-item" at bounding box center [1132, 427] width 15 height 13
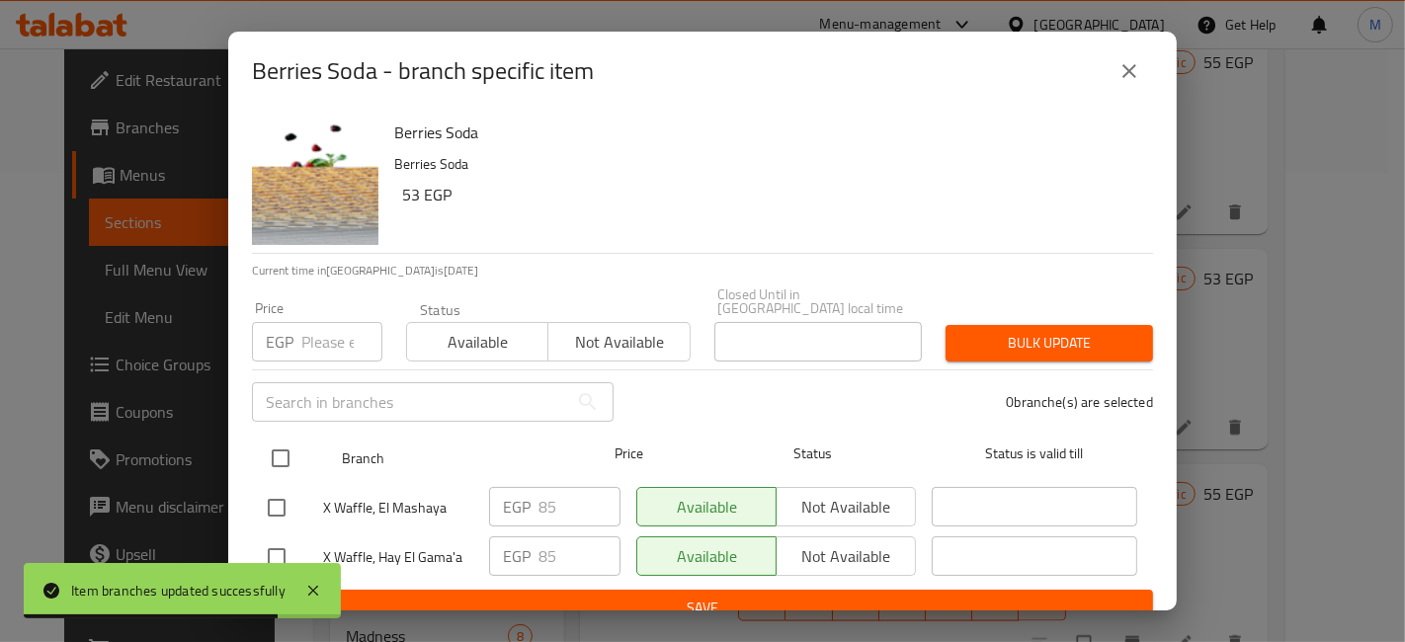
click at [266, 442] on input "checkbox" at bounding box center [281, 459] width 42 height 42
checkbox input "true"
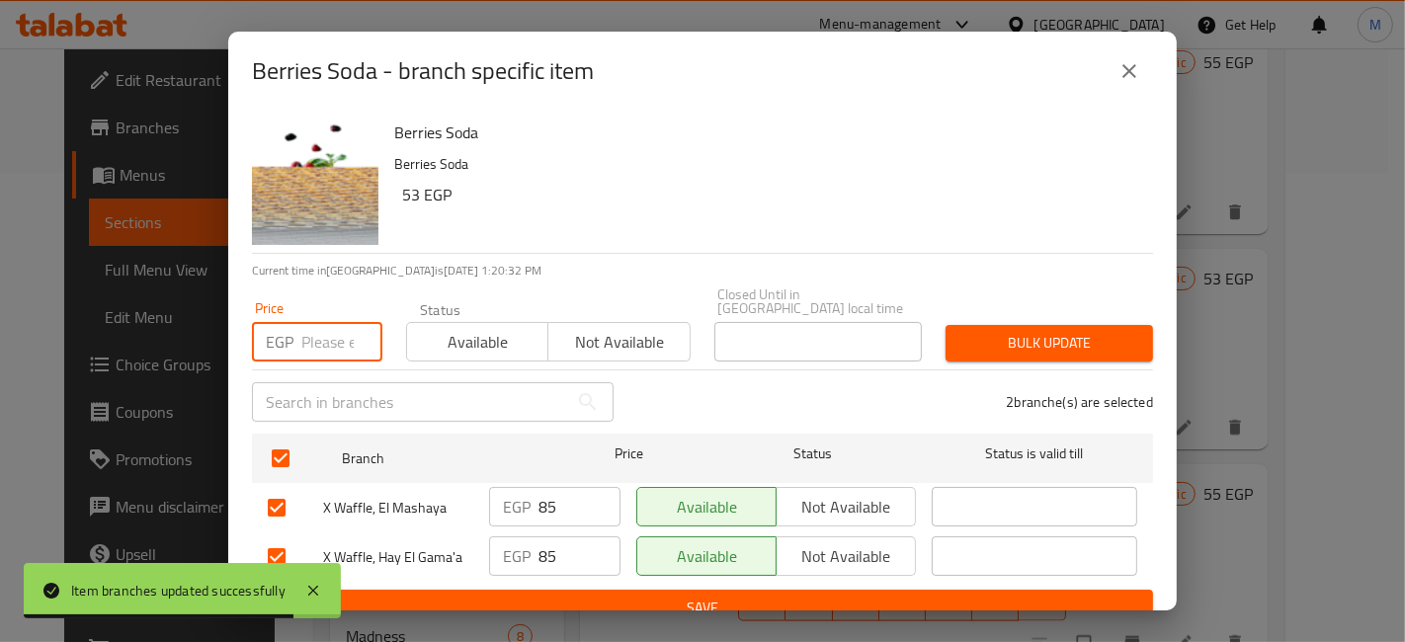
click at [301, 343] on input "number" at bounding box center [341, 342] width 81 height 40
type input "90"
click at [1068, 343] on button "Bulk update" at bounding box center [1050, 343] width 208 height 37
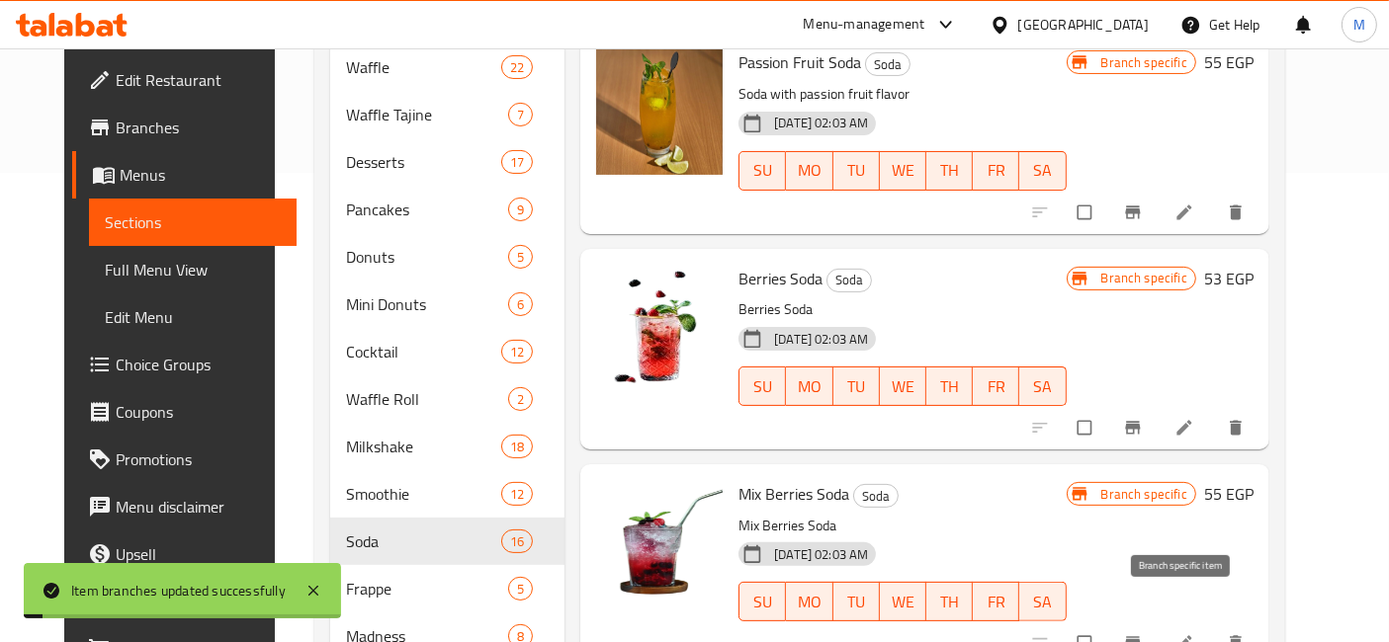
click at [1158, 622] on button "Branch-specific-item" at bounding box center [1134, 643] width 47 height 43
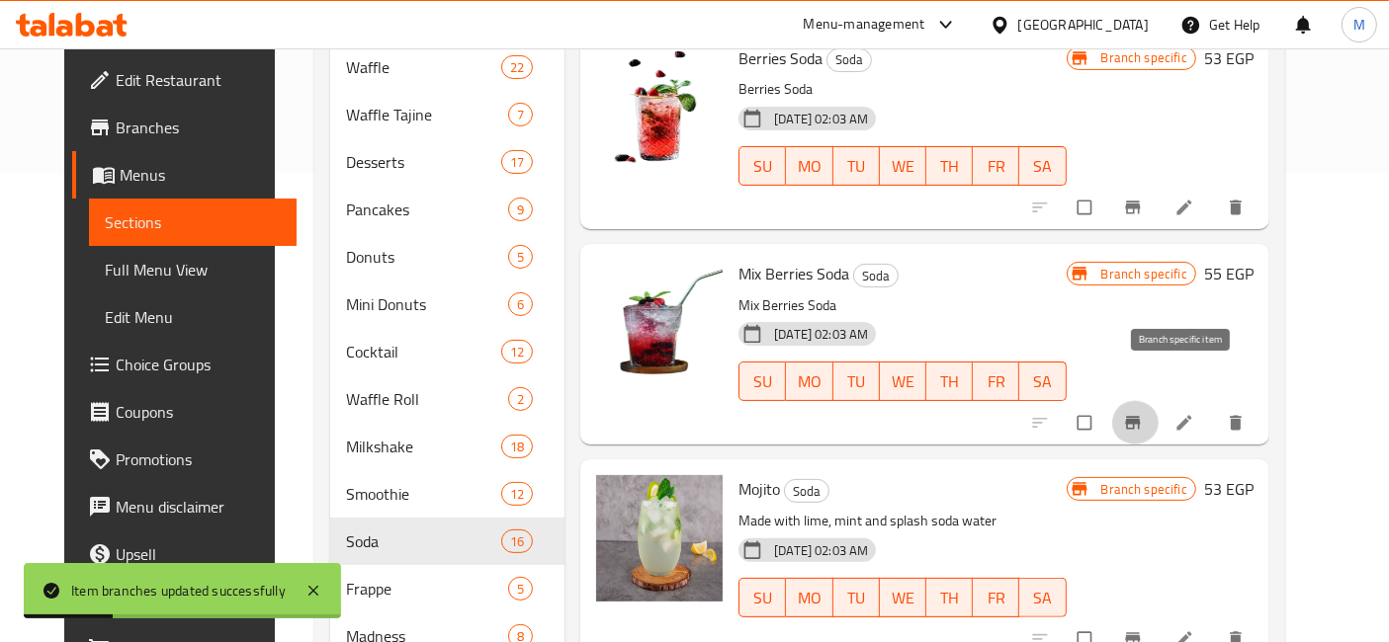
scroll to position [2086, 0]
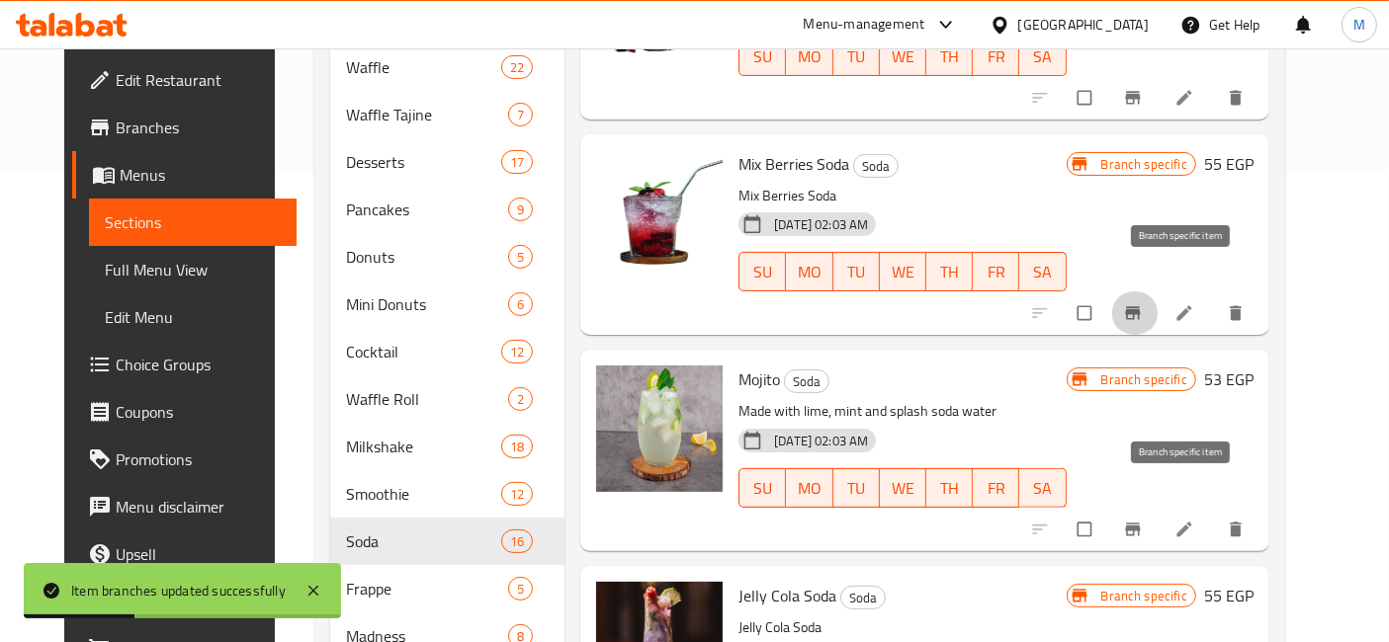
click at [1158, 508] on button "Branch-specific-item" at bounding box center [1134, 529] width 47 height 43
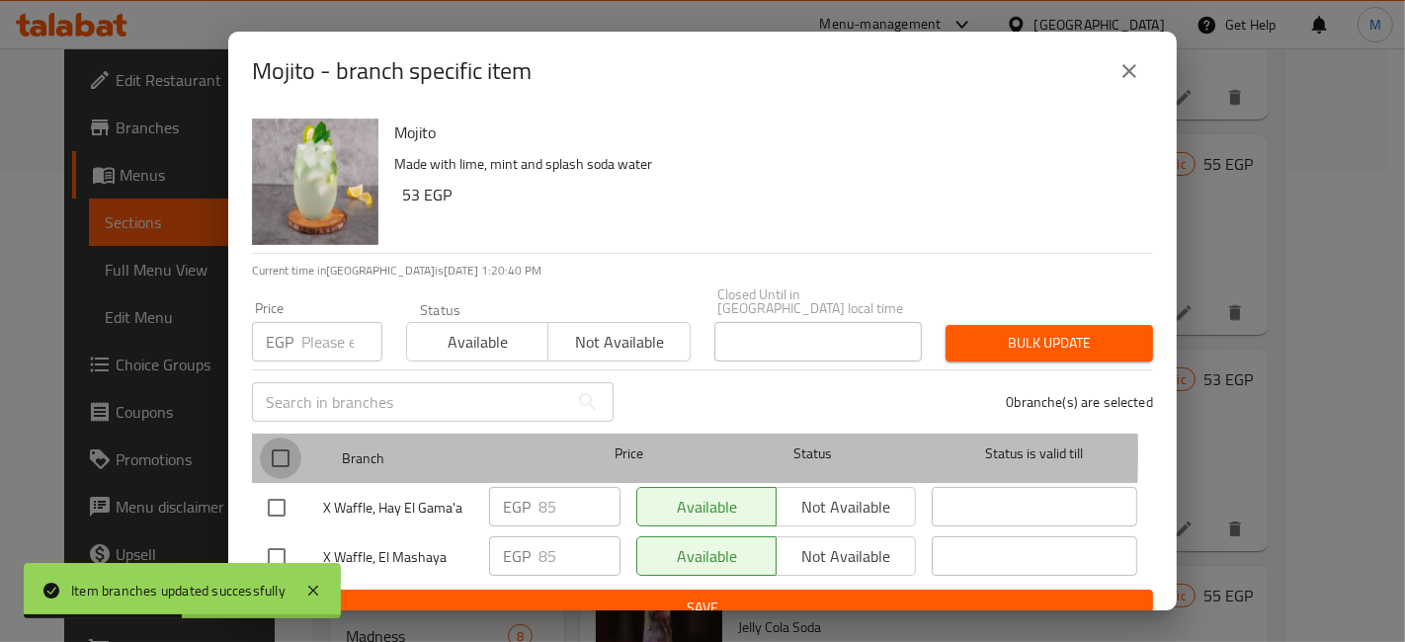
click at [285, 438] on input "checkbox" at bounding box center [281, 459] width 42 height 42
checkbox input "true"
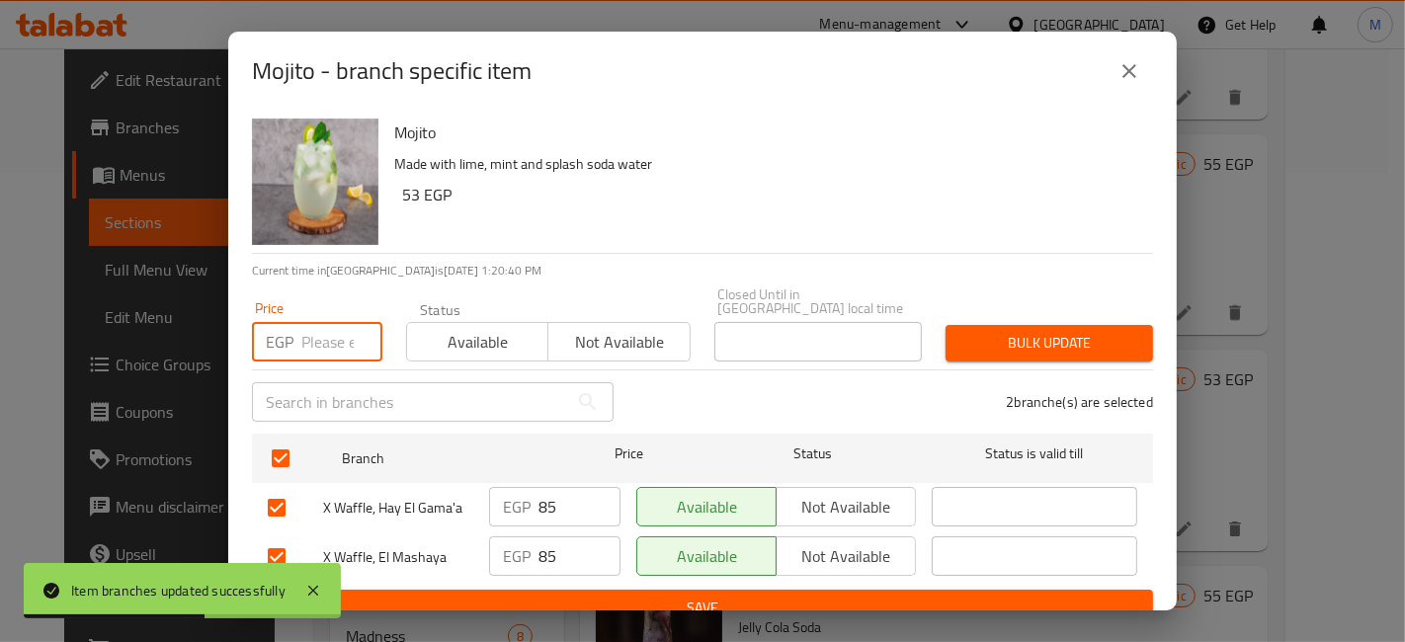
click at [340, 328] on input "number" at bounding box center [341, 342] width 81 height 40
type input "90"
click at [1001, 313] on div "Bulk update" at bounding box center [1049, 343] width 231 height 60
click at [1023, 331] on span "Bulk update" at bounding box center [1050, 343] width 176 height 25
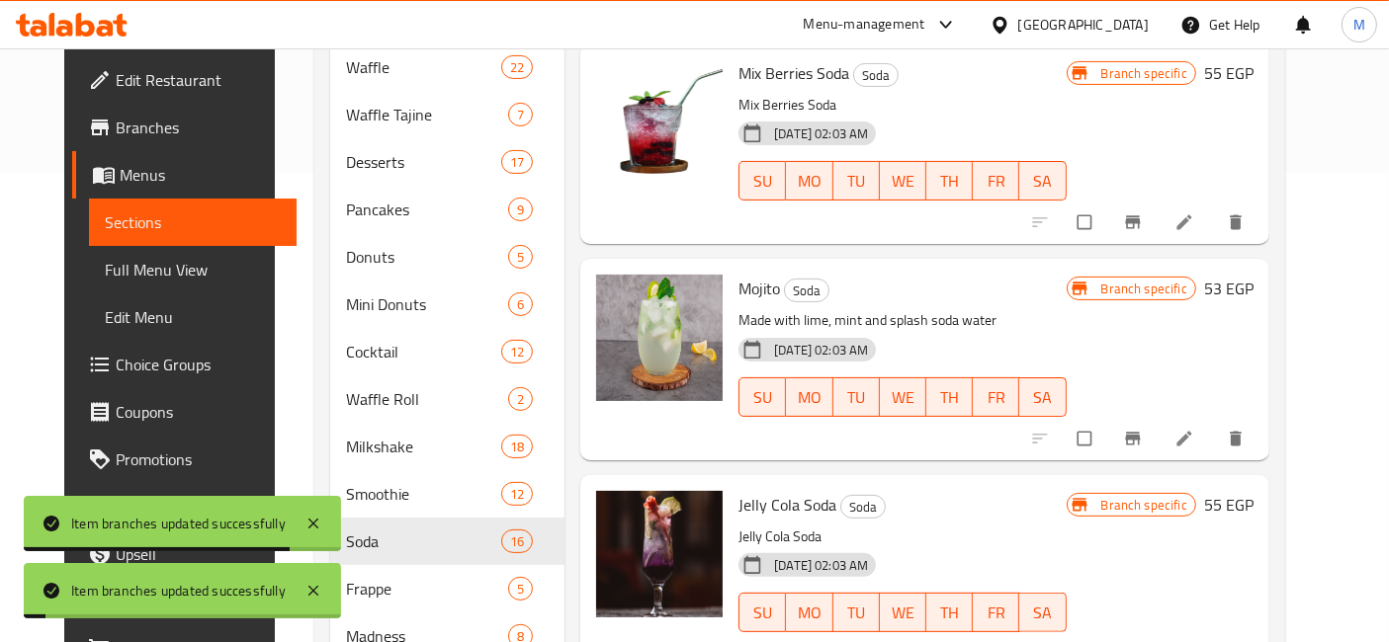
scroll to position [2306, 0]
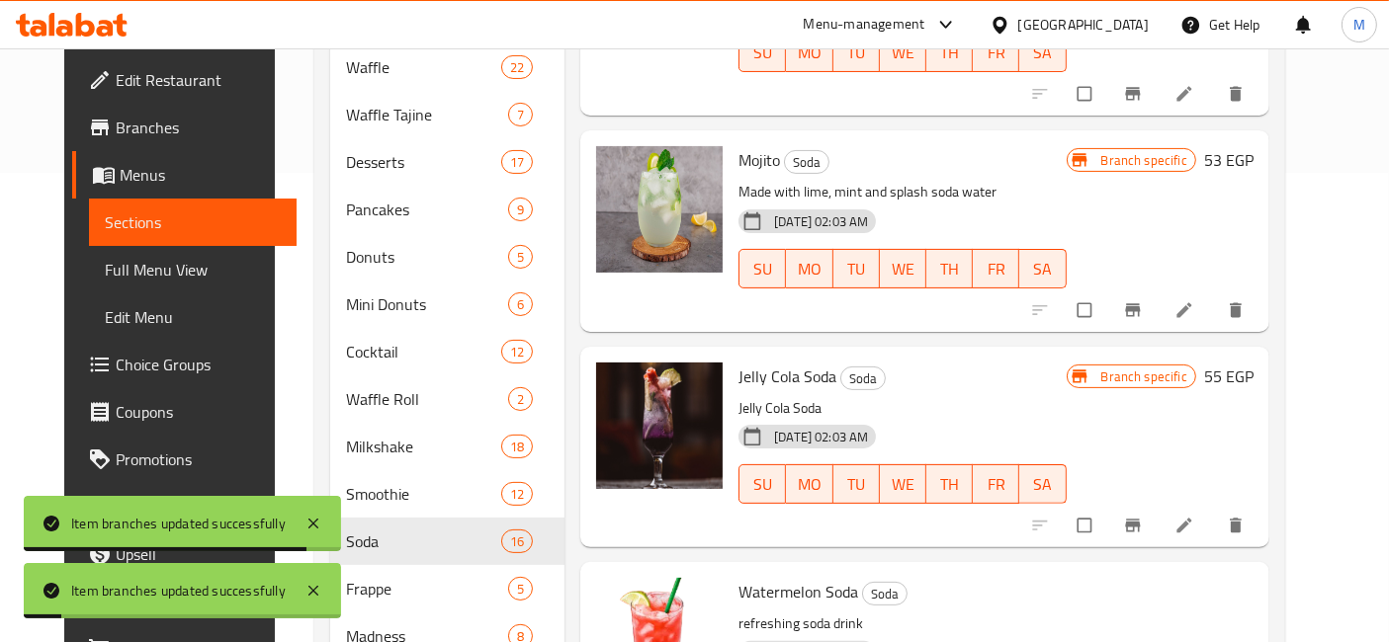
click at [1140, 520] on icon "Branch-specific-item" at bounding box center [1132, 526] width 15 height 13
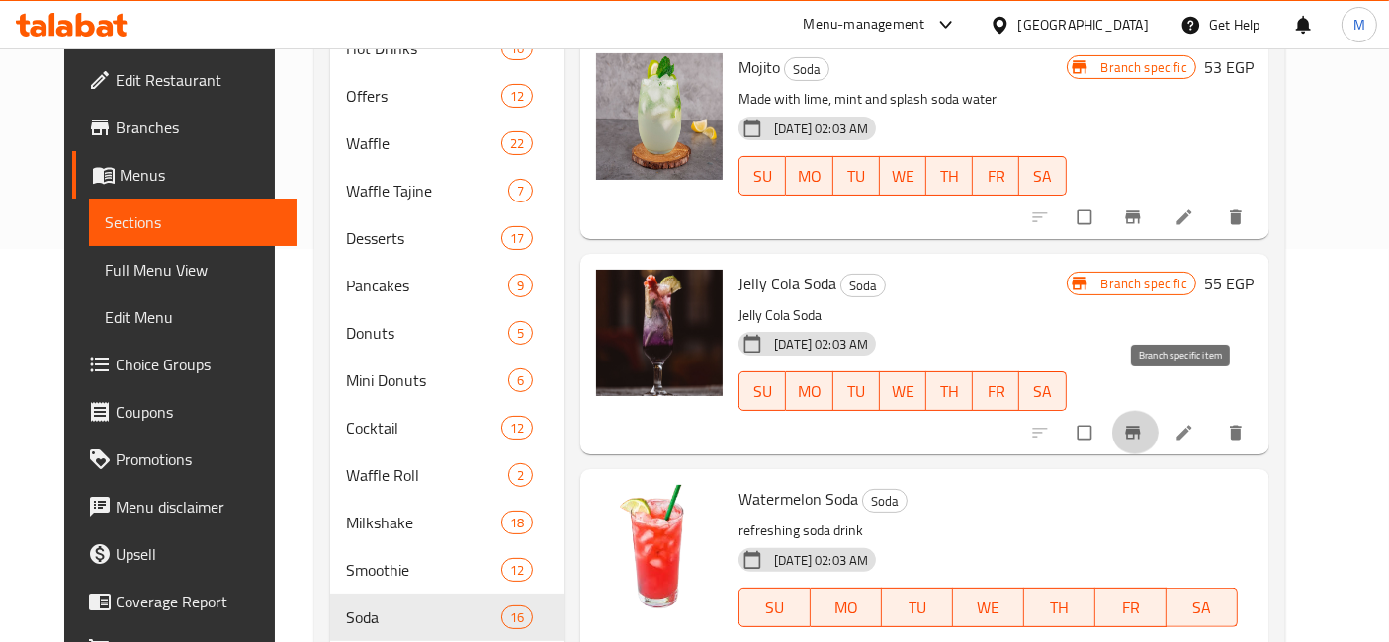
scroll to position [113, 0]
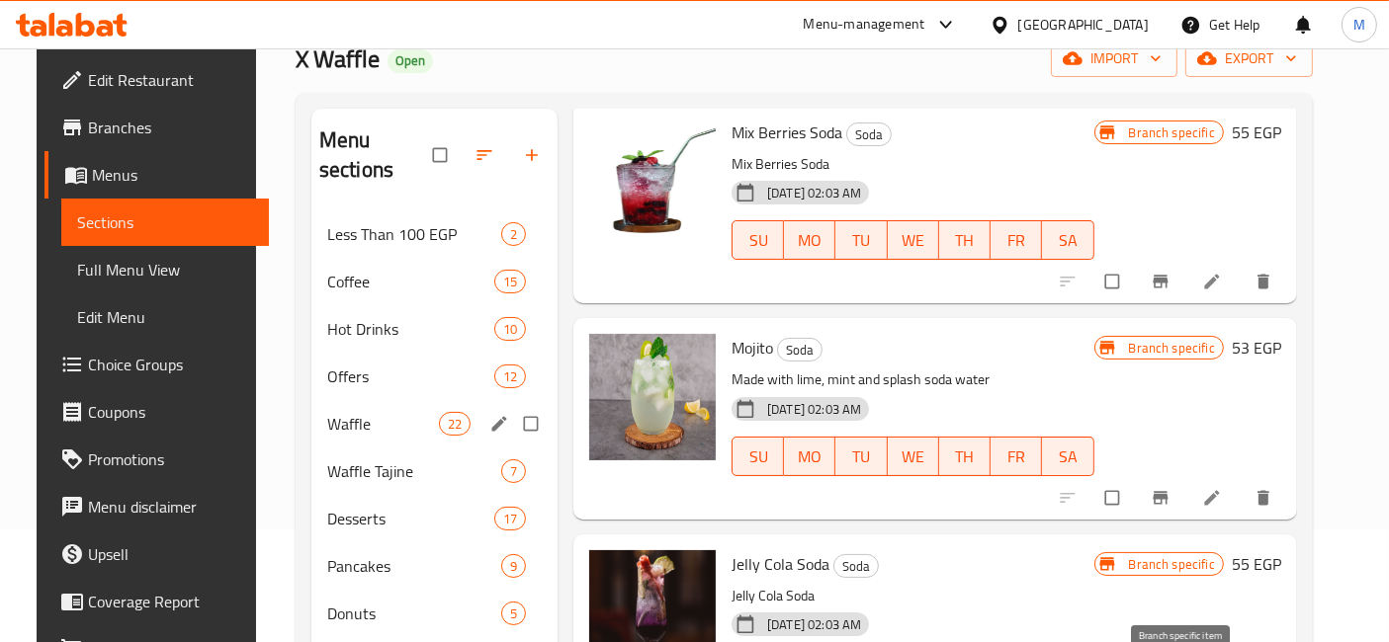
click at [403, 406] on div "Waffle 22" at bounding box center [434, 423] width 246 height 47
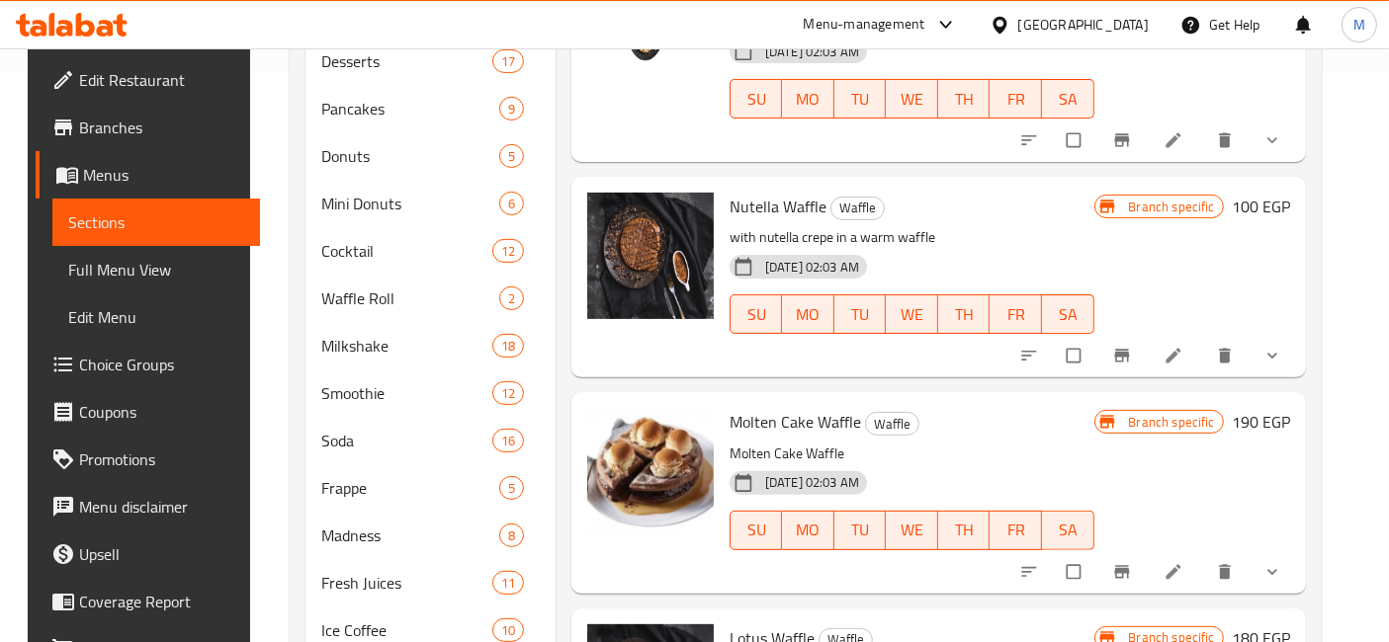
scroll to position [442, 0]
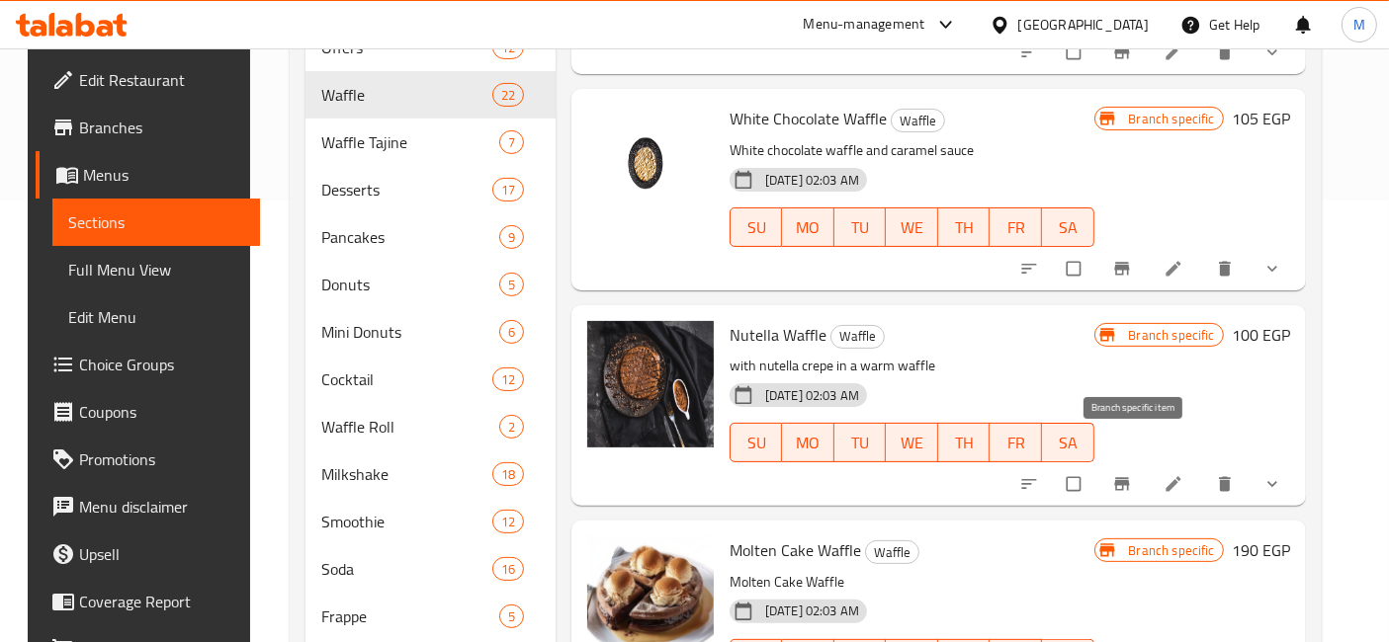
click at [1136, 474] on span "Branch-specific-item" at bounding box center [1124, 484] width 24 height 20
click at [1267, 469] on div at bounding box center [1152, 484] width 291 height 43
click at [1267, 463] on button "show more" at bounding box center [1273, 484] width 47 height 43
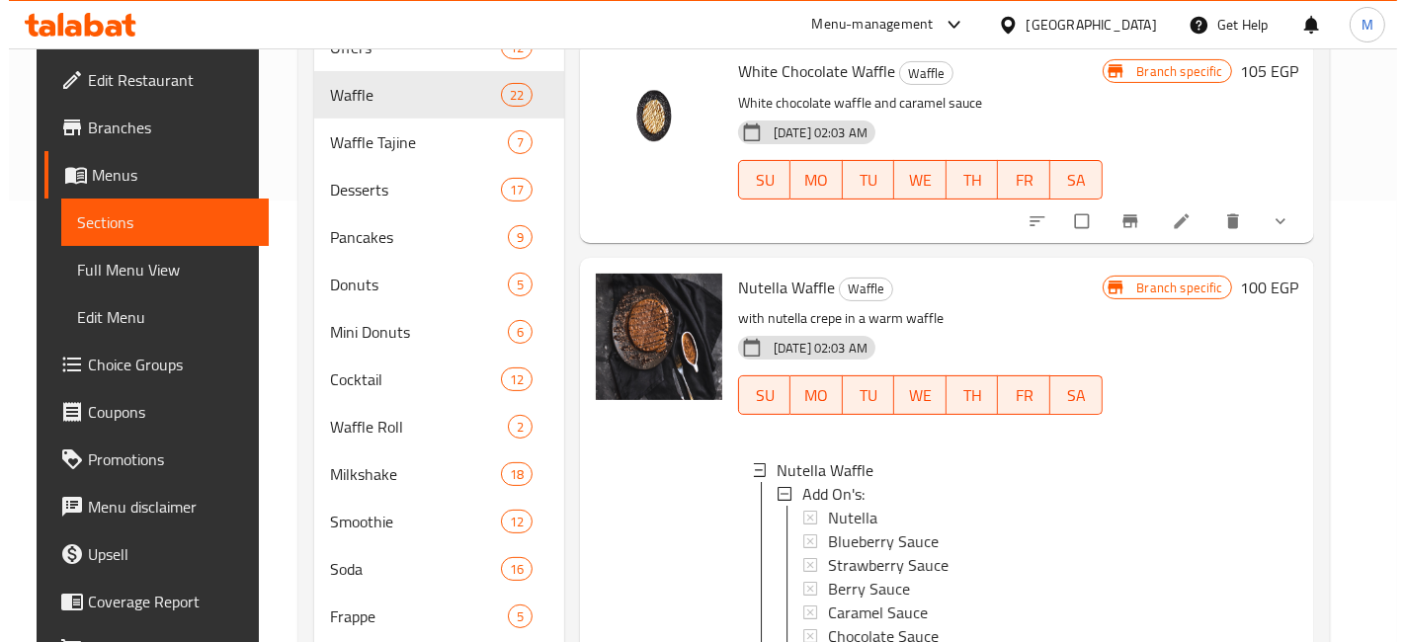
scroll to position [110, 0]
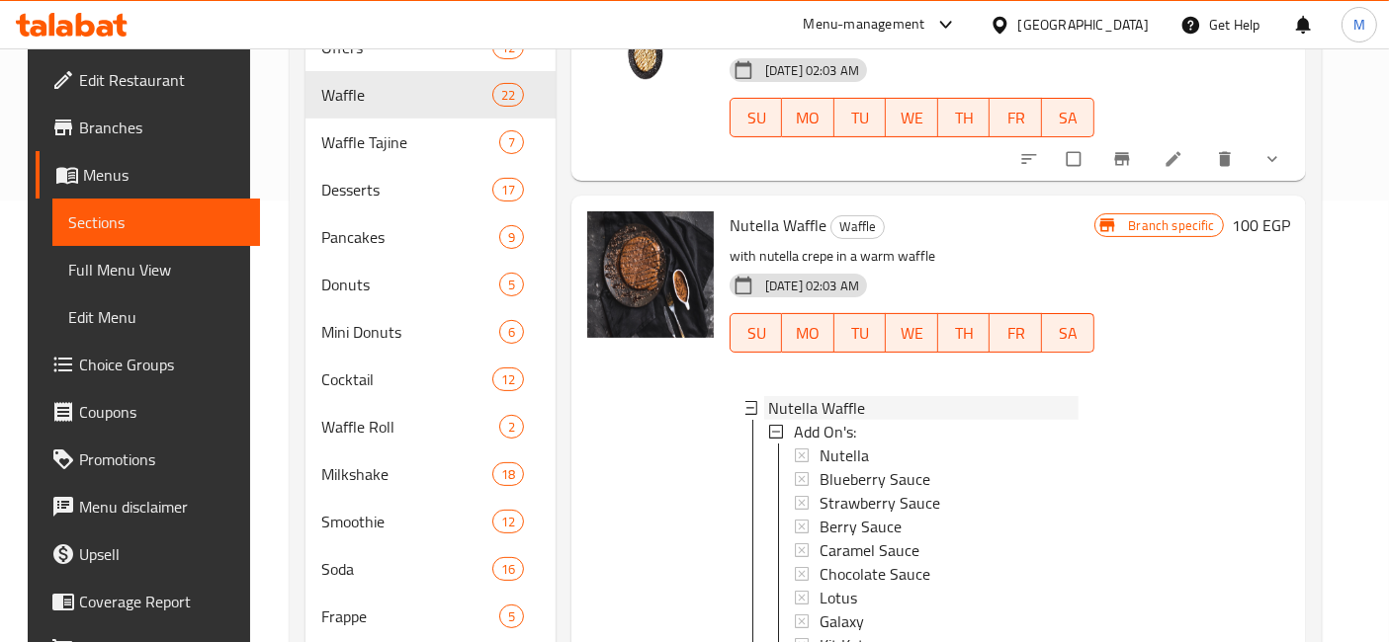
click at [916, 396] on div "Nutella Waffle" at bounding box center [923, 408] width 310 height 24
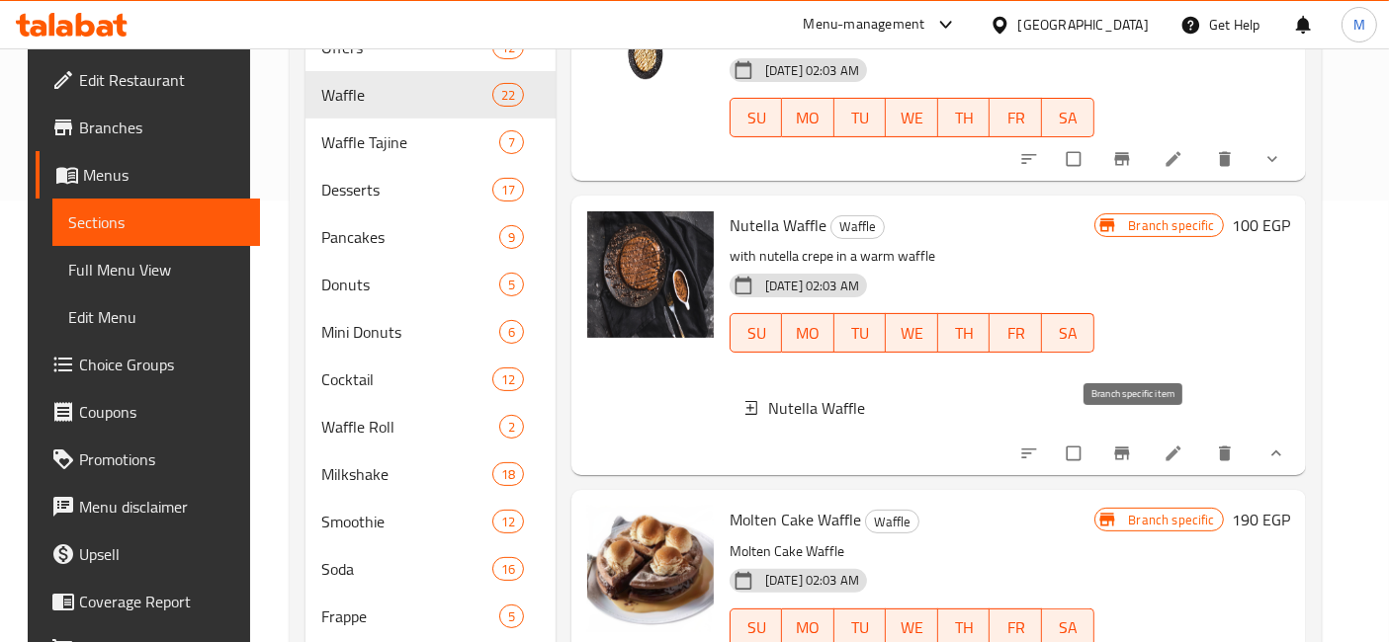
click at [1125, 444] on icon "Branch-specific-item" at bounding box center [1122, 454] width 20 height 20
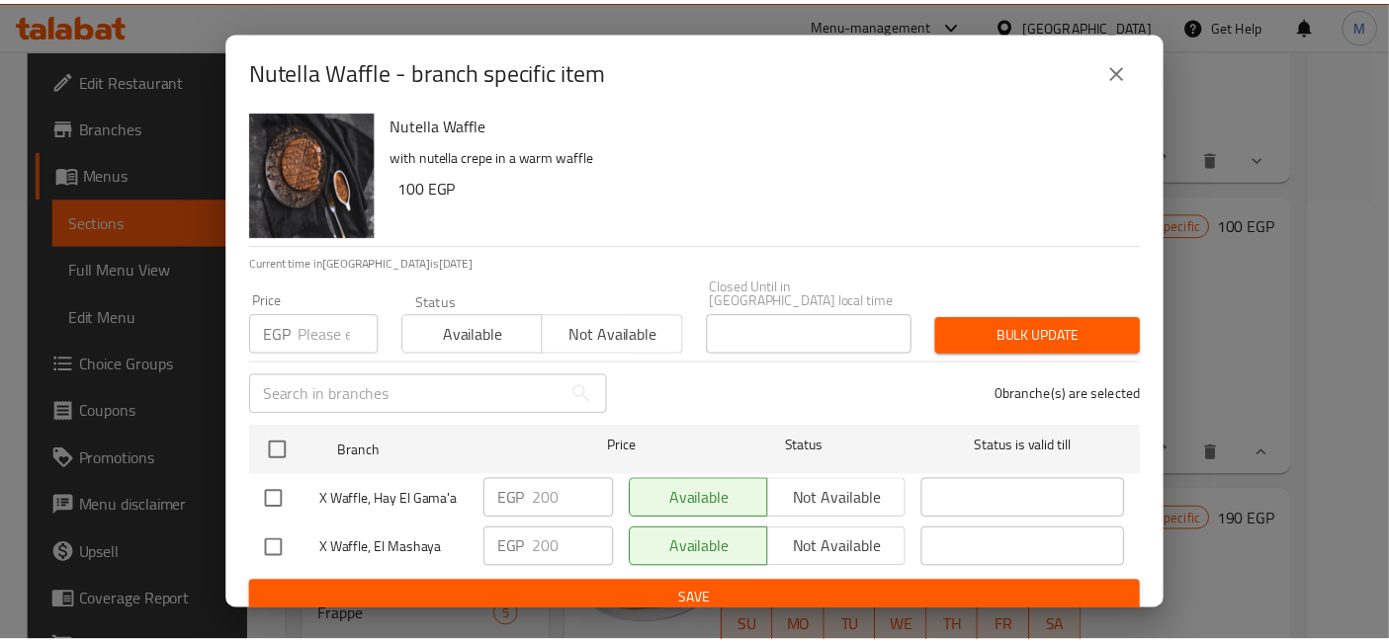
scroll to position [8, 0]
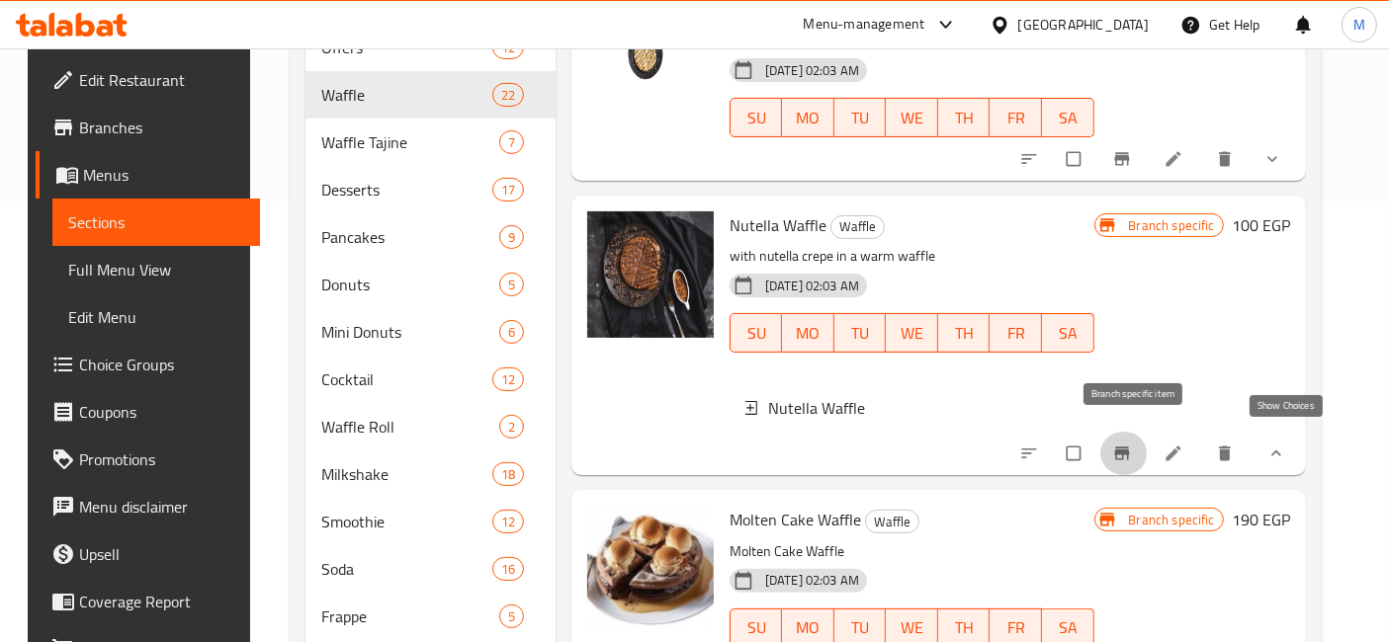
click at [1281, 451] on icon "show more" at bounding box center [1276, 454] width 10 height 6
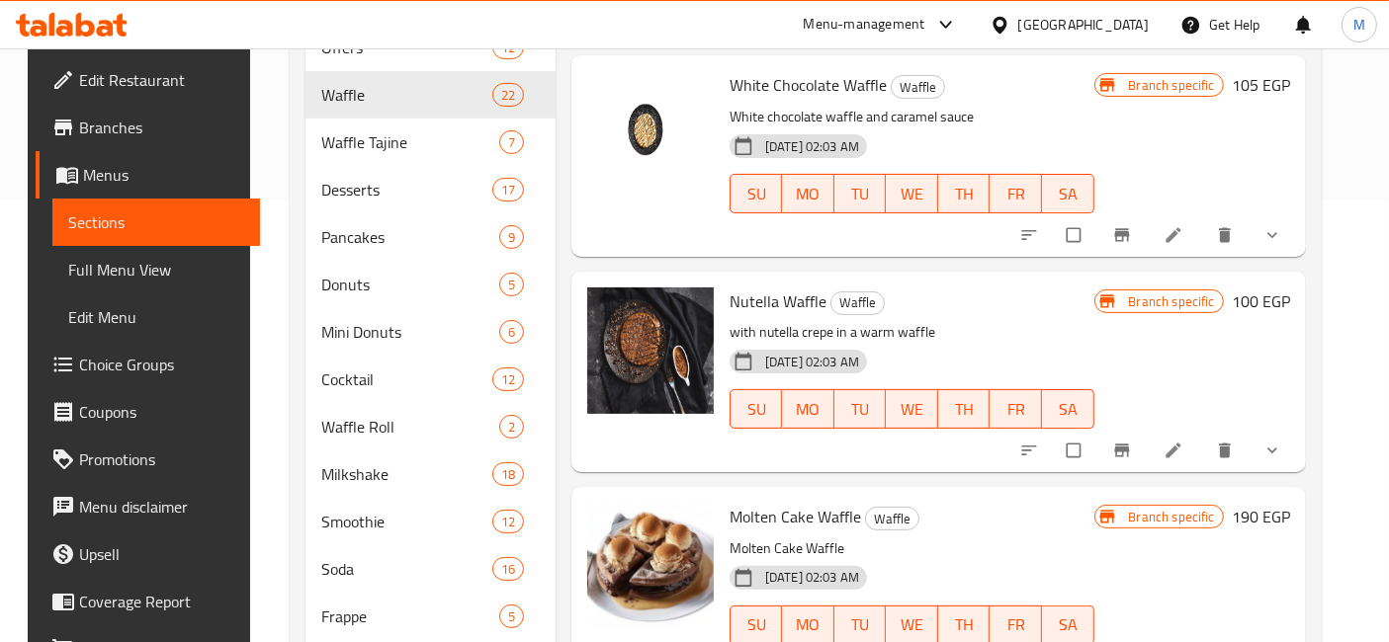
scroll to position [0, 0]
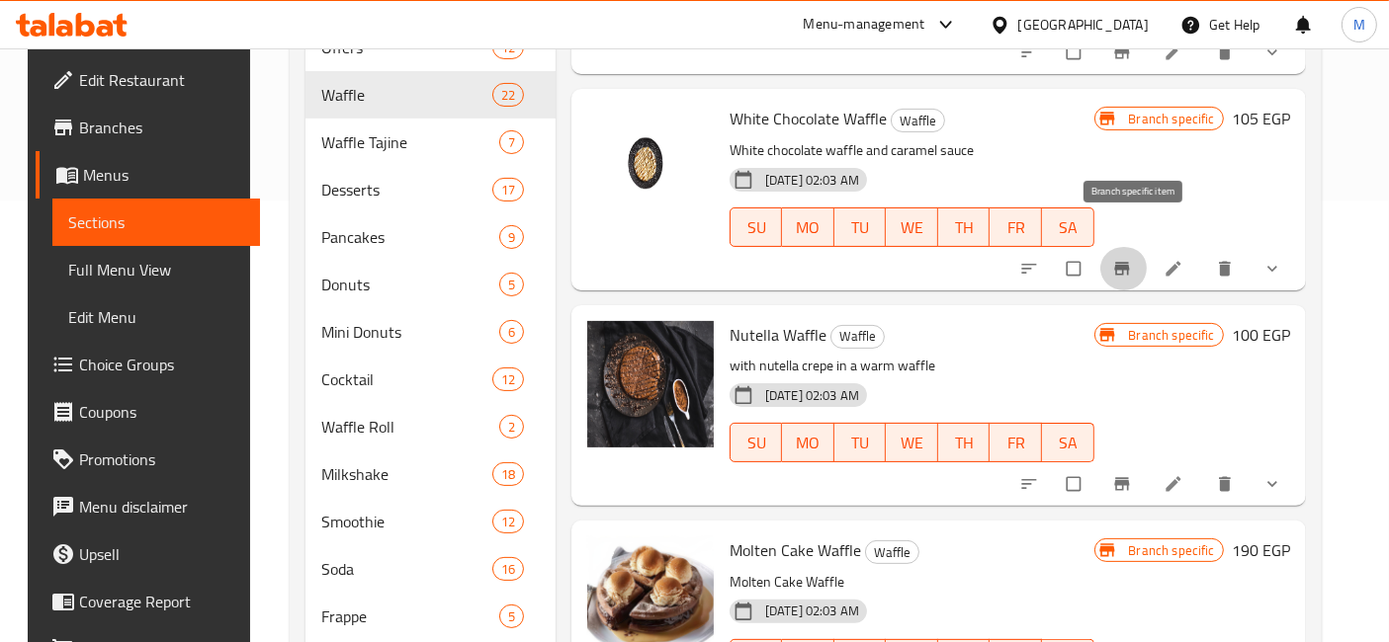
click at [1132, 259] on icon "Branch-specific-item" at bounding box center [1122, 269] width 20 height 20
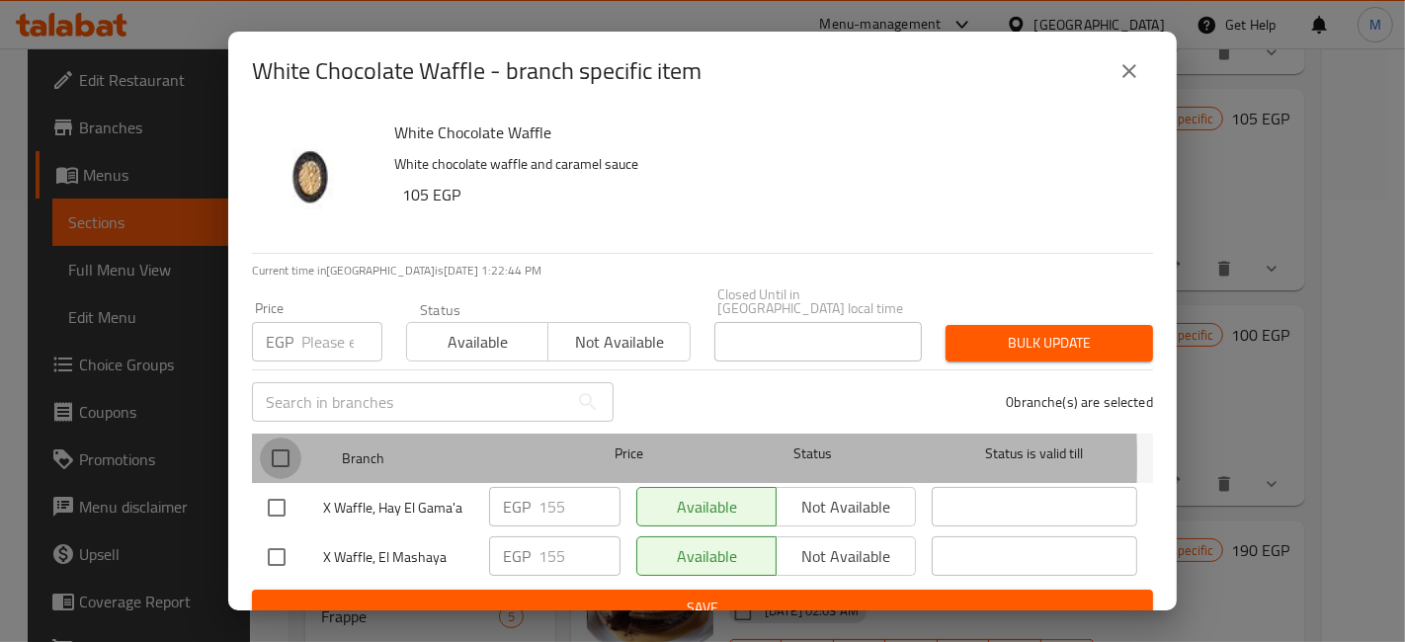
drag, startPoint x: 291, startPoint y: 447, endPoint x: 498, endPoint y: 478, distance: 210.0
click at [290, 447] on input "checkbox" at bounding box center [281, 459] width 42 height 42
checkbox input "true"
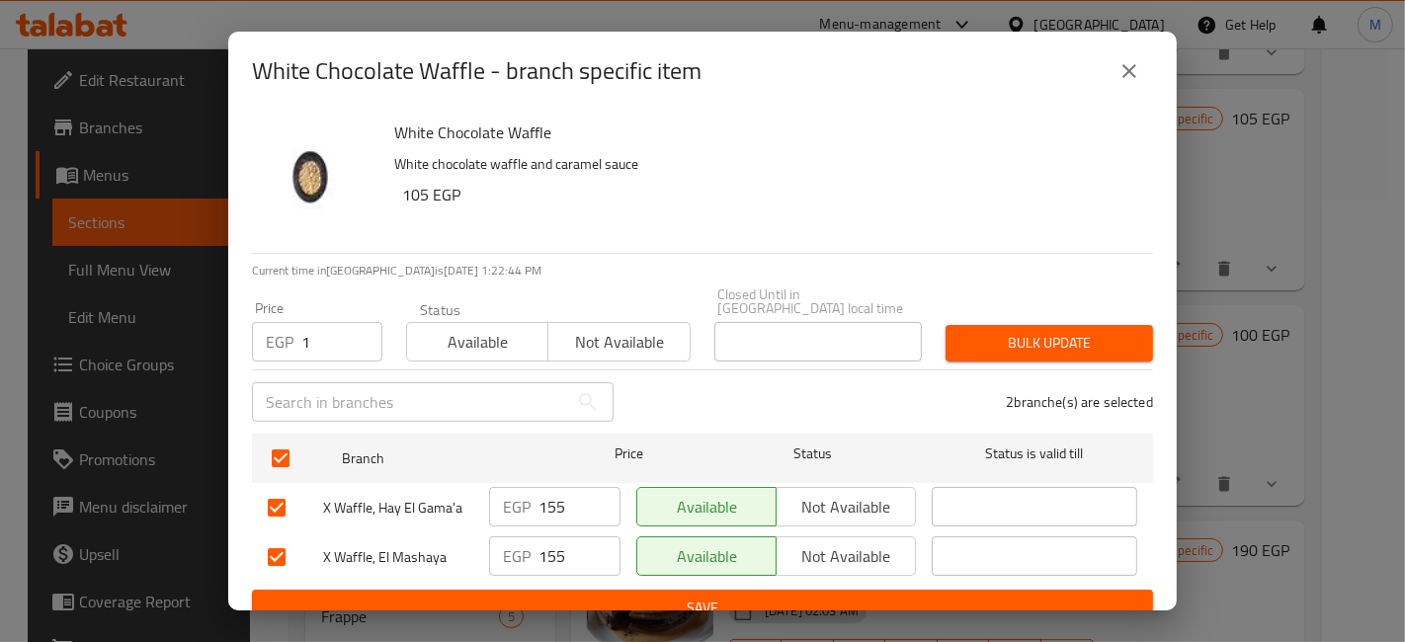
click at [356, 322] on input "1" at bounding box center [341, 342] width 81 height 40
type input "165"
click at [946, 325] on button "Bulk update" at bounding box center [1050, 343] width 208 height 37
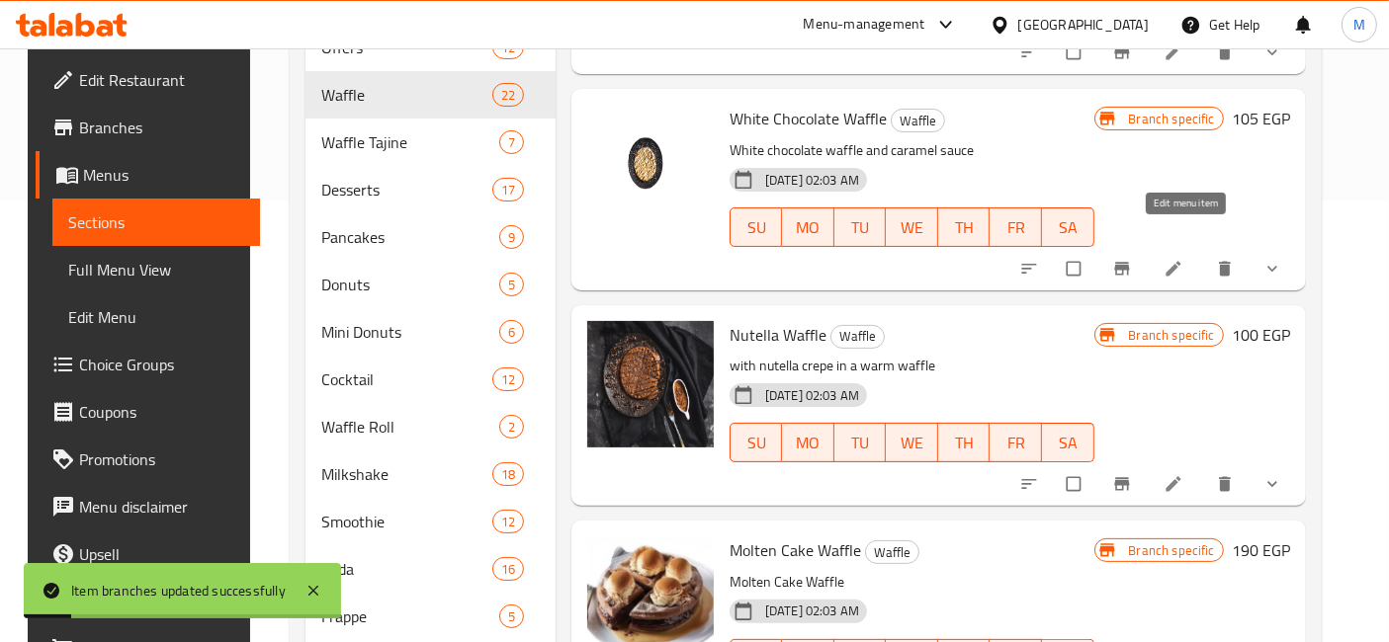
click at [1132, 474] on icon "Branch-specific-item" at bounding box center [1122, 484] width 20 height 20
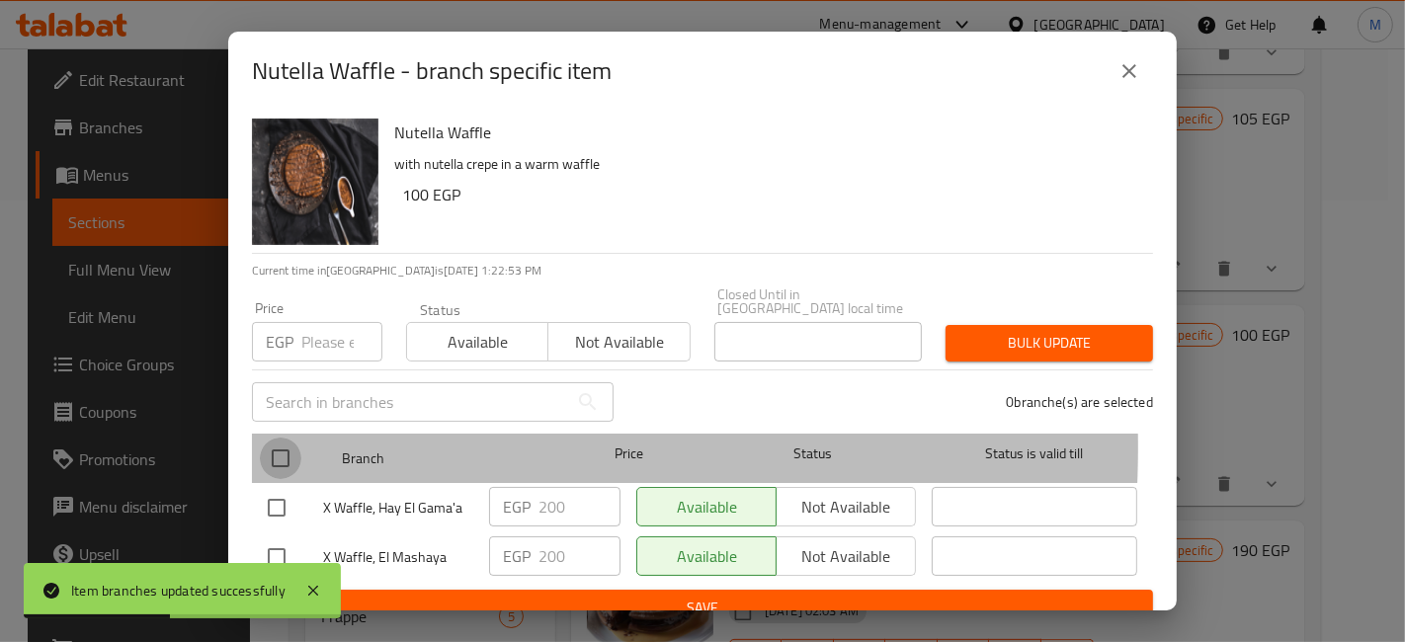
click at [266, 438] on input "checkbox" at bounding box center [281, 459] width 42 height 42
checkbox input "true"
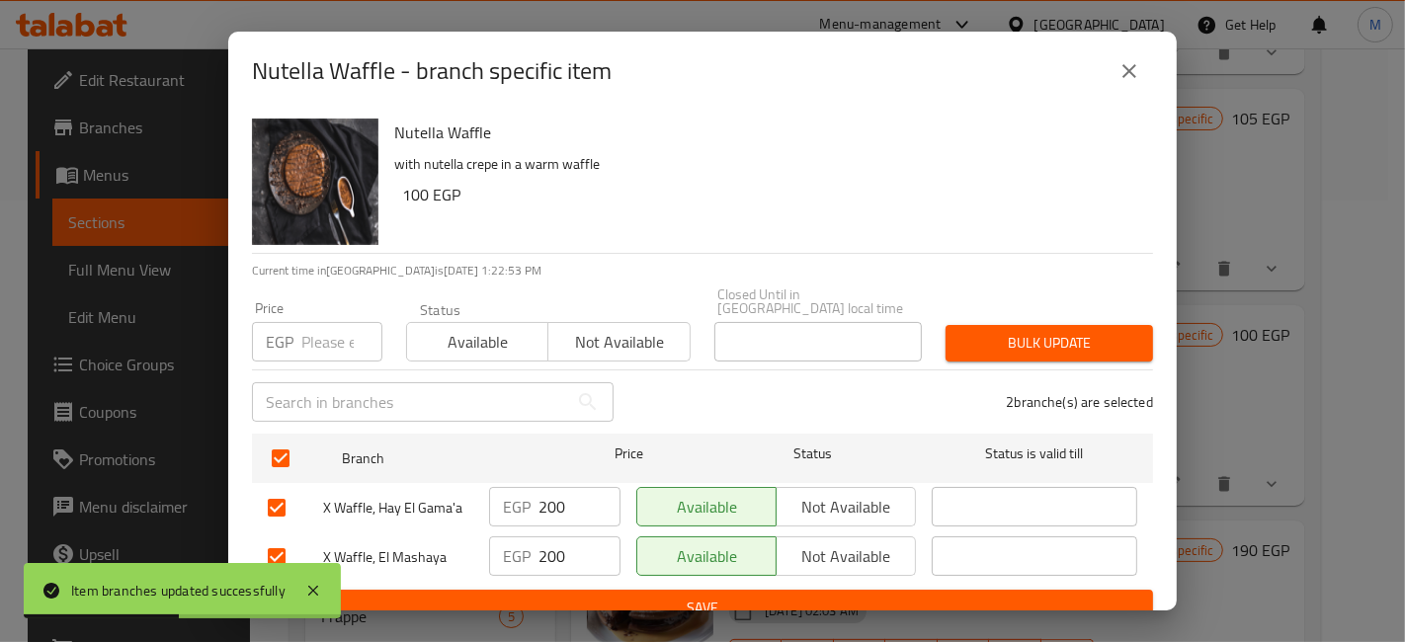
drag, startPoint x: 326, startPoint y: 366, endPoint x: 342, endPoint y: 331, distance: 38.0
click at [326, 371] on div "​" at bounding box center [432, 402] width 385 height 63
click at [343, 330] on input "number" at bounding box center [341, 342] width 81 height 40
type input "165"
click at [1093, 340] on span "Bulk update" at bounding box center [1050, 343] width 176 height 25
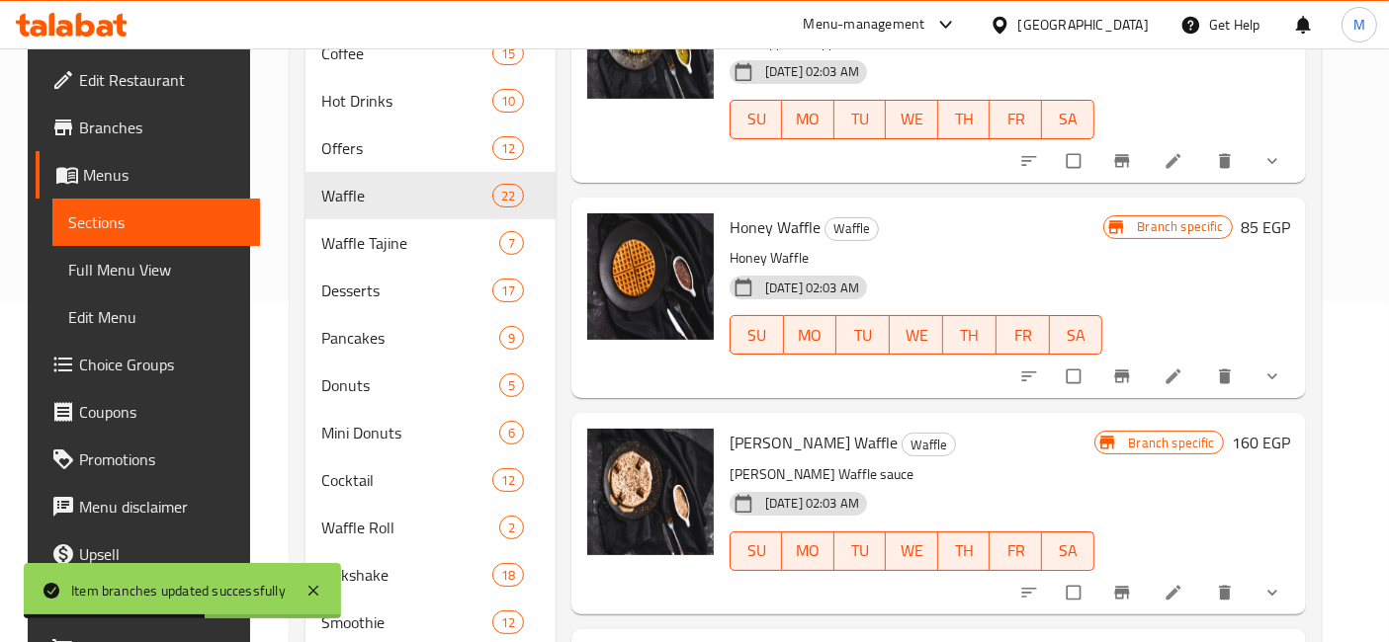
scroll to position [1208, 0]
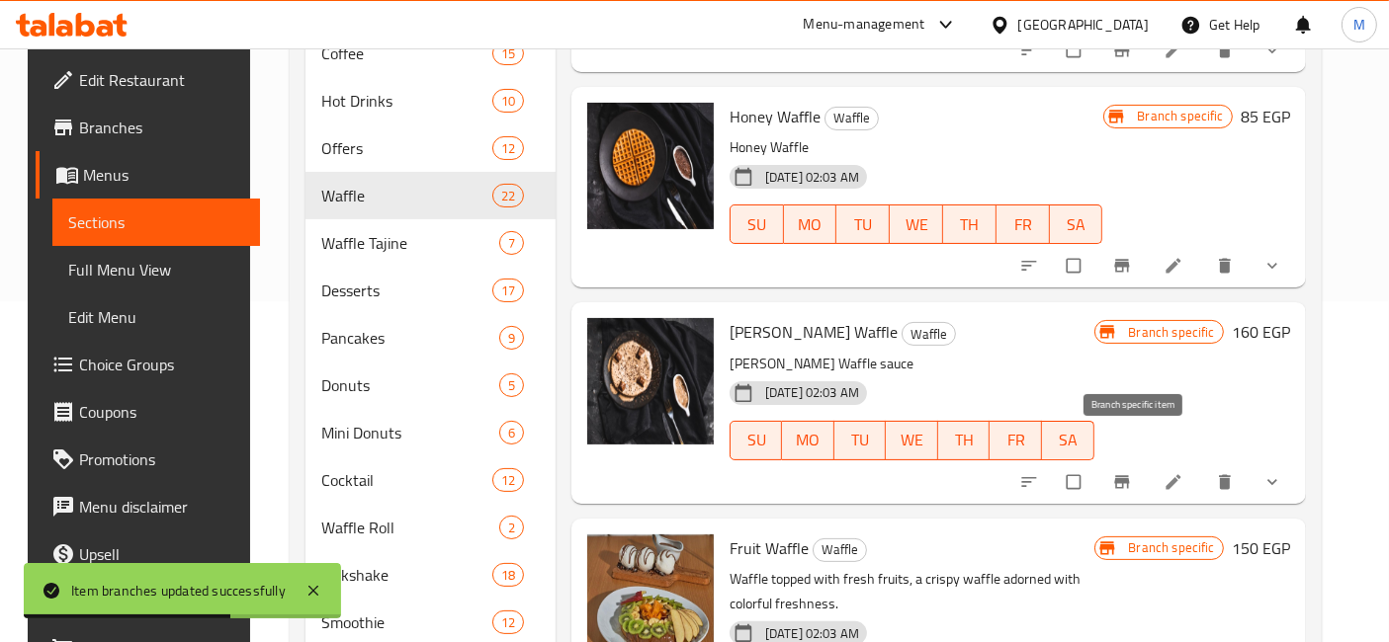
click at [1136, 472] on span "Branch-specific-item" at bounding box center [1124, 482] width 24 height 20
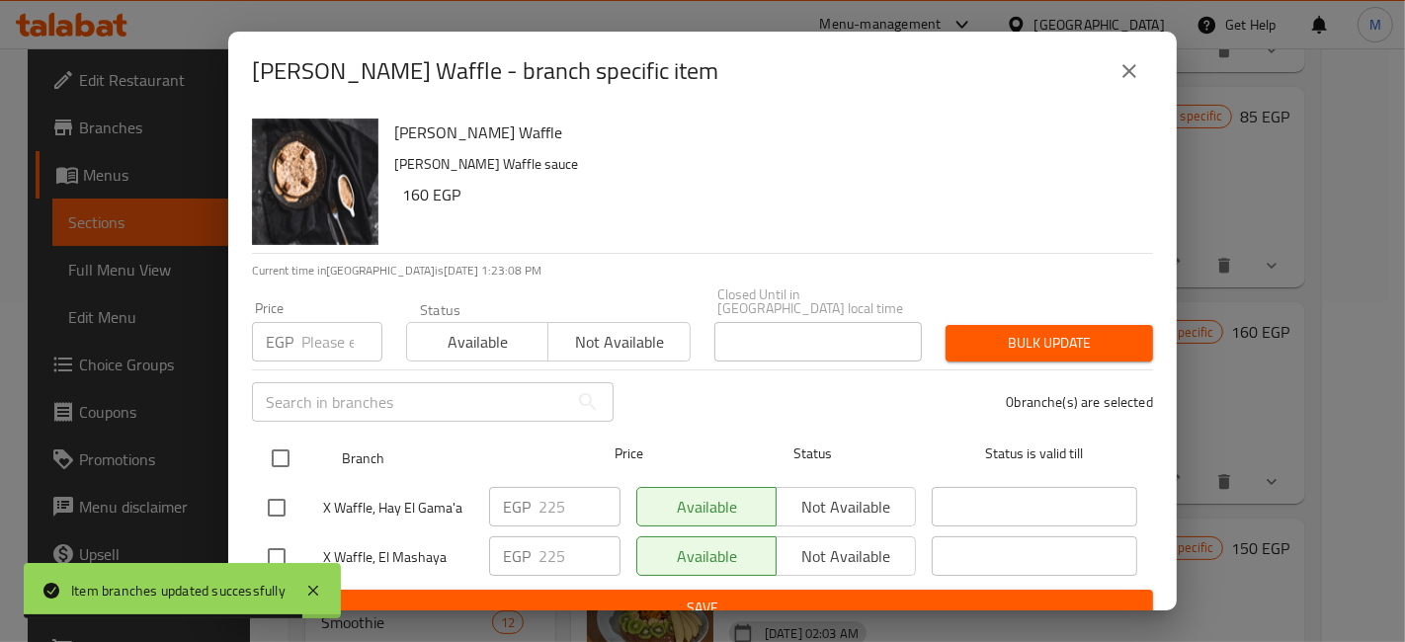
click at [273, 453] on input "checkbox" at bounding box center [281, 459] width 42 height 42
checkbox input "true"
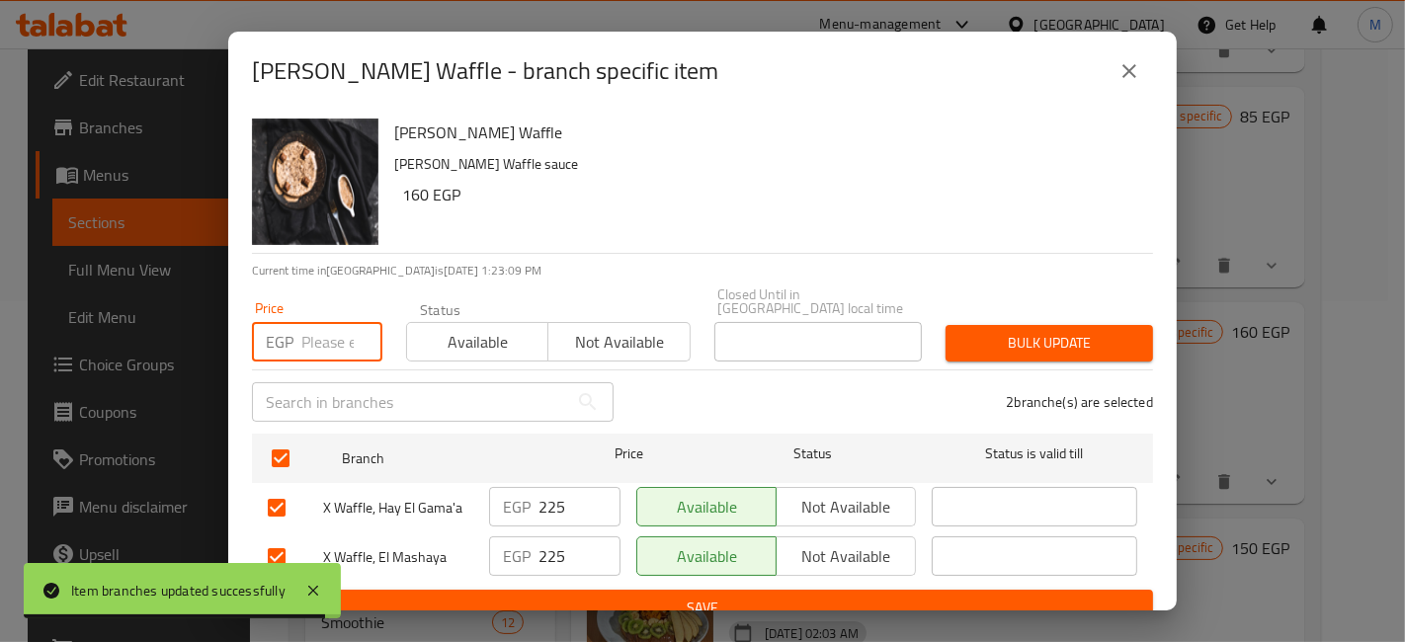
click at [339, 337] on input "number" at bounding box center [341, 342] width 81 height 40
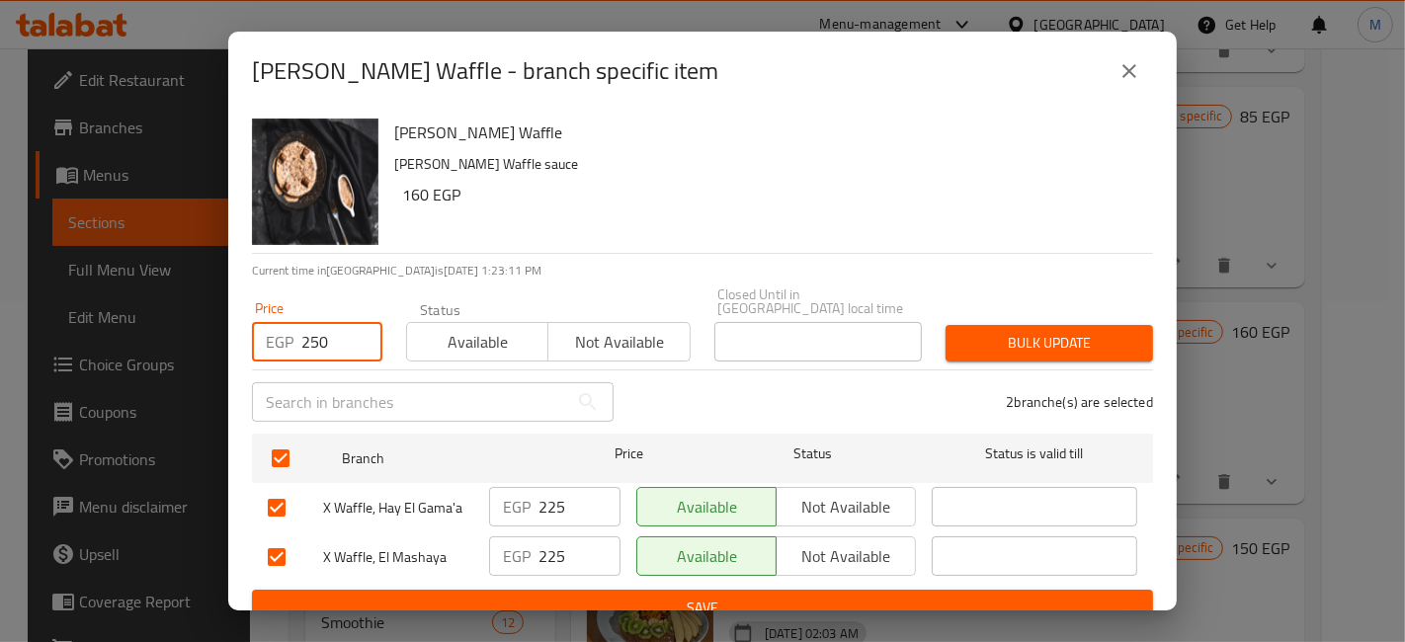
type input "250"
click at [1022, 331] on span "Bulk update" at bounding box center [1050, 343] width 176 height 25
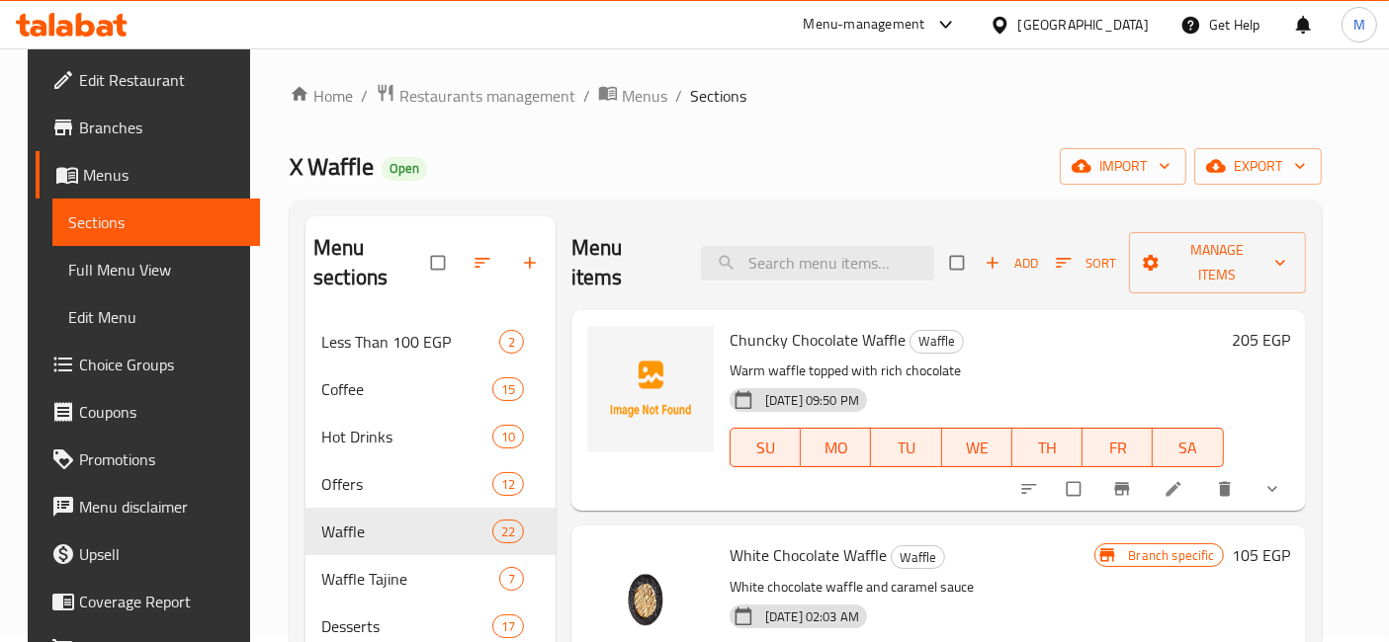
scroll to position [0, 0]
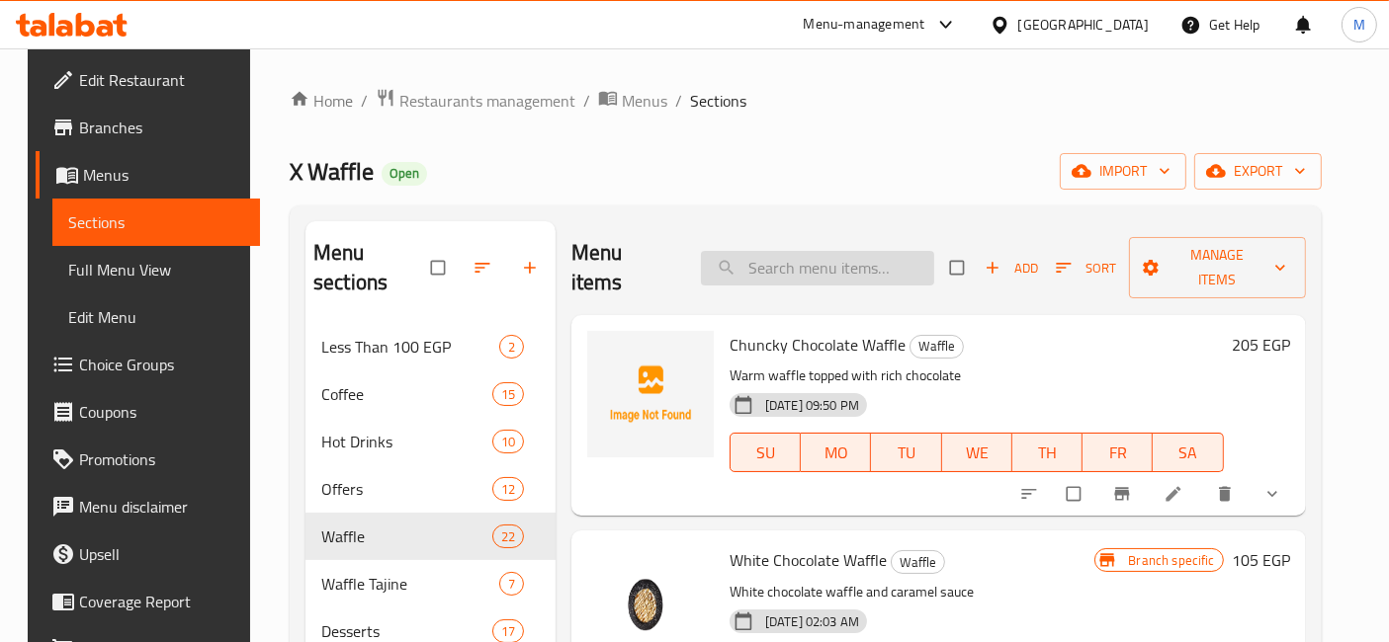
click at [812, 251] on input "search" at bounding box center [817, 268] width 233 height 35
paste input "LARGE WAFFLE SHUNKY"
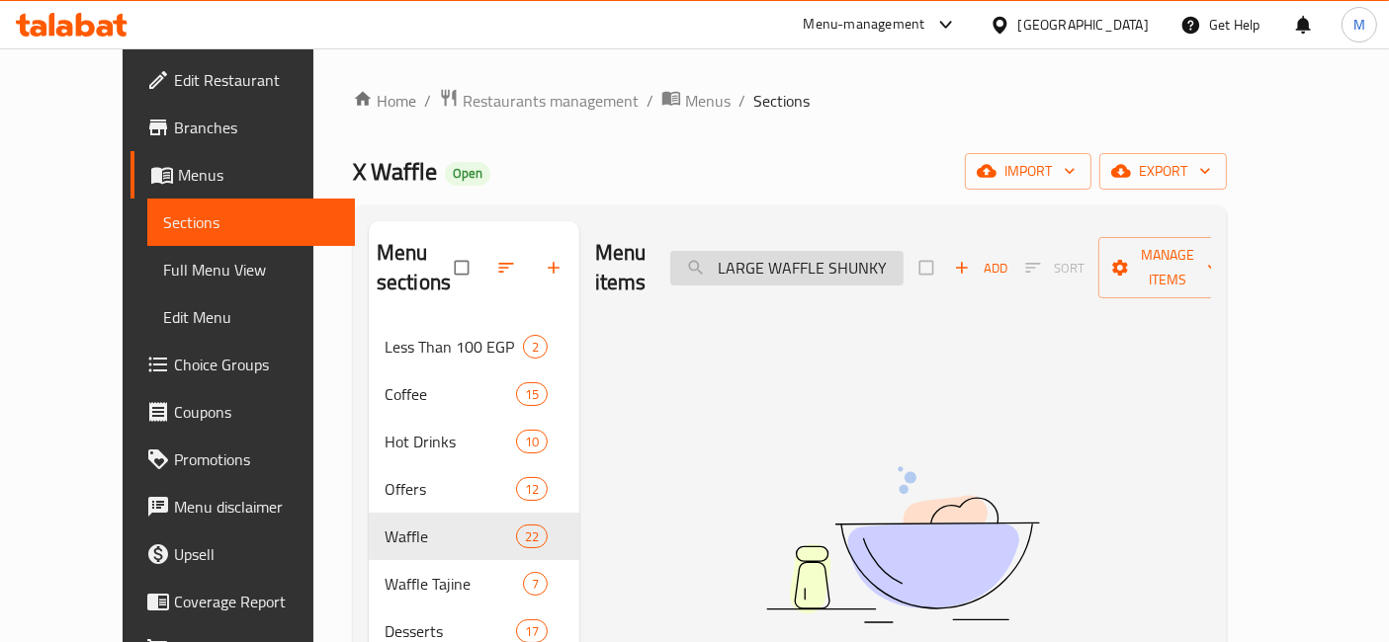
drag, startPoint x: 859, startPoint y: 258, endPoint x: 662, endPoint y: 289, distance: 199.1
click at [733, 262] on input "LARGE WAFFLE SHUNKY" at bounding box center [786, 268] width 233 height 35
click at [834, 251] on input "SHUNKY" at bounding box center [786, 268] width 233 height 35
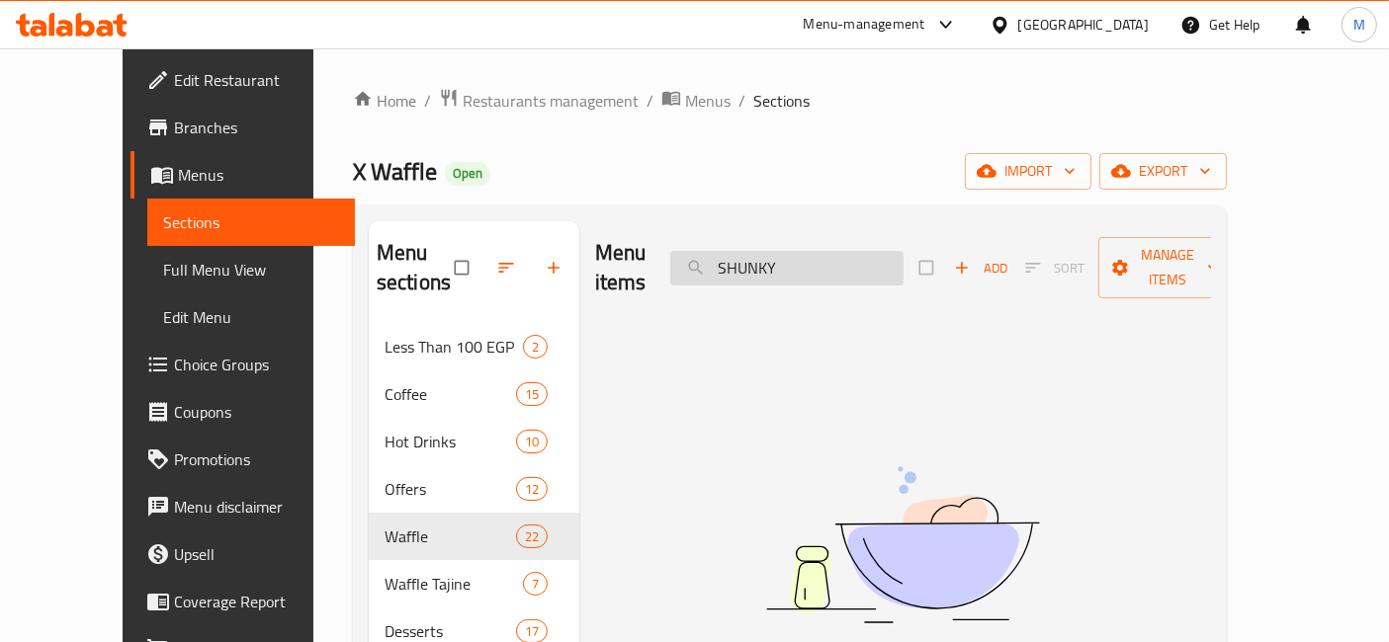
click at [834, 251] on input "SHUNKY" at bounding box center [786, 268] width 233 height 35
type input "س"
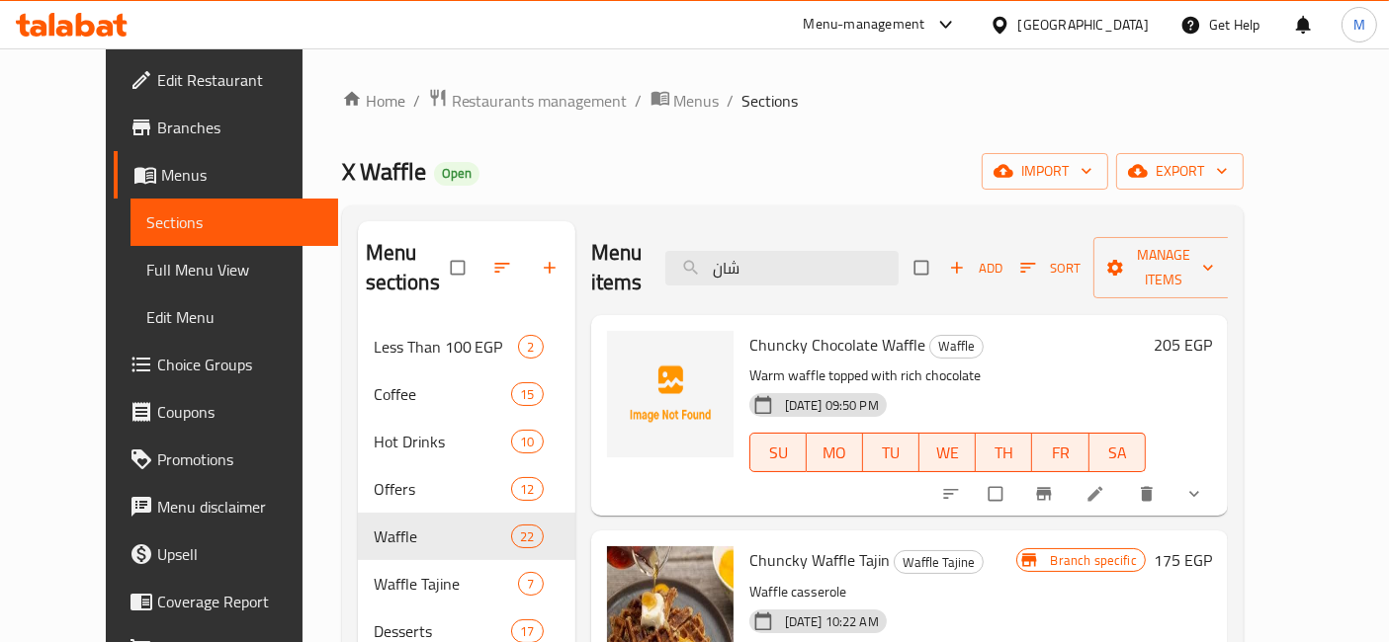
type input "شان"
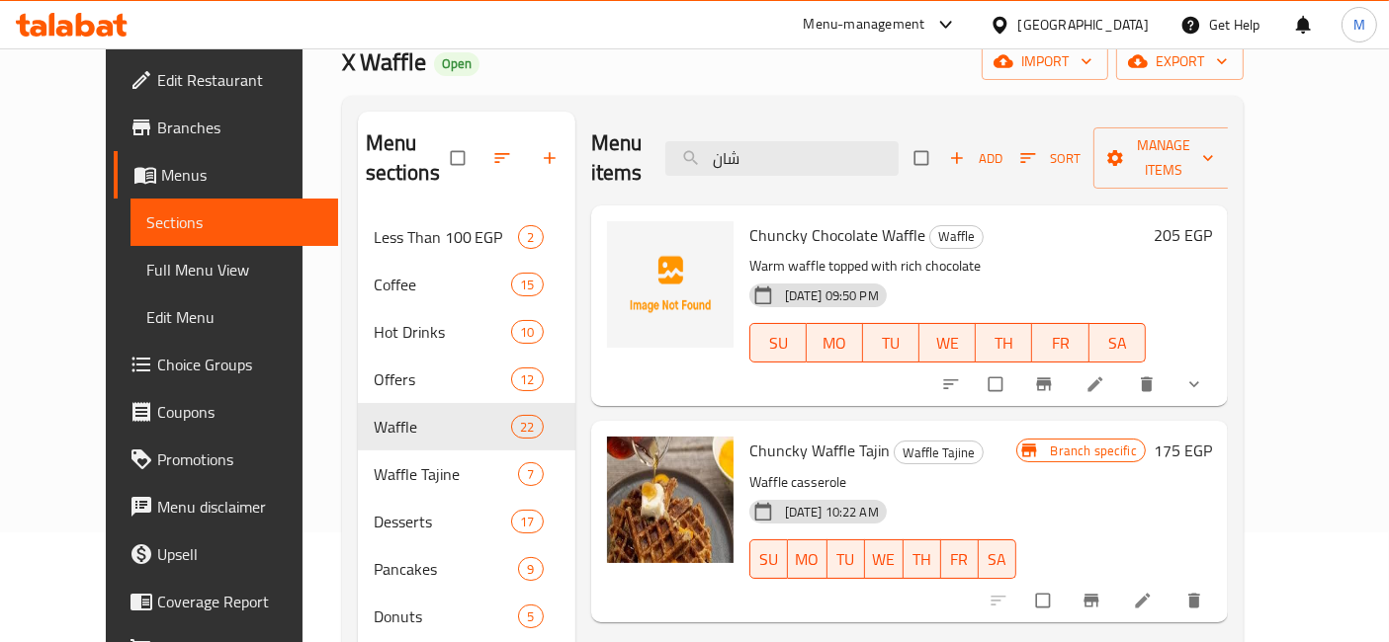
scroll to position [110, 0]
click at [1212, 221] on h6 "205 EGP" at bounding box center [1182, 235] width 58 height 28
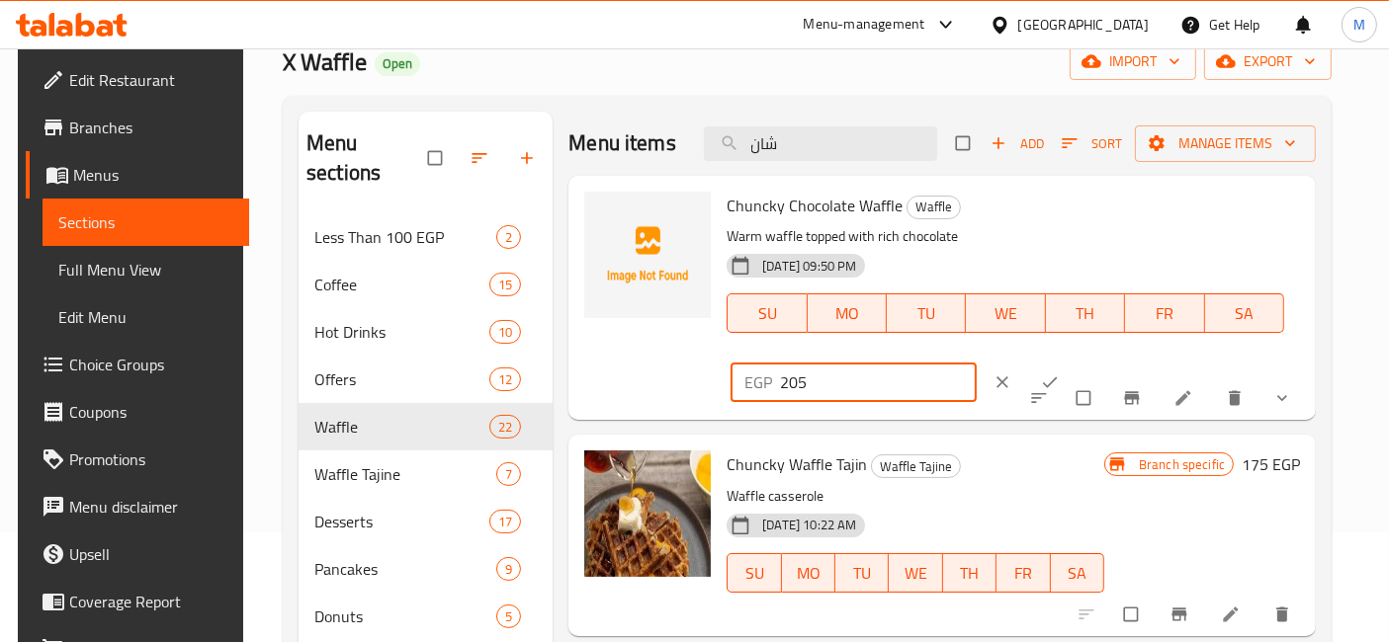
drag, startPoint x: 1077, startPoint y: 218, endPoint x: 979, endPoint y: 208, distance: 98.5
click at [980, 208] on div "Chuncky Chocolate Waffle Waffle Warm waffle topped with rich chocolate 21-01-20…" at bounding box center [1013, 298] width 589 height 228
type input "230"
click at [1075, 361] on button "ok" at bounding box center [1051, 382] width 47 height 43
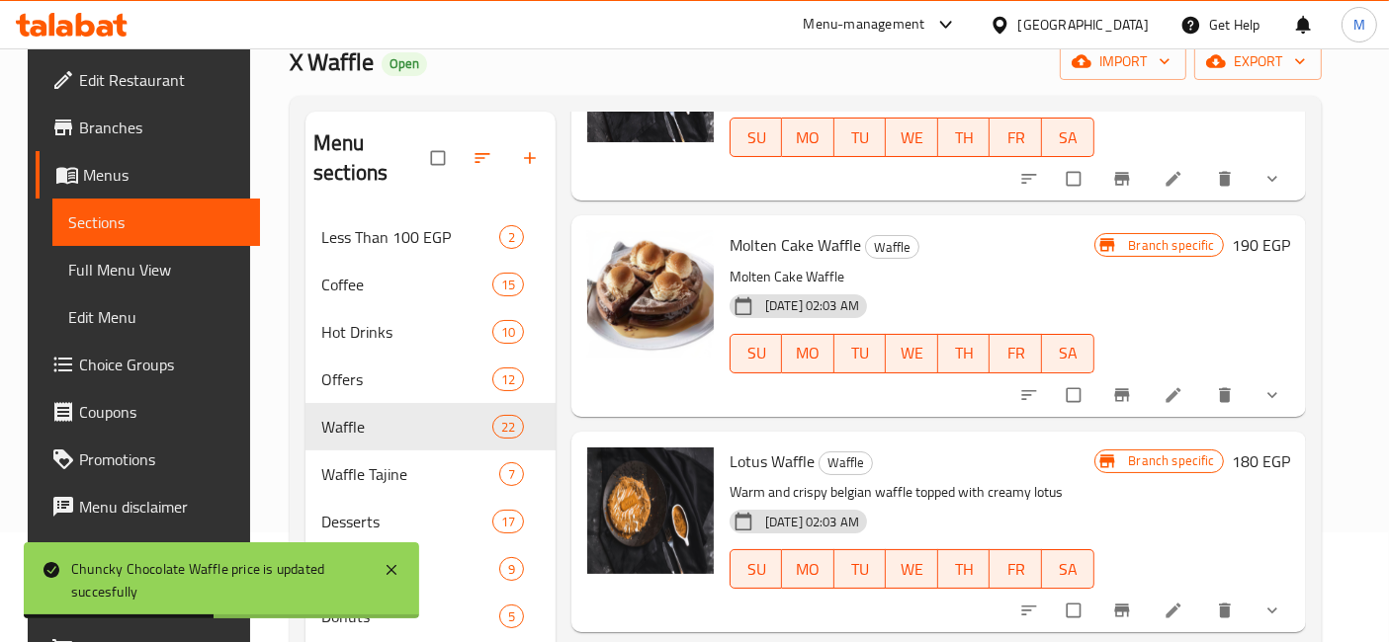
scroll to position [658, 0]
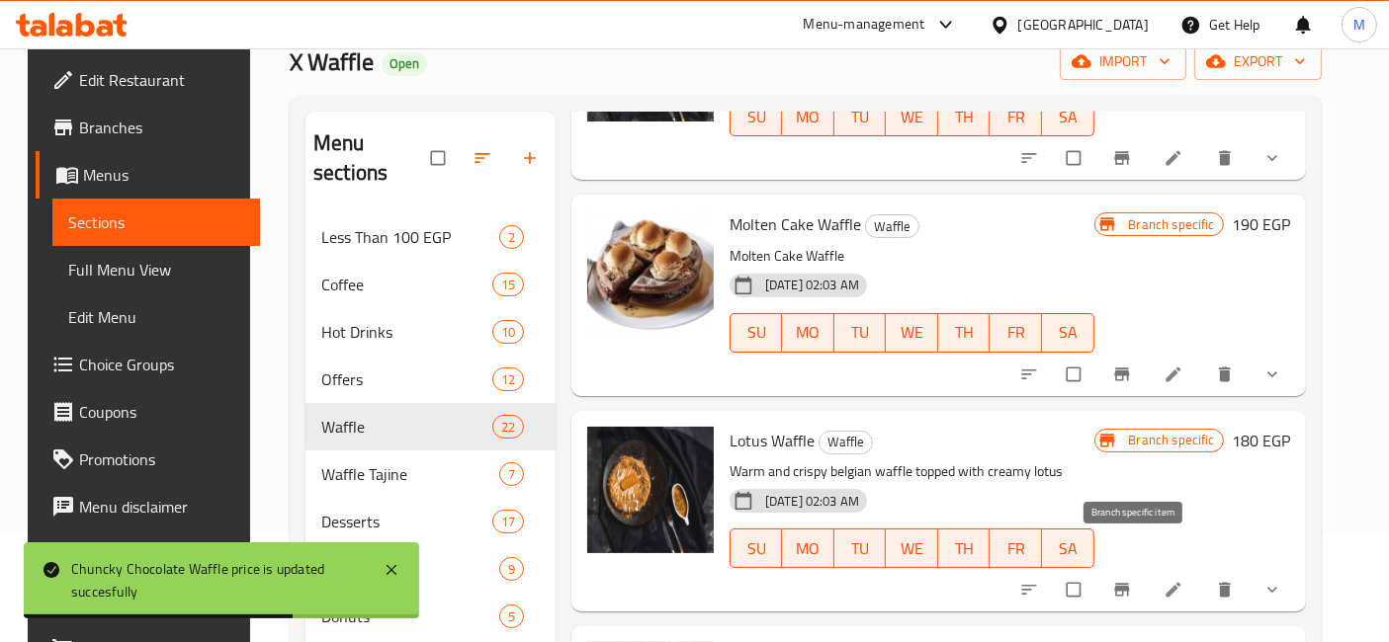
click at [1136, 580] on span "Branch-specific-item" at bounding box center [1124, 590] width 24 height 20
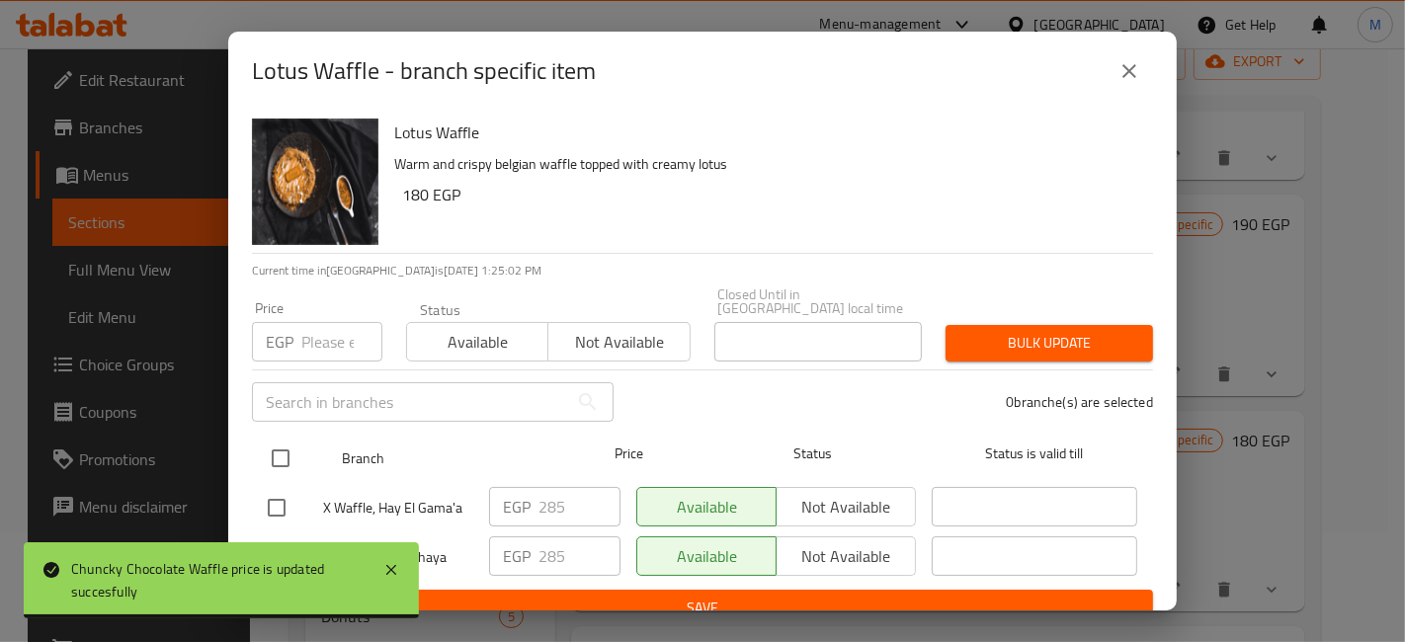
click at [287, 438] on input "checkbox" at bounding box center [281, 459] width 42 height 42
checkbox input "true"
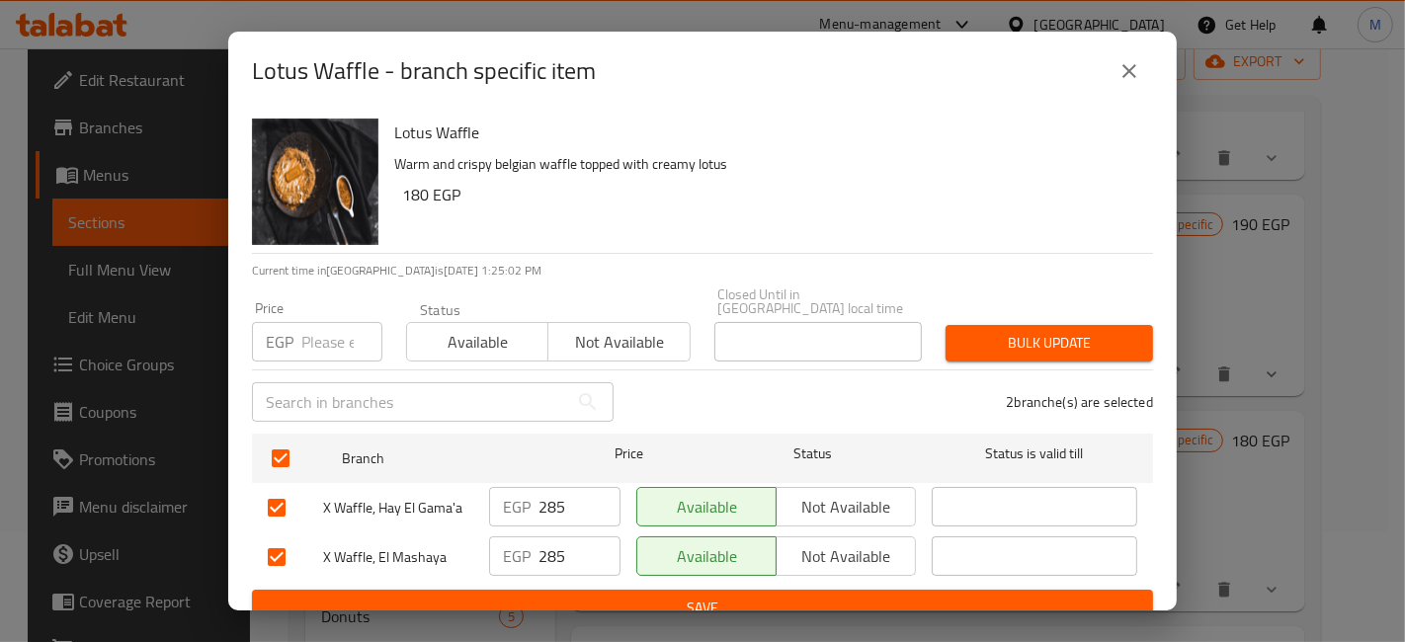
click at [338, 333] on input "number" at bounding box center [341, 342] width 81 height 40
type input "300"
click at [1028, 331] on span "Bulk update" at bounding box center [1050, 343] width 176 height 25
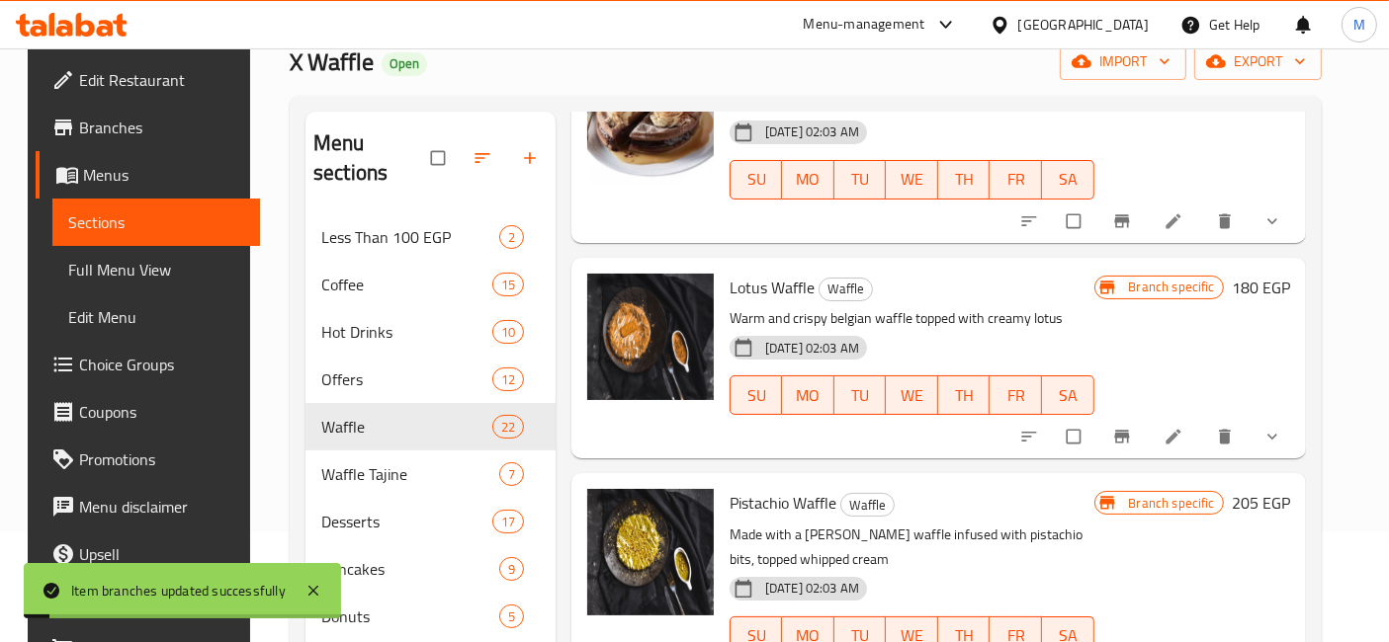
scroll to position [878, 0]
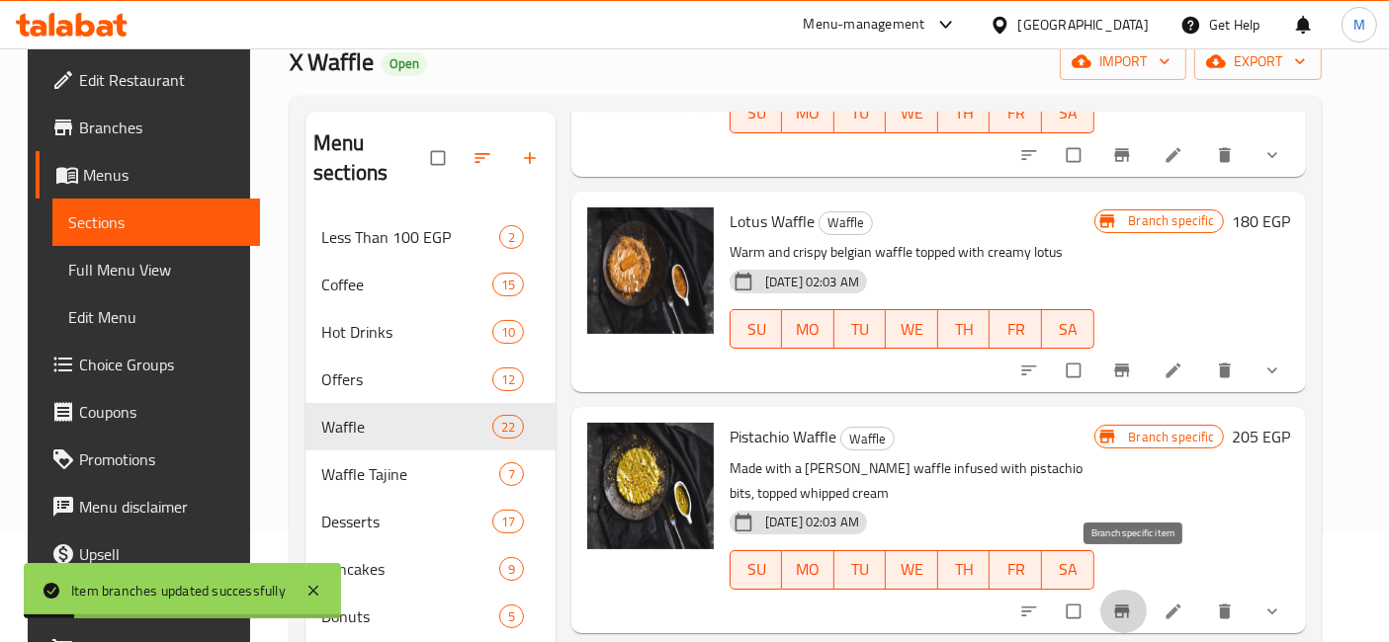
click at [1134, 597] on button "Branch-specific-item" at bounding box center [1123, 611] width 47 height 43
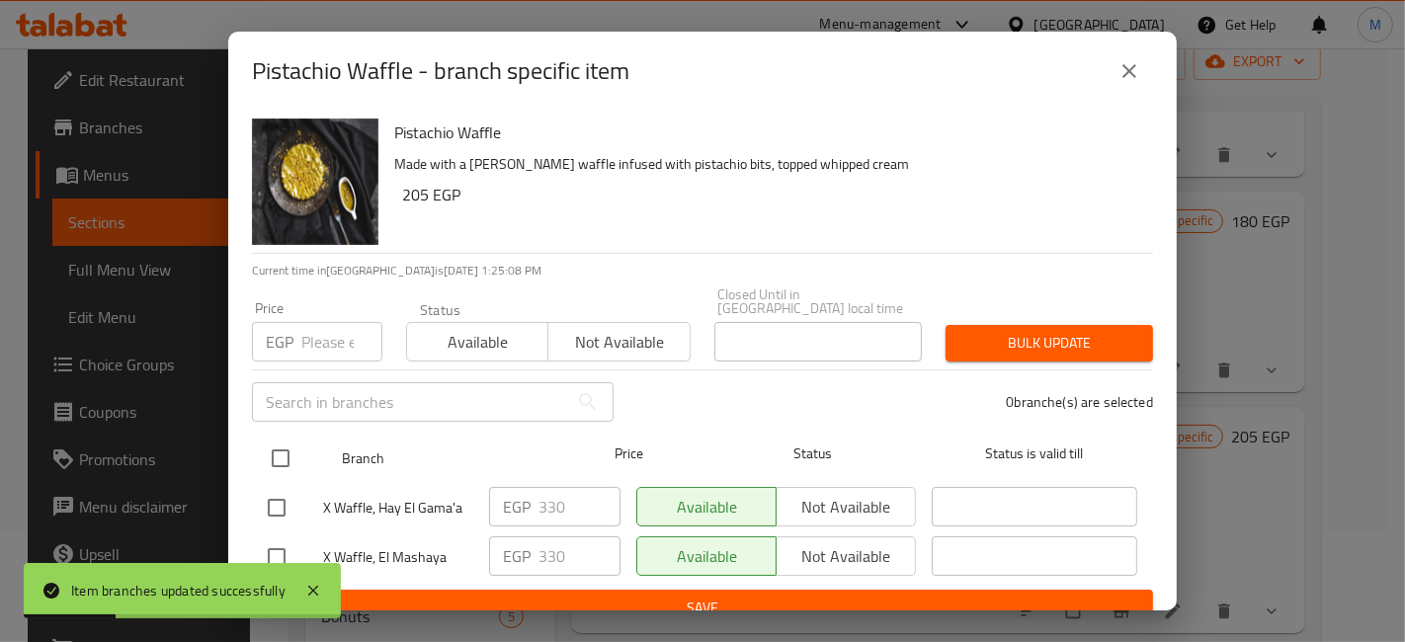
click at [279, 444] on input "checkbox" at bounding box center [281, 459] width 42 height 42
checkbox input "true"
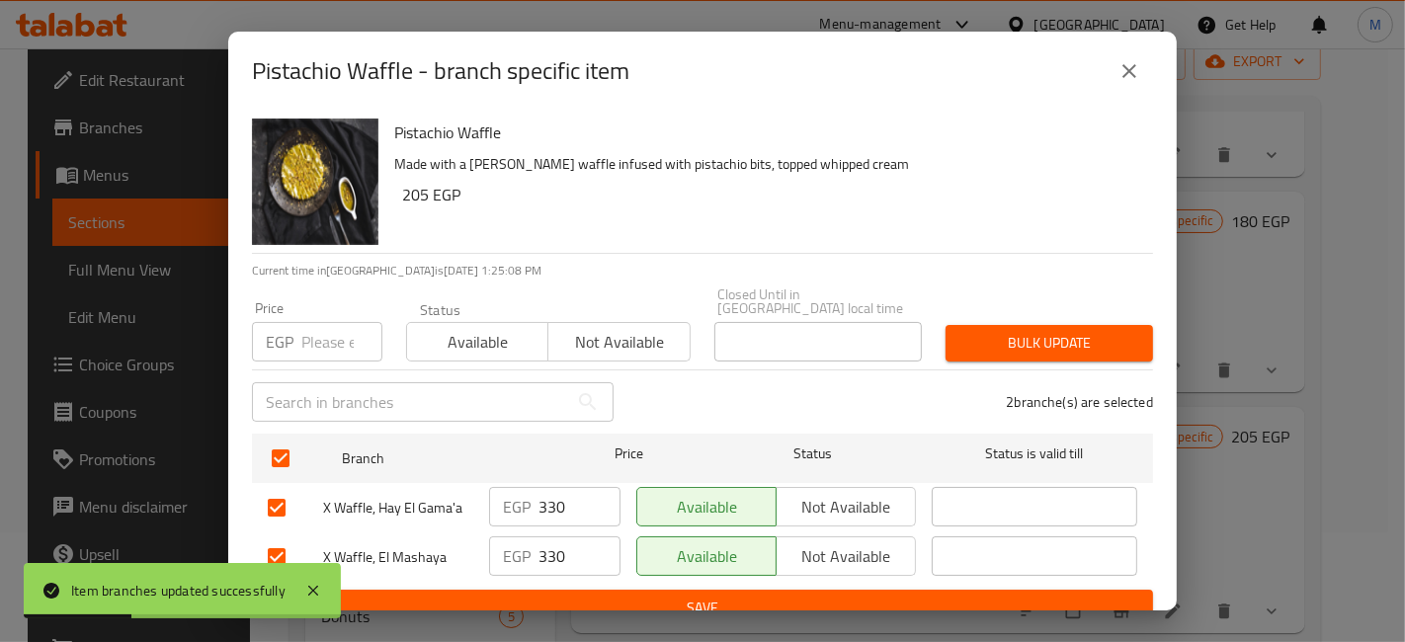
click at [306, 337] on input "number" at bounding box center [341, 342] width 81 height 40
type input "300"
click at [1101, 336] on span "Bulk update" at bounding box center [1050, 343] width 176 height 25
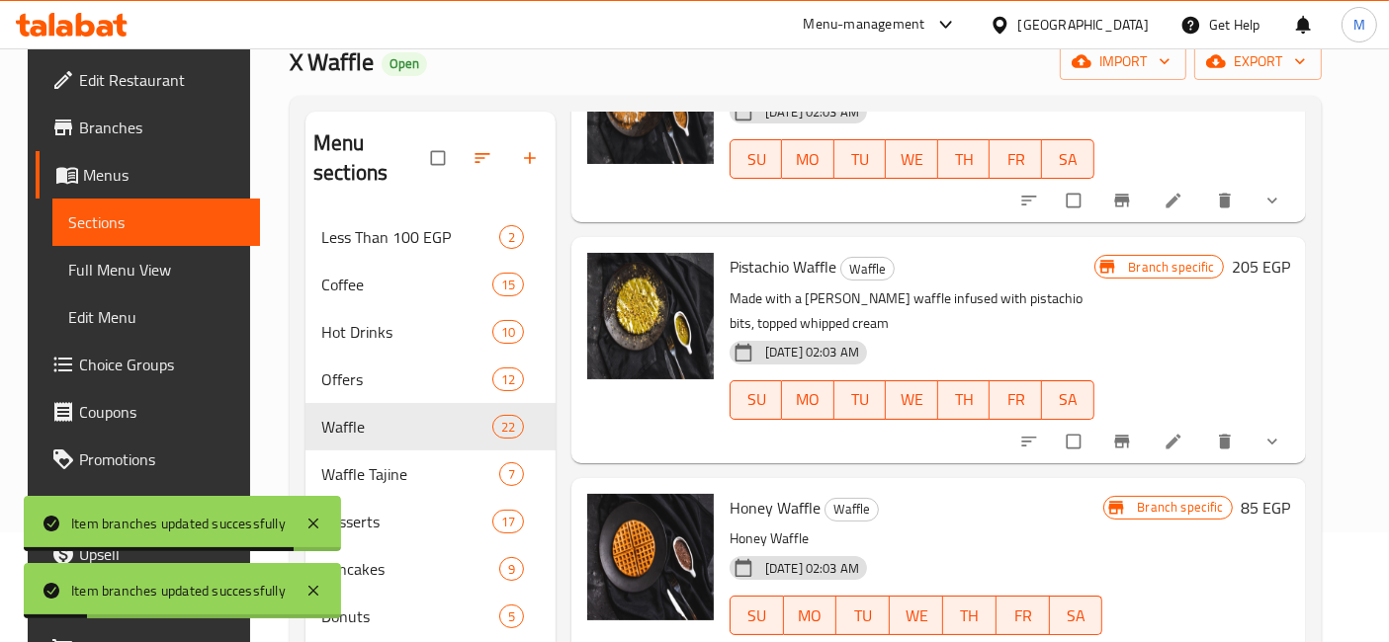
scroll to position [1098, 0]
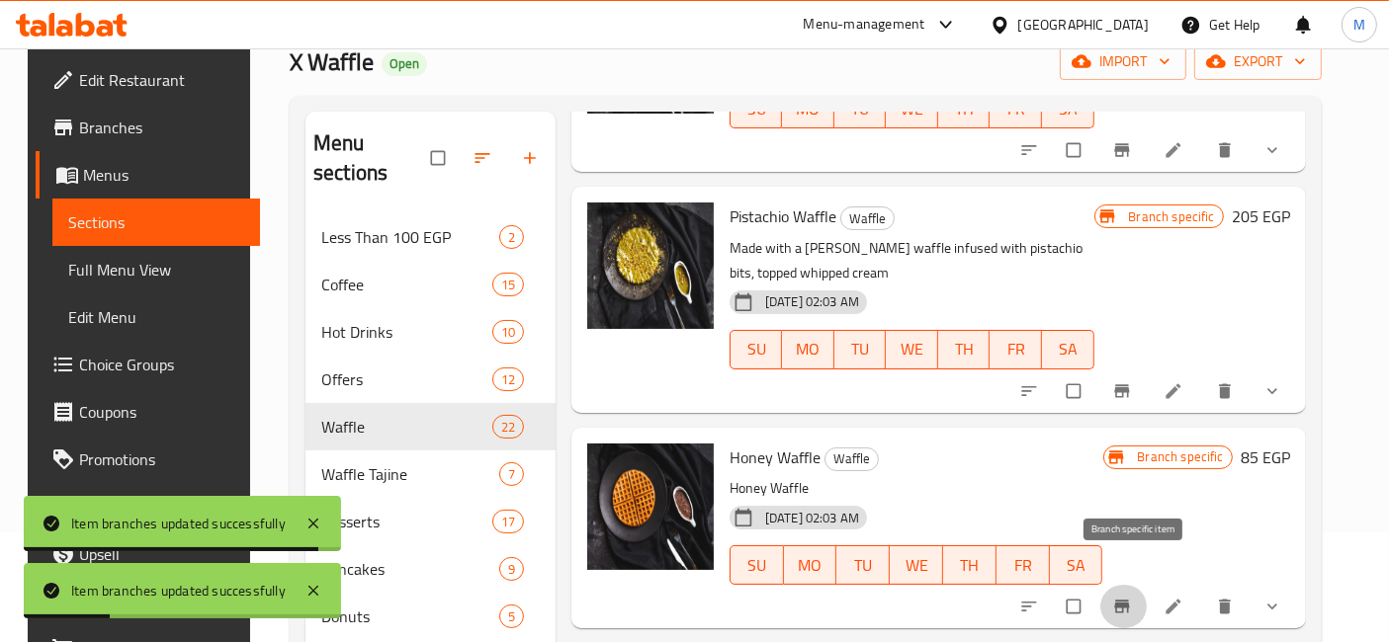
click at [1136, 597] on span "Branch-specific-item" at bounding box center [1124, 607] width 24 height 20
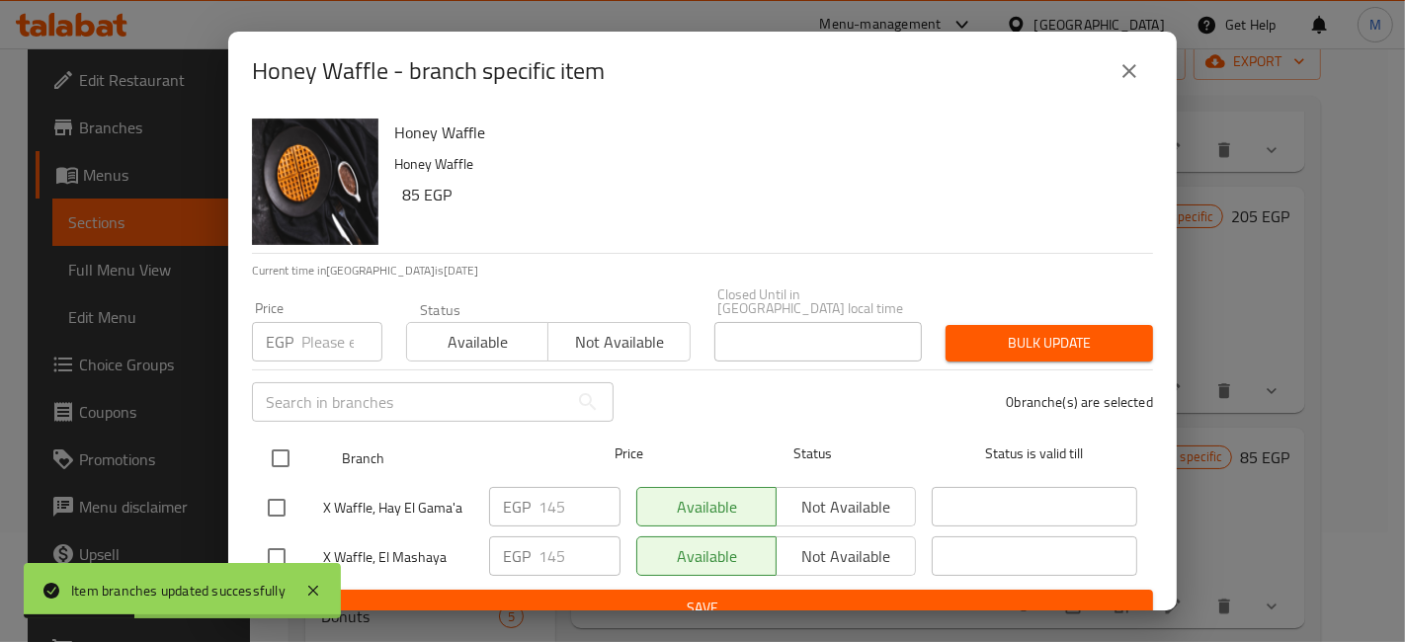
click at [288, 445] on input "checkbox" at bounding box center [281, 459] width 42 height 42
checkbox input "true"
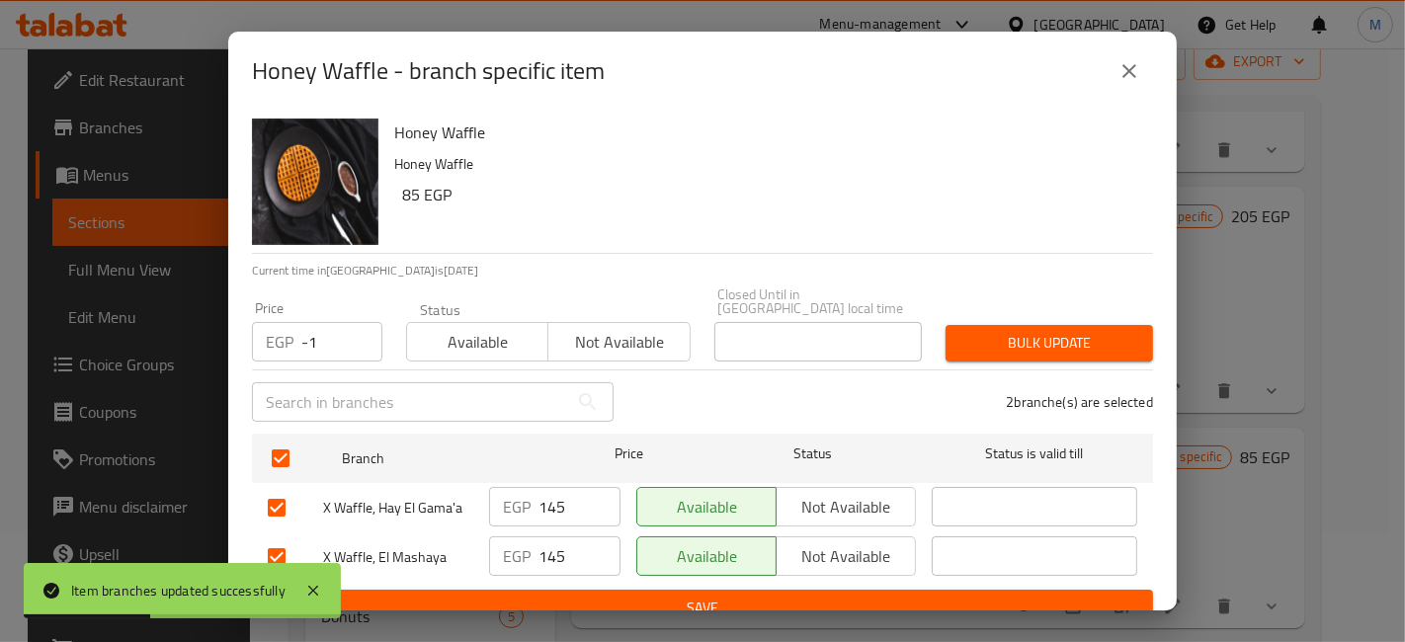
type input "-1"
click at [353, 328] on input "-1" at bounding box center [341, 342] width 81 height 40
type input "155"
click at [1015, 331] on span "Bulk update" at bounding box center [1050, 343] width 176 height 25
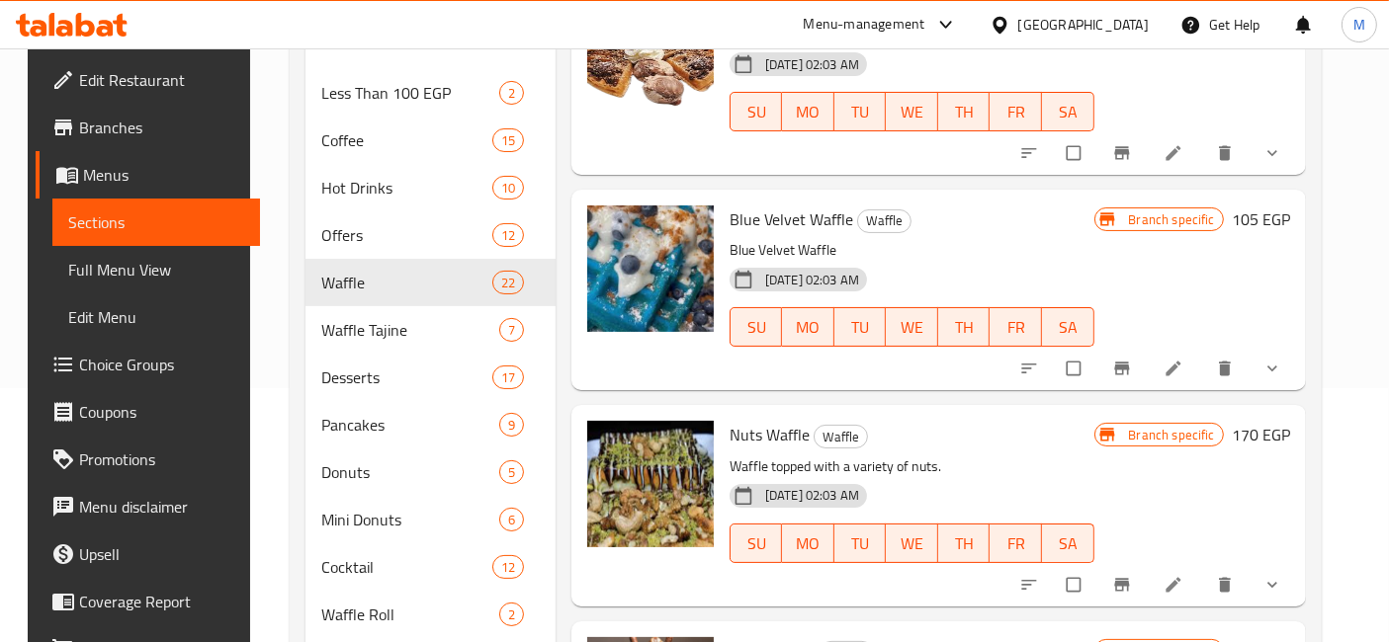
scroll to position [3294, 0]
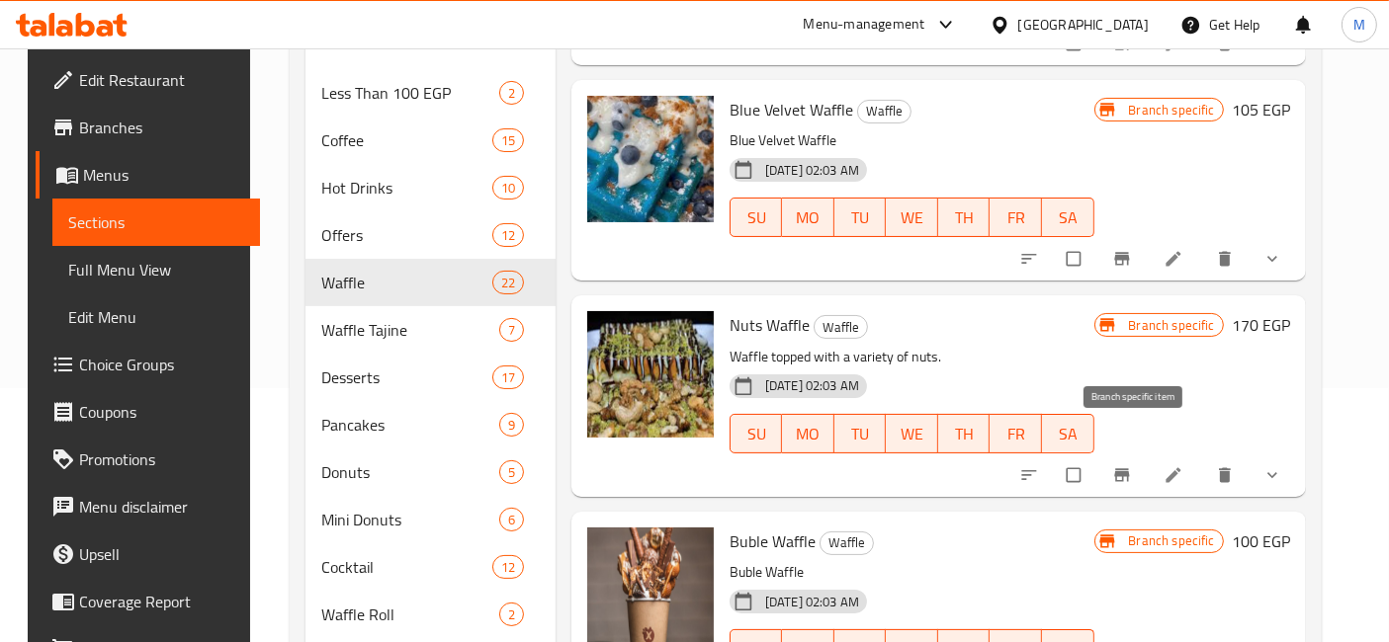
click at [1136, 466] on span "Branch-specific-item" at bounding box center [1124, 476] width 24 height 20
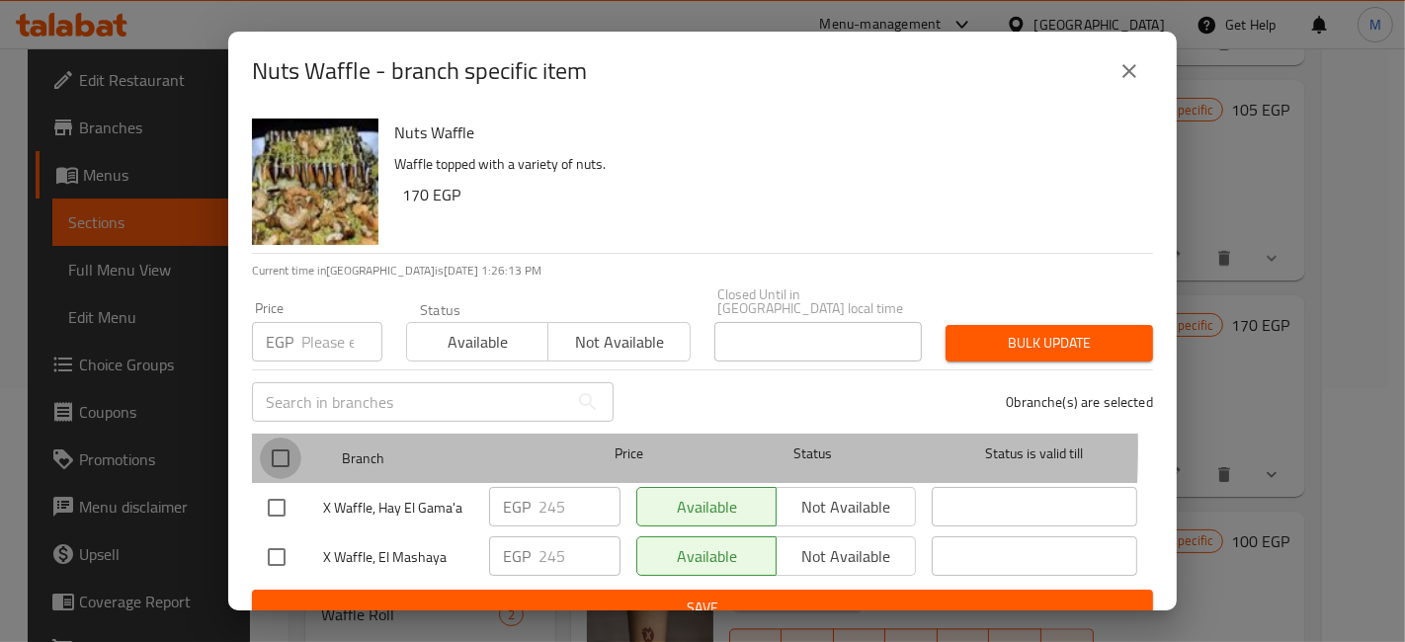
click at [295, 438] on input "checkbox" at bounding box center [281, 459] width 42 height 42
checkbox input "true"
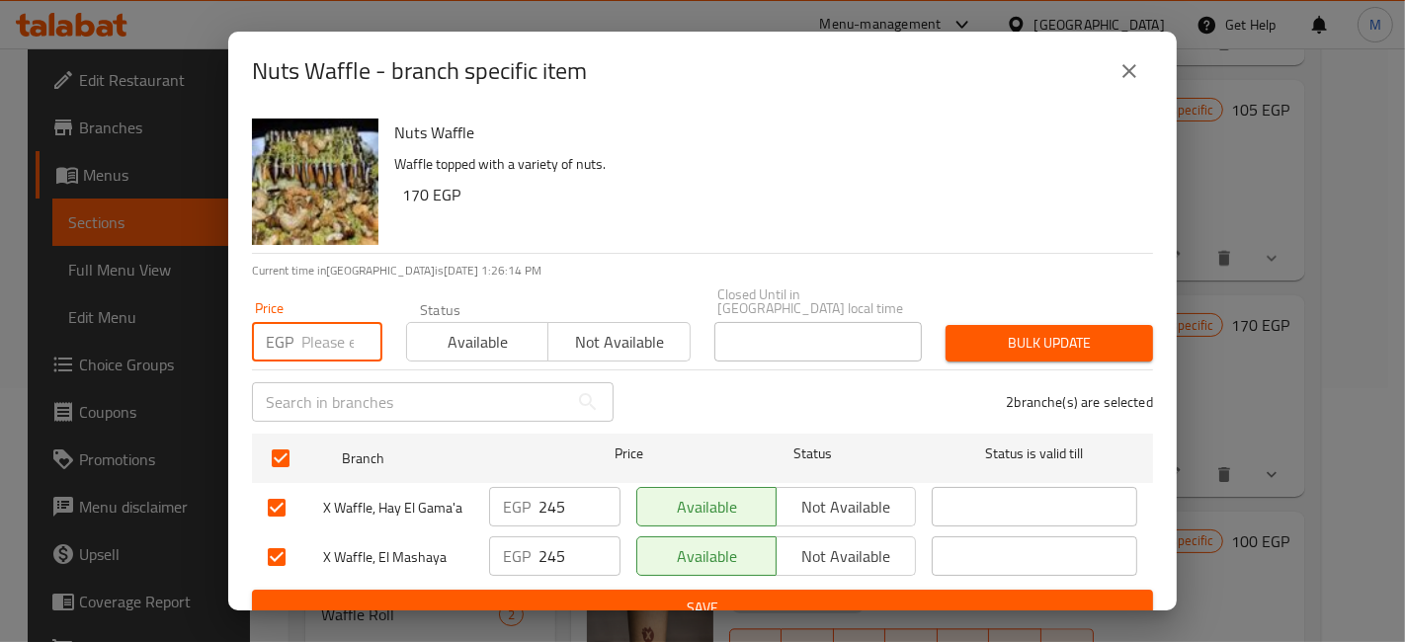
click at [346, 322] on input "number" at bounding box center [341, 342] width 81 height 40
type input "1"
type input "265"
click at [1036, 331] on span "Bulk update" at bounding box center [1050, 343] width 176 height 25
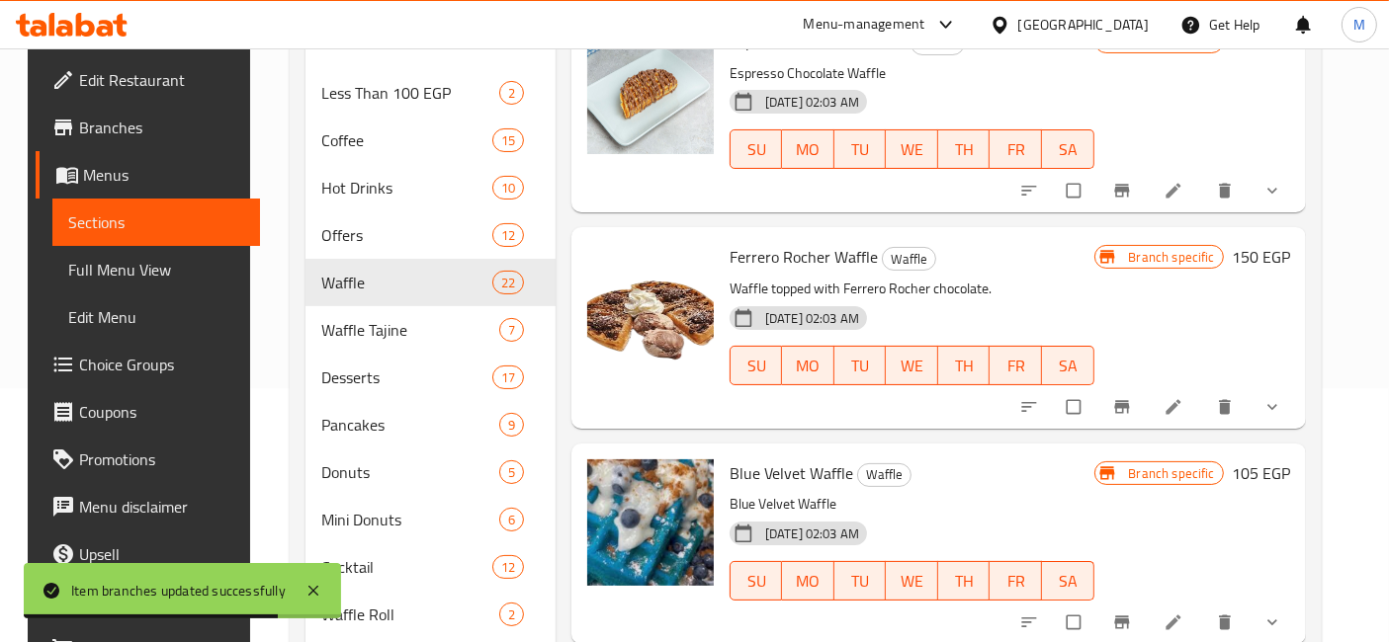
scroll to position [2965, 0]
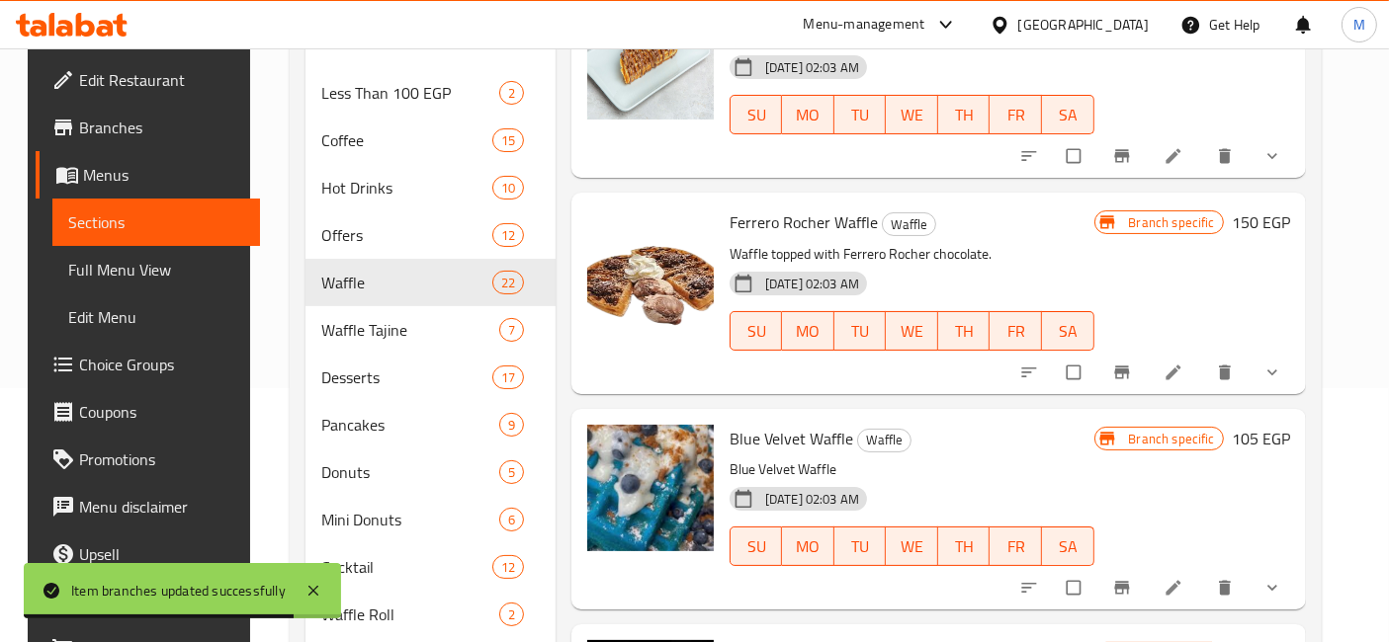
click at [1129, 582] on icon "Branch-specific-item" at bounding box center [1121, 588] width 15 height 13
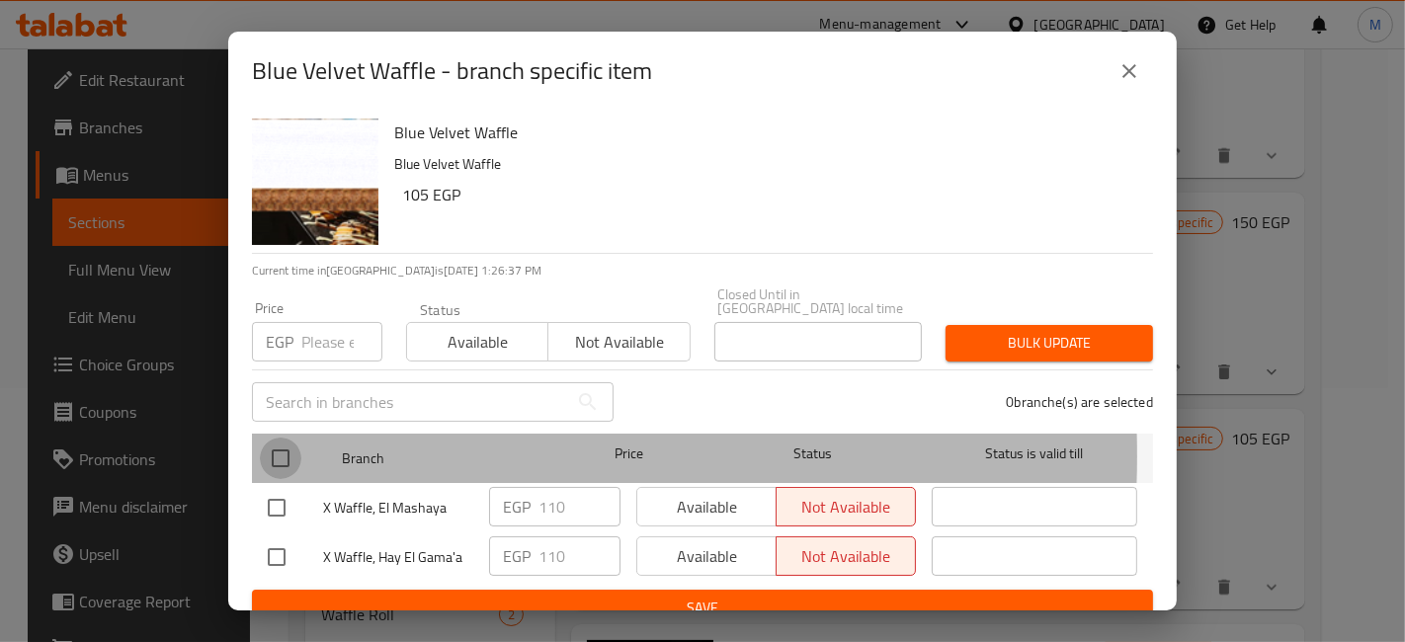
click at [292, 442] on input "checkbox" at bounding box center [281, 459] width 42 height 42
checkbox input "true"
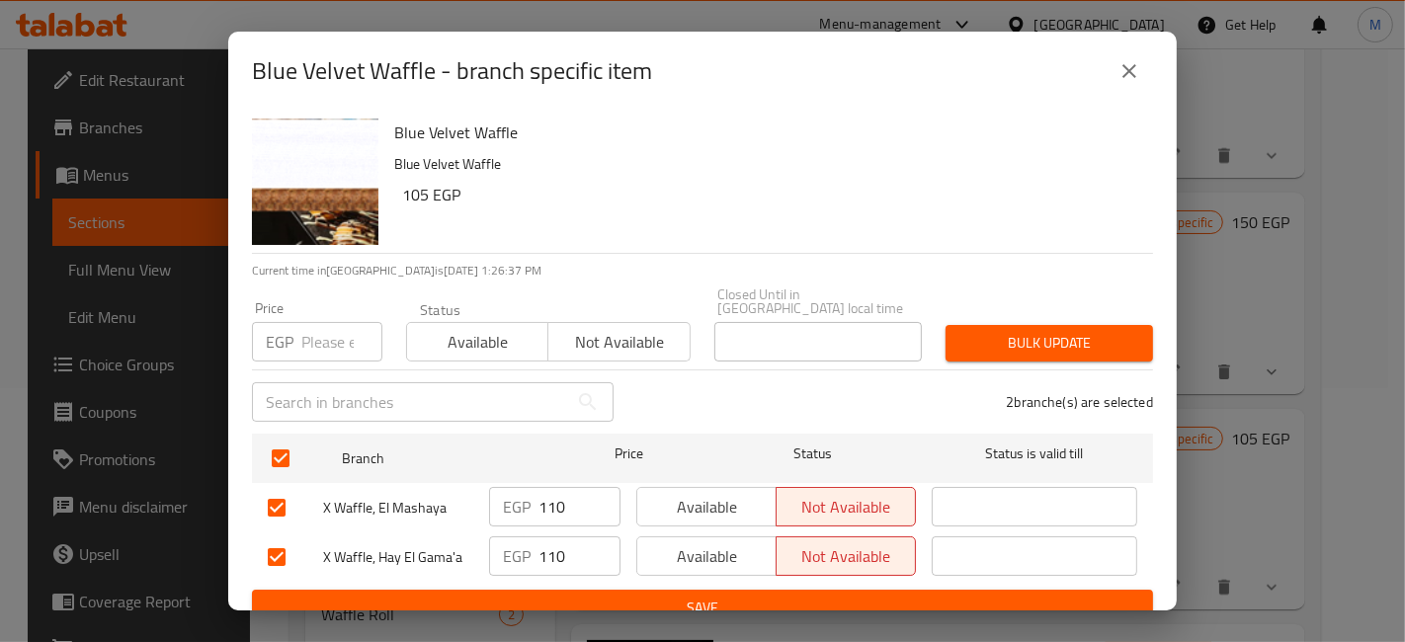
click at [344, 340] on input "number" at bounding box center [341, 342] width 81 height 40
type input "180"
click at [1010, 337] on span "Bulk update" at bounding box center [1050, 343] width 176 height 25
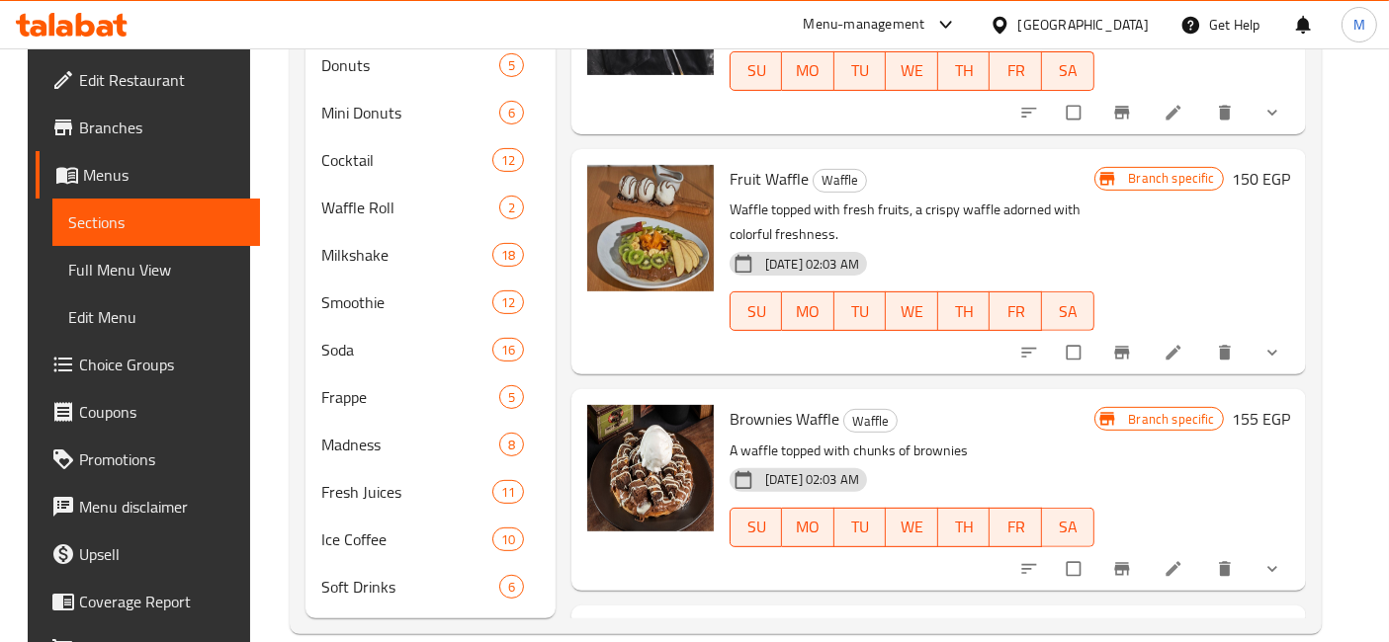
scroll to position [1148, 0]
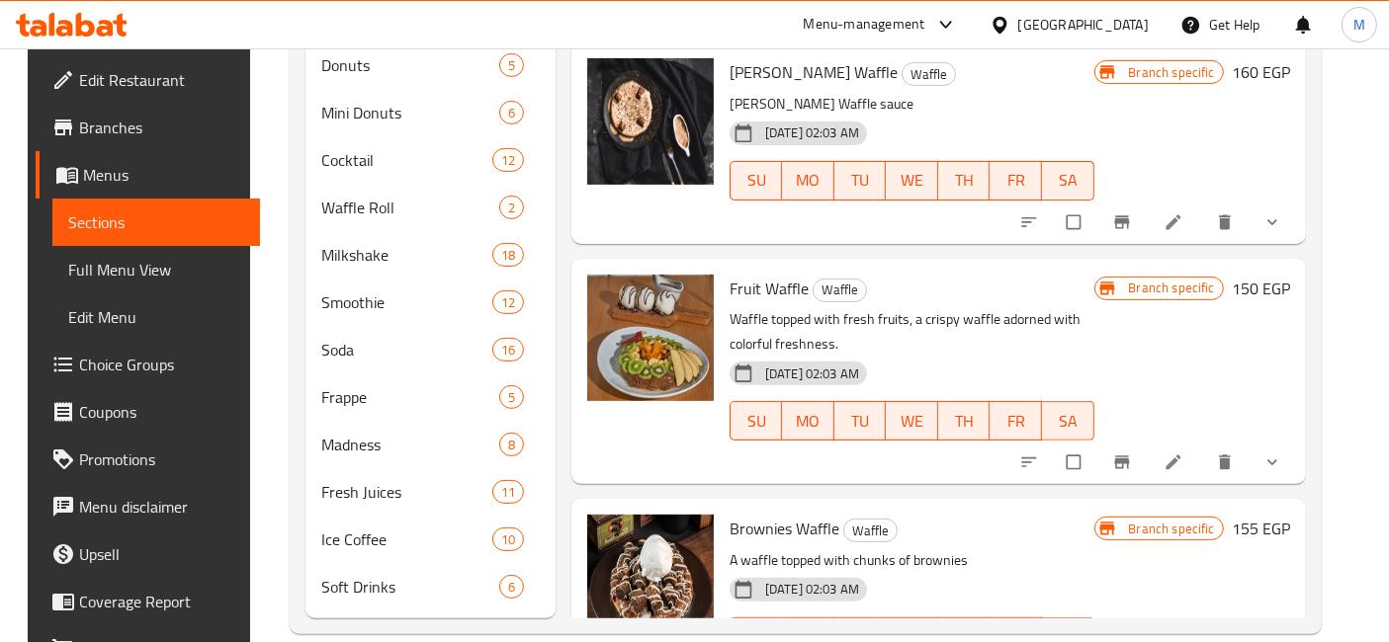
click at [1128, 453] on icon "Branch-specific-item" at bounding box center [1122, 463] width 20 height 20
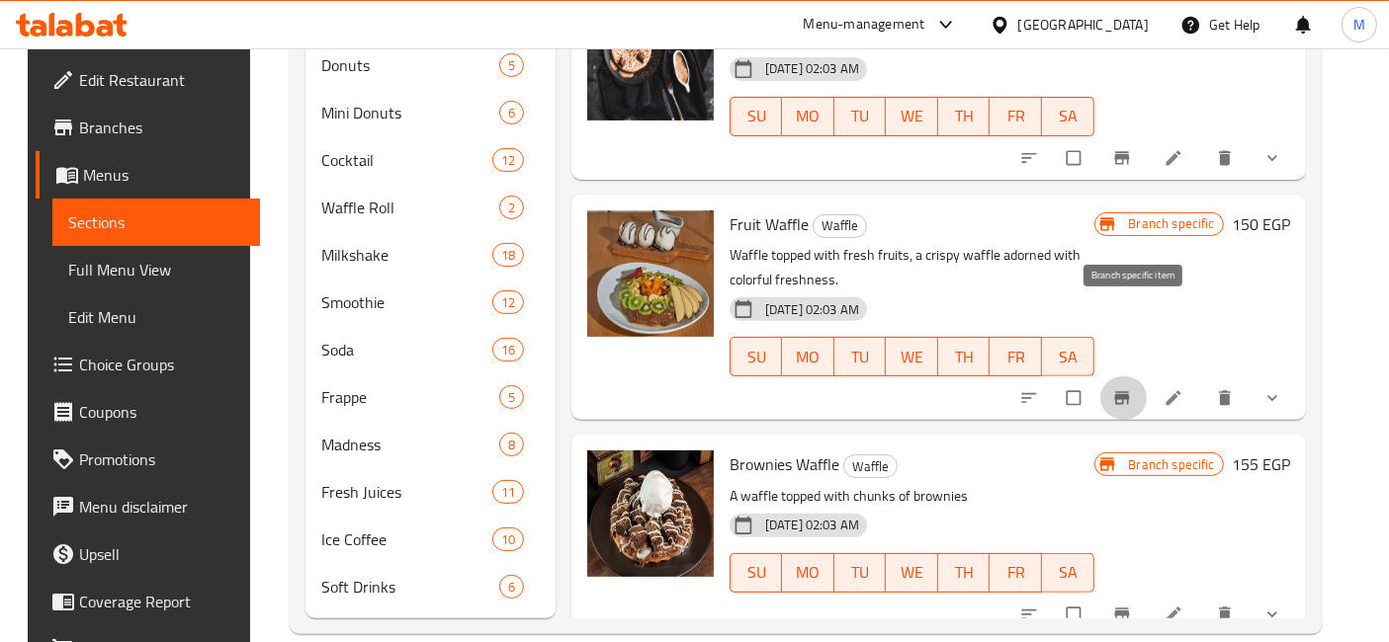
scroll to position [1257, 0]
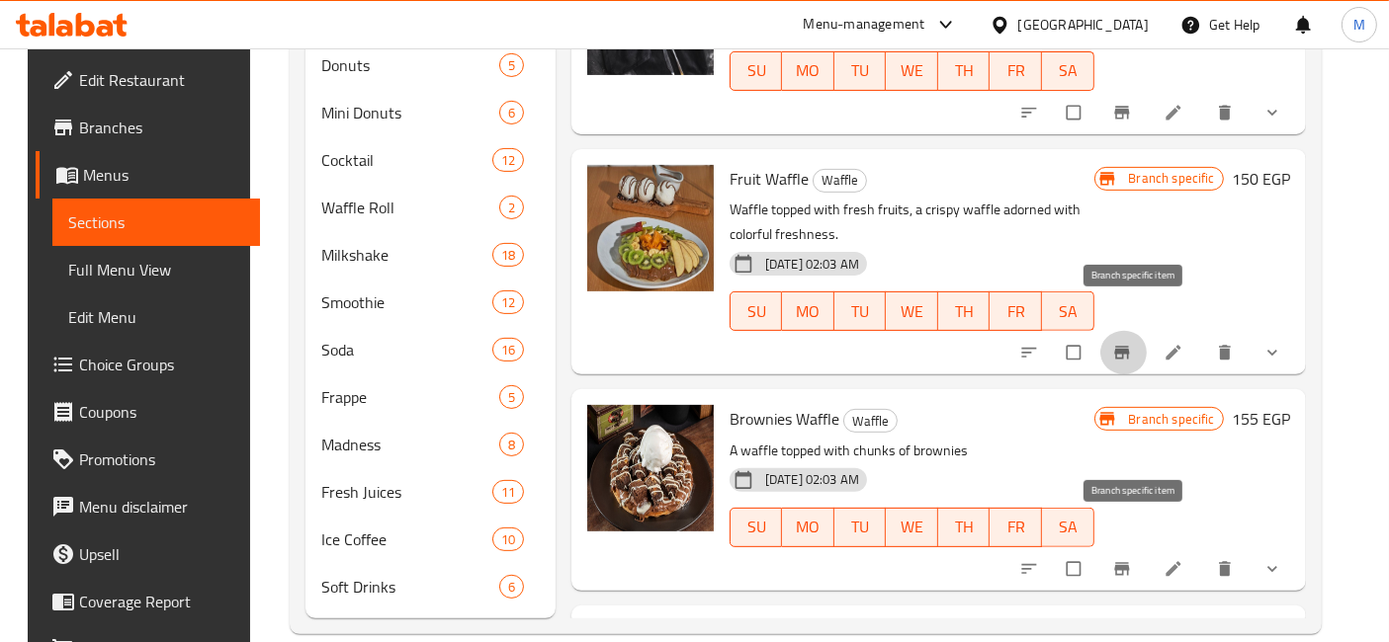
click at [1132, 559] on icon "Branch-specific-item" at bounding box center [1122, 569] width 20 height 20
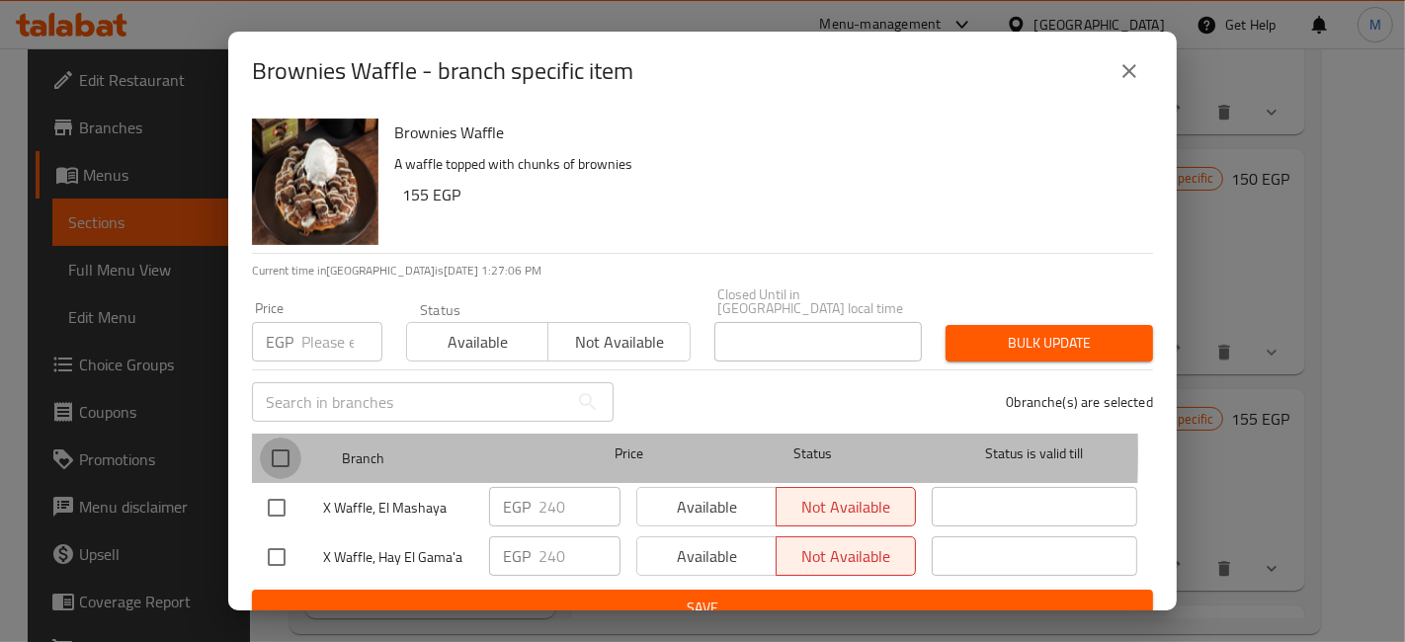
click at [275, 439] on input "checkbox" at bounding box center [281, 459] width 42 height 42
checkbox input "true"
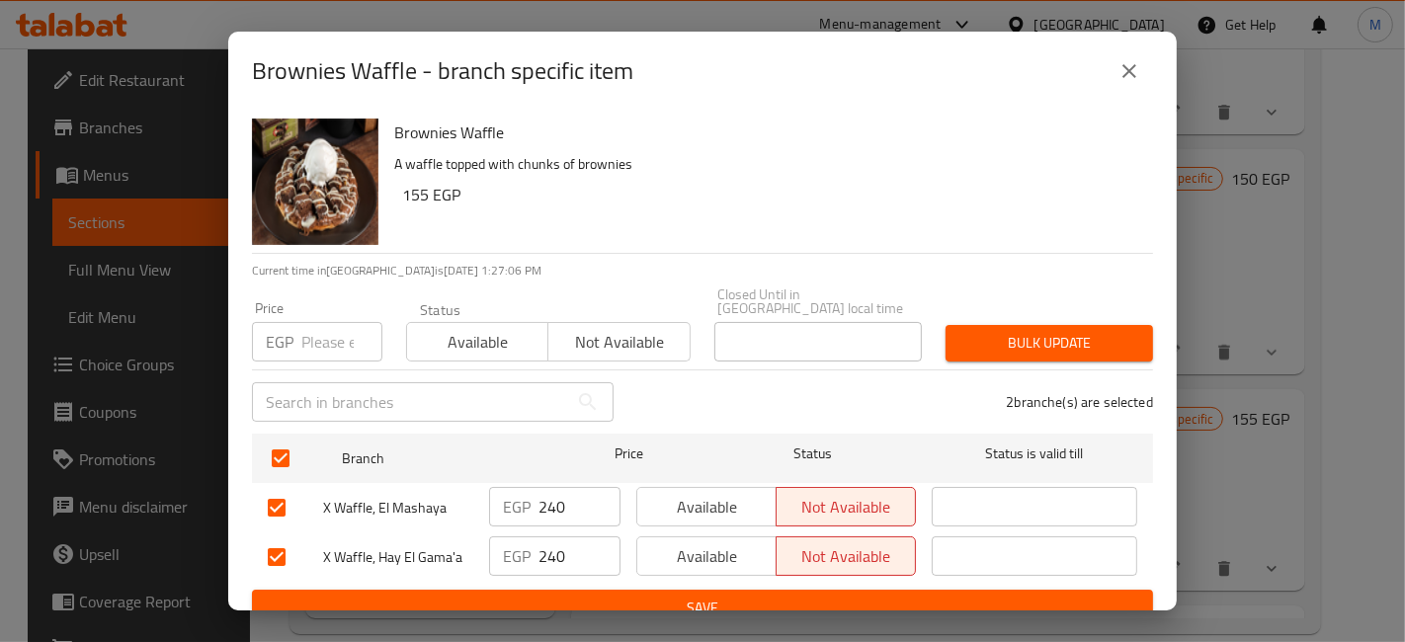
click at [333, 322] on input "number" at bounding box center [341, 342] width 81 height 40
type input "265"
click at [1013, 331] on span "Bulk update" at bounding box center [1050, 343] width 176 height 25
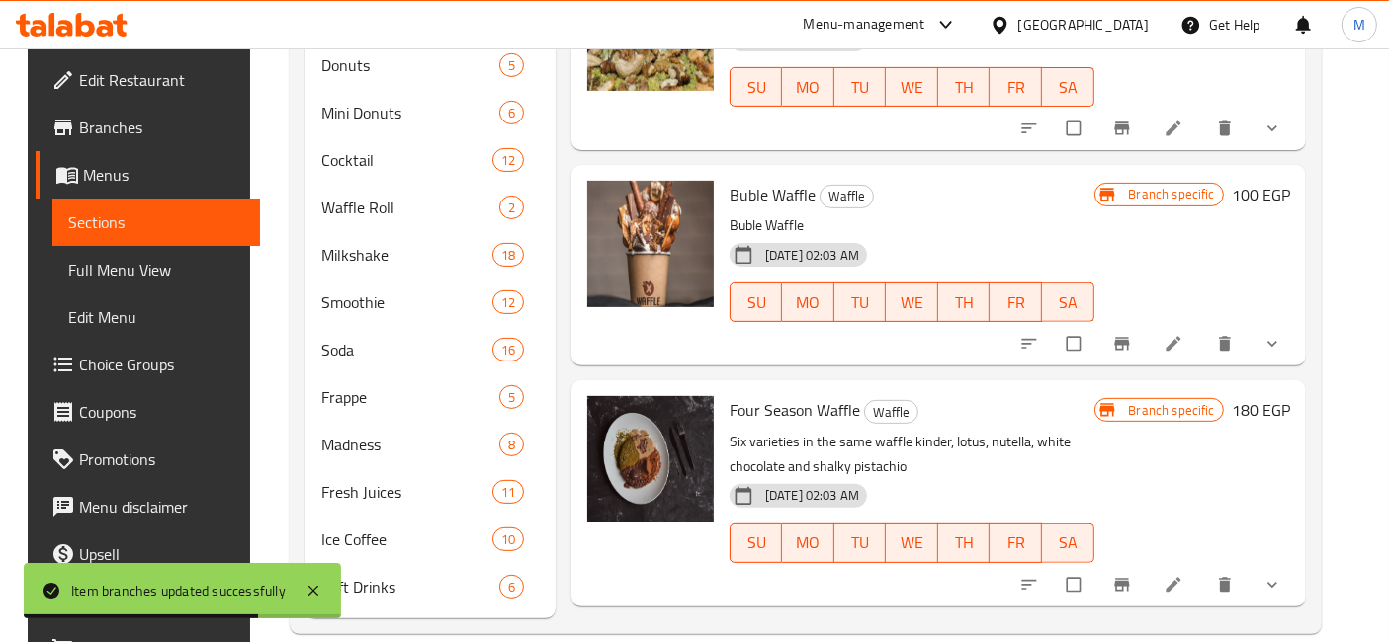
scroll to position [3344, 0]
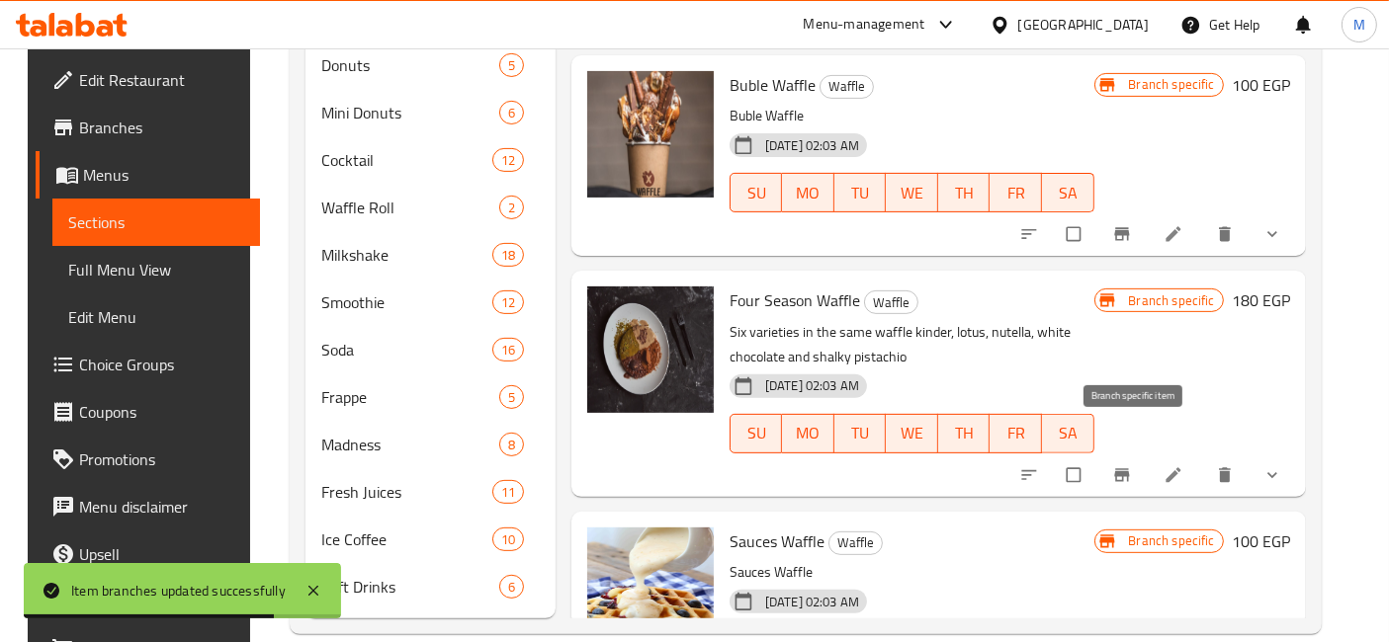
click at [1125, 466] on icon "Branch-specific-item" at bounding box center [1122, 476] width 20 height 20
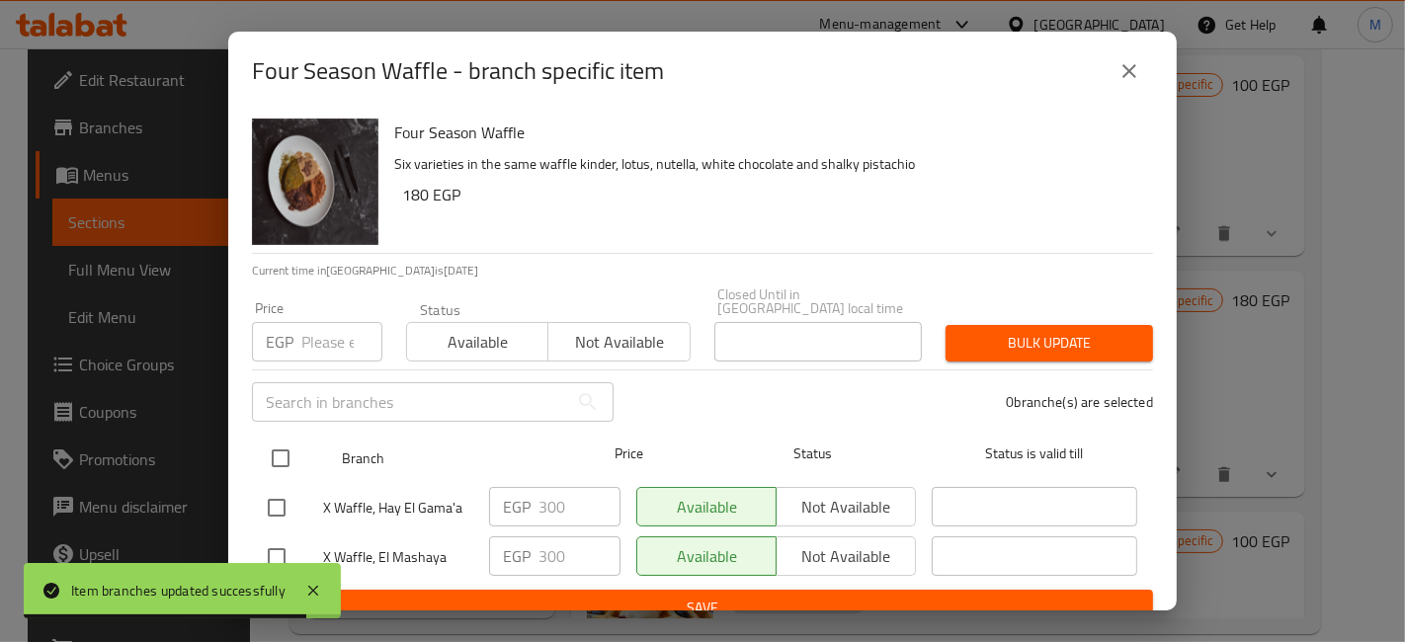
click at [290, 462] on input "checkbox" at bounding box center [281, 459] width 42 height 42
checkbox input "true"
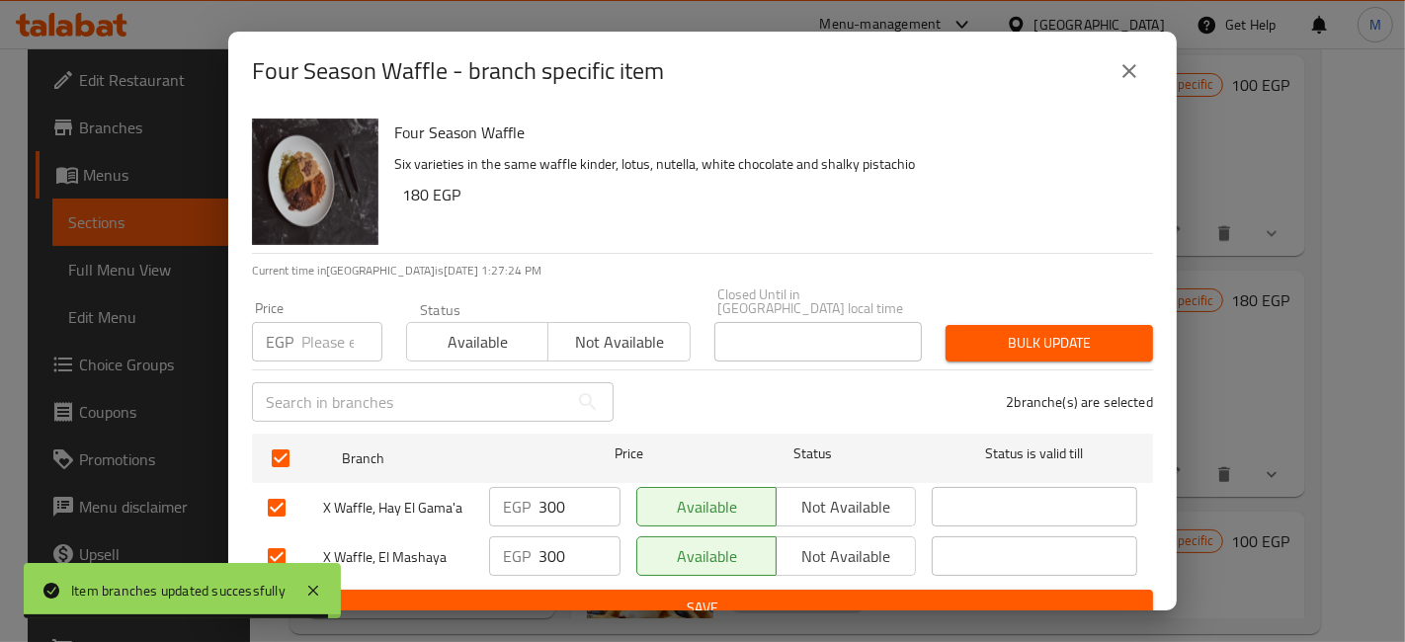
click at [330, 330] on input "number" at bounding box center [341, 342] width 81 height 40
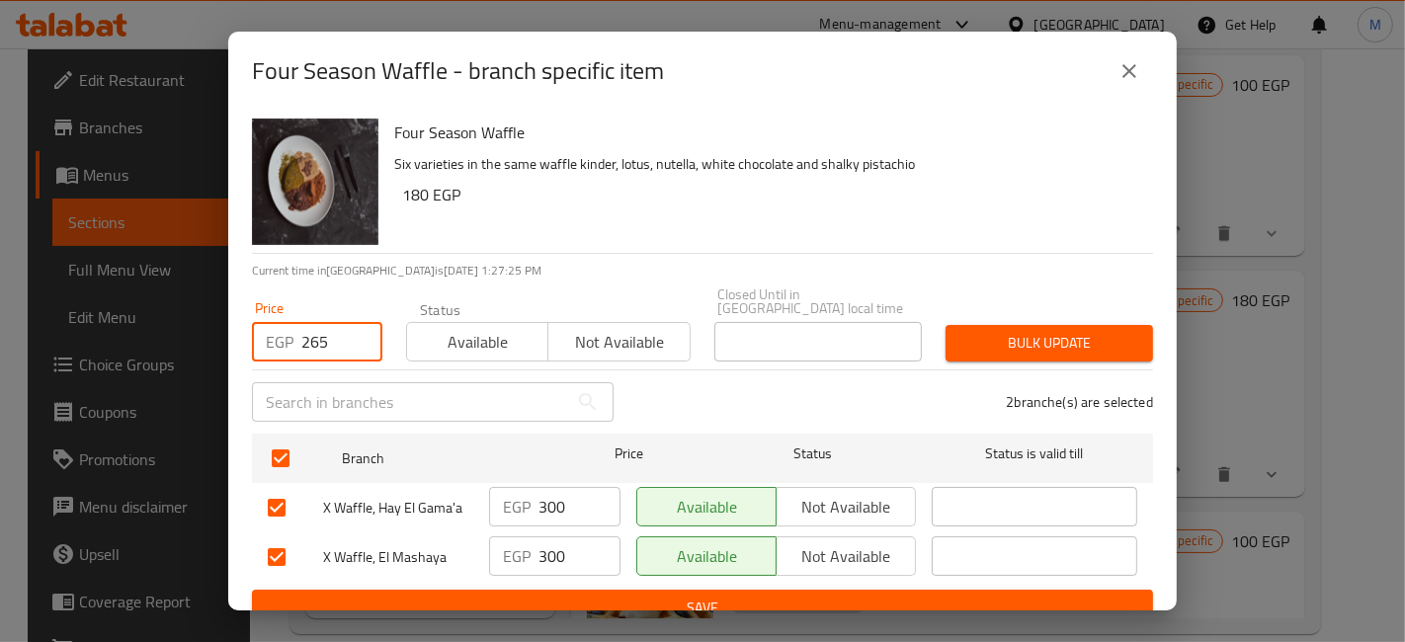
type input "265"
drag, startPoint x: 1106, startPoint y: 307, endPoint x: 1093, endPoint y: 341, distance: 36.0
click at [1107, 313] on div "Bulk update" at bounding box center [1049, 343] width 231 height 60
click at [1093, 342] on button "Bulk update" at bounding box center [1050, 343] width 208 height 37
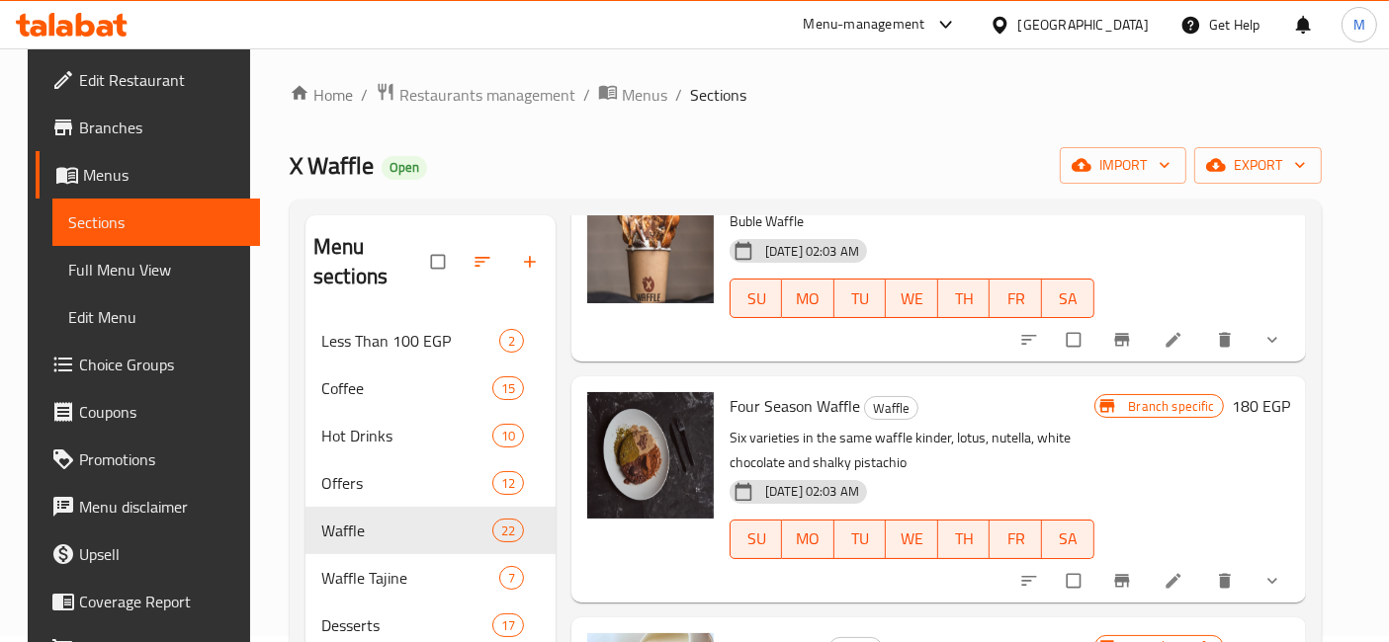
scroll to position [0, 0]
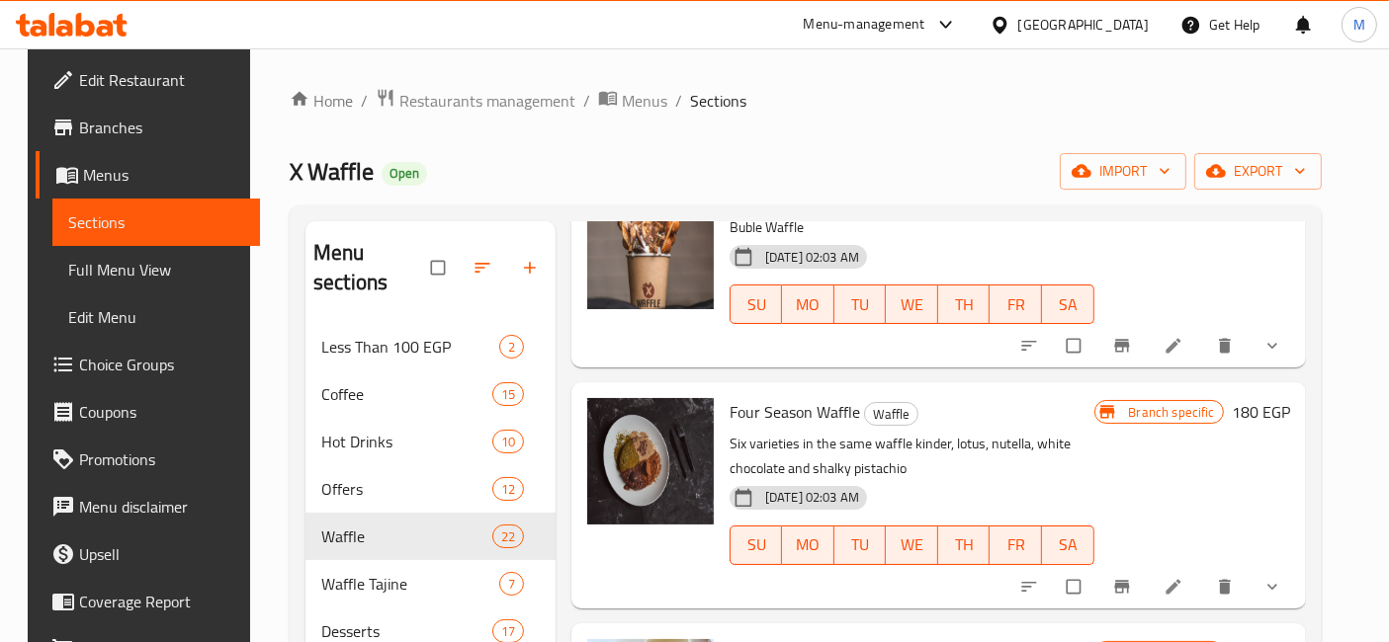
click at [774, 168] on div "X Waffle Open import export" at bounding box center [806, 171] width 1032 height 37
drag, startPoint x: 774, startPoint y: 168, endPoint x: 672, endPoint y: 168, distance: 101.8
click at [672, 168] on div "X Waffle Open import export" at bounding box center [806, 171] width 1032 height 37
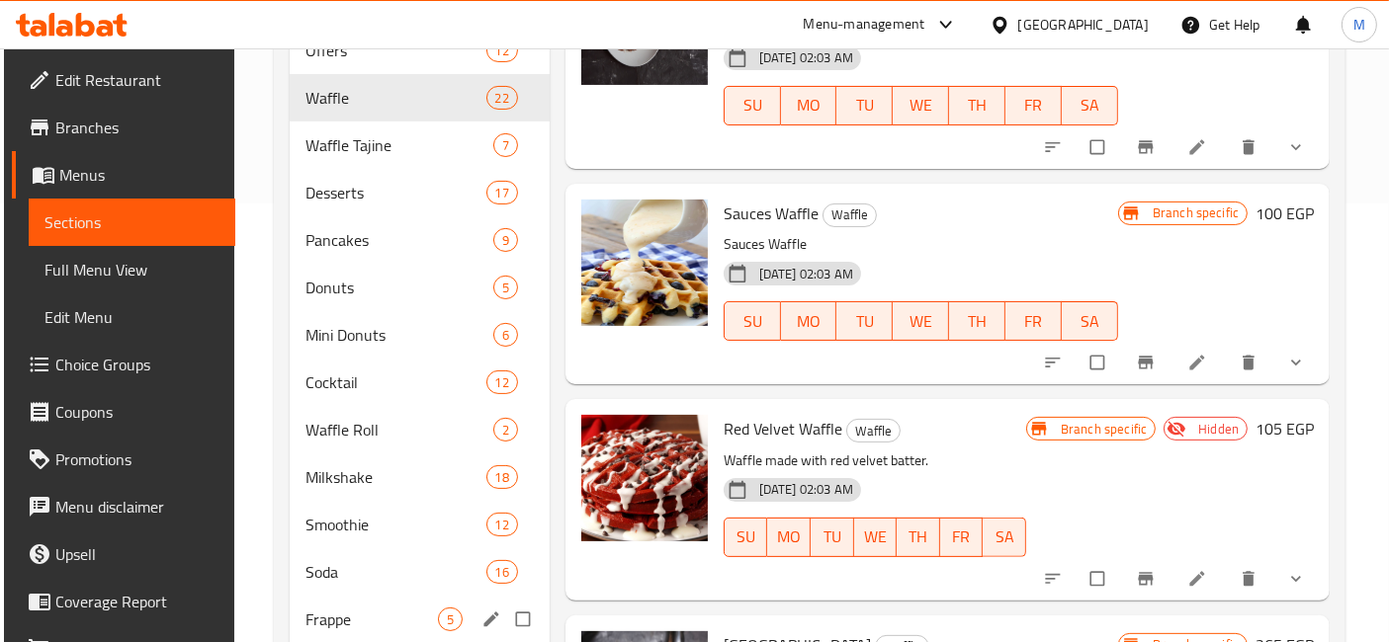
scroll to position [222, 0]
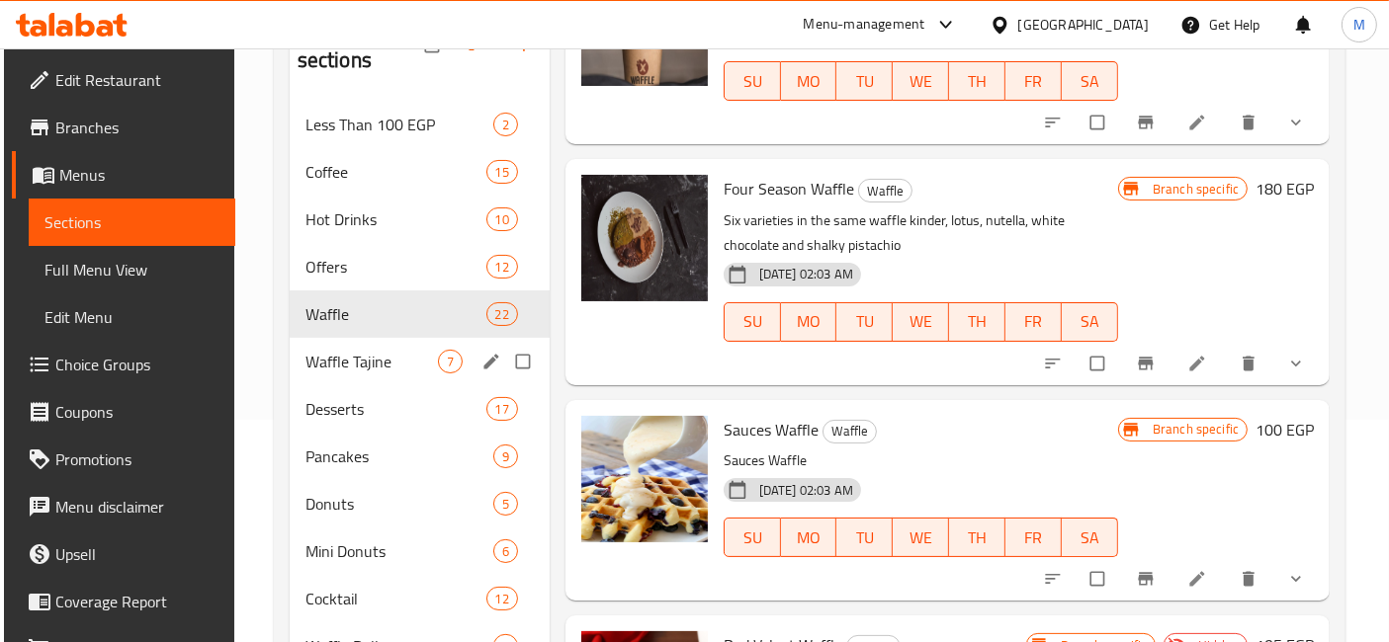
click at [380, 338] on div "Waffle Tajine 7" at bounding box center [420, 361] width 260 height 47
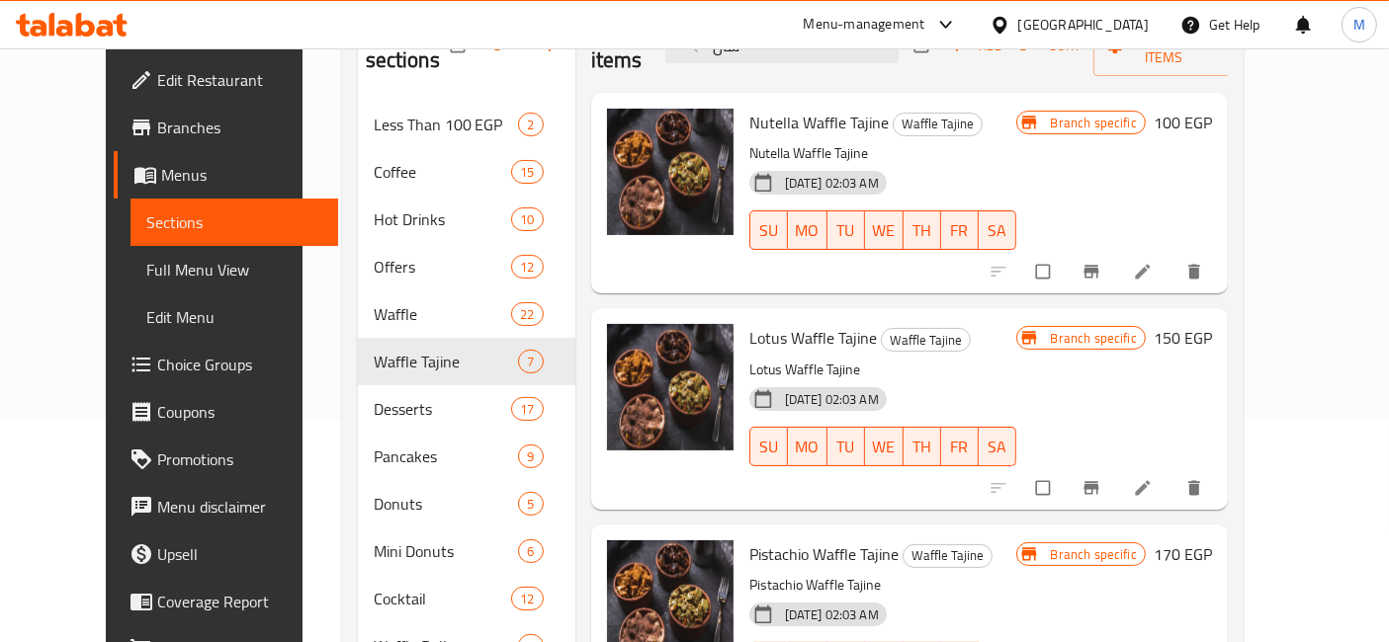
click at [1117, 250] on button "Branch-specific-item" at bounding box center [1092, 271] width 47 height 43
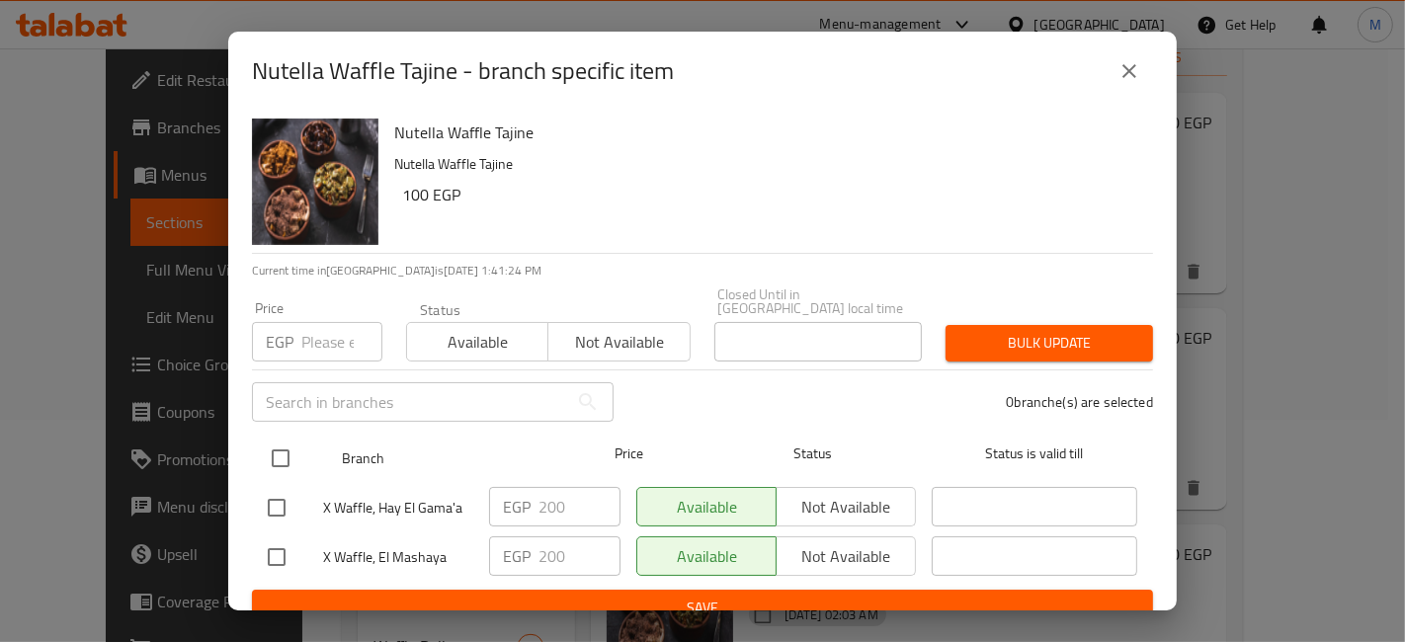
click at [269, 438] on input "checkbox" at bounding box center [281, 459] width 42 height 42
checkbox input "true"
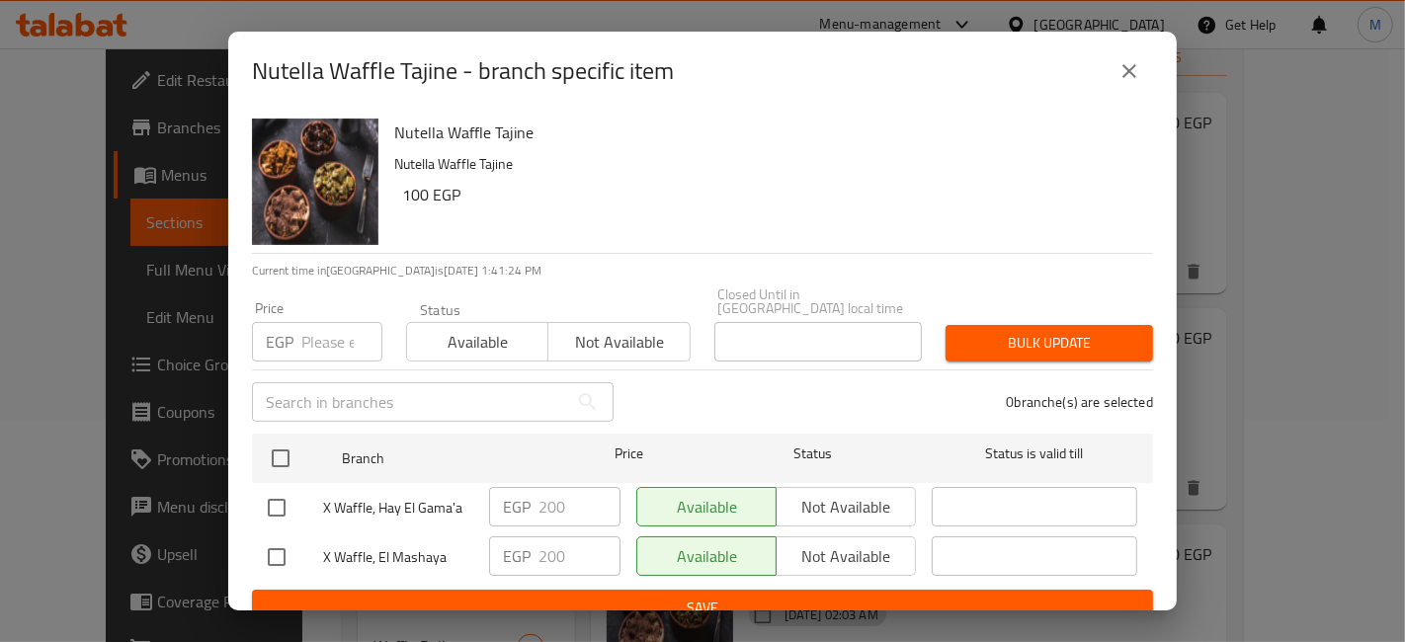
checkbox input "true"
click at [320, 326] on input "number" at bounding box center [341, 342] width 81 height 40
type input "155"
click at [1081, 325] on button "Bulk update" at bounding box center [1050, 343] width 208 height 37
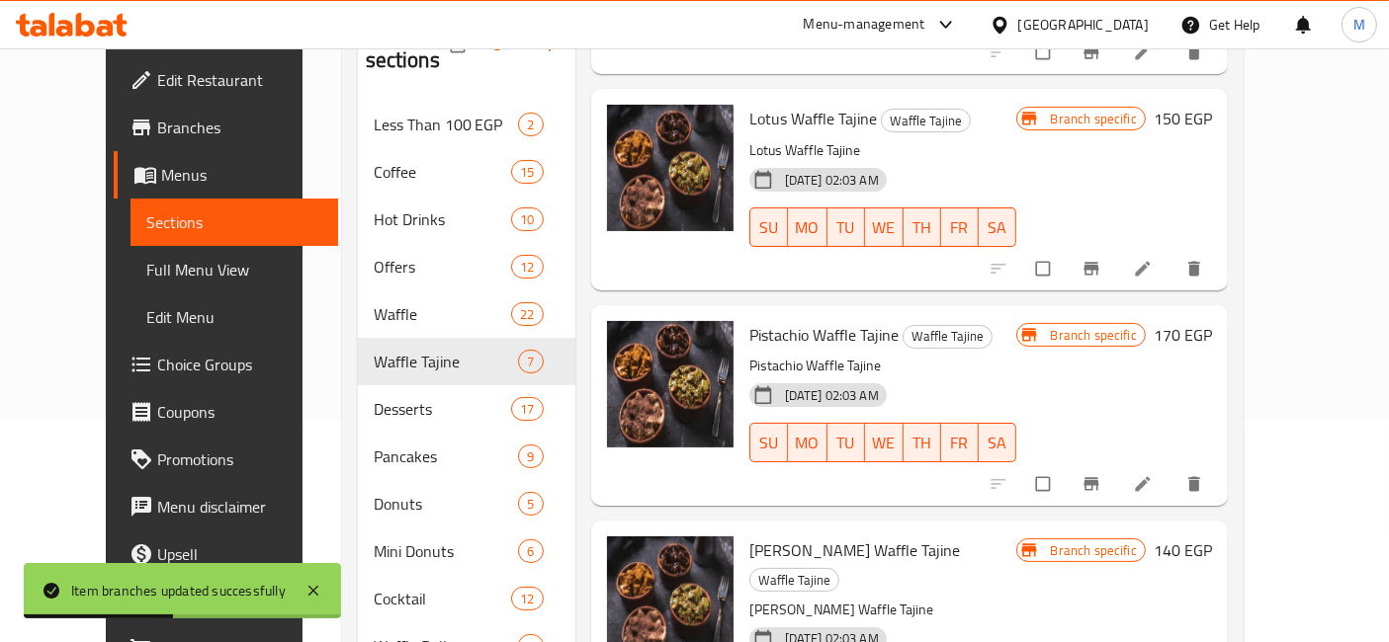
scroll to position [329, 0]
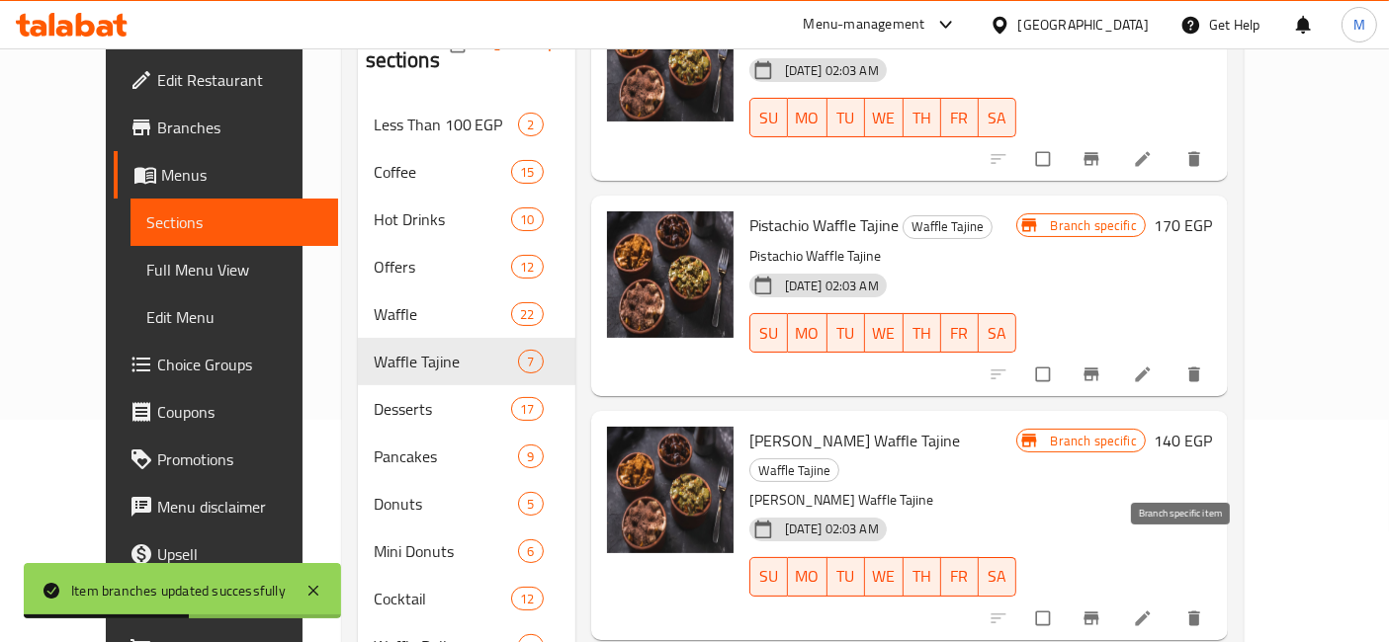
click at [1105, 609] on span "Branch-specific-item" at bounding box center [1093, 619] width 24 height 20
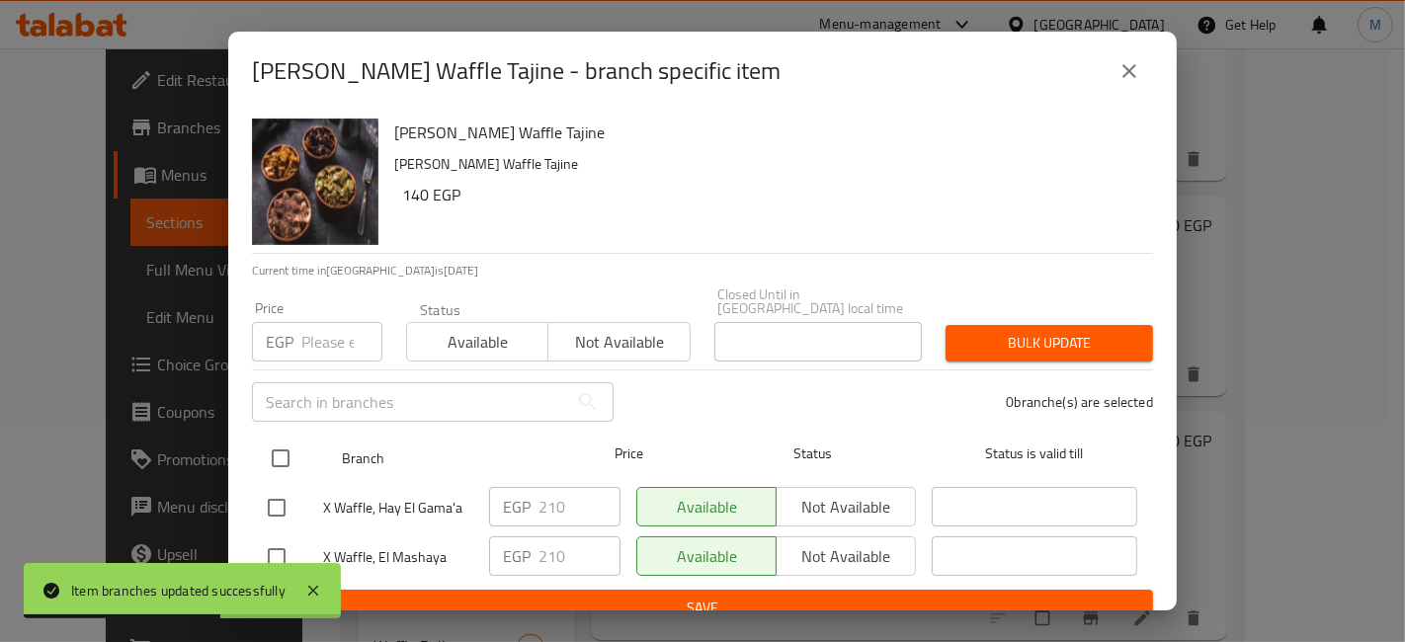
click at [282, 445] on input "checkbox" at bounding box center [281, 459] width 42 height 42
checkbox input "true"
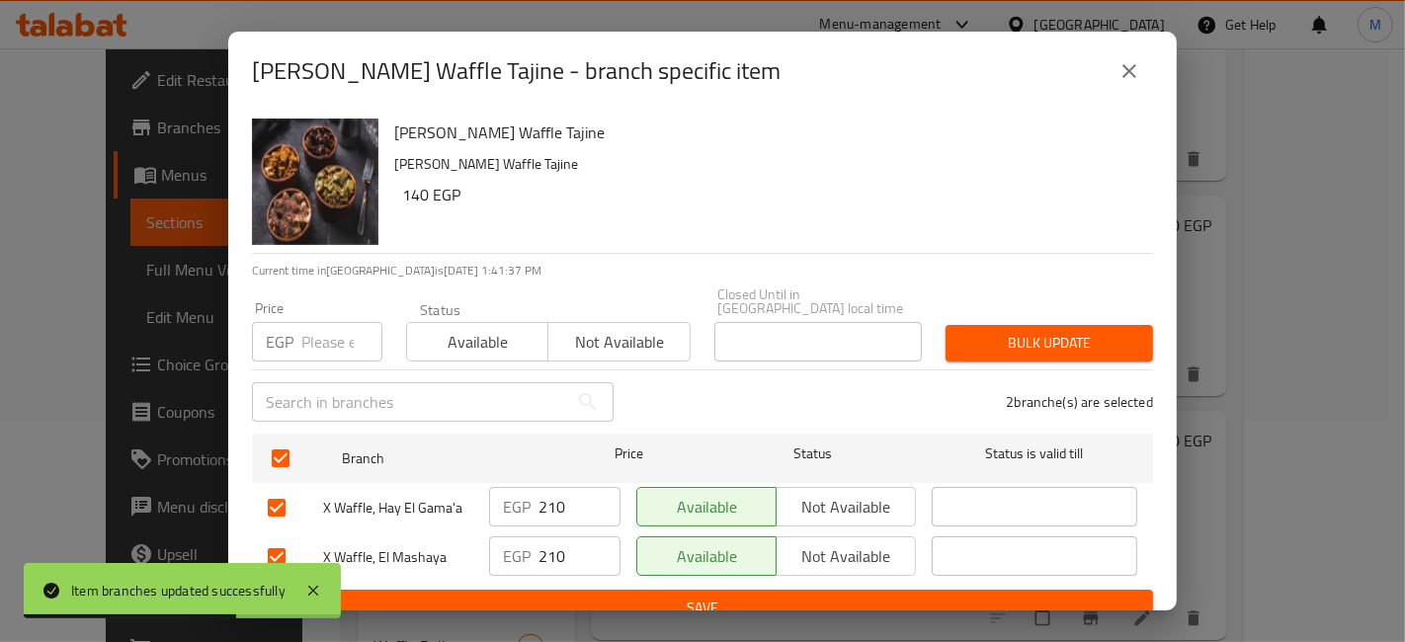
click at [316, 325] on input "number" at bounding box center [341, 342] width 81 height 40
type input "1"
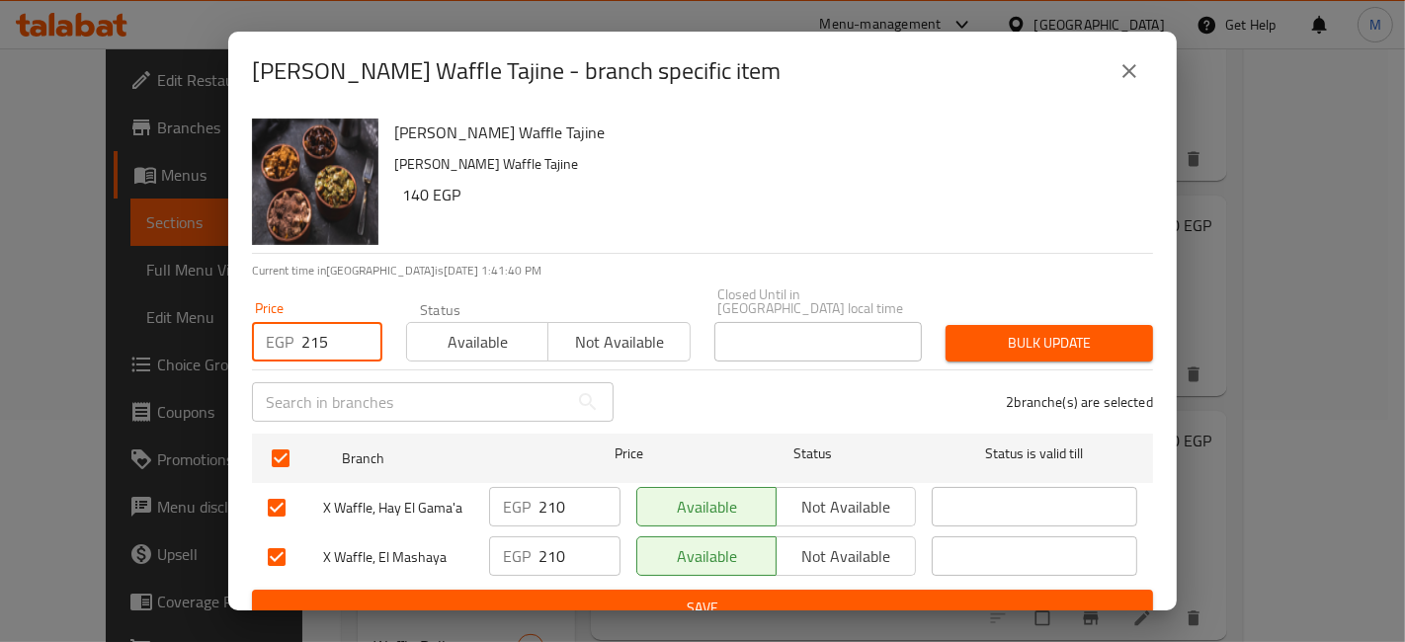
type input "215"
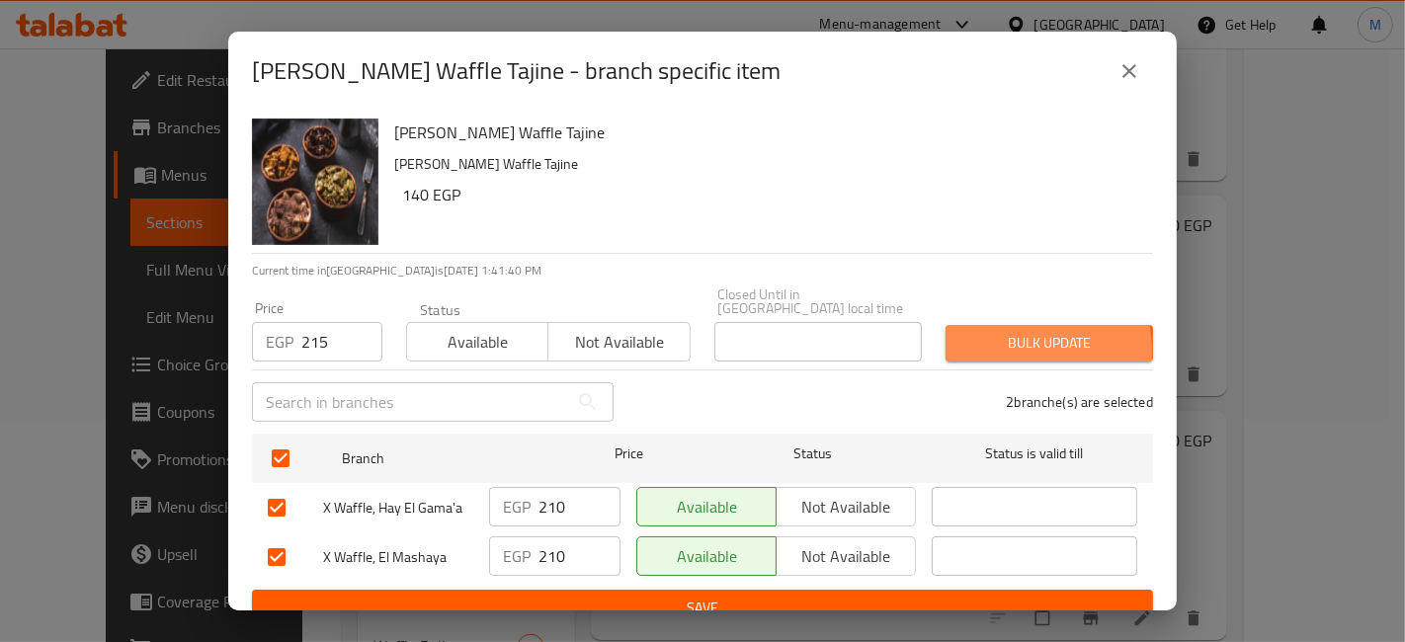
click at [962, 338] on span "Bulk update" at bounding box center [1050, 343] width 176 height 25
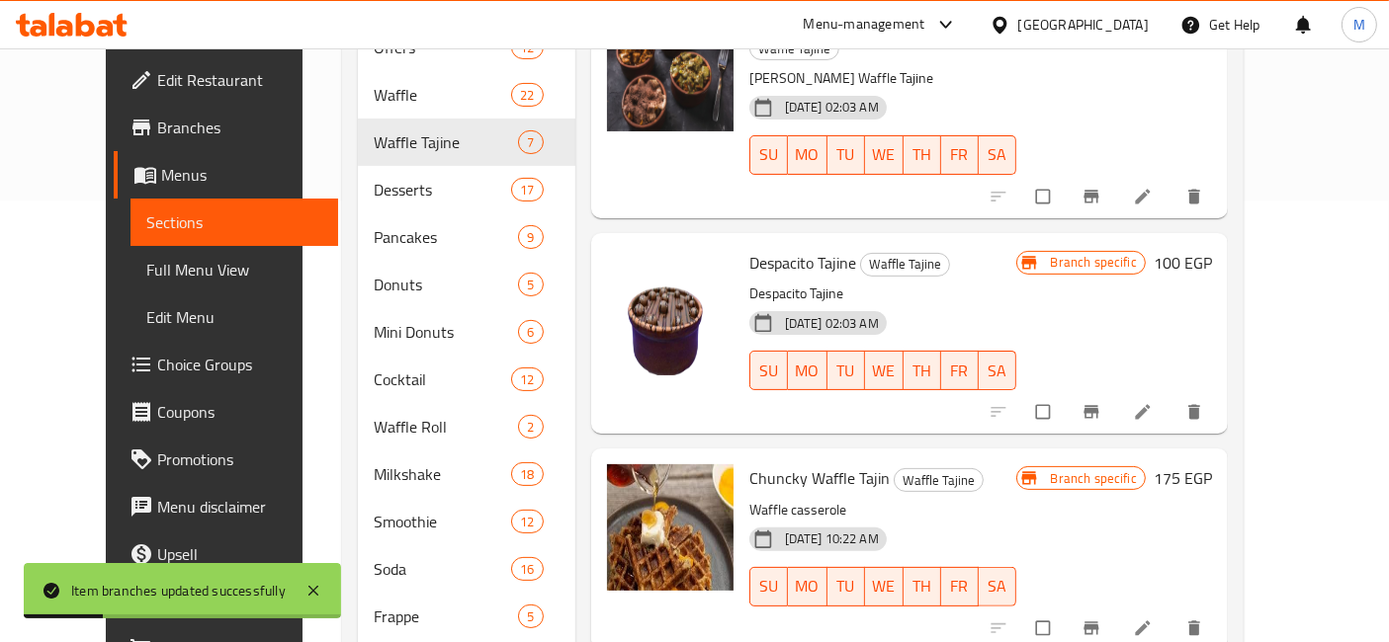
scroll to position [552, 0]
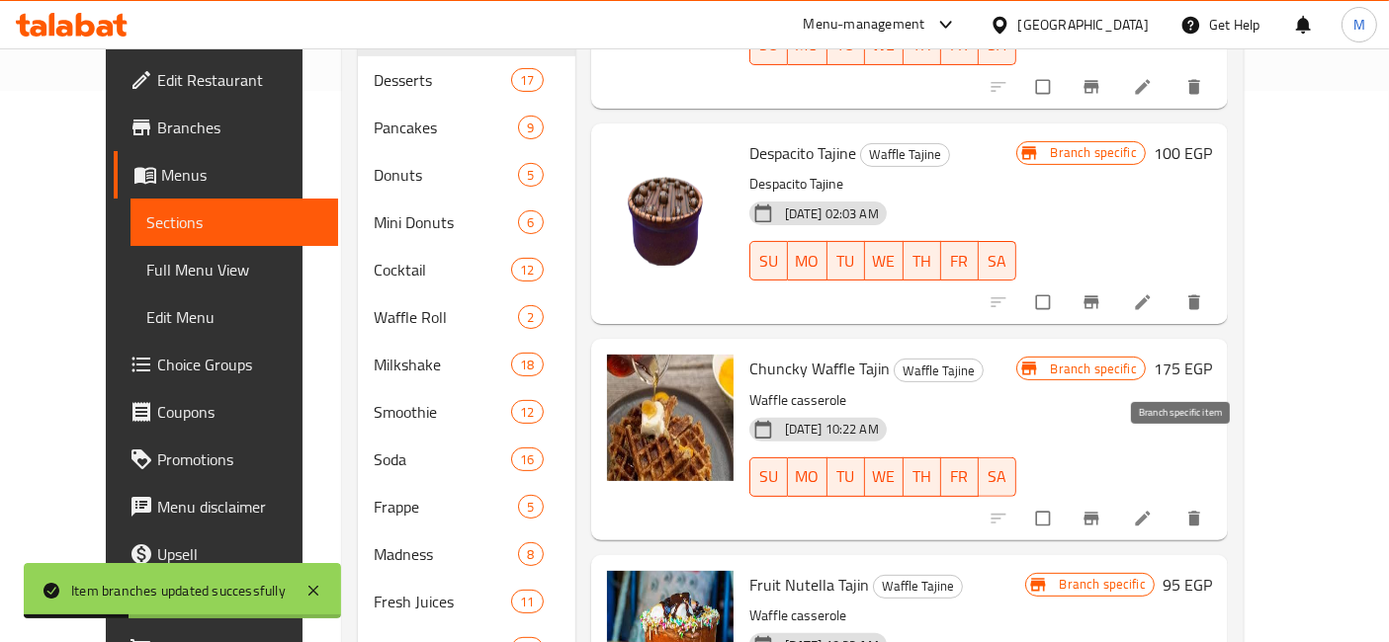
click at [1105, 509] on span "Branch-specific-item" at bounding box center [1093, 519] width 24 height 20
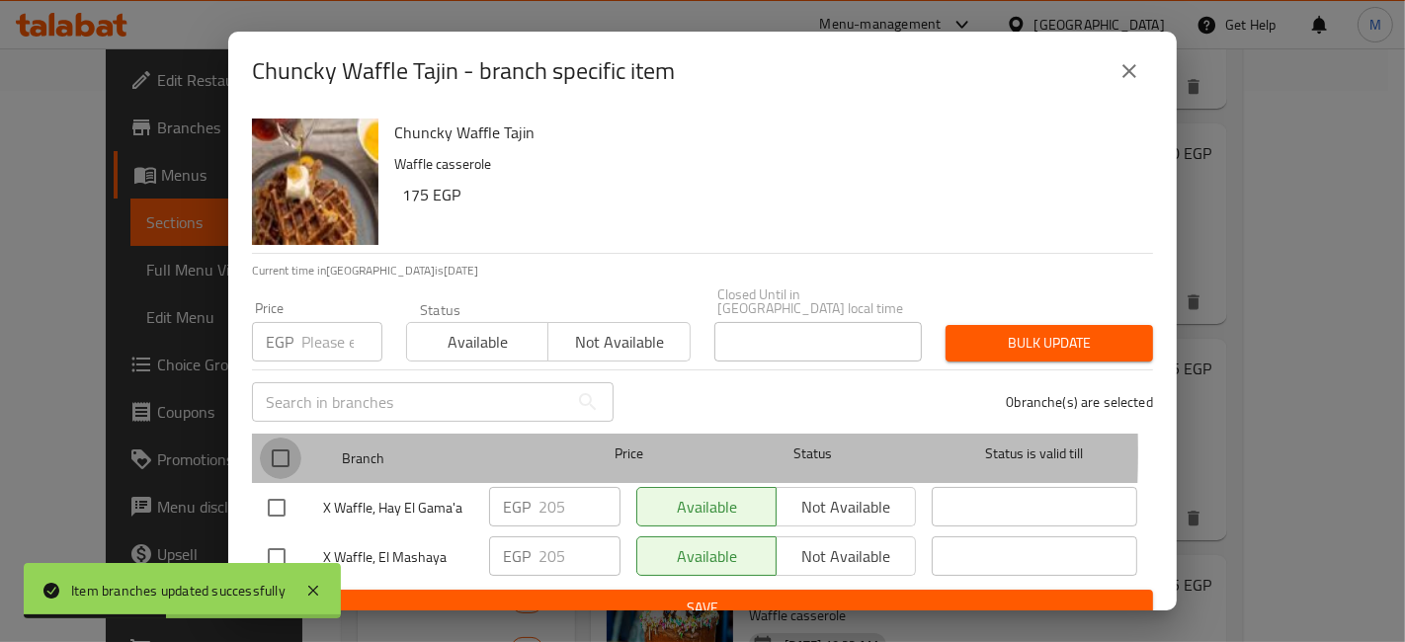
click at [299, 439] on input "checkbox" at bounding box center [281, 459] width 42 height 42
checkbox input "true"
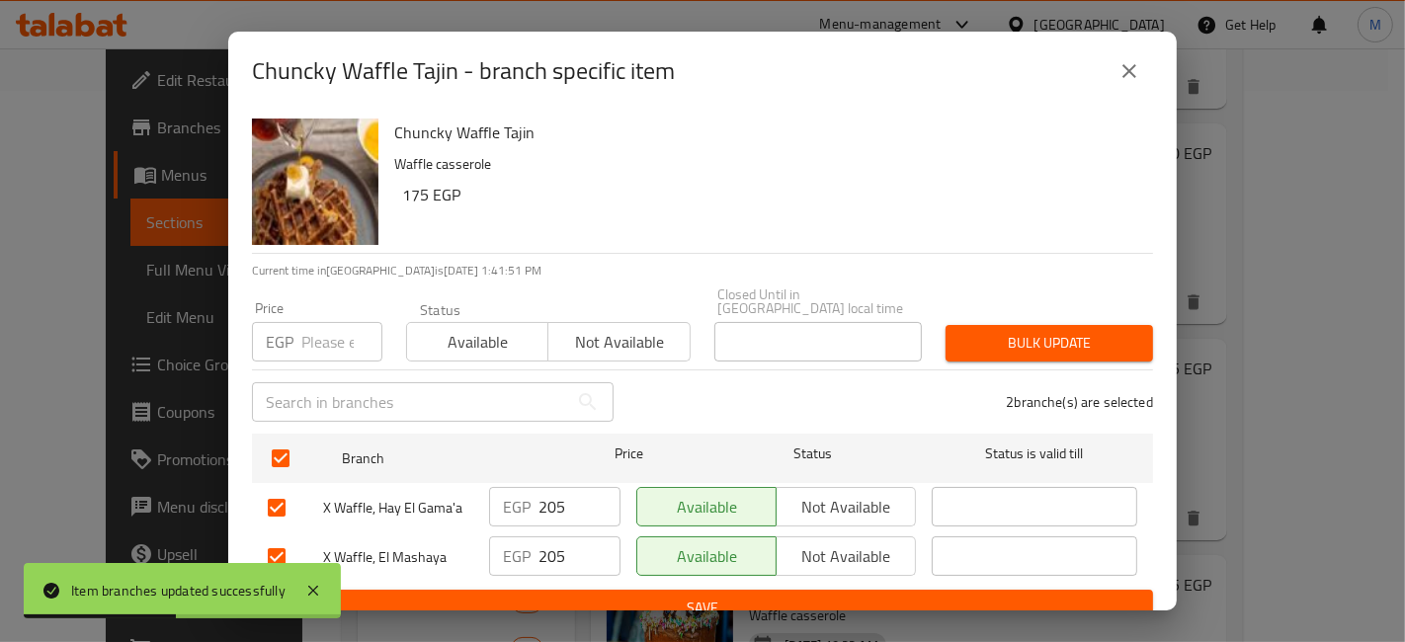
click at [301, 371] on div "​" at bounding box center [432, 402] width 385 height 63
click at [306, 339] on input "number" at bounding box center [341, 342] width 81 height 40
type input "1"
type input "215"
click at [1064, 343] on button "Bulk update" at bounding box center [1050, 343] width 208 height 37
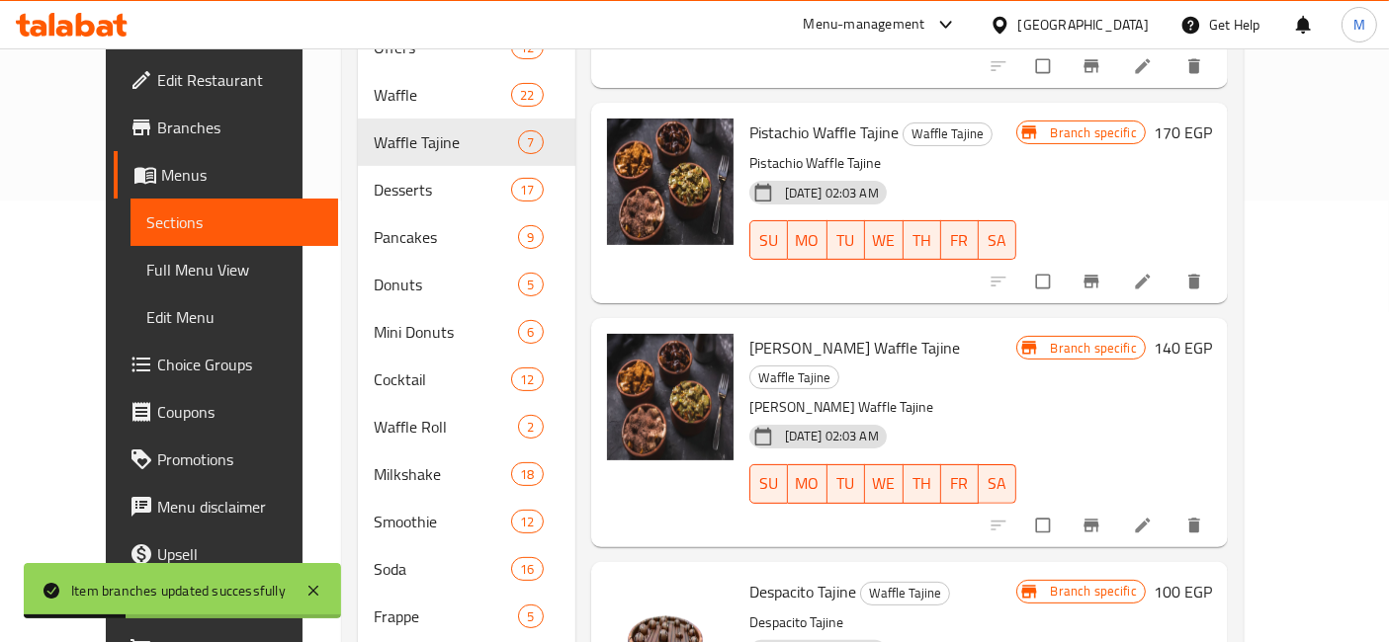
scroll to position [0, 0]
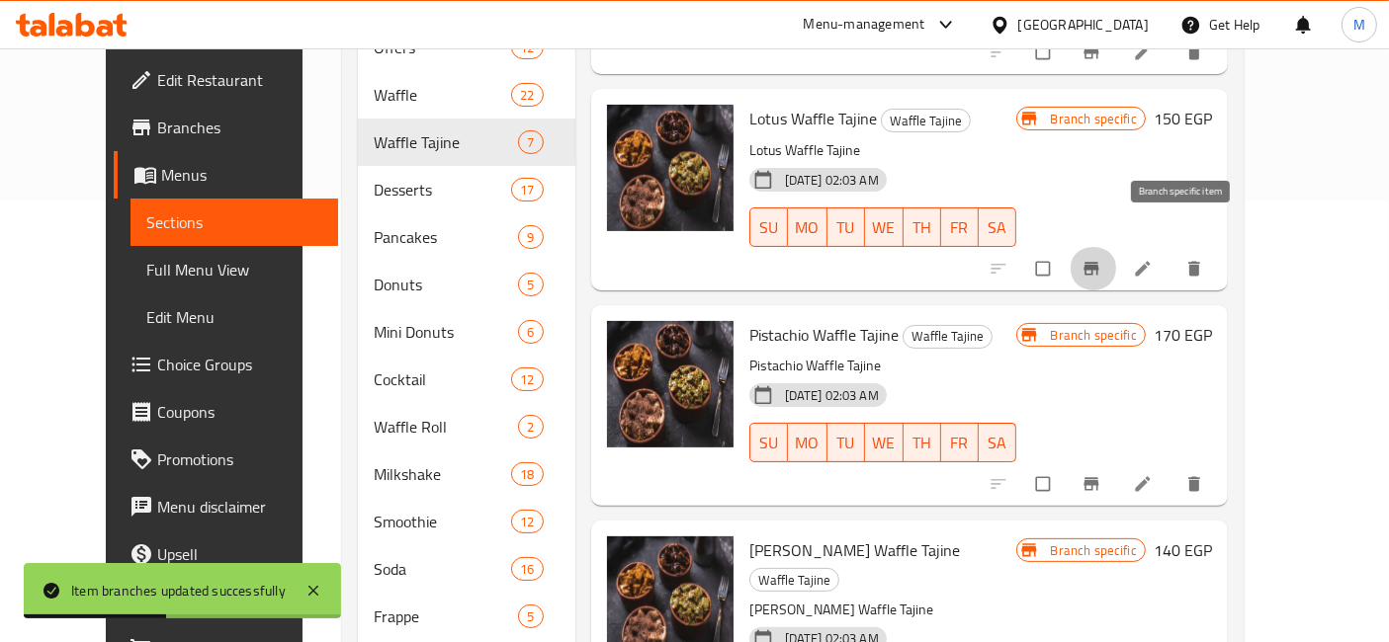
click at [1098, 262] on icon "Branch-specific-item" at bounding box center [1090, 268] width 15 height 13
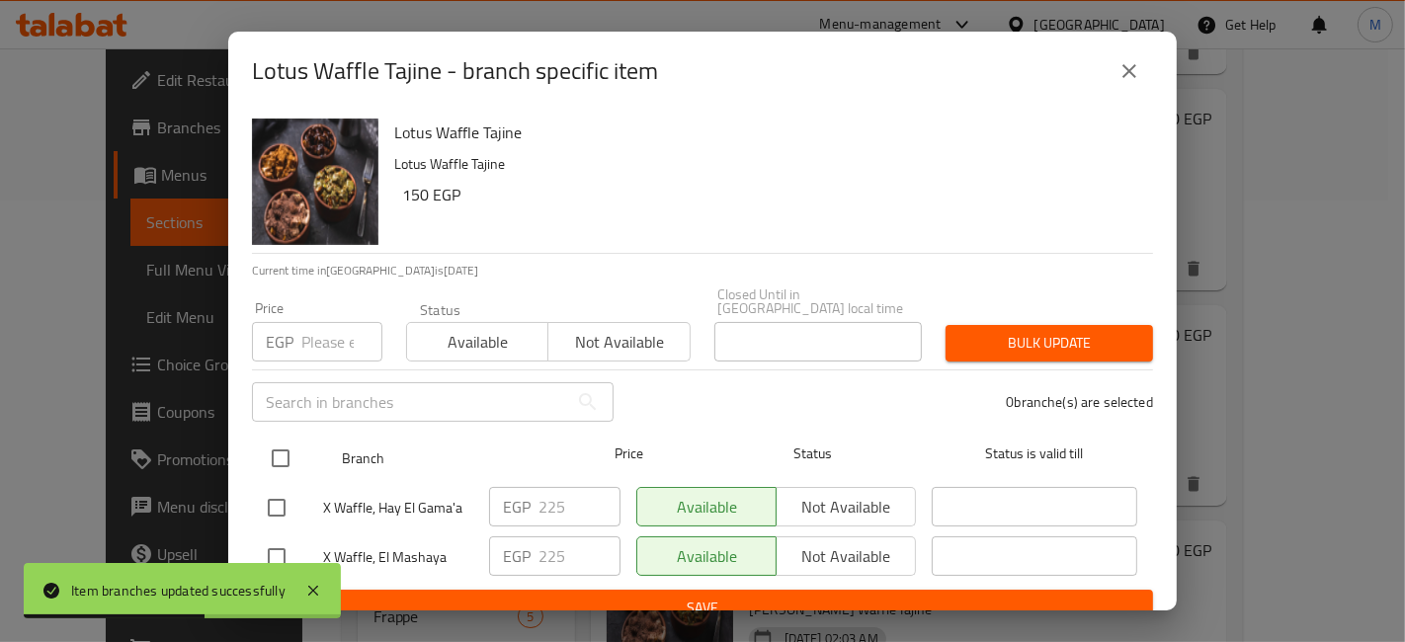
click at [275, 443] on input "checkbox" at bounding box center [281, 459] width 42 height 42
checkbox input "true"
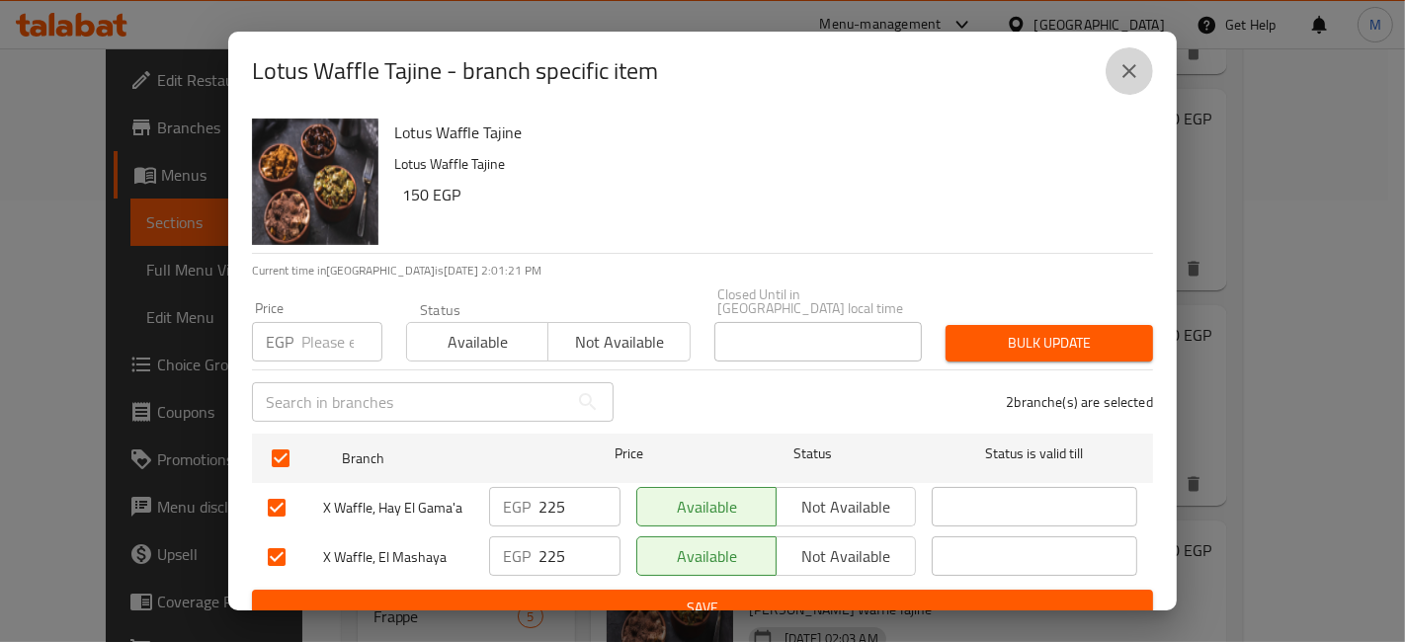
click at [1131, 75] on icon "close" at bounding box center [1130, 71] width 24 height 24
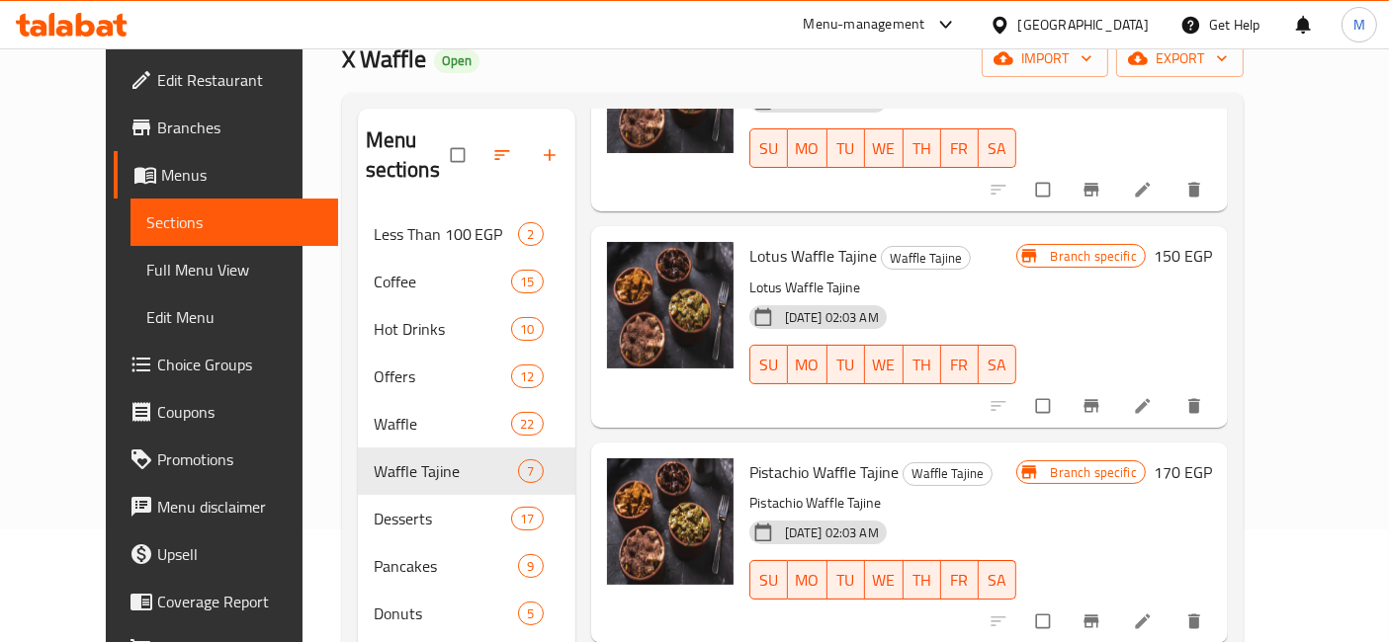
scroll to position [329, 0]
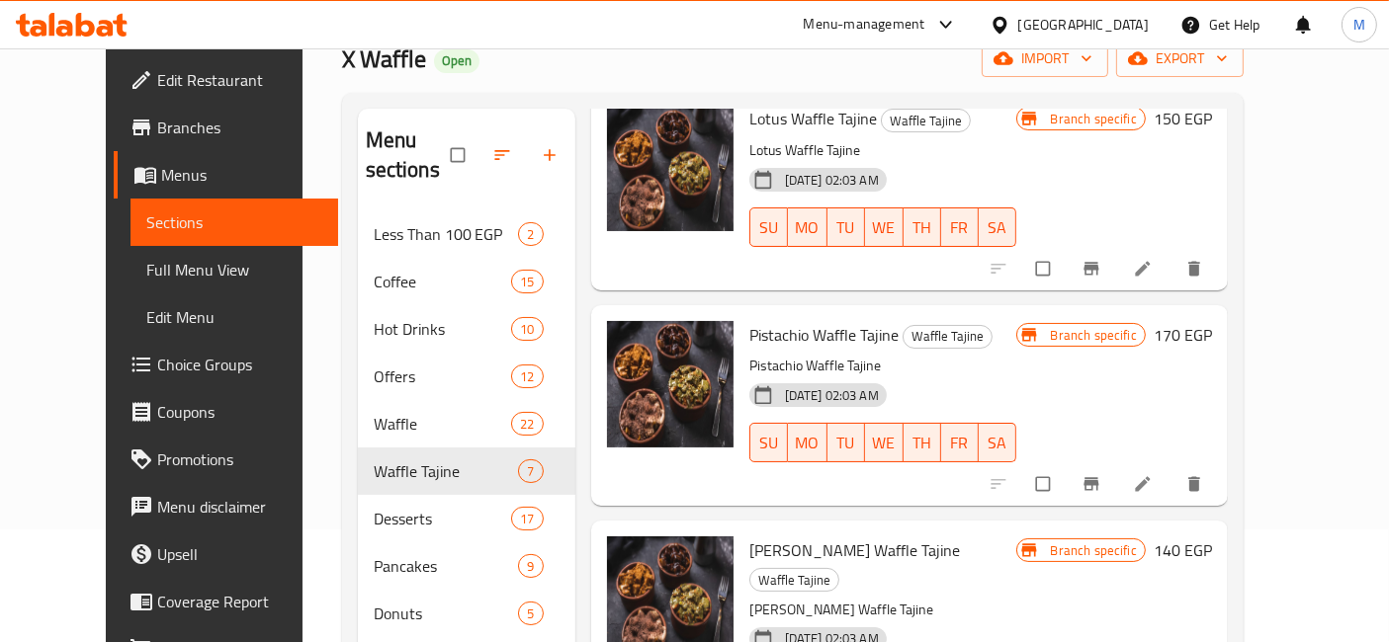
click at [1117, 468] on button "Branch-specific-item" at bounding box center [1092, 484] width 47 height 43
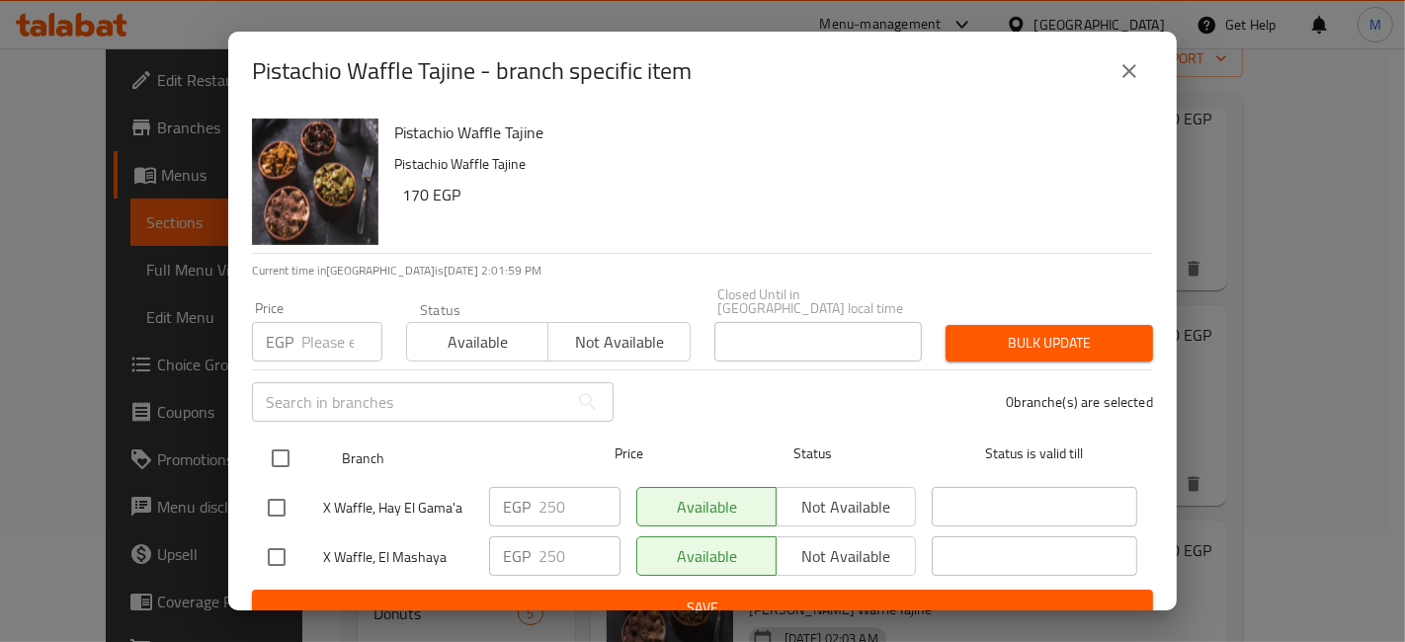
click at [274, 438] on input "checkbox" at bounding box center [281, 459] width 42 height 42
checkbox input "true"
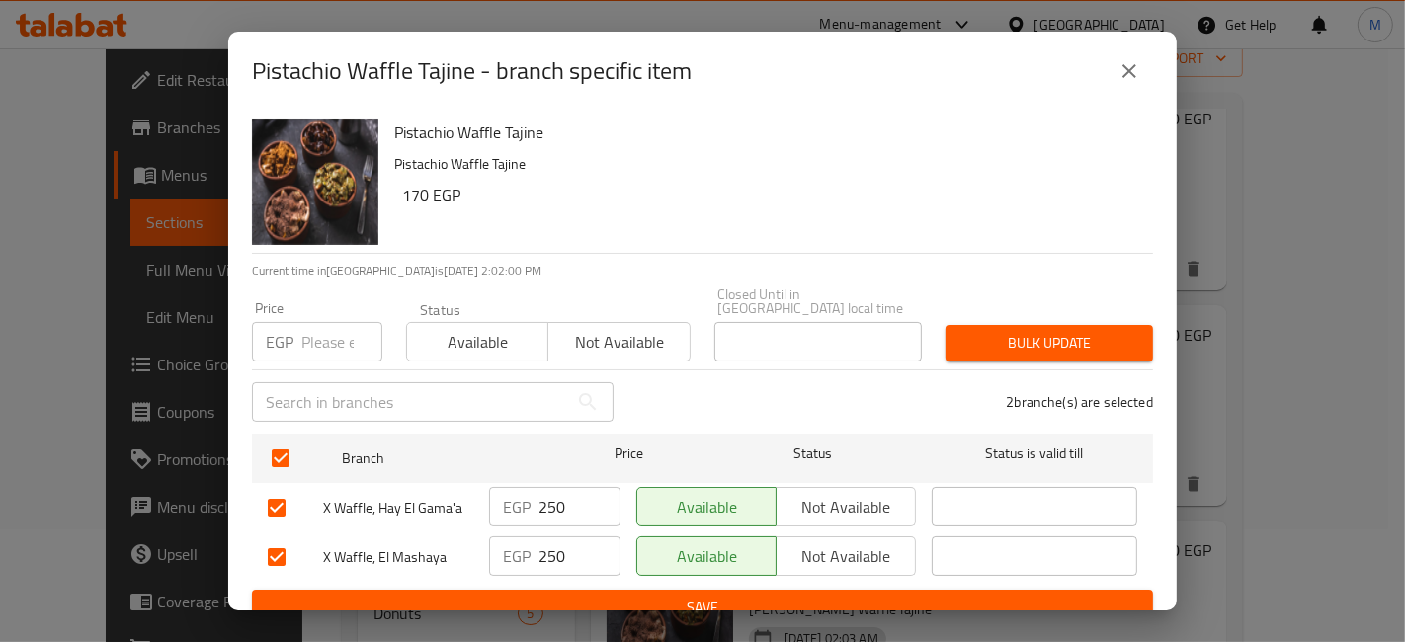
click at [320, 340] on input "number" at bounding box center [341, 342] width 81 height 40
click at [996, 331] on span "Bulk update" at bounding box center [1050, 343] width 176 height 25
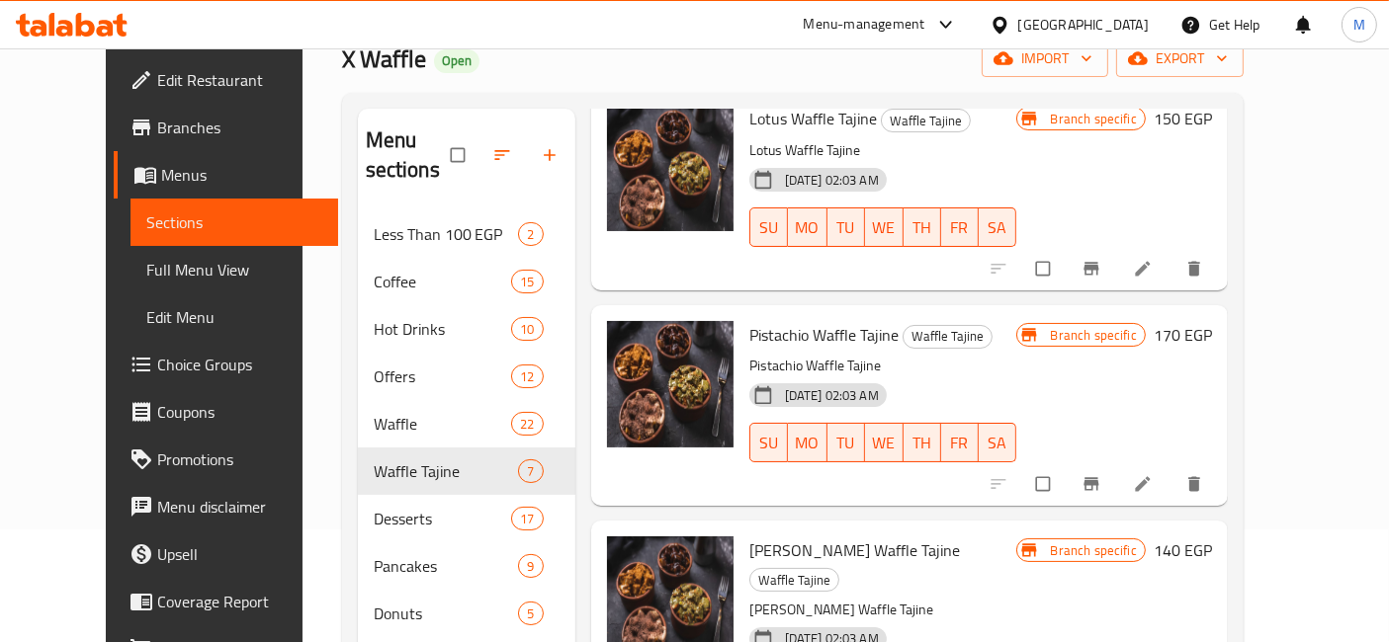
drag, startPoint x: 45, startPoint y: 8, endPoint x: 20, endPoint y: 23, distance: 29.7
click at [91, 27] on icon at bounding box center [85, 25] width 19 height 24
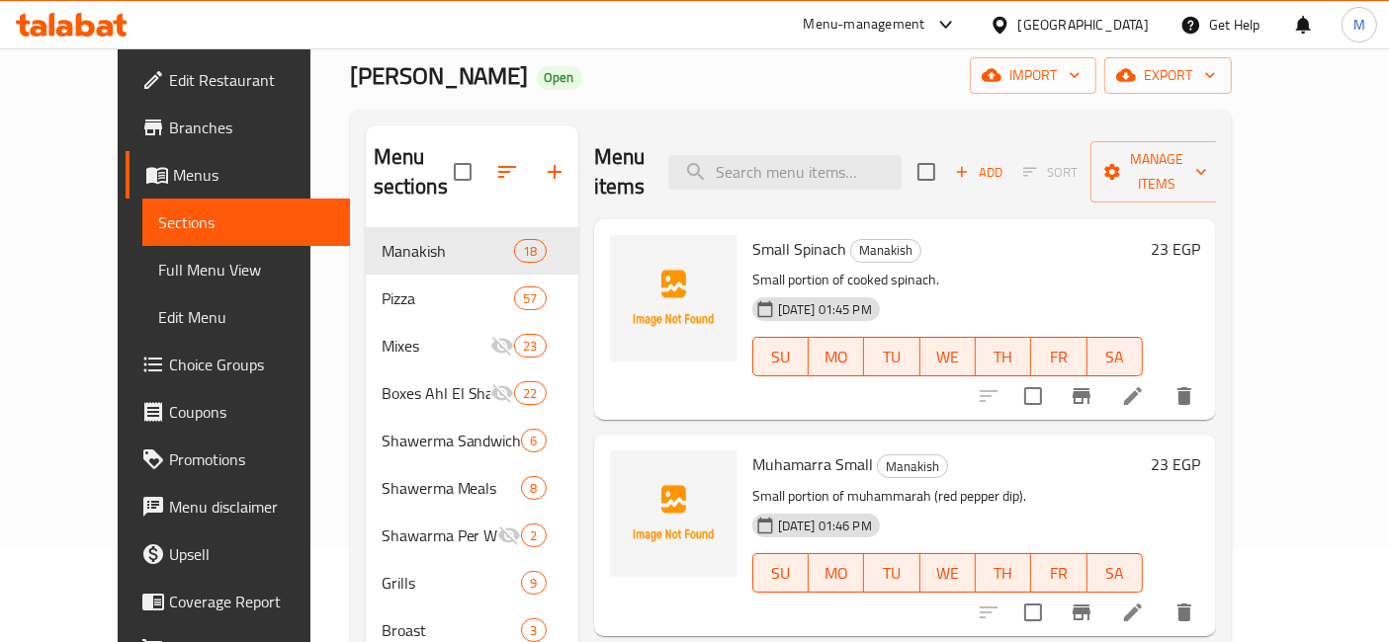
scroll to position [175, 0]
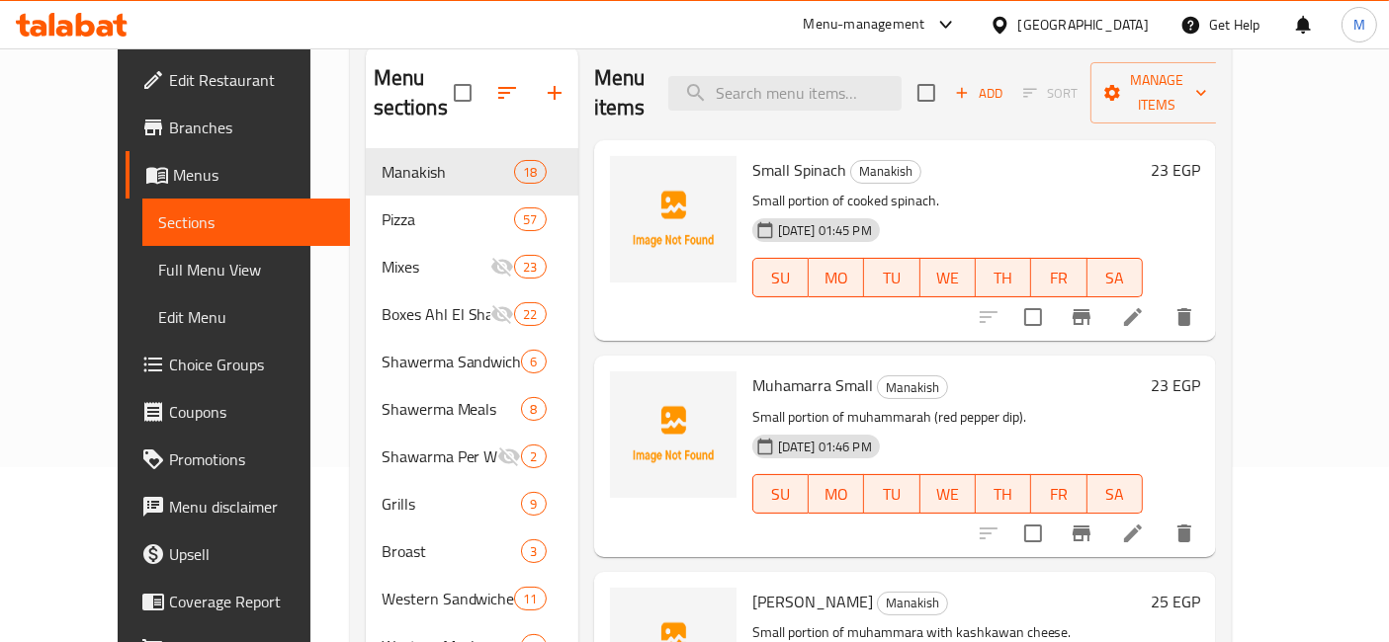
click at [1200, 372] on h6 "23 EGP" at bounding box center [1174, 386] width 49 height 28
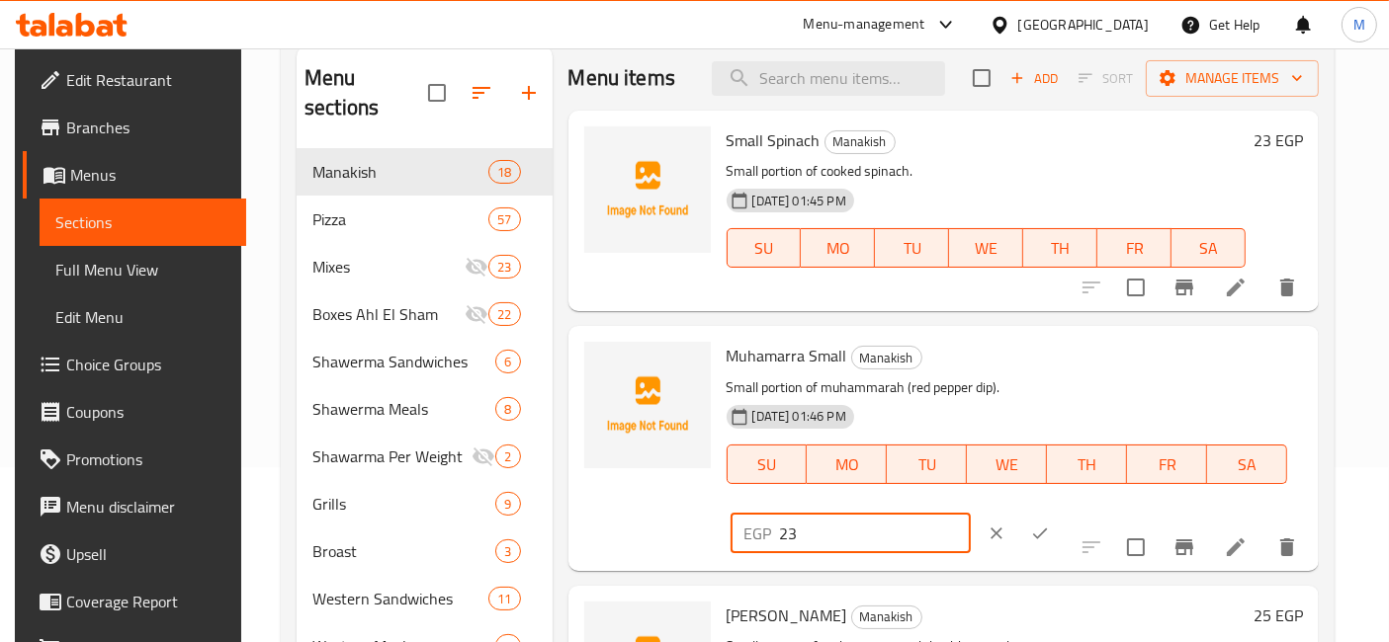
click at [971, 514] on input "23" at bounding box center [875, 534] width 191 height 40
type input "22"
click at [971, 514] on input "22" at bounding box center [875, 534] width 191 height 40
click at [1050, 524] on icon "ok" at bounding box center [1040, 534] width 20 height 20
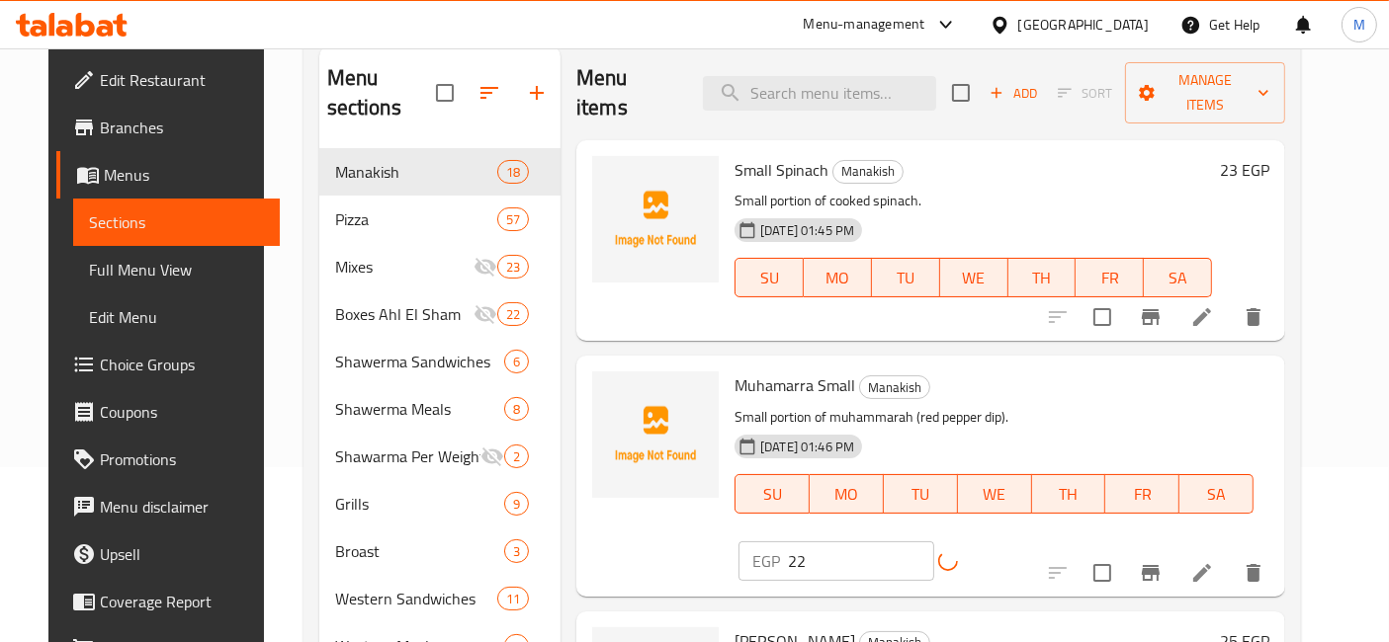
click at [1269, 156] on h6 "23 EGP" at bounding box center [1244, 170] width 49 height 28
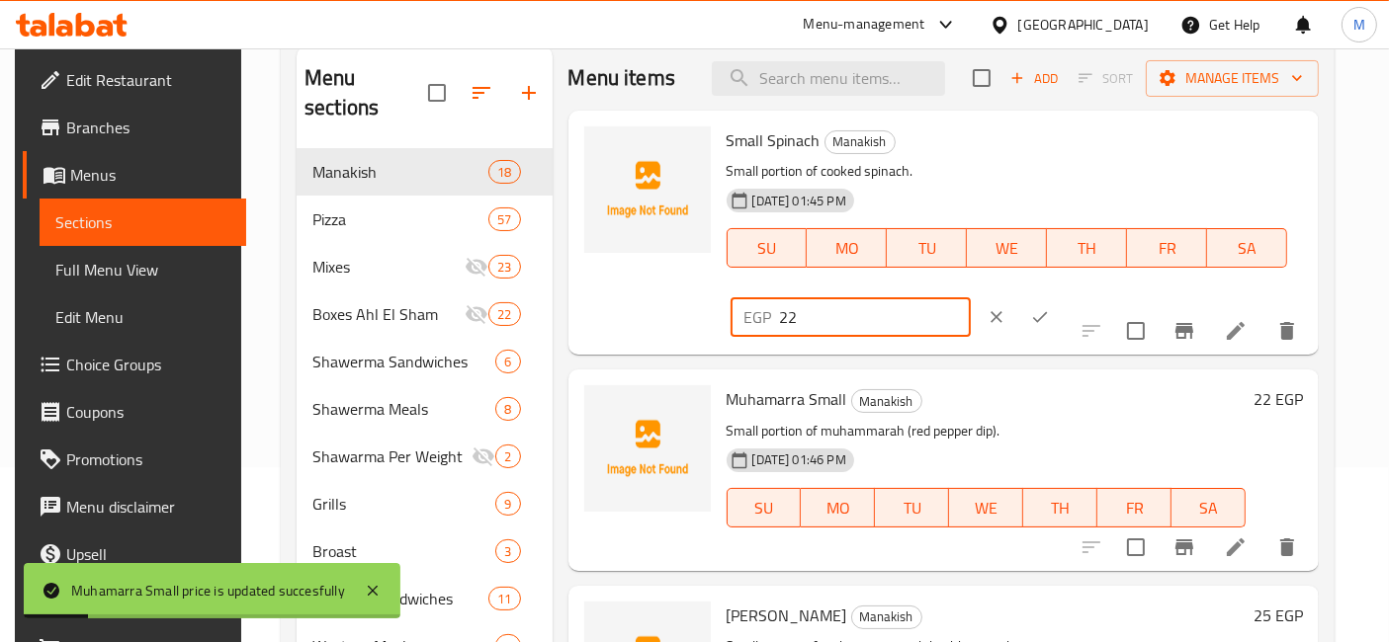
type input "22"
click at [971, 298] on input "22" at bounding box center [875, 318] width 191 height 40
click at [1050, 307] on icon "ok" at bounding box center [1040, 317] width 20 height 20
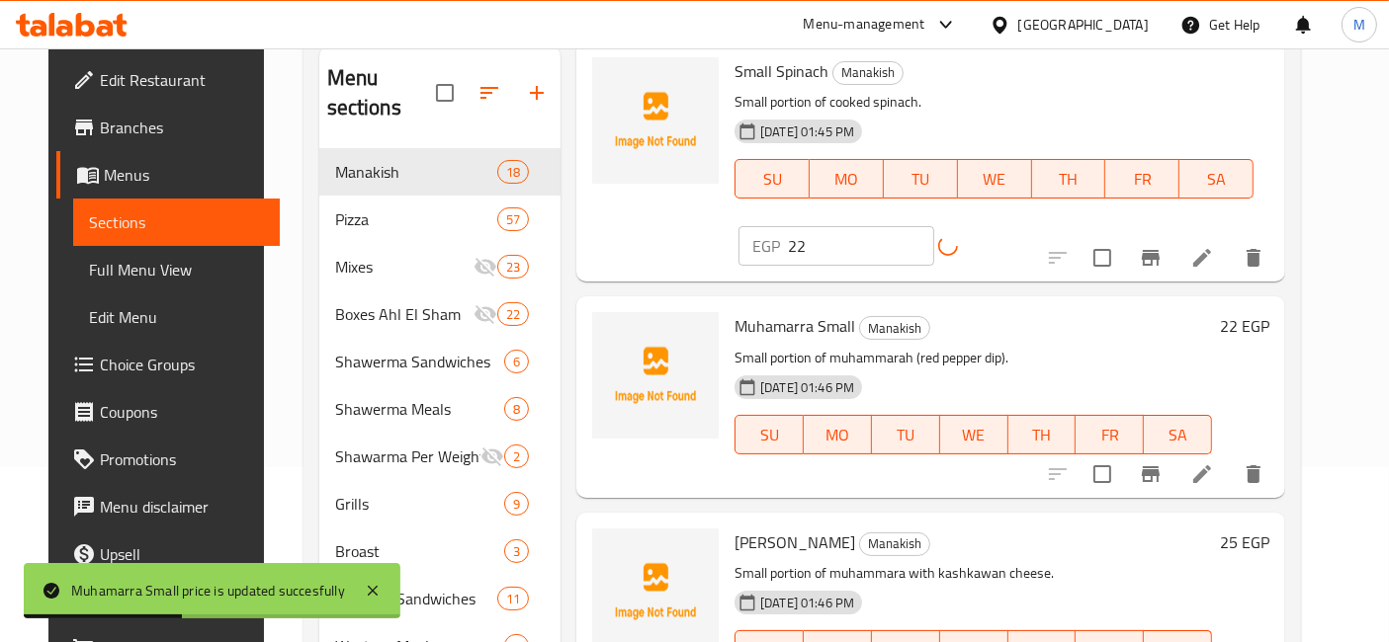
scroll to position [110, 0]
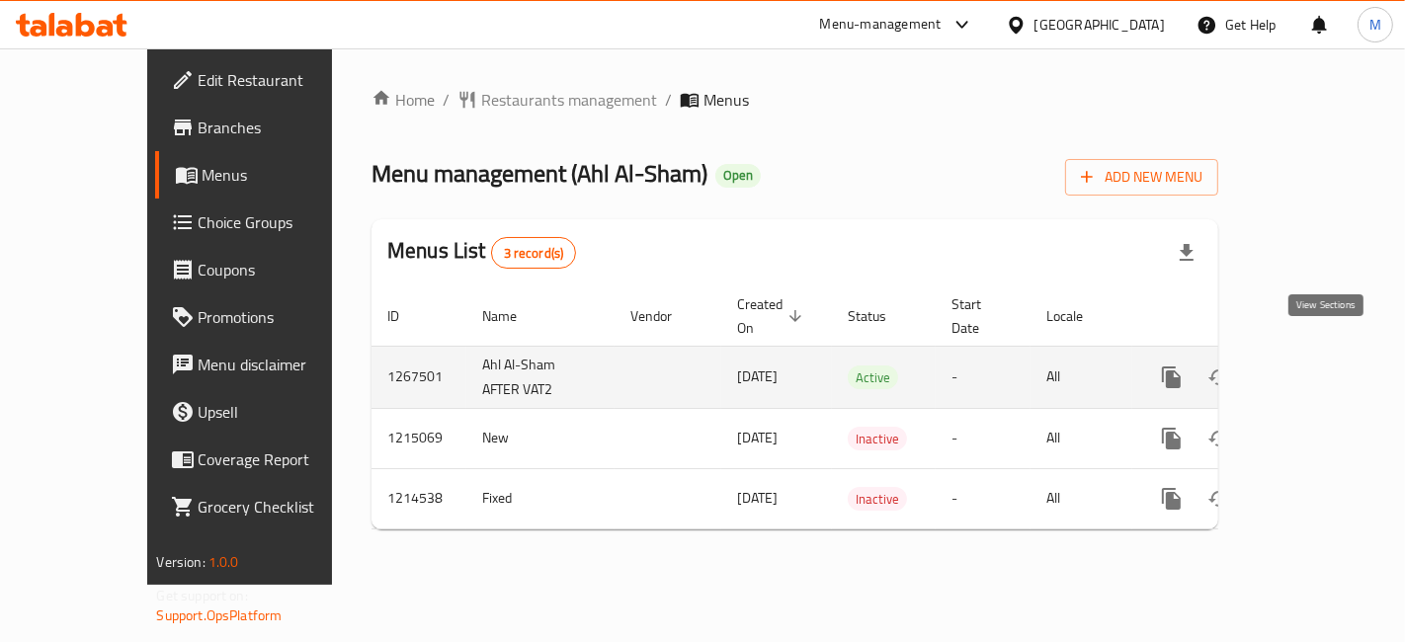
click at [1326, 366] on icon "enhanced table" at bounding box center [1315, 378] width 24 height 24
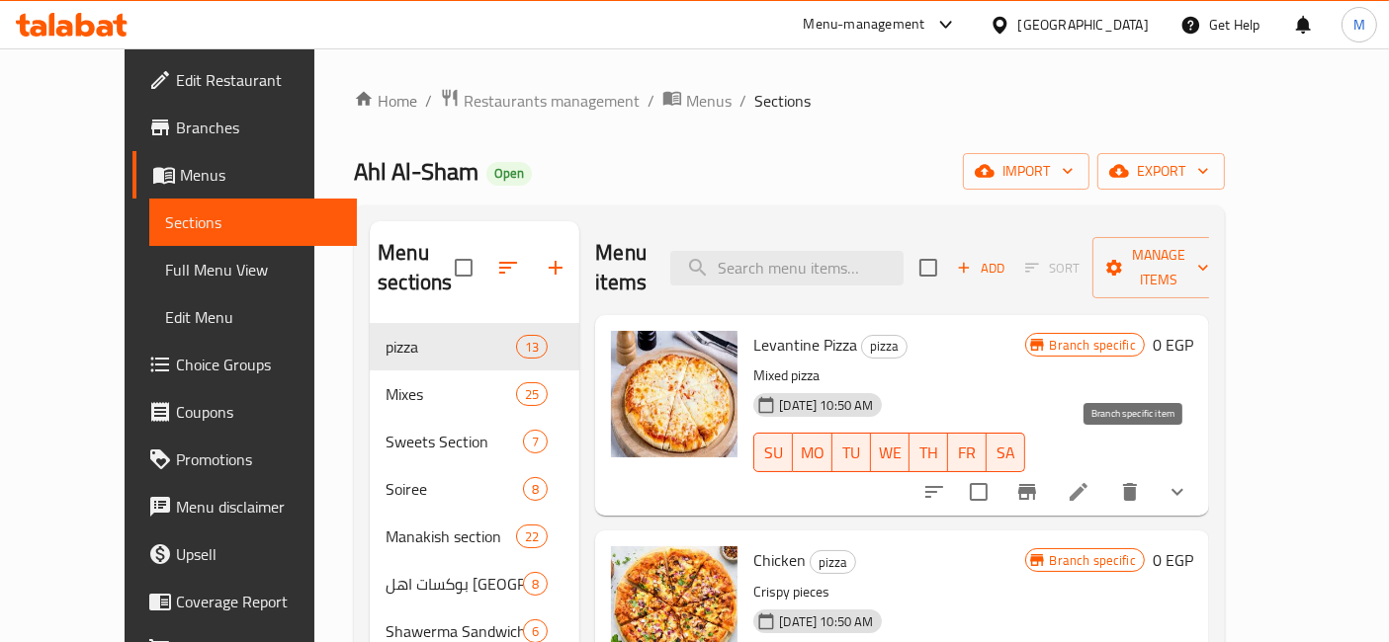
click at [1051, 469] on button "Branch-specific-item" at bounding box center [1026, 491] width 47 height 47
click at [1036, 484] on icon "Branch-specific-item" at bounding box center [1027, 492] width 18 height 16
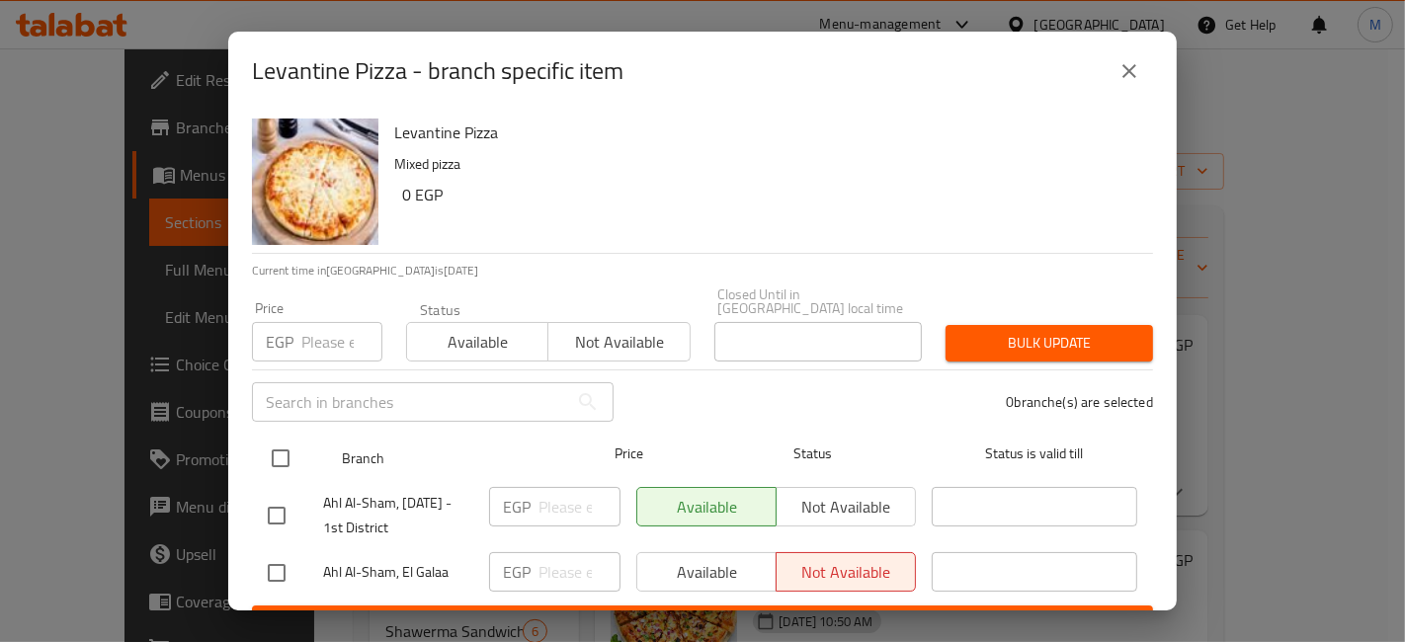
click at [298, 441] on input "checkbox" at bounding box center [281, 459] width 42 height 42
checkbox input "true"
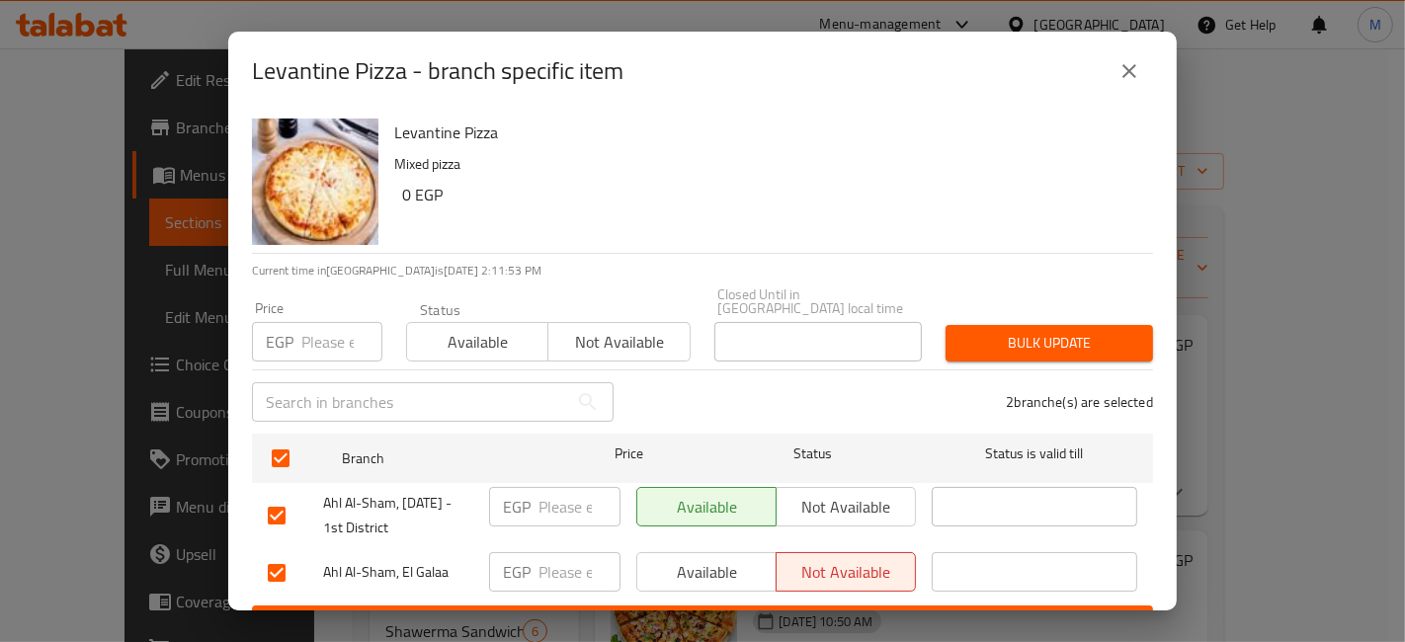
click at [494, 333] on span "Available" at bounding box center [478, 342] width 126 height 29
click at [975, 336] on div "Price EGP Price Status Available Not available Closed Until in Egypt local time…" at bounding box center [702, 325] width 925 height 98
click at [1140, 327] on div "Bulk update" at bounding box center [1049, 343] width 231 height 60
click at [1078, 313] on div "Bulk update" at bounding box center [1049, 343] width 231 height 60
click at [1081, 325] on button "Bulk update" at bounding box center [1050, 343] width 208 height 37
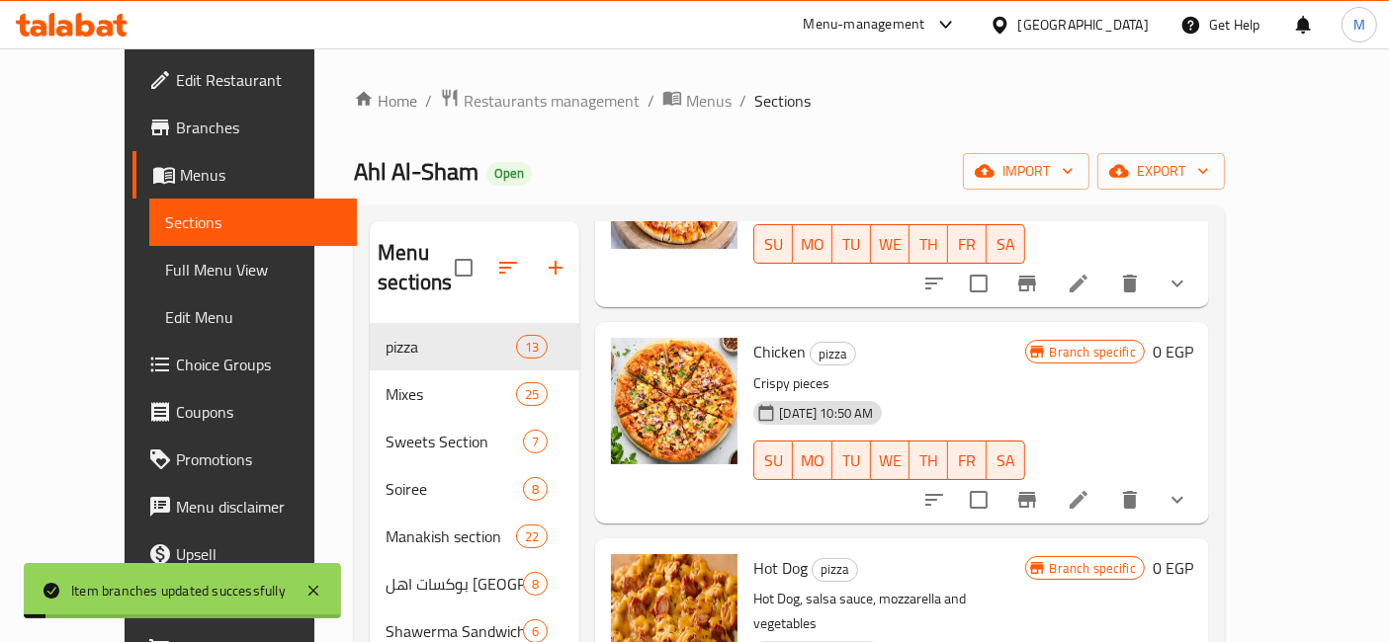
scroll to position [219, 0]
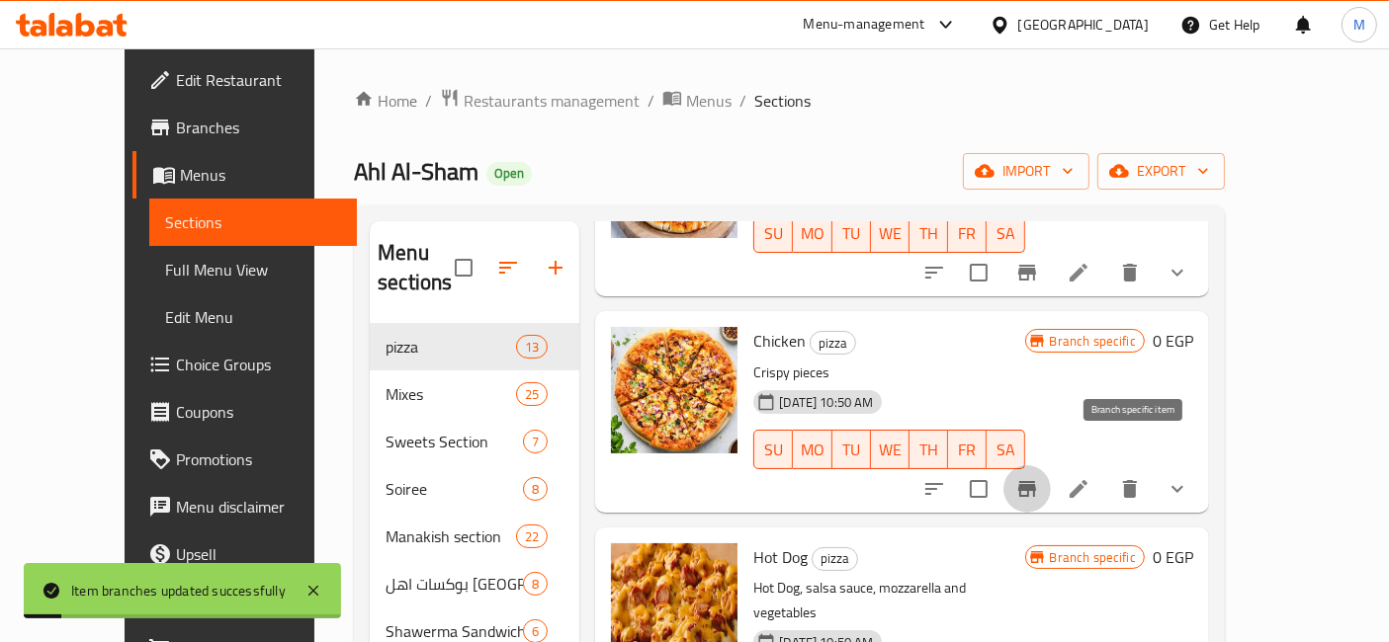
click at [1039, 477] on icon "Branch-specific-item" at bounding box center [1027, 489] width 24 height 24
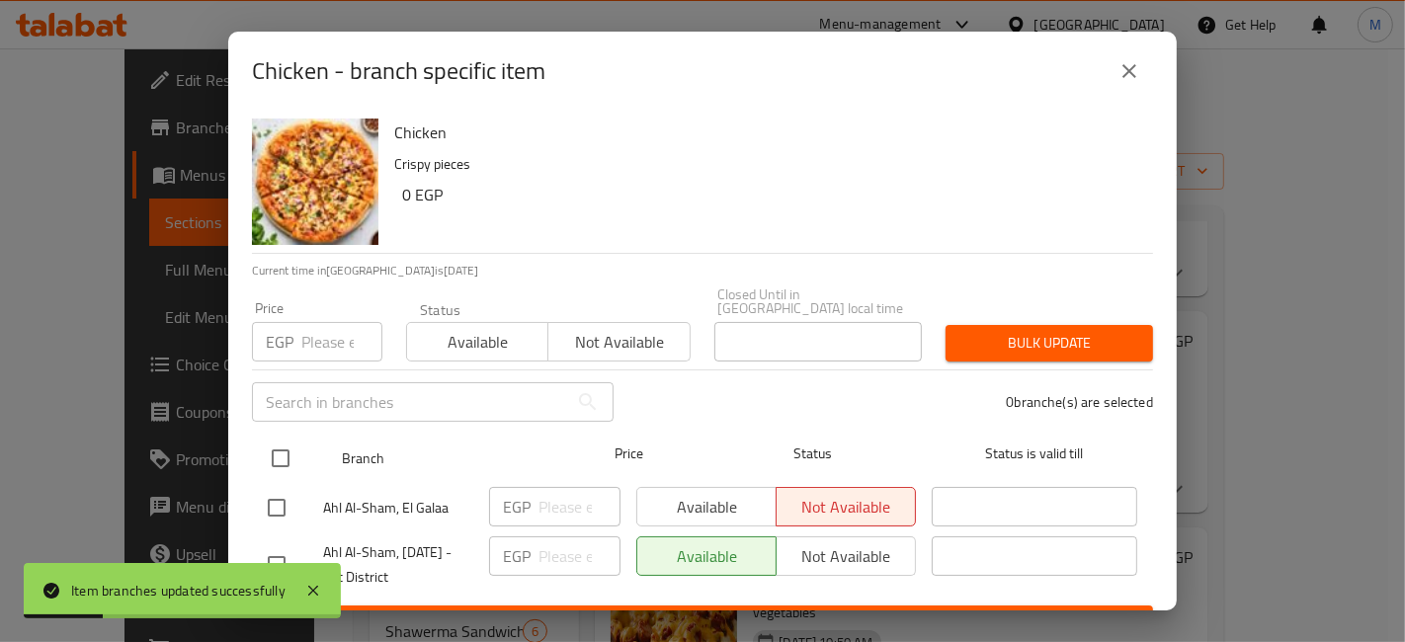
click at [271, 453] on input "checkbox" at bounding box center [281, 459] width 42 height 42
checkbox input "true"
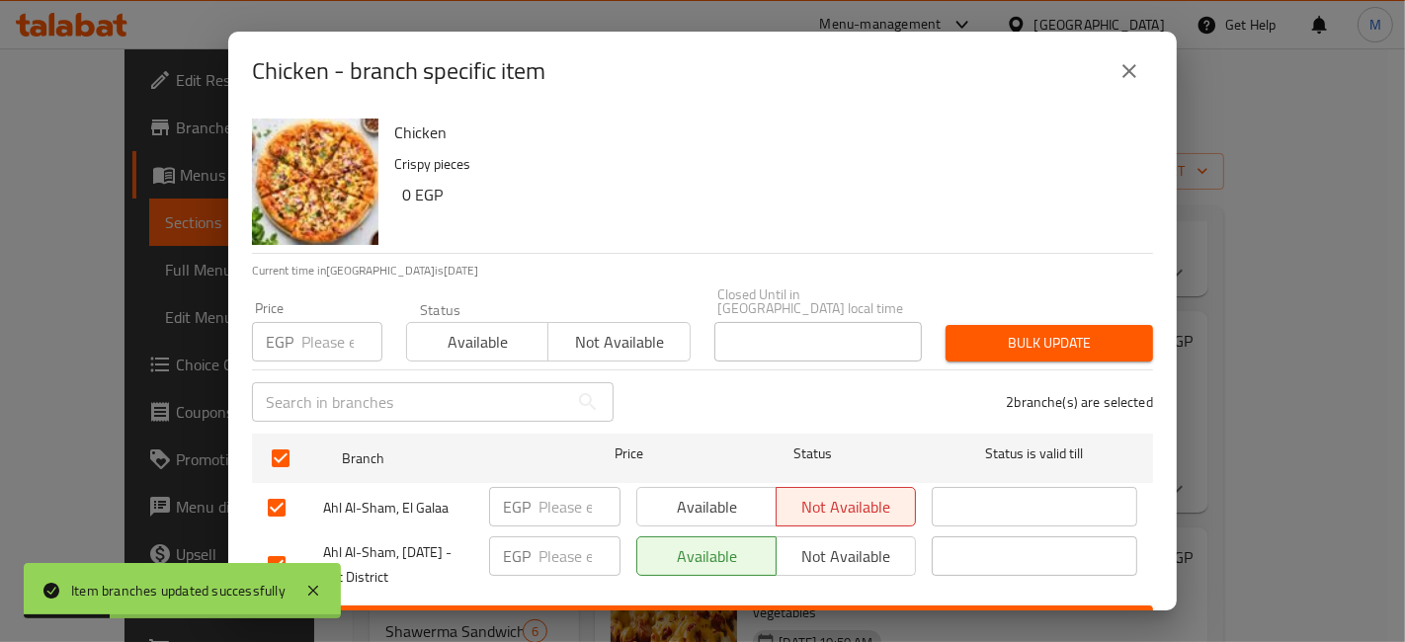
checkbox input "true"
click at [637, 497] on button "Available" at bounding box center [707, 507] width 140 height 40
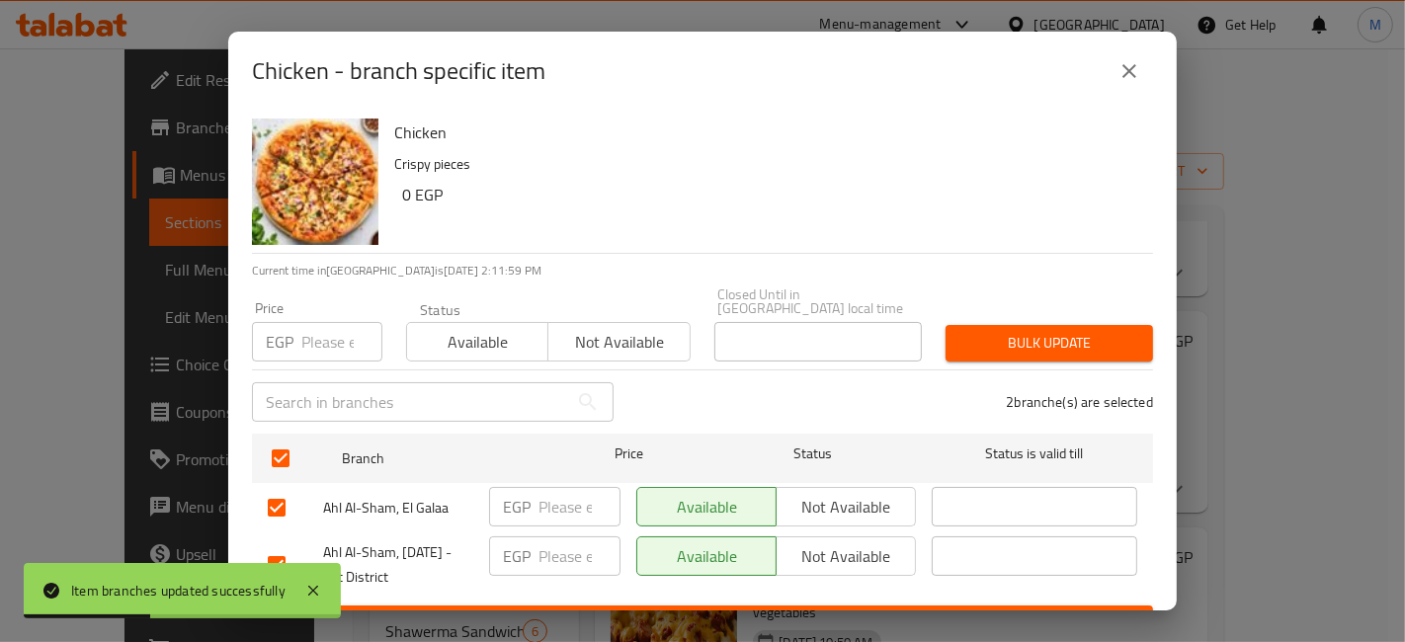
click at [982, 340] on span "Bulk update" at bounding box center [1050, 343] width 176 height 25
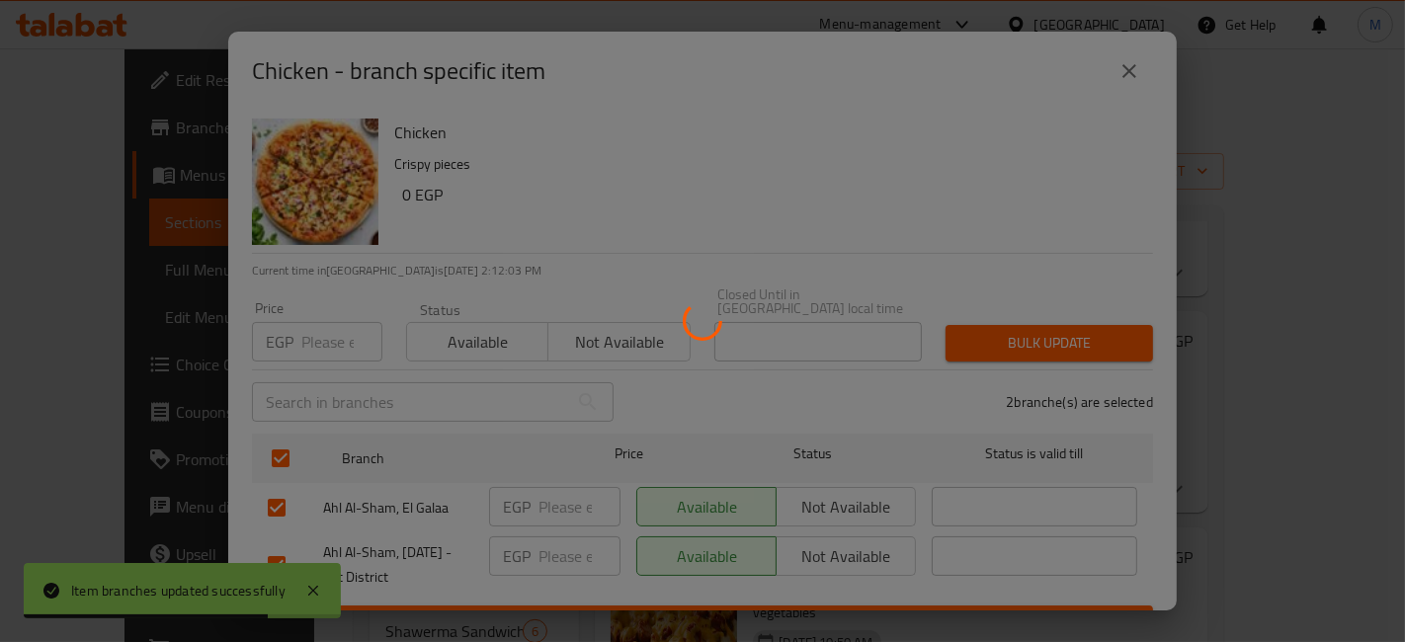
click at [1231, 368] on div at bounding box center [702, 321] width 1405 height 642
click at [1228, 368] on div at bounding box center [702, 321] width 1405 height 642
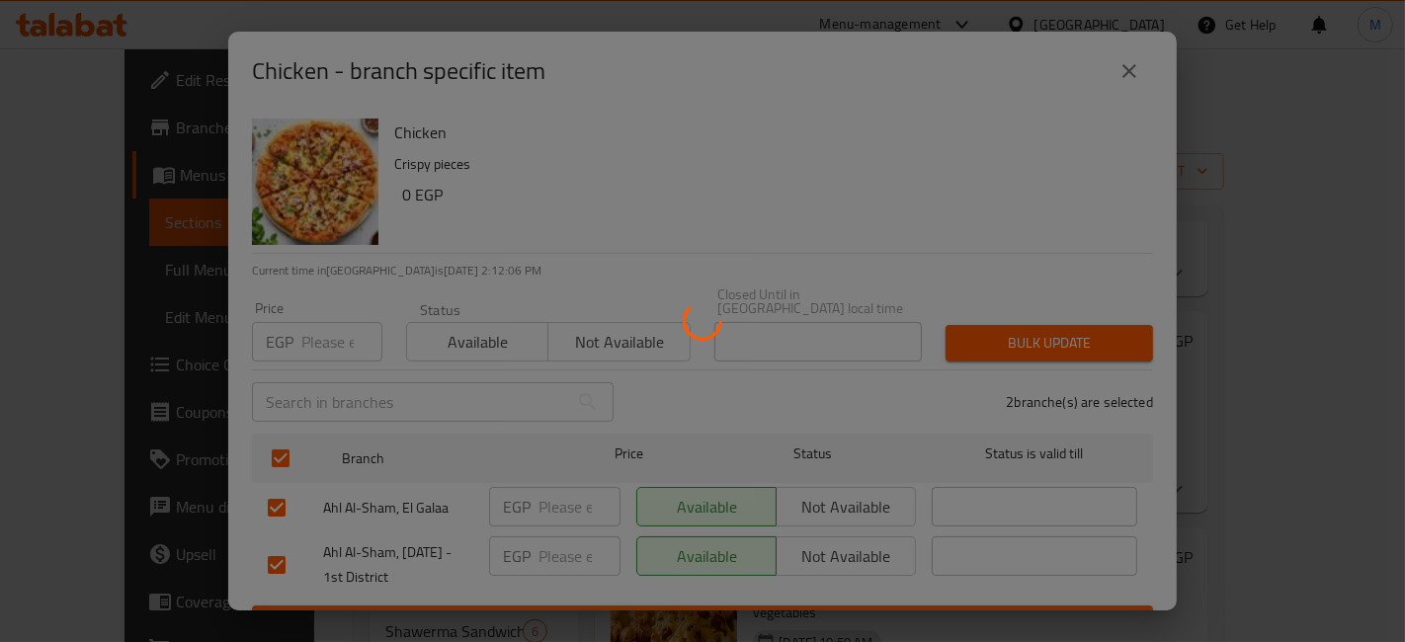
click at [1227, 371] on div at bounding box center [702, 321] width 1405 height 642
drag, startPoint x: 1296, startPoint y: 321, endPoint x: 1290, endPoint y: 86, distance: 235.3
click at [1290, 86] on div at bounding box center [702, 321] width 1405 height 642
click at [982, 193] on div at bounding box center [702, 321] width 1405 height 642
click at [1052, 420] on div at bounding box center [702, 321] width 1405 height 642
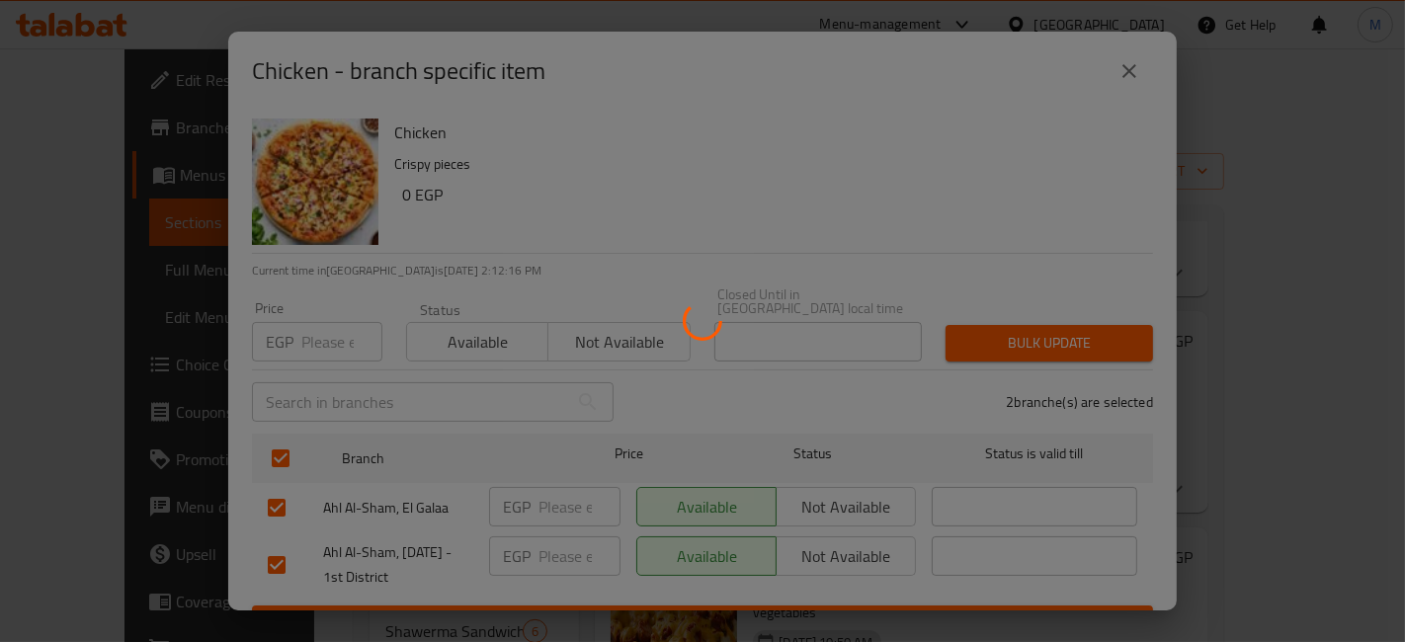
click at [1065, 381] on div at bounding box center [702, 321] width 1405 height 642
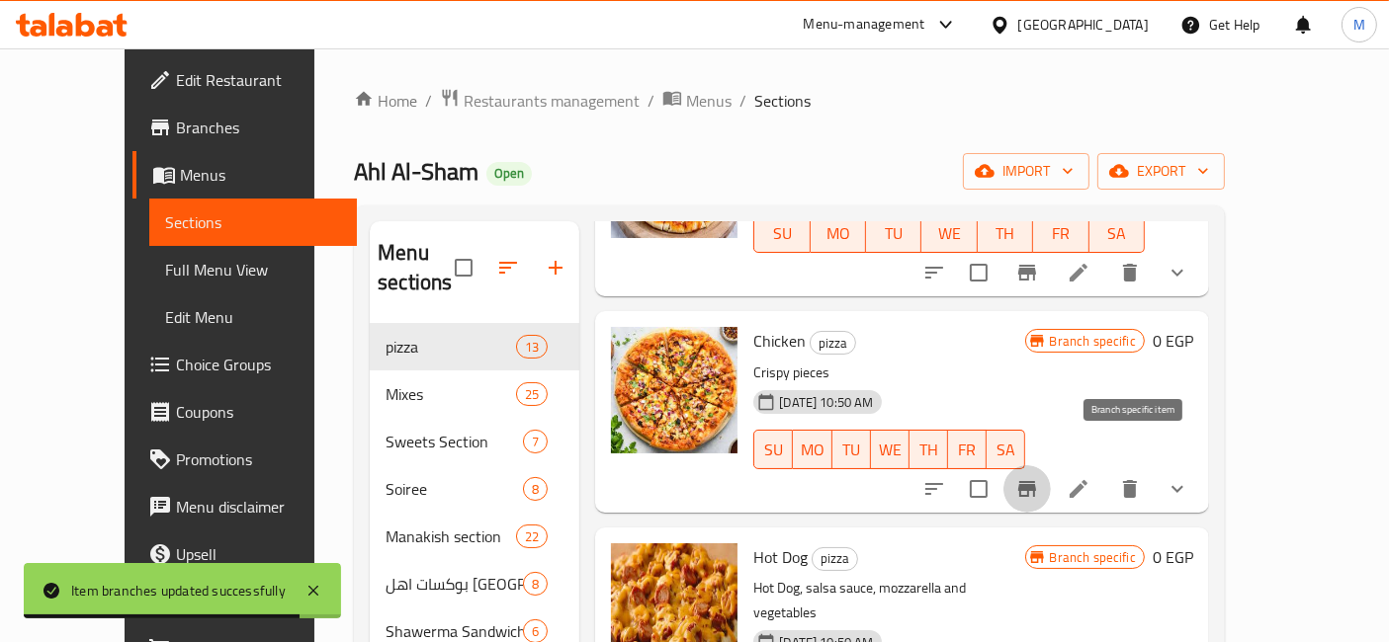
click at [1051, 466] on button "Branch-specific-item" at bounding box center [1026, 489] width 47 height 47
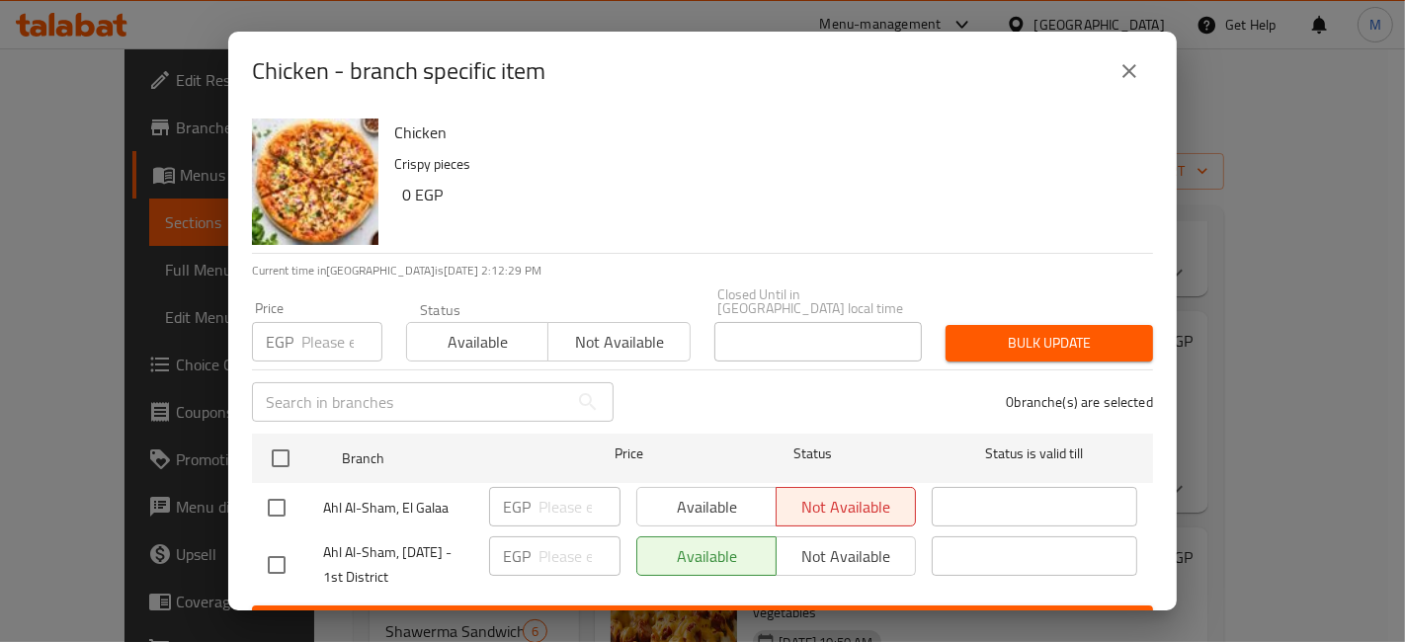
click at [712, 498] on div "Available Not available" at bounding box center [777, 507] width 280 height 40
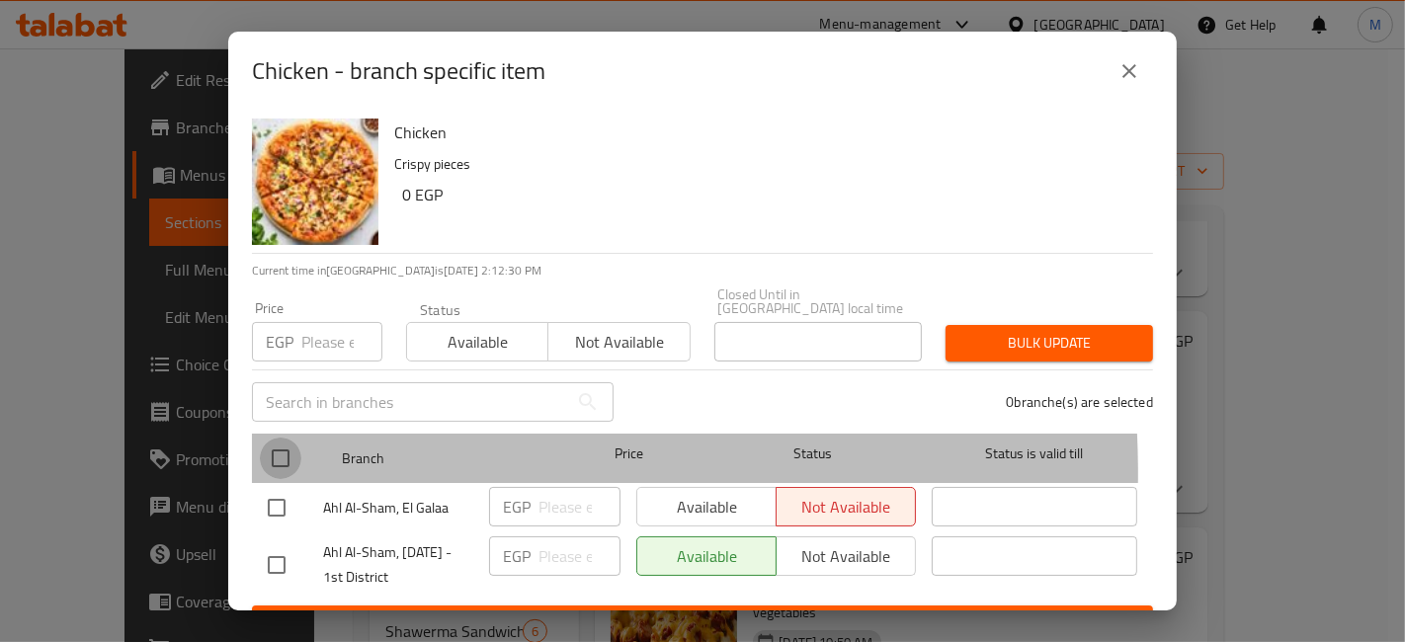
drag, startPoint x: 298, startPoint y: 460, endPoint x: 290, endPoint y: 445, distance: 16.8
click at [292, 452] on input "checkbox" at bounding box center [281, 459] width 42 height 42
checkbox input "true"
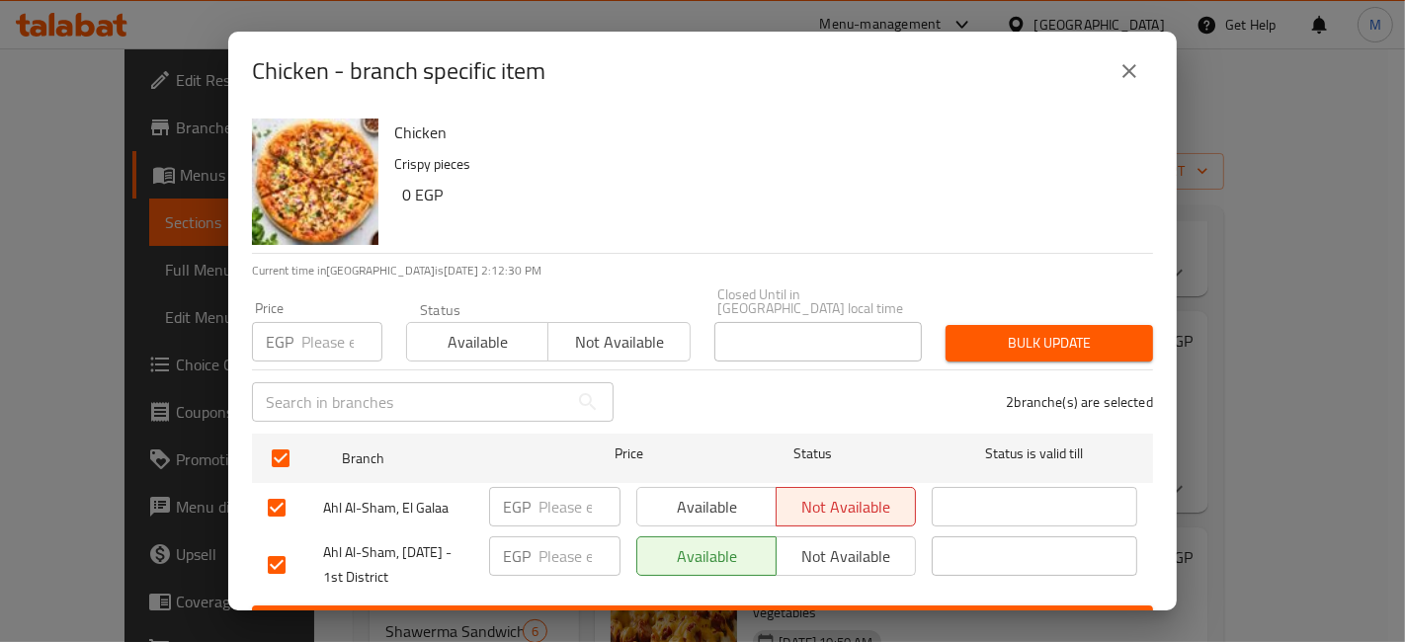
click at [672, 493] on span "Available" at bounding box center [707, 507] width 124 height 29
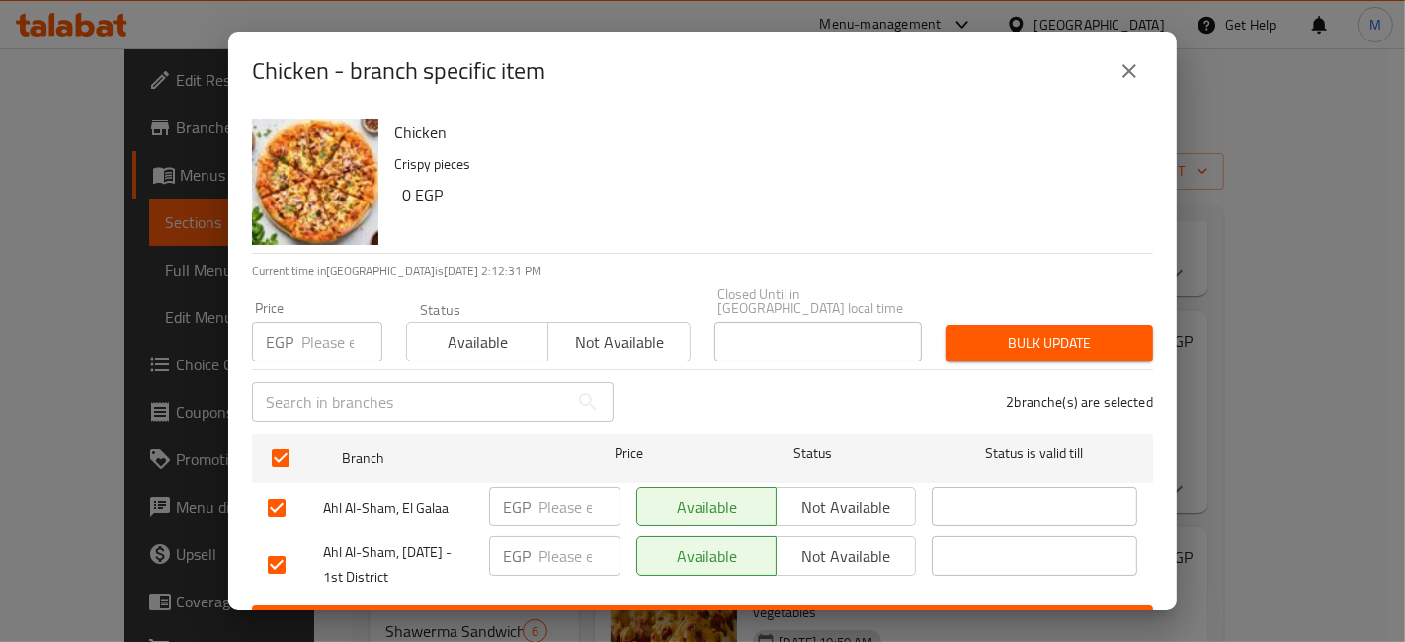
click at [496, 329] on span "Available" at bounding box center [478, 342] width 126 height 29
click at [1049, 367] on div "2 branche(s) are selected" at bounding box center [896, 402] width 540 height 71
click at [1053, 331] on span "Bulk update" at bounding box center [1050, 343] width 176 height 25
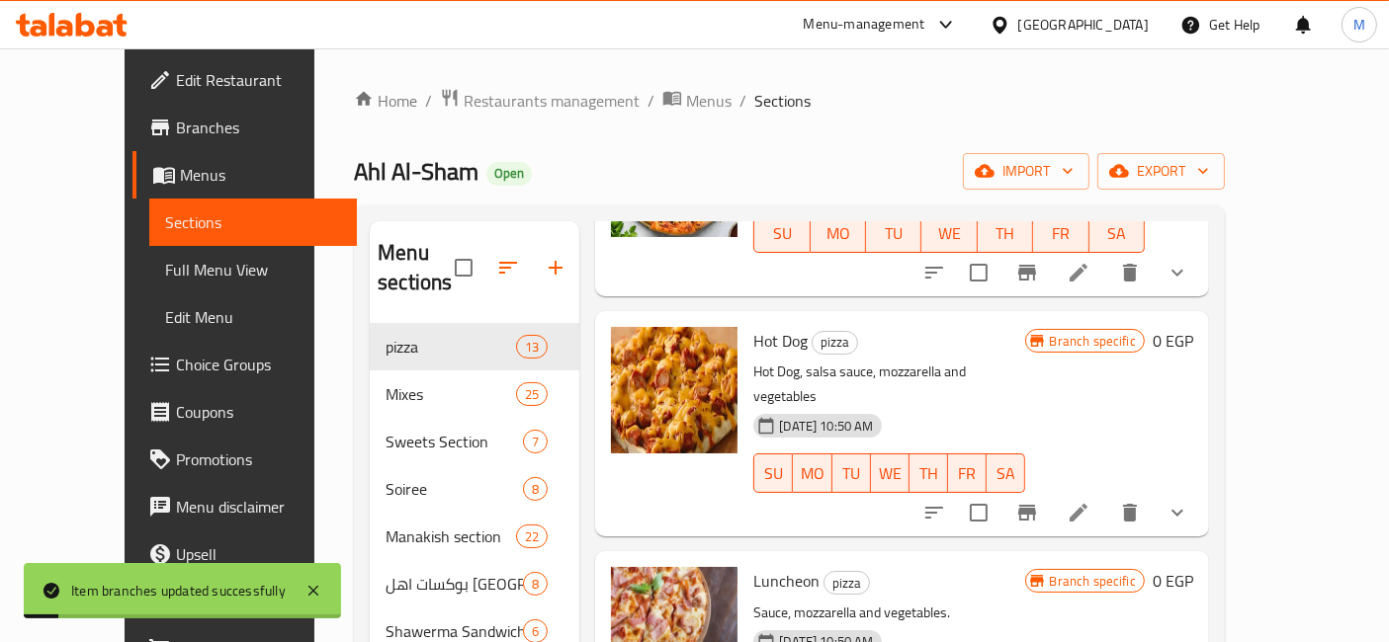
scroll to position [439, 0]
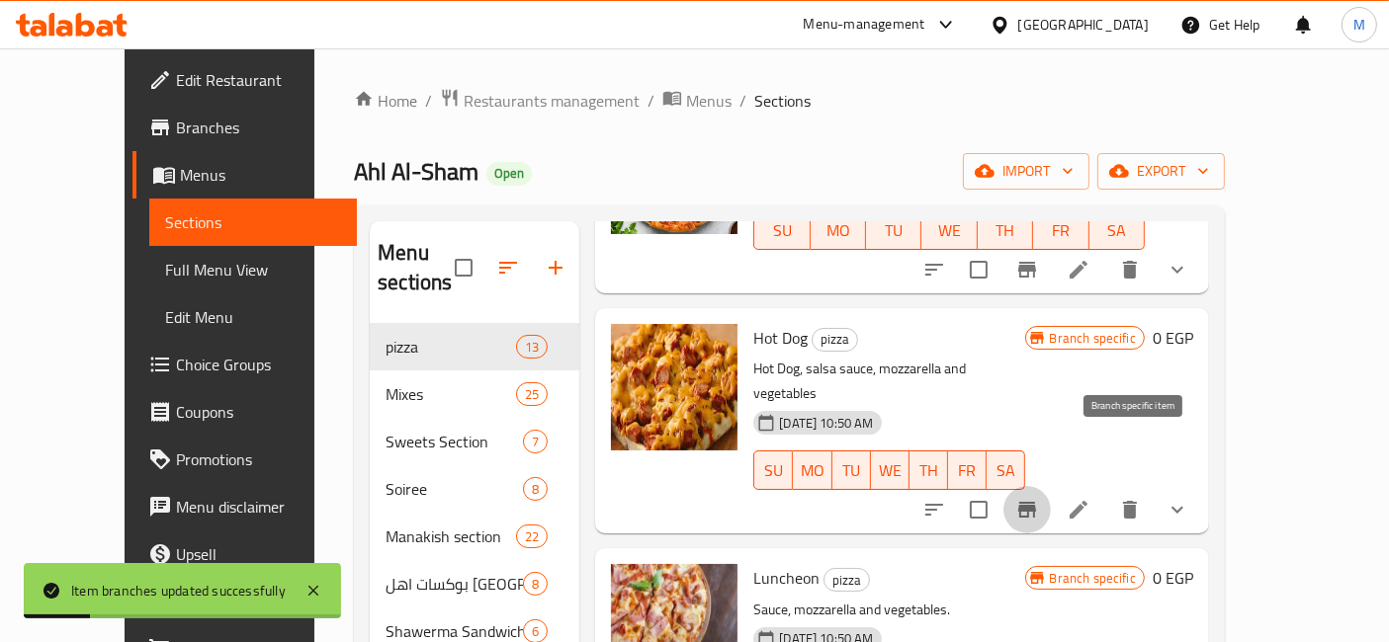
click at [1051, 486] on button "Branch-specific-item" at bounding box center [1026, 509] width 47 height 47
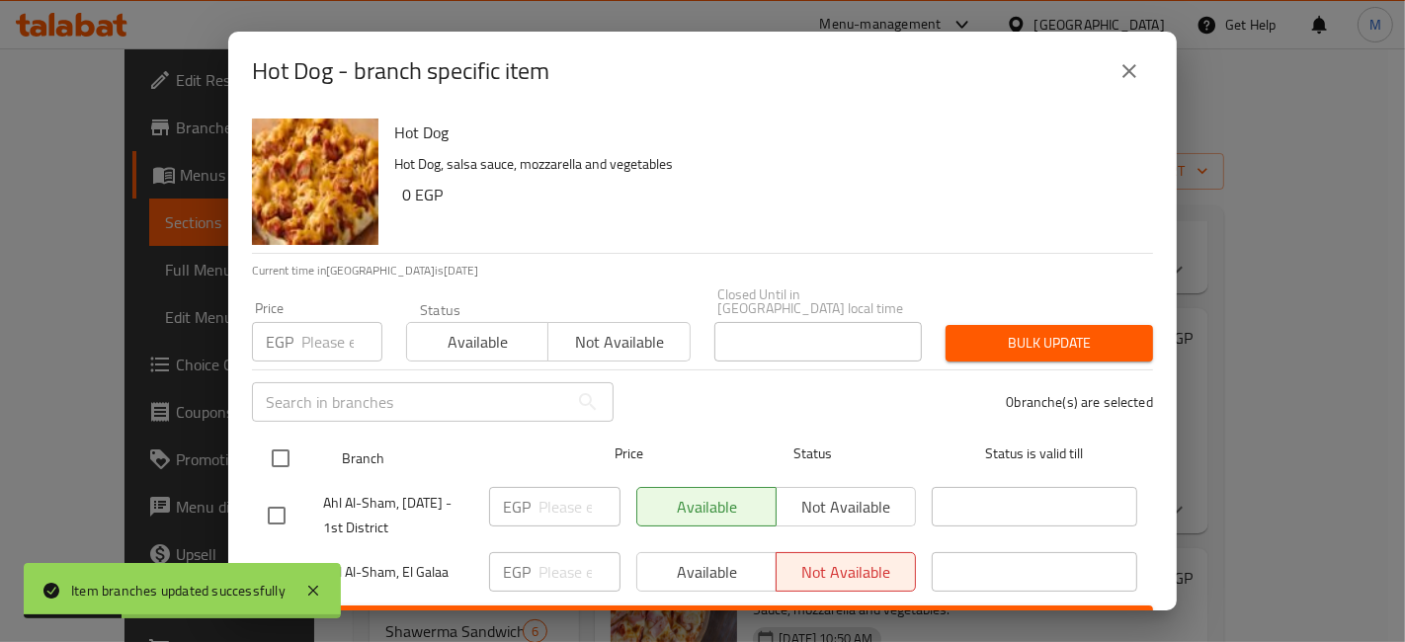
click at [273, 443] on input "checkbox" at bounding box center [281, 459] width 42 height 42
checkbox input "true"
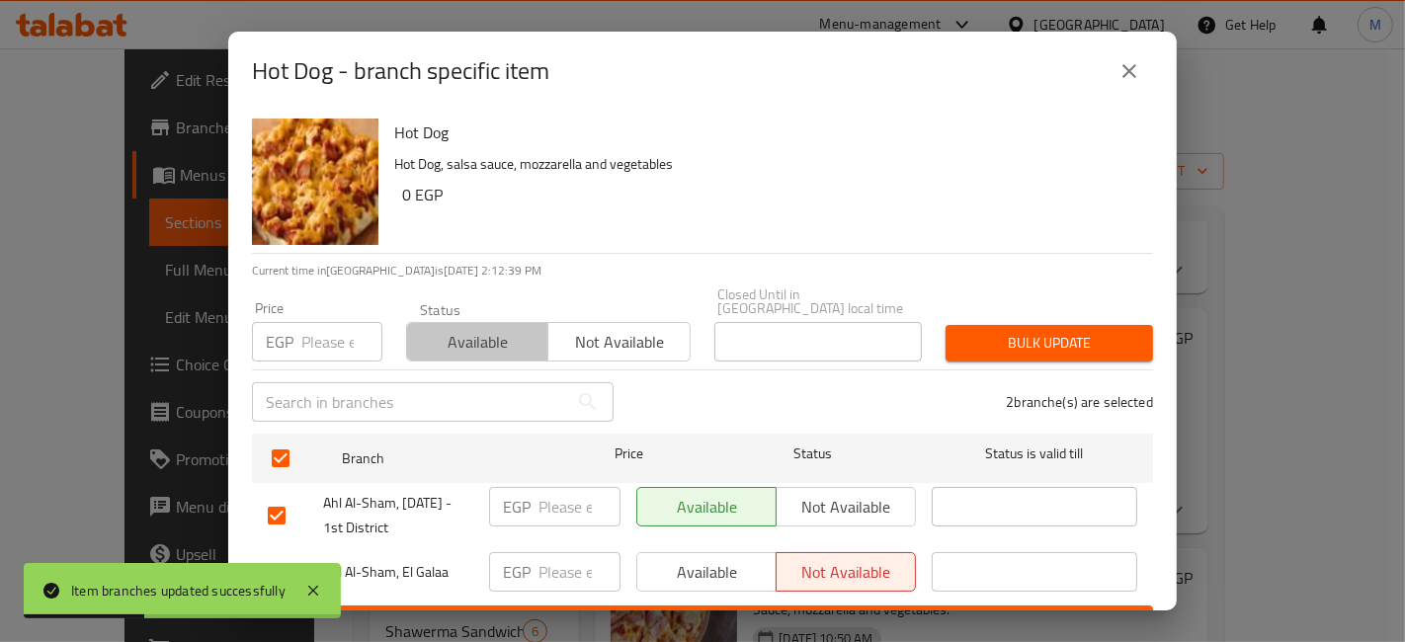
click at [511, 322] on button "Available" at bounding box center [477, 342] width 142 height 40
click at [1072, 341] on span "Bulk update" at bounding box center [1050, 343] width 176 height 25
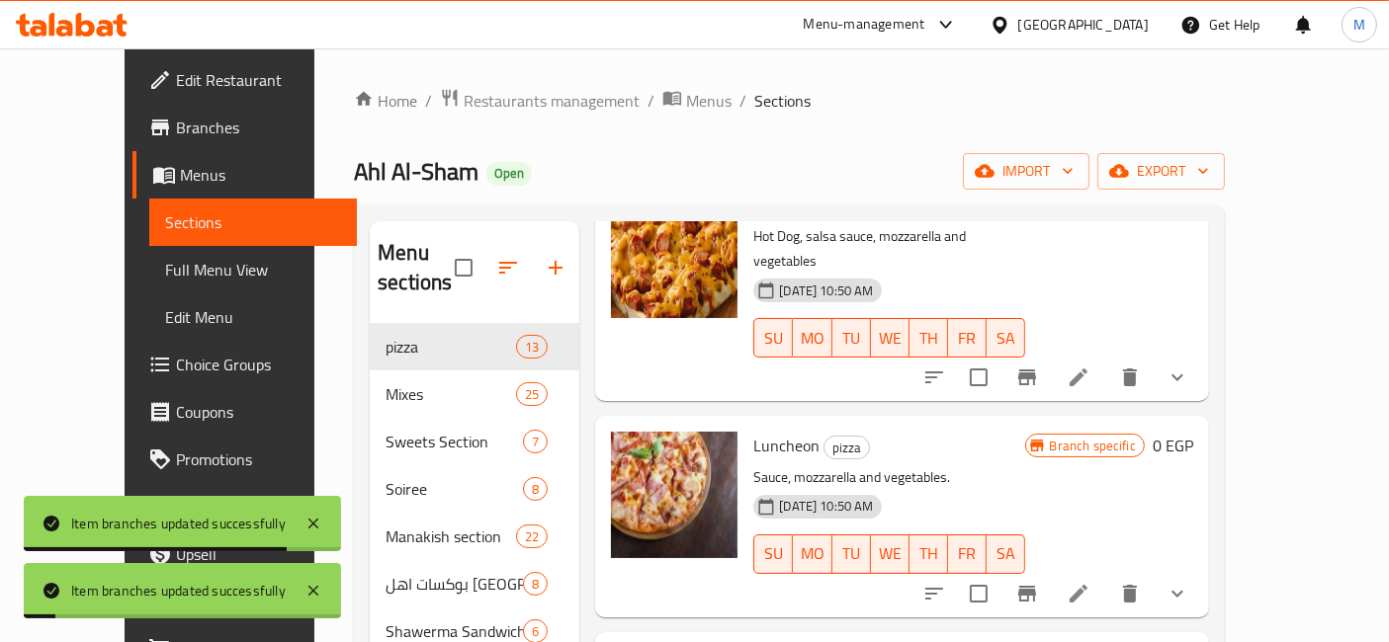
scroll to position [658, 0]
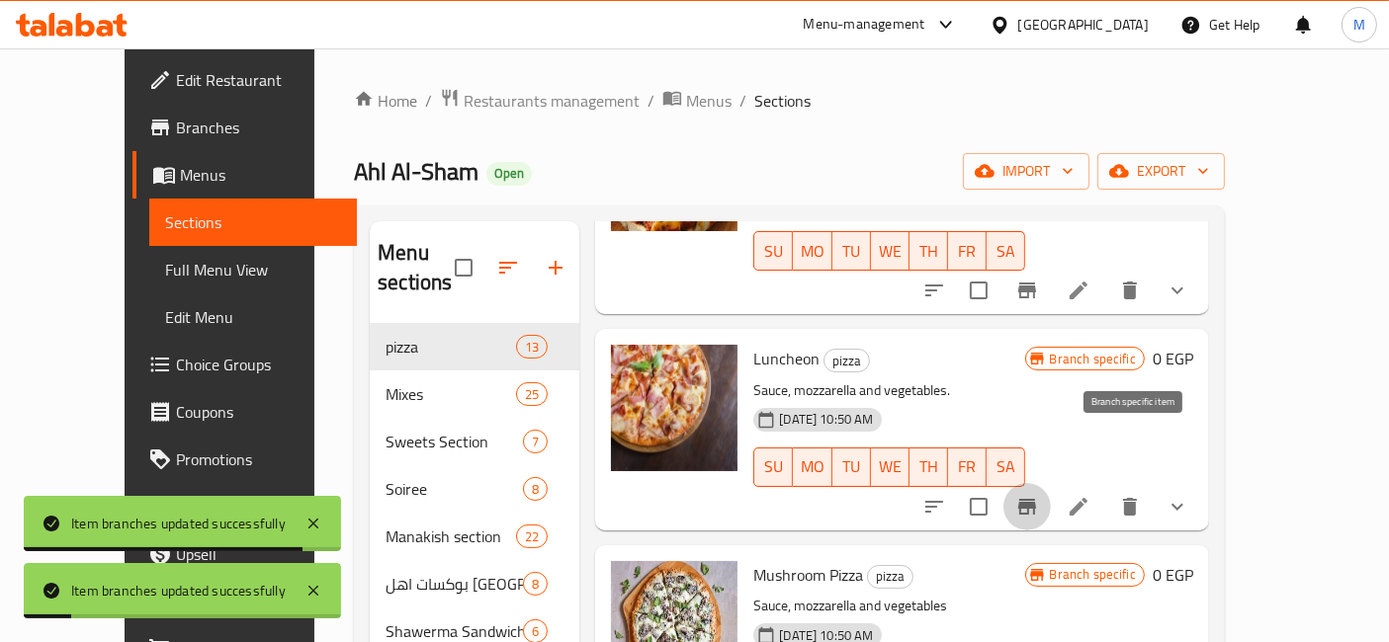
click at [1036, 499] on icon "Branch-specific-item" at bounding box center [1027, 507] width 18 height 16
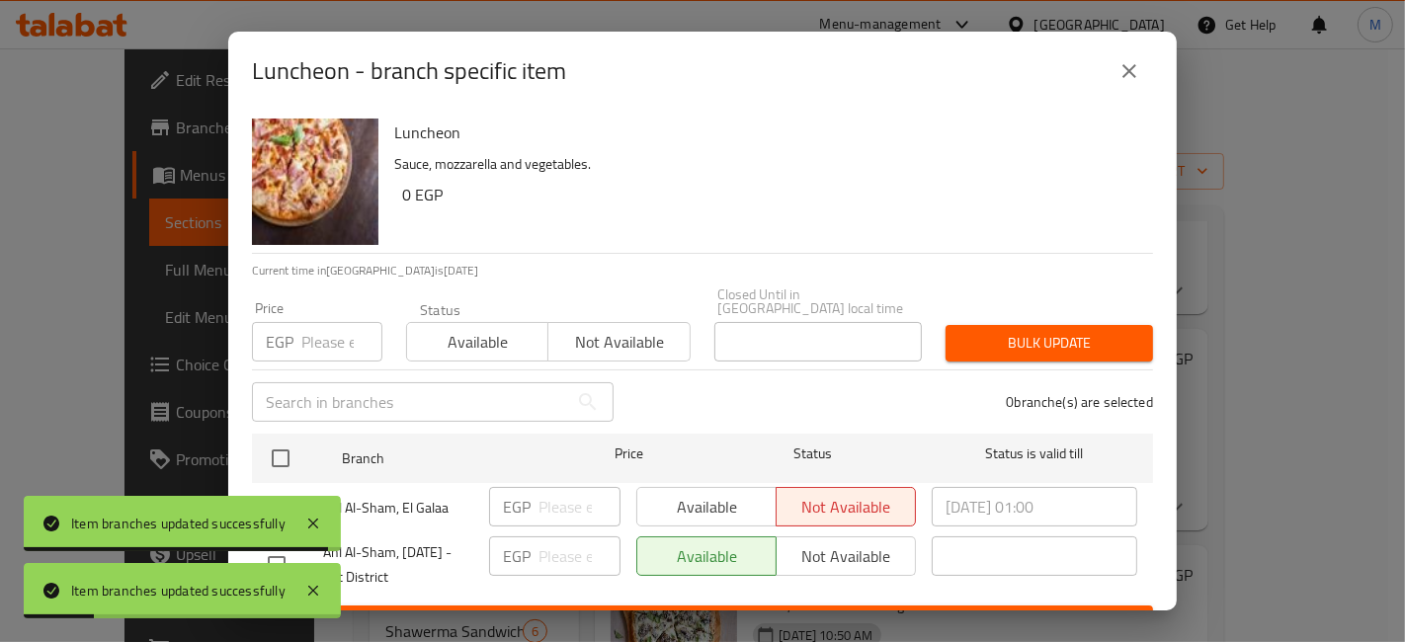
click at [242, 445] on div "Luncheon Sauce, mozzarella and vegetables. 0 EGP Current time in Egypt is 05 Oc…" at bounding box center [702, 361] width 949 height 500
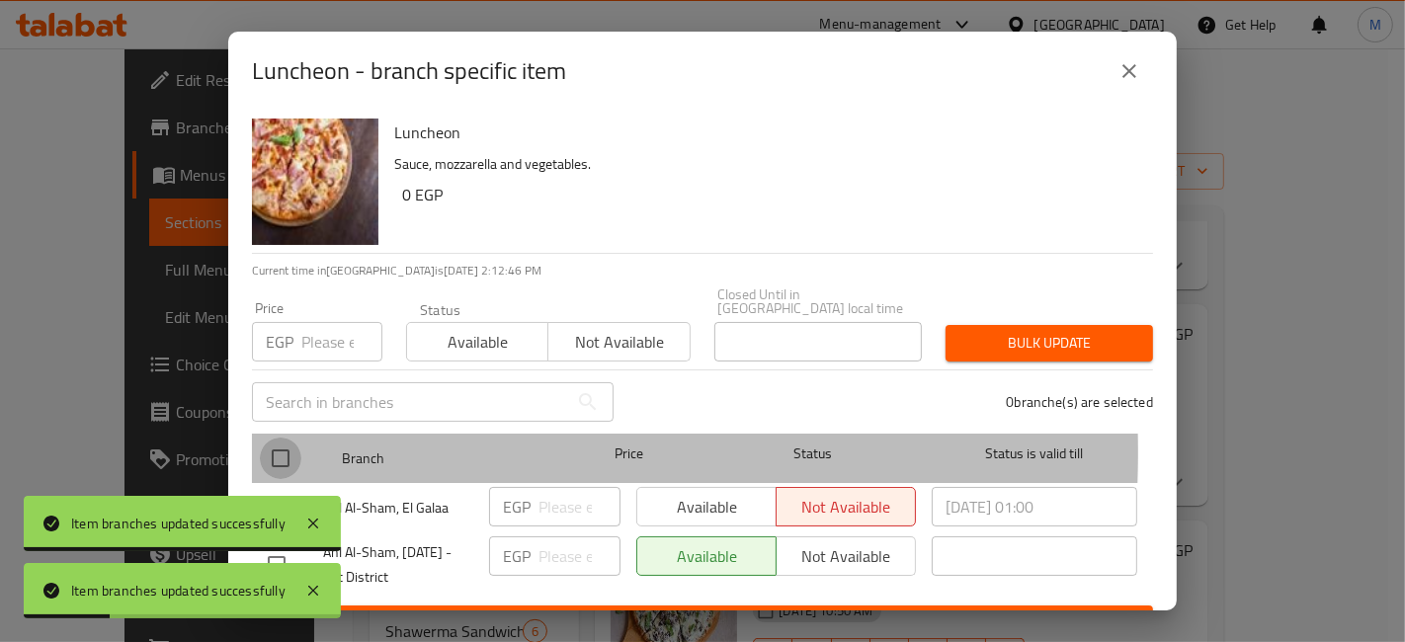
click at [266, 439] on input "checkbox" at bounding box center [281, 459] width 42 height 42
checkbox input "true"
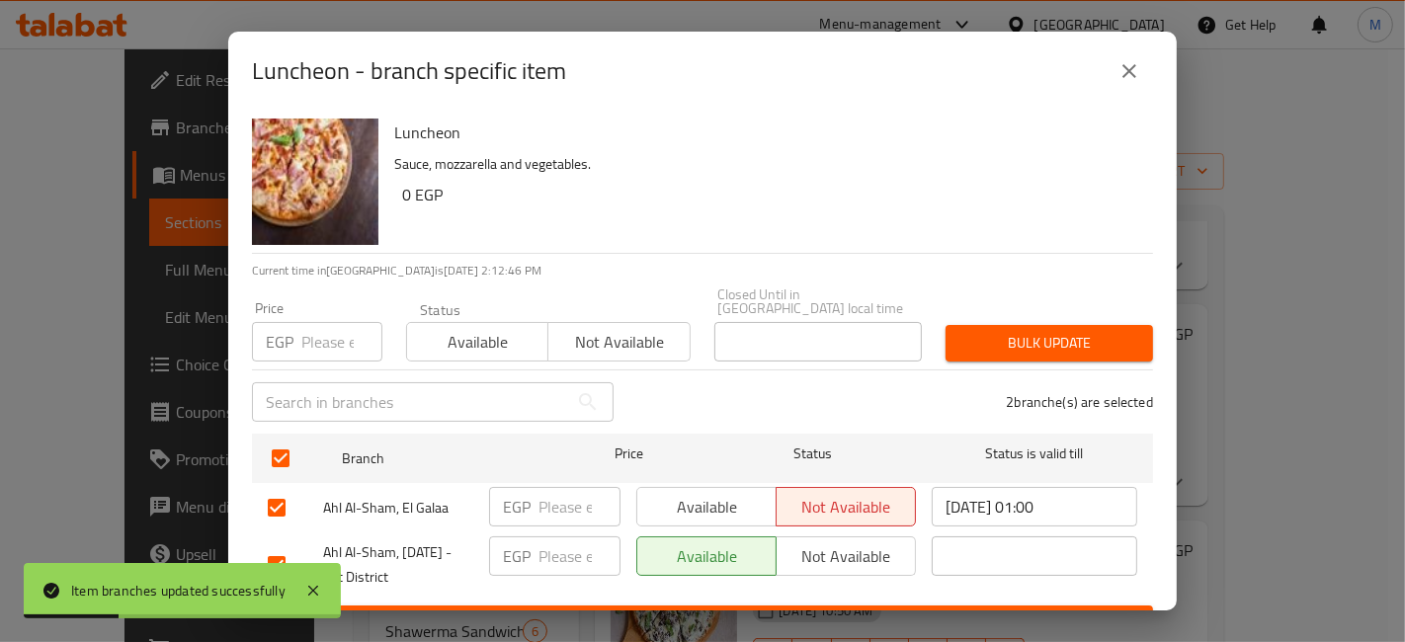
click at [449, 336] on span "Available" at bounding box center [478, 342] width 126 height 29
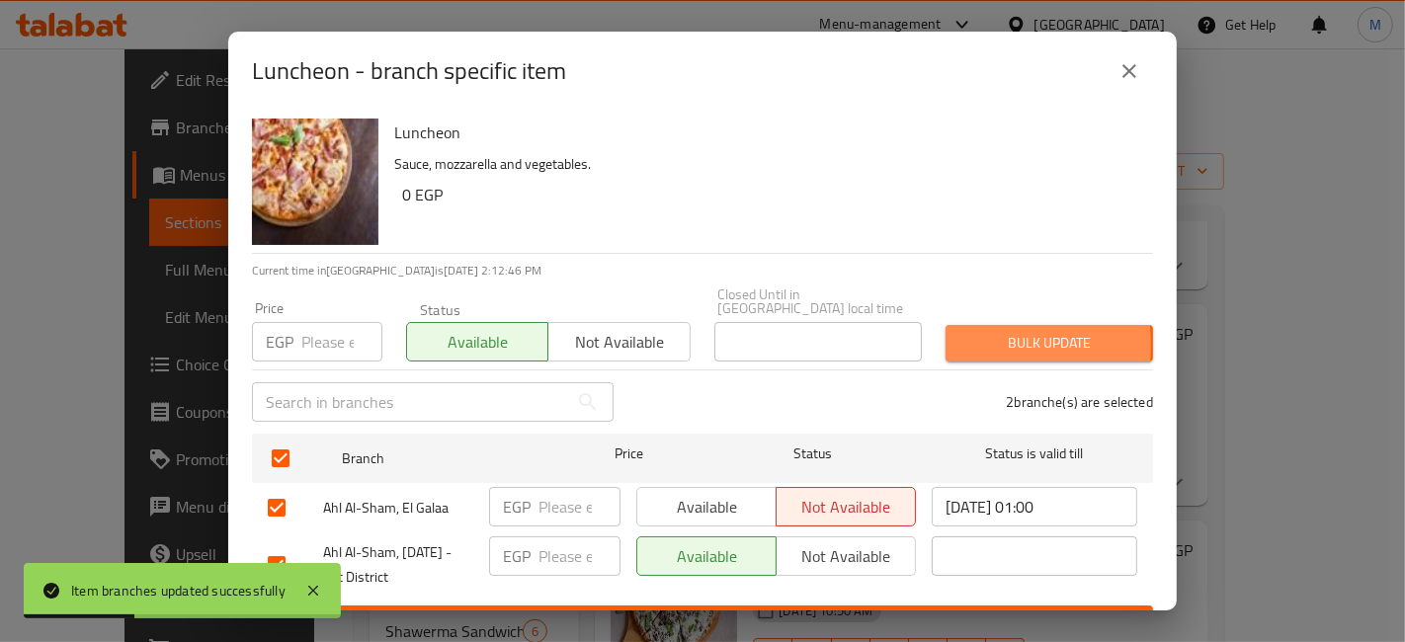
click at [946, 331] on button "Bulk update" at bounding box center [1050, 343] width 208 height 37
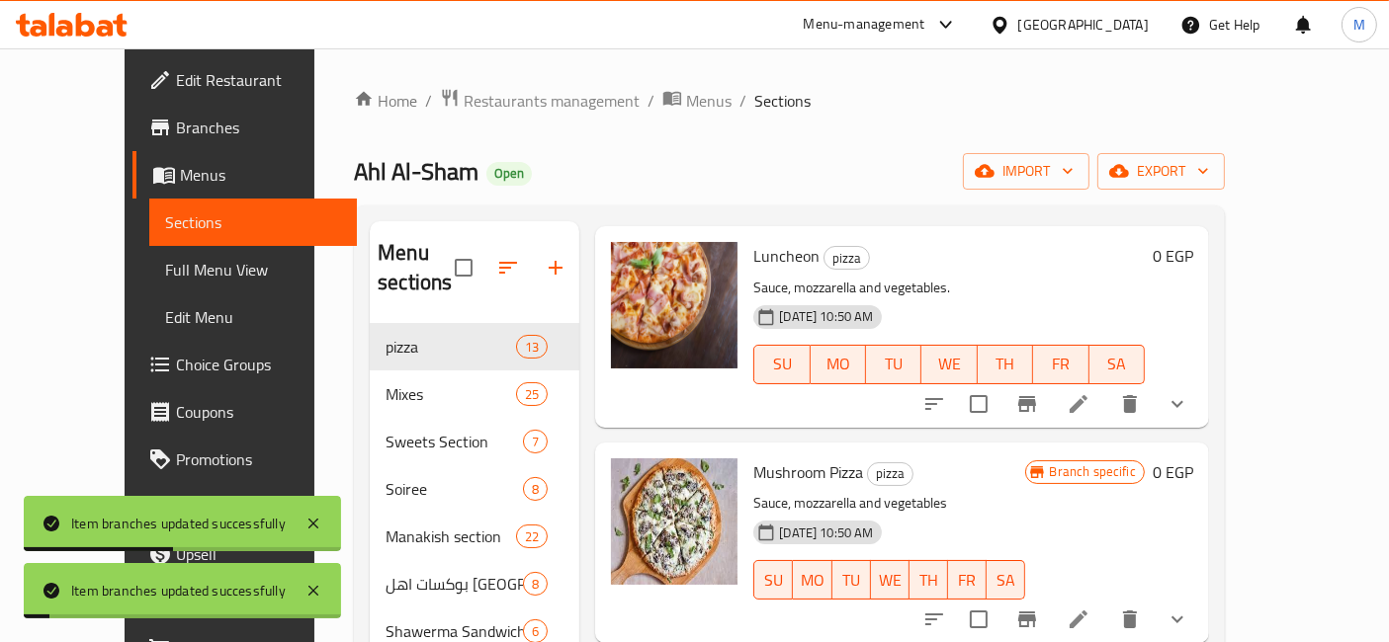
scroll to position [768, 0]
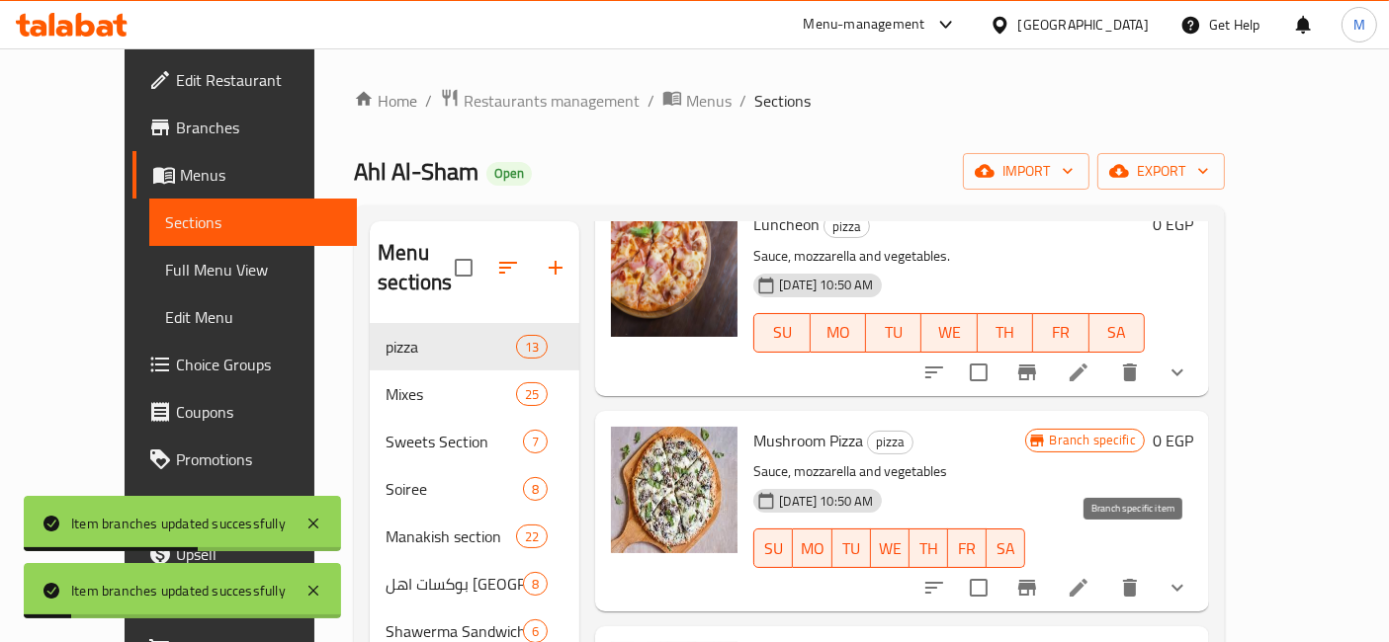
click at [1039, 576] on icon "Branch-specific-item" at bounding box center [1027, 588] width 24 height 24
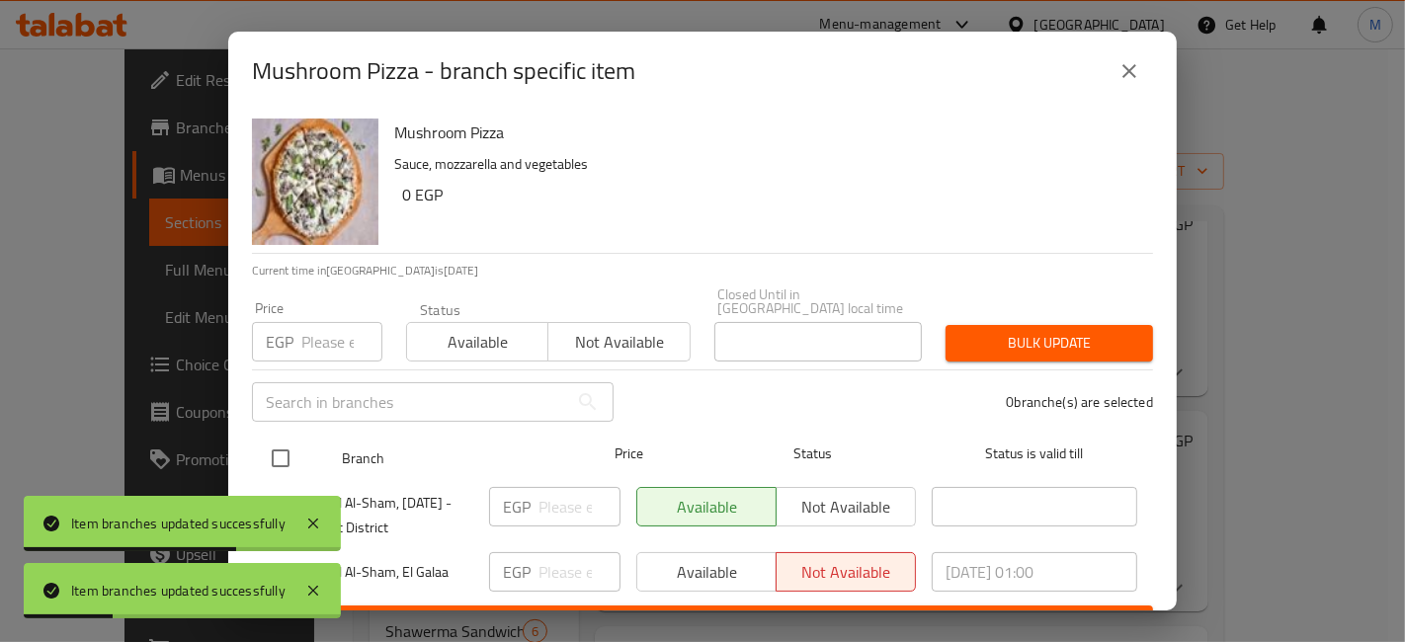
click at [292, 445] on input "checkbox" at bounding box center [281, 459] width 42 height 42
checkbox input "true"
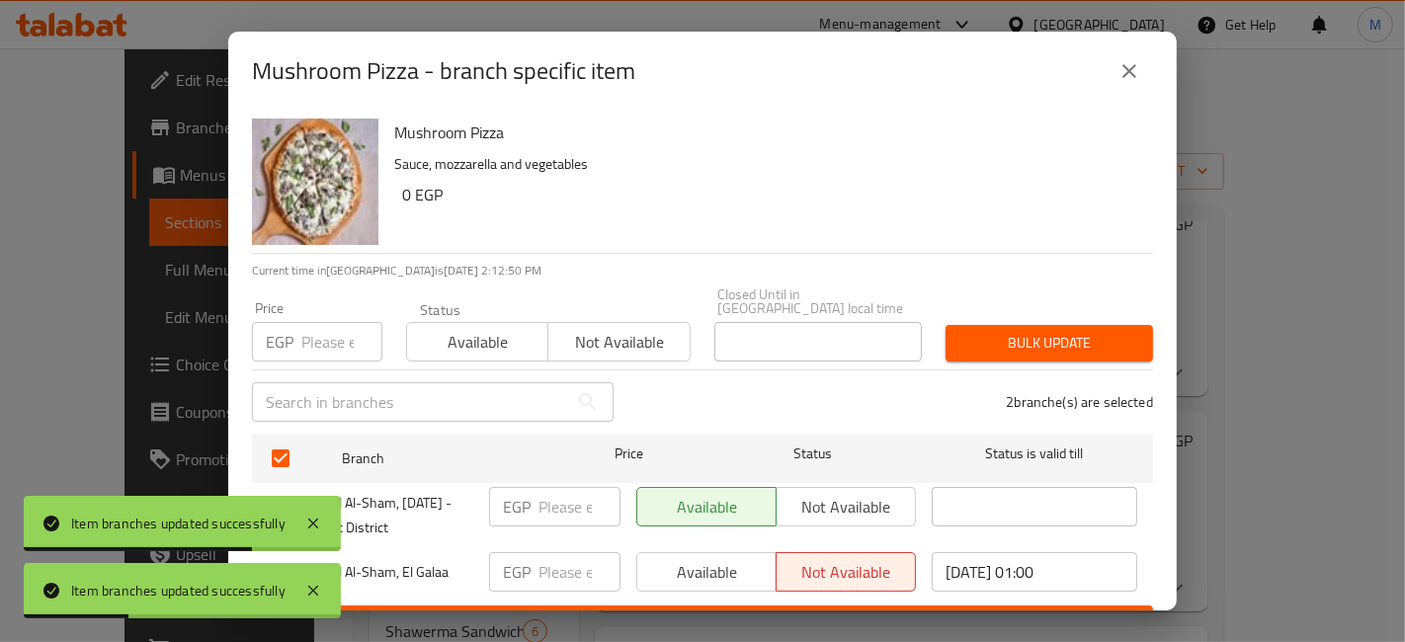
click at [465, 340] on span "Available" at bounding box center [478, 342] width 126 height 29
click at [1034, 334] on span "Bulk update" at bounding box center [1050, 343] width 176 height 25
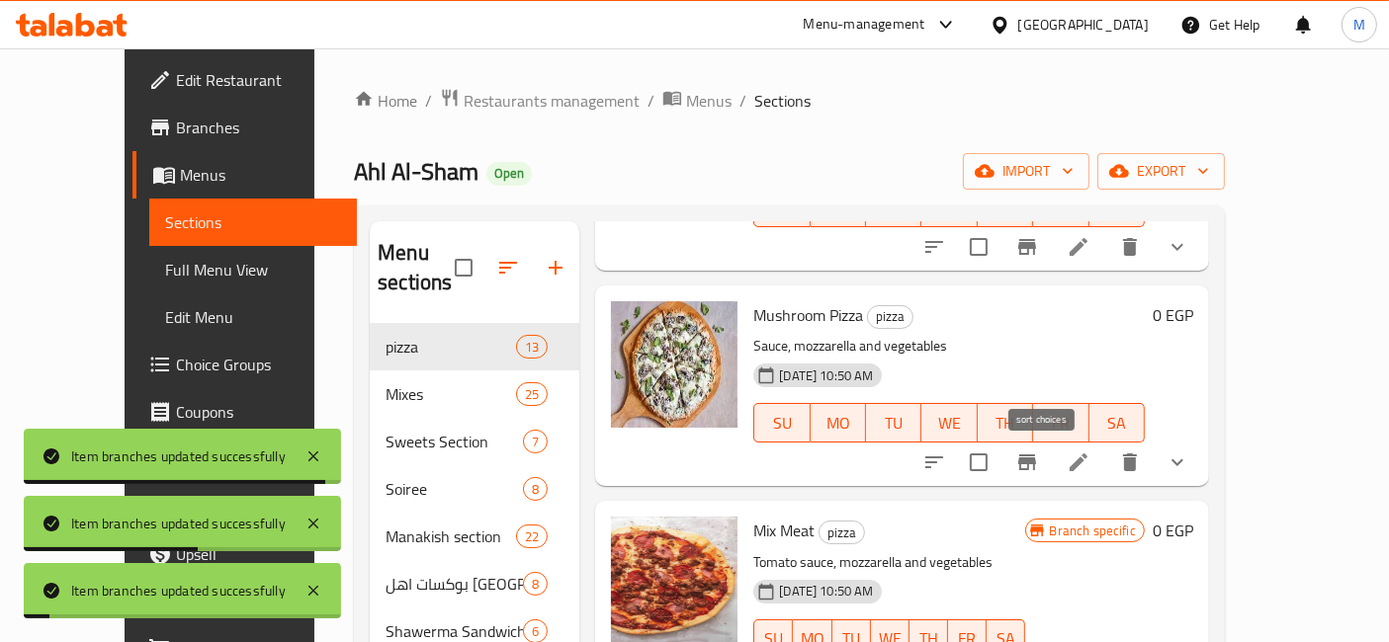
scroll to position [988, 0]
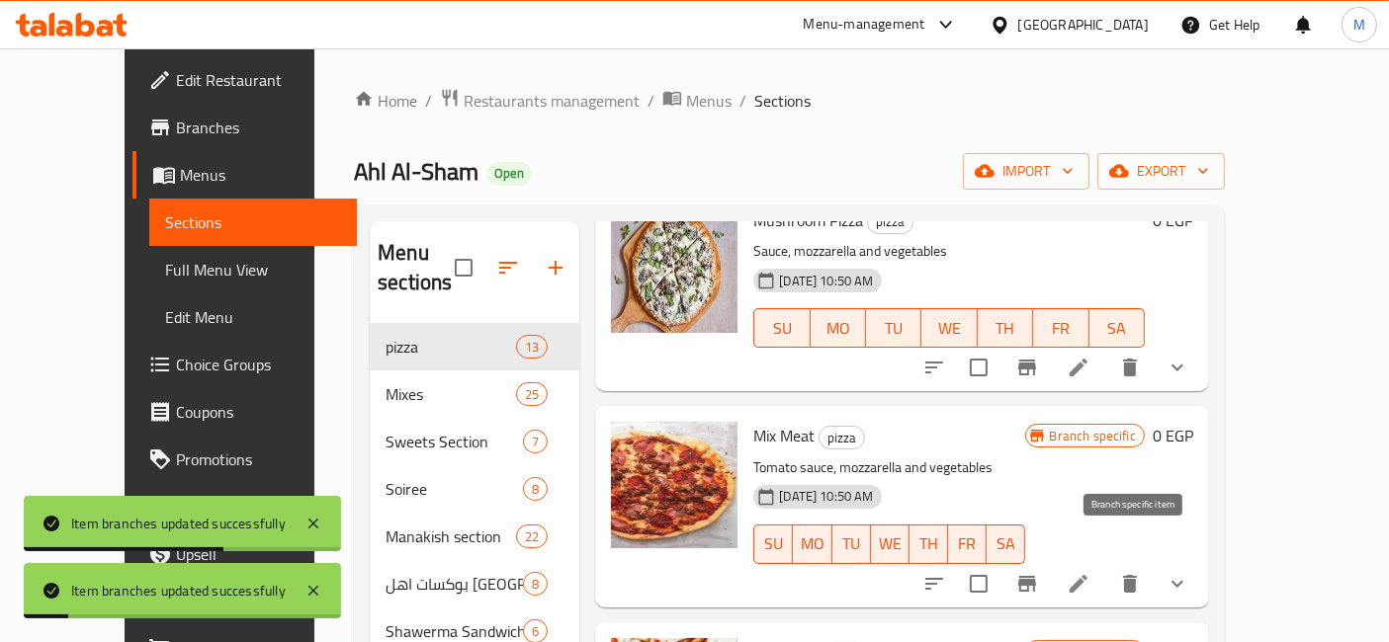
click at [1039, 572] on icon "Branch-specific-item" at bounding box center [1027, 584] width 24 height 24
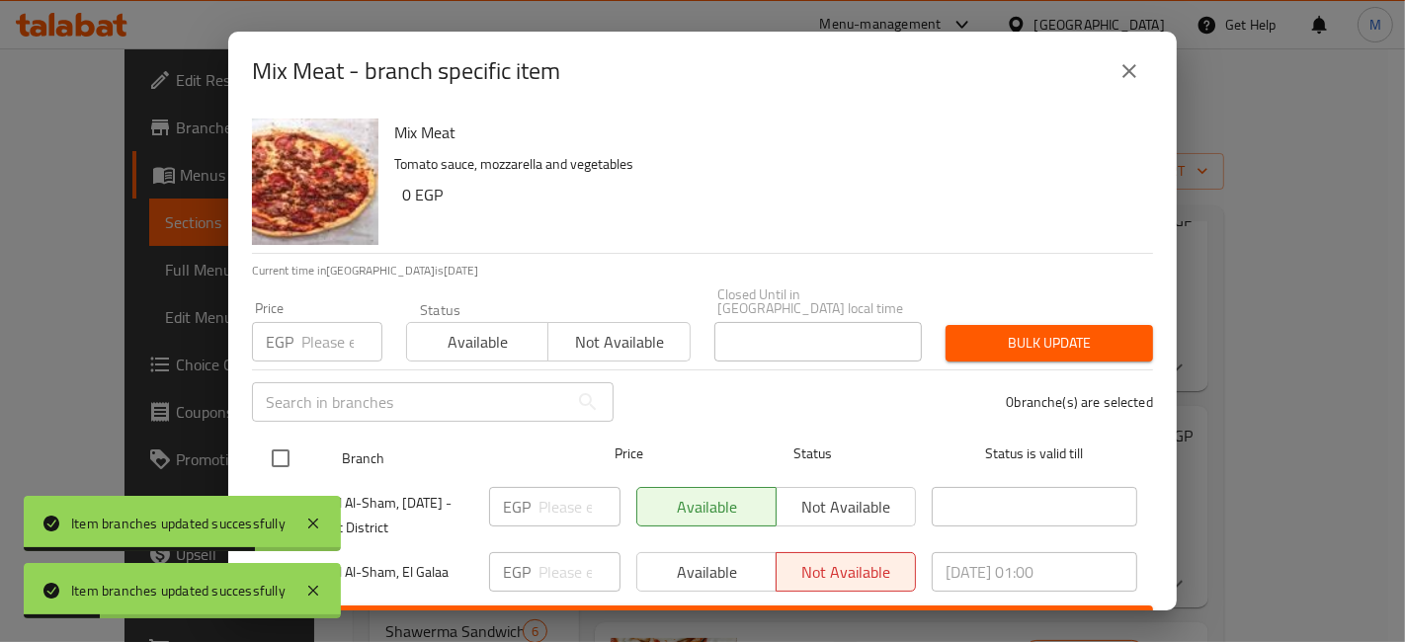
click at [271, 442] on input "checkbox" at bounding box center [281, 459] width 42 height 42
checkbox input "true"
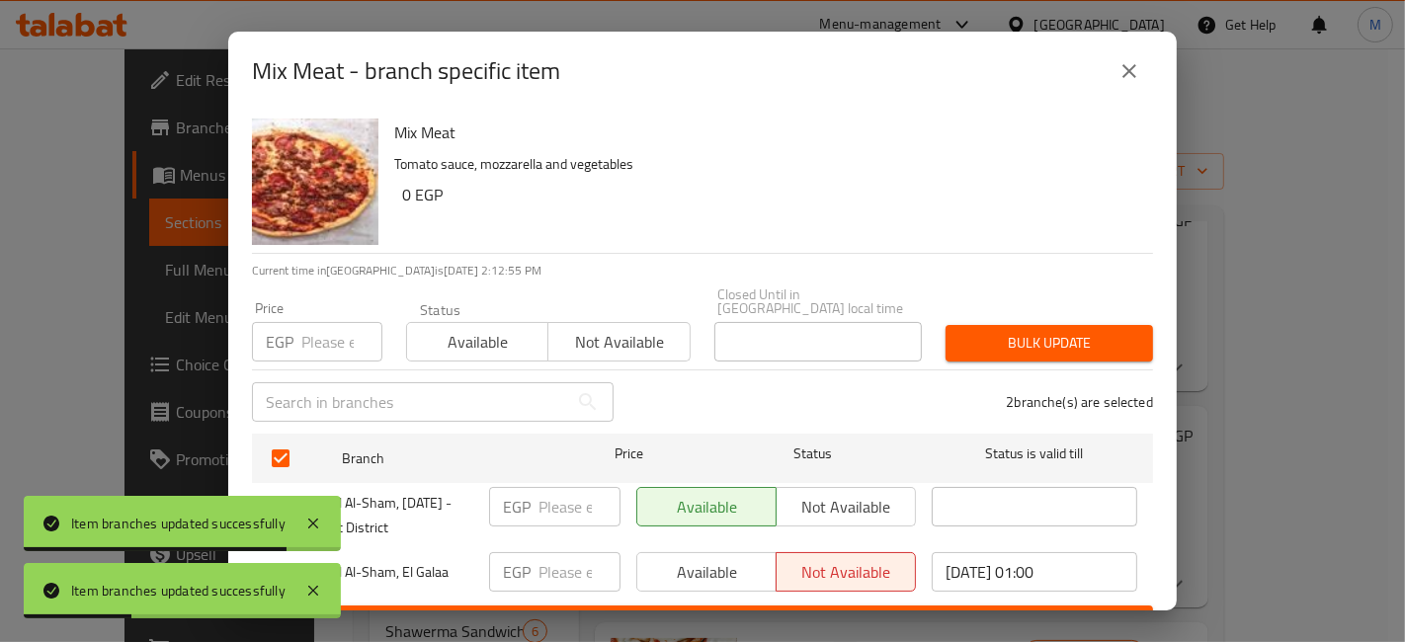
click at [474, 328] on span "Available" at bounding box center [478, 342] width 126 height 29
click at [912, 316] on div "Closed Until in Egypt local time Closed Until in Egypt local time" at bounding box center [818, 325] width 231 height 98
click at [971, 325] on button "Bulk update" at bounding box center [1050, 343] width 208 height 37
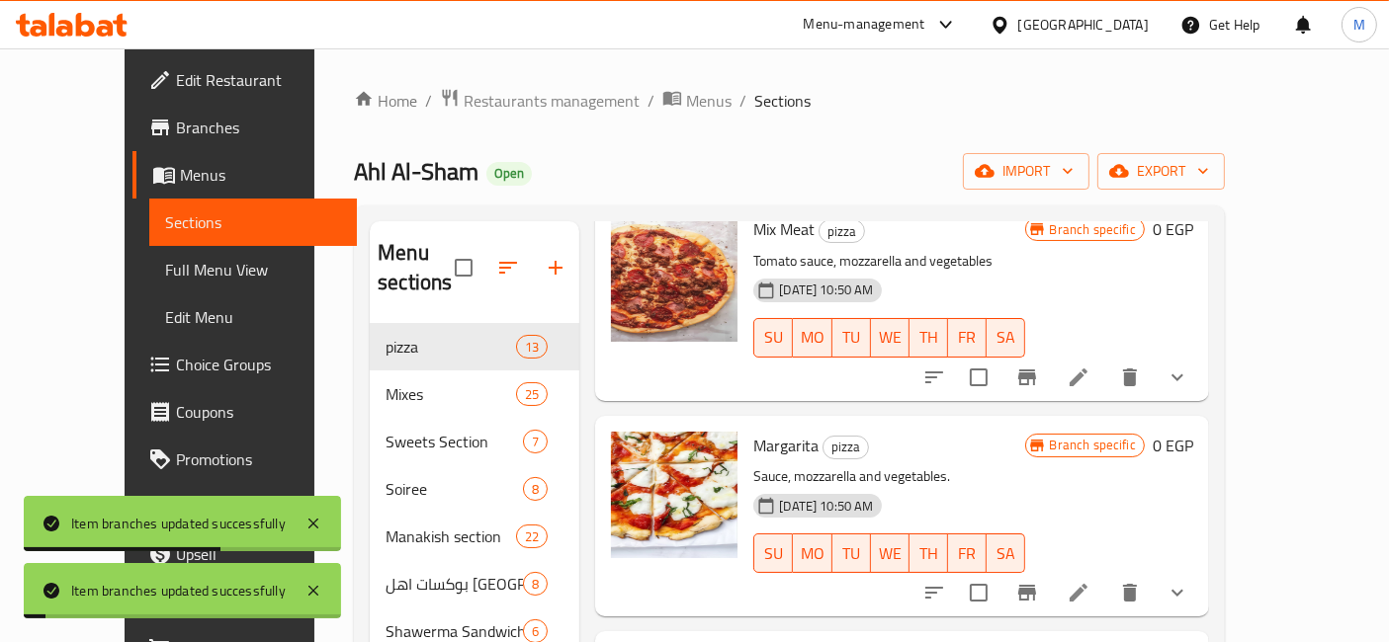
scroll to position [1208, 0]
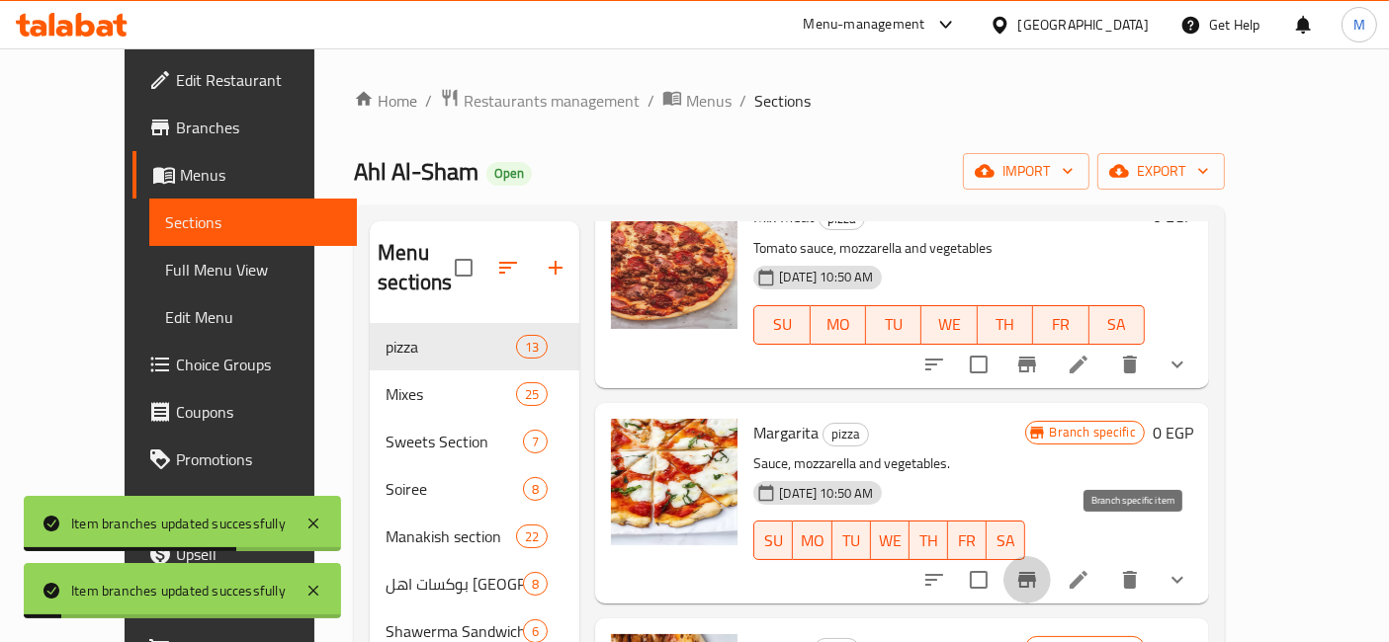
click at [1051, 556] on button "Branch-specific-item" at bounding box center [1026, 579] width 47 height 47
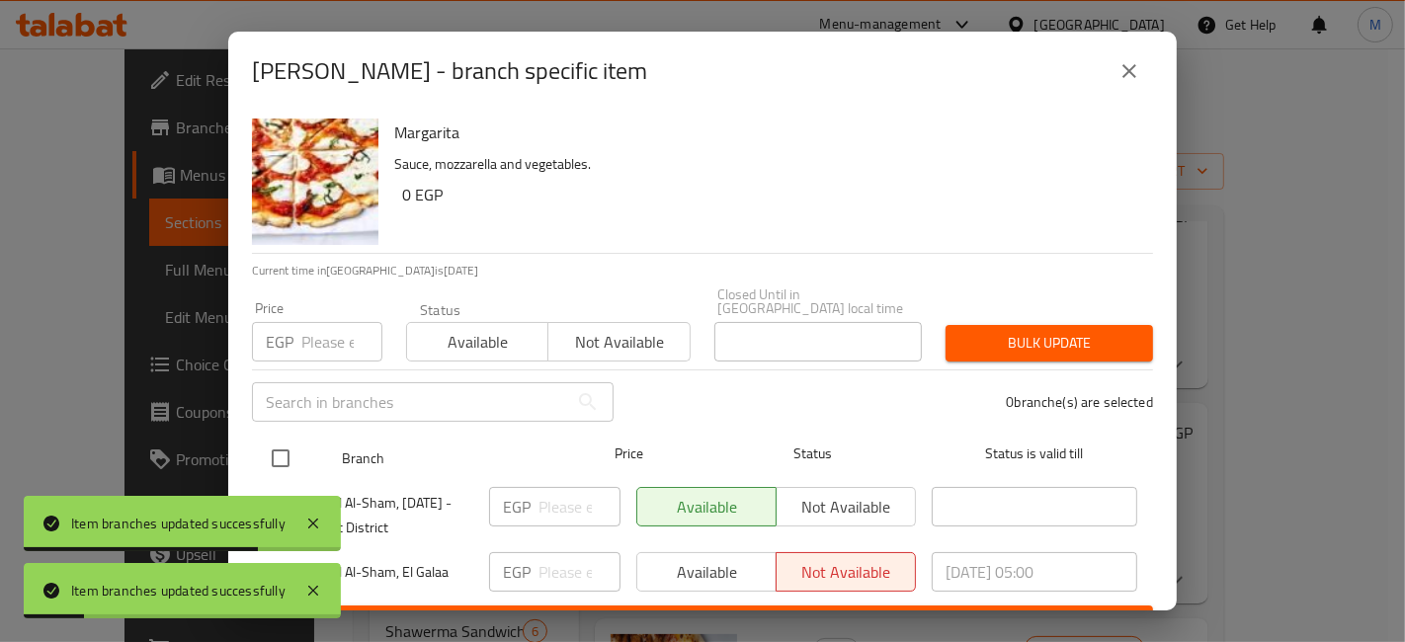
click at [290, 456] on input "checkbox" at bounding box center [281, 459] width 42 height 42
checkbox input "true"
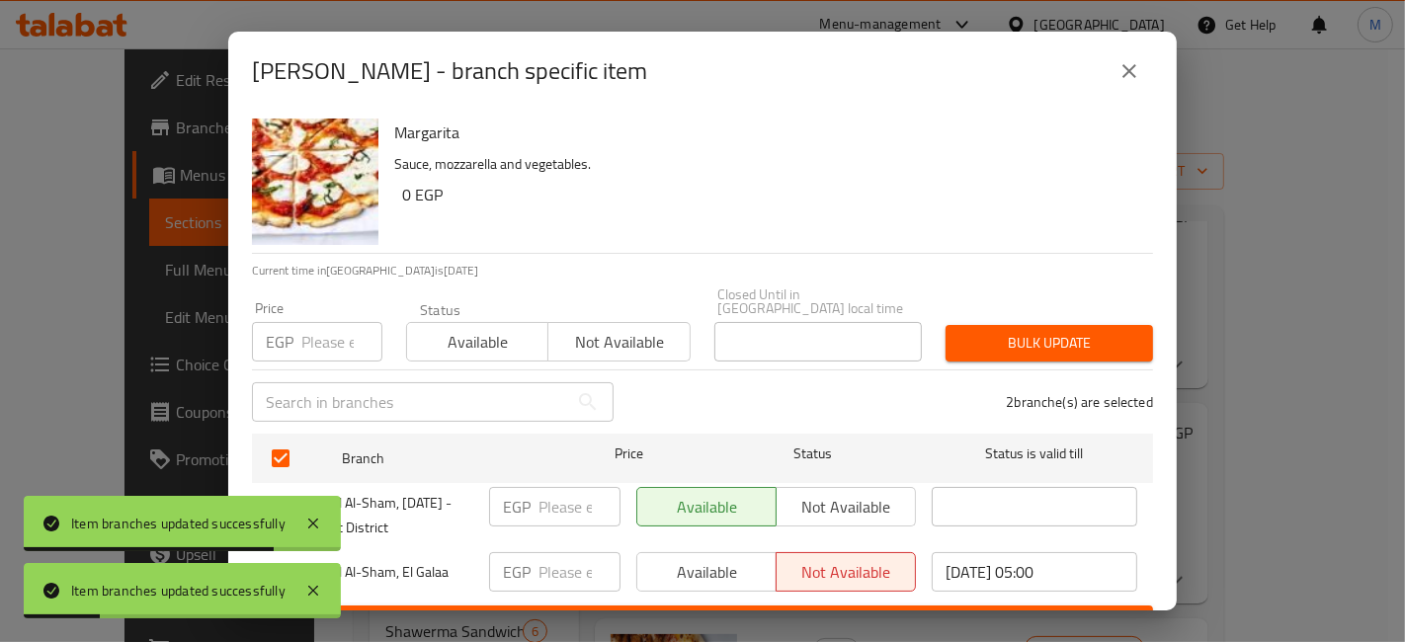
click at [447, 338] on span "Available" at bounding box center [478, 342] width 126 height 29
click at [918, 332] on div "Closed Until in Egypt local time Closed Until in Egypt local time" at bounding box center [818, 325] width 231 height 98
click at [1183, 337] on div "Margarita - branch specific item Margarita Sauce, mozzarella and vegetables. 0 …" at bounding box center [702, 321] width 1405 height 642
click at [1104, 331] on span "Bulk update" at bounding box center [1050, 343] width 176 height 25
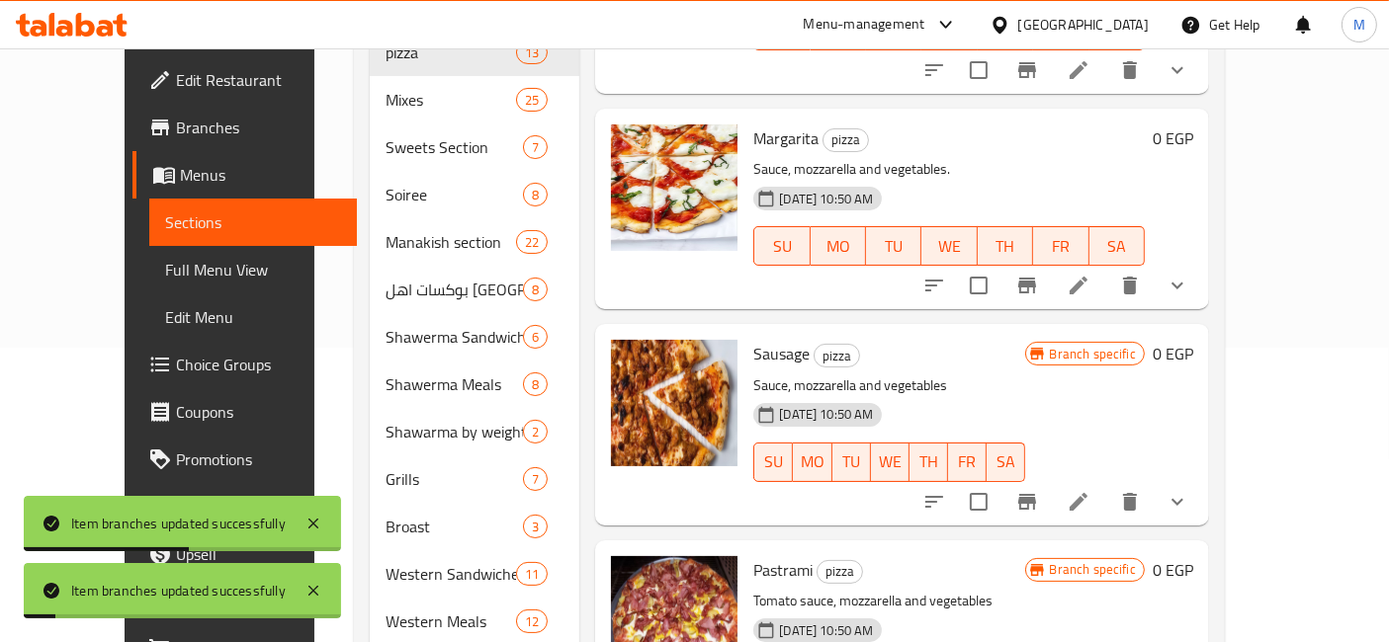
scroll to position [317, 0]
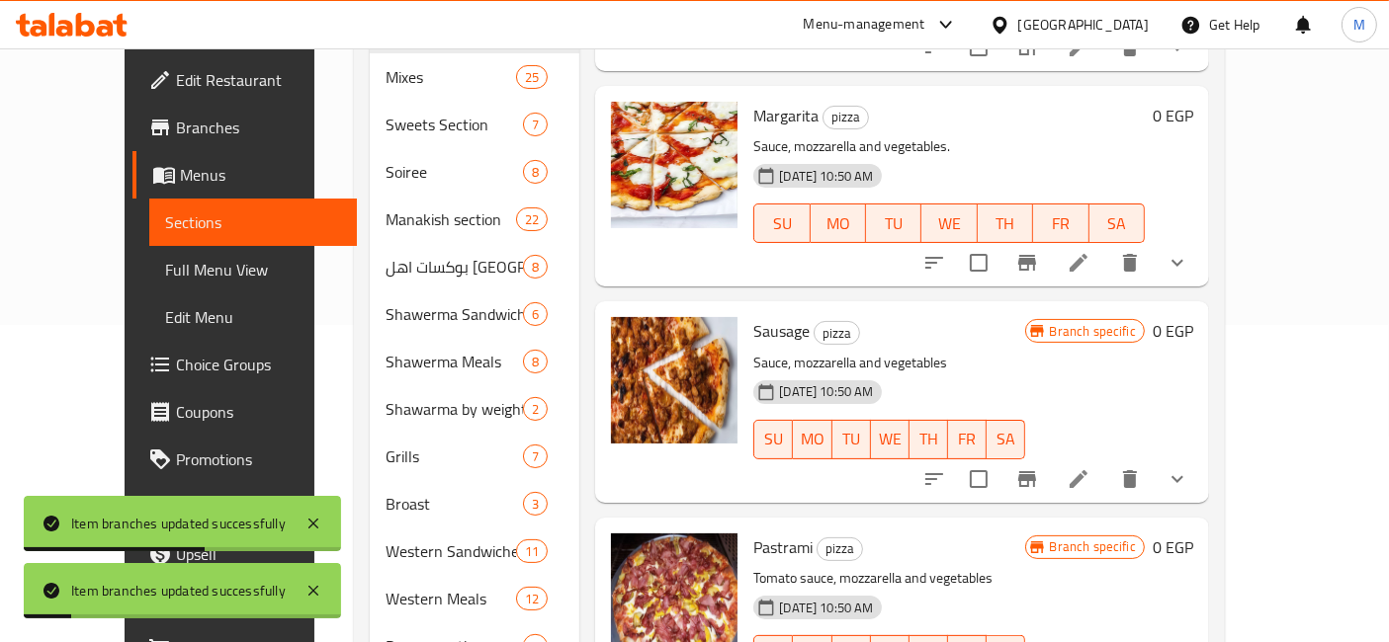
click at [1039, 468] on icon "Branch-specific-item" at bounding box center [1027, 480] width 24 height 24
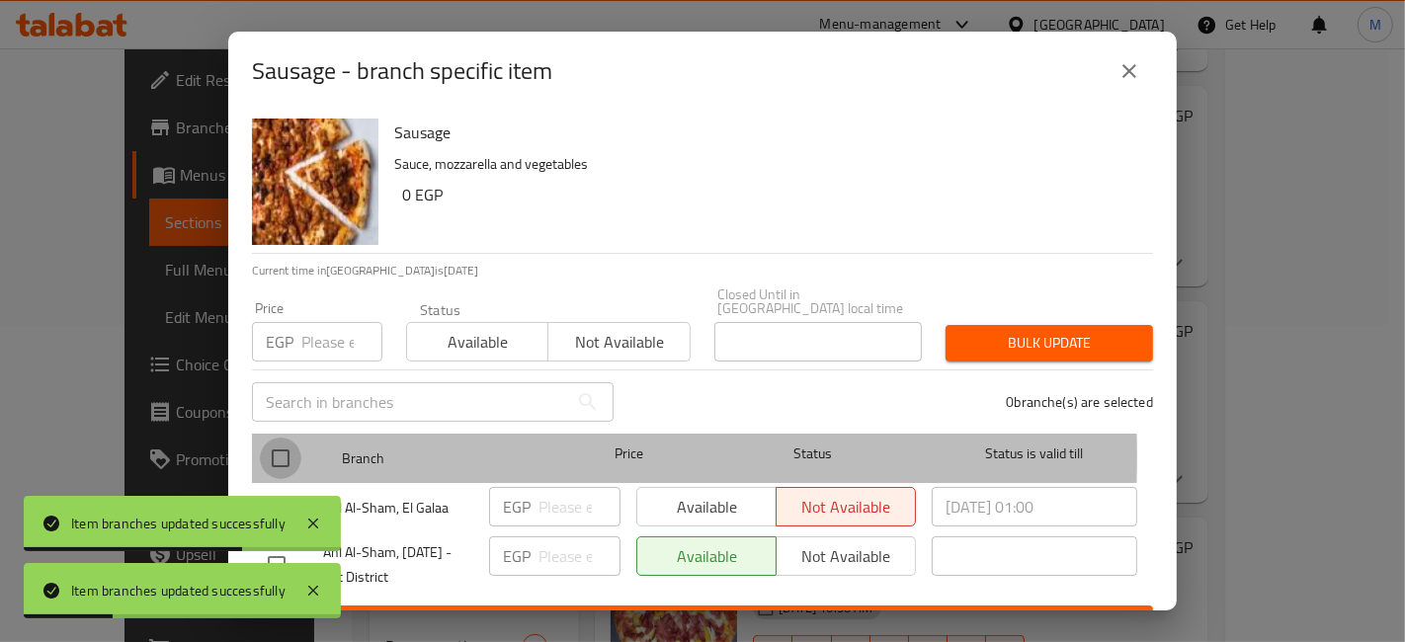
click at [273, 442] on input "checkbox" at bounding box center [281, 459] width 42 height 42
checkbox input "true"
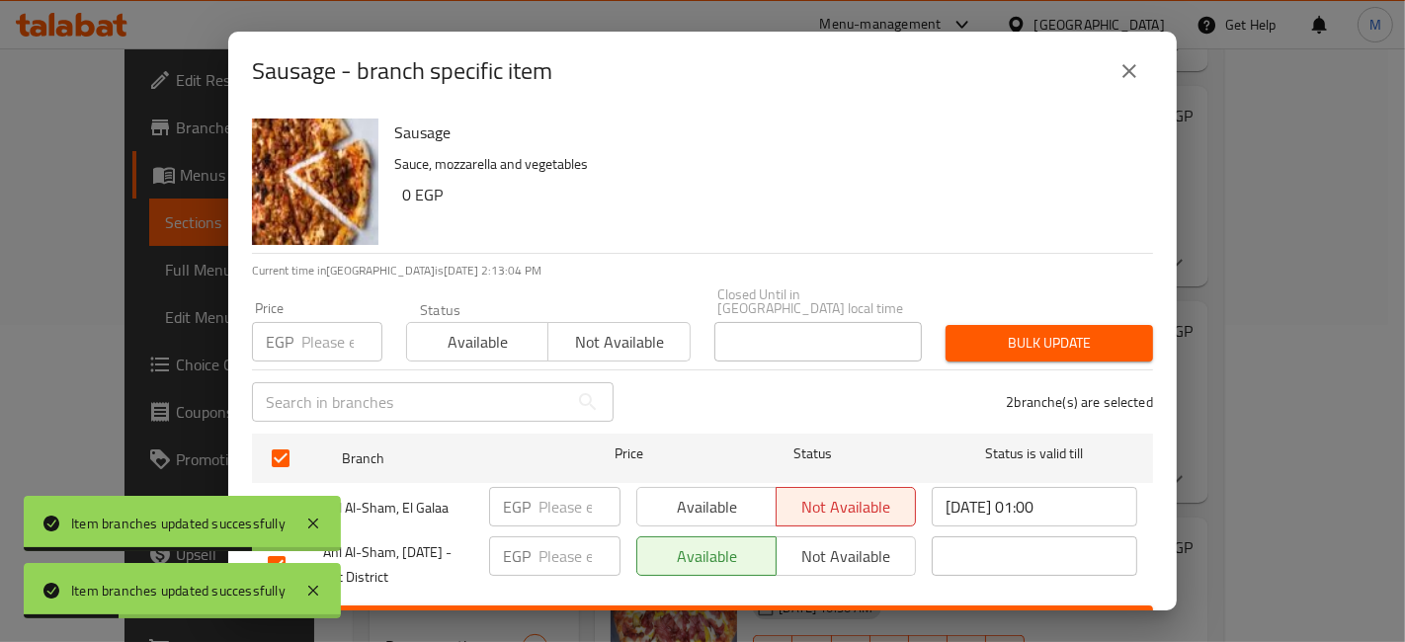
click at [468, 335] on span "Available" at bounding box center [478, 342] width 126 height 29
click at [967, 331] on span "Bulk update" at bounding box center [1050, 343] width 176 height 25
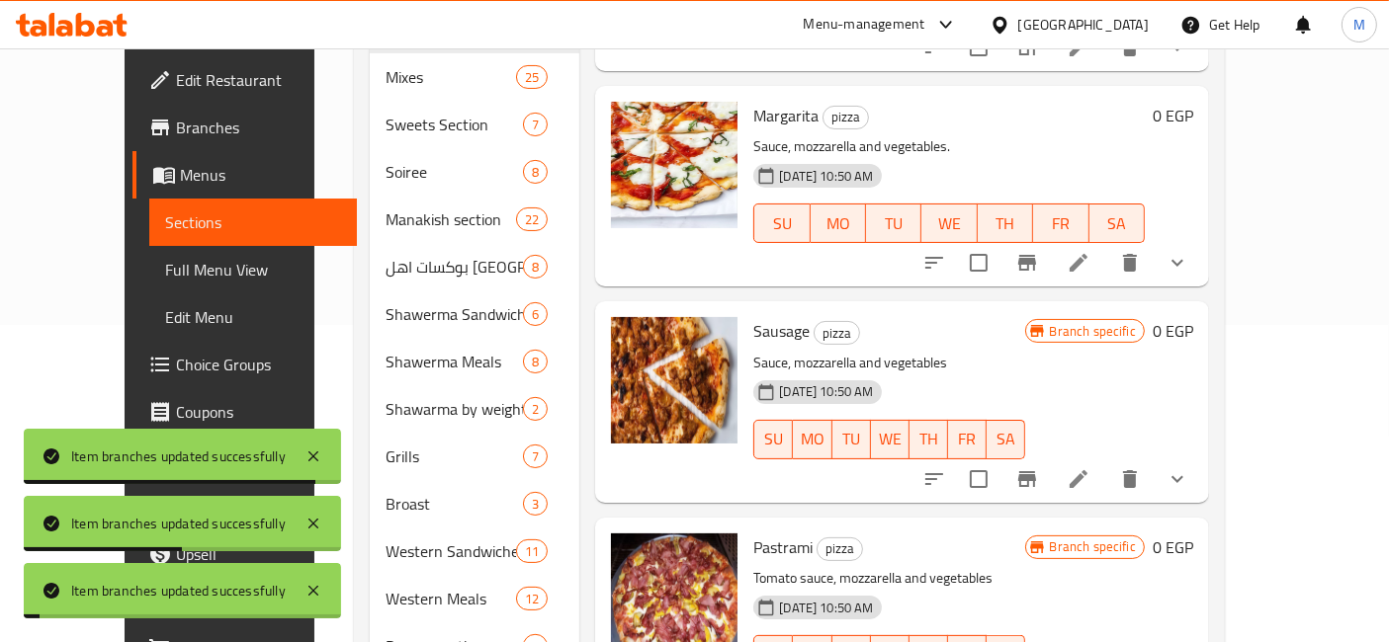
scroll to position [1427, 0]
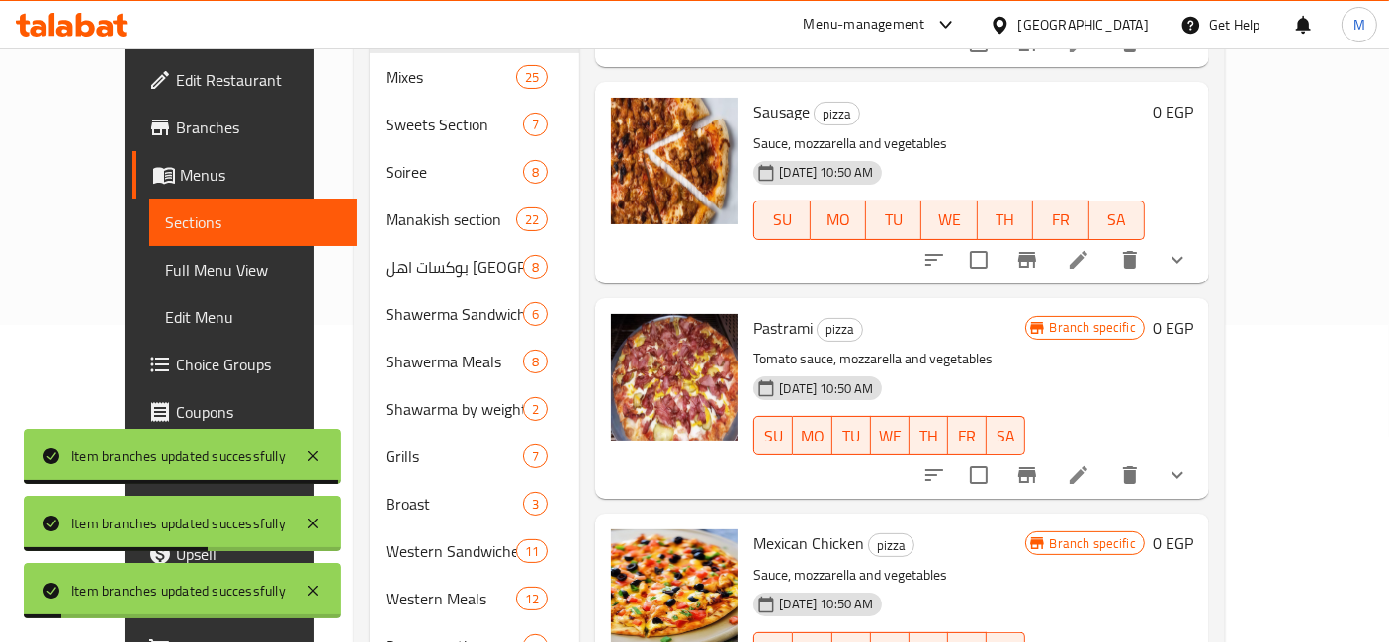
click at [1036, 468] on icon "Branch-specific-item" at bounding box center [1027, 476] width 18 height 16
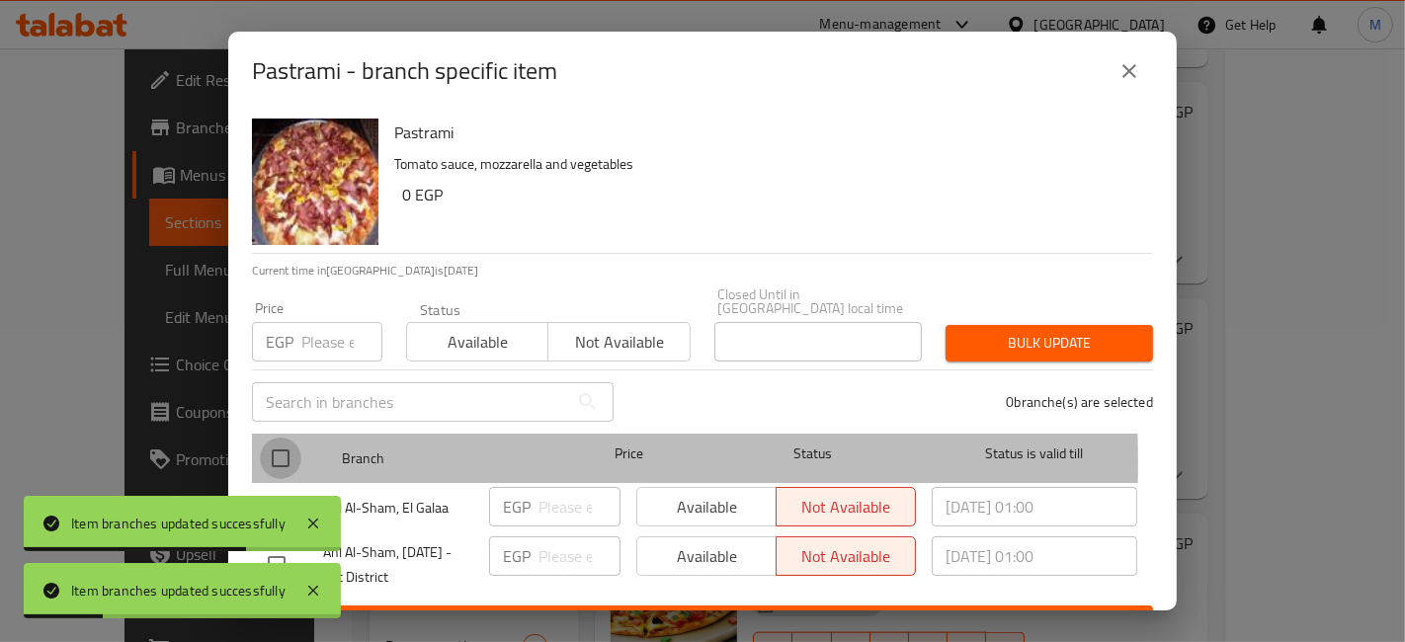
drag, startPoint x: 265, startPoint y: 450, endPoint x: 297, endPoint y: 447, distance: 31.8
click at [265, 450] on input "checkbox" at bounding box center [281, 459] width 42 height 42
checkbox input "true"
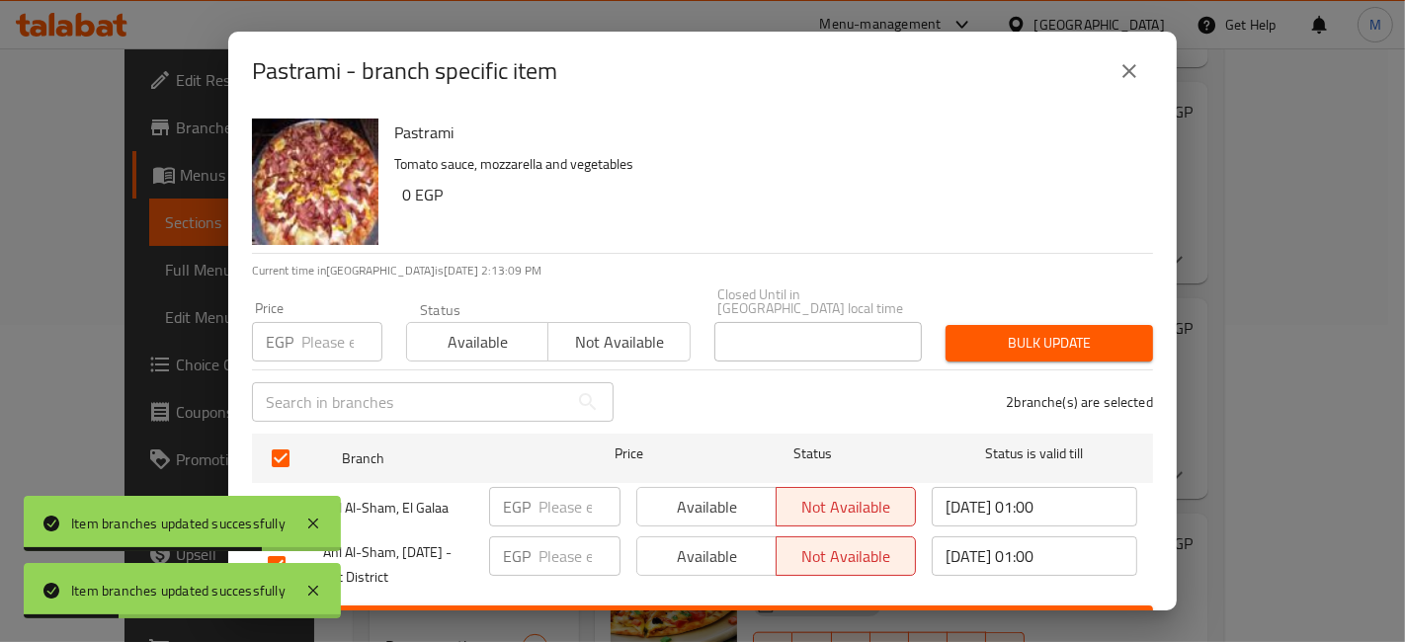
click at [397, 371] on div "​" at bounding box center [432, 402] width 385 height 63
click at [491, 341] on span "Available" at bounding box center [478, 342] width 126 height 29
click at [894, 303] on div "Closed Until in Egypt local time Closed Until in Egypt local time" at bounding box center [819, 325] width 208 height 74
click at [993, 333] on span "Bulk update" at bounding box center [1050, 343] width 176 height 25
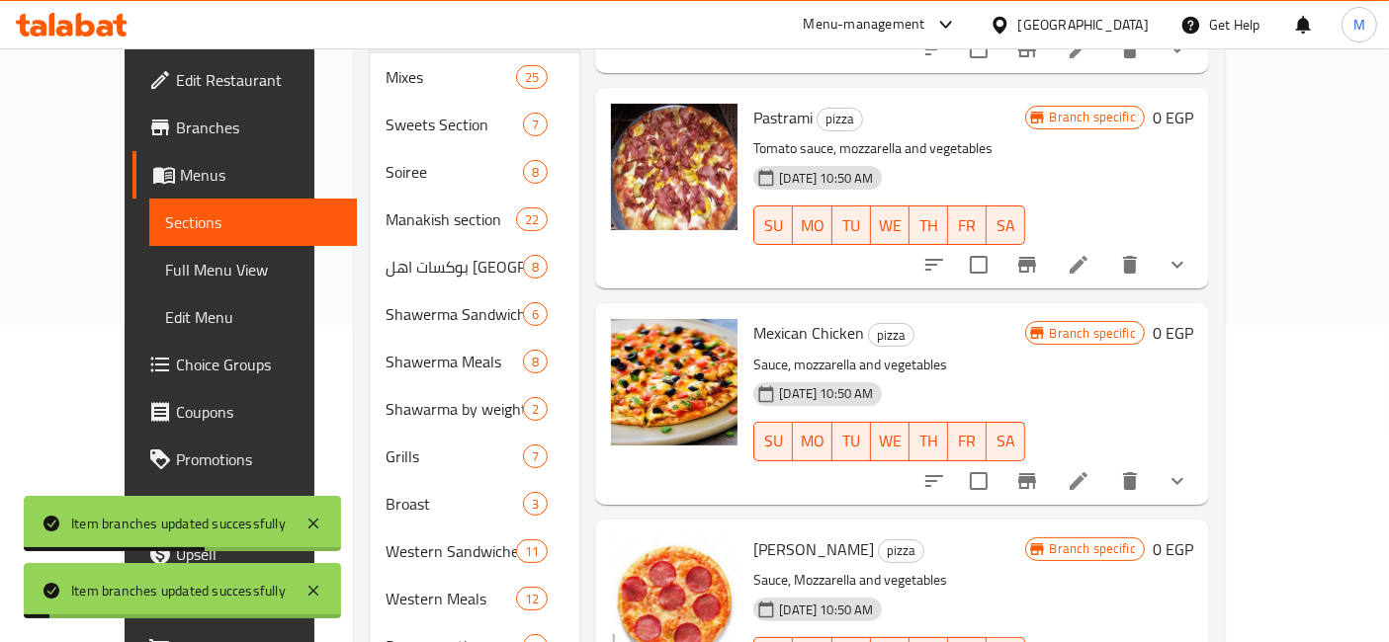
scroll to position [1647, 0]
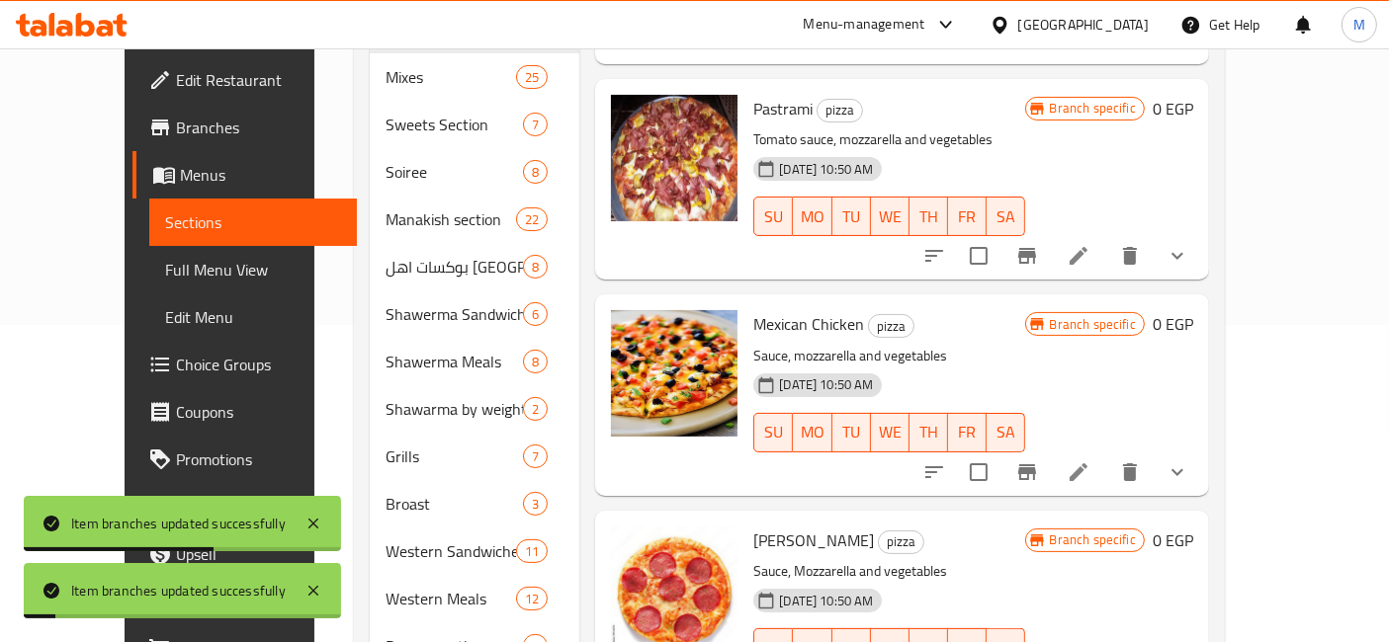
click at [1039, 461] on icon "Branch-specific-item" at bounding box center [1027, 473] width 24 height 24
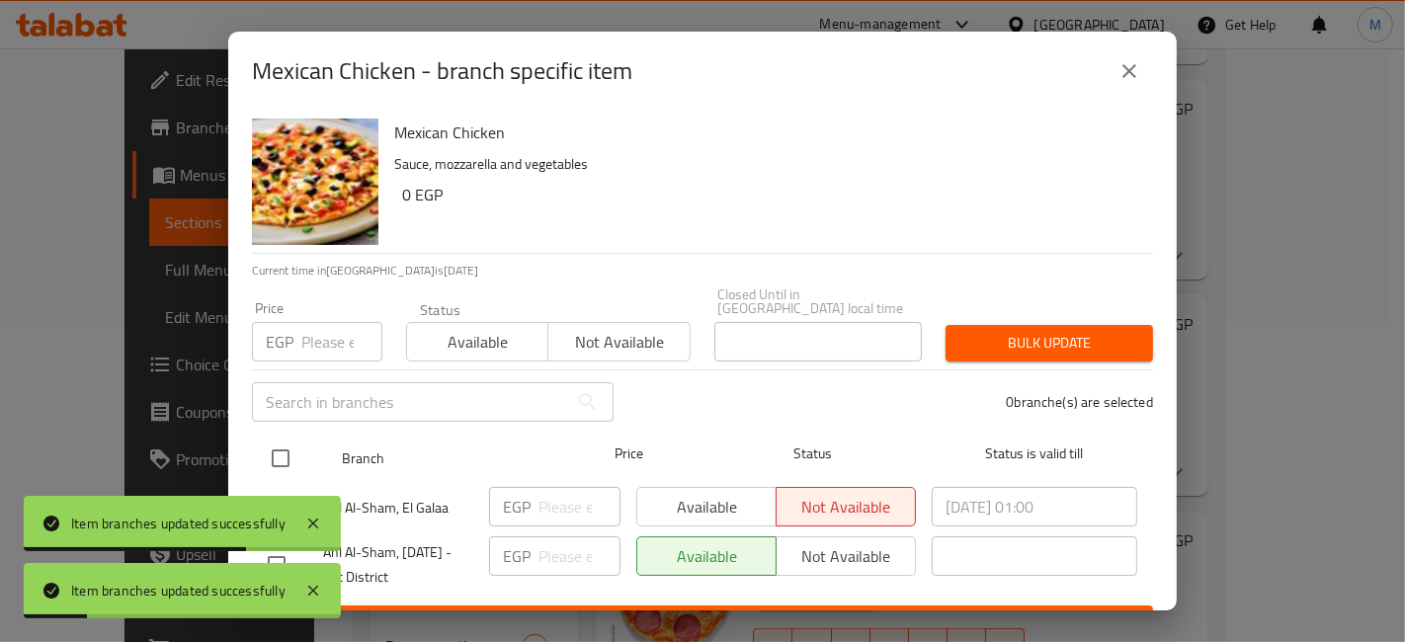
click at [281, 438] on input "checkbox" at bounding box center [281, 459] width 42 height 42
checkbox input "true"
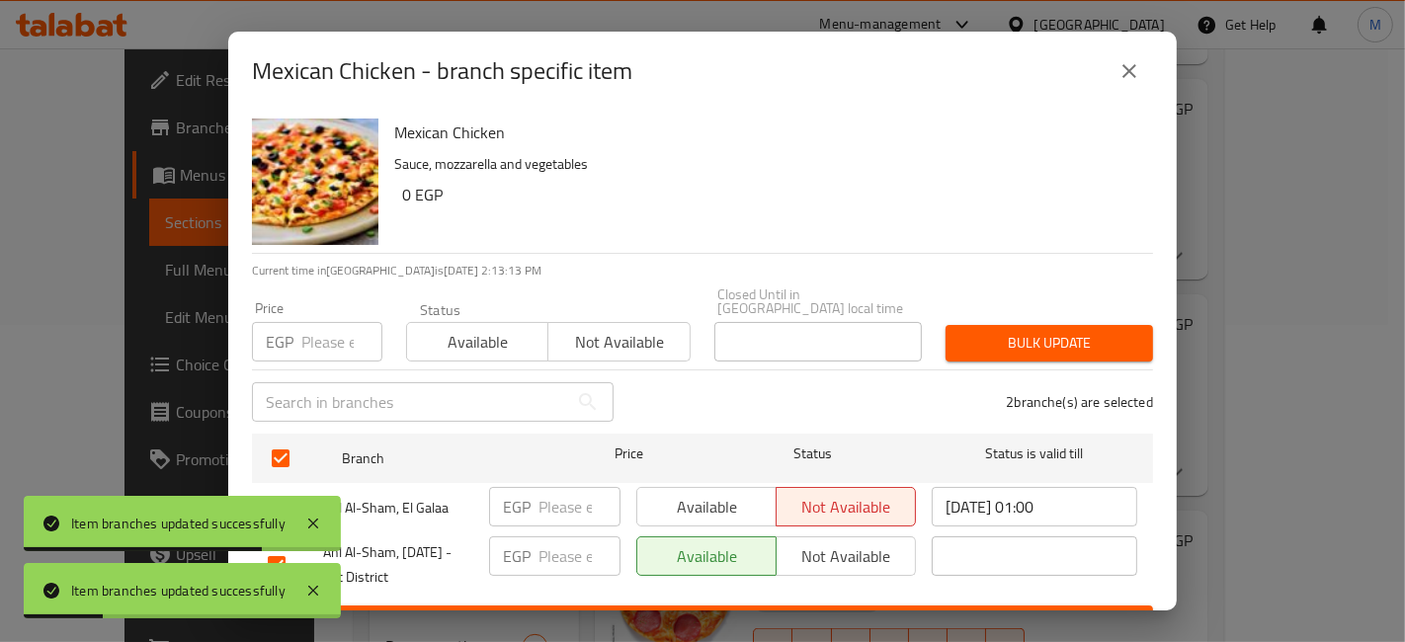
click at [491, 329] on span "Available" at bounding box center [478, 342] width 126 height 29
click at [1034, 331] on span "Bulk update" at bounding box center [1050, 343] width 176 height 25
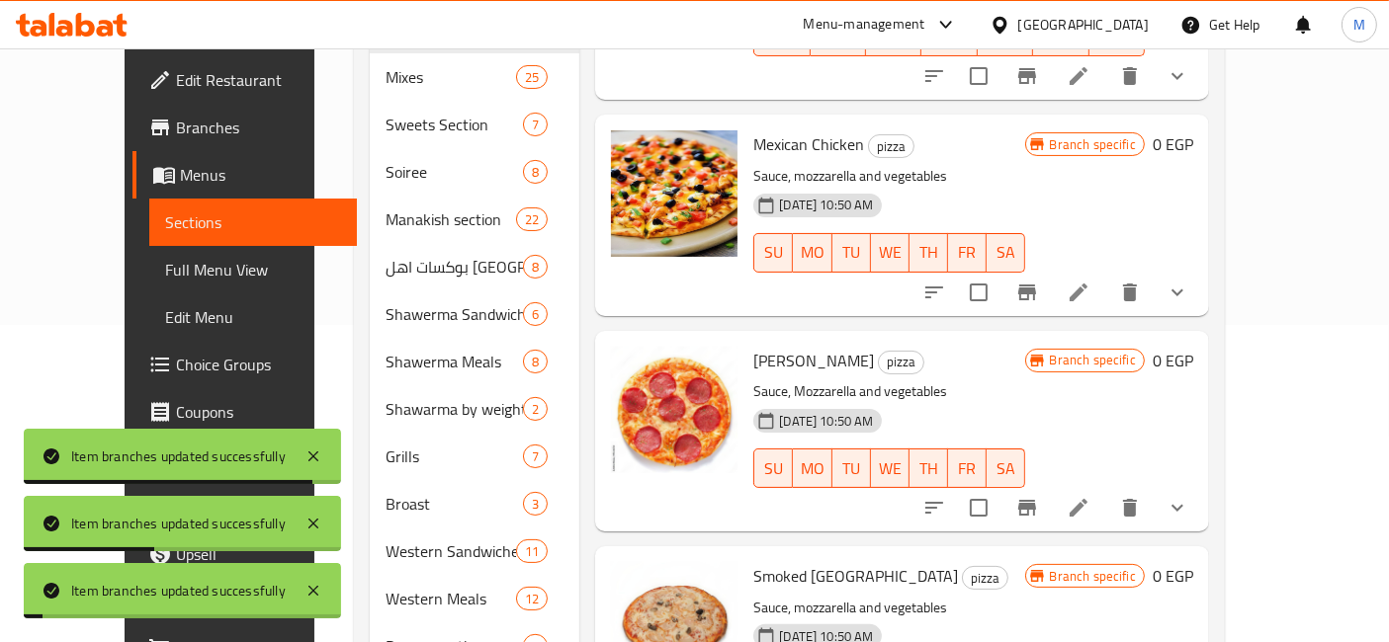
scroll to position [1827, 0]
click at [1051, 484] on button "Branch-specific-item" at bounding box center [1026, 507] width 47 height 47
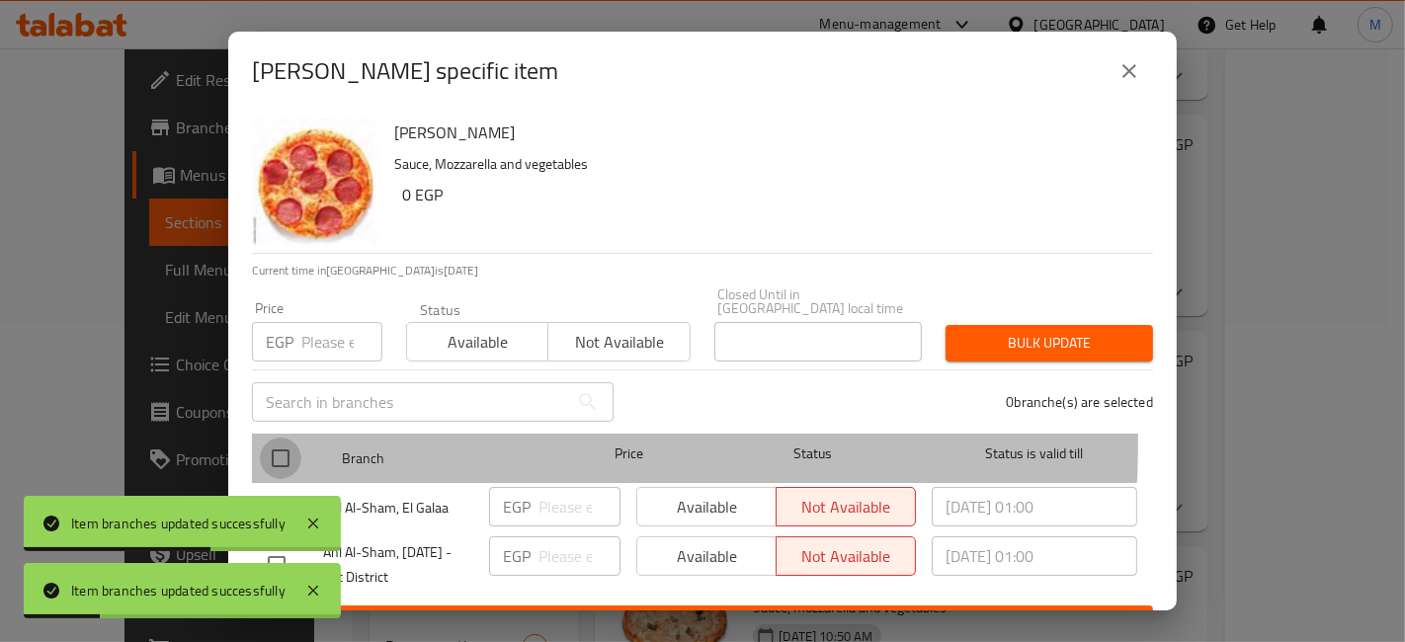
click at [288, 438] on input "checkbox" at bounding box center [281, 459] width 42 height 42
checkbox input "true"
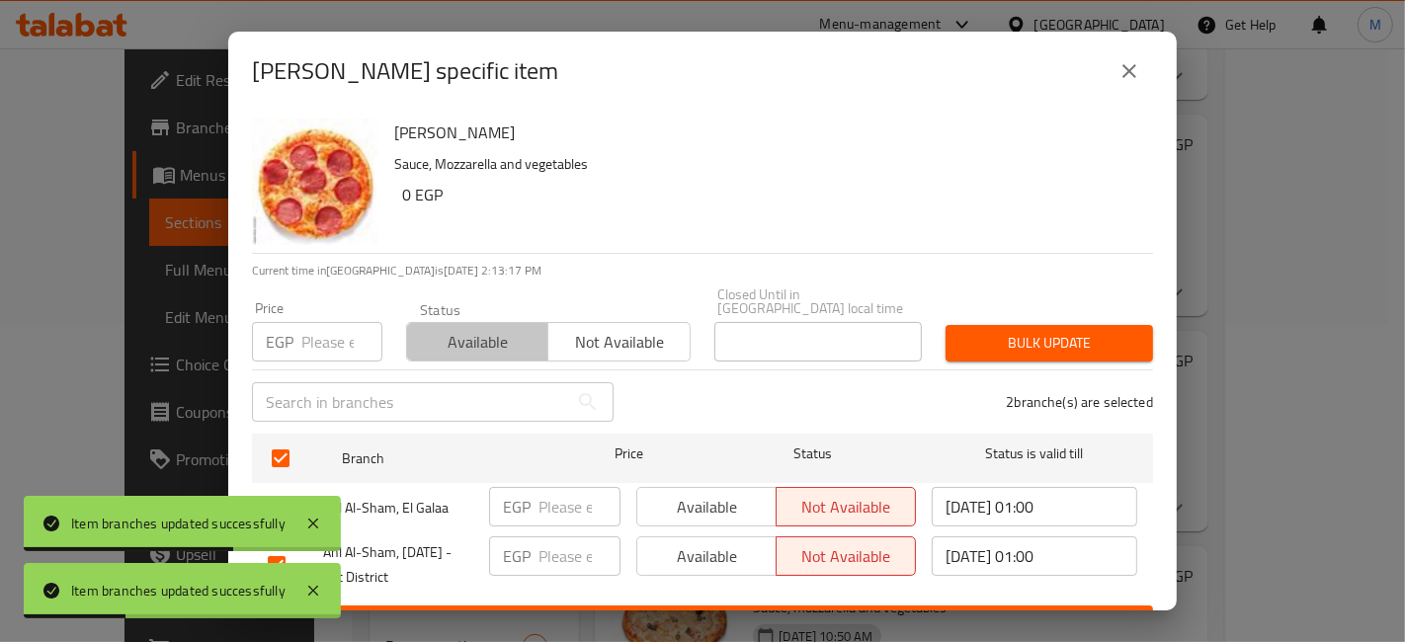
click at [444, 335] on span "Available" at bounding box center [478, 342] width 126 height 29
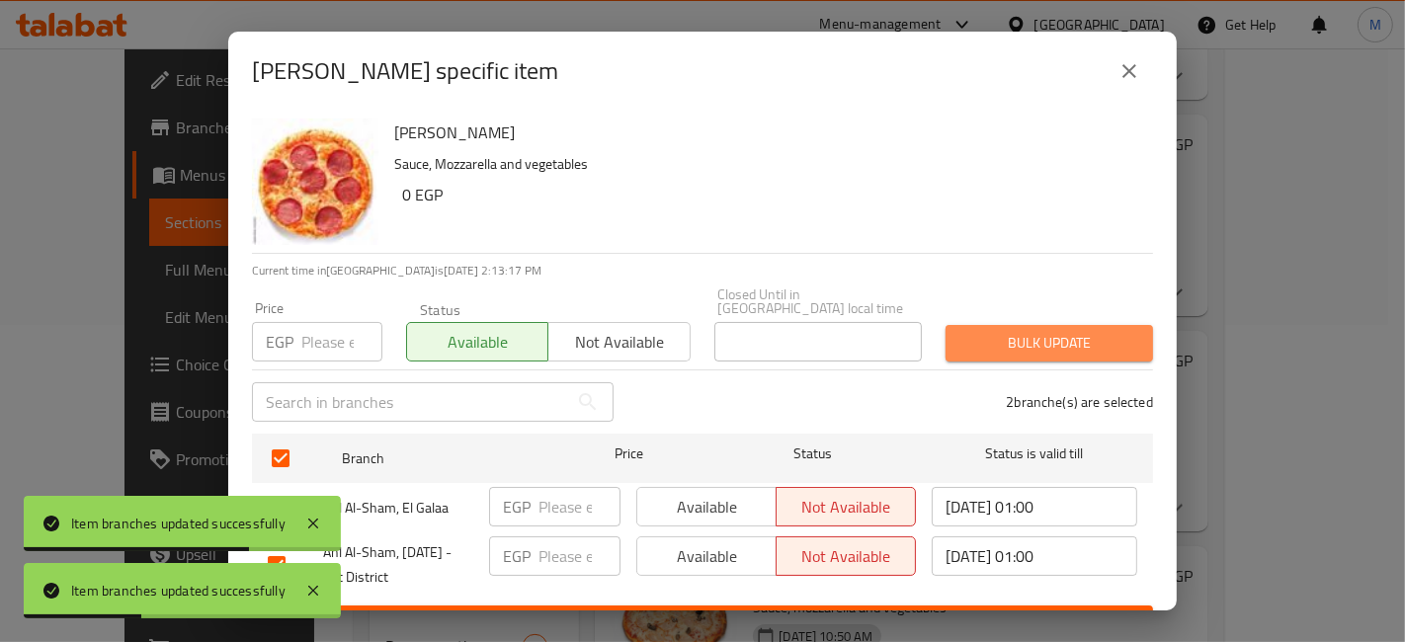
click at [1091, 334] on span "Bulk update" at bounding box center [1050, 343] width 176 height 25
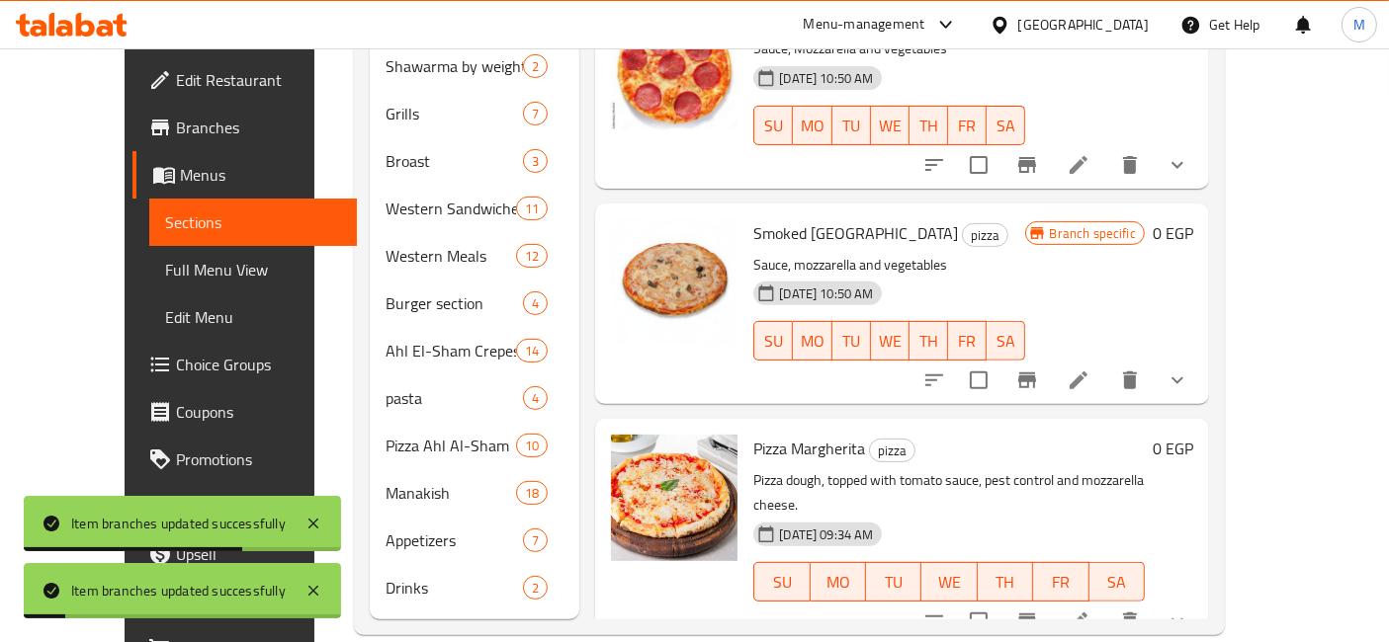
scroll to position [661, 0]
click at [1039, 368] on icon "Branch-specific-item" at bounding box center [1027, 380] width 24 height 24
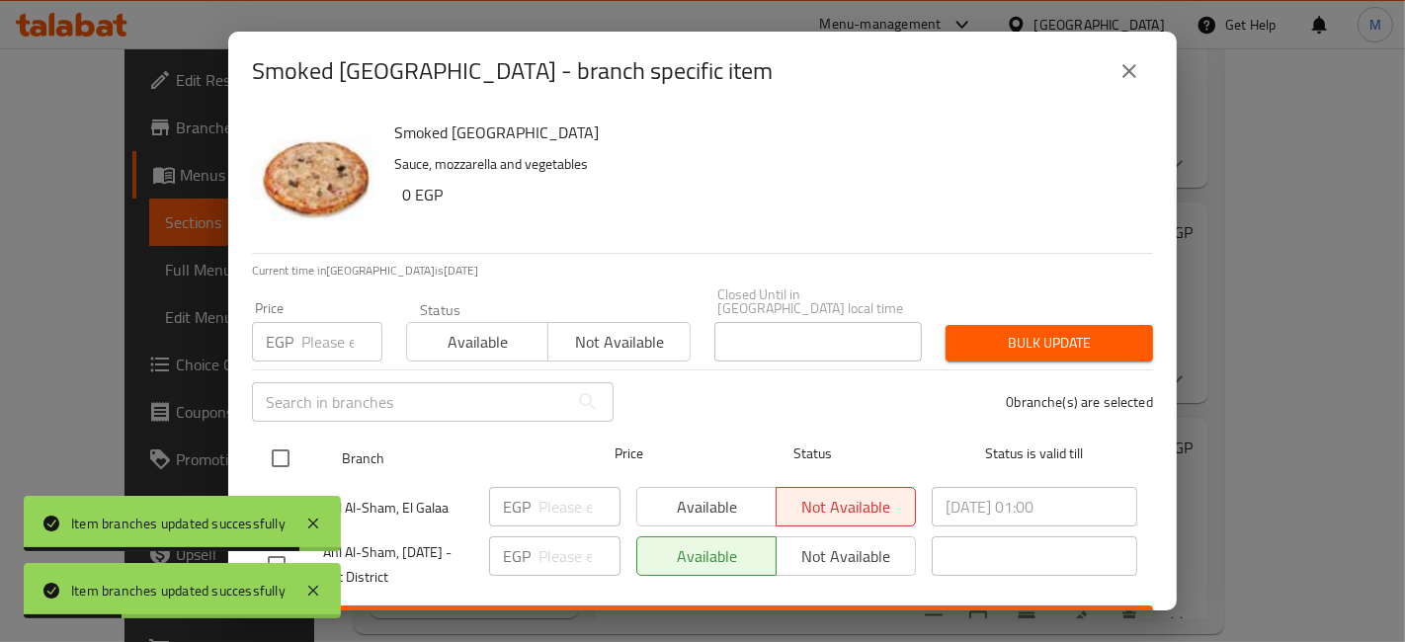
click at [269, 438] on input "checkbox" at bounding box center [281, 459] width 42 height 42
checkbox input "true"
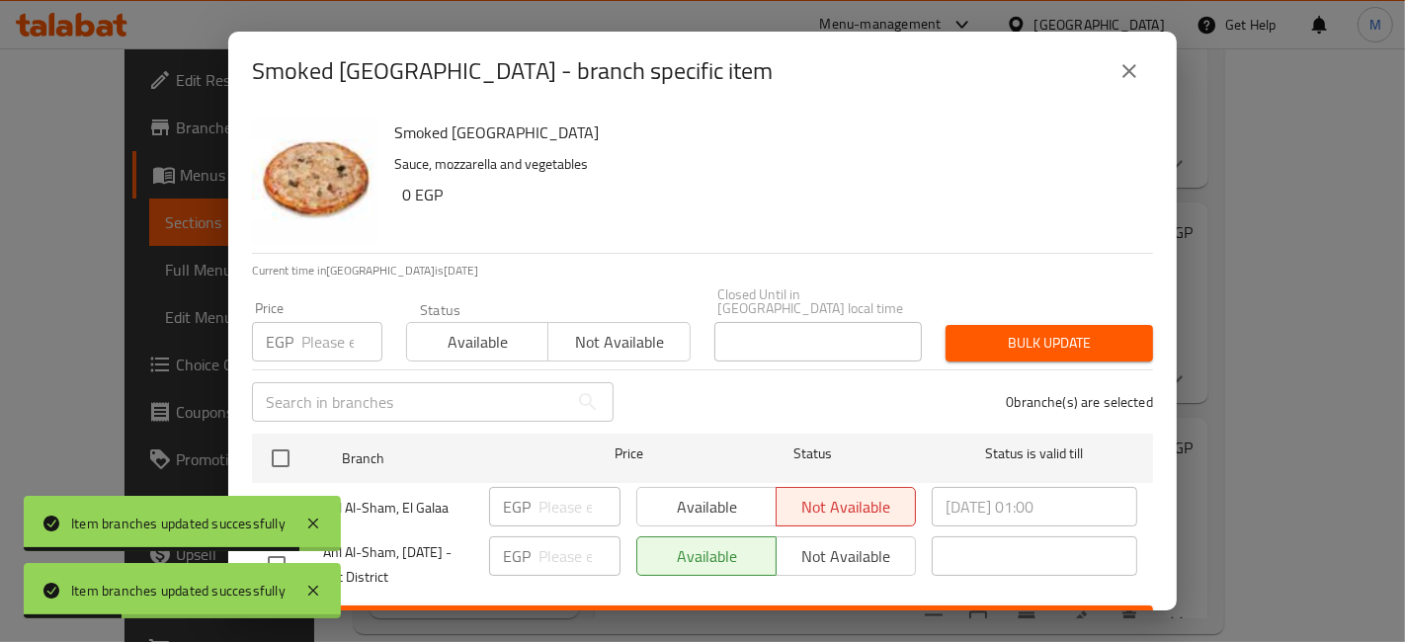
checkbox input "true"
click at [523, 328] on span "Available" at bounding box center [478, 342] width 126 height 29
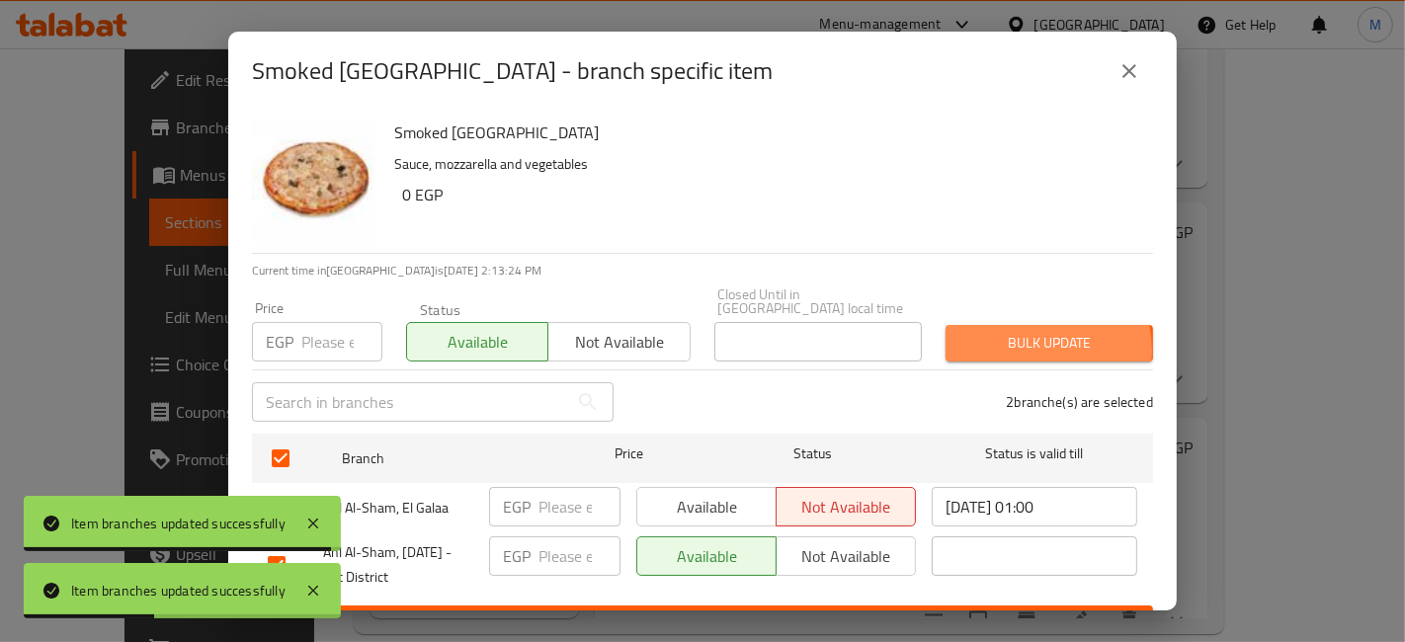
click at [993, 337] on span "Bulk update" at bounding box center [1050, 343] width 176 height 25
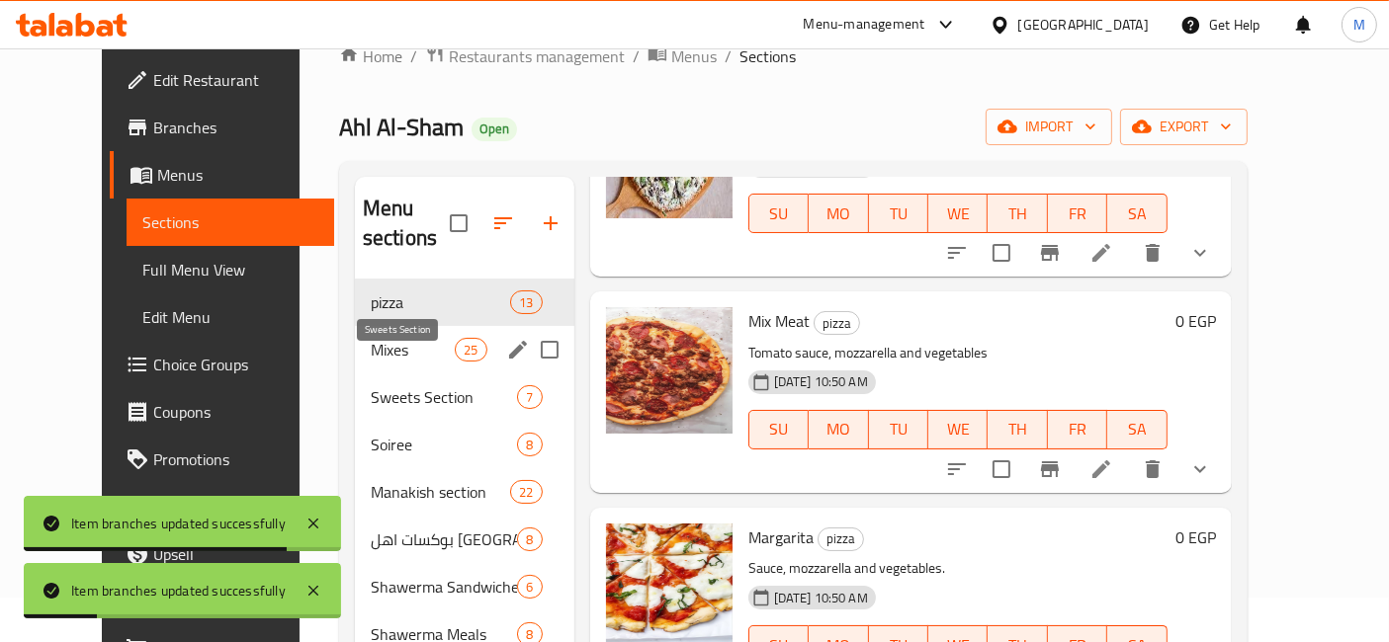
scroll to position [2, 0]
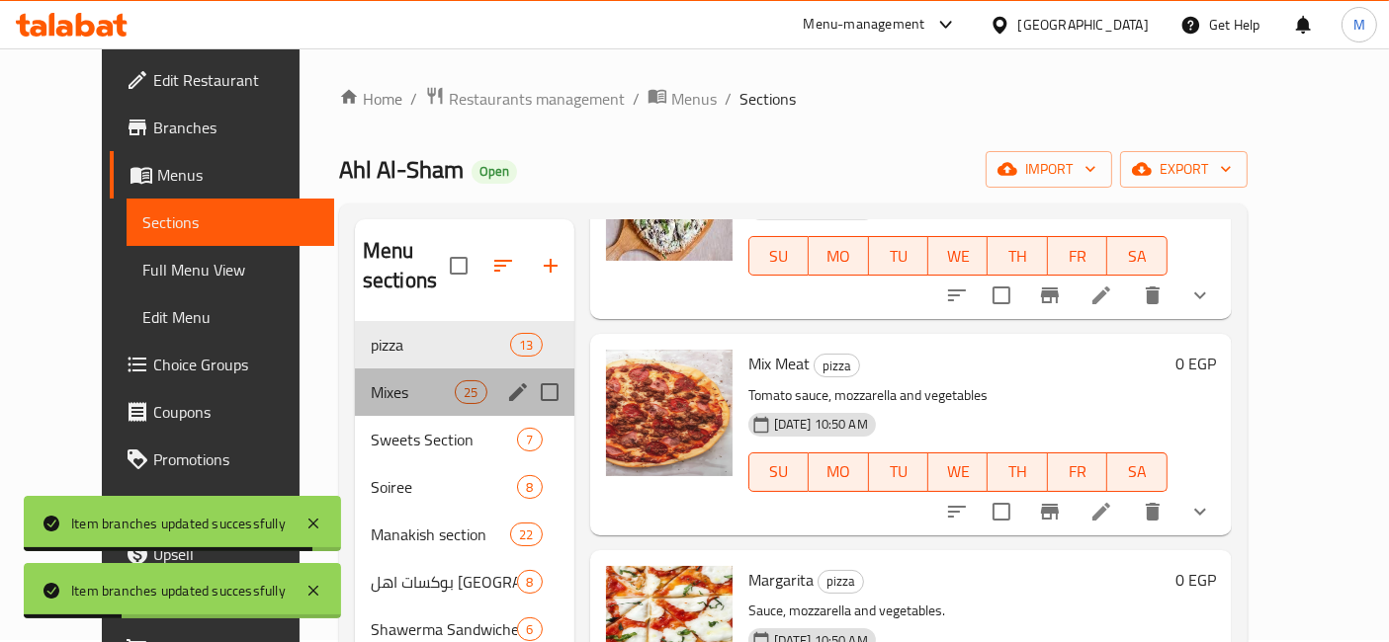
click at [387, 369] on div "Mixes 25" at bounding box center [464, 392] width 219 height 47
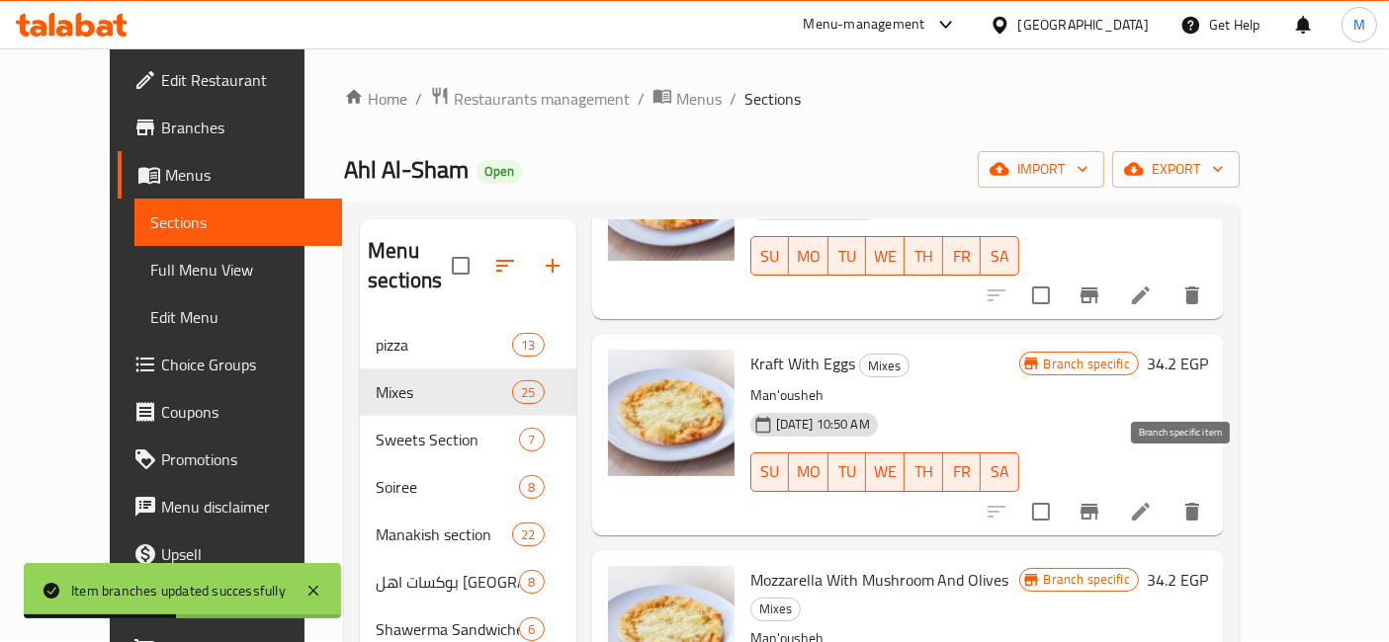
click at [1101, 500] on icon "Branch-specific-item" at bounding box center [1089, 512] width 24 height 24
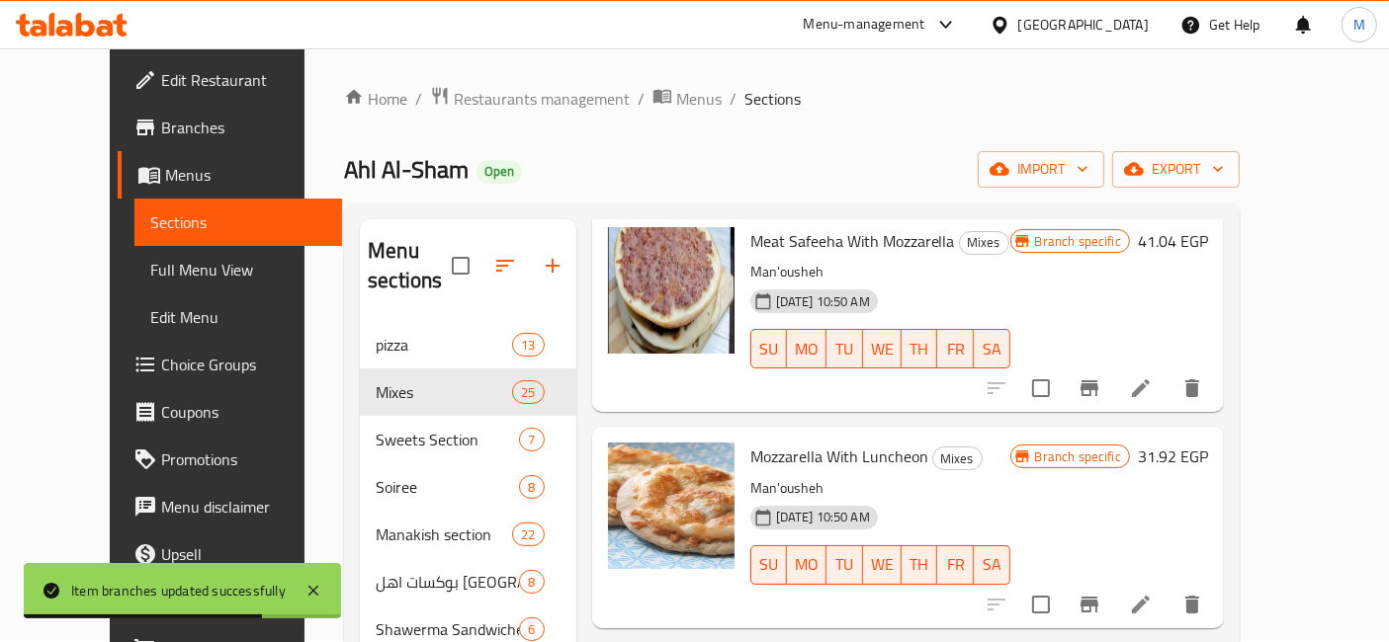
scroll to position [180, 0]
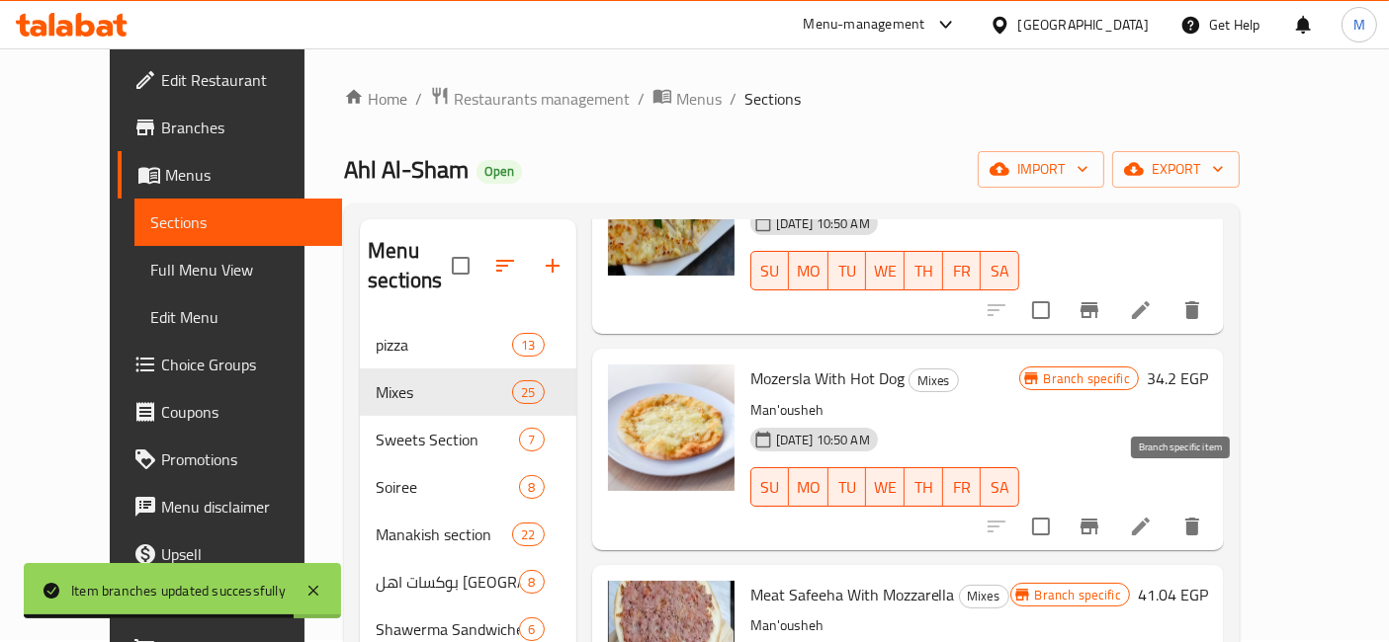
click at [1113, 503] on button "Branch-specific-item" at bounding box center [1088, 526] width 47 height 47
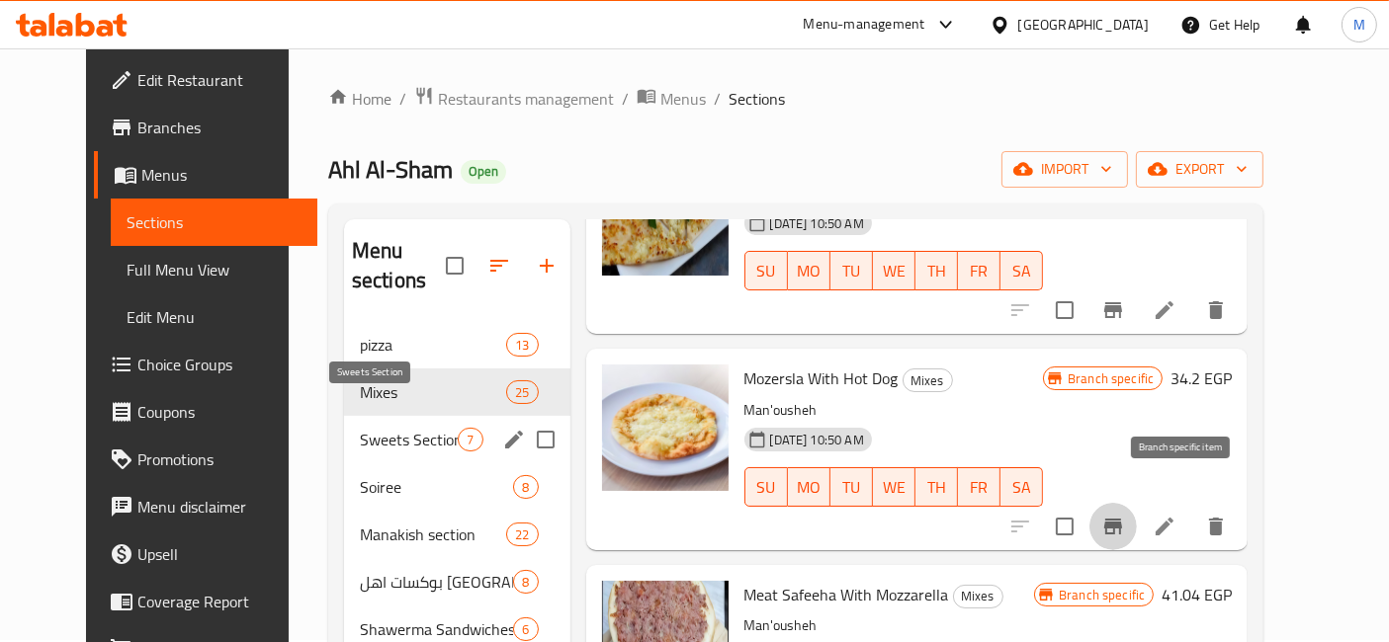
click at [368, 428] on span "Sweets Section" at bounding box center [409, 440] width 98 height 24
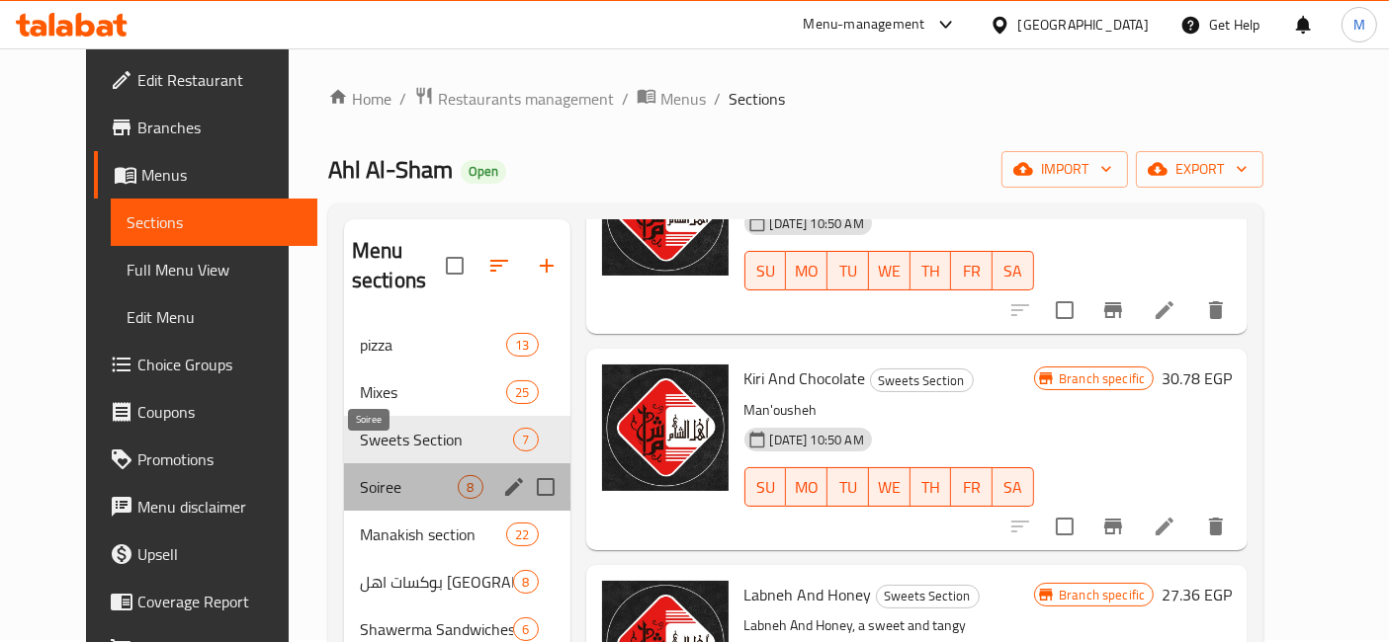
click at [385, 475] on span "Soiree" at bounding box center [409, 487] width 98 height 24
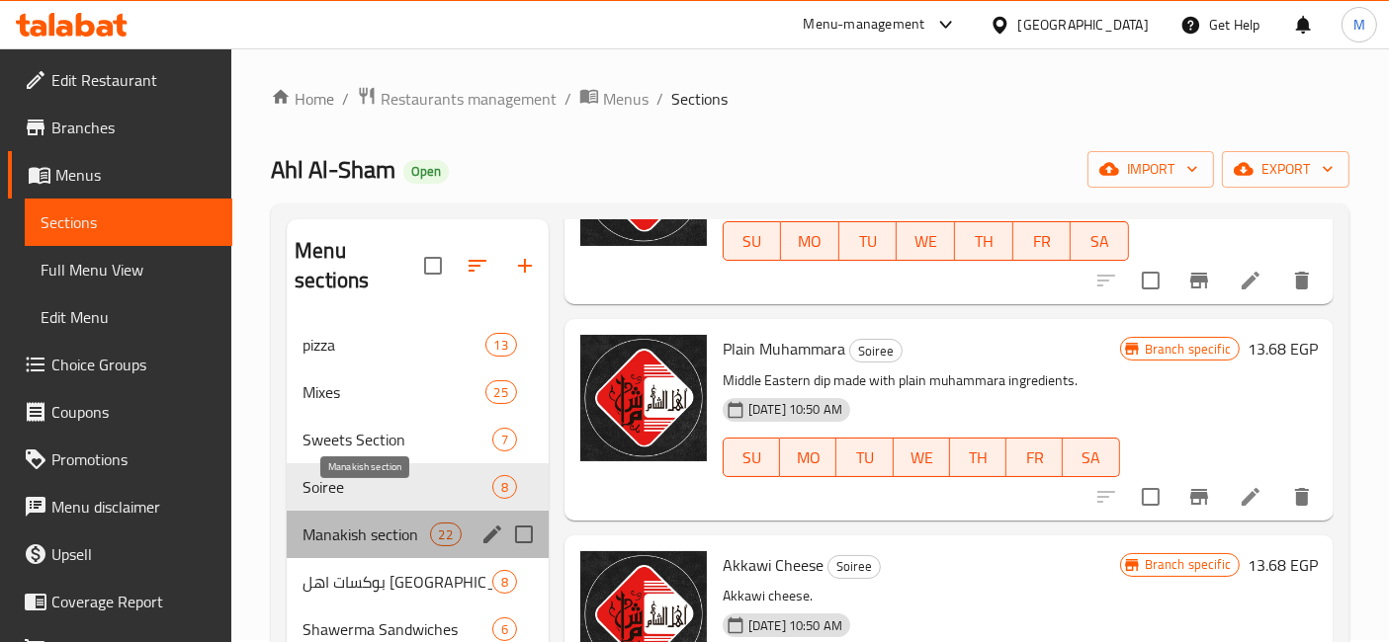
click at [350, 523] on span "Manakish section" at bounding box center [365, 535] width 127 height 24
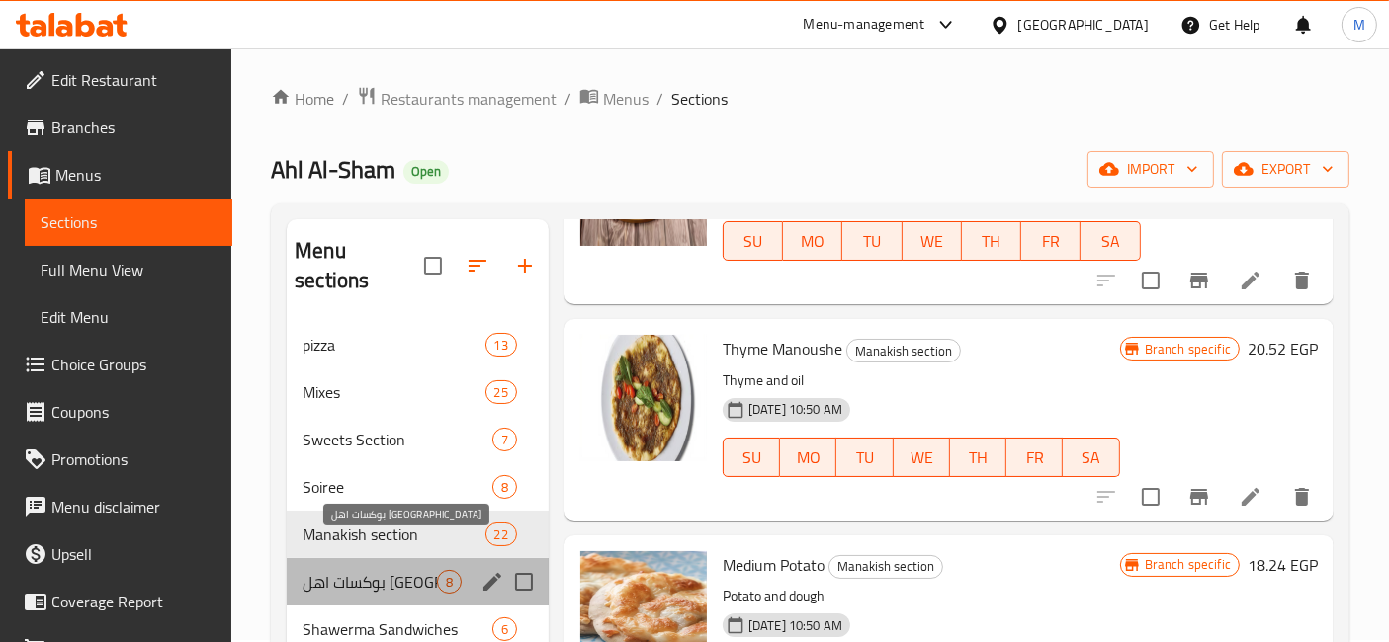
click at [364, 570] on span "بوكسات اهل الشام" at bounding box center [369, 582] width 134 height 24
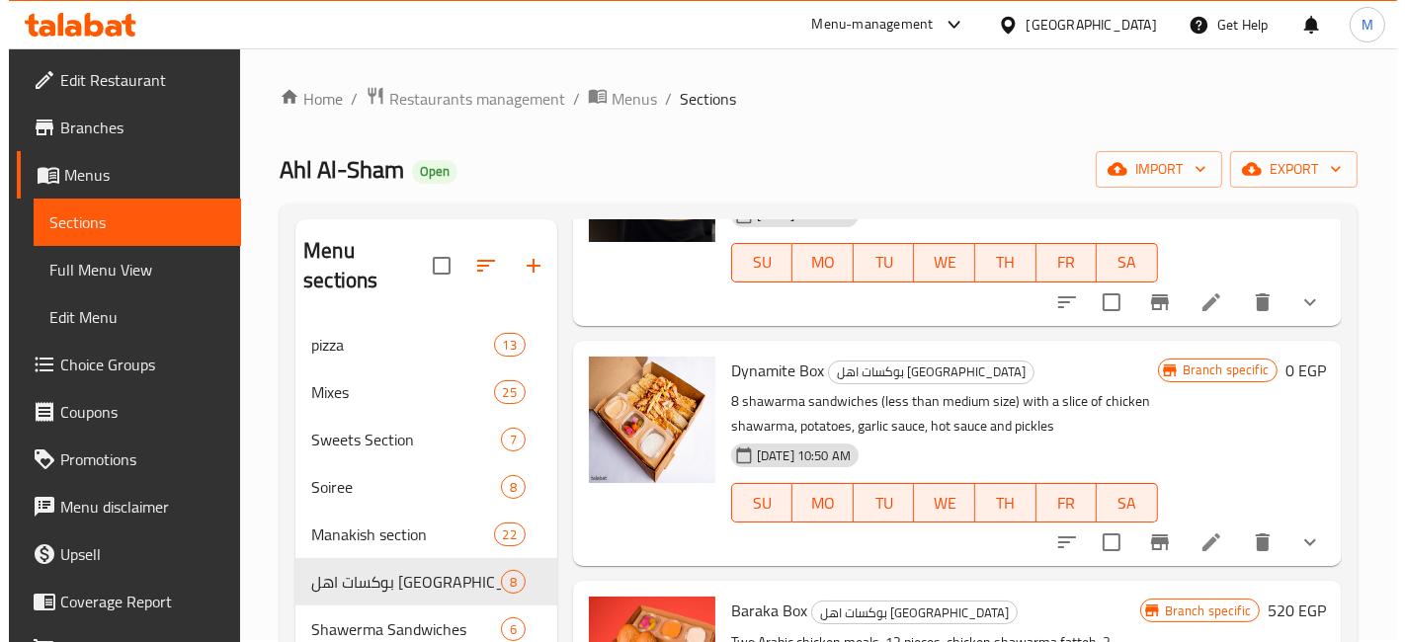
scroll to position [619, 0]
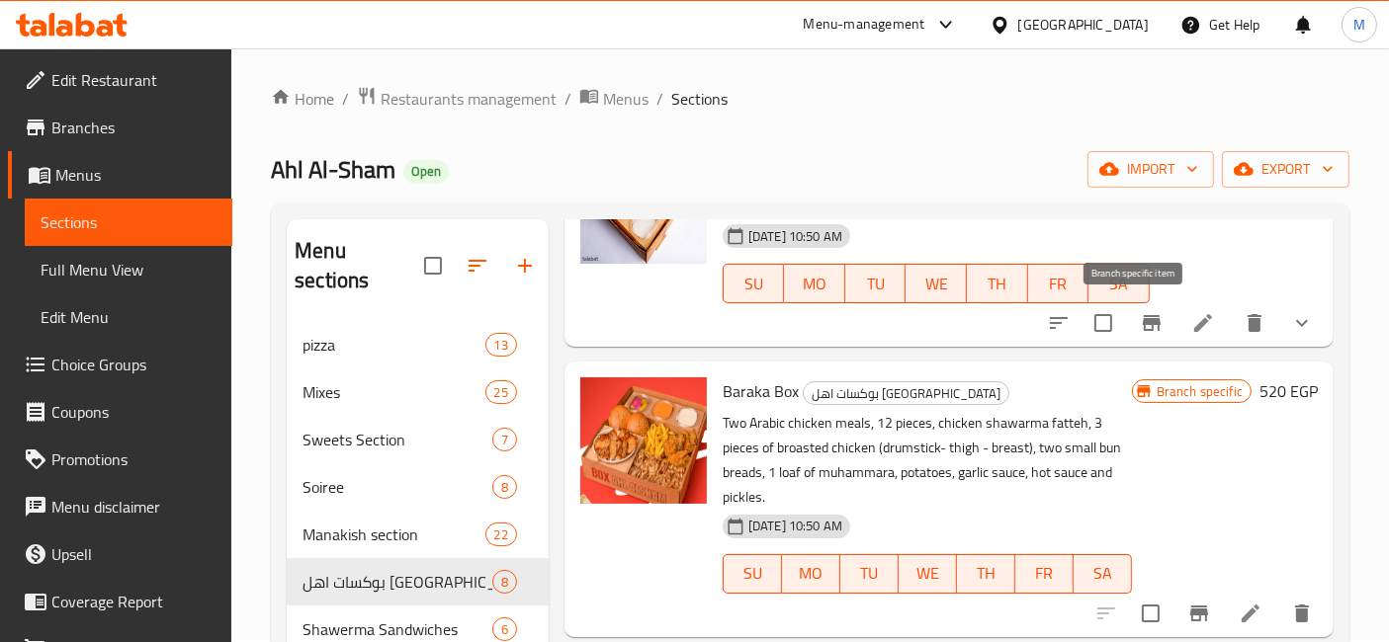
click at [1143, 321] on icon "Branch-specific-item" at bounding box center [1152, 323] width 18 height 16
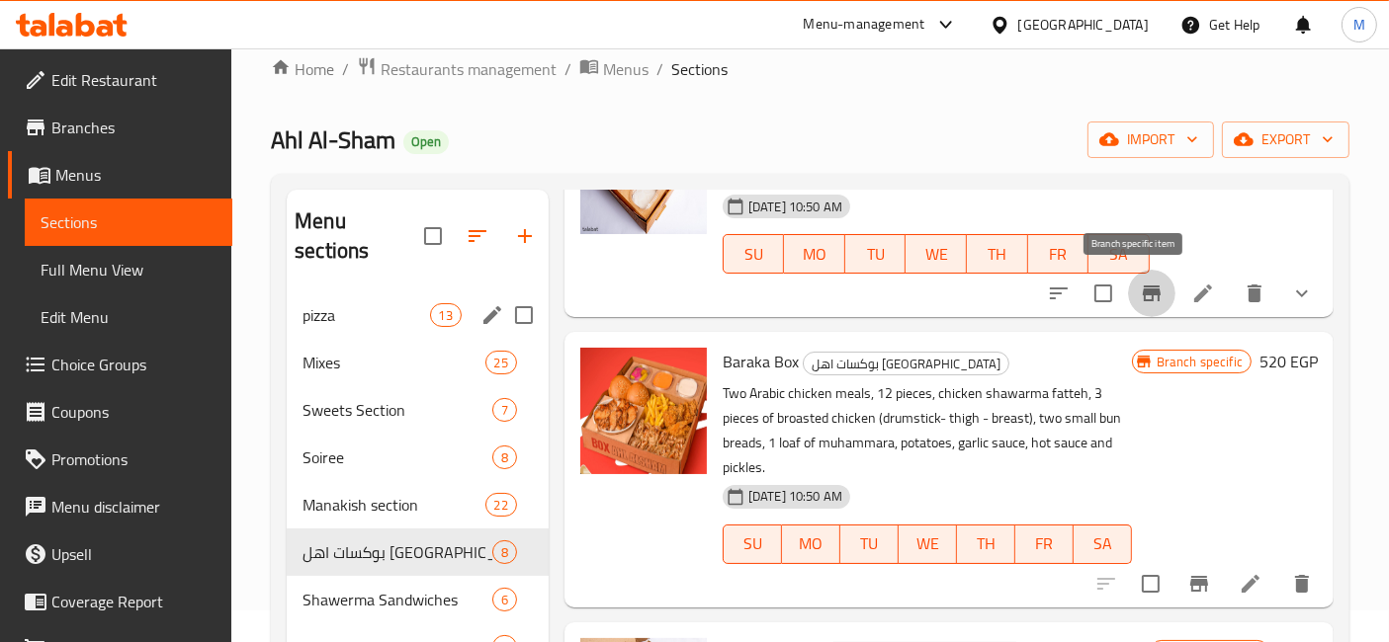
scroll to position [2, 0]
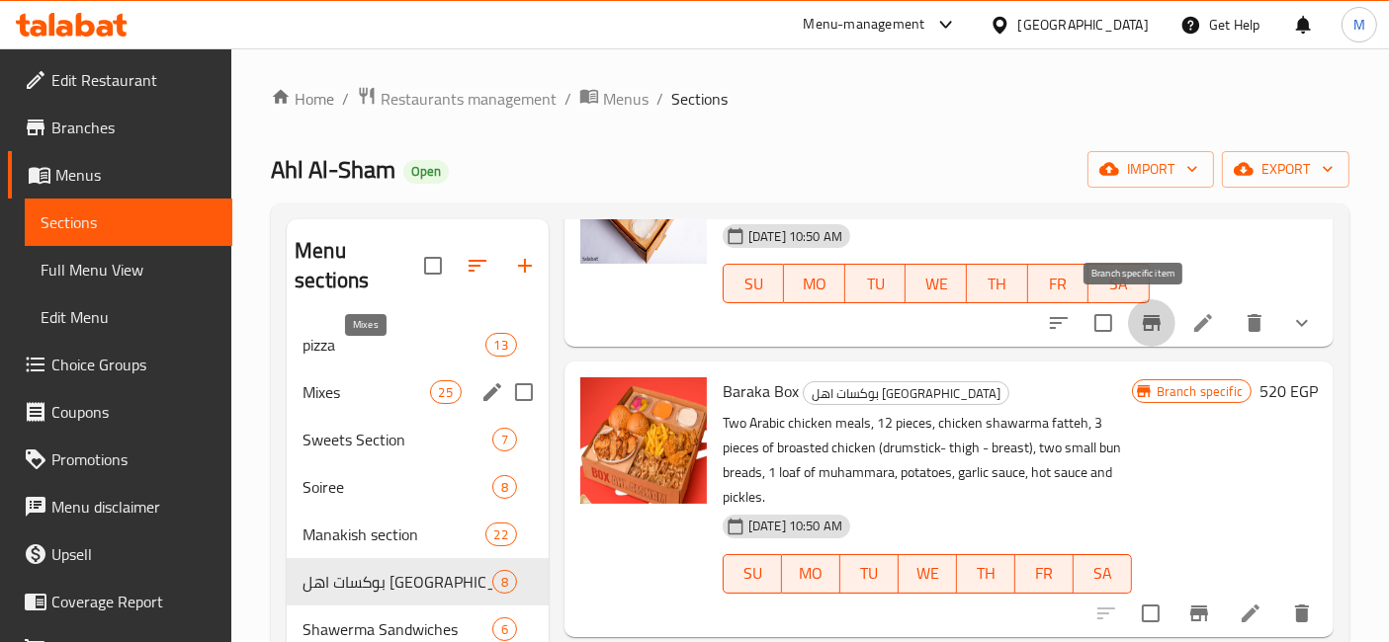
click at [360, 381] on span "Mixes" at bounding box center [365, 393] width 127 height 24
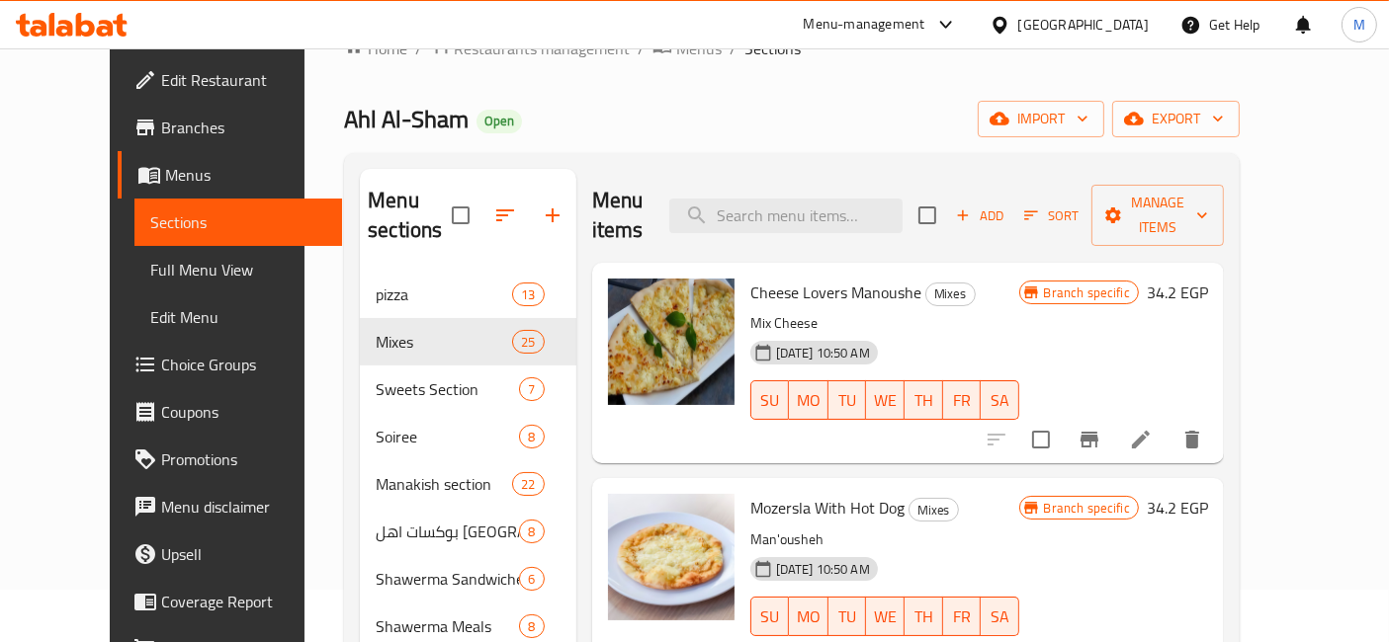
scroll to position [70, 0]
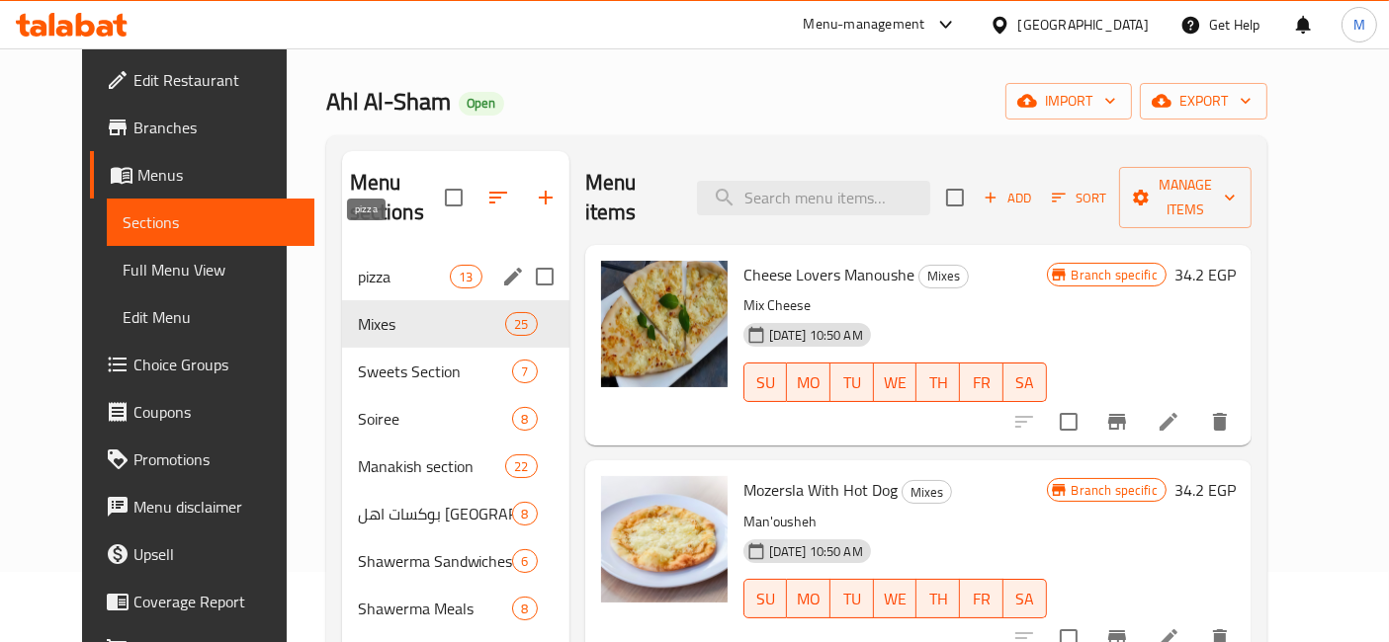
click at [389, 253] on div "pizza 13" at bounding box center [455, 276] width 227 height 47
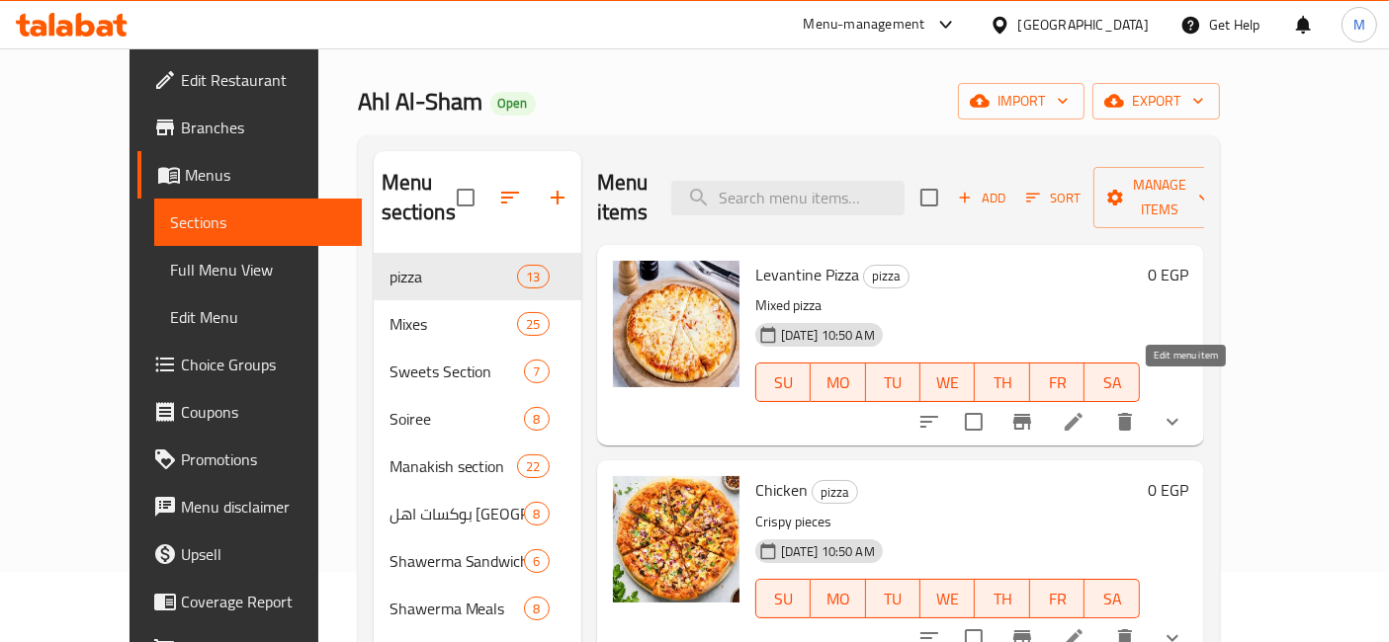
click at [1085, 410] on icon at bounding box center [1074, 422] width 24 height 24
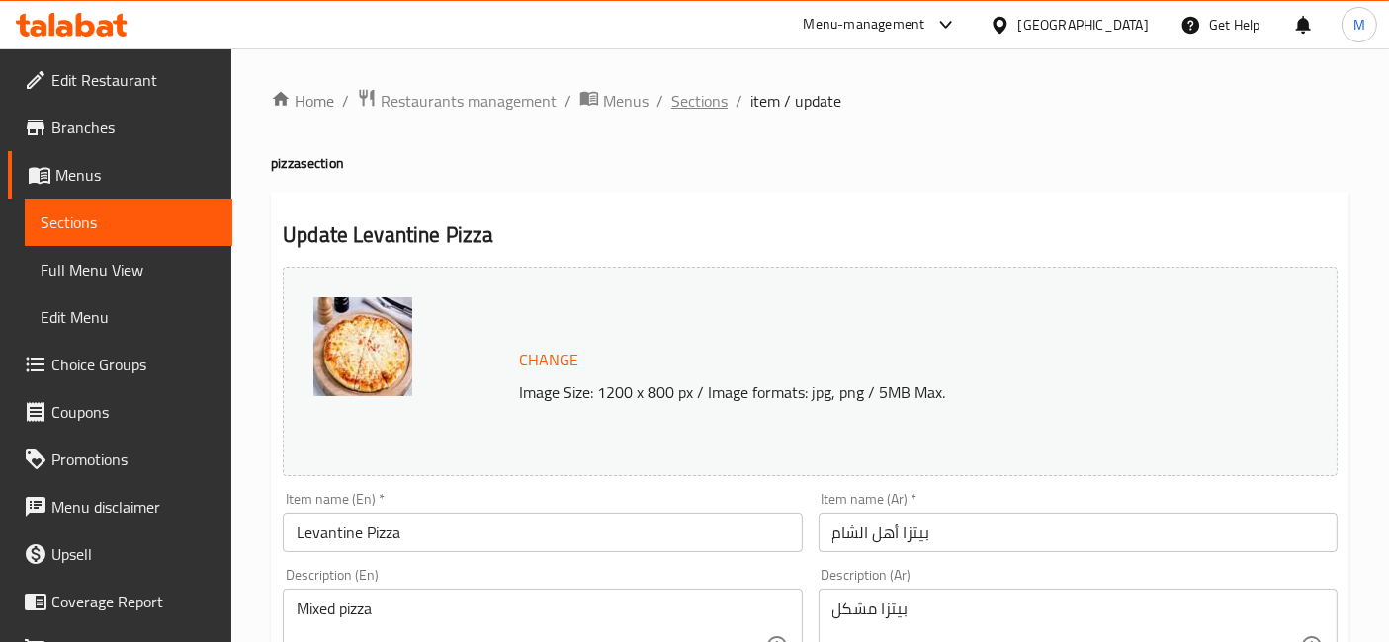
click at [697, 100] on span "Sections" at bounding box center [699, 101] width 56 height 24
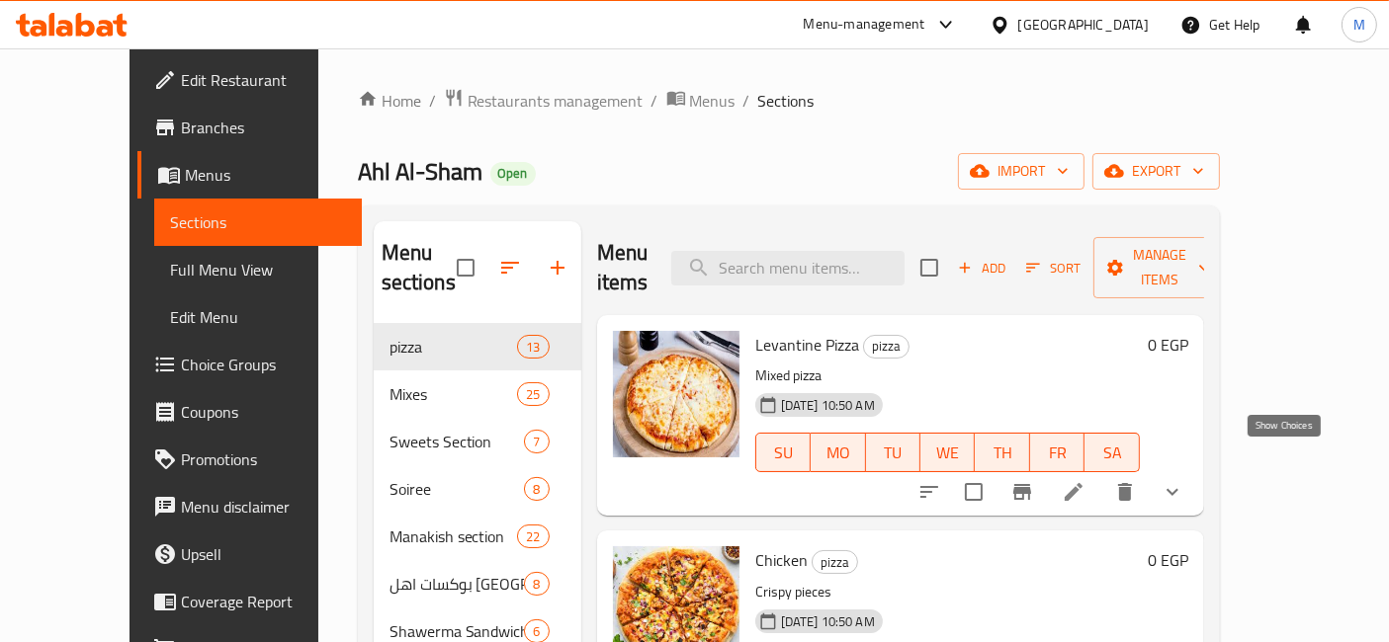
drag, startPoint x: 1290, startPoint y: 461, endPoint x: 1270, endPoint y: 460, distance: 19.8
click at [1178, 489] on icon "show more" at bounding box center [1172, 492] width 12 height 7
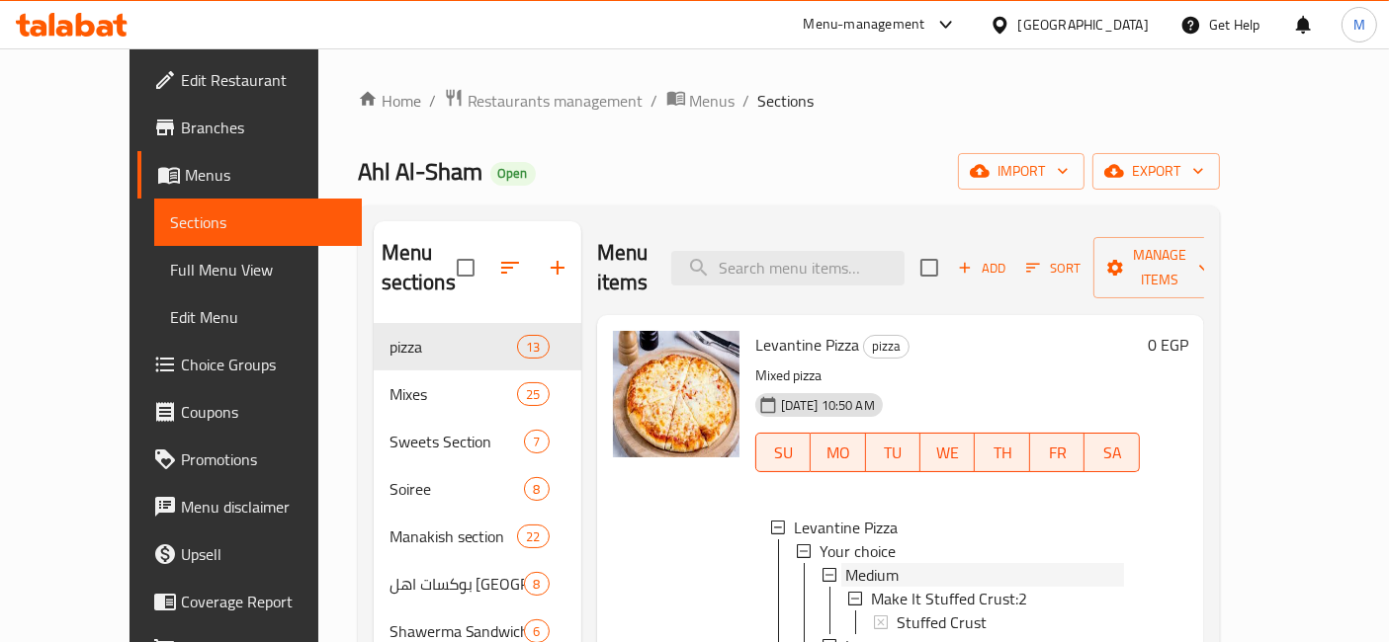
click at [861, 563] on span "Medium" at bounding box center [871, 575] width 53 height 24
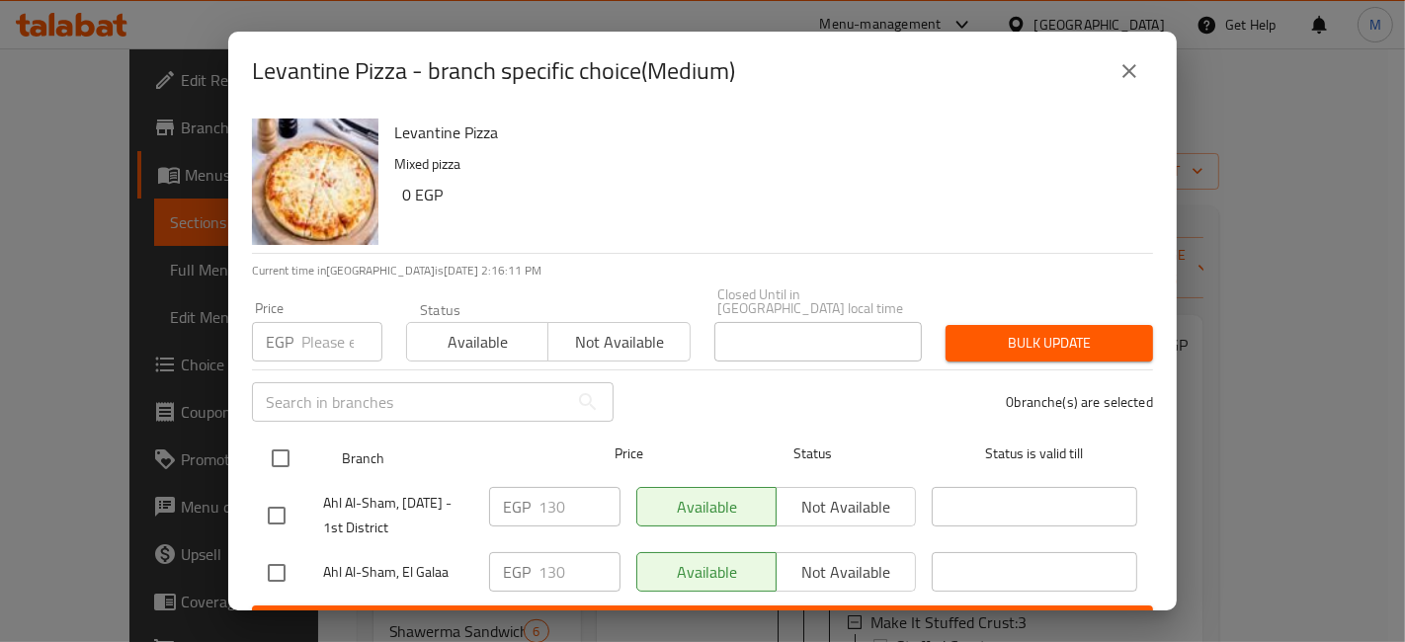
click at [271, 438] on input "checkbox" at bounding box center [281, 459] width 42 height 42
checkbox input "true"
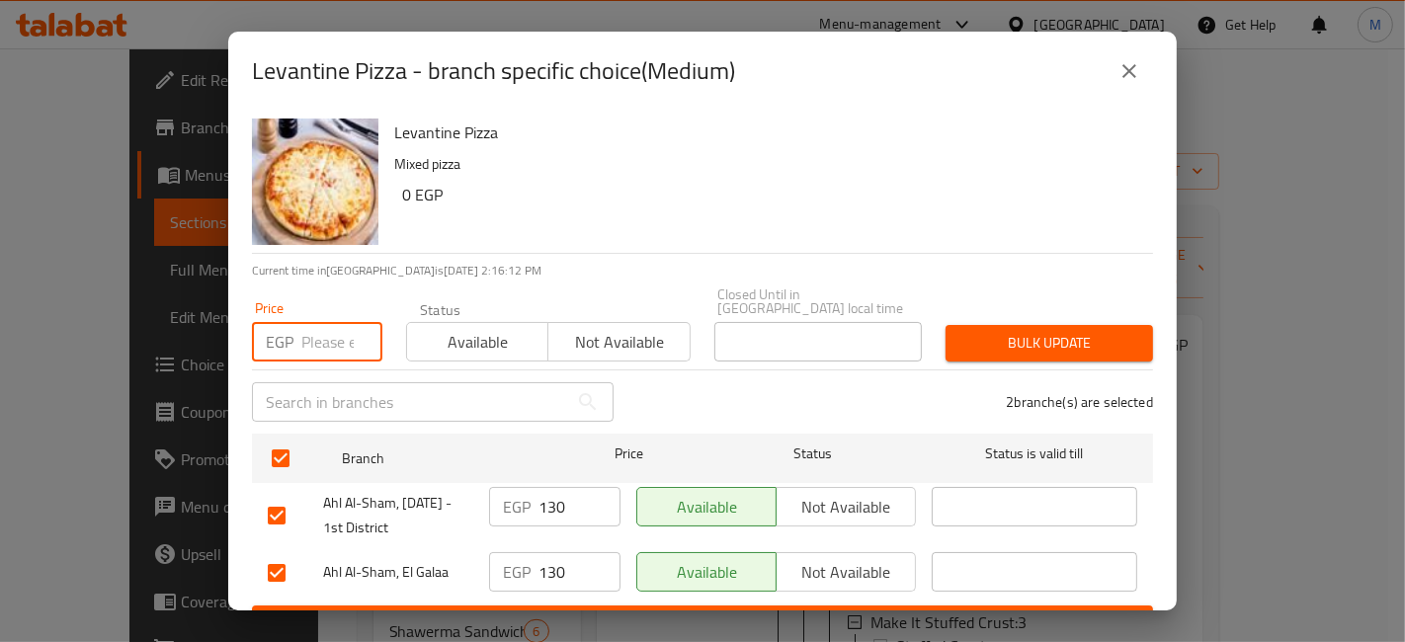
click at [320, 345] on input "number" at bounding box center [341, 342] width 81 height 40
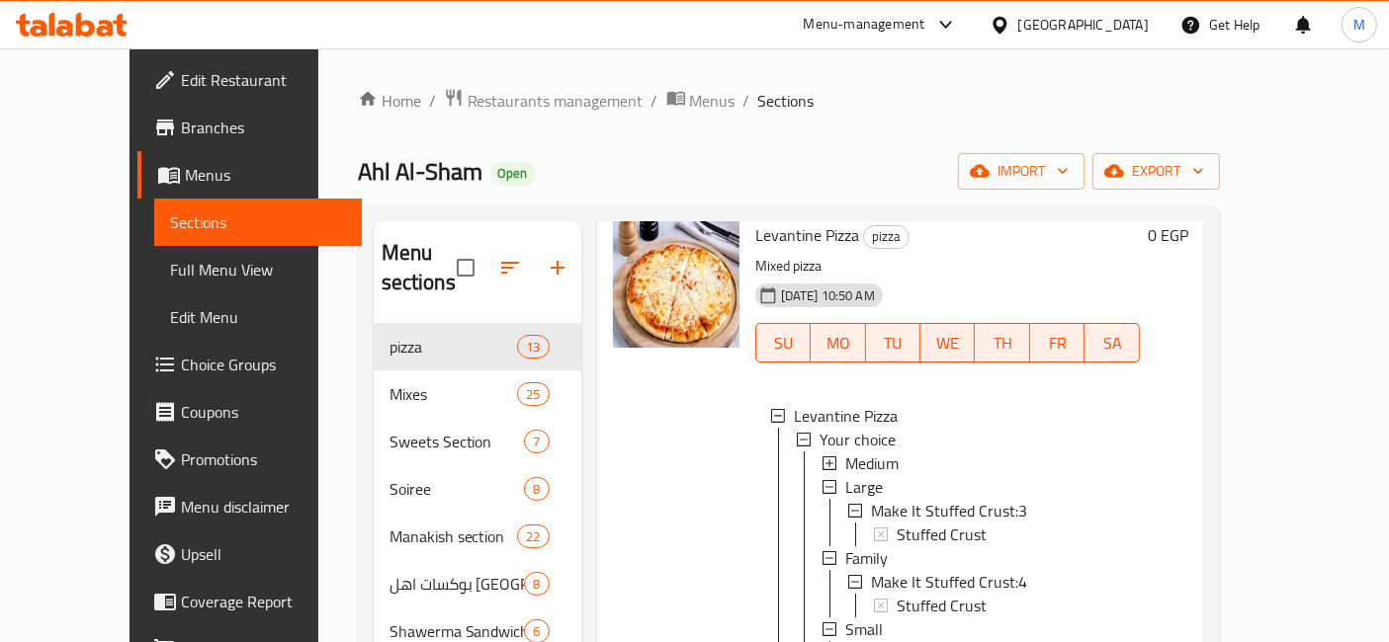
scroll to position [439, 0]
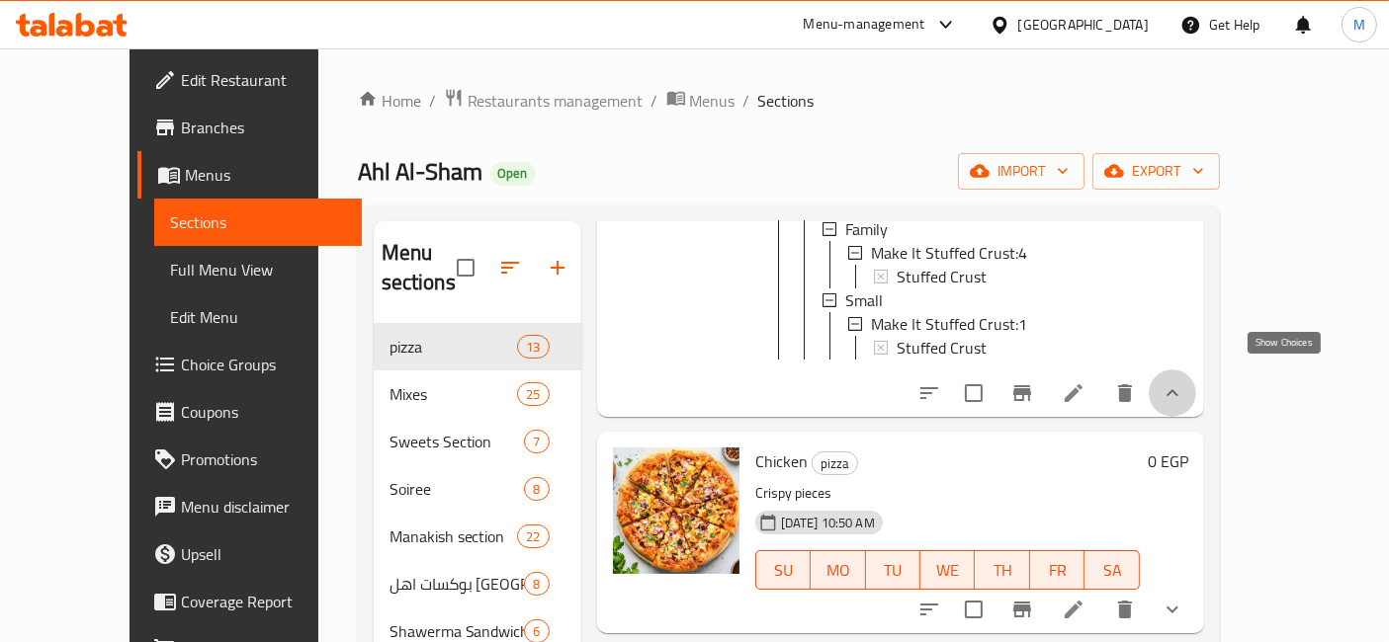
click at [1184, 388] on icon "show more" at bounding box center [1172, 394] width 24 height 24
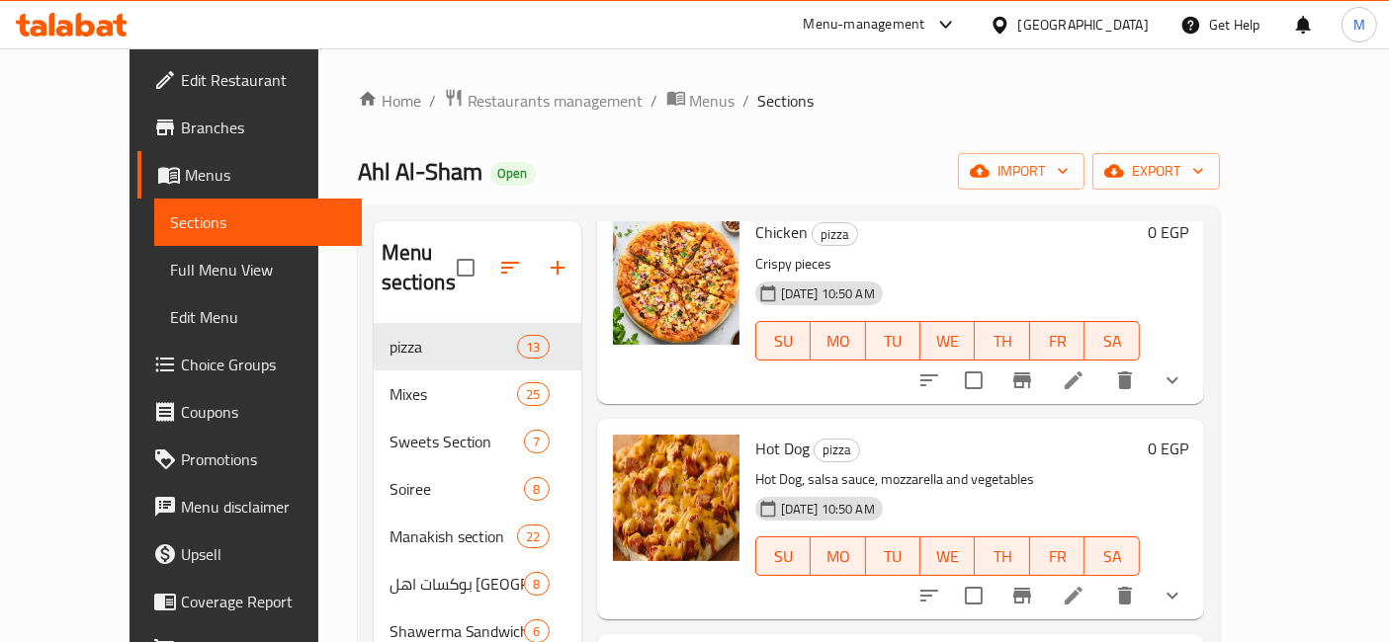
scroll to position [219, 0]
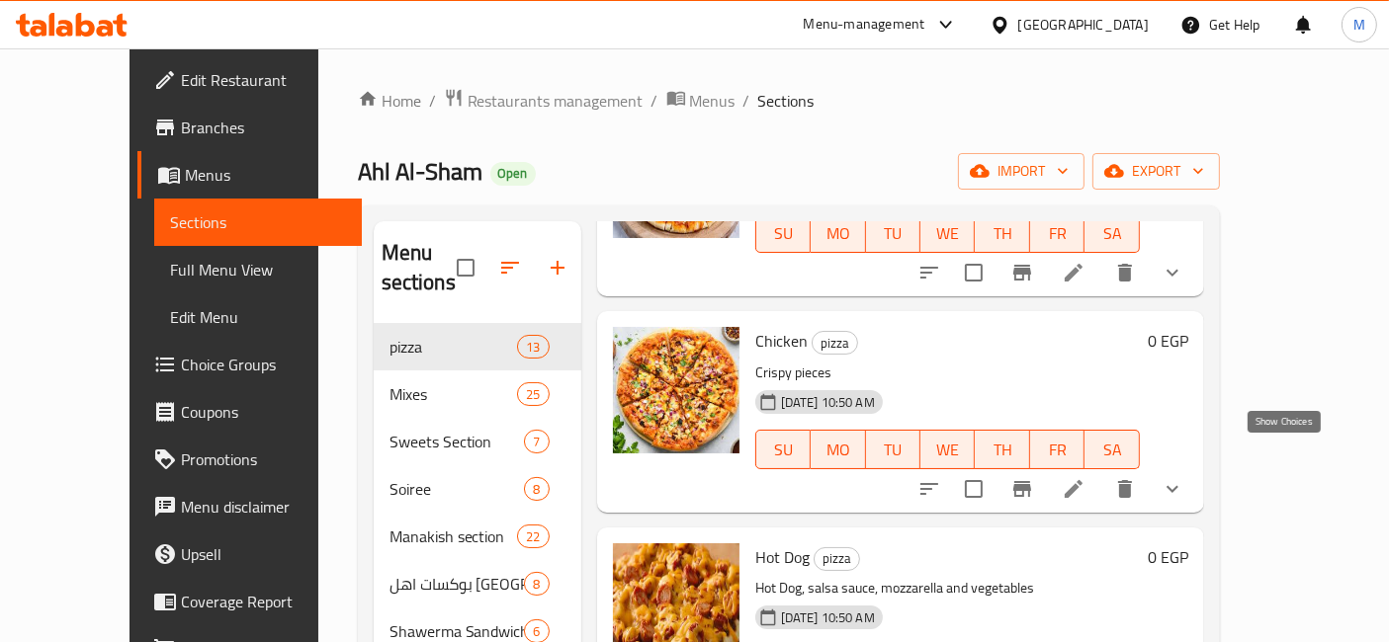
click at [1178, 485] on icon "show more" at bounding box center [1172, 488] width 12 height 7
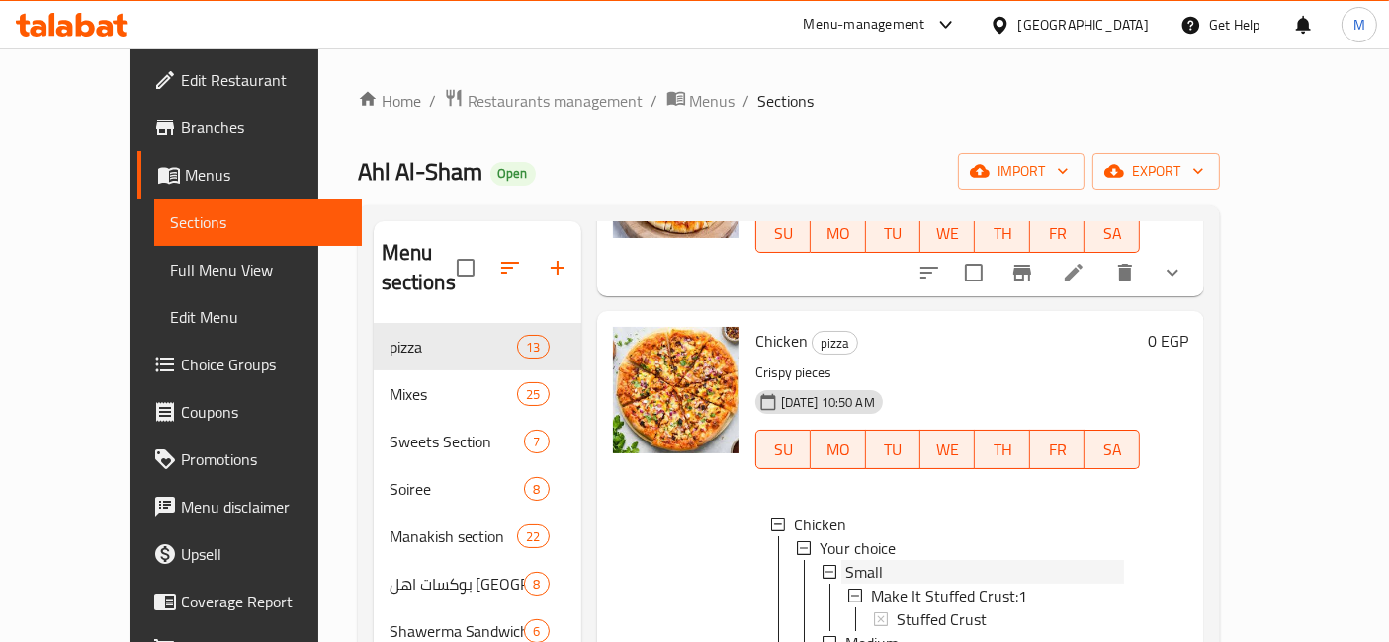
click at [845, 560] on span "Small" at bounding box center [864, 572] width 38 height 24
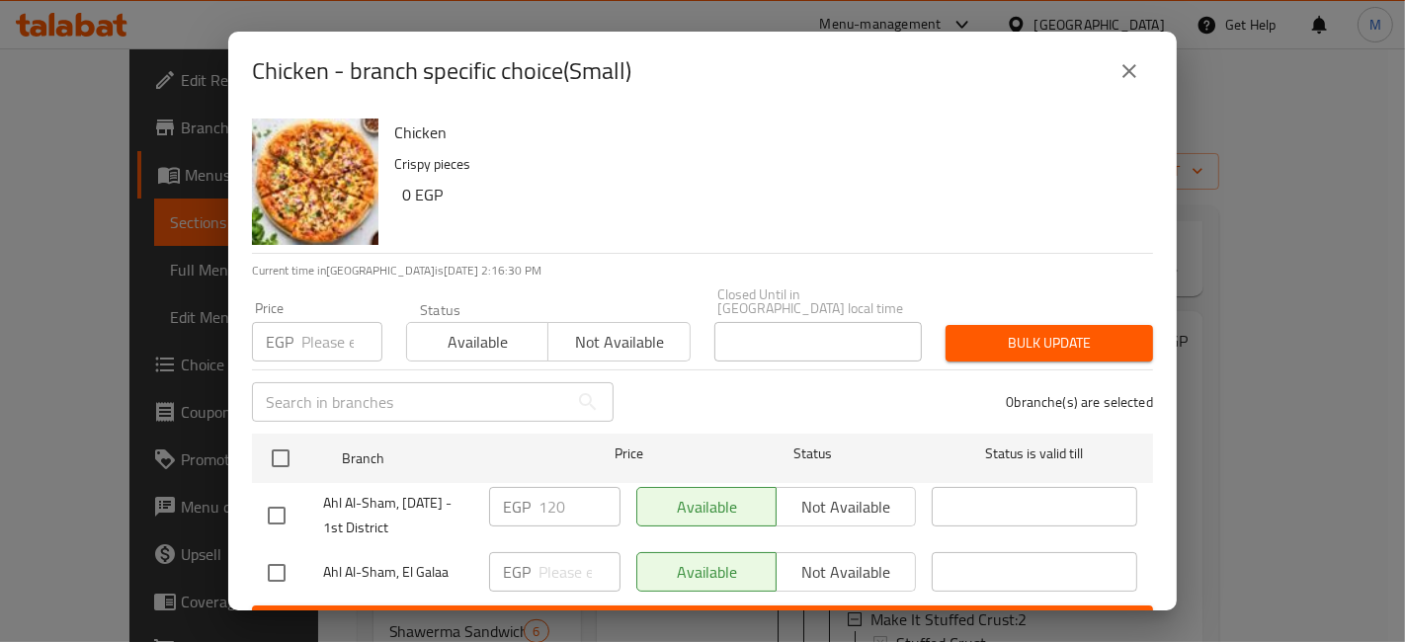
click at [1127, 76] on icon "close" at bounding box center [1130, 71] width 24 height 24
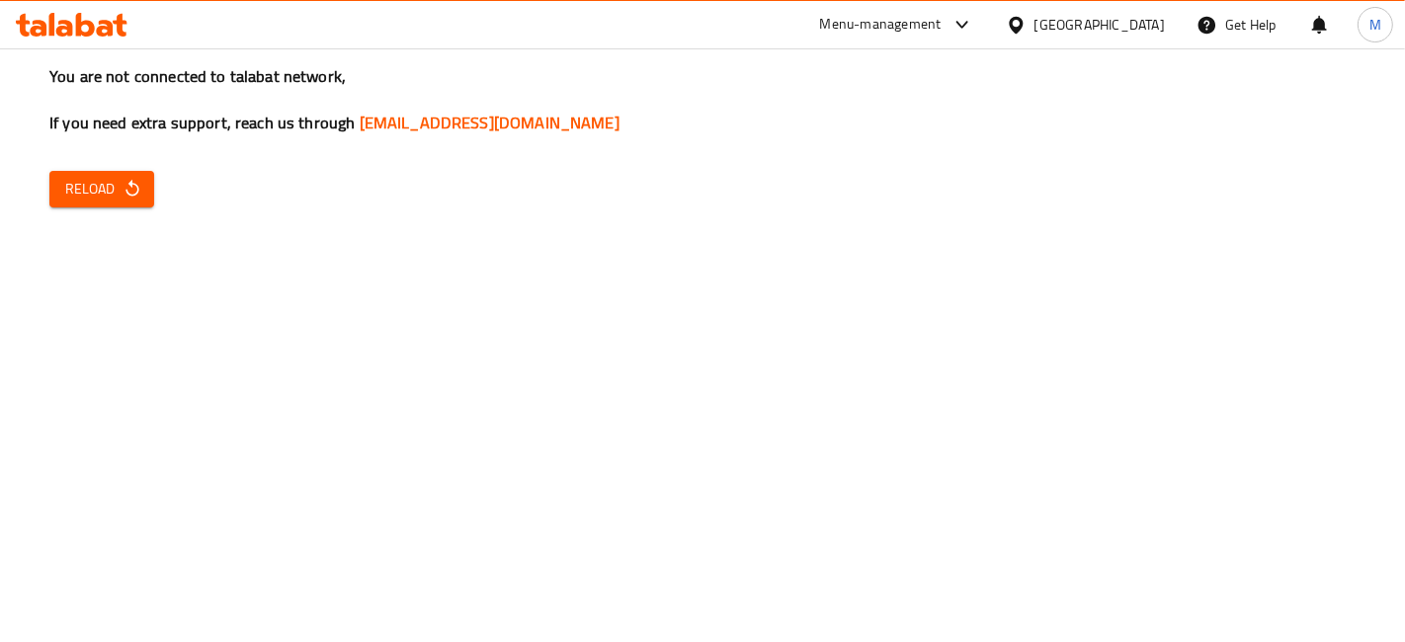
click at [138, 163] on div "You are not connected to talabat network, If you need extra support, reach us t…" at bounding box center [702, 321] width 1405 height 642
click at [145, 209] on div "You are not connected to talabat network, If you need extra support, reach us t…" at bounding box center [702, 321] width 1405 height 642
click at [121, 182] on span "Reload" at bounding box center [101, 189] width 73 height 25
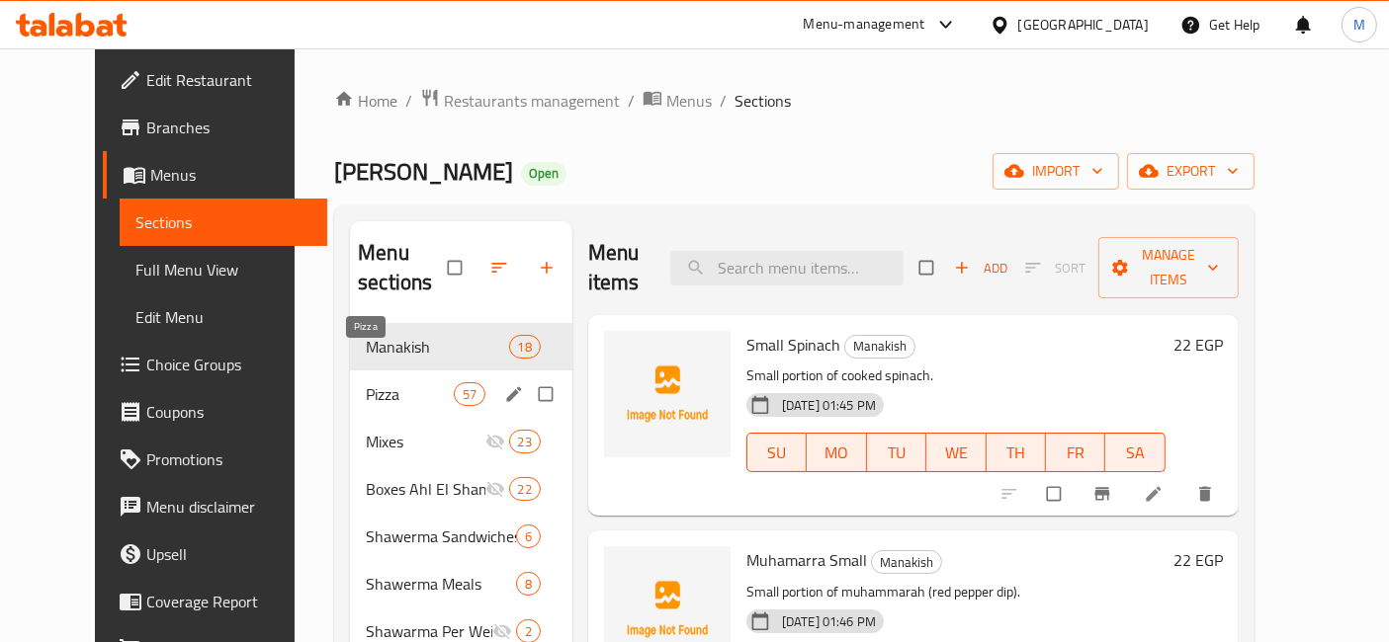
click at [366, 383] on span "Pizza" at bounding box center [409, 395] width 87 height 24
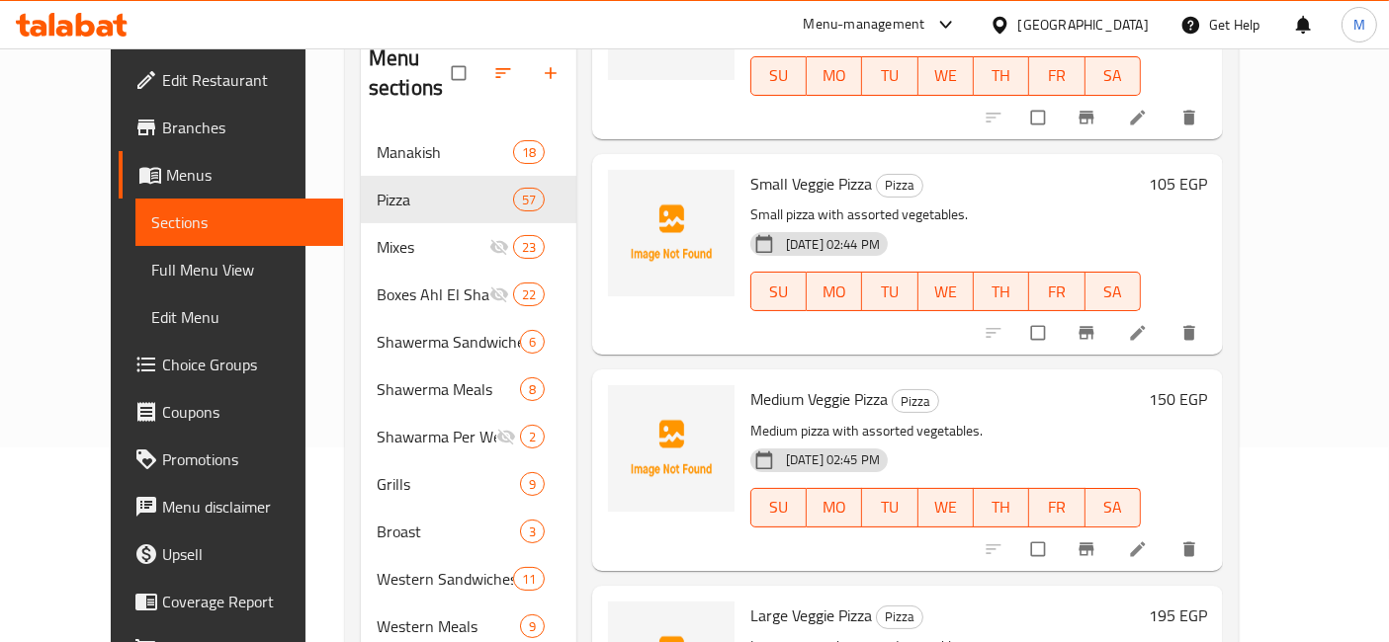
scroll to position [878, 0]
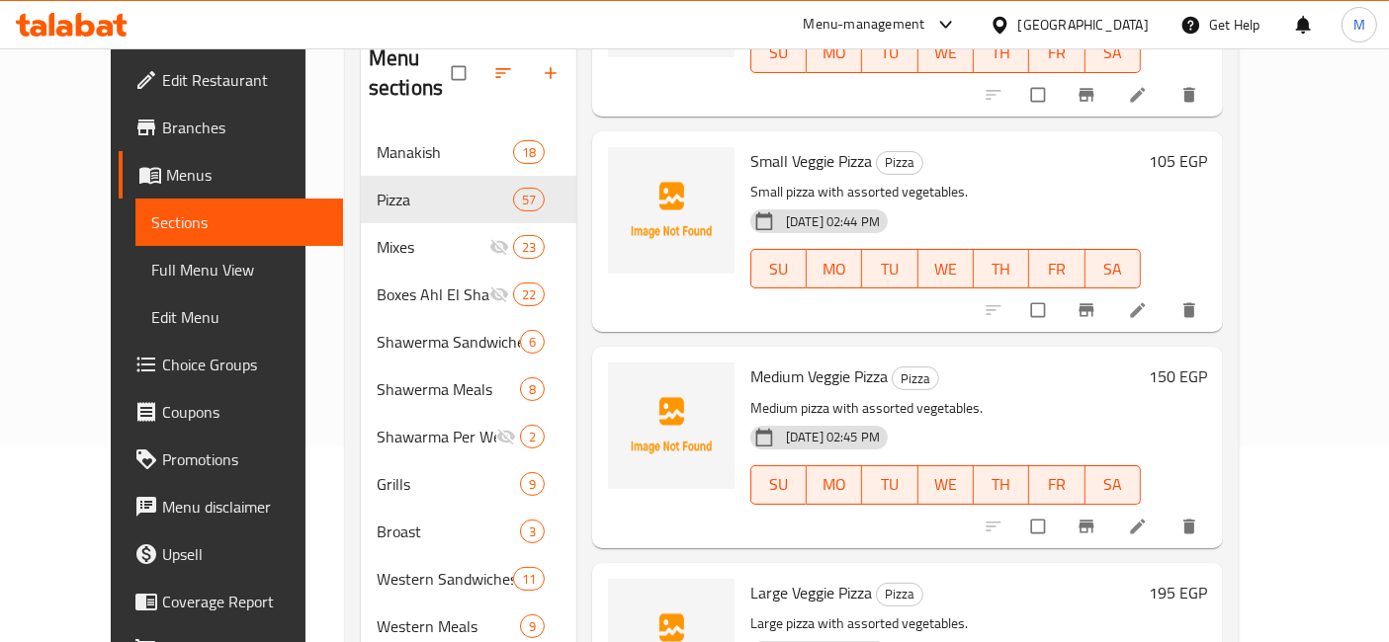
click at [1141, 396] on p "Medium pizza with assorted vegetables." at bounding box center [945, 408] width 390 height 25
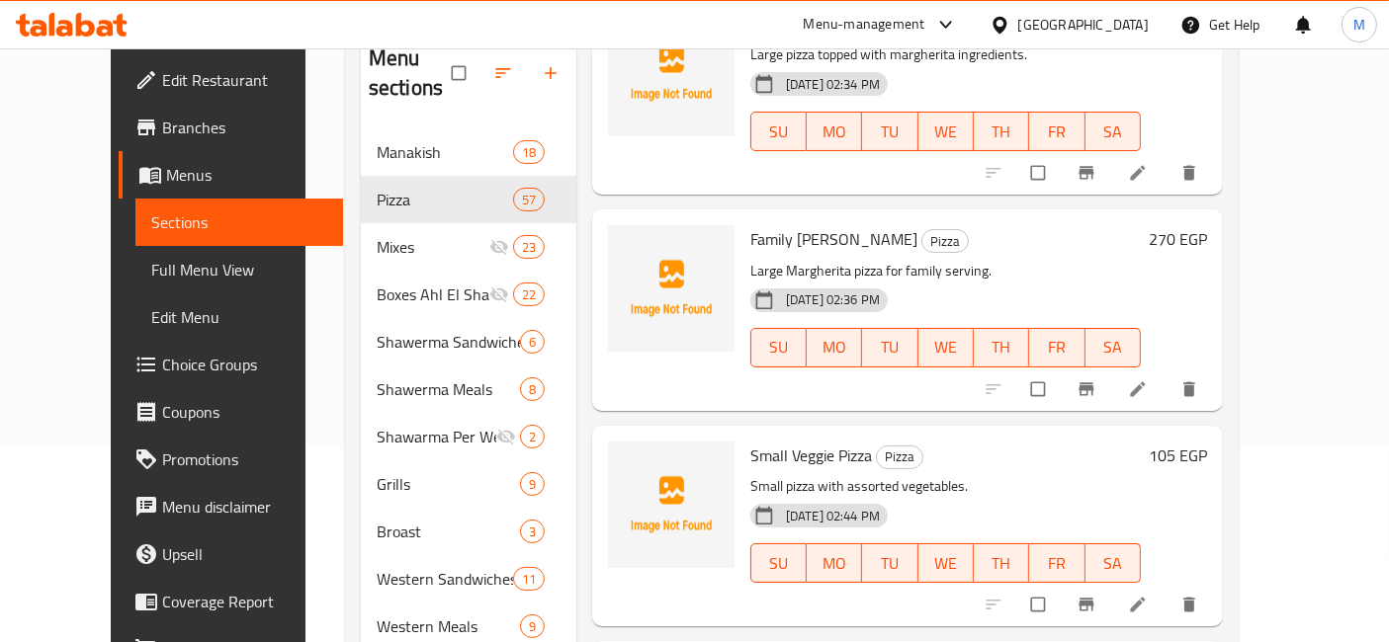
scroll to position [549, 0]
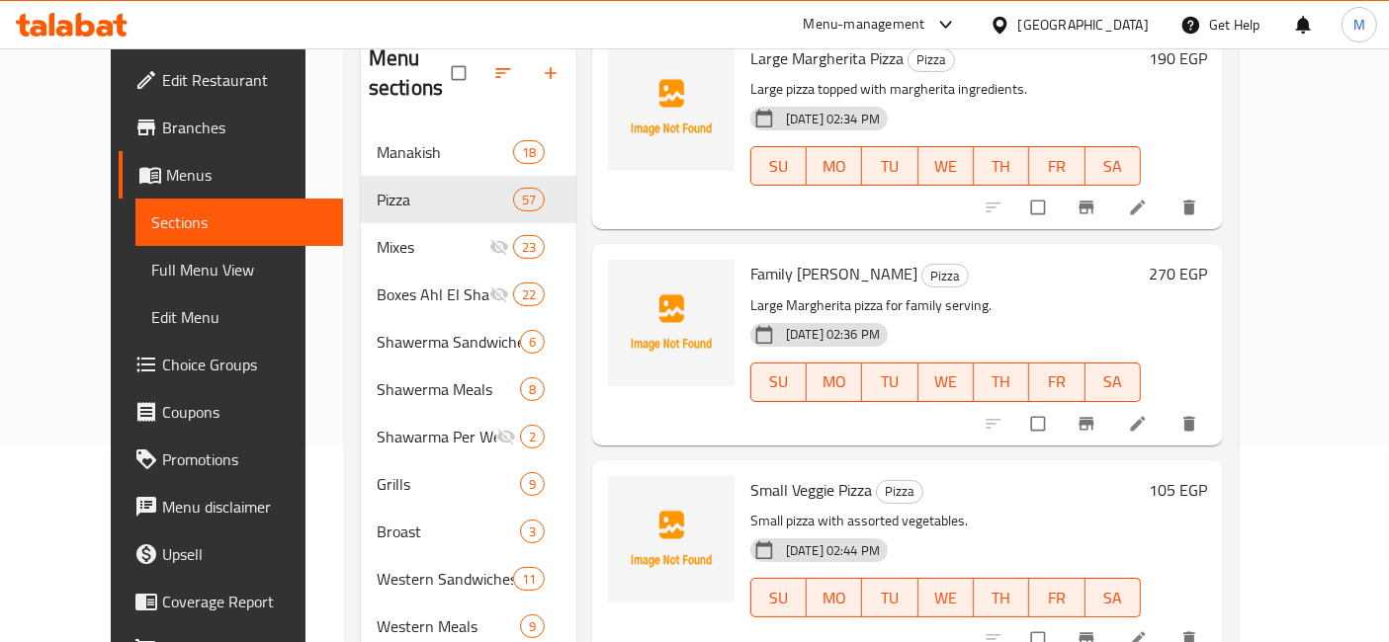
click at [1032, 294] on p "Large Margherita pizza for family serving." at bounding box center [945, 306] width 390 height 25
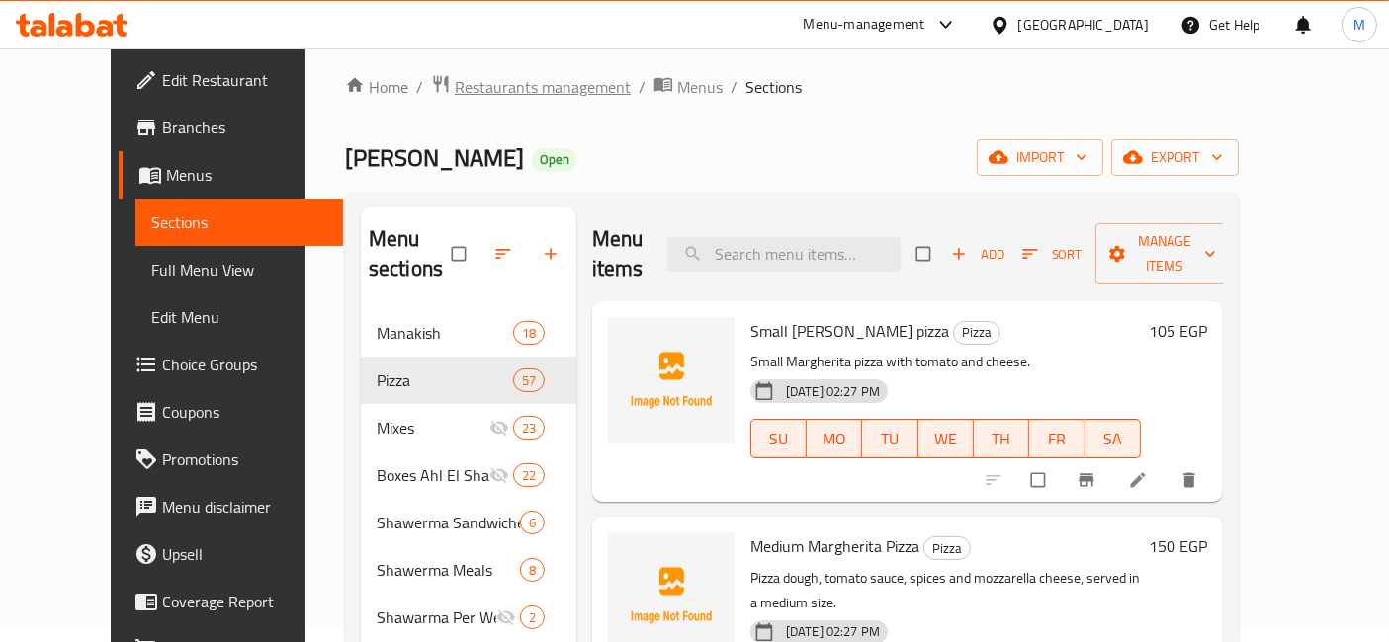
scroll to position [0, 0]
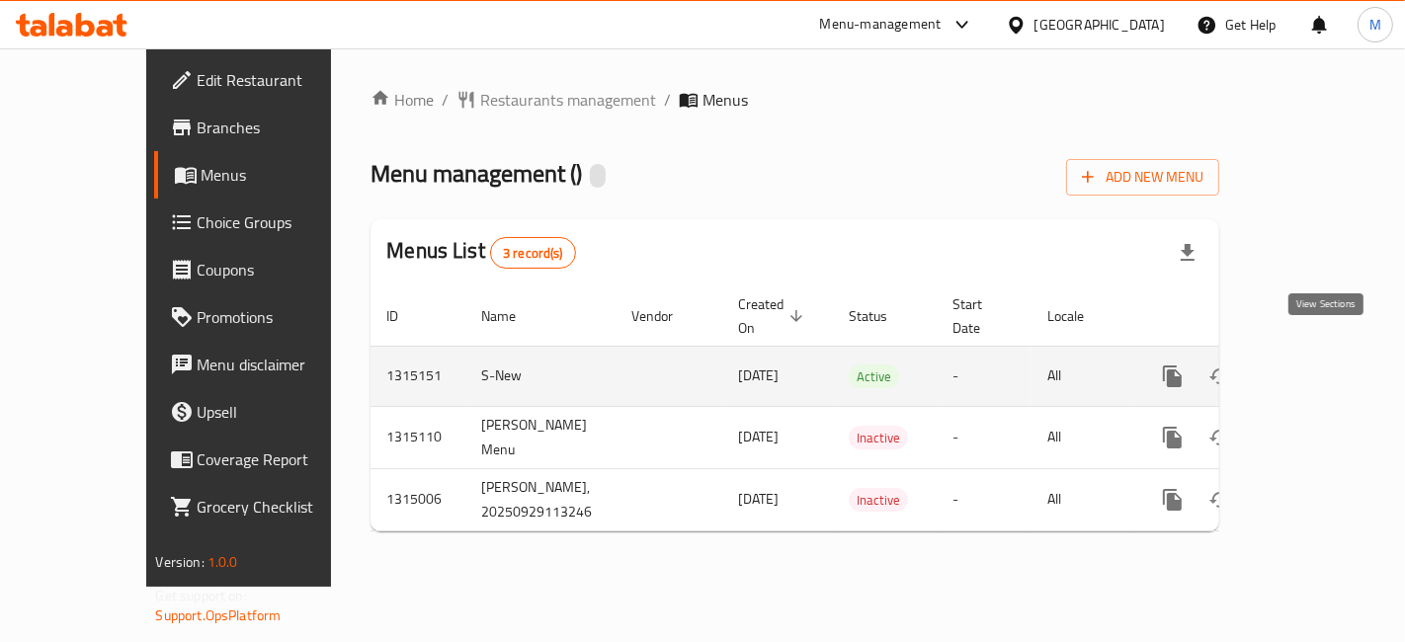
click at [1320, 365] on icon "enhanced table" at bounding box center [1316, 377] width 24 height 24
